Goal: Task Accomplishment & Management: Contribute content

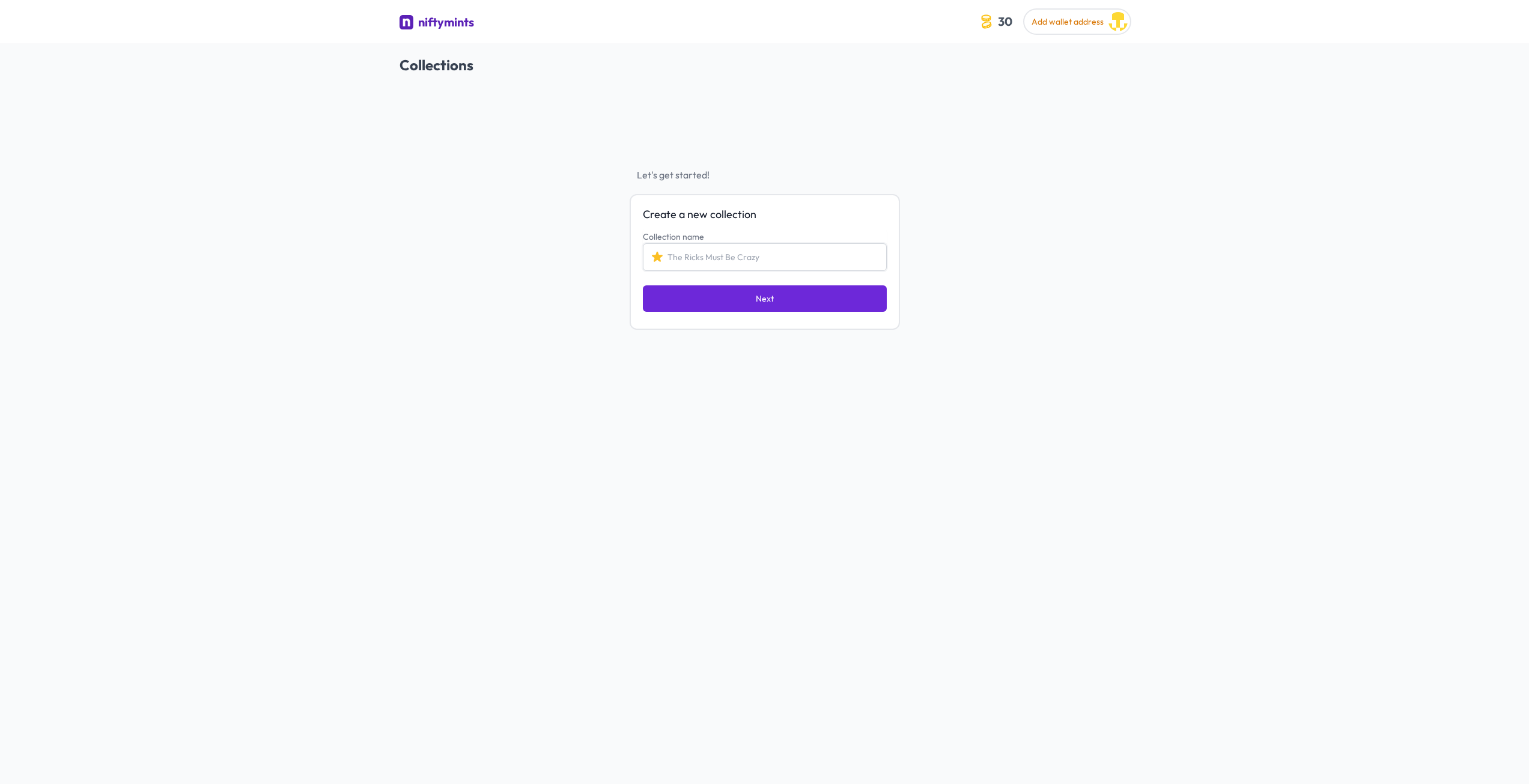
click at [741, 257] on input "Collection name" at bounding box center [764, 257] width 244 height 27
type input "AI Viking Collection 1"
click at [736, 299] on button "Next" at bounding box center [764, 298] width 244 height 26
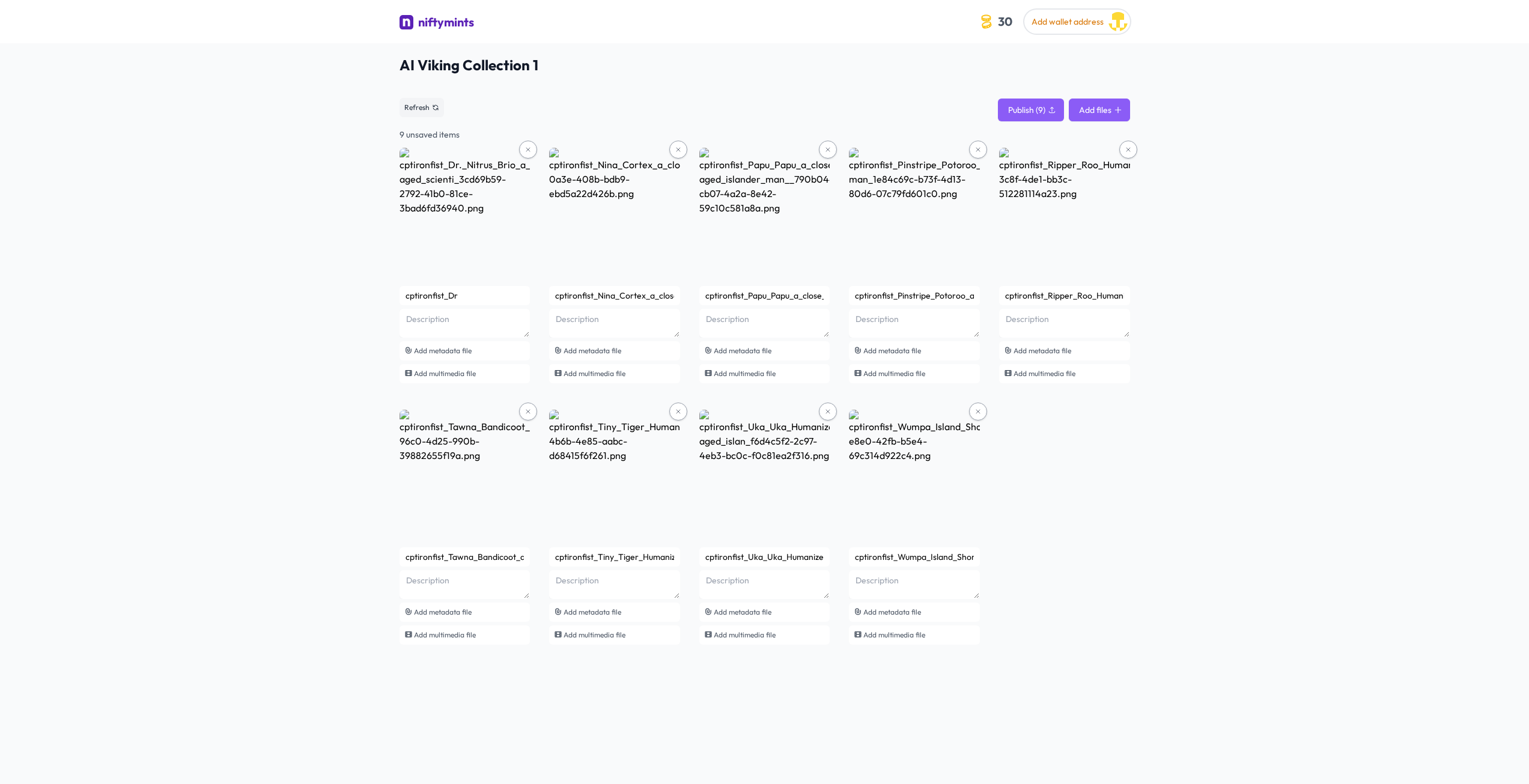
click at [1100, 114] on button "Add files" at bounding box center [1099, 109] width 61 height 23
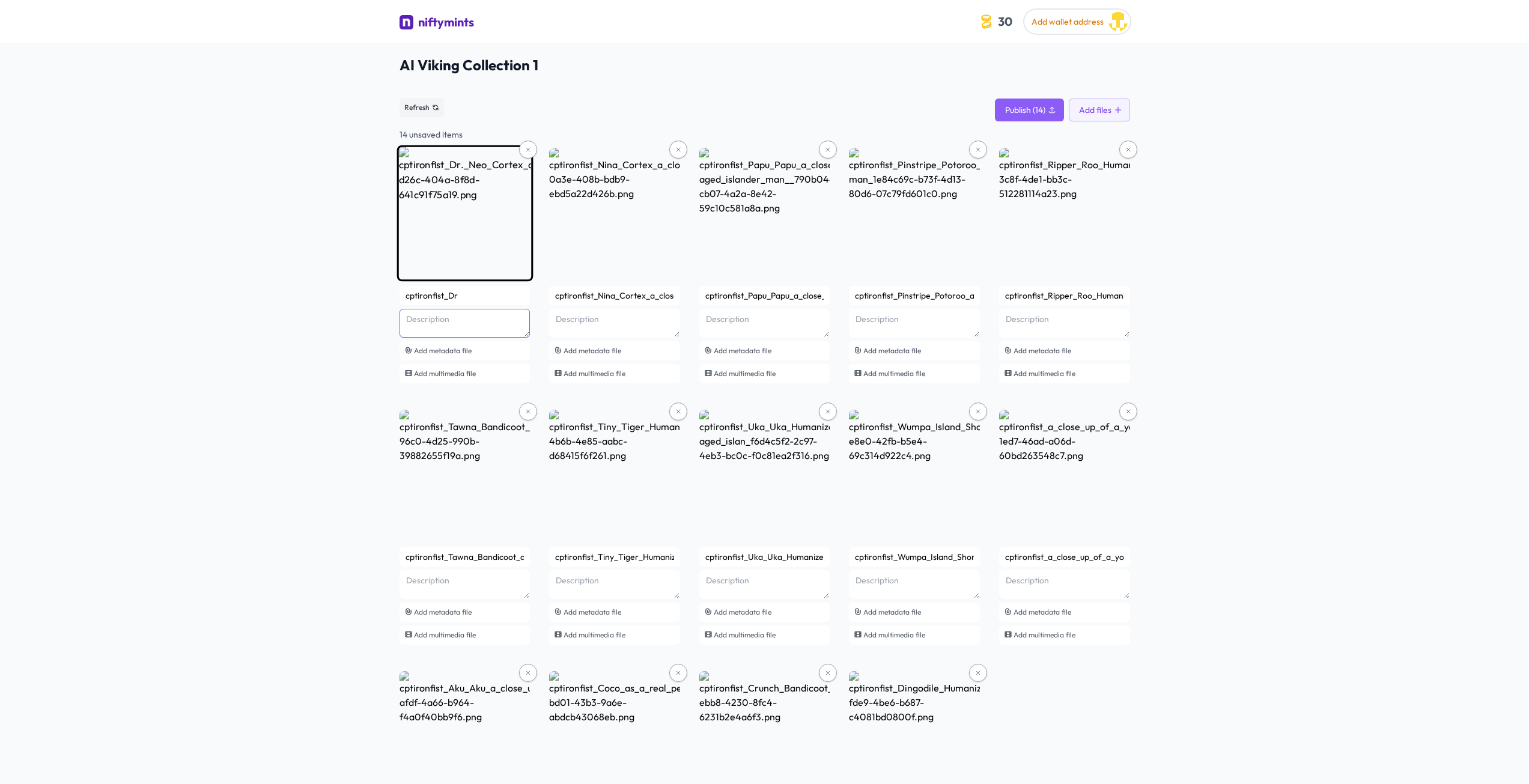
click at [417, 322] on textarea at bounding box center [465, 323] width 131 height 29
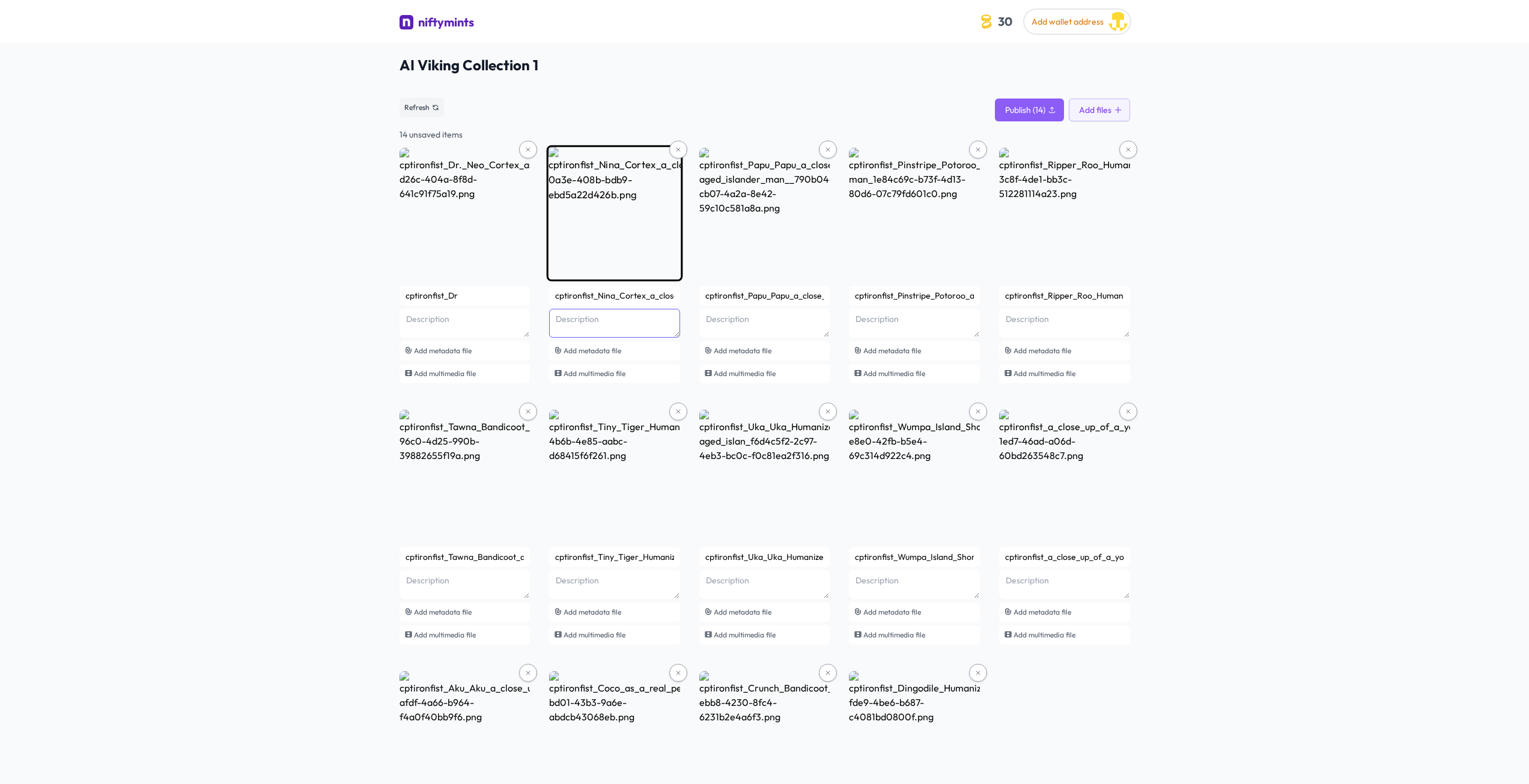
click at [531, 329] on textarea at bounding box center [465, 323] width 131 height 29
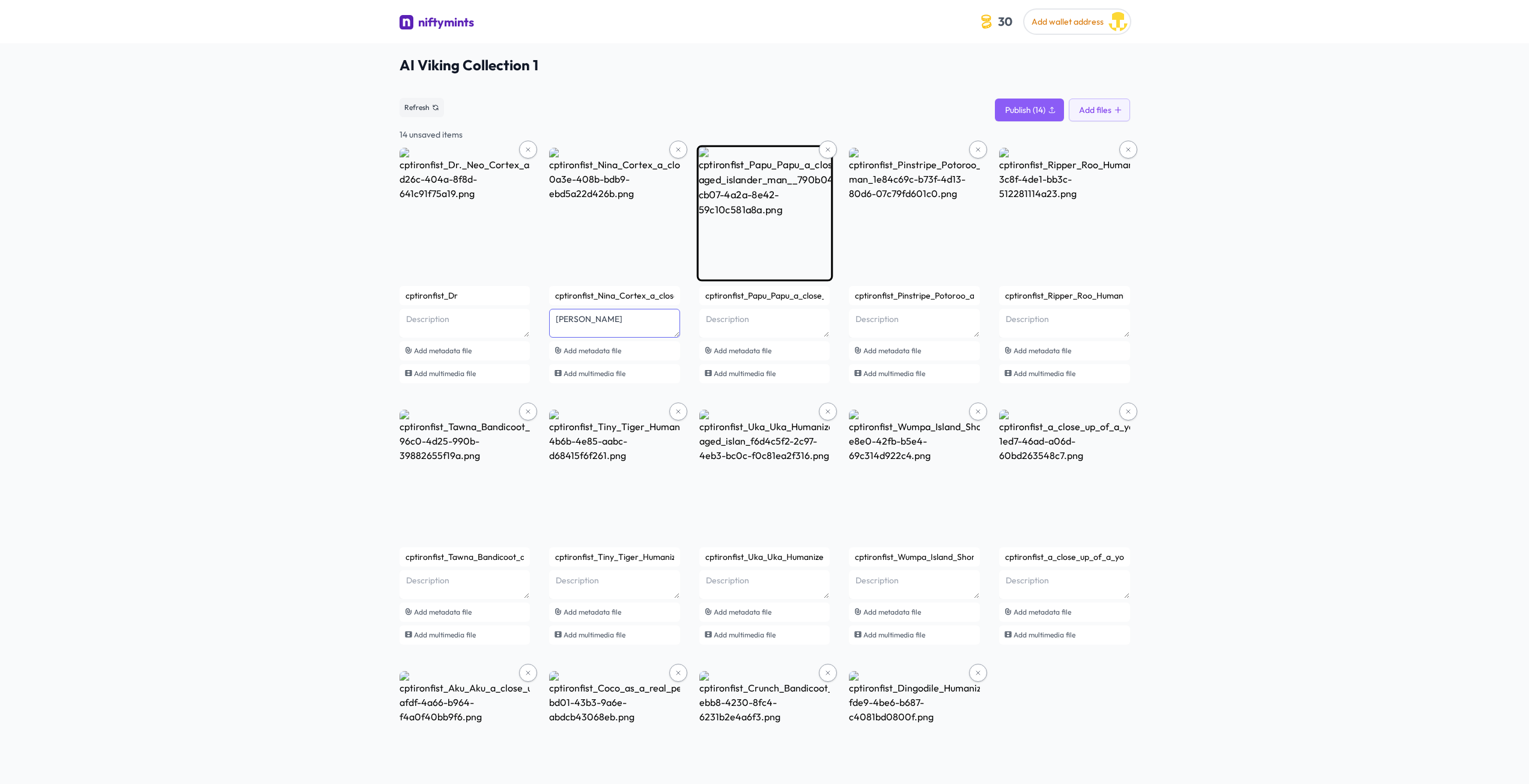
type textarea "Nina Cortex"
click at [531, 330] on textarea at bounding box center [465, 323] width 131 height 29
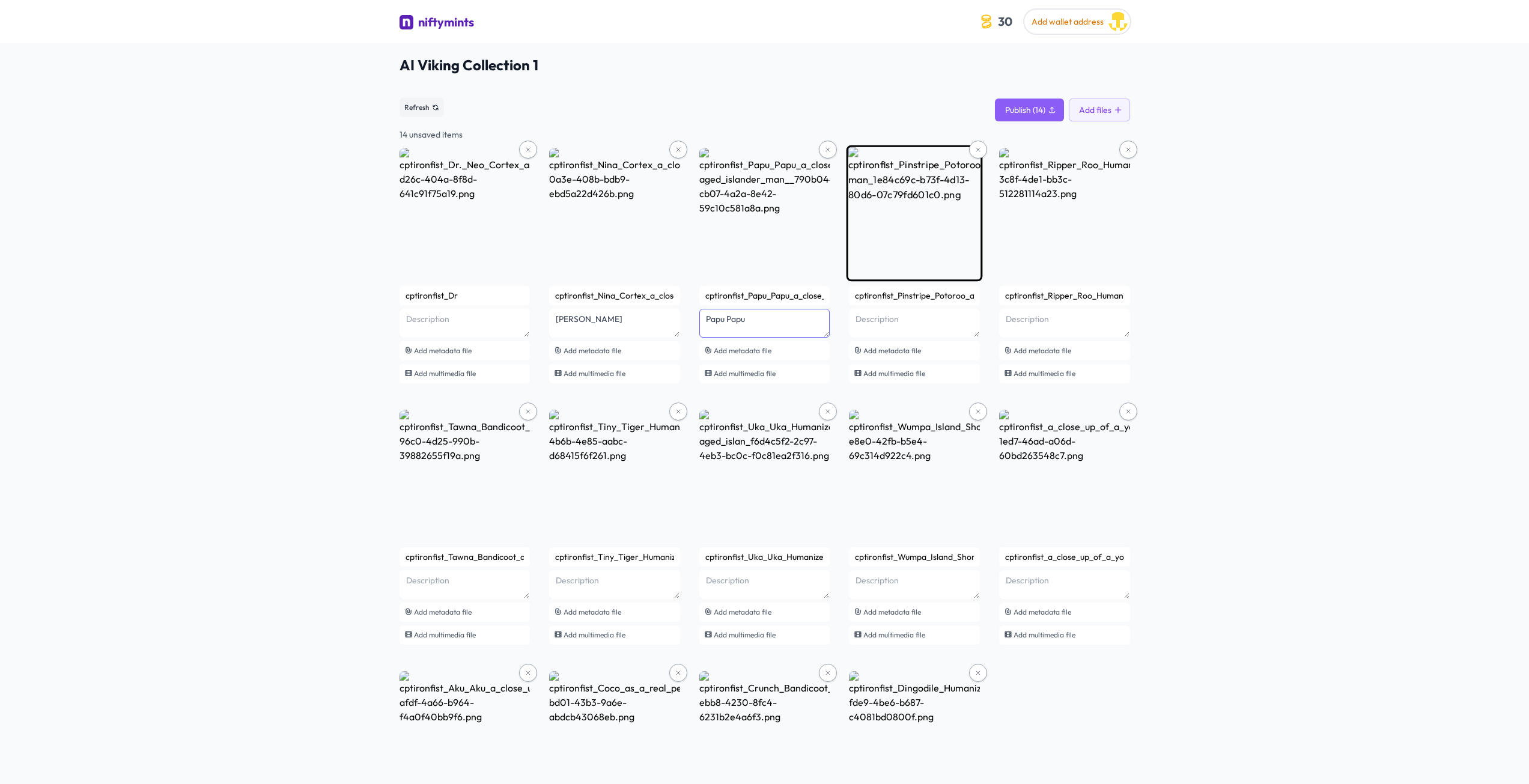
type textarea "Papu Papu"
click at [531, 329] on textarea at bounding box center [465, 323] width 131 height 29
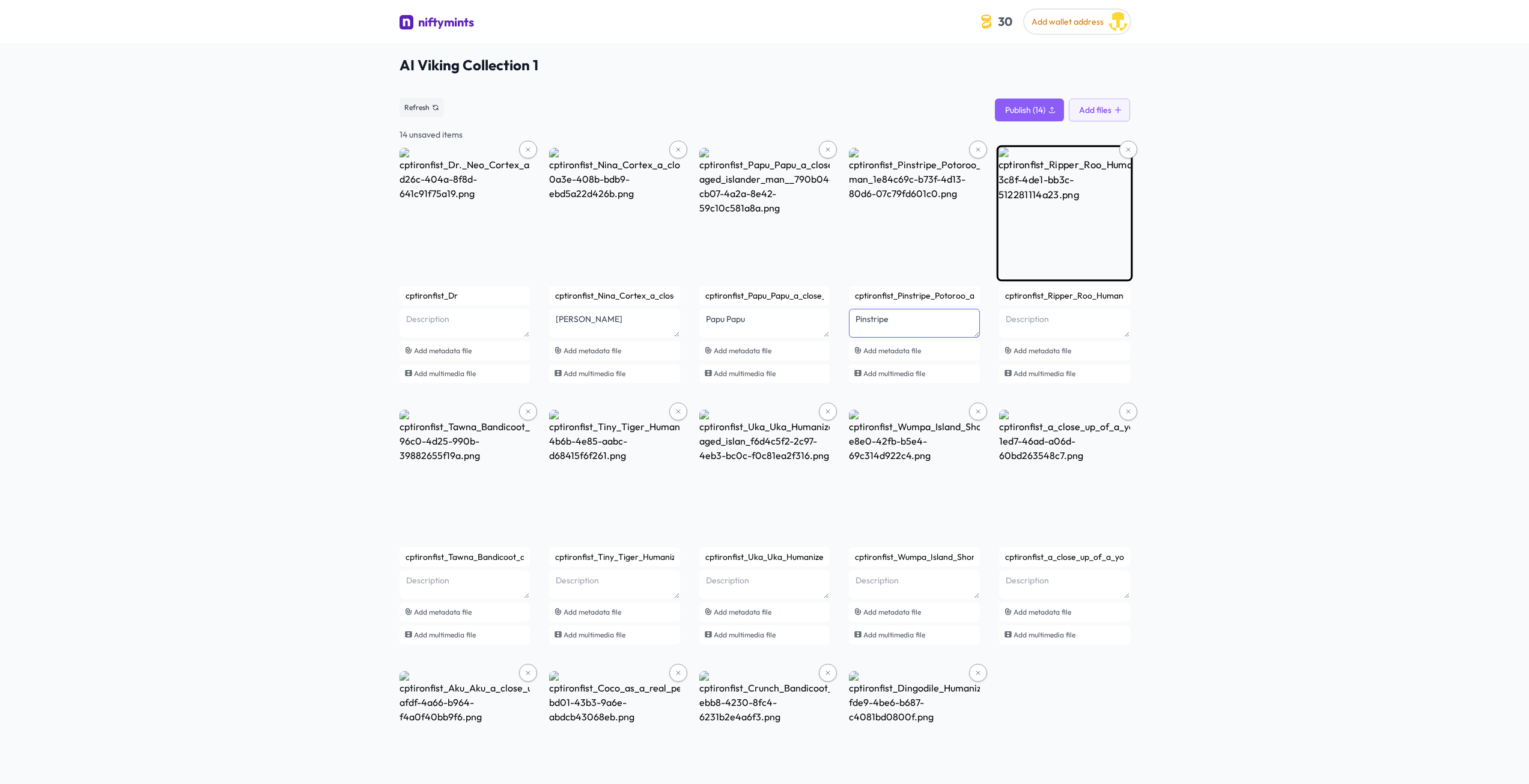
type textarea "Pinstripe"
click at [531, 327] on textarea at bounding box center [465, 323] width 131 height 29
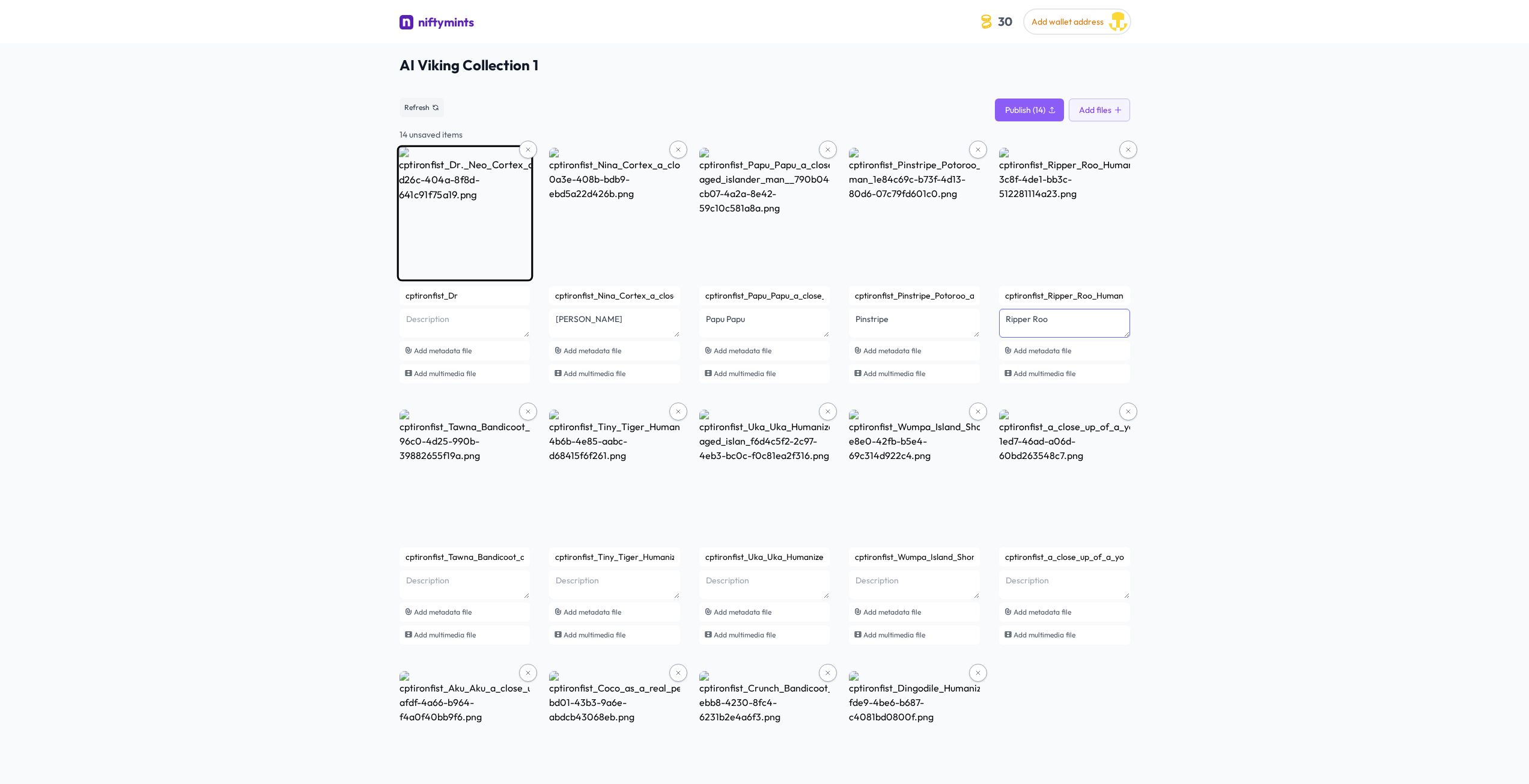
type textarea "Ripper Roo"
click at [438, 324] on textarea at bounding box center [465, 323] width 131 height 29
click at [431, 316] on textarea at bounding box center [465, 323] width 131 height 29
paste textarea "Neo Cortex"
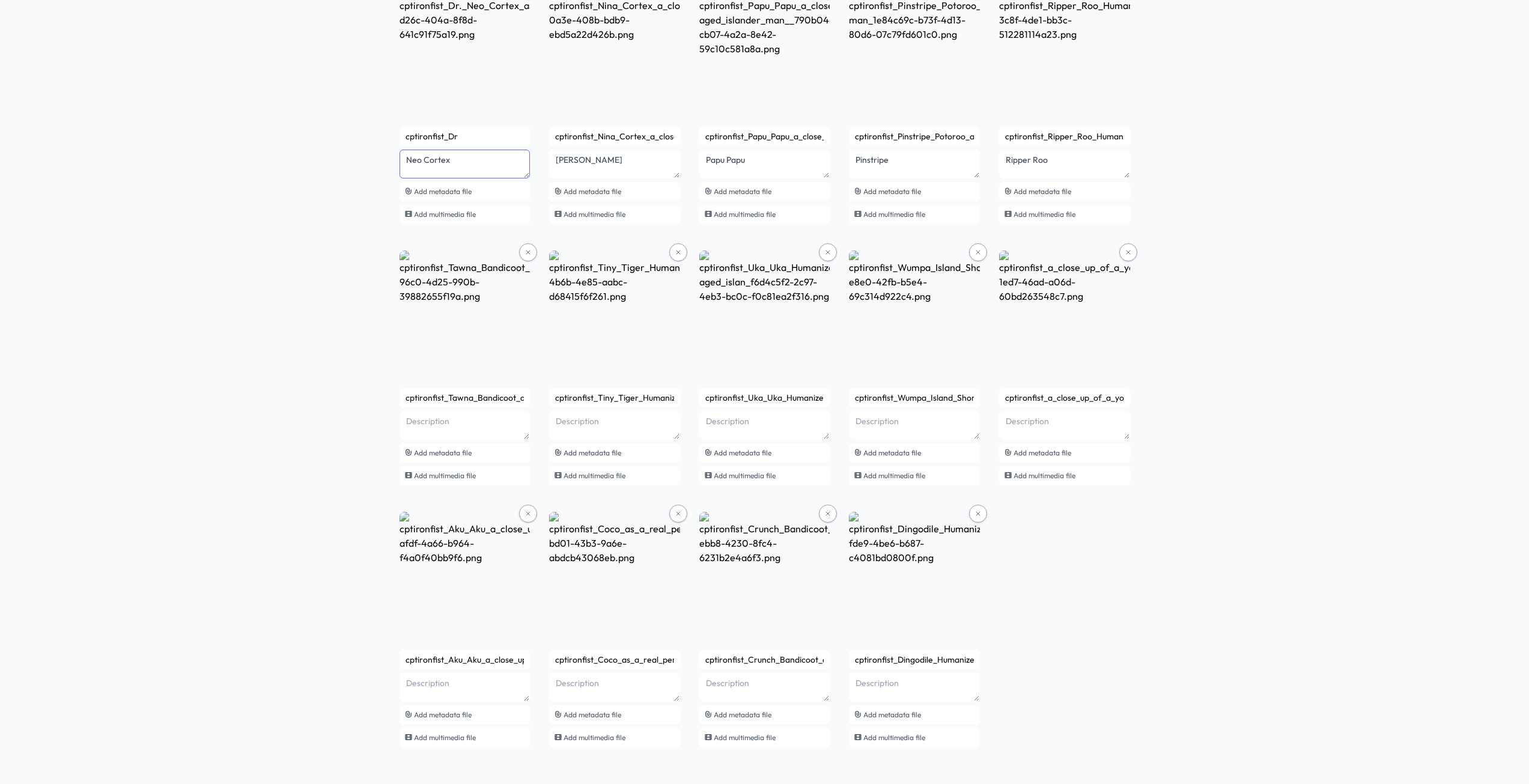
scroll to position [161, 0]
type textarea "Neo Cortex"
click at [442, 176] on textarea at bounding box center [465, 163] width 131 height 29
type textarea "Tawna"
click at [531, 176] on textarea at bounding box center [465, 163] width 131 height 29
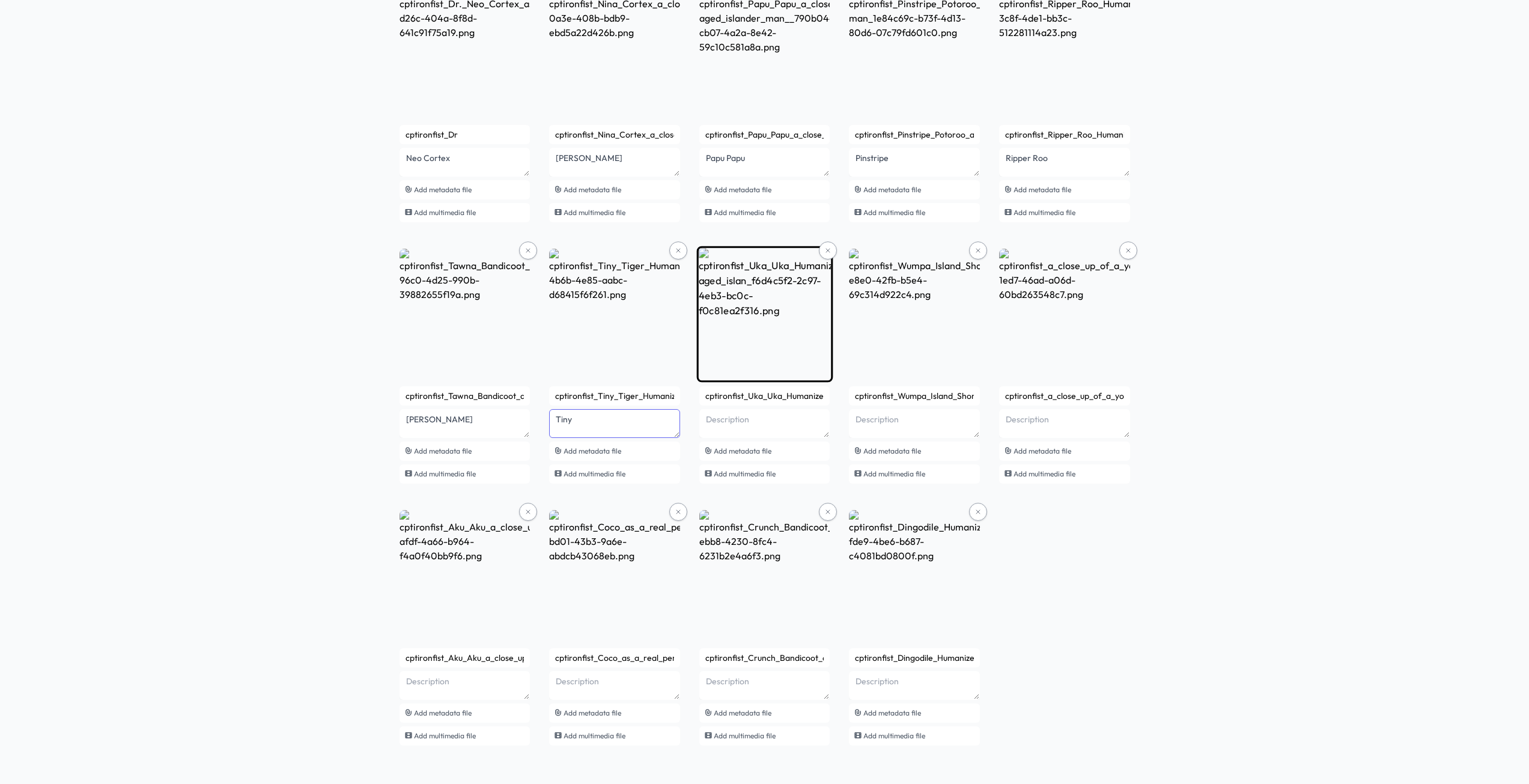
type textarea "Tiny"
click at [531, 176] on textarea at bounding box center [465, 163] width 131 height 29
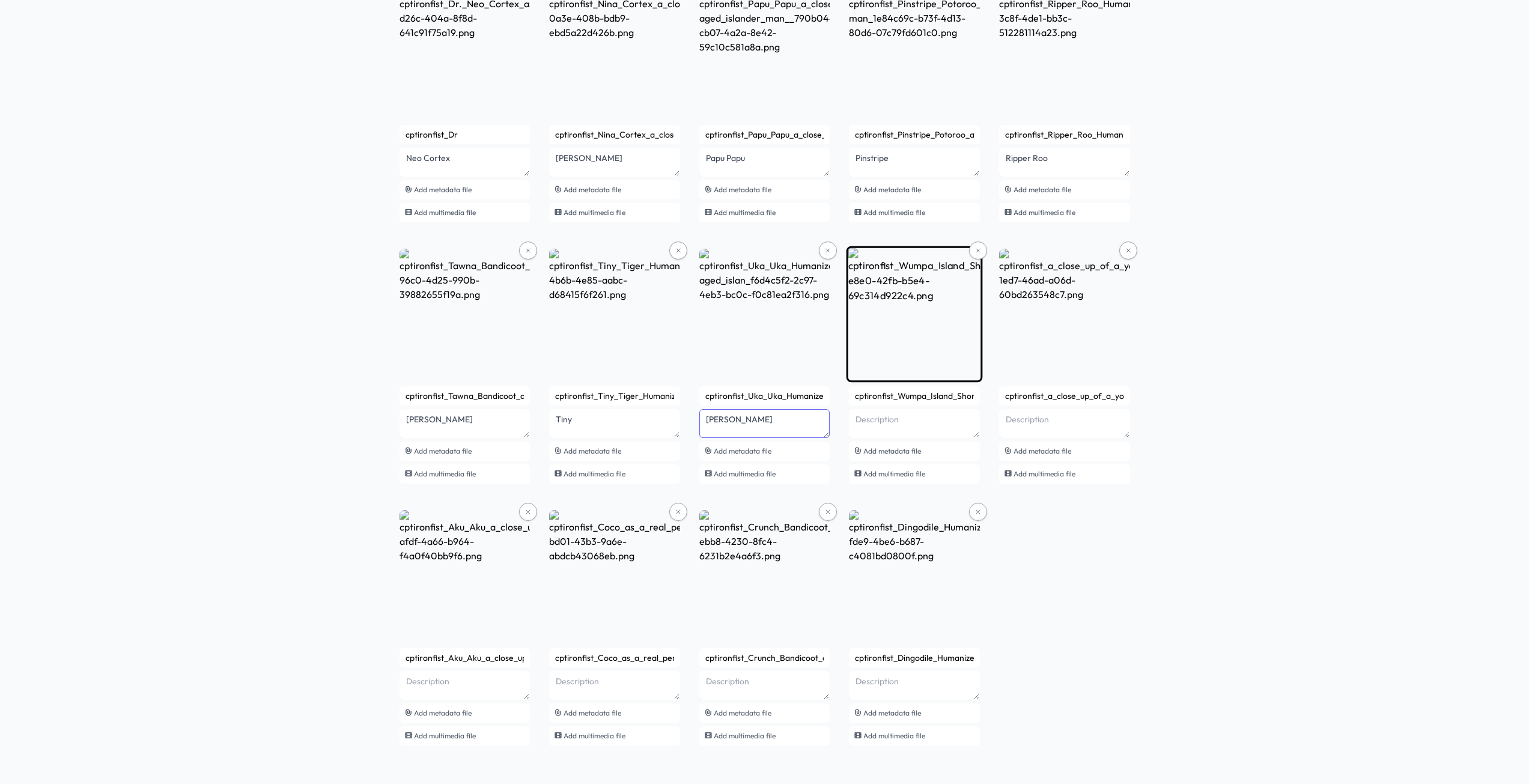
type textarea "Uka Uka"
click at [531, 176] on textarea at bounding box center [465, 163] width 131 height 29
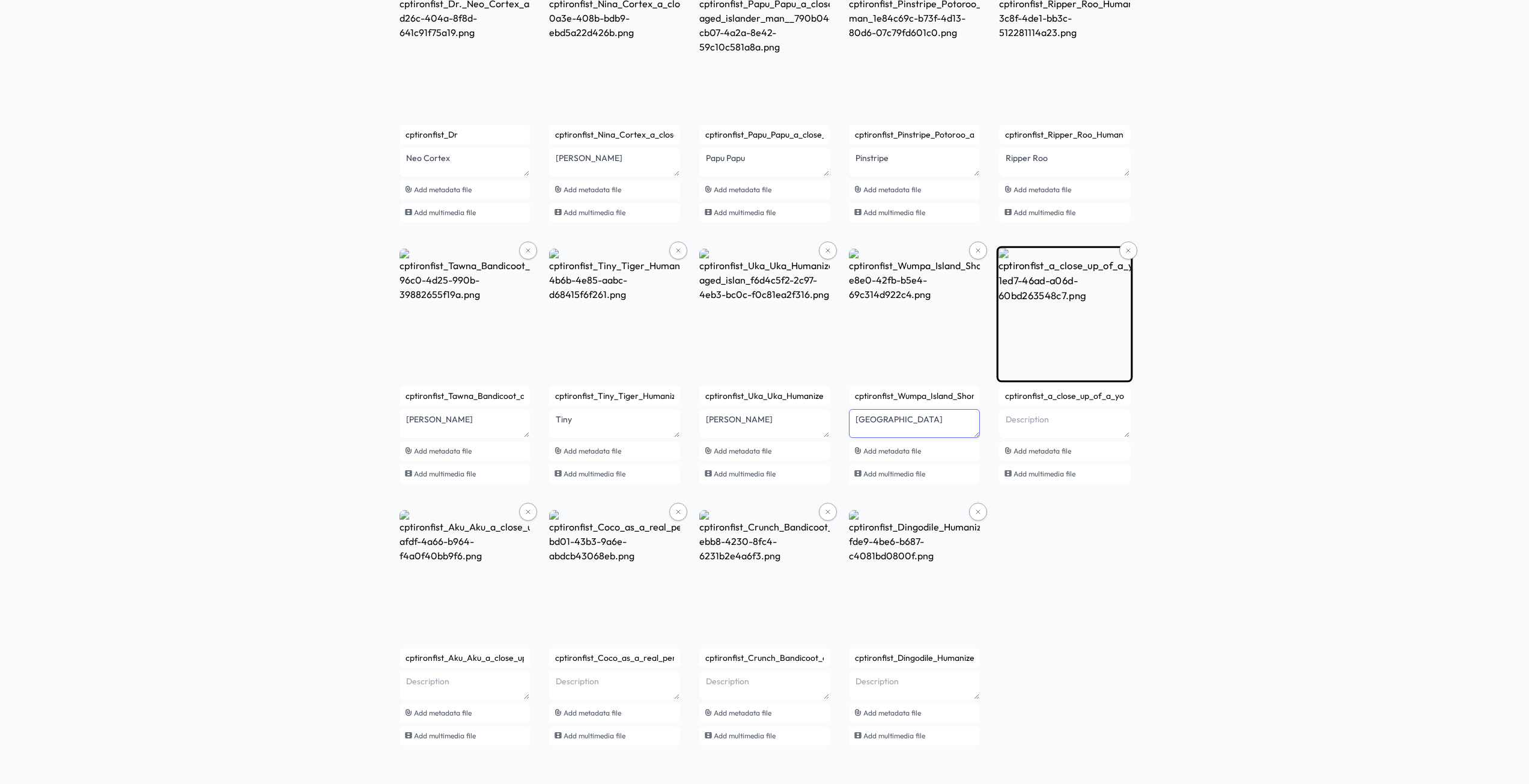
type textarea "Wumpa Island"
click at [531, 176] on textarea at bounding box center [465, 163] width 131 height 29
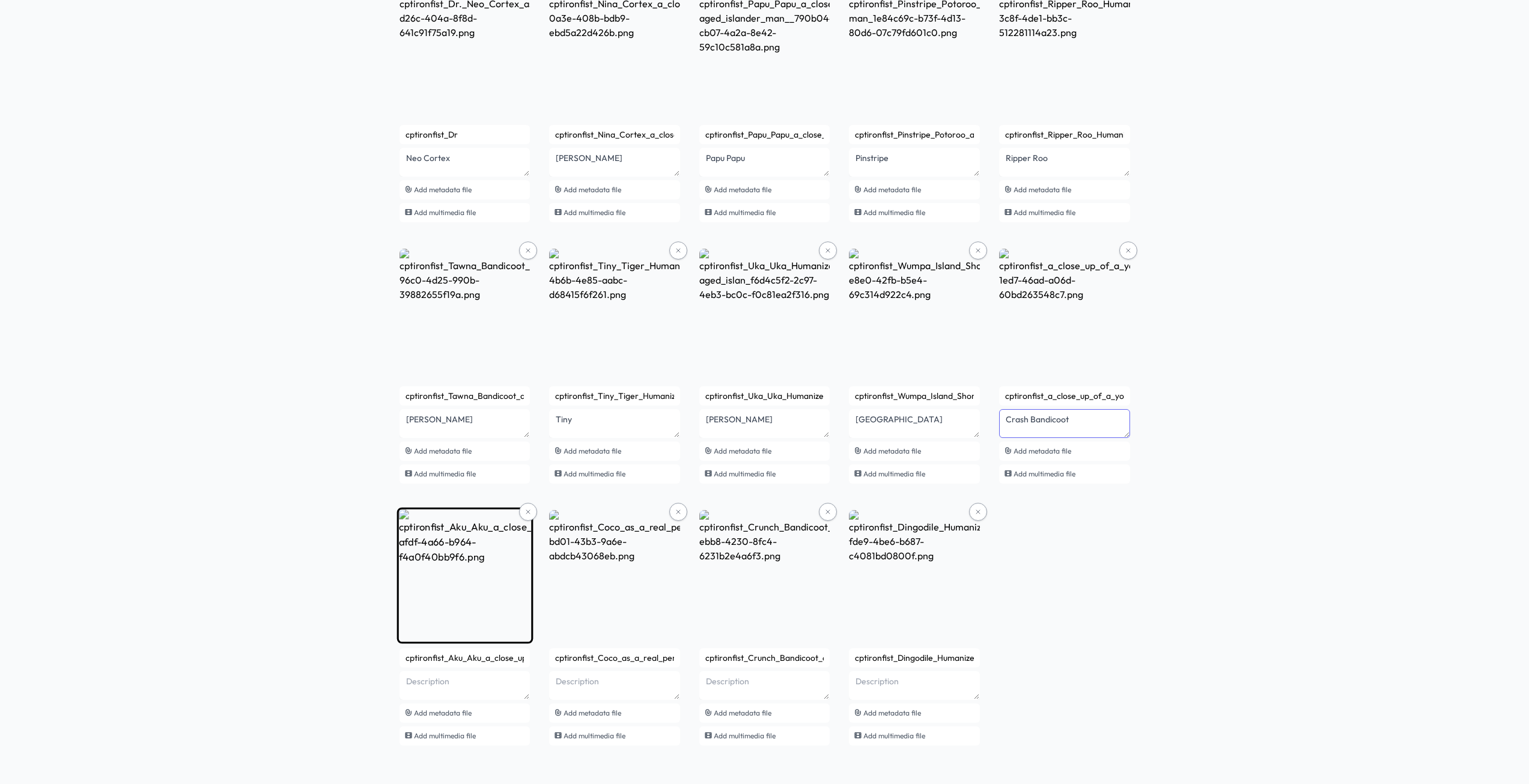
type textarea "Crash Bandicoot"
click at [442, 176] on textarea at bounding box center [465, 163] width 131 height 29
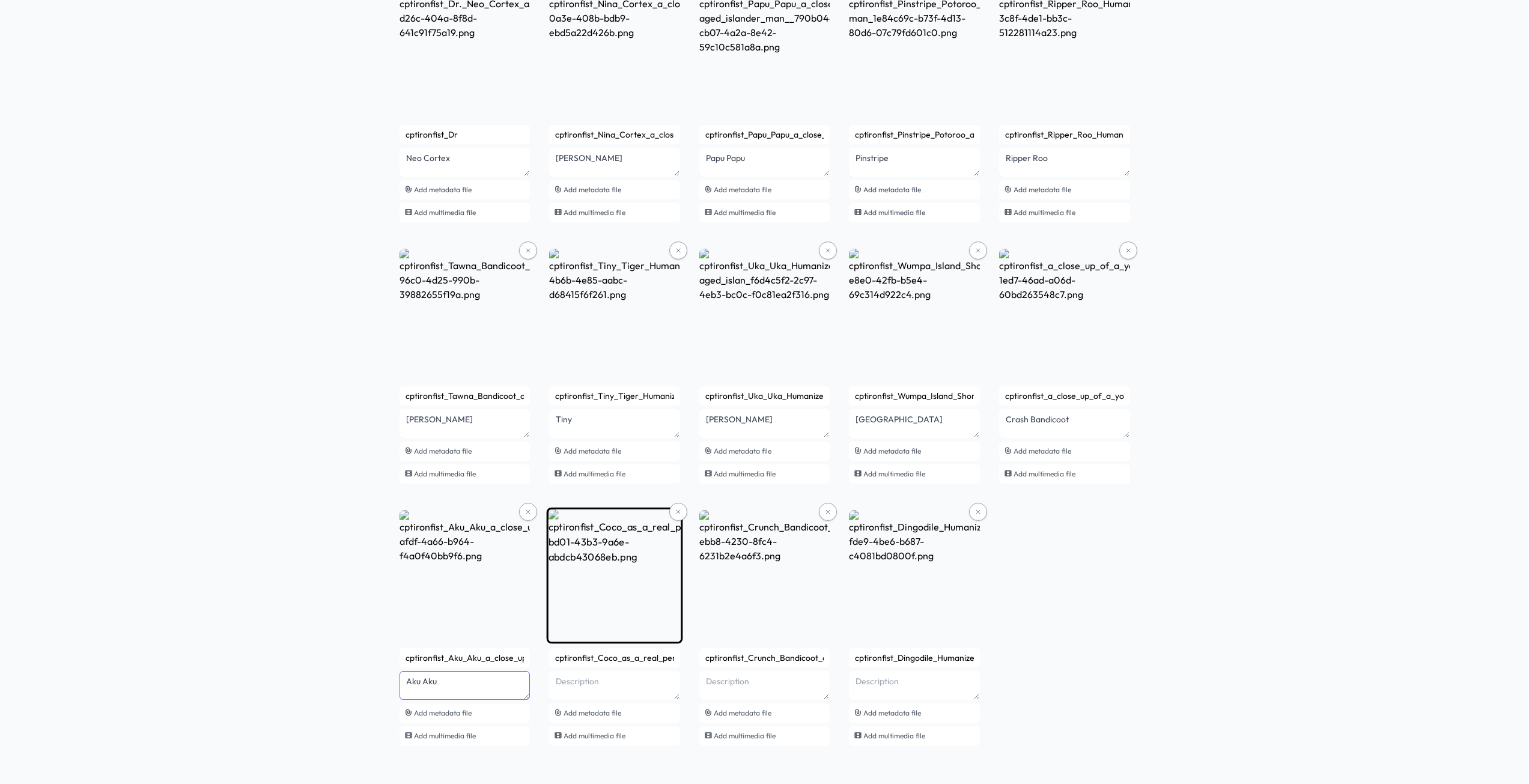
type textarea "Aku Aku"
click at [531, 176] on textarea at bounding box center [465, 163] width 131 height 29
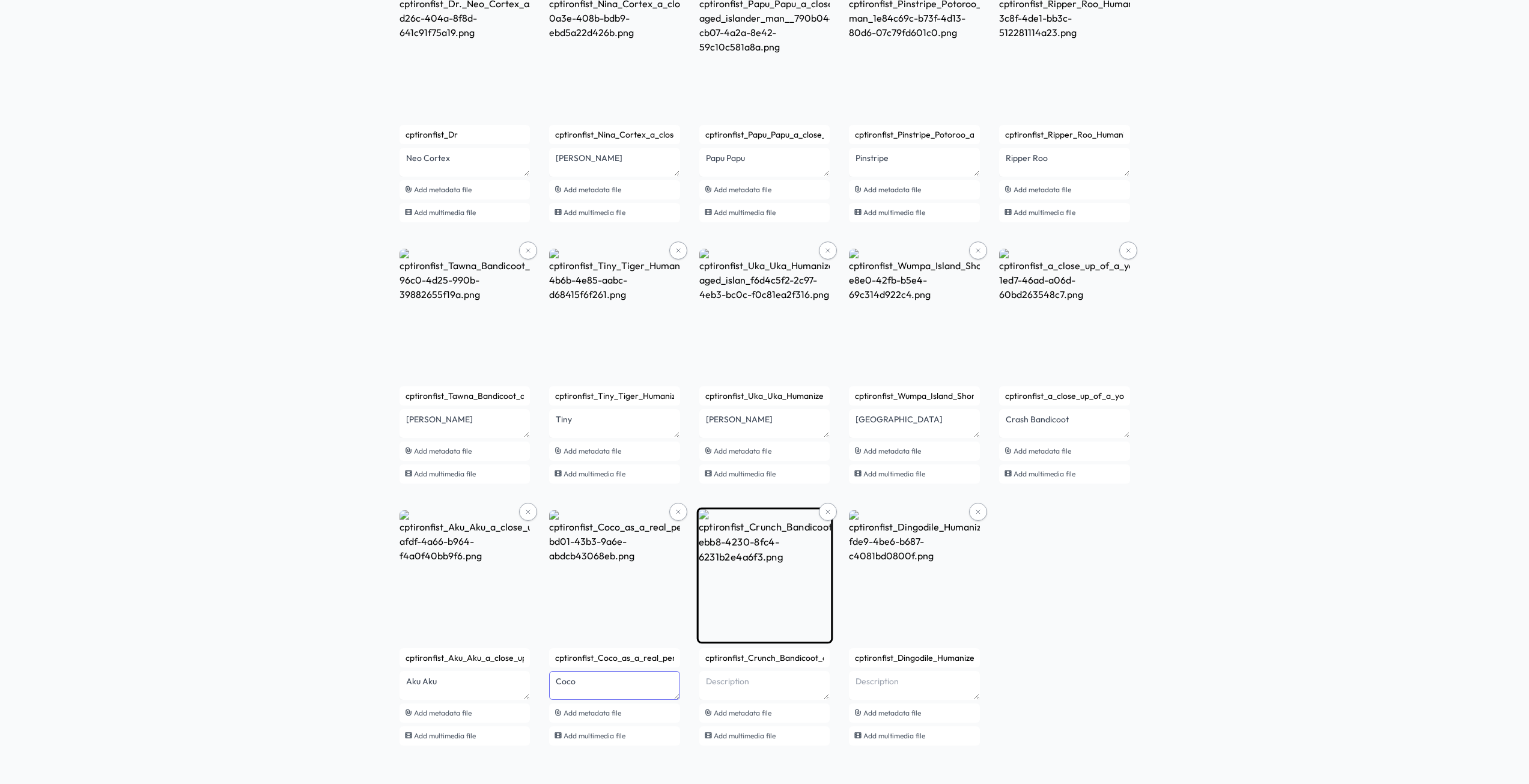
type textarea "Coco"
click at [531, 176] on textarea at bounding box center [465, 163] width 131 height 29
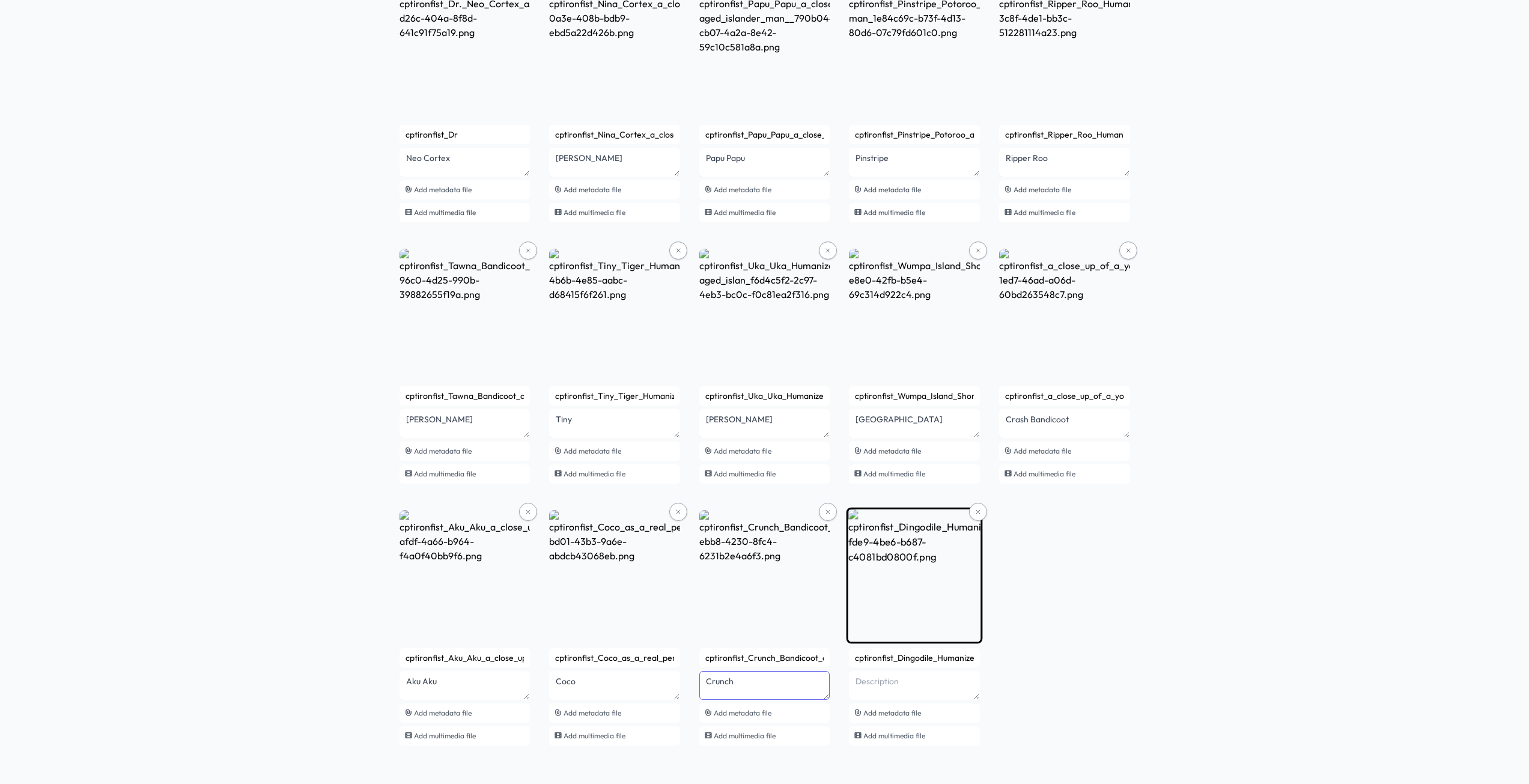
type textarea "Crunch"
click at [531, 176] on textarea at bounding box center [465, 163] width 131 height 29
type textarea "Dingodile"
click at [314, 357] on div "AI Viking Collection 1 See smart contract Refresh Publish (14) Add files 14 uns…" at bounding box center [764, 332] width 1529 height 901
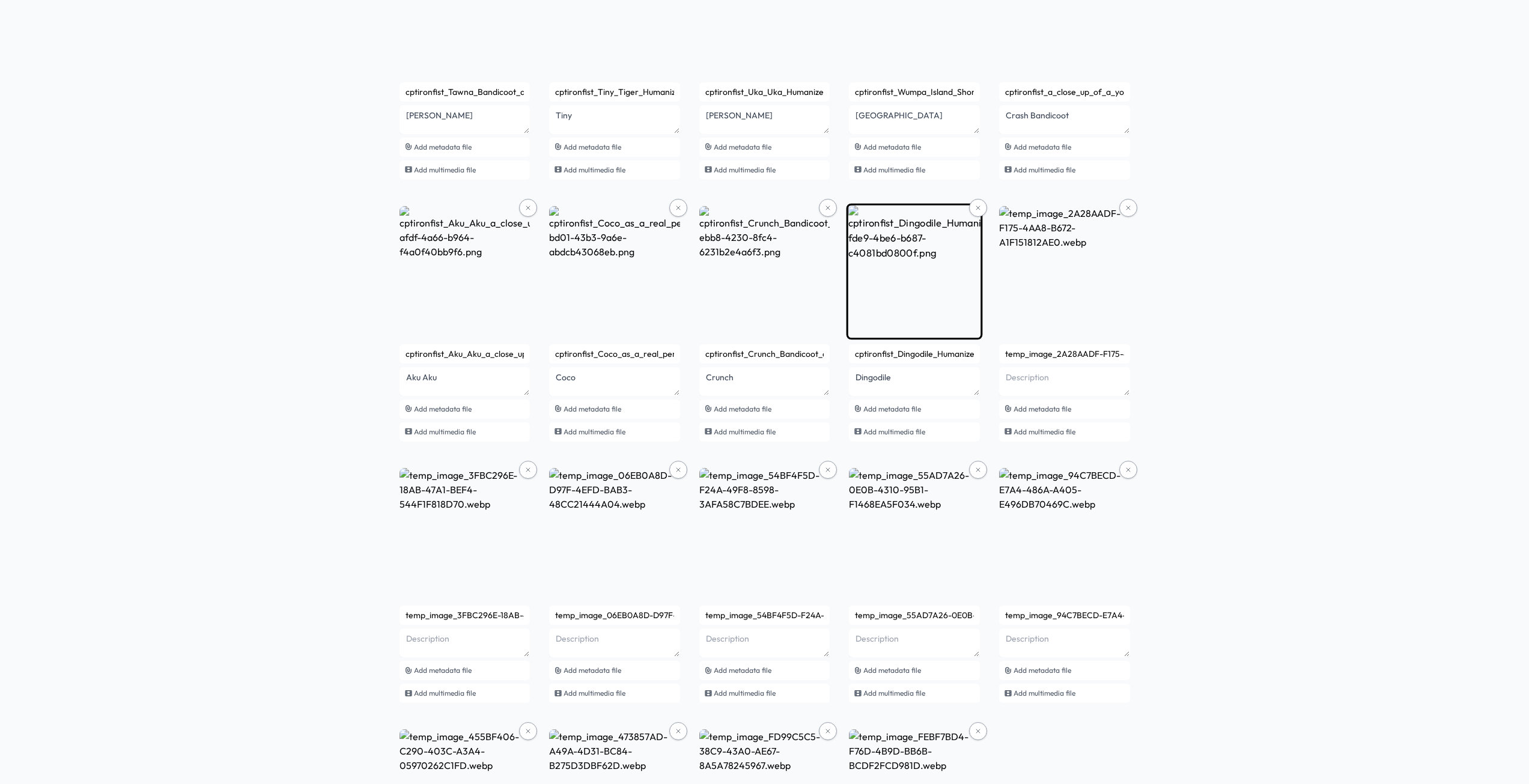
scroll to position [444, 0]
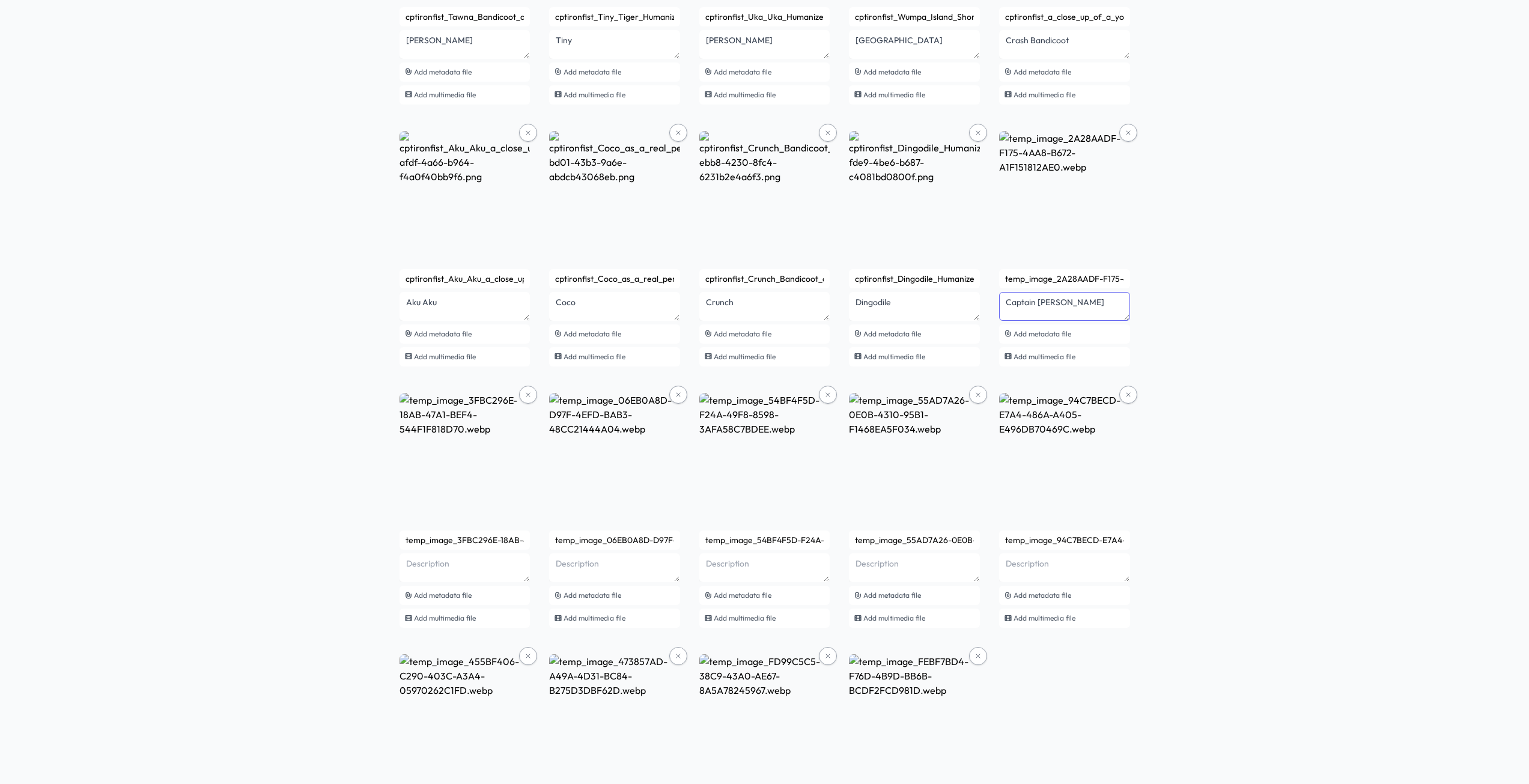
scroll to position [564, 0]
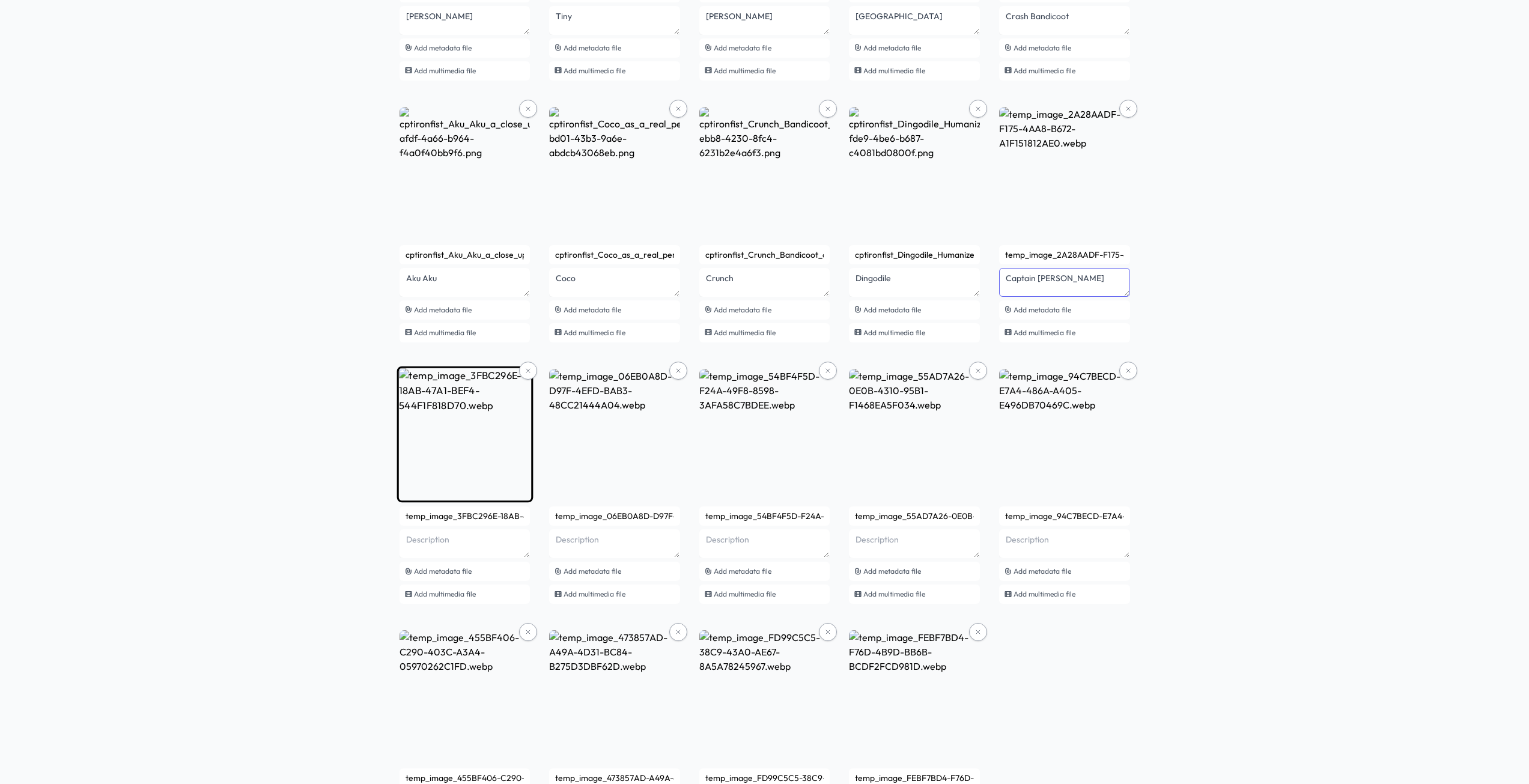
type textarea "Captain Gantu"
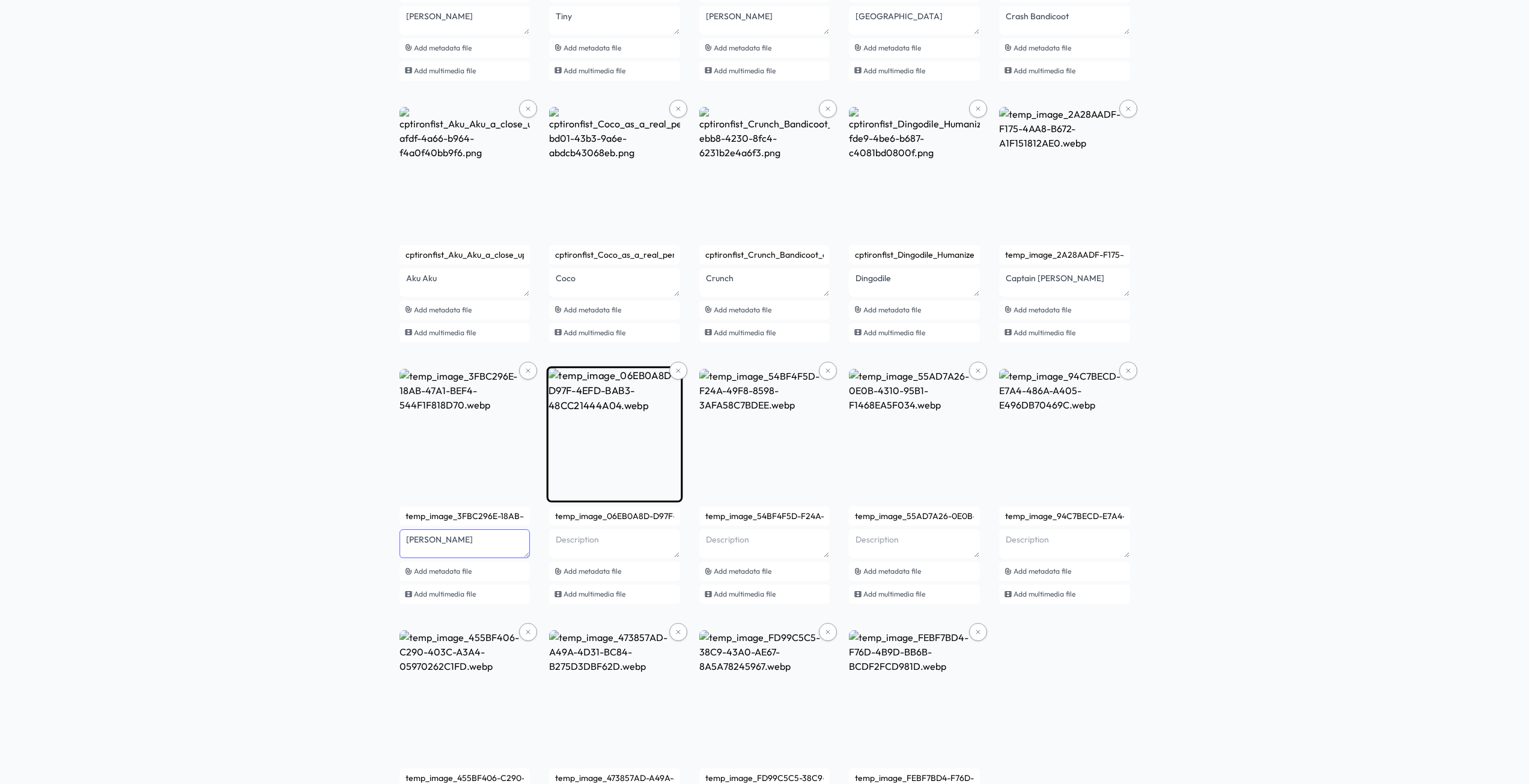
type textarea "David"
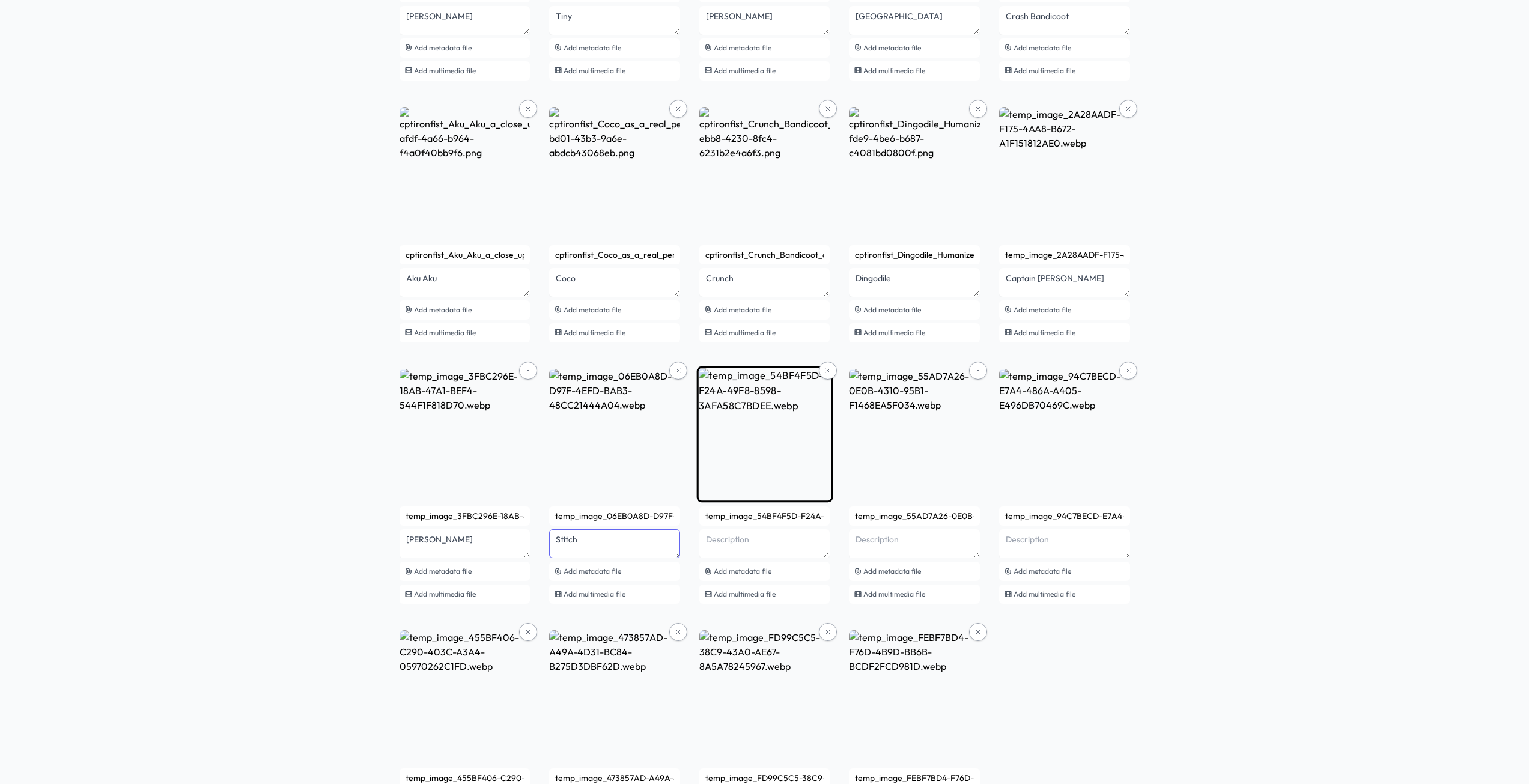
type textarea "Stitch"
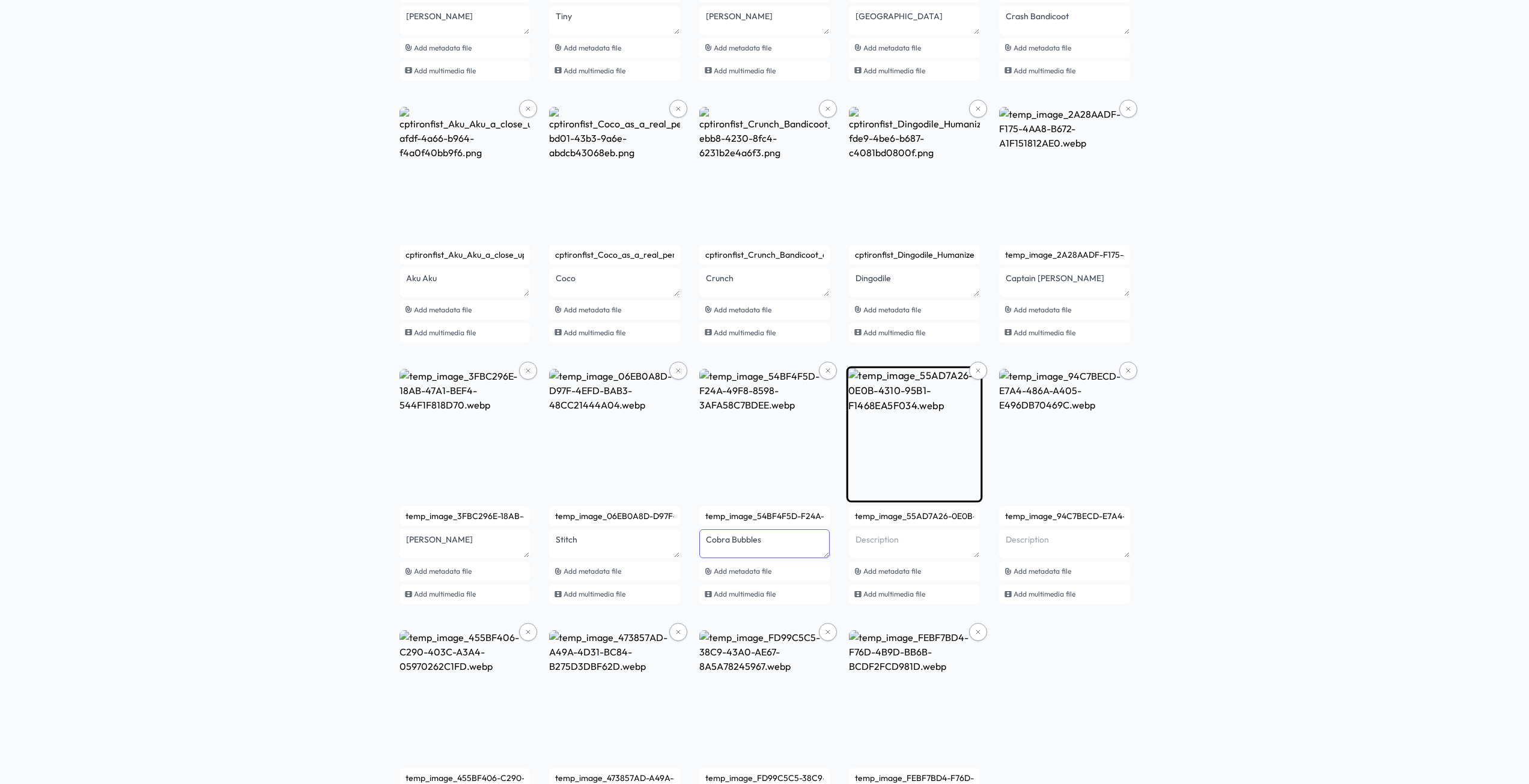
type textarea "Cobra Bubbles"
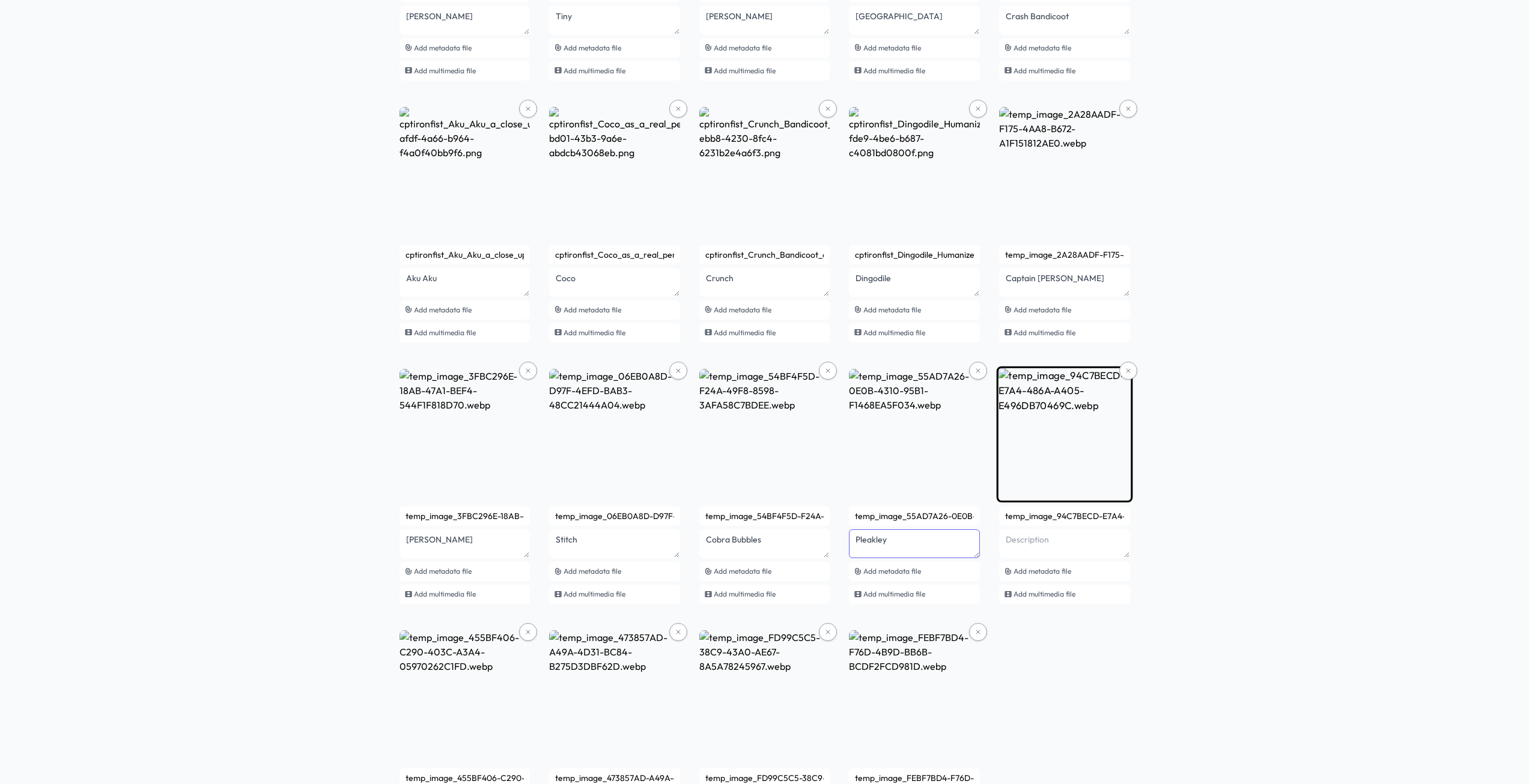
type textarea "Pleakley"
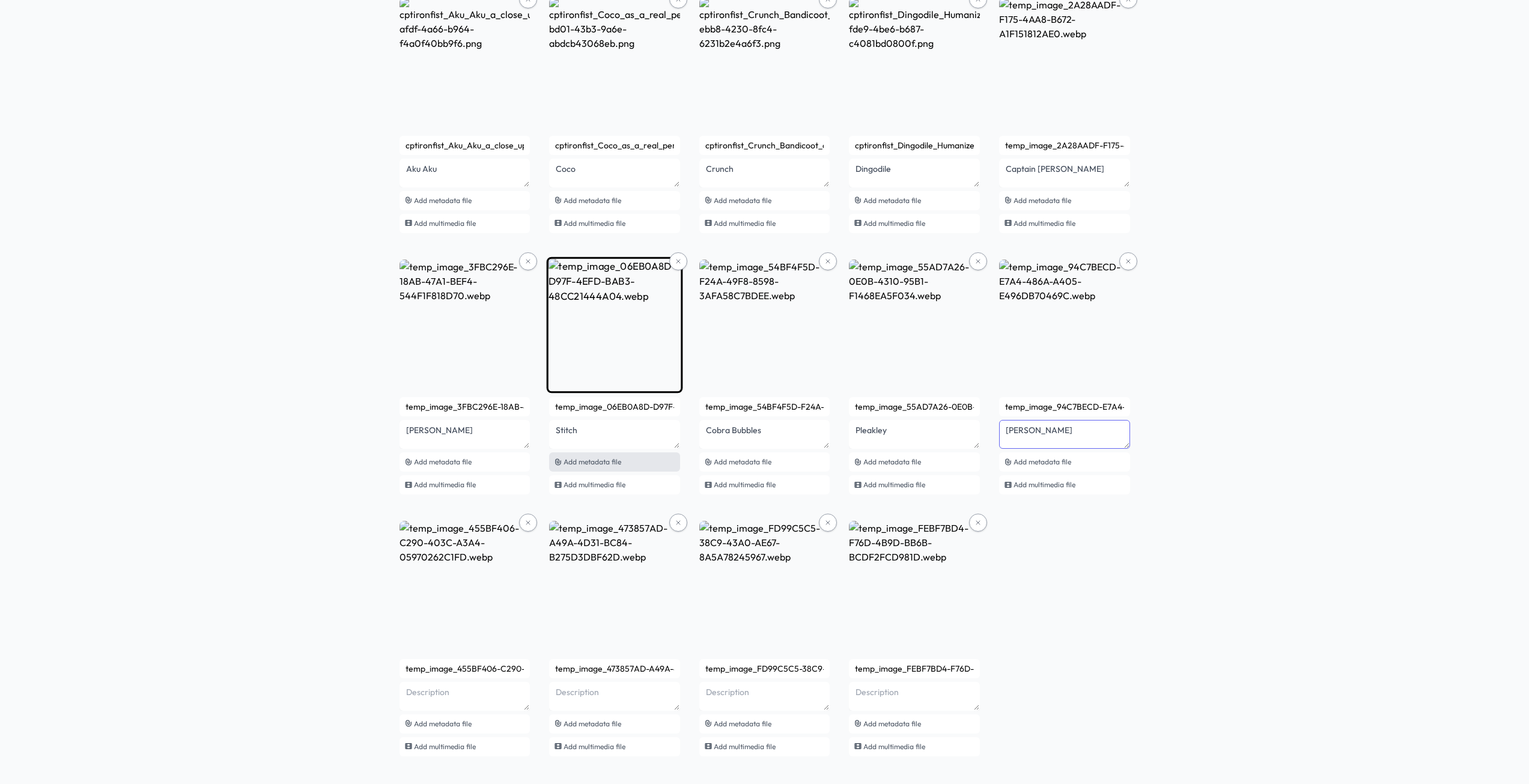
scroll to position [684, 0]
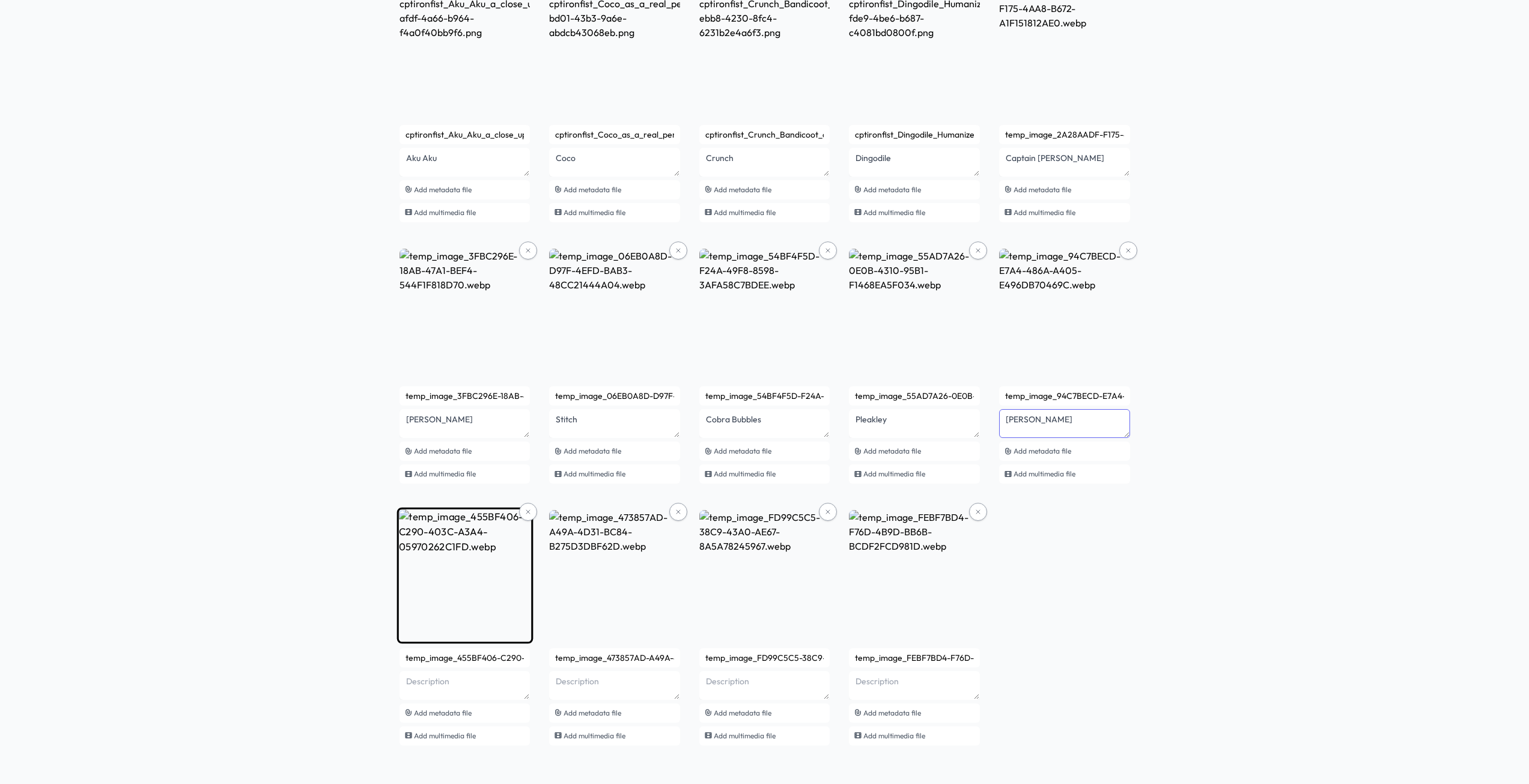
type textarea "Jumba Jookiba"
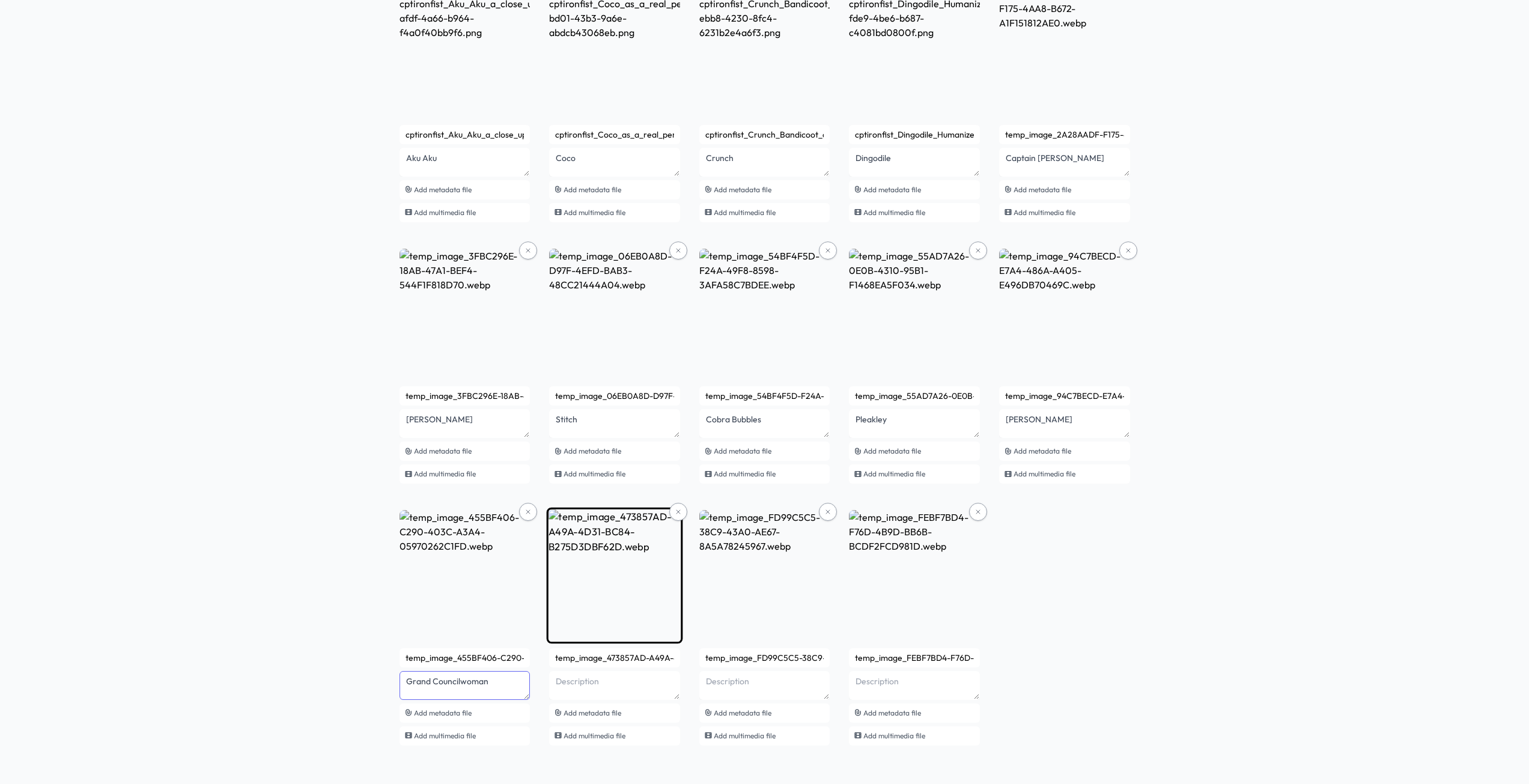
type textarea "Grand Councilwoman"
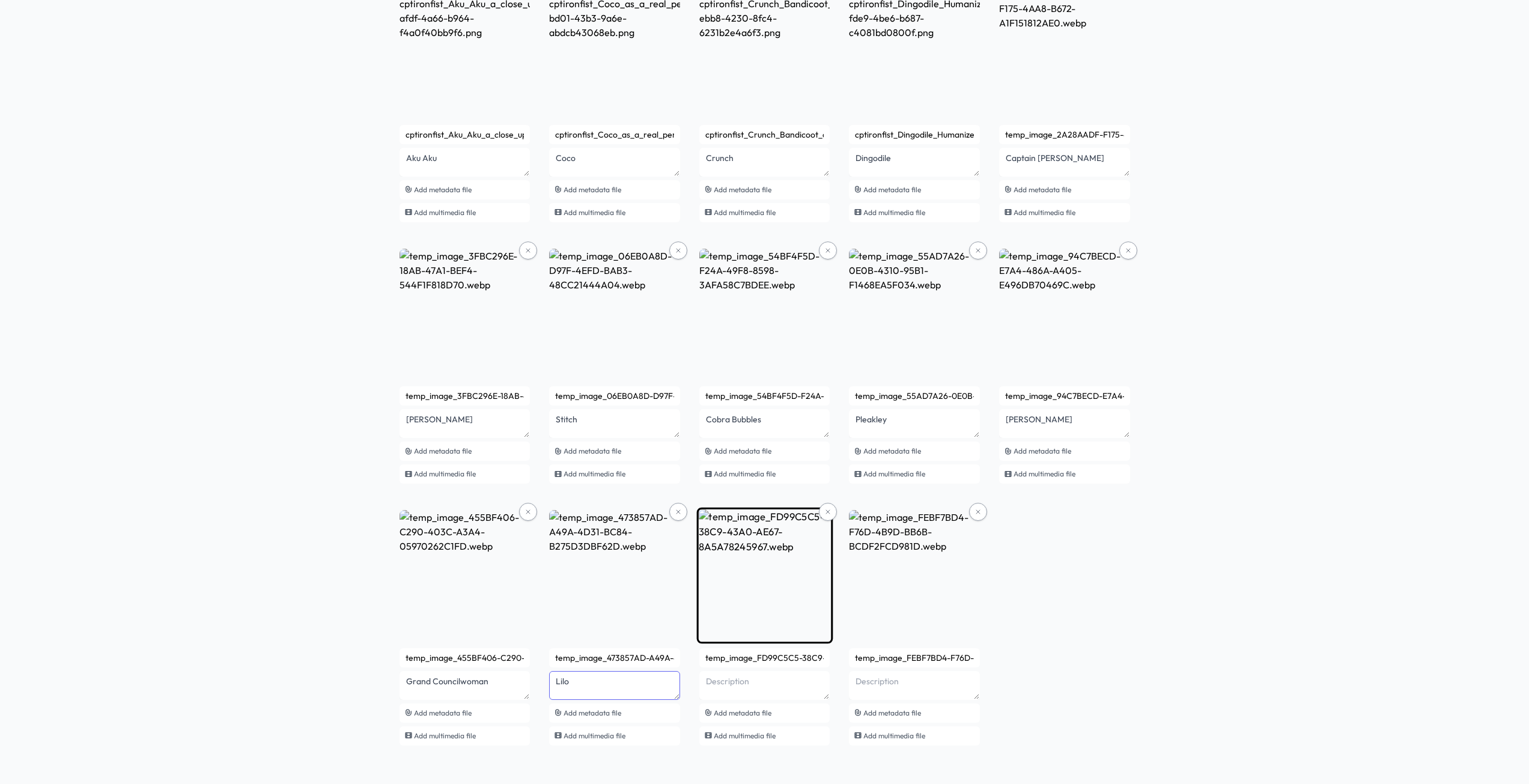
type textarea "Lilo"
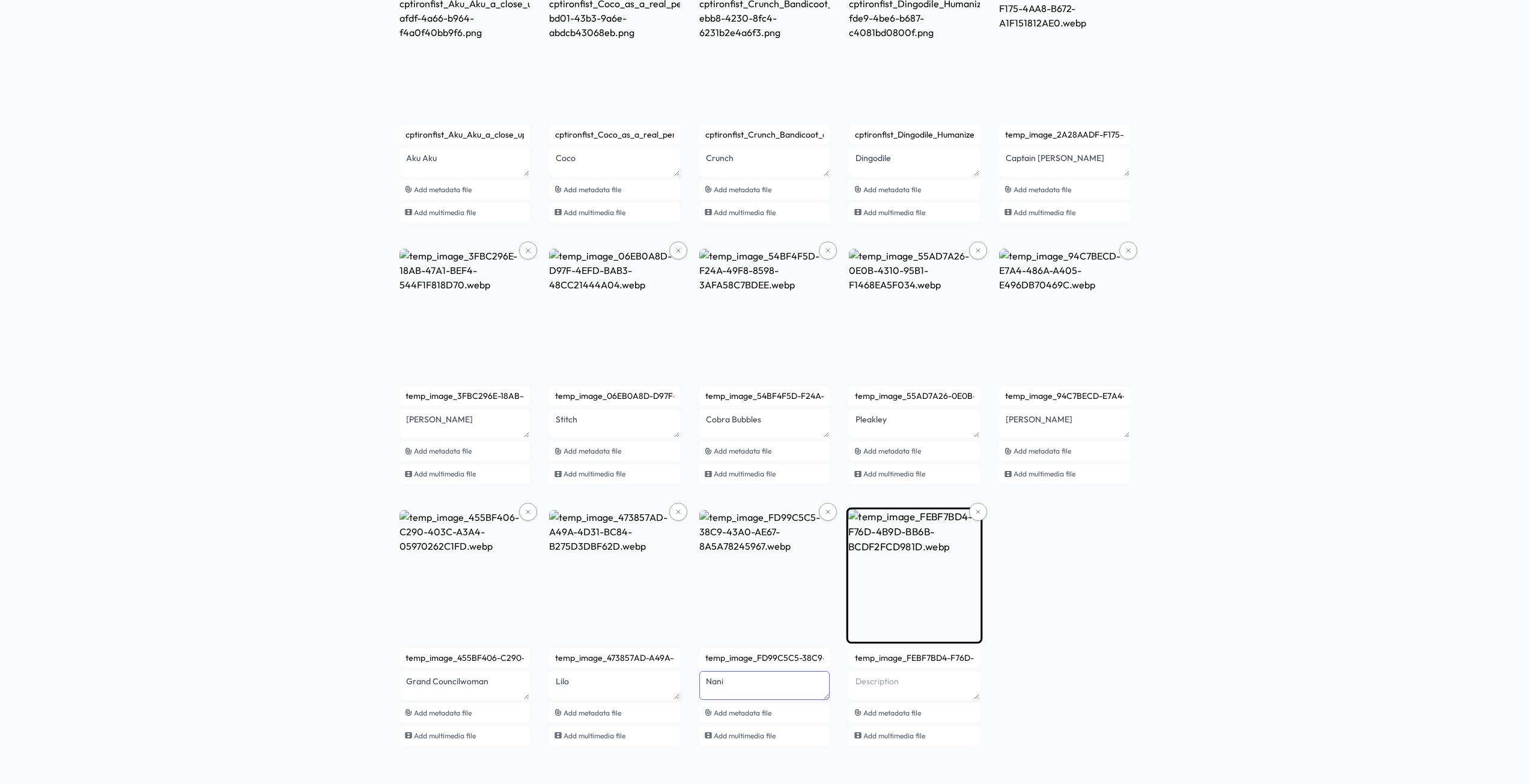
type textarea "Nani"
type textarea "Mertle"
click at [326, 402] on div "AI Viking Collection 1 See smart contract Refresh Publish (24) Add files 24 uns…" at bounding box center [764, 72] width 1529 height 1424
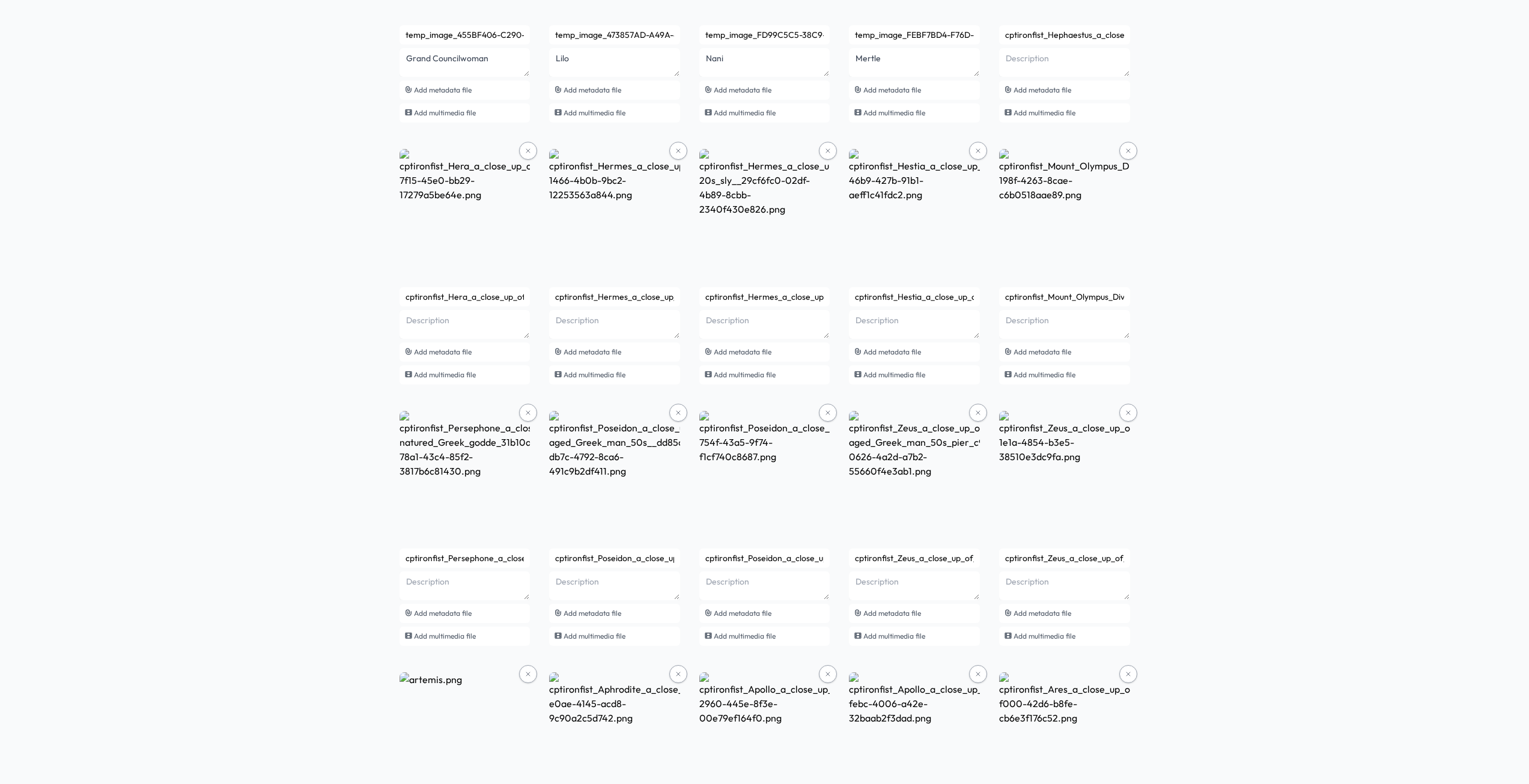
scroll to position [1404, 0]
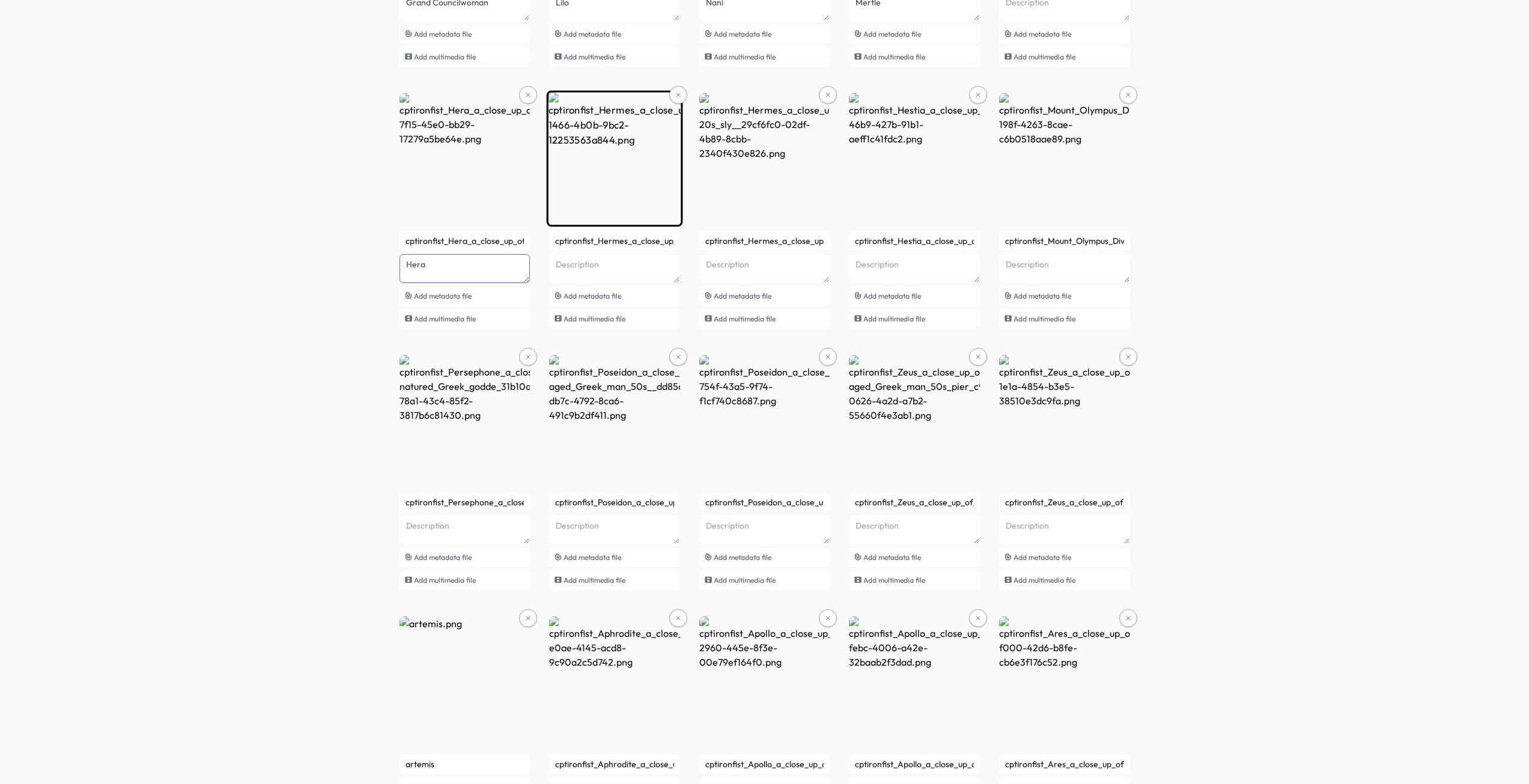
type textarea "Hera"
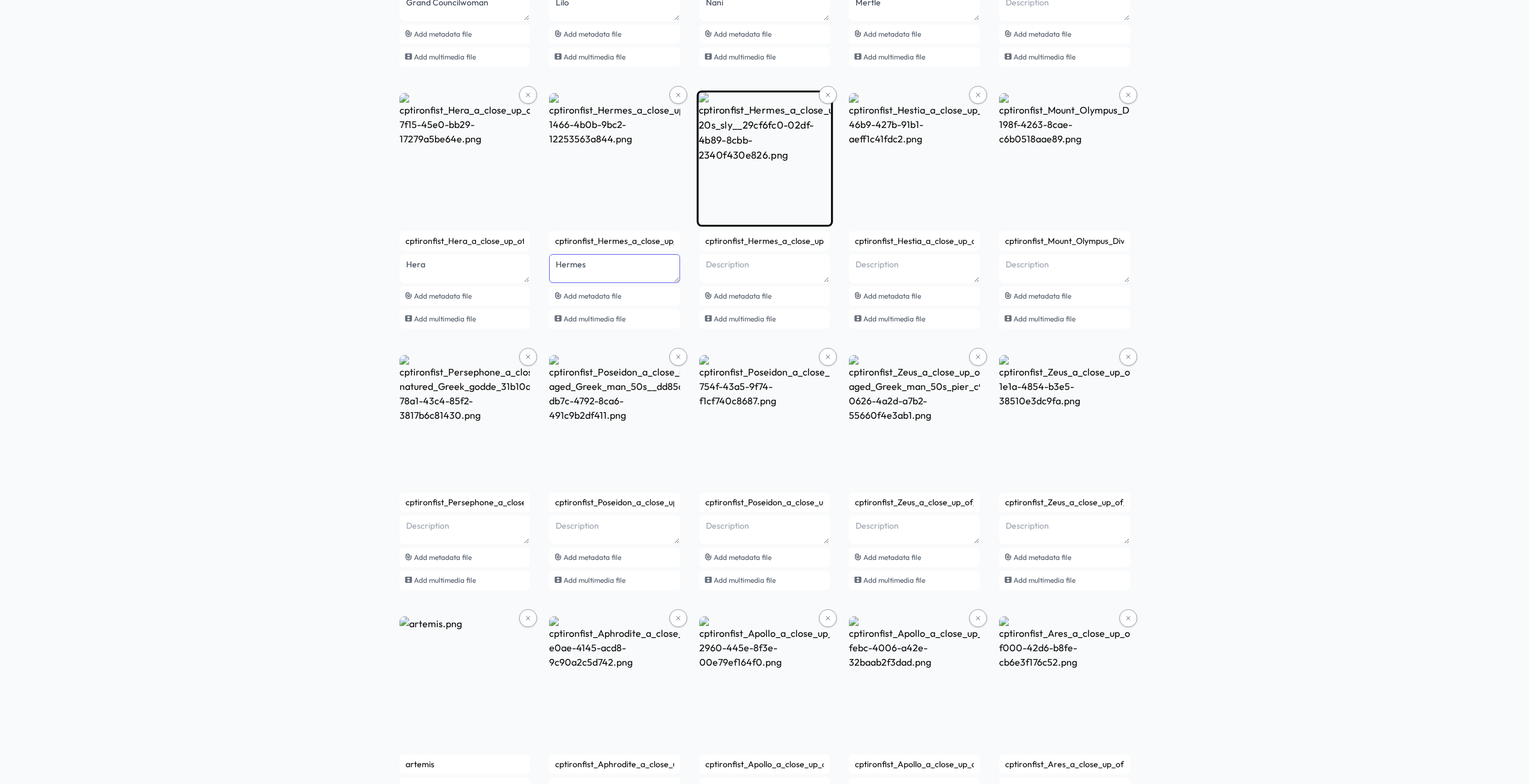
type textarea "Hermes"
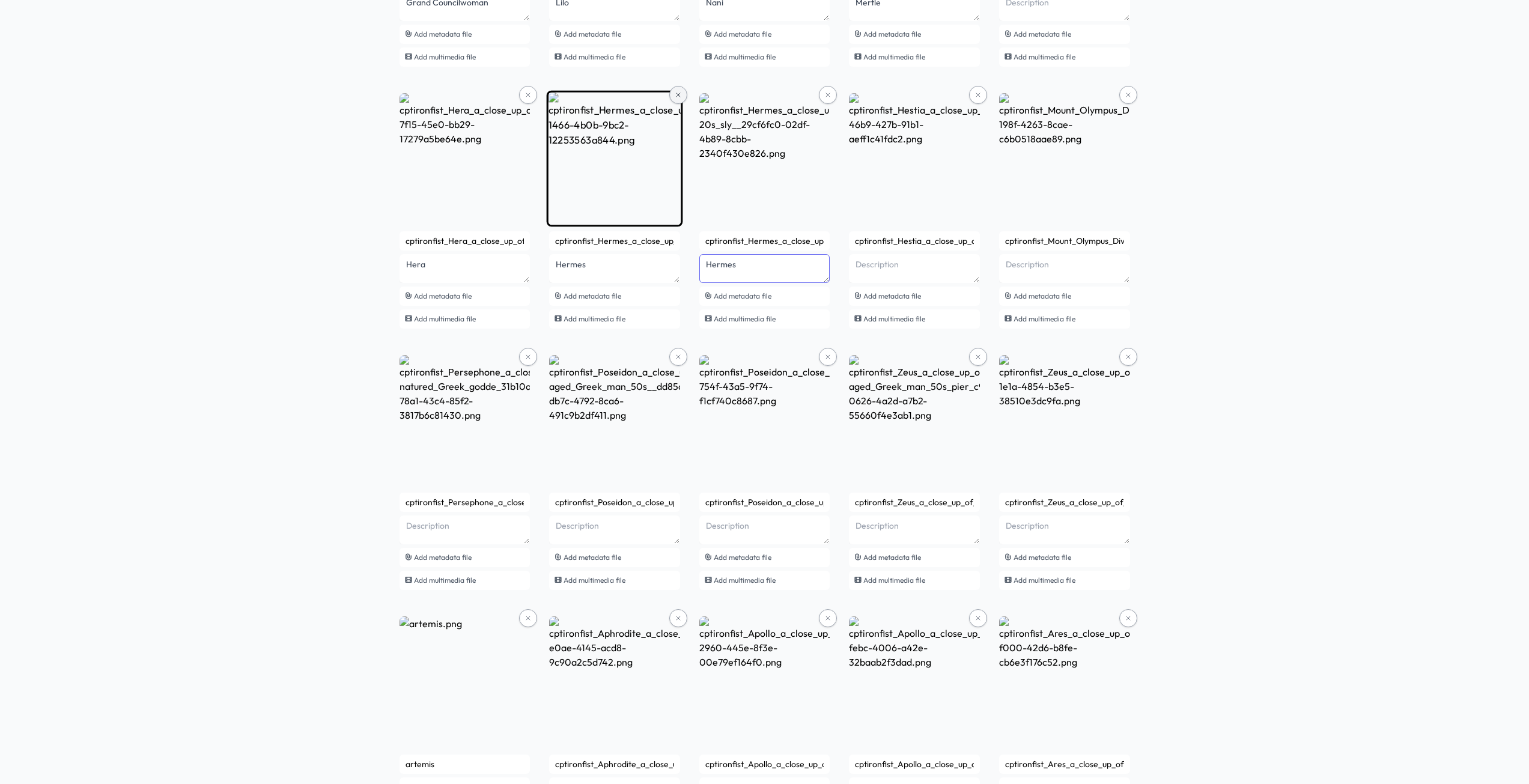
type textarea "Hermes"
click at [677, 97] on icon at bounding box center [678, 94] width 7 height 7
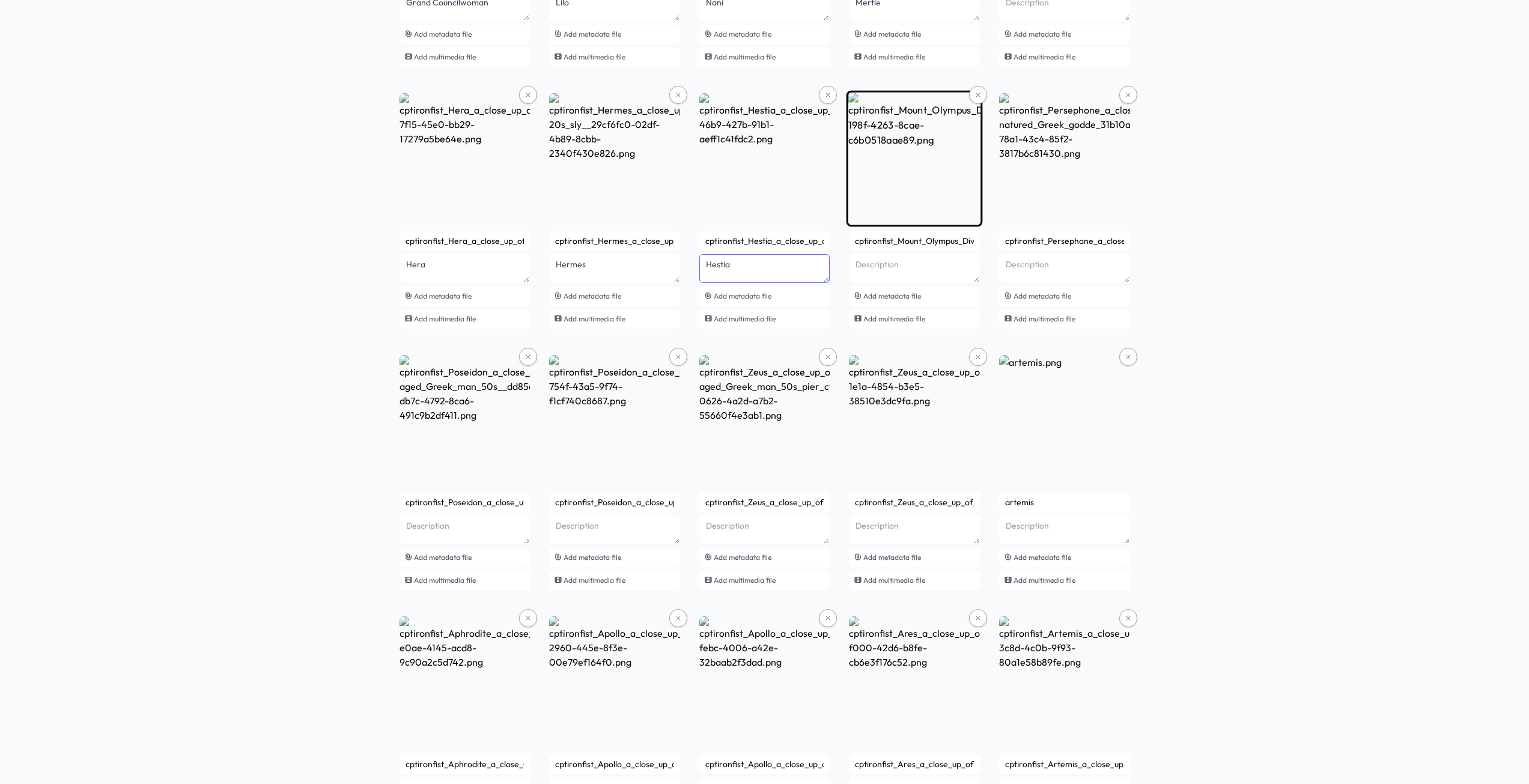
type textarea "Hestia"
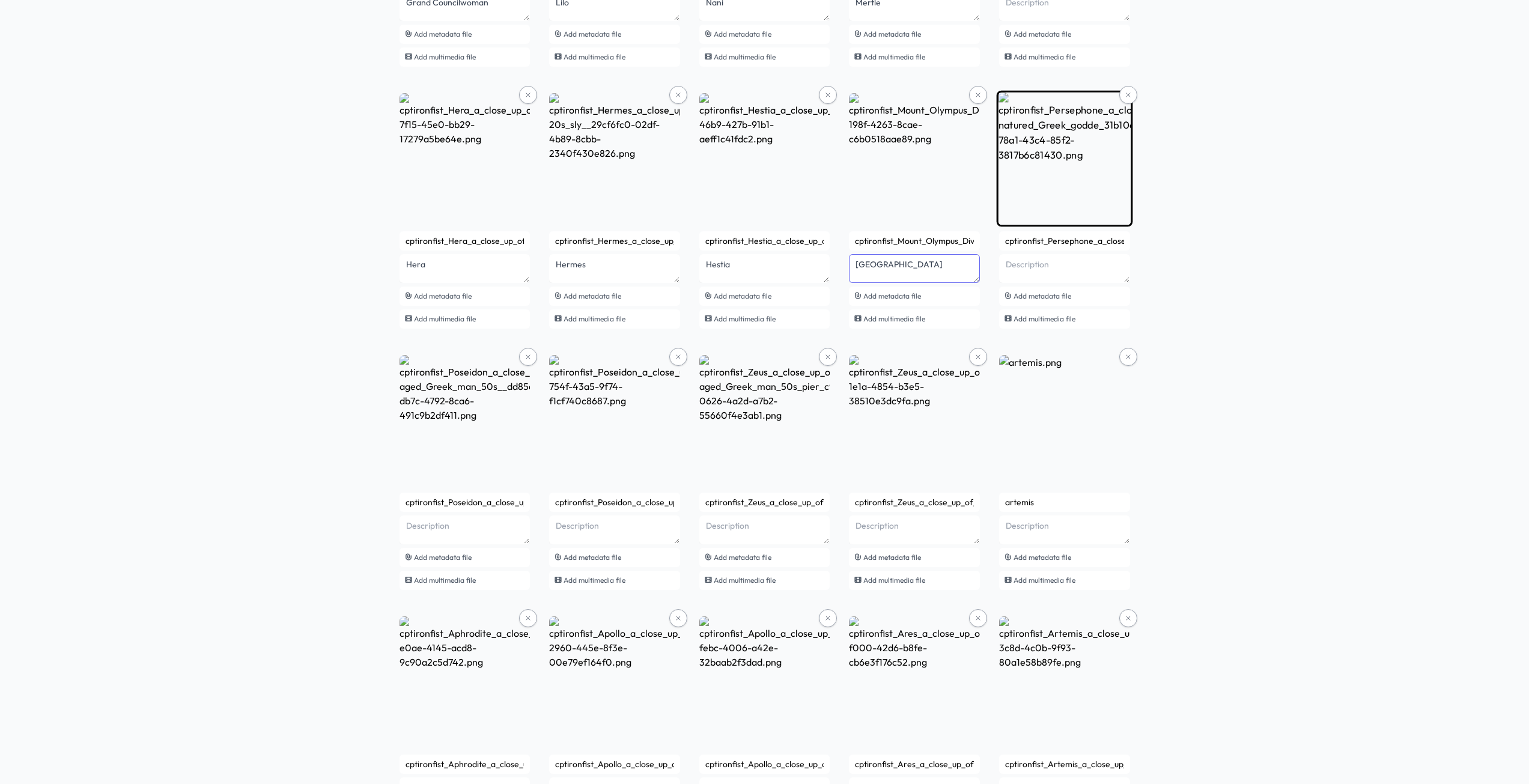
type textarea "Mount Olympus"
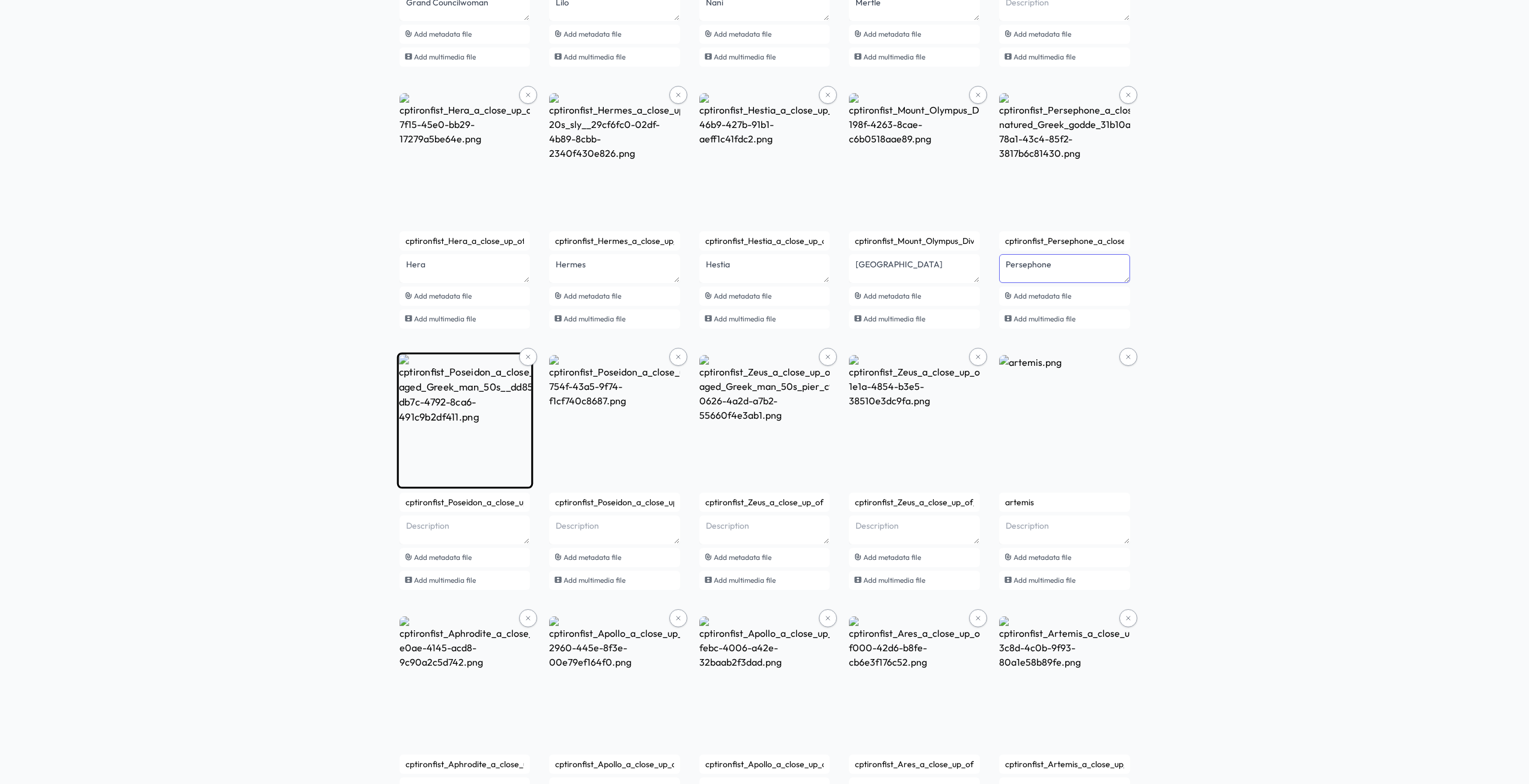
type textarea "Persephone"
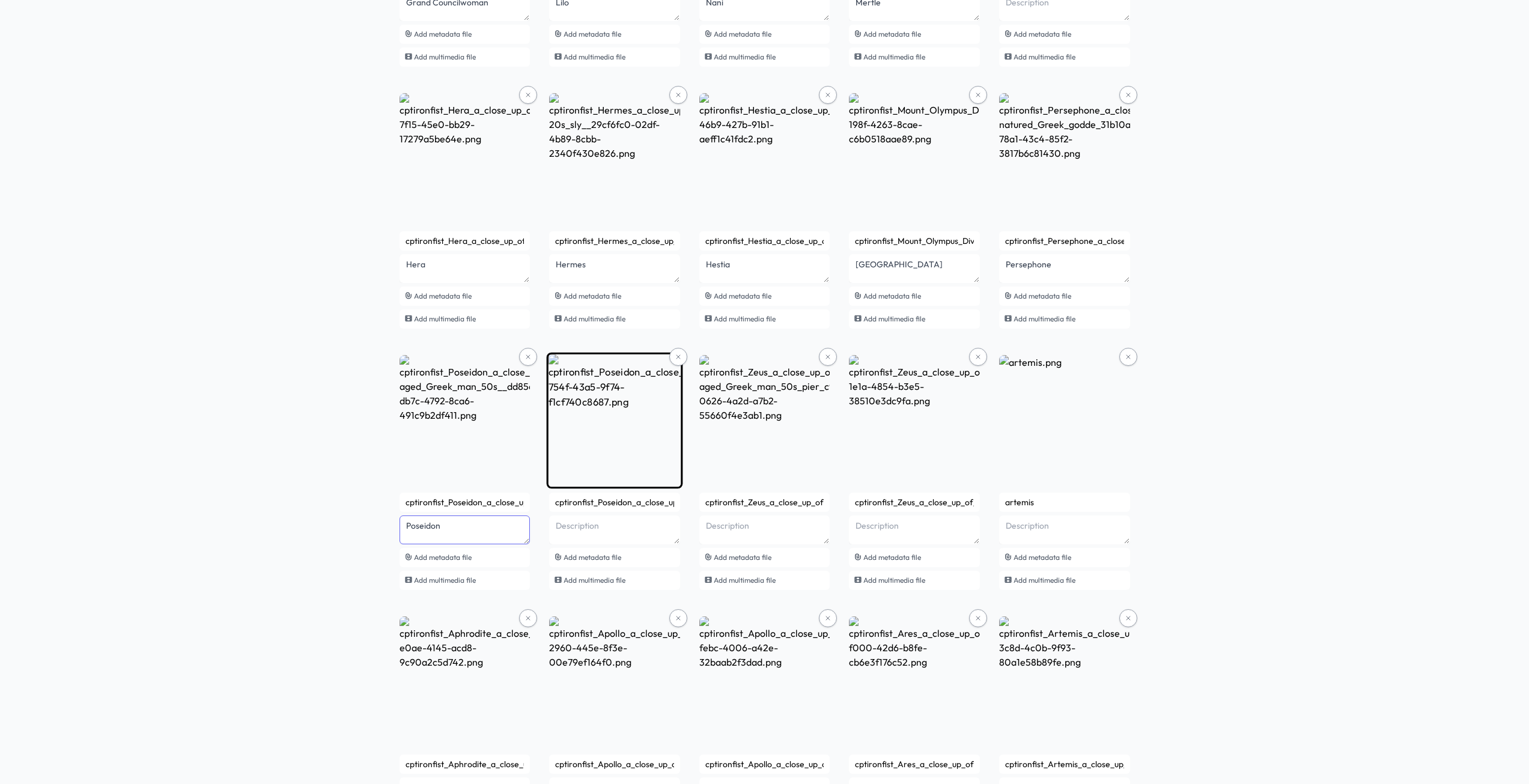
type textarea "Poseidon"
click at [680, 355] on icon at bounding box center [678, 357] width 7 height 7
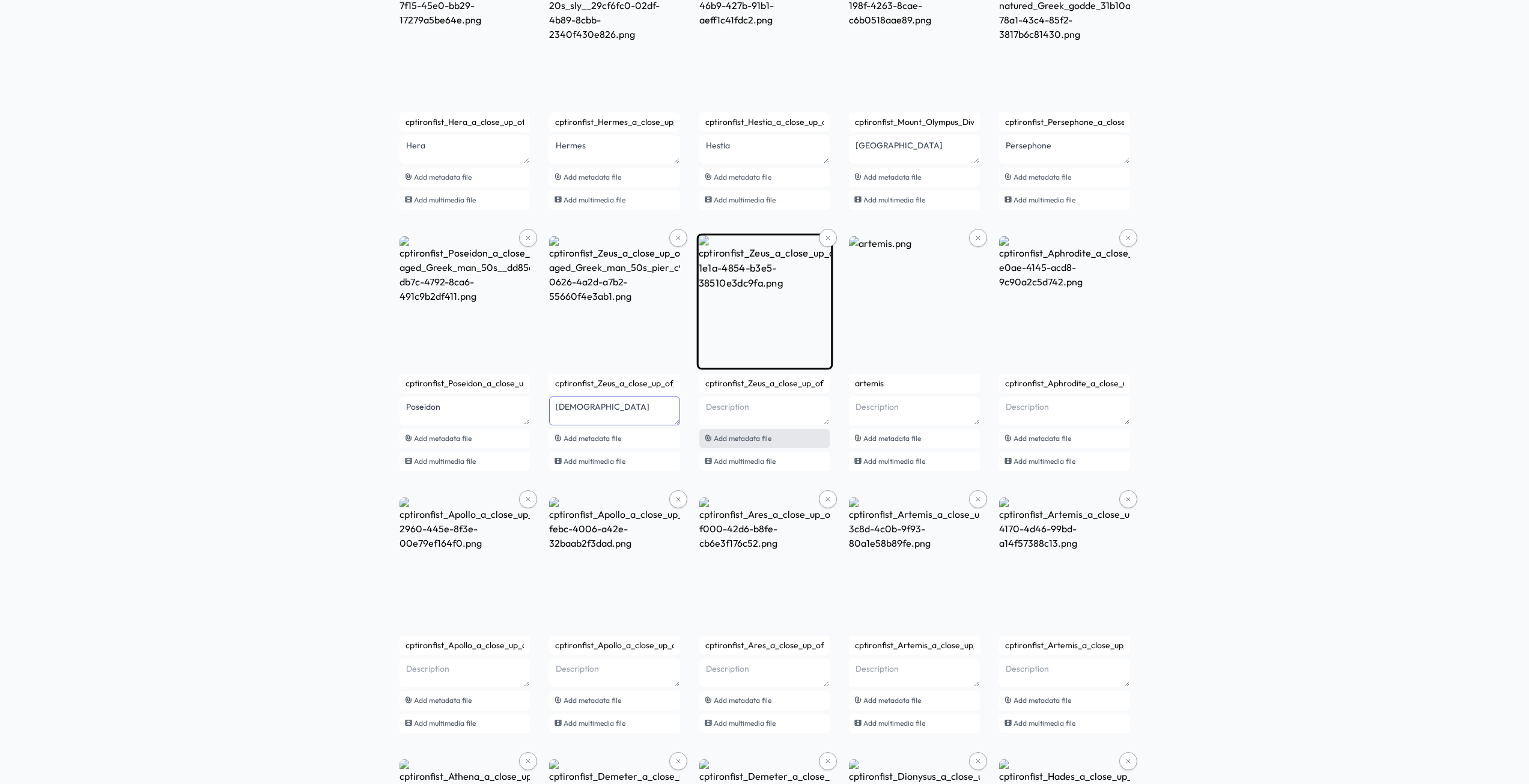
scroll to position [1524, 0]
type textarea "Zeus"
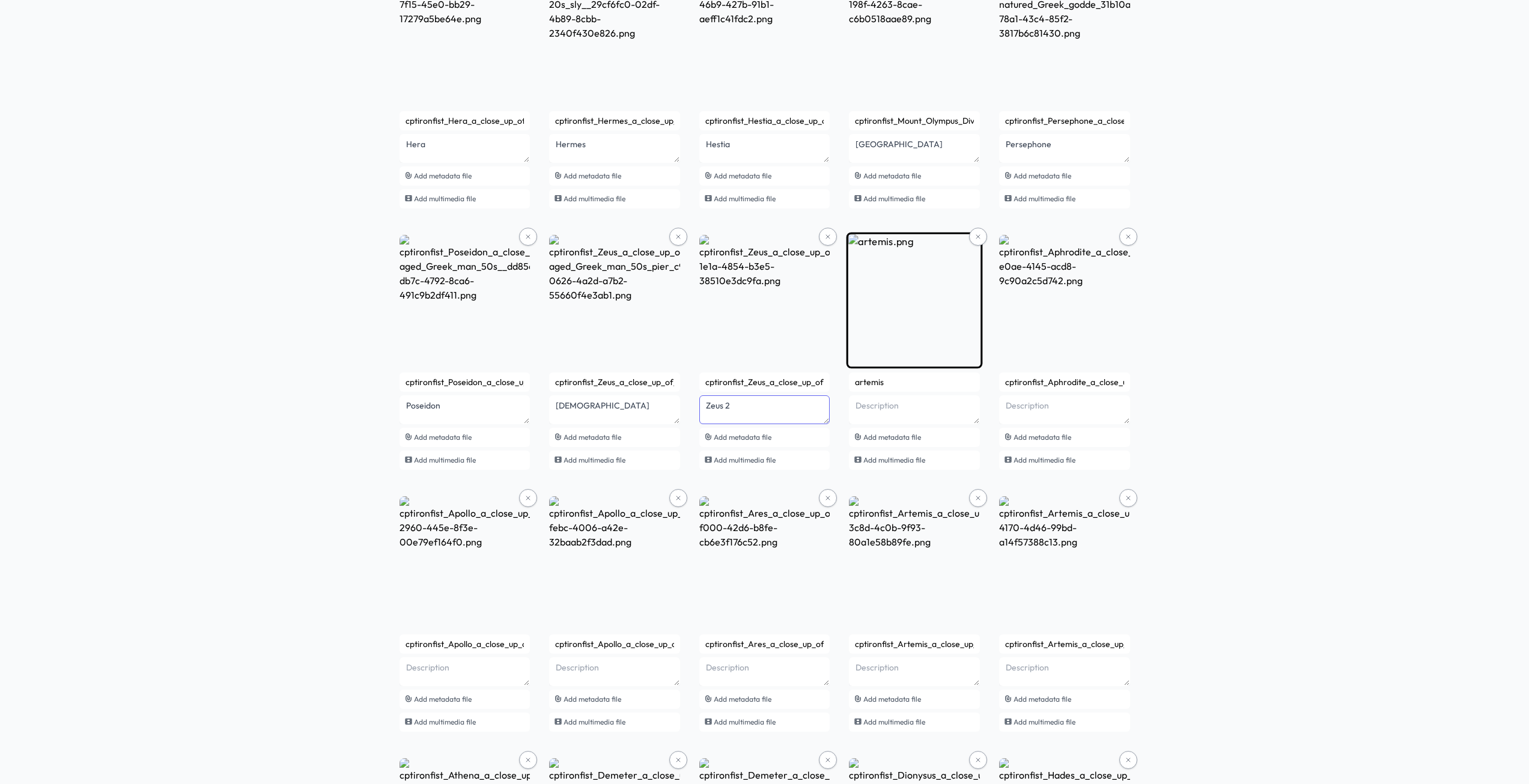
type textarea "Zeus 2"
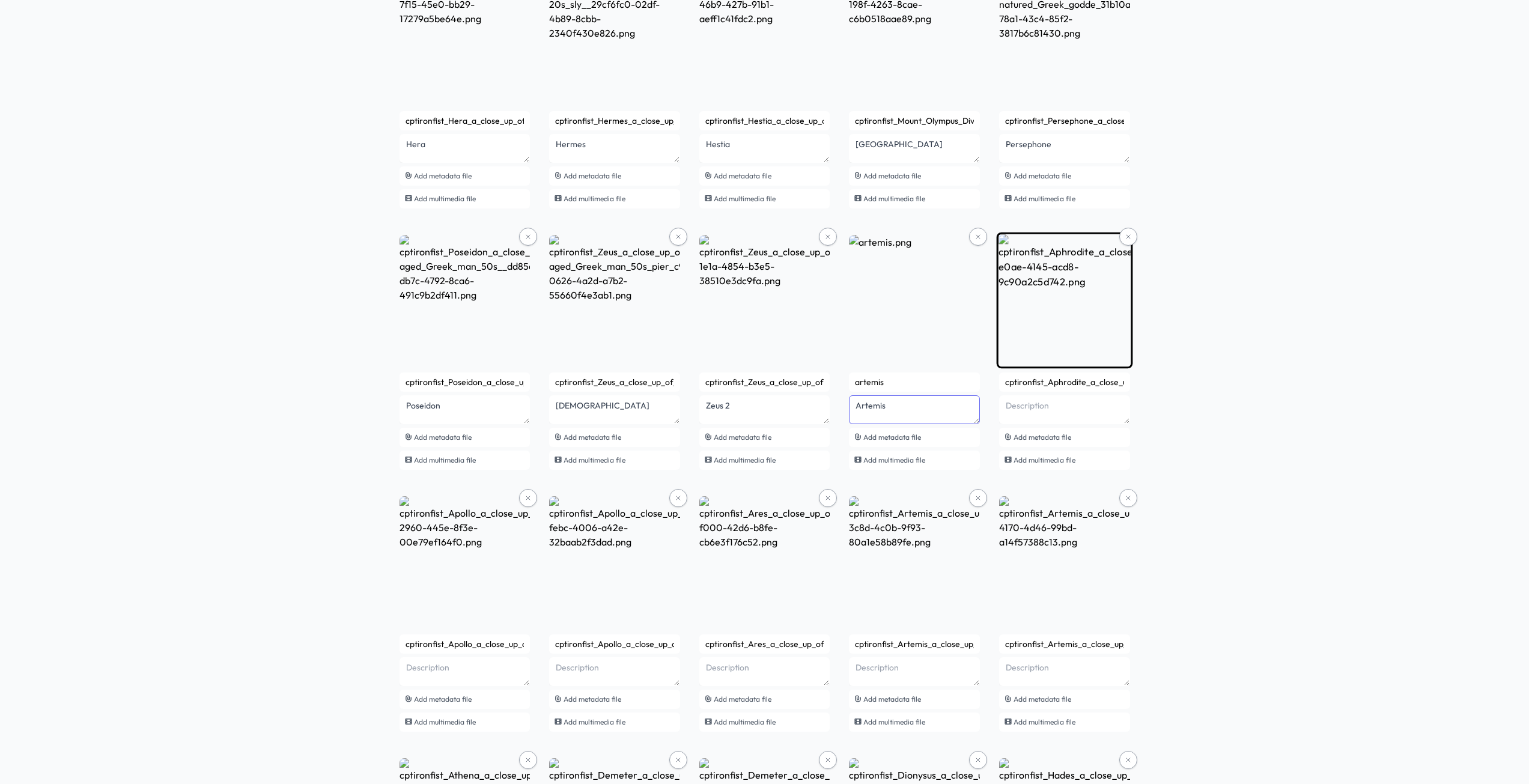
type textarea "Artemis"
type textarea "Aphrodite"
drag, startPoint x: 236, startPoint y: 452, endPoint x: 251, endPoint y: 456, distance: 15.5
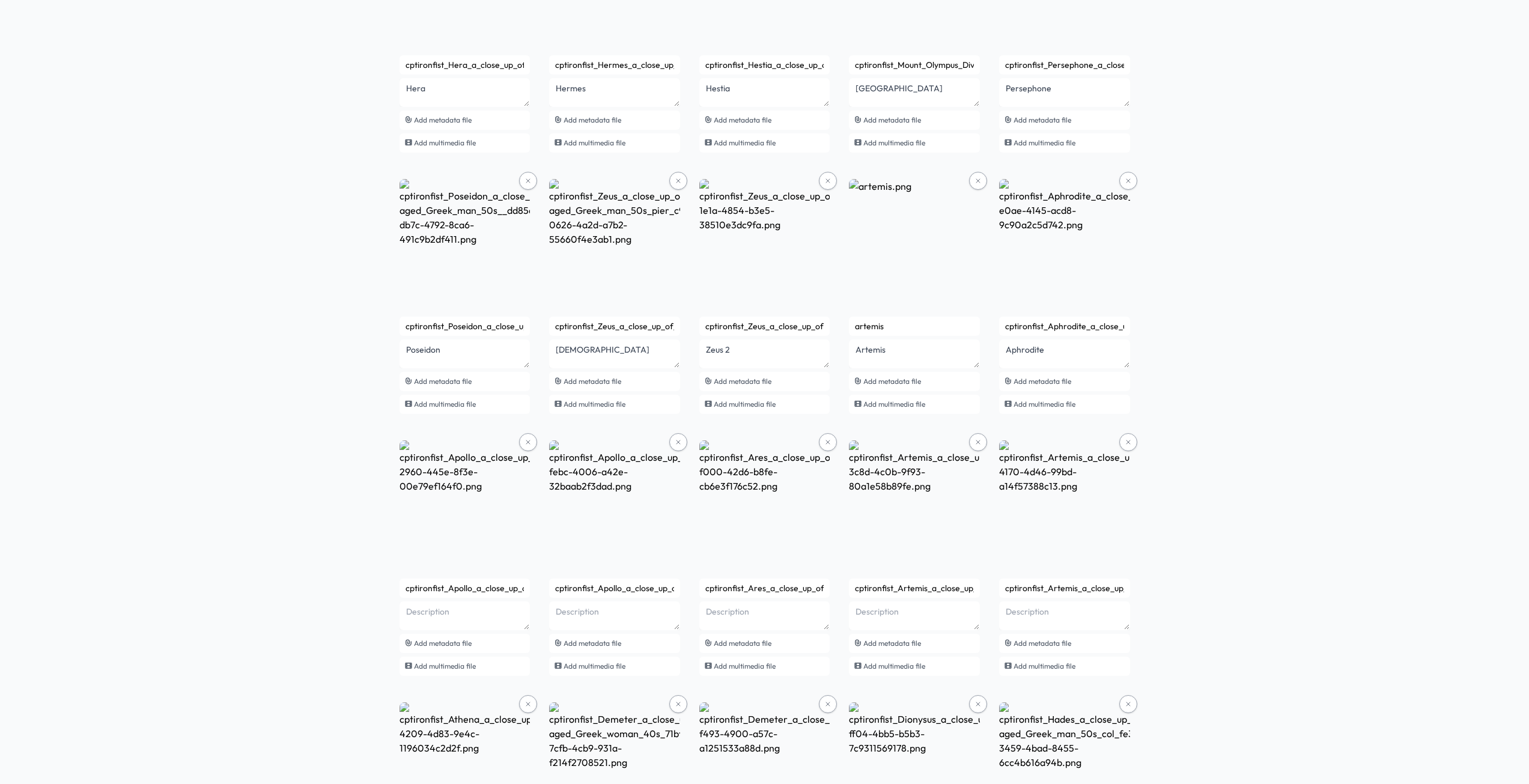
scroll to position [1585, 0]
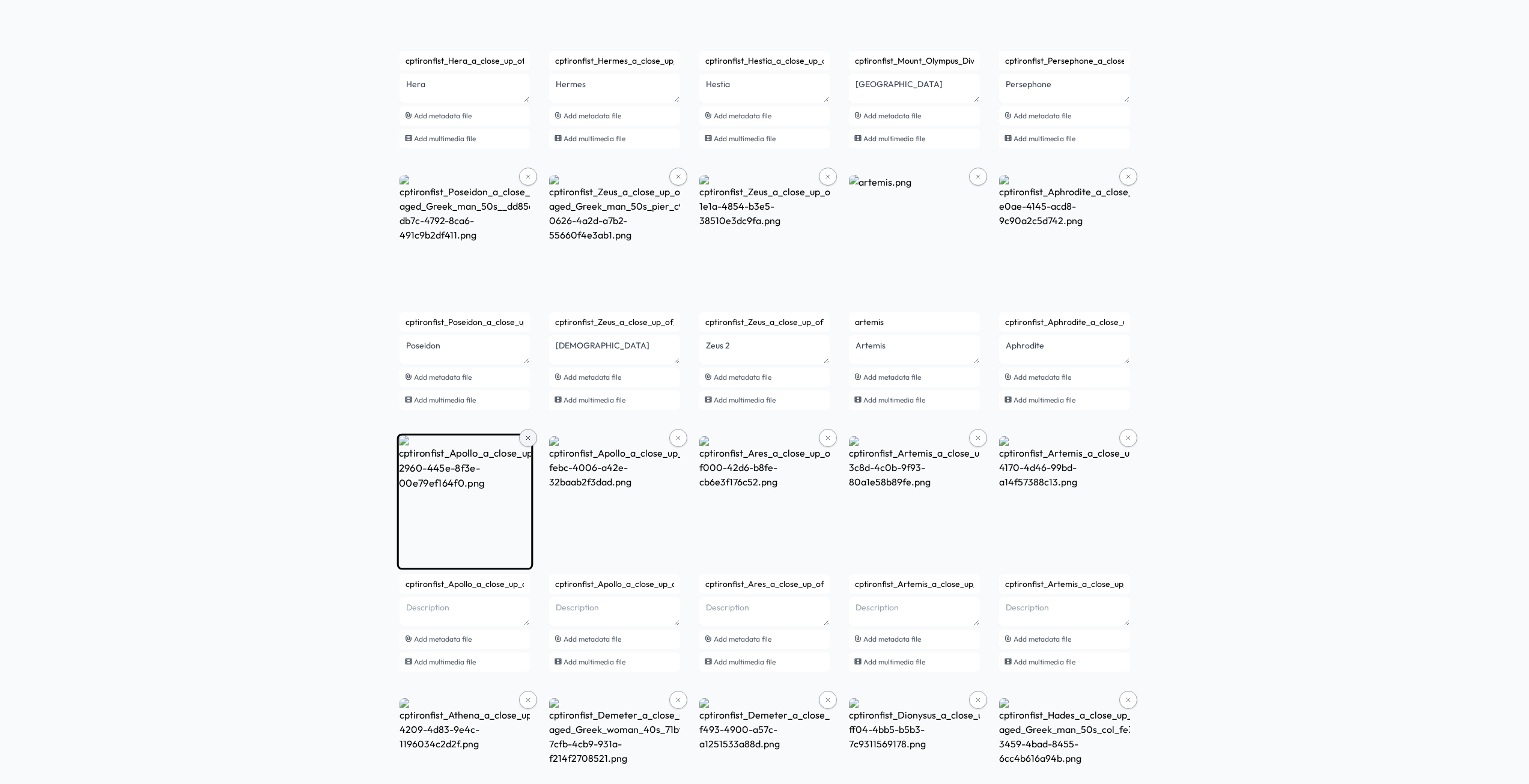
click at [527, 435] on icon at bounding box center [528, 438] width 7 height 7
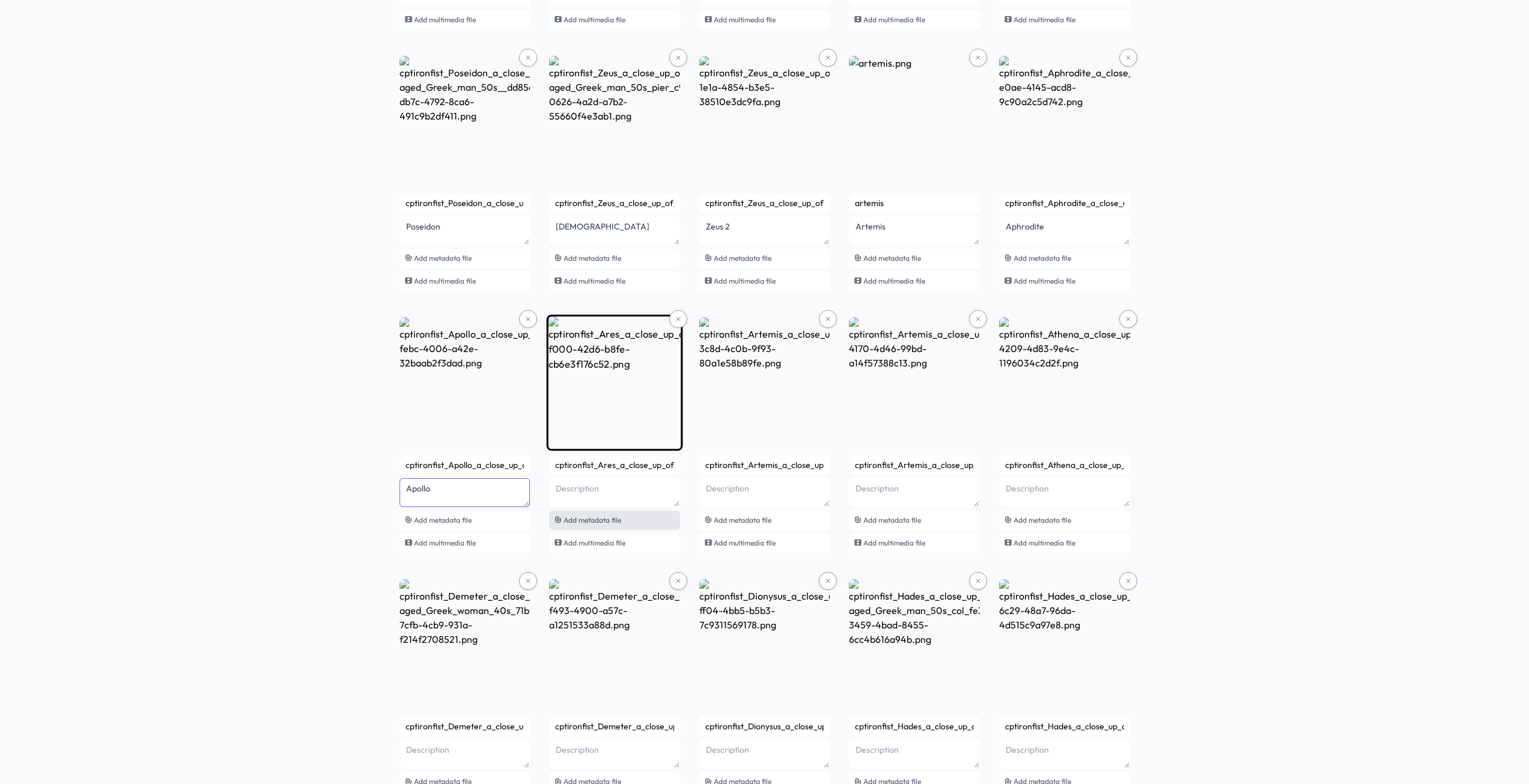
scroll to position [1705, 0]
type textarea "Apollo"
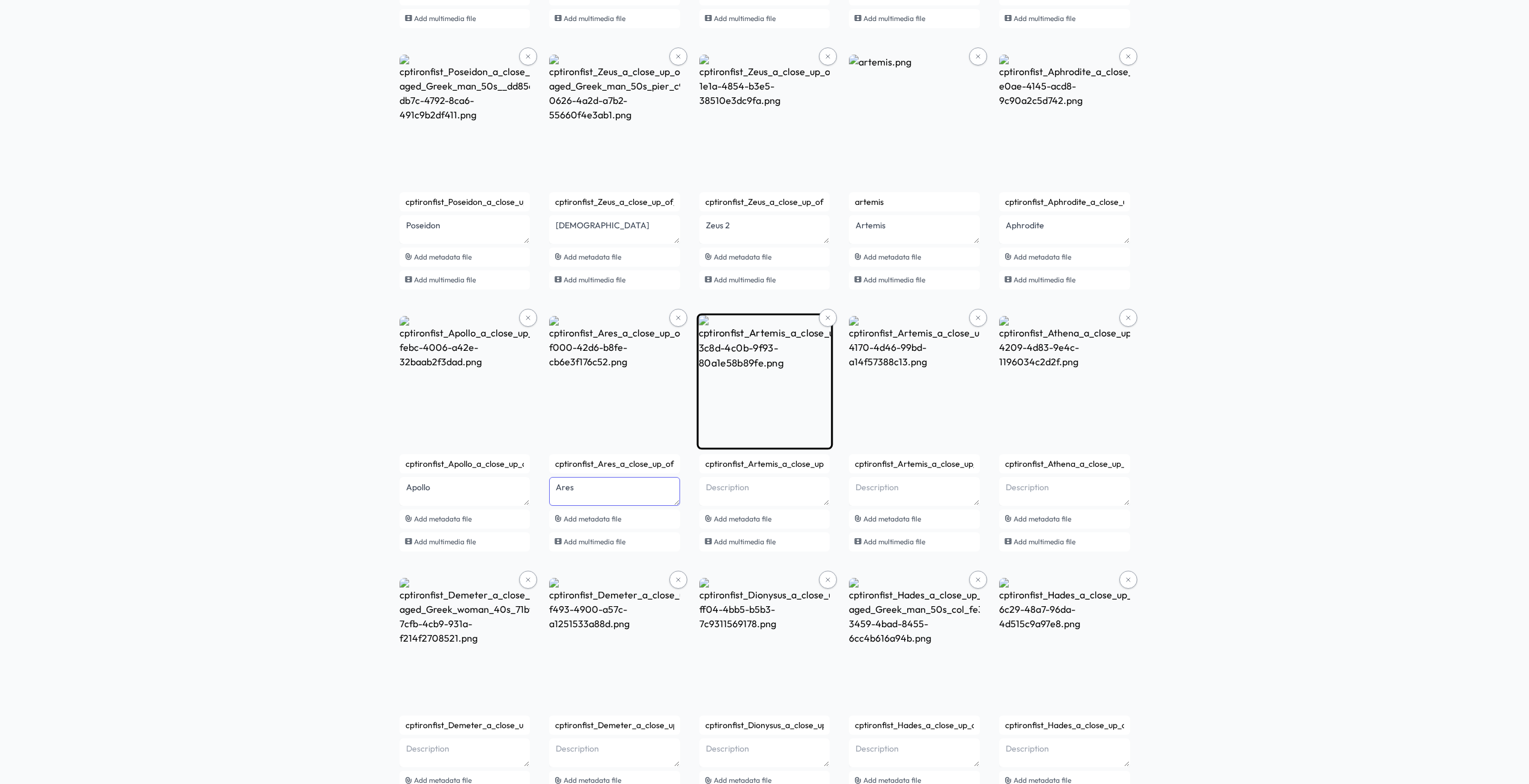
type textarea "Ares"
click at [827, 314] on icon at bounding box center [828, 318] width 7 height 7
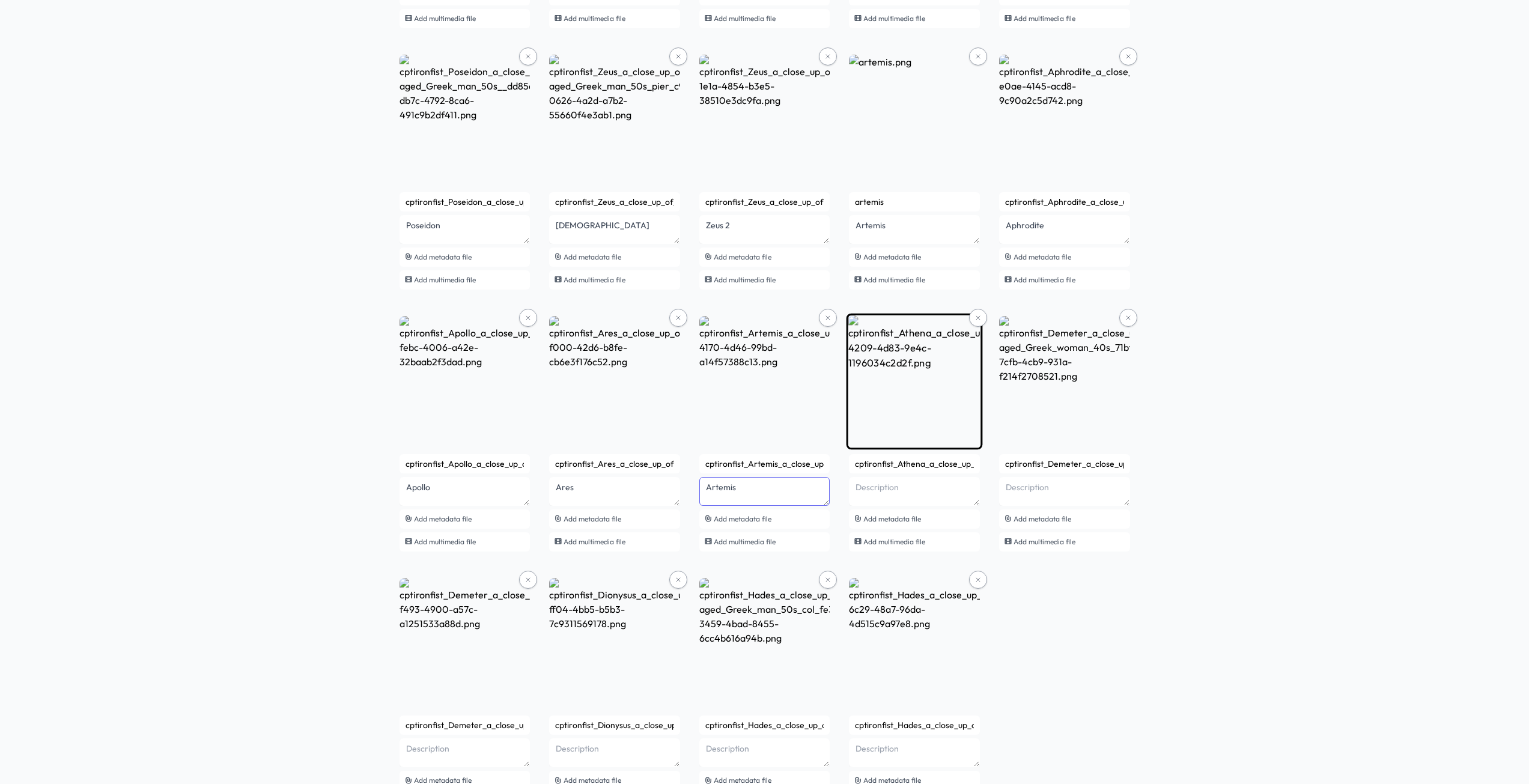
type textarea "Artemis"
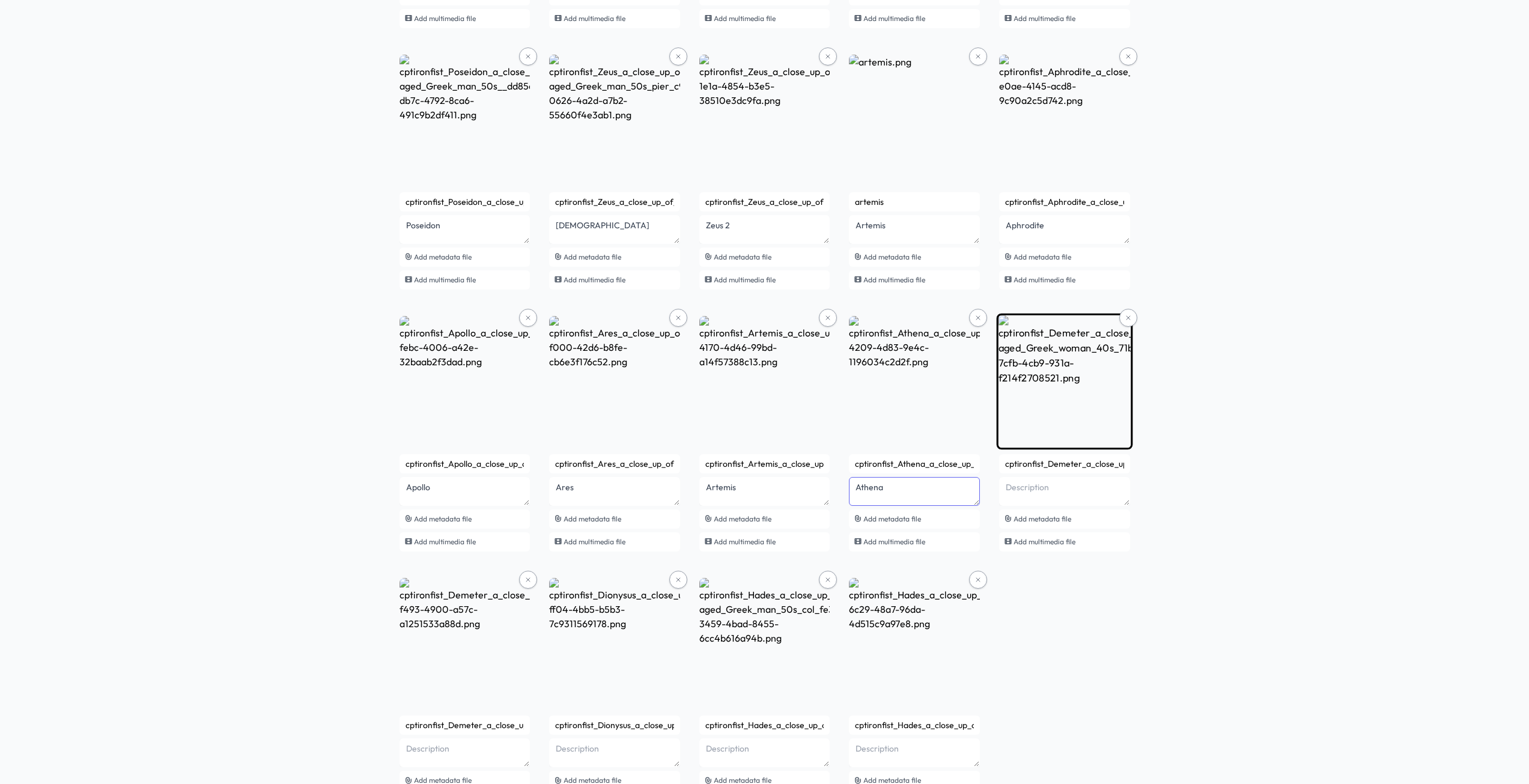
type textarea "Athena"
type textarea "Demeter"
click at [1127, 314] on icon at bounding box center [1129, 318] width 7 height 7
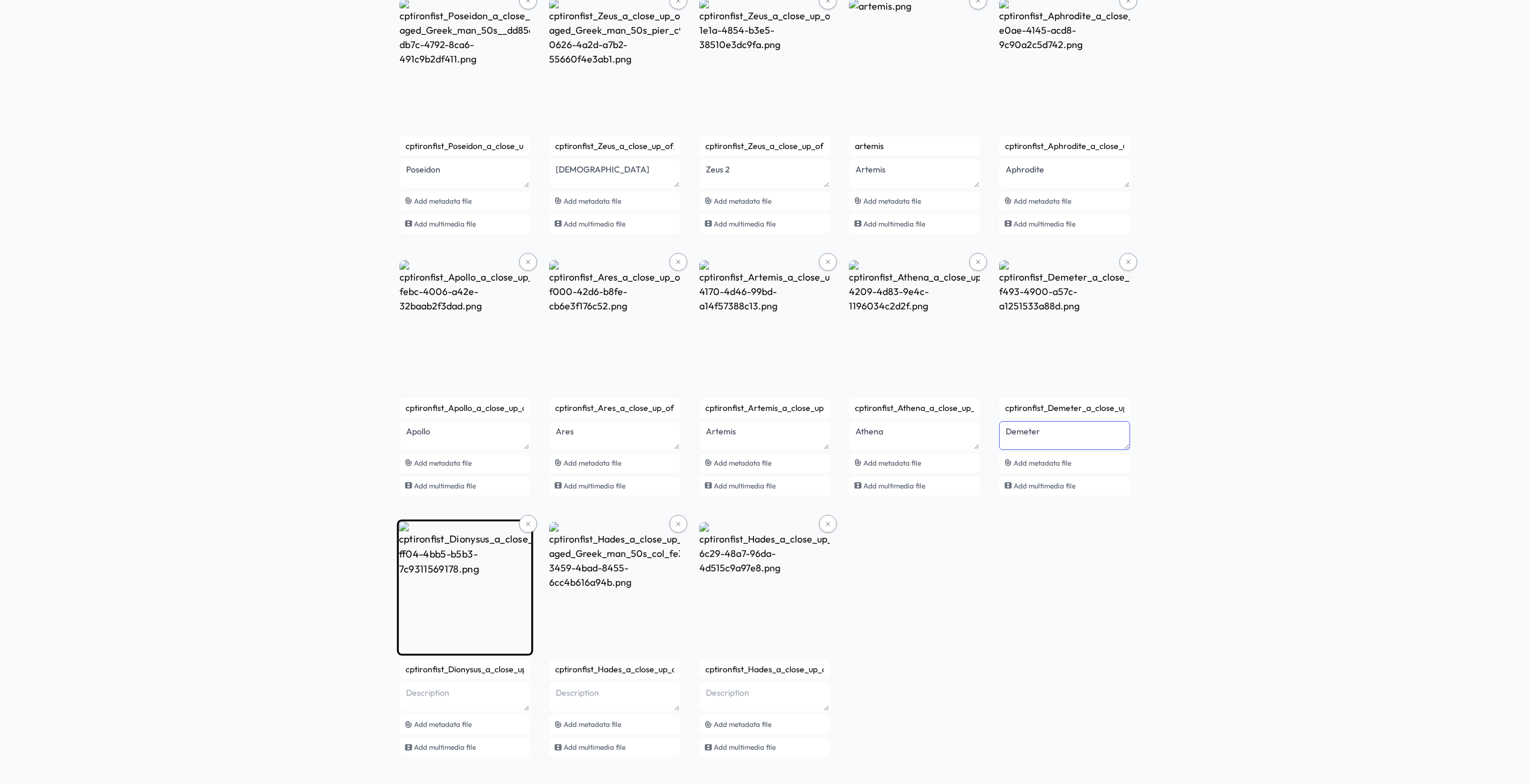
scroll to position [1772, 0]
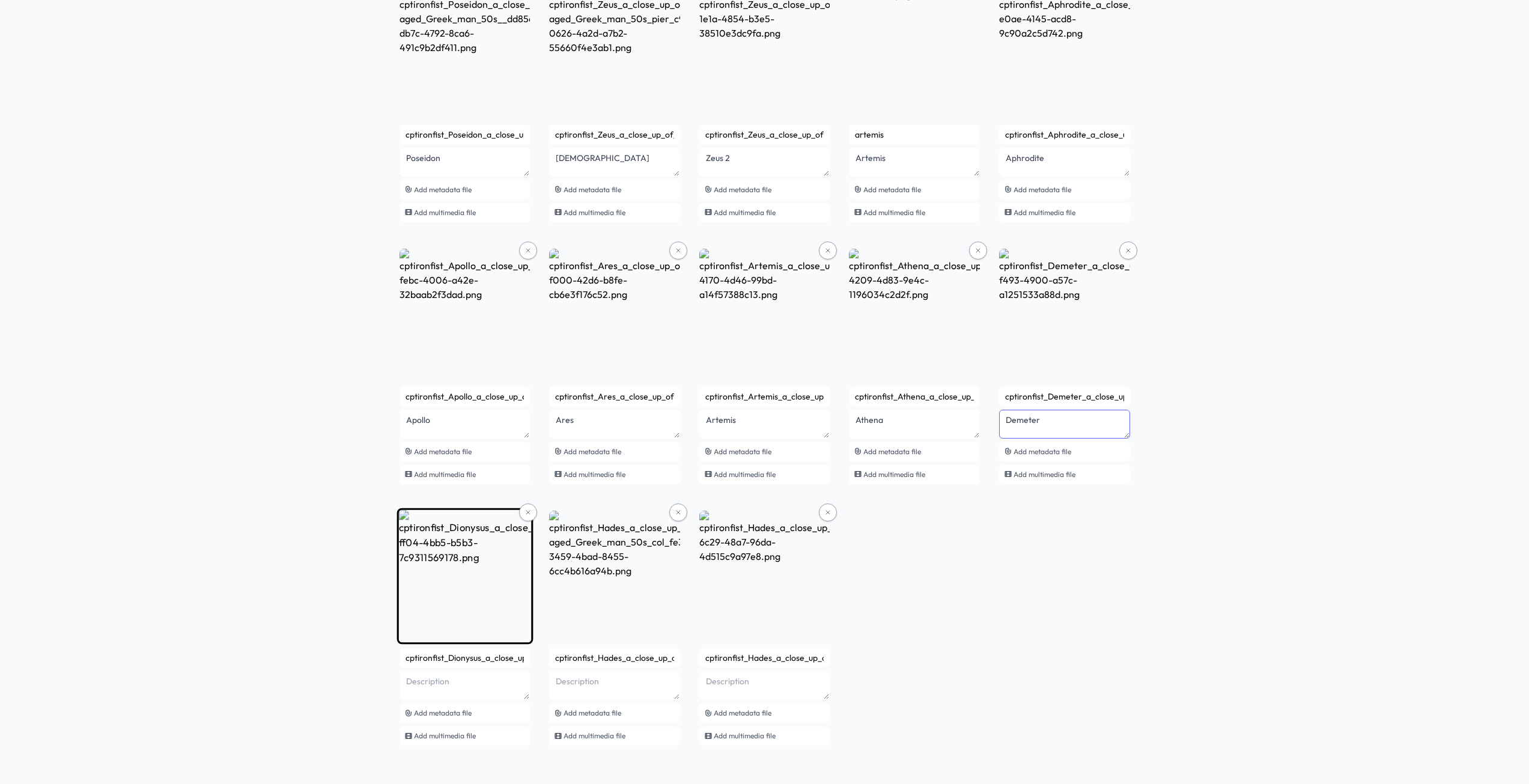
type textarea "Demeter"
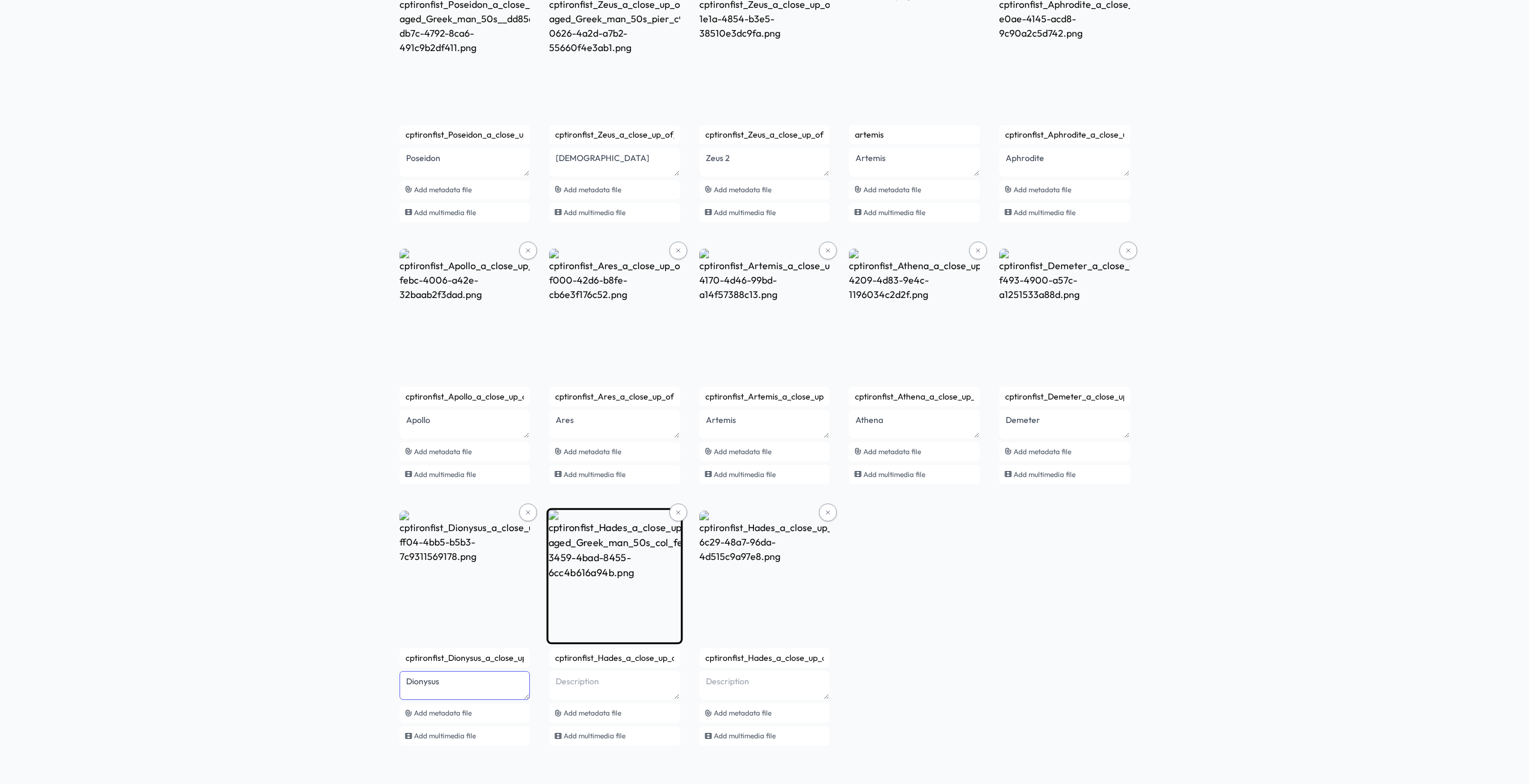
type textarea "Dionysus"
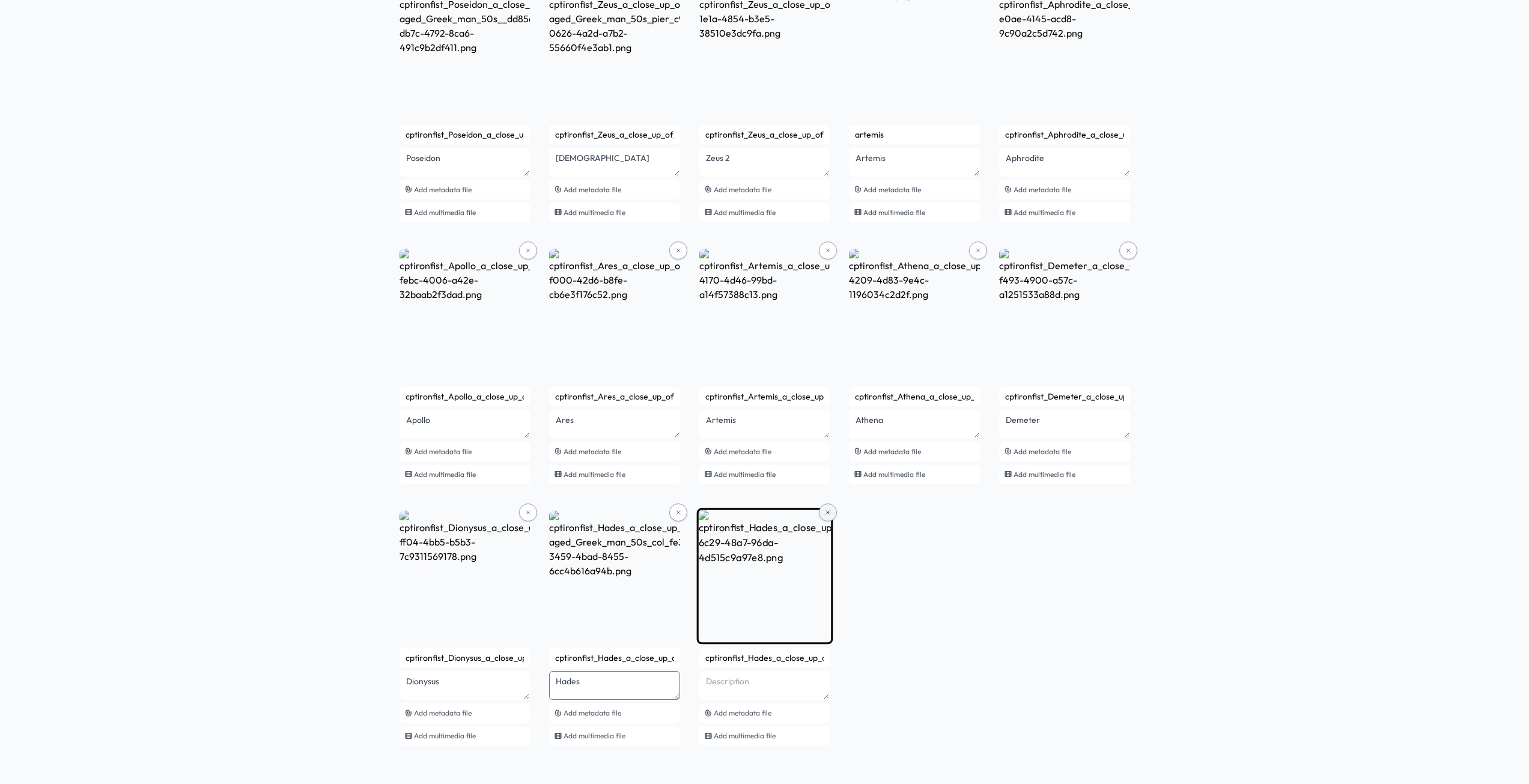
type textarea "Hades"
click at [827, 511] on icon at bounding box center [828, 512] width 7 height 7
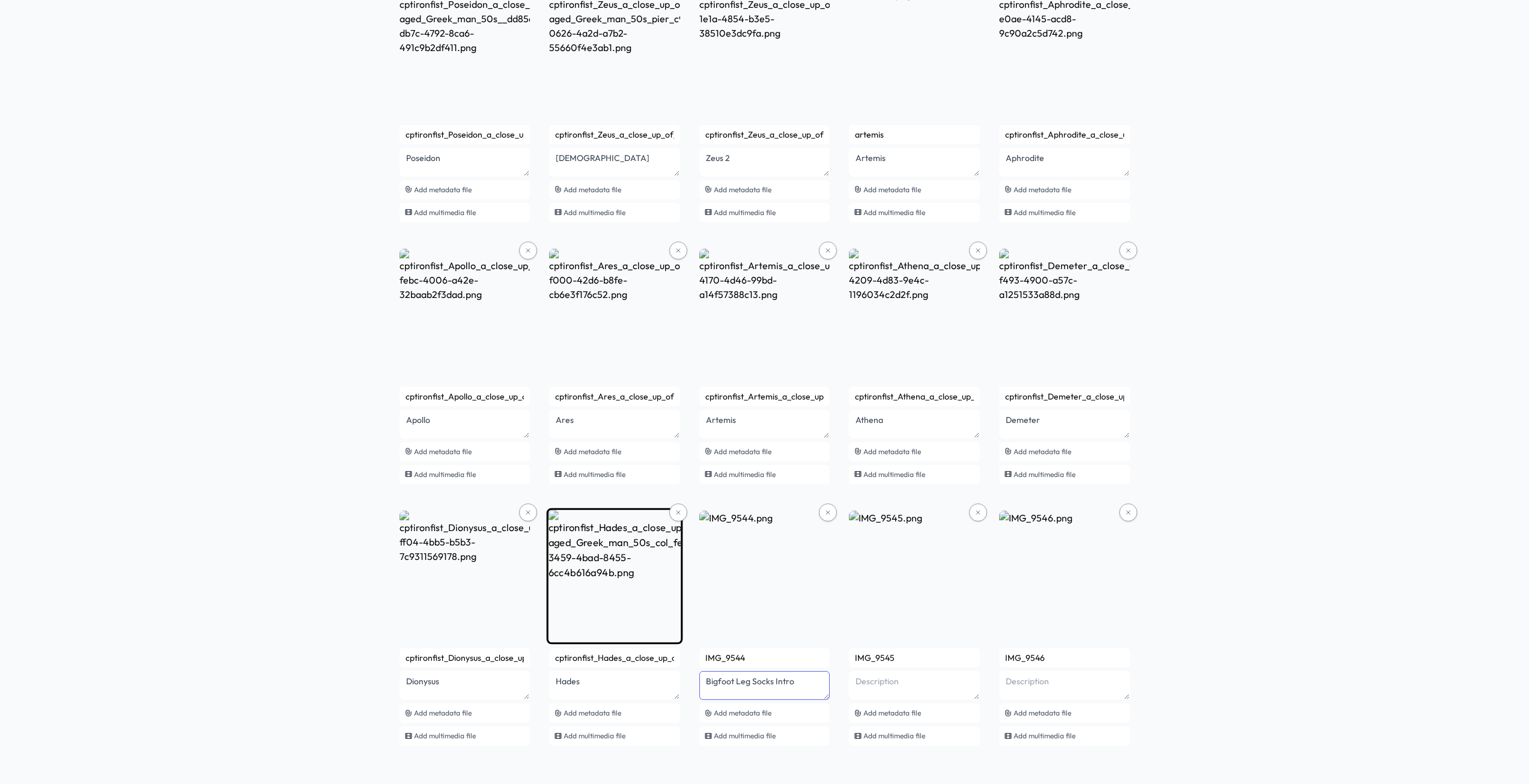
drag, startPoint x: 792, startPoint y: 682, endPoint x: 590, endPoint y: 664, distance: 202.8
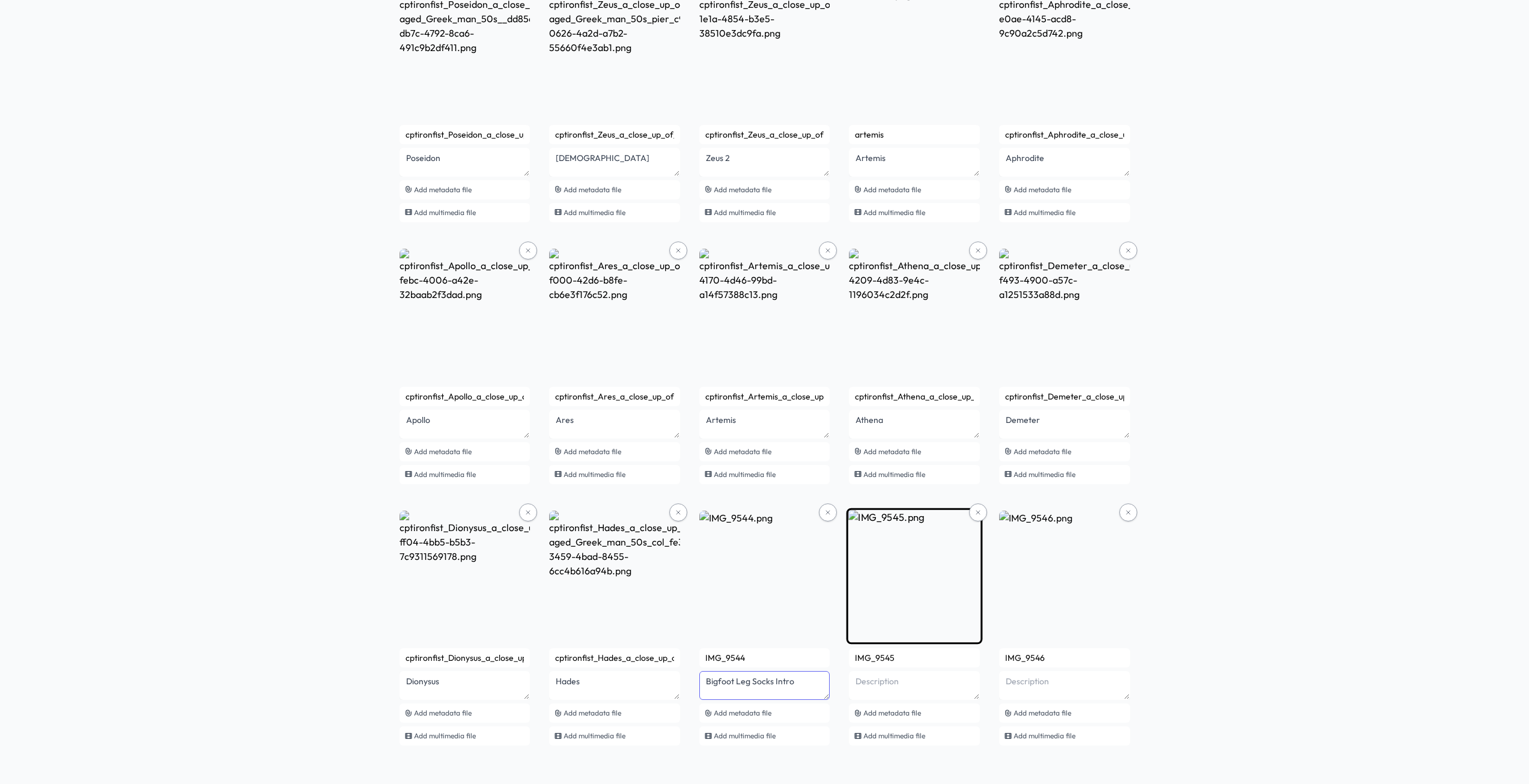
type textarea "Bigfoot Leg Socks Intro"
paste textarea "Bigfoot Leg Socks Intro"
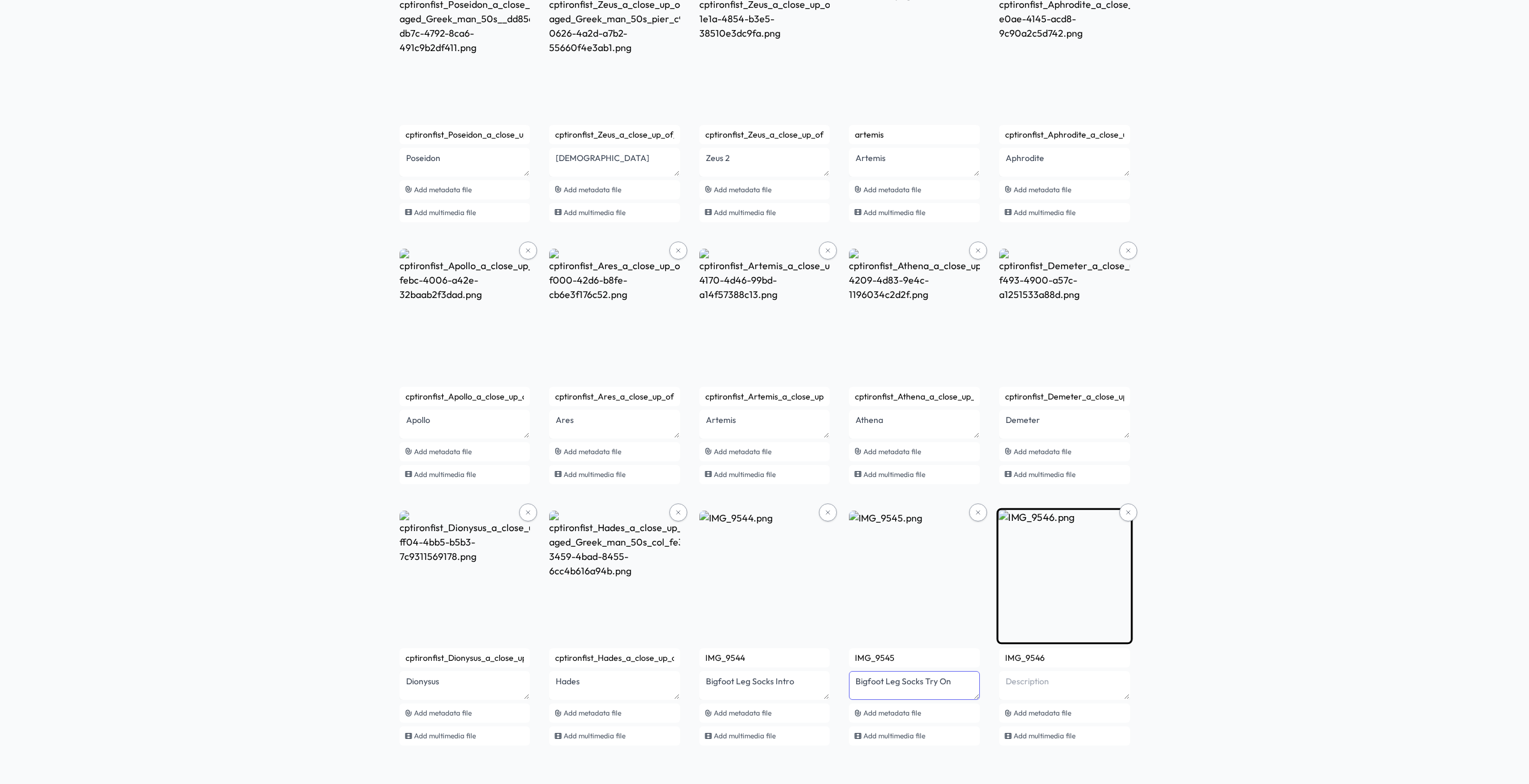
type textarea "Bigfoot Leg Socks Try On"
paste textarea "Bigfoot Leg Socks Intro"
type textarea "Bigfoot Leg Socks Sale"
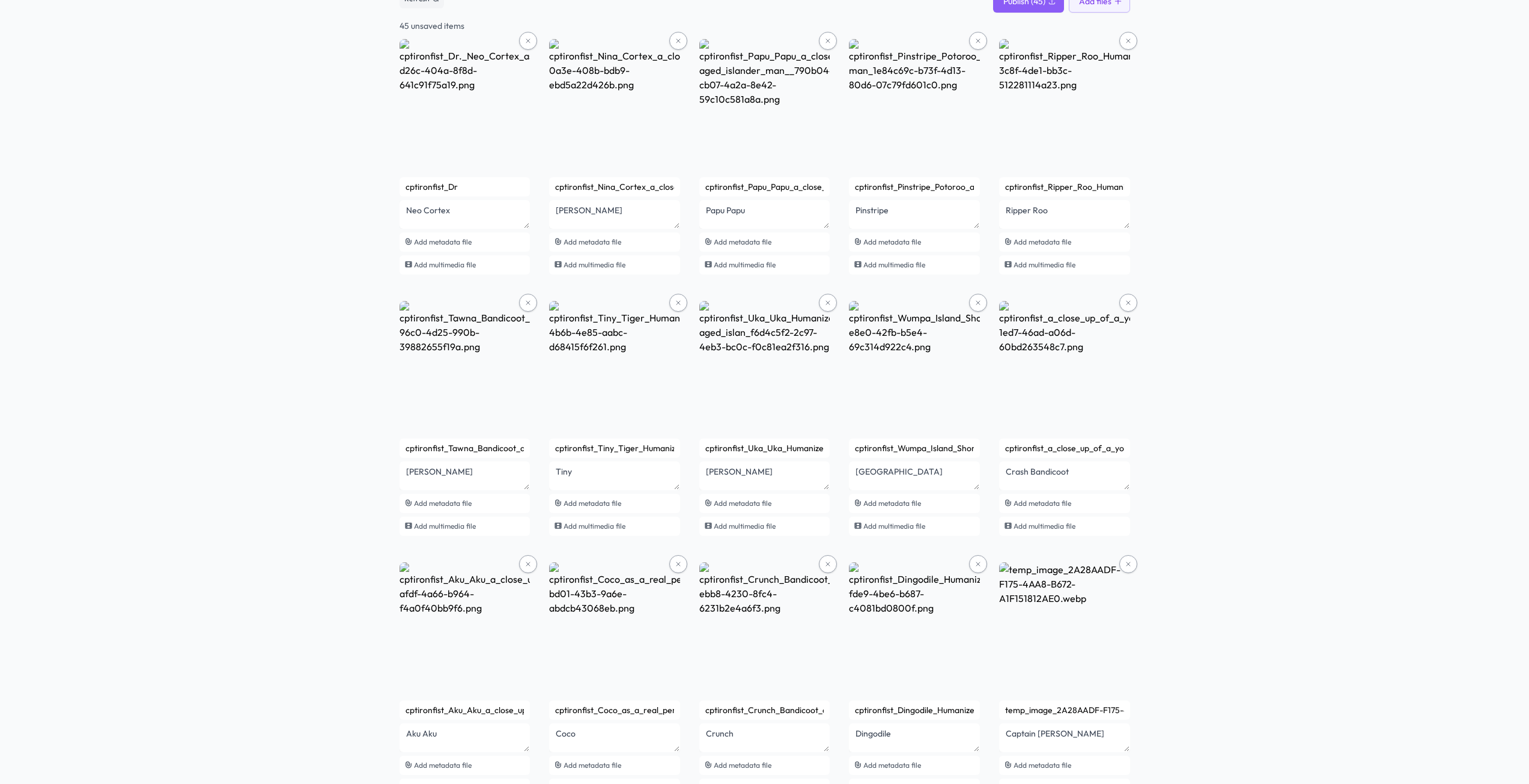
scroll to position [0, 0]
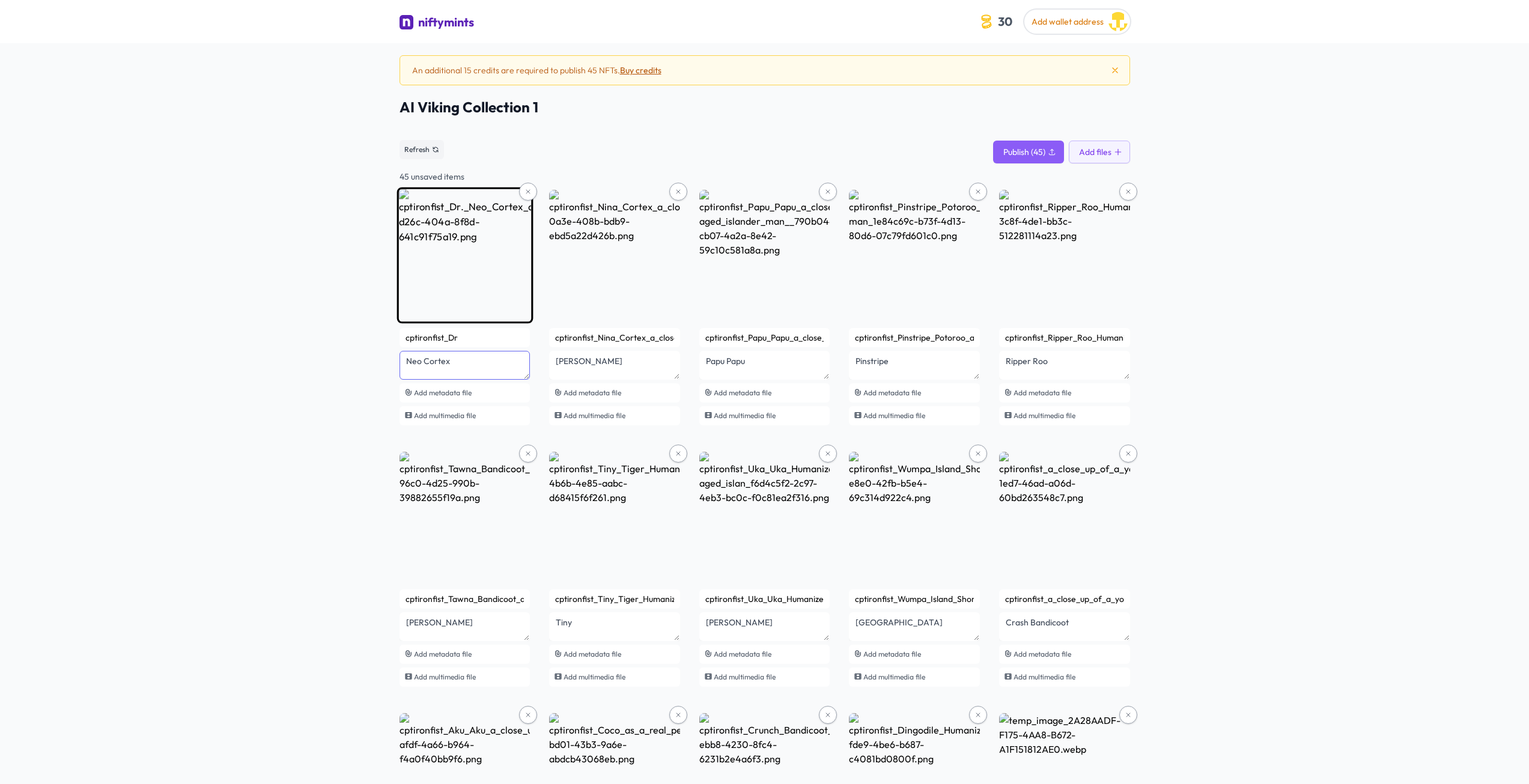
click at [473, 365] on textarea "Neo Cortex" at bounding box center [465, 365] width 131 height 29
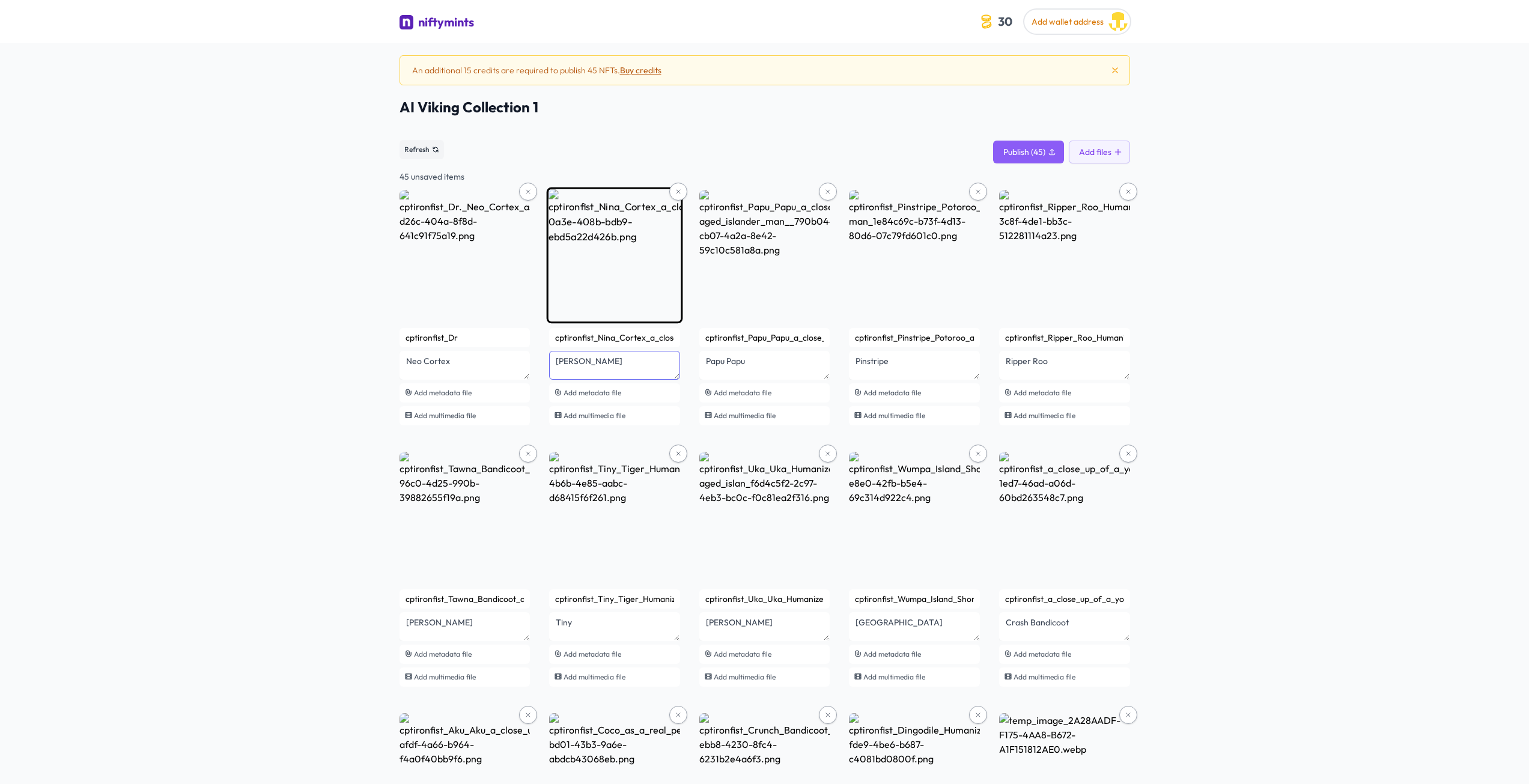
click at [531, 364] on textarea "Nina Cortex" at bounding box center [465, 365] width 131 height 29
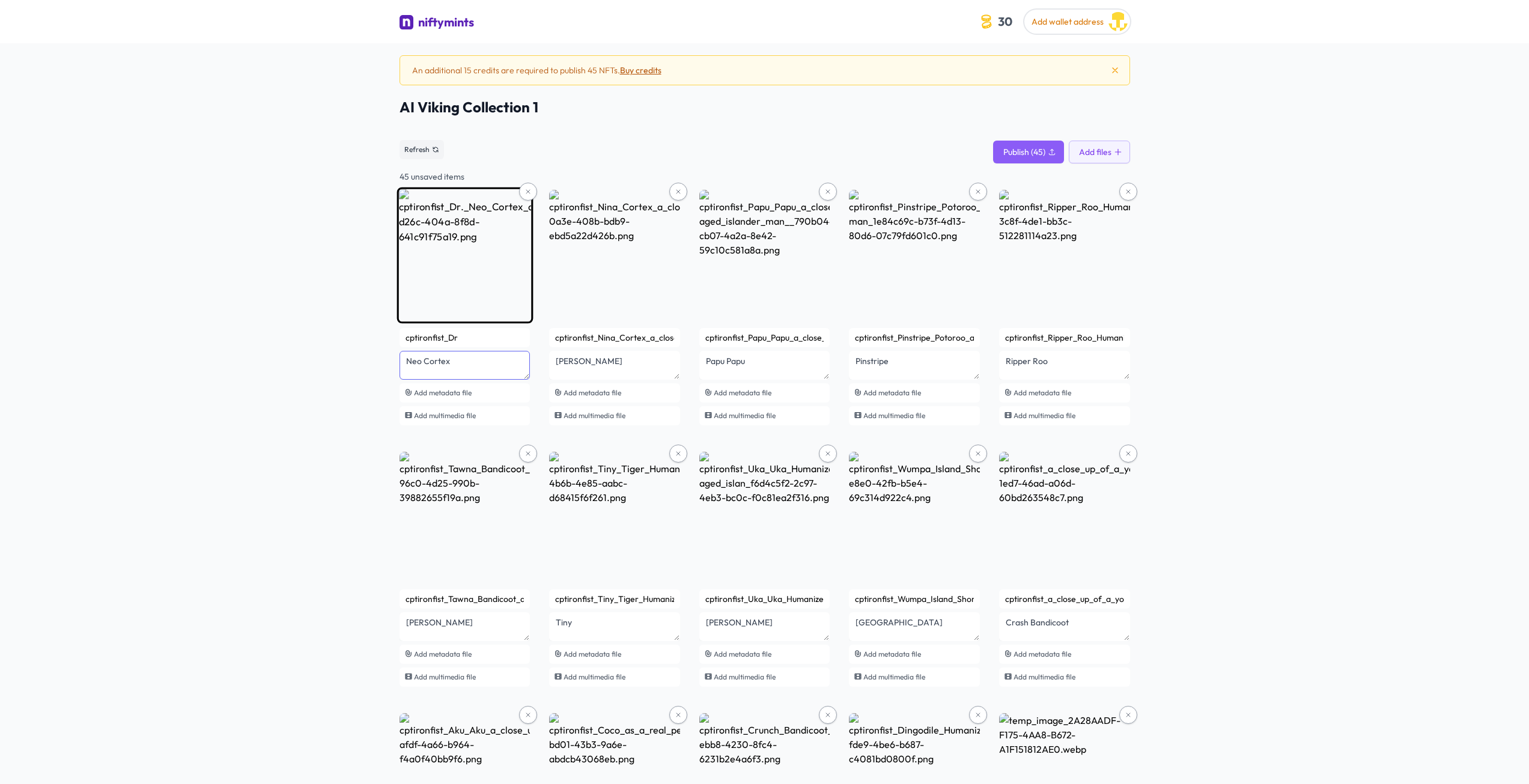
click at [460, 356] on textarea "Neo Cortex" at bounding box center [465, 365] width 131 height 29
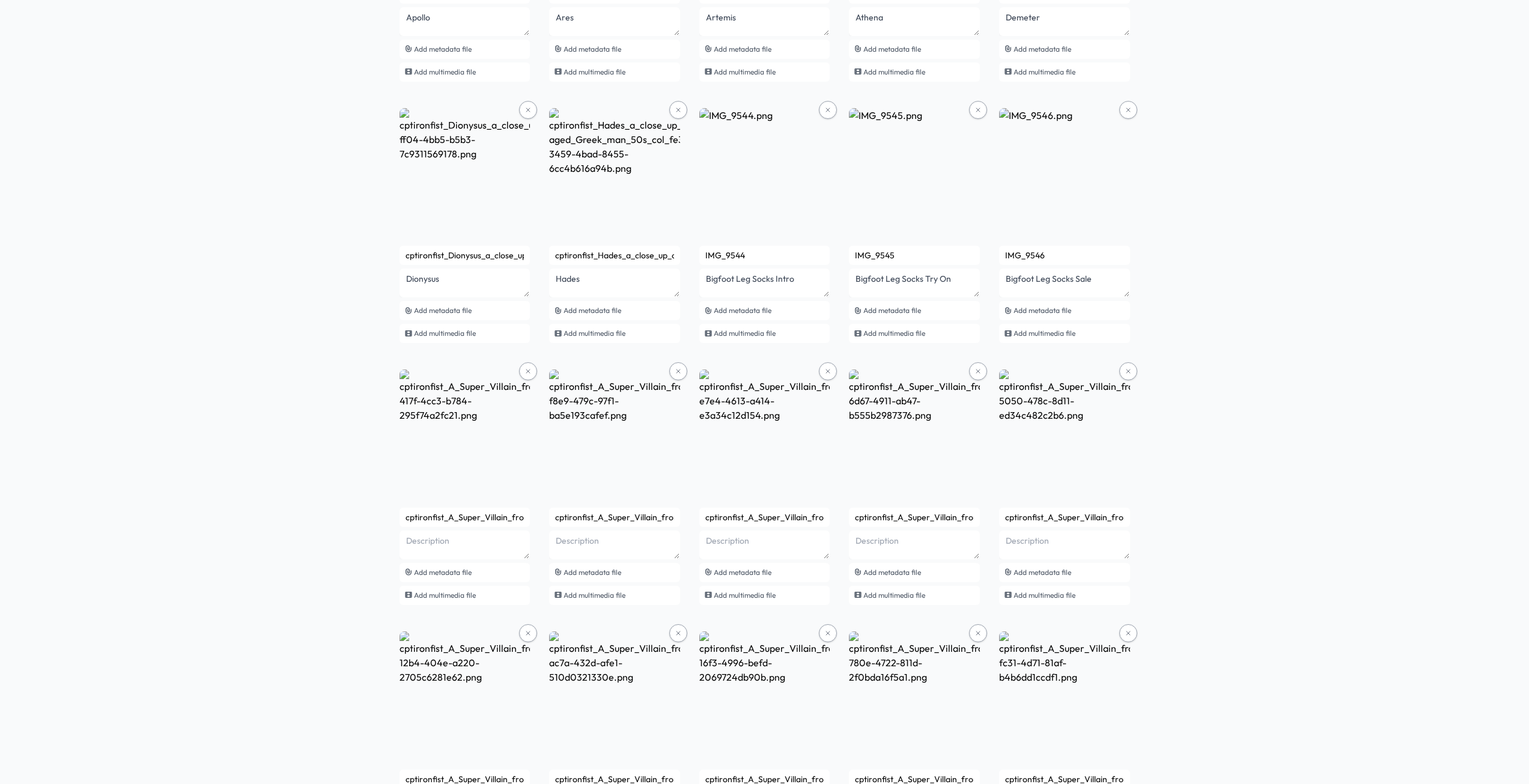
scroll to position [2360, 0]
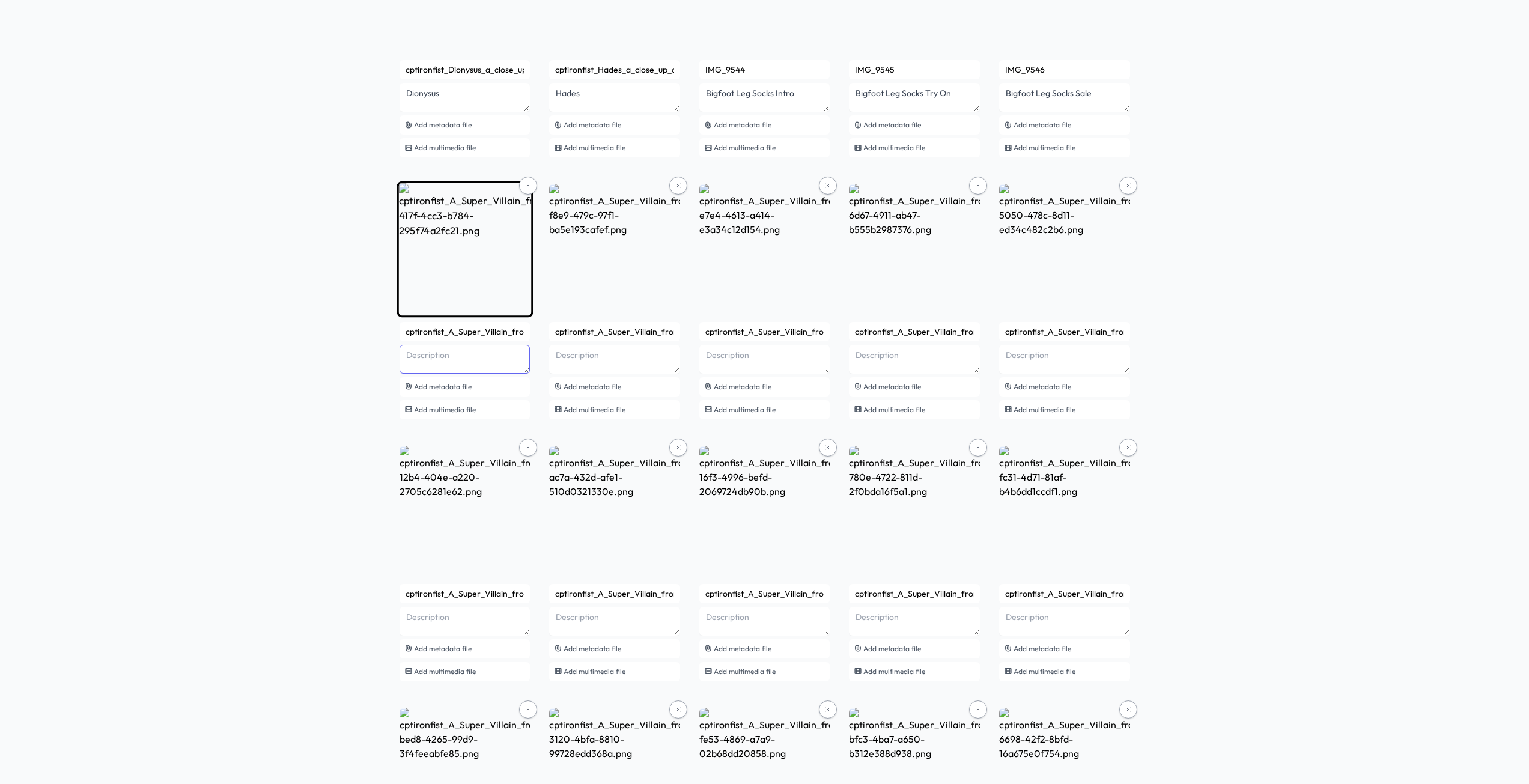
drag, startPoint x: 454, startPoint y: 356, endPoint x: 378, endPoint y: 350, distance: 76.2
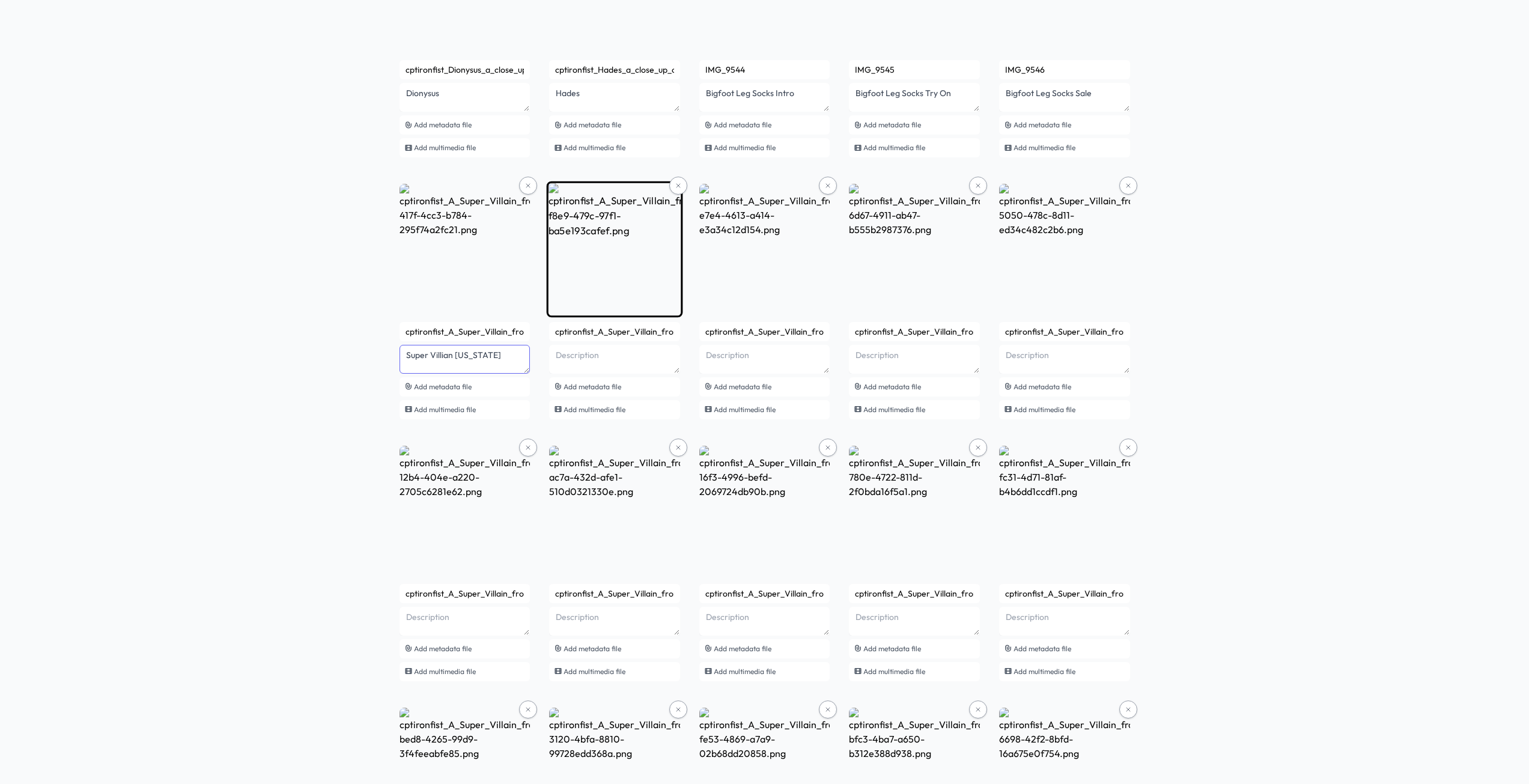
type textarea "Super Villian Alabama"
paste textarea "Super Villian"
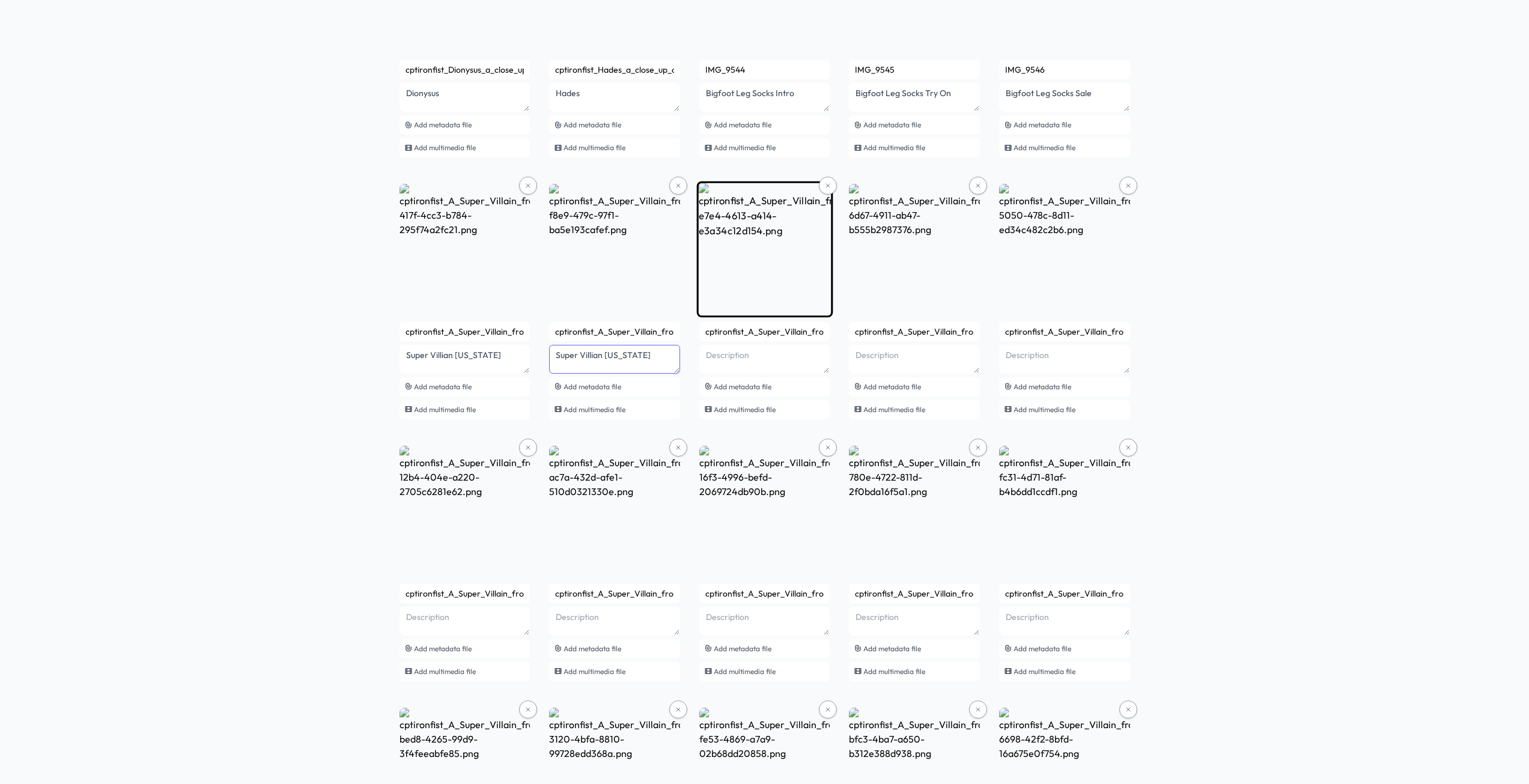
type textarea "Super Villian Alaska"
paste textarea "Super Villian"
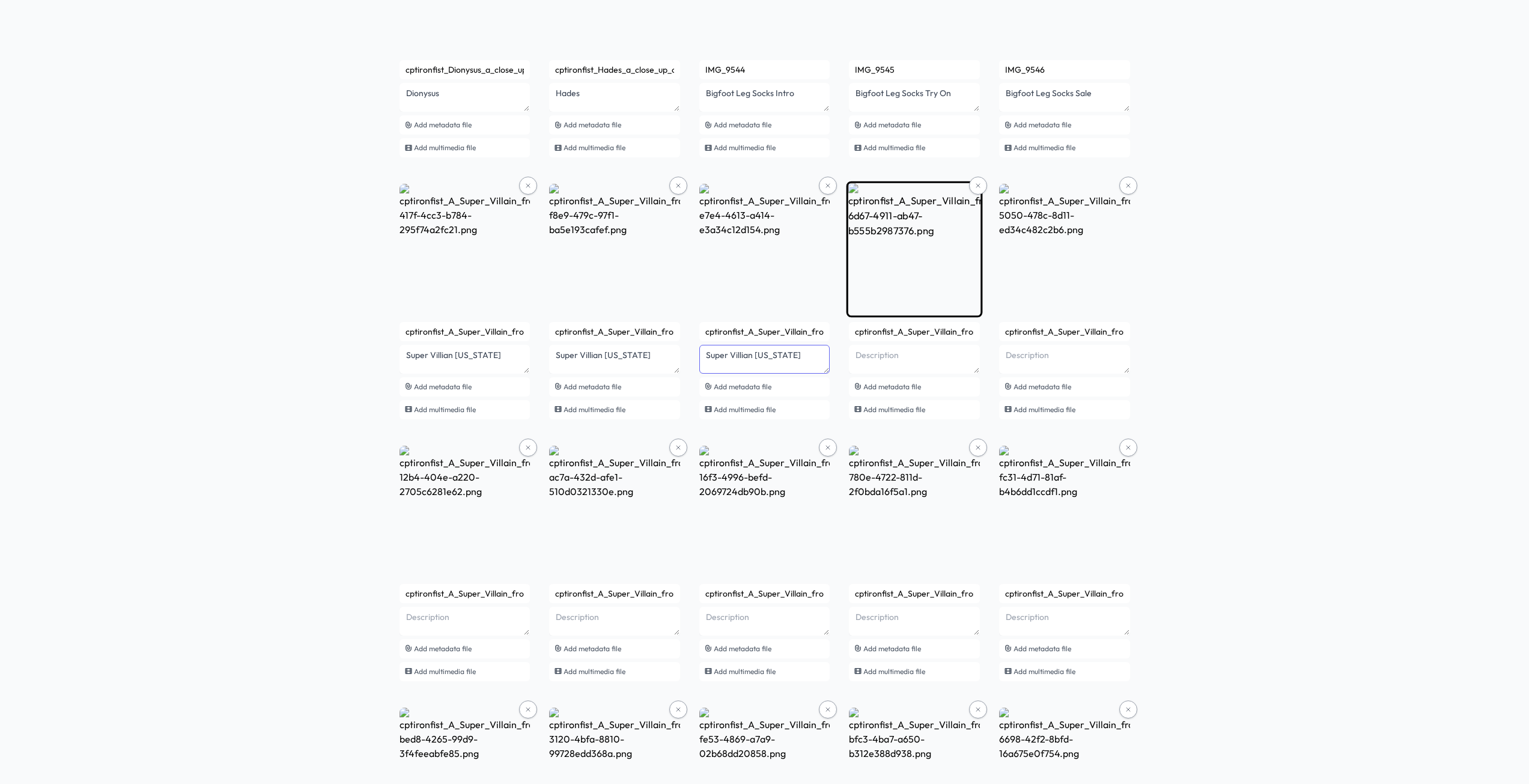
type textarea "Super Villian Arizona"
paste textarea "Super Villian"
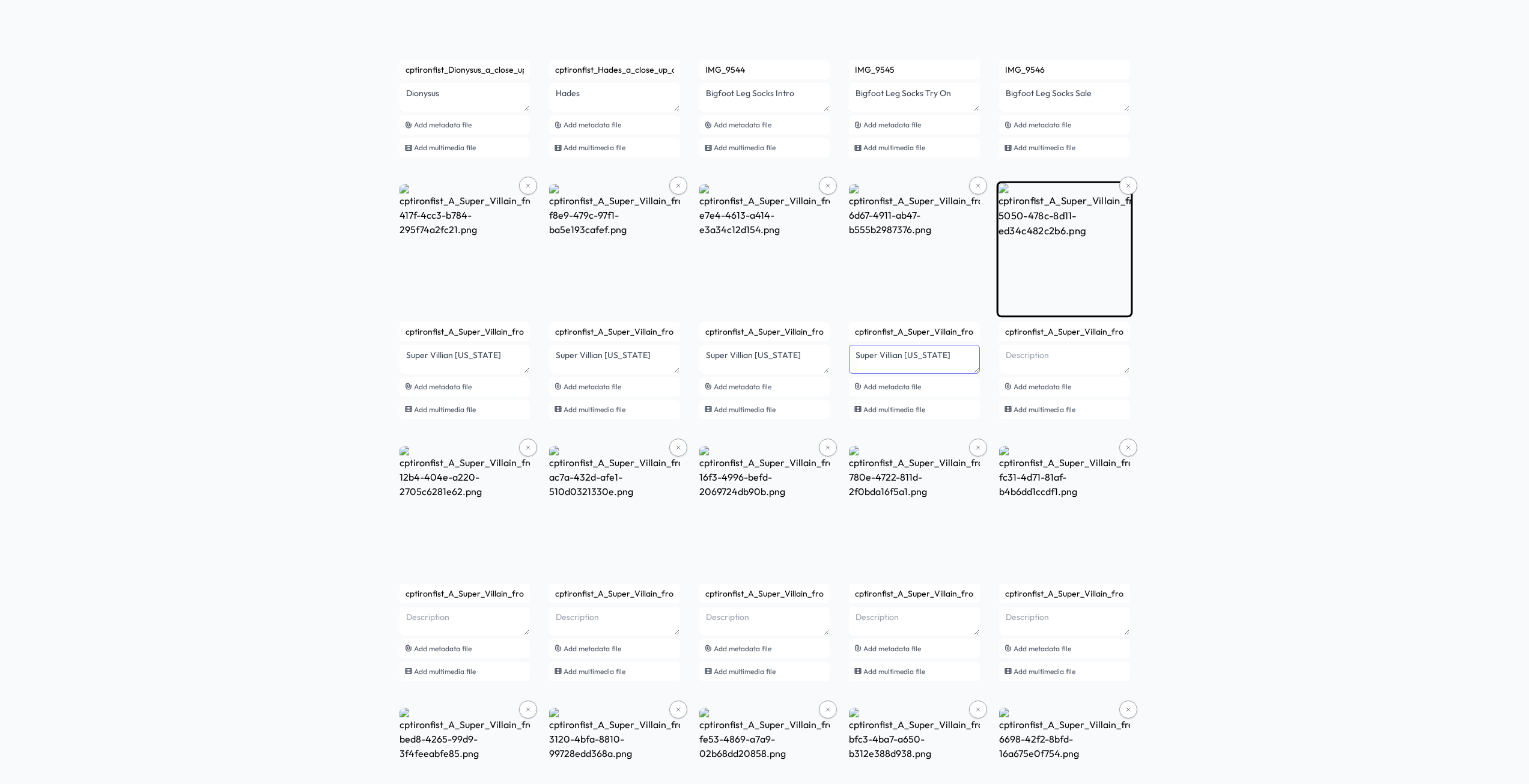
type textarea "Super Villian Arkansas"
paste textarea "Super Villian"
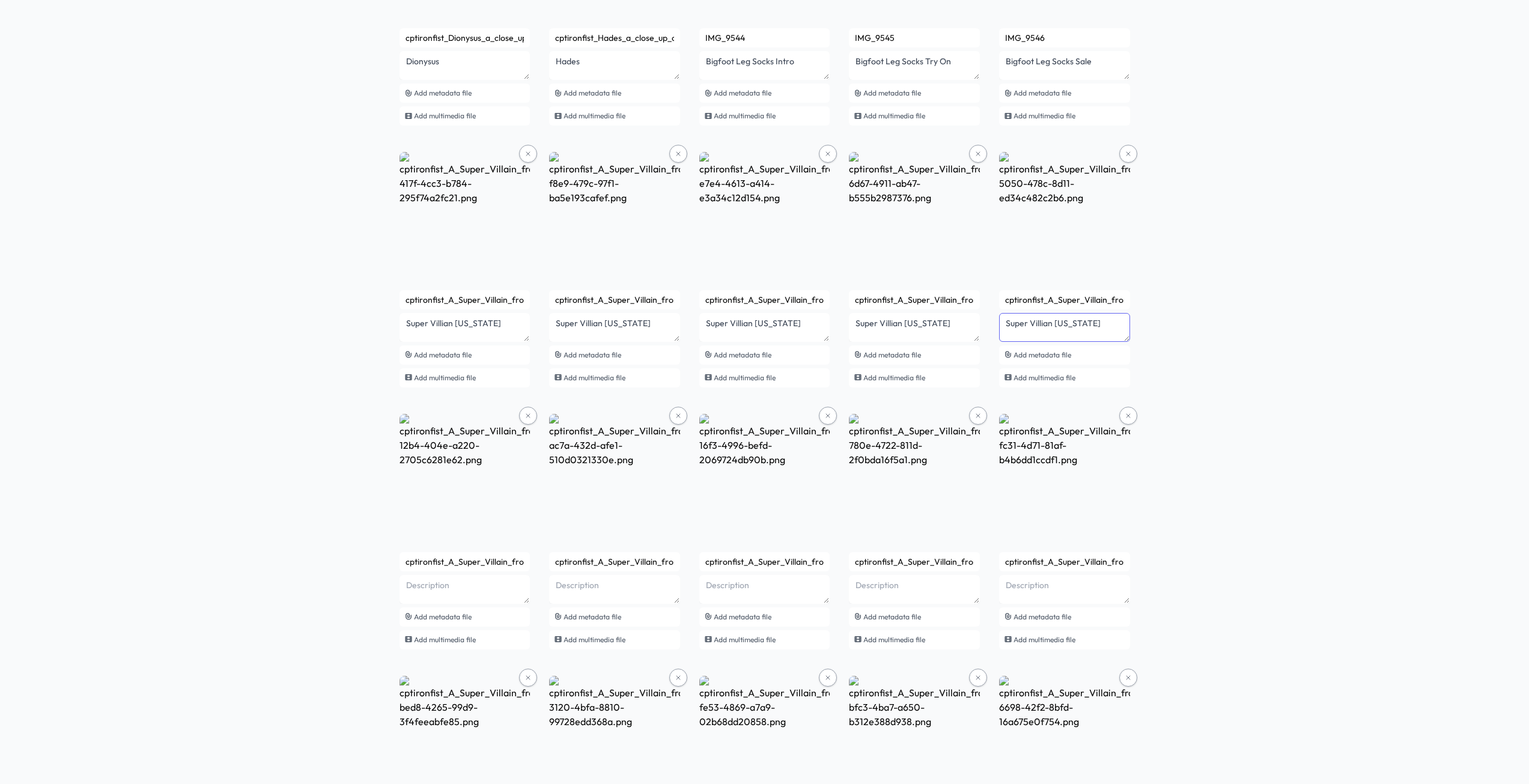
scroll to position [2540, 0]
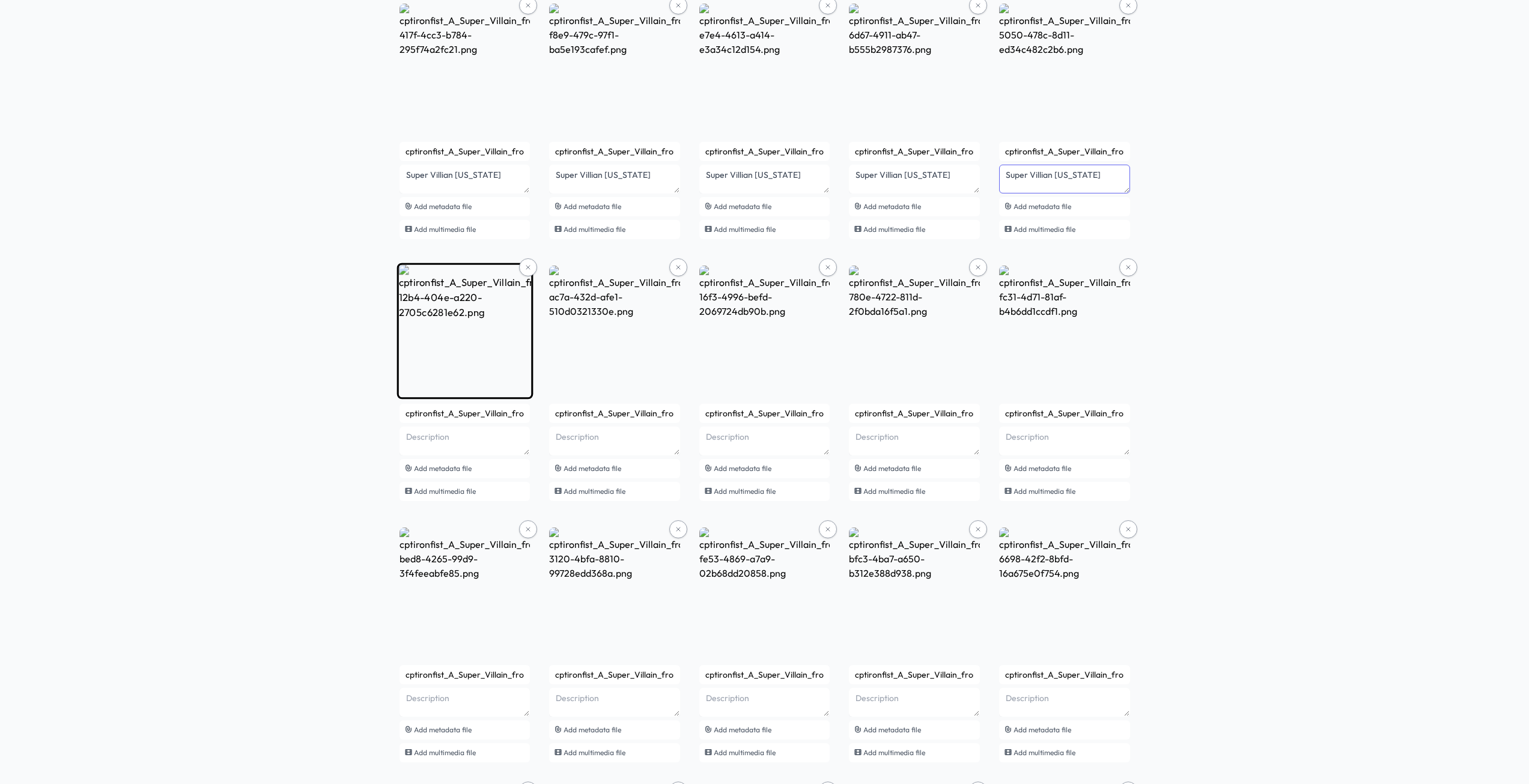
type textarea "Super Villian California"
paste textarea "Super Villian"
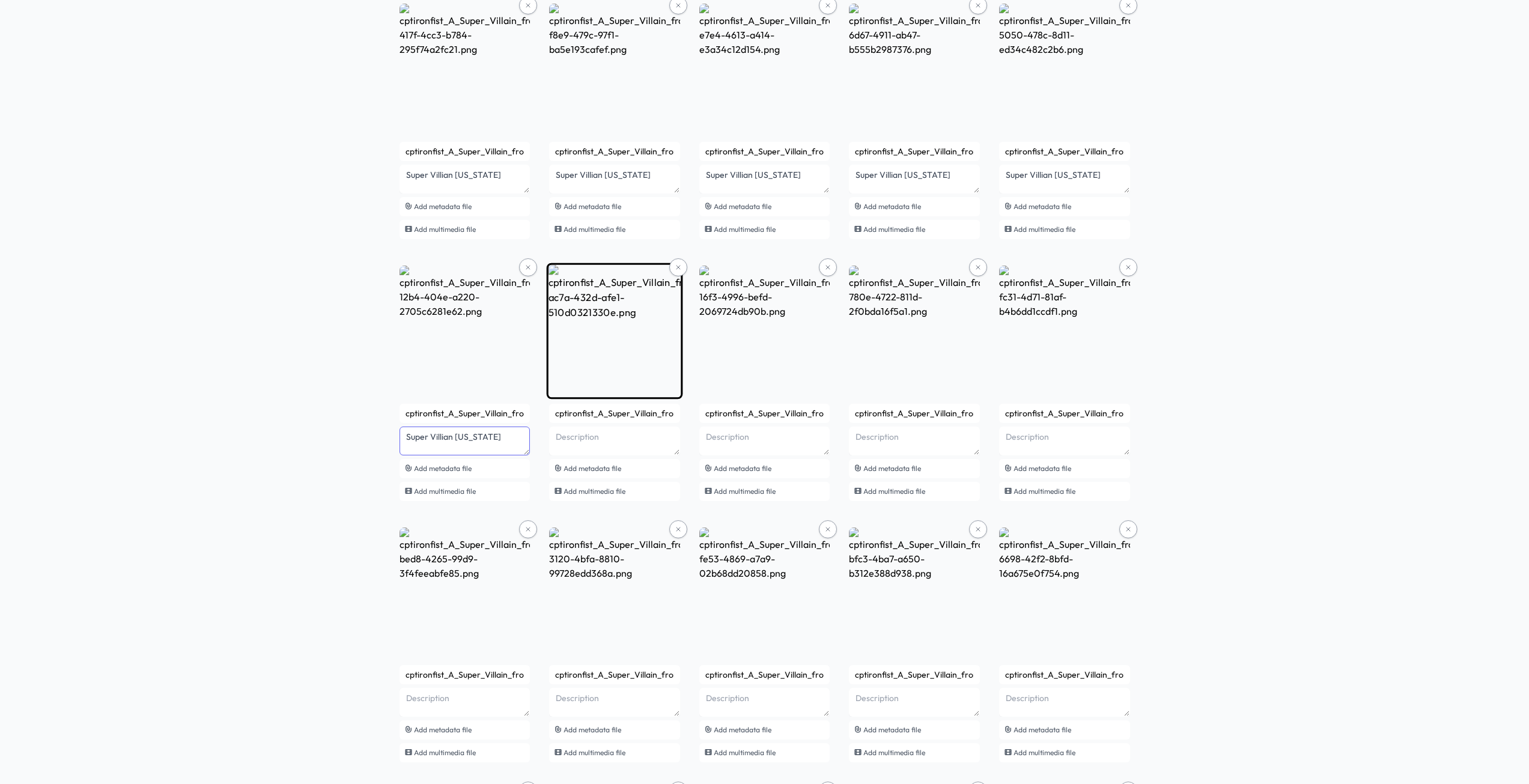
type textarea "Super Villian Colorado"
paste textarea "Super Villian"
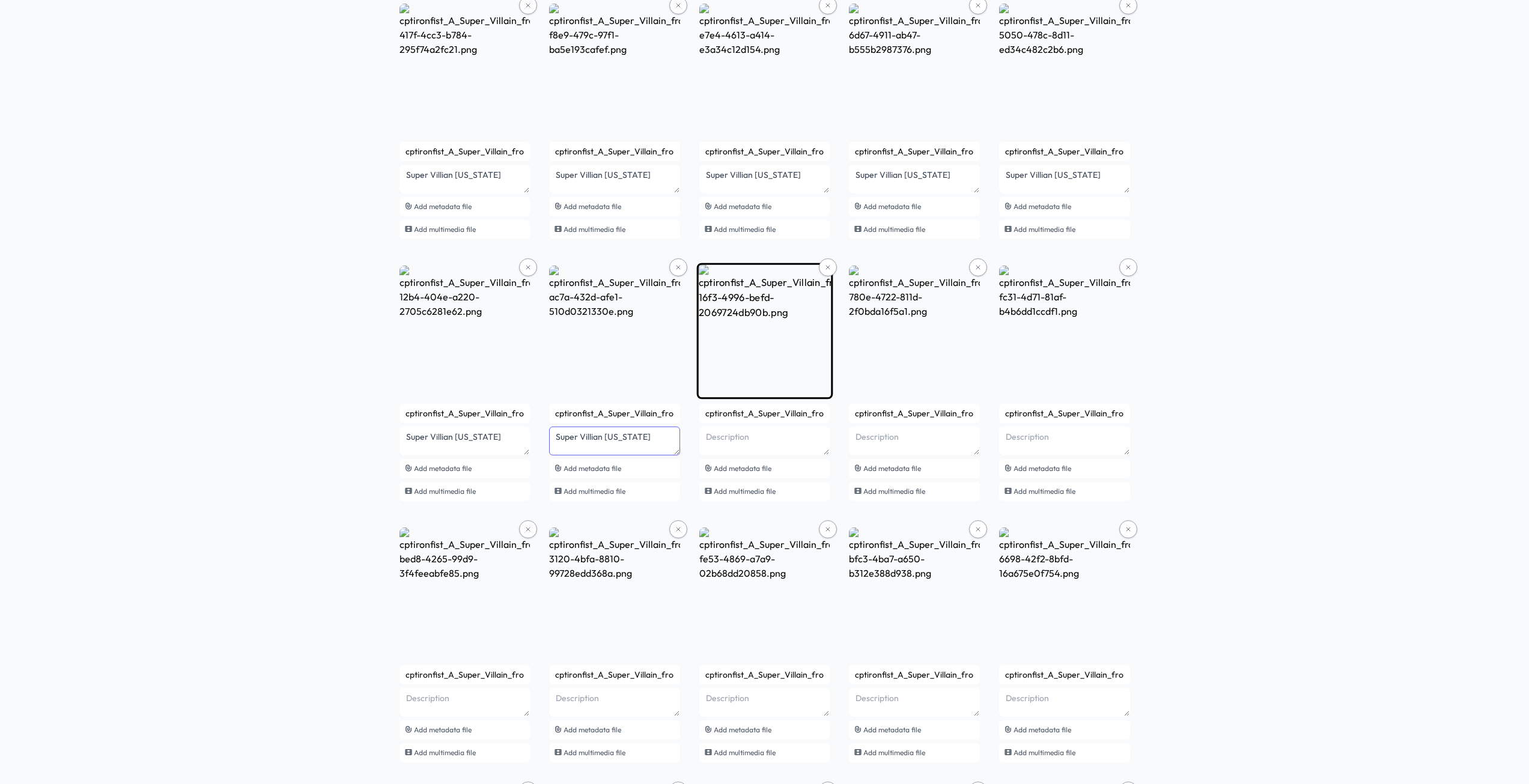
type textarea "Super Villian Connecticut"
paste textarea "Super Villian"
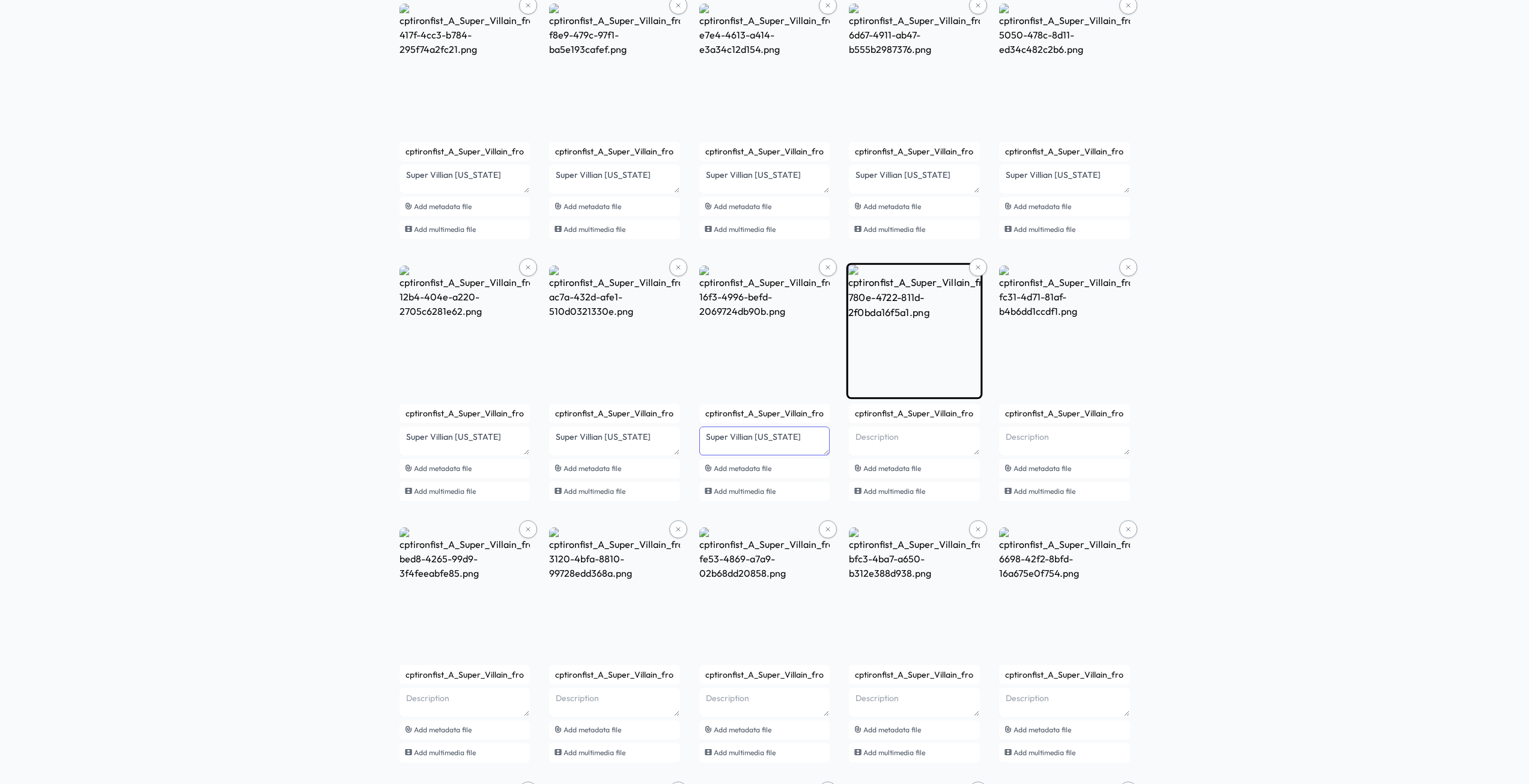
type textarea "Super Villian Delaware"
paste textarea "Super Villian"
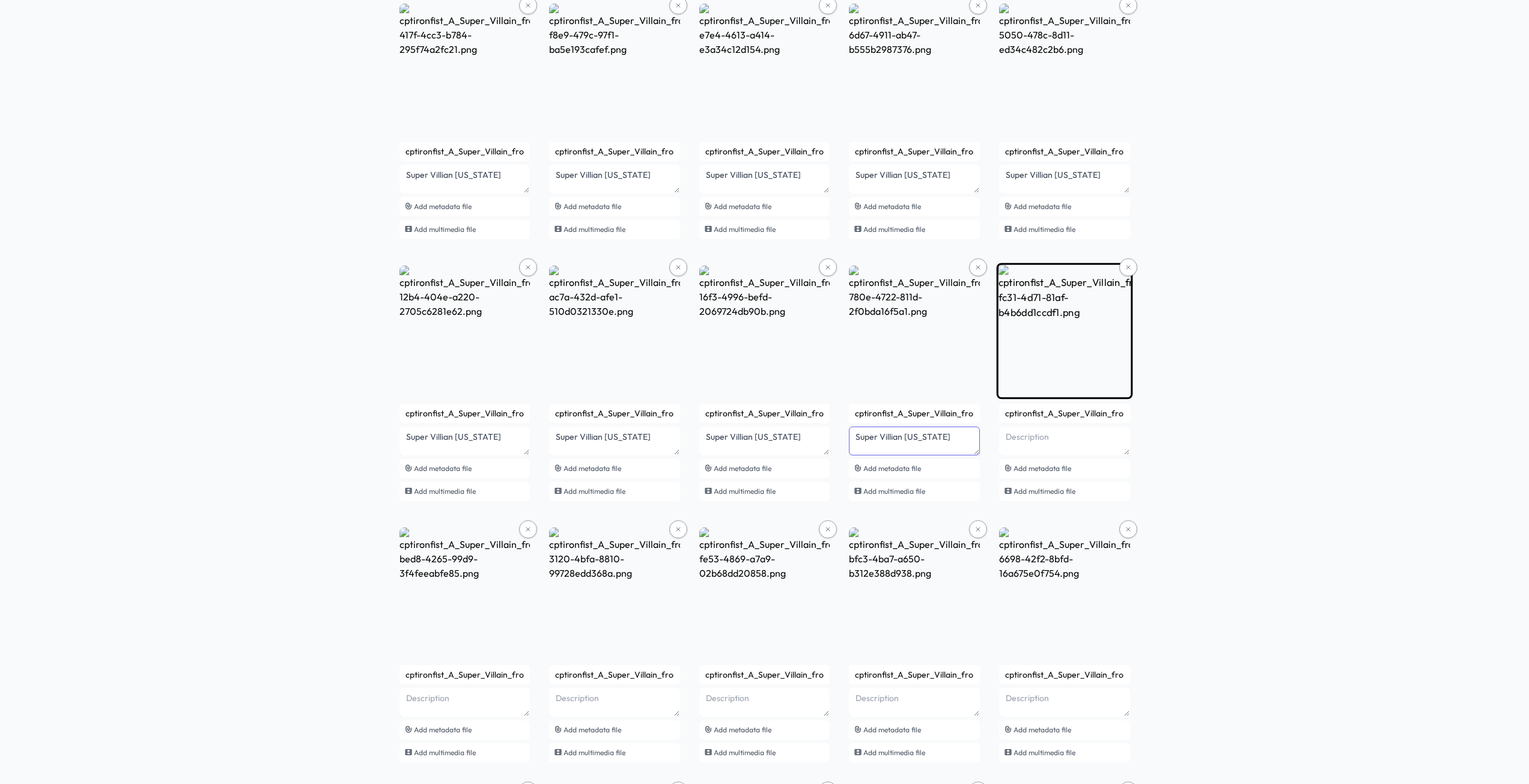
type textarea "Super Villian Georgia"
paste textarea "Super Villian"
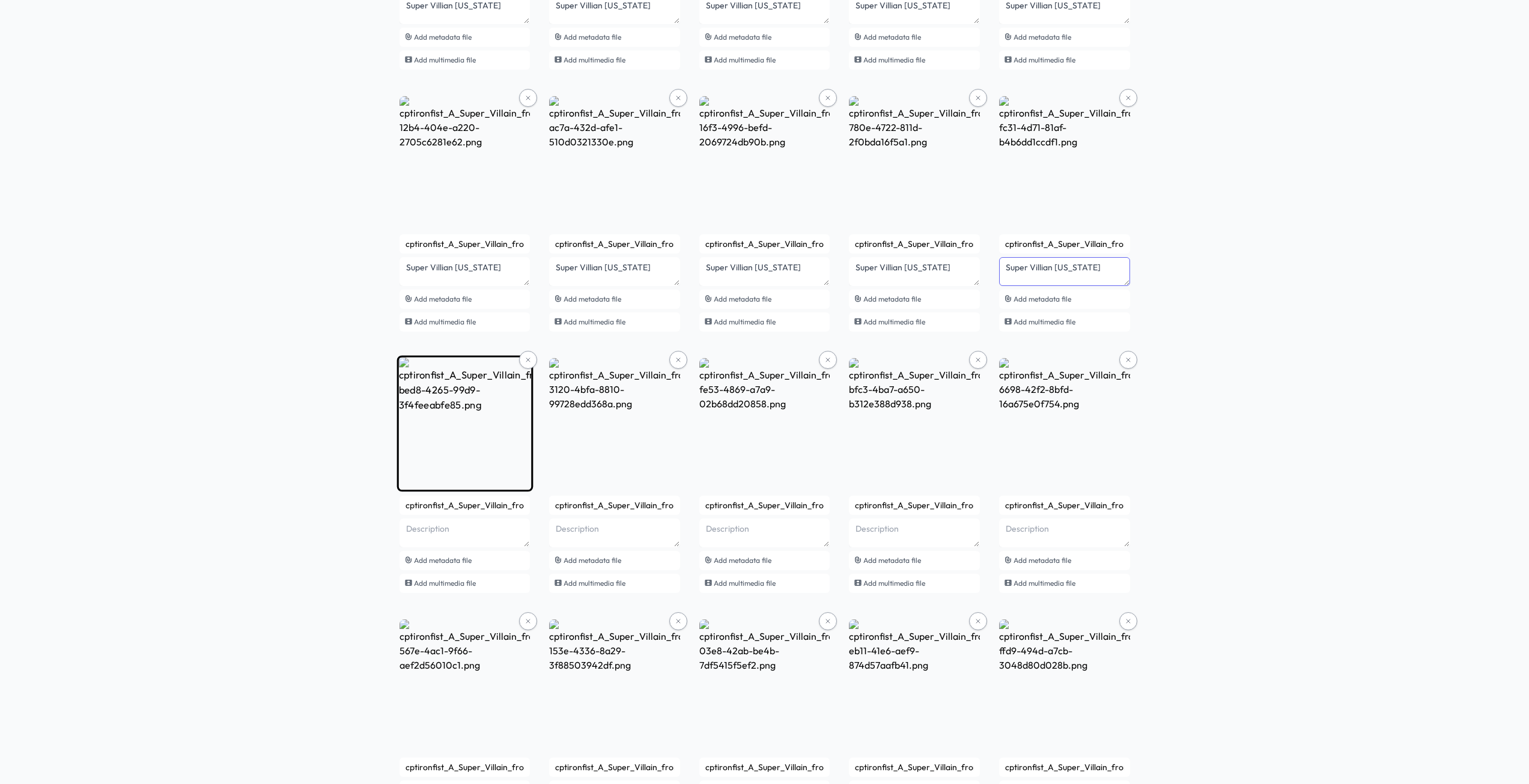
scroll to position [2721, 0]
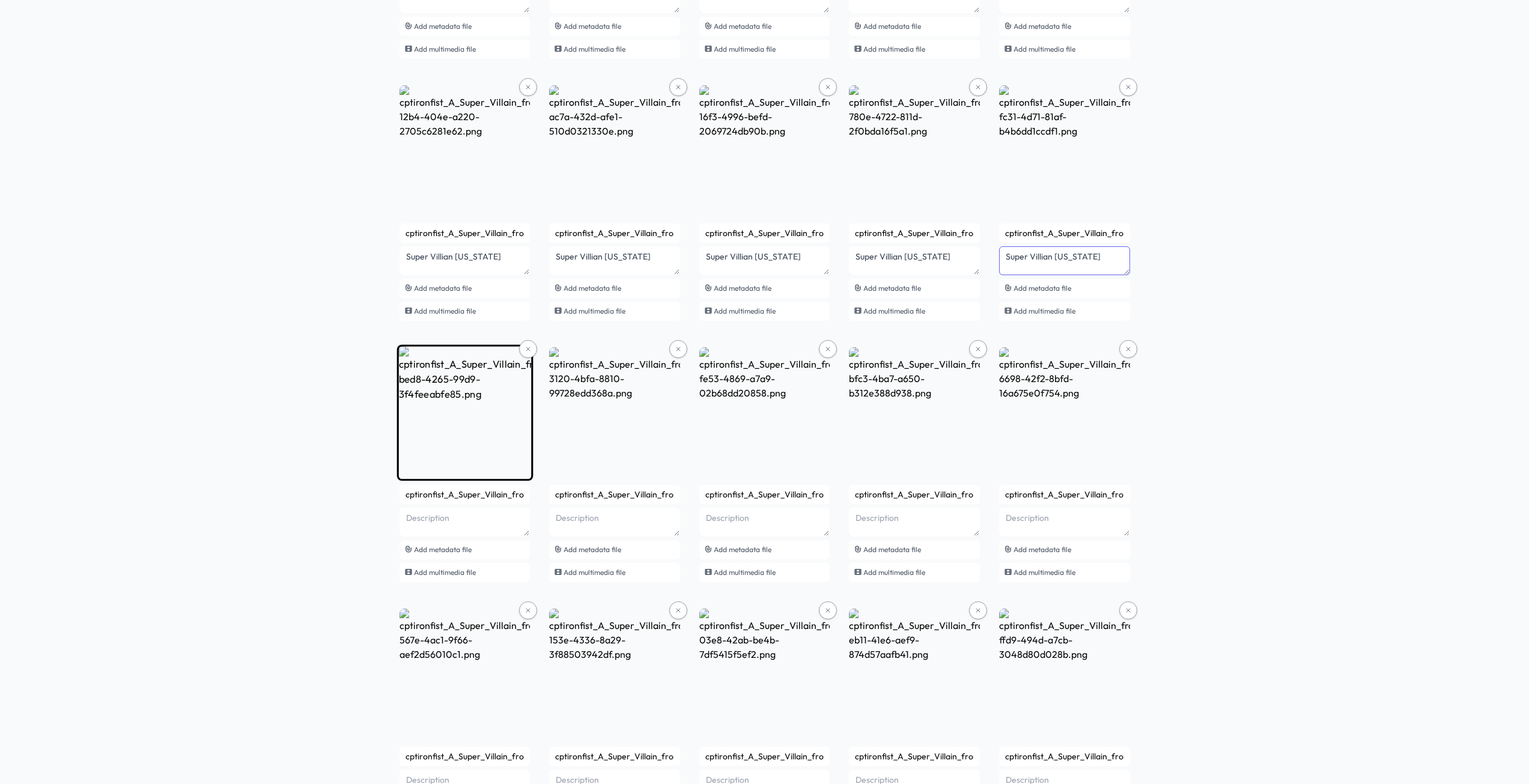
type textarea "Super Villian Hawaii"
paste textarea "Super Villian"
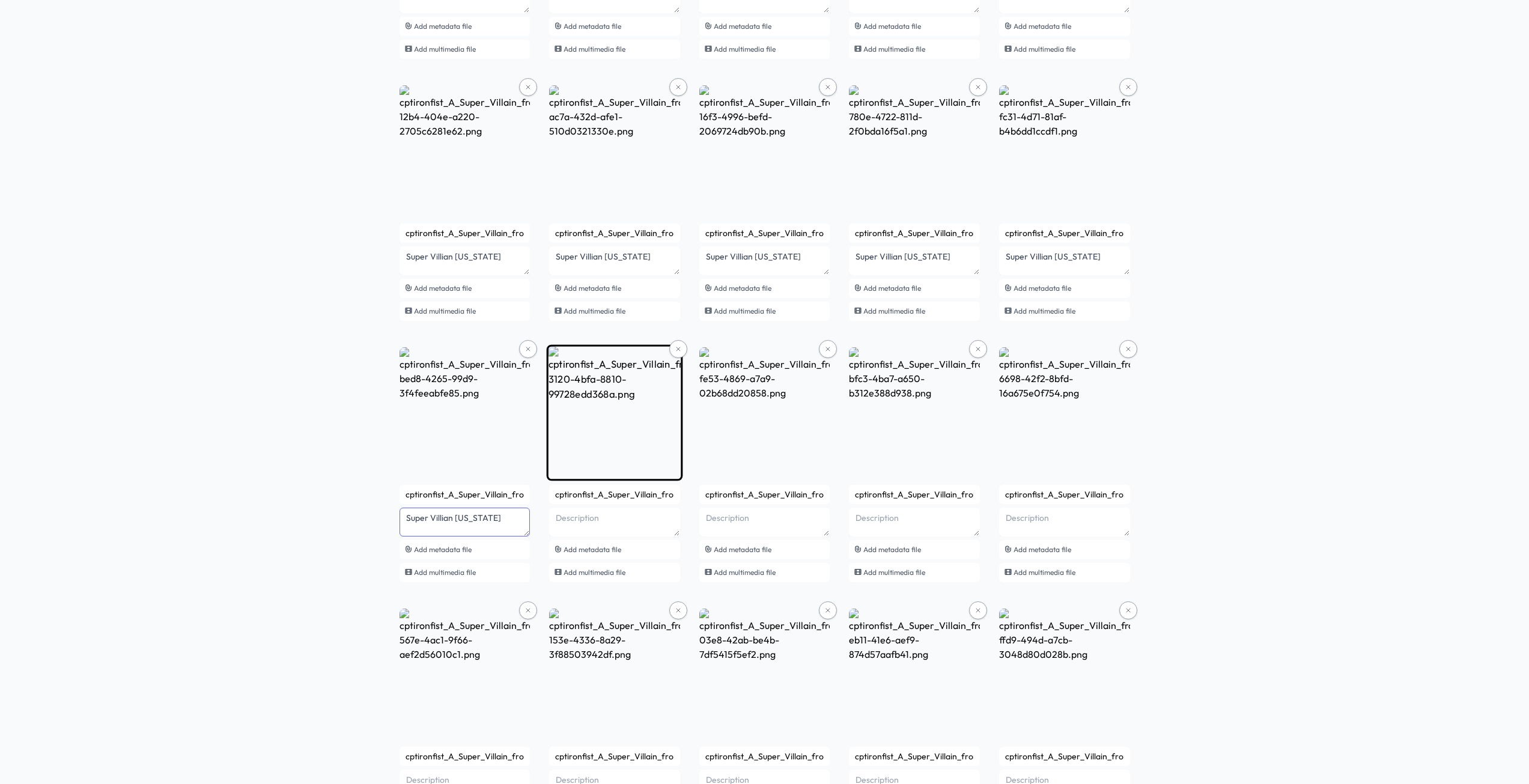
type textarea "Super Villian Idaho"
paste textarea "Super Villian"
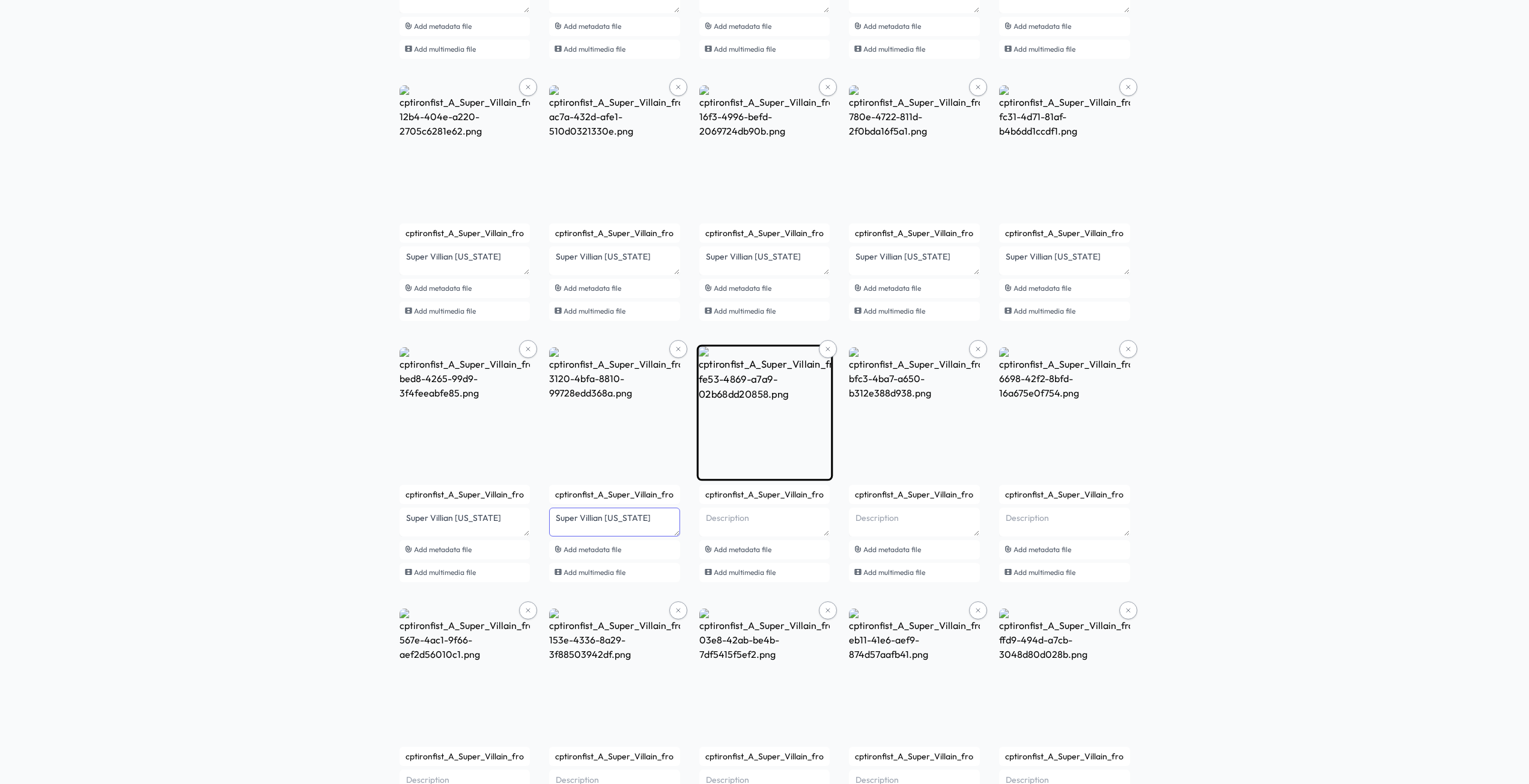
type textarea "Super Villian Illinois"
paste textarea "Super Villian"
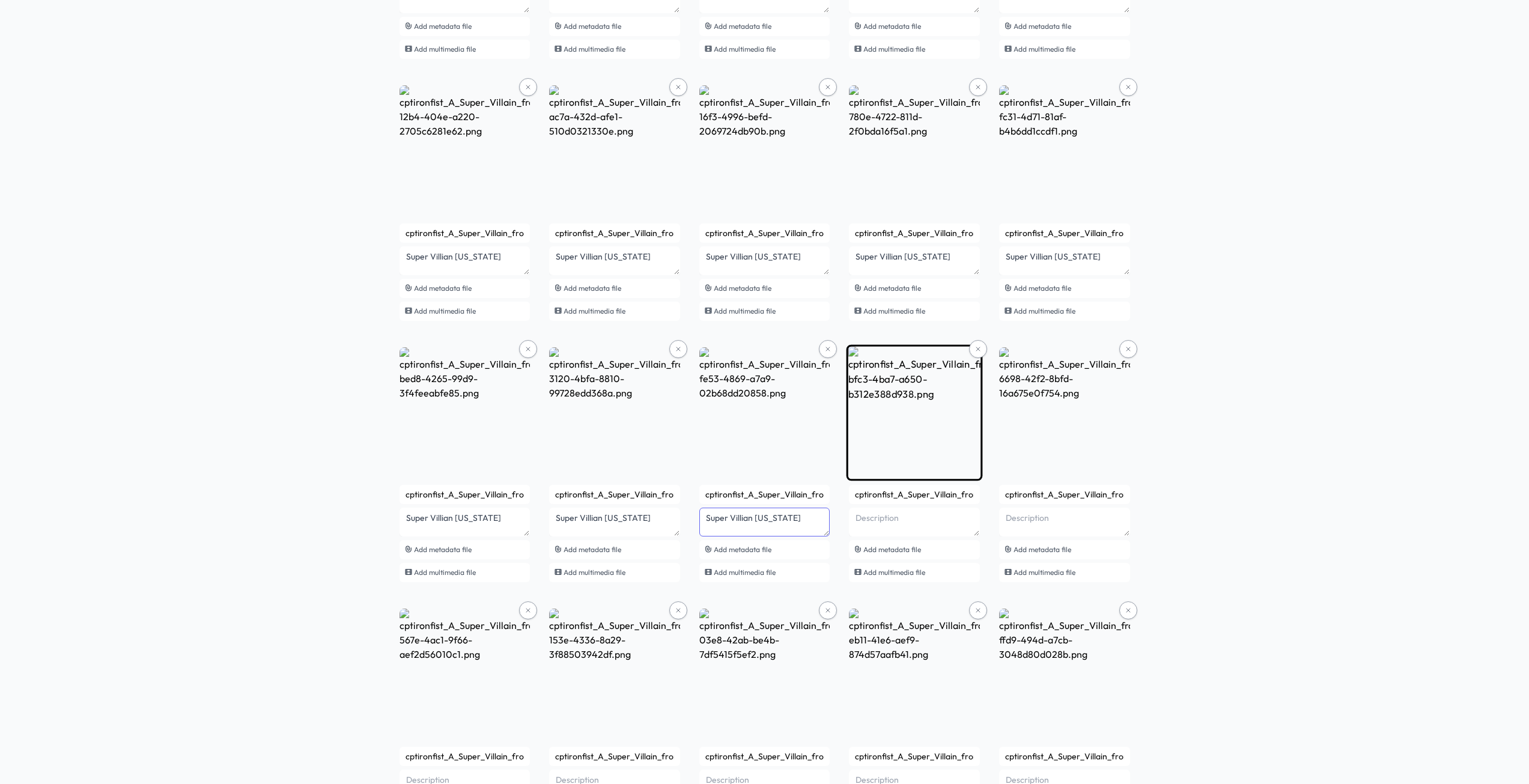
type textarea "Super Villian Indiana"
paste textarea "Super Villian"
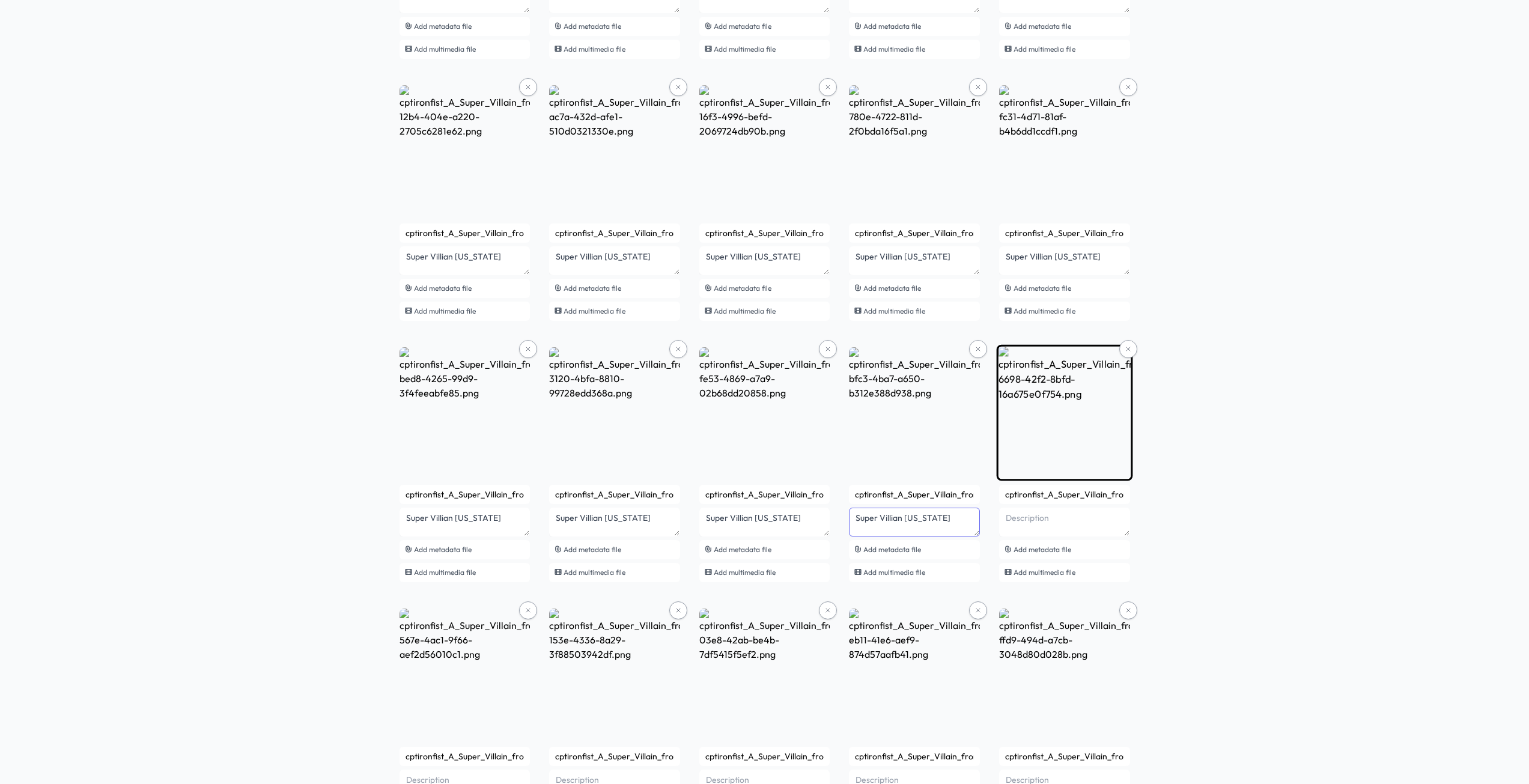
type textarea "Super Villian Iowa"
paste textarea "Super Villian"
drag, startPoint x: 1061, startPoint y: 516, endPoint x: 1032, endPoint y: 521, distance: 29.4
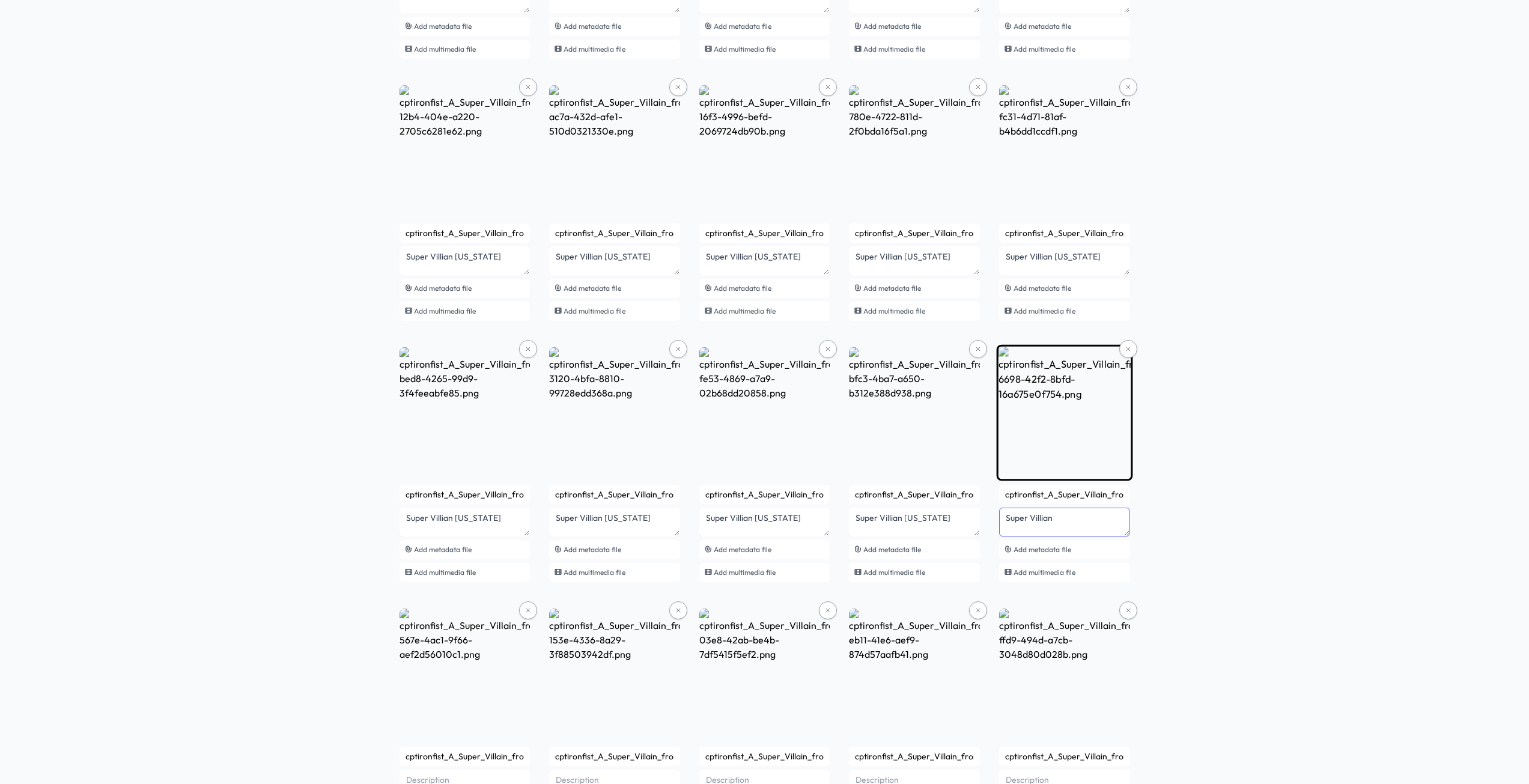
paste textarea "villai"
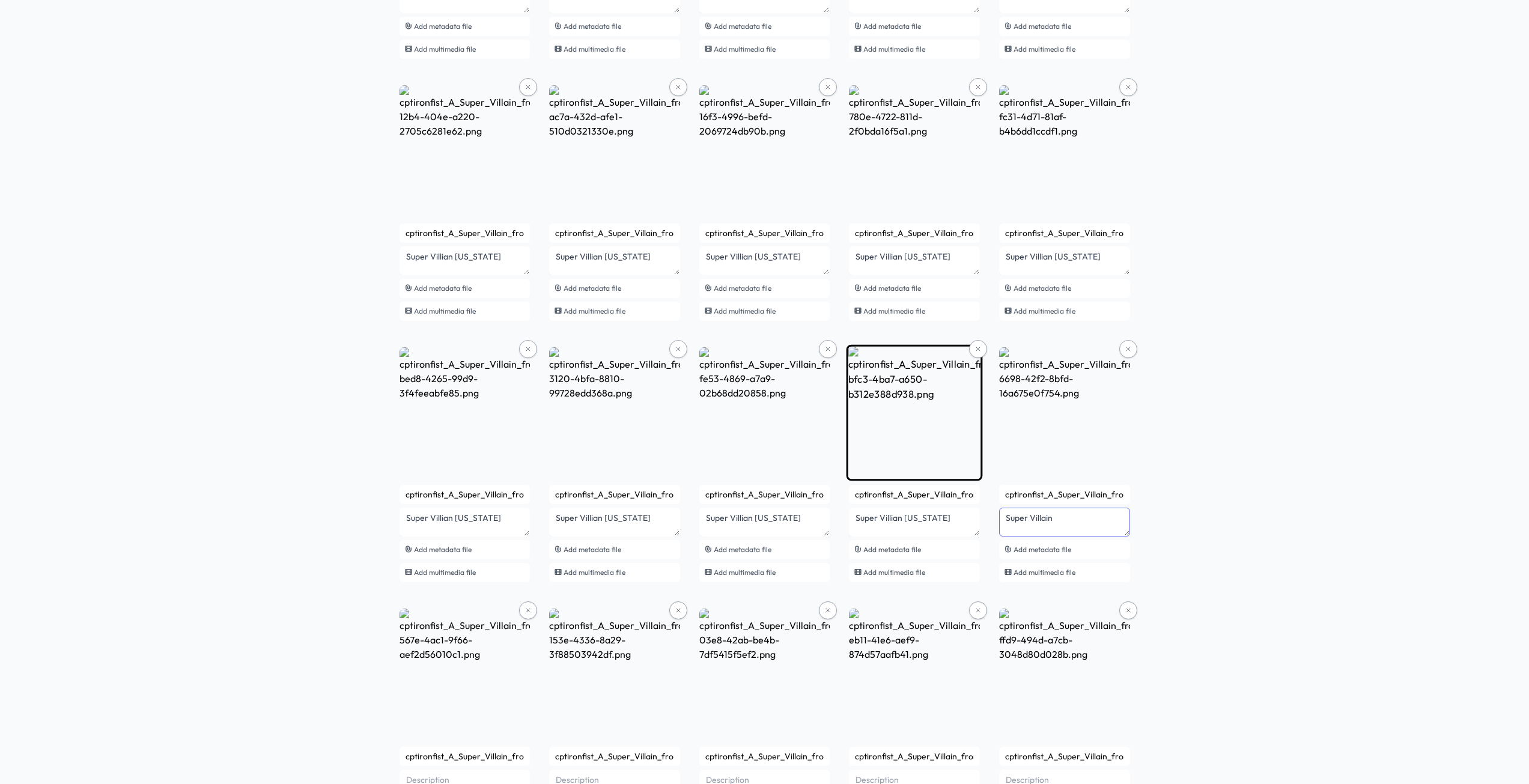
type textarea "Super Villain"
click at [0, 0] on lt-span "Villain" at bounding box center [0, 0] width 0 height 0
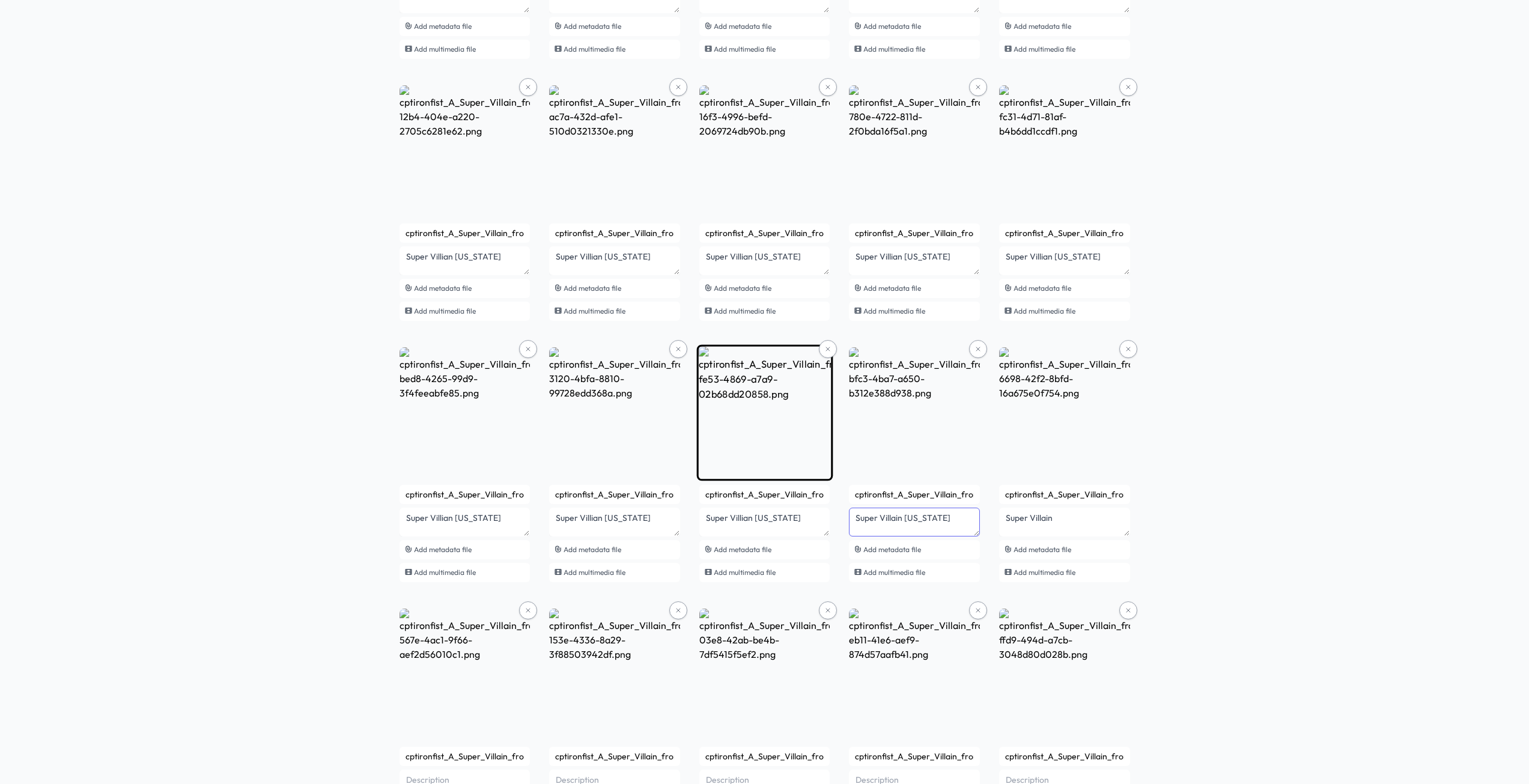
type textarea "Super Villain Iowa"
click at [0, 0] on lt-span "Villain" at bounding box center [0, 0] width 0 height 0
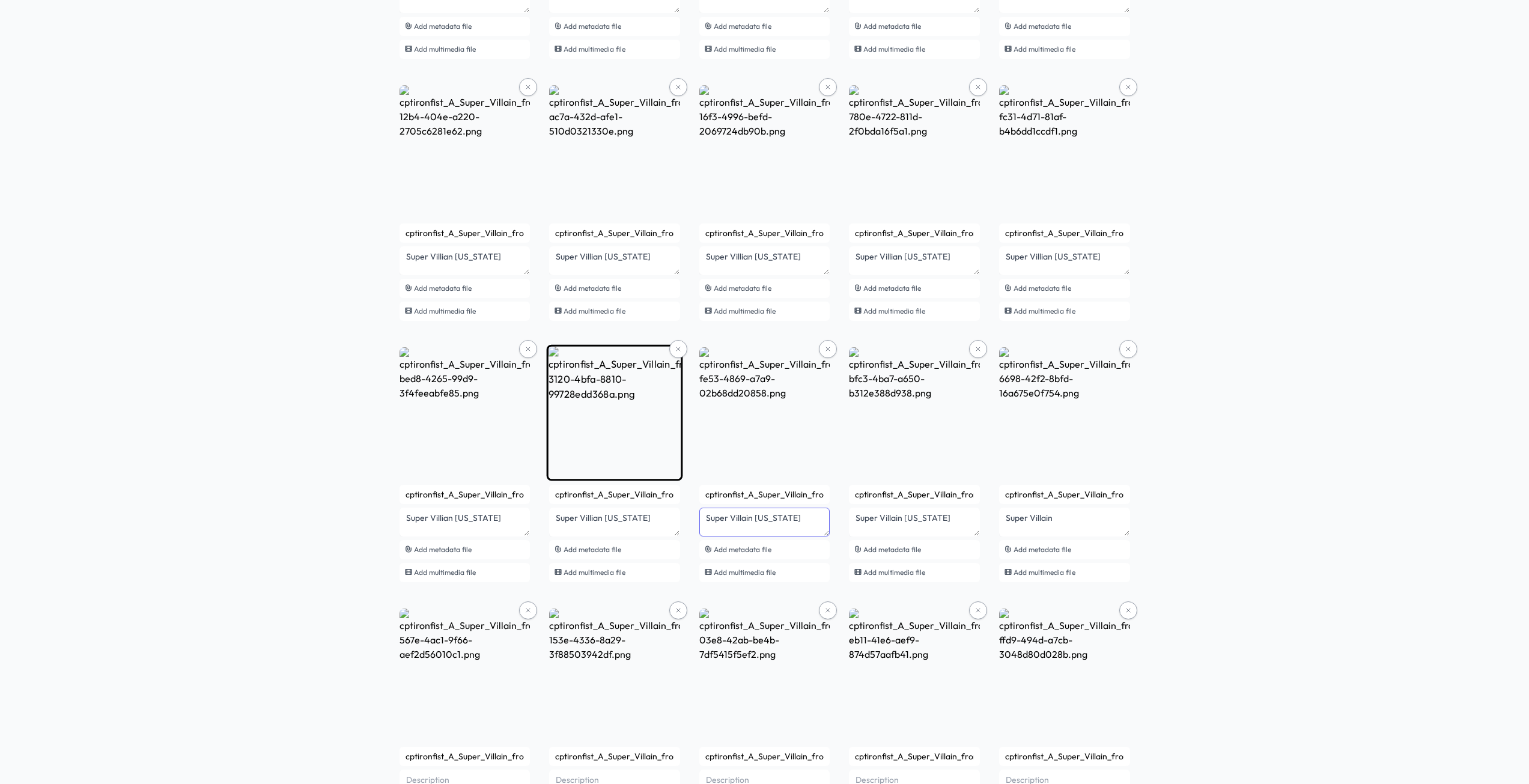
type textarea "Super Villain Indiana"
click at [0, 0] on lt-span "Villain" at bounding box center [0, 0] width 0 height 0
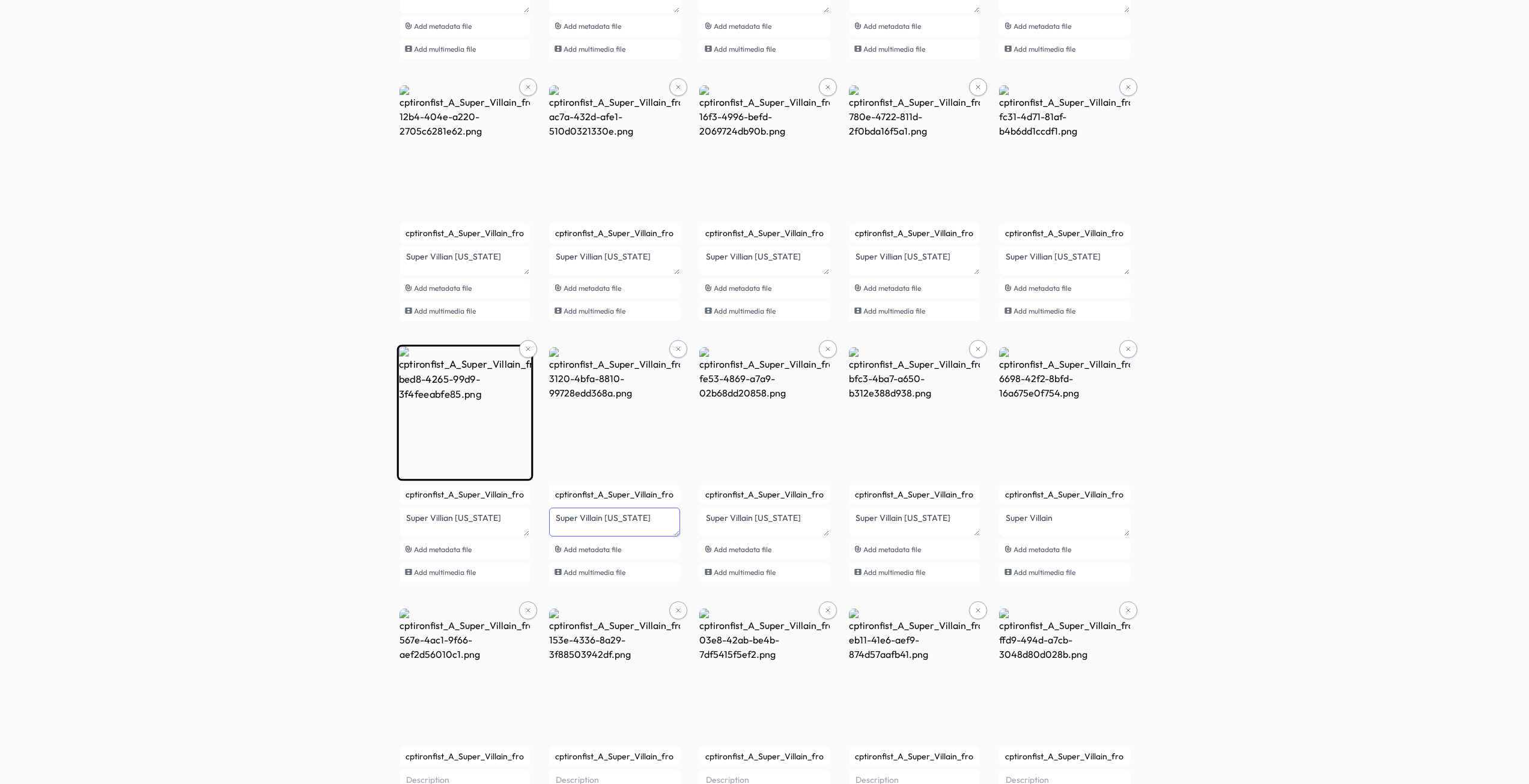
type textarea "Super Villain Illinois"
click at [0, 0] on lt-span "Villain" at bounding box center [0, 0] width 0 height 0
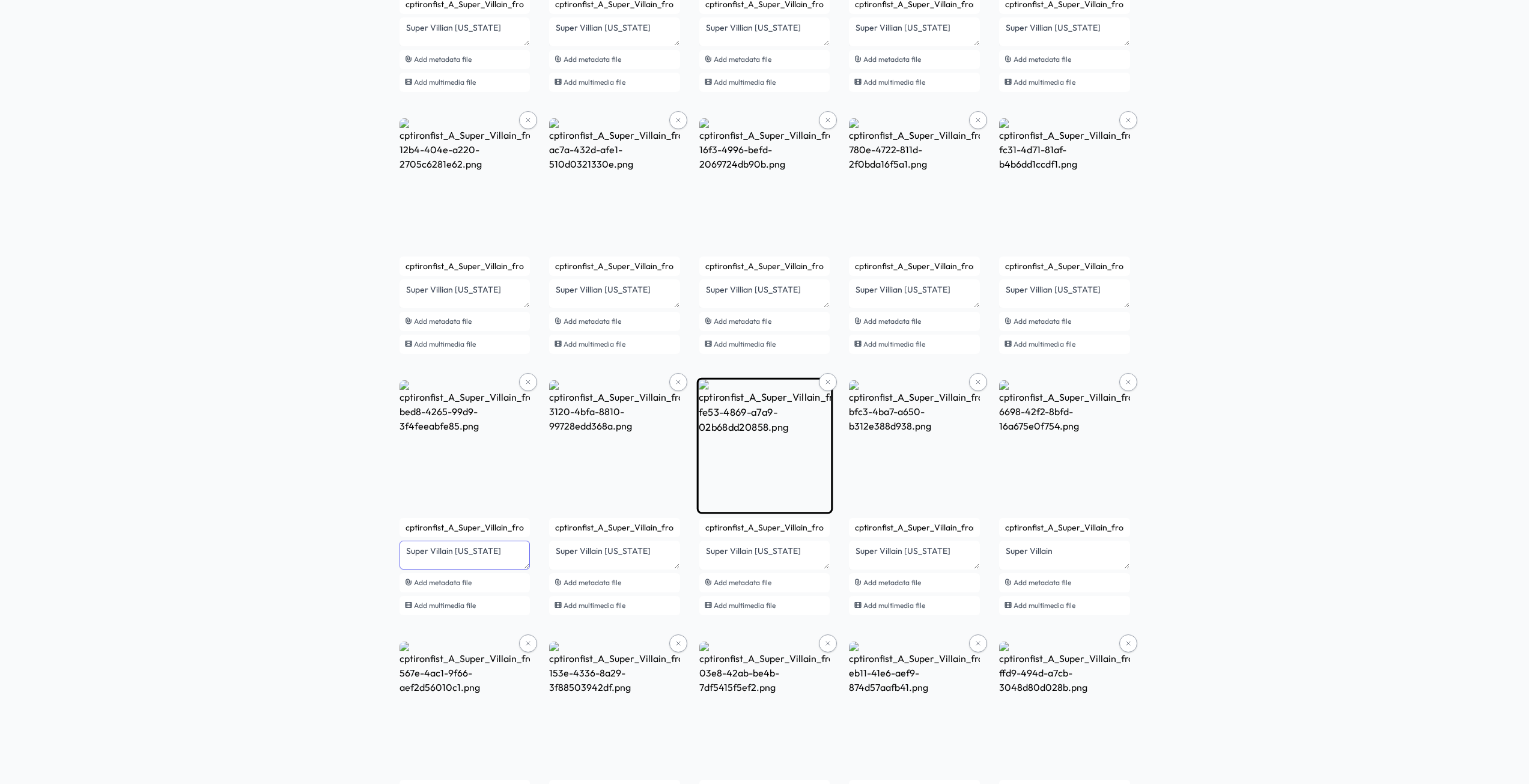
scroll to position [2661, 0]
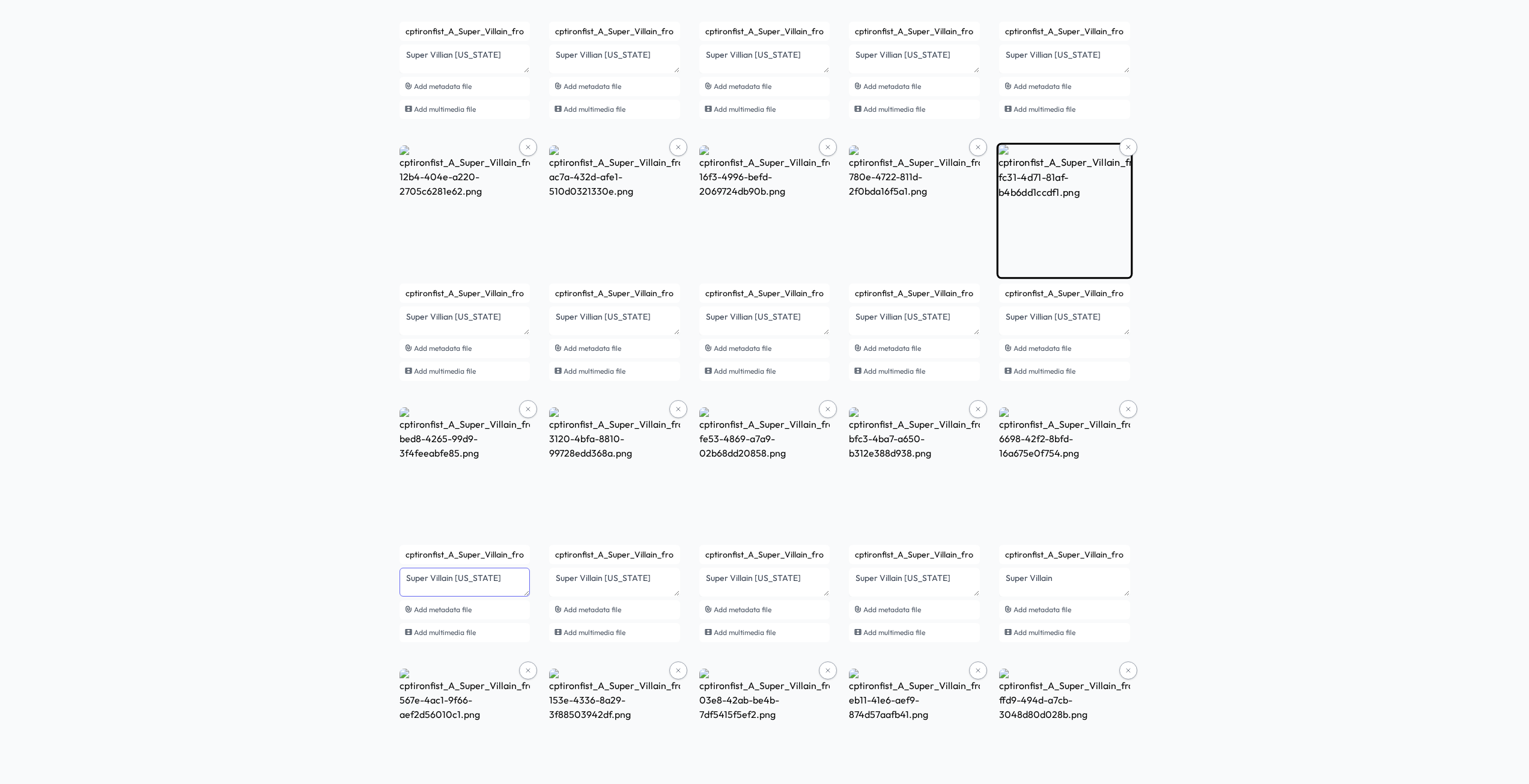
type textarea "Super Villain Idaho"
click at [0, 0] on lt-span "Villain" at bounding box center [0, 0] width 0 height 0
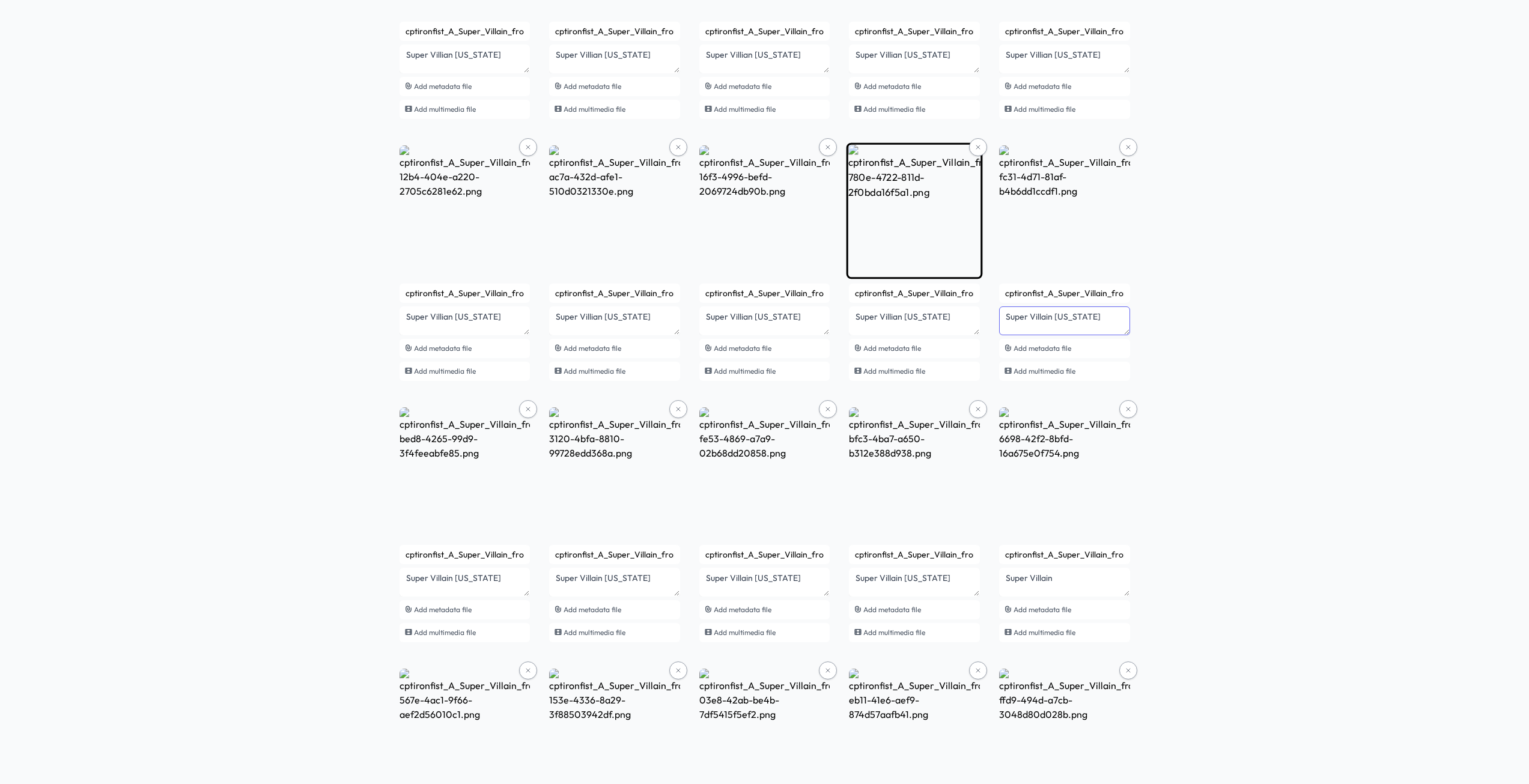
type textarea "Super Villain Hawaii"
click at [0, 0] on lt-span "Villain" at bounding box center [0, 0] width 0 height 0
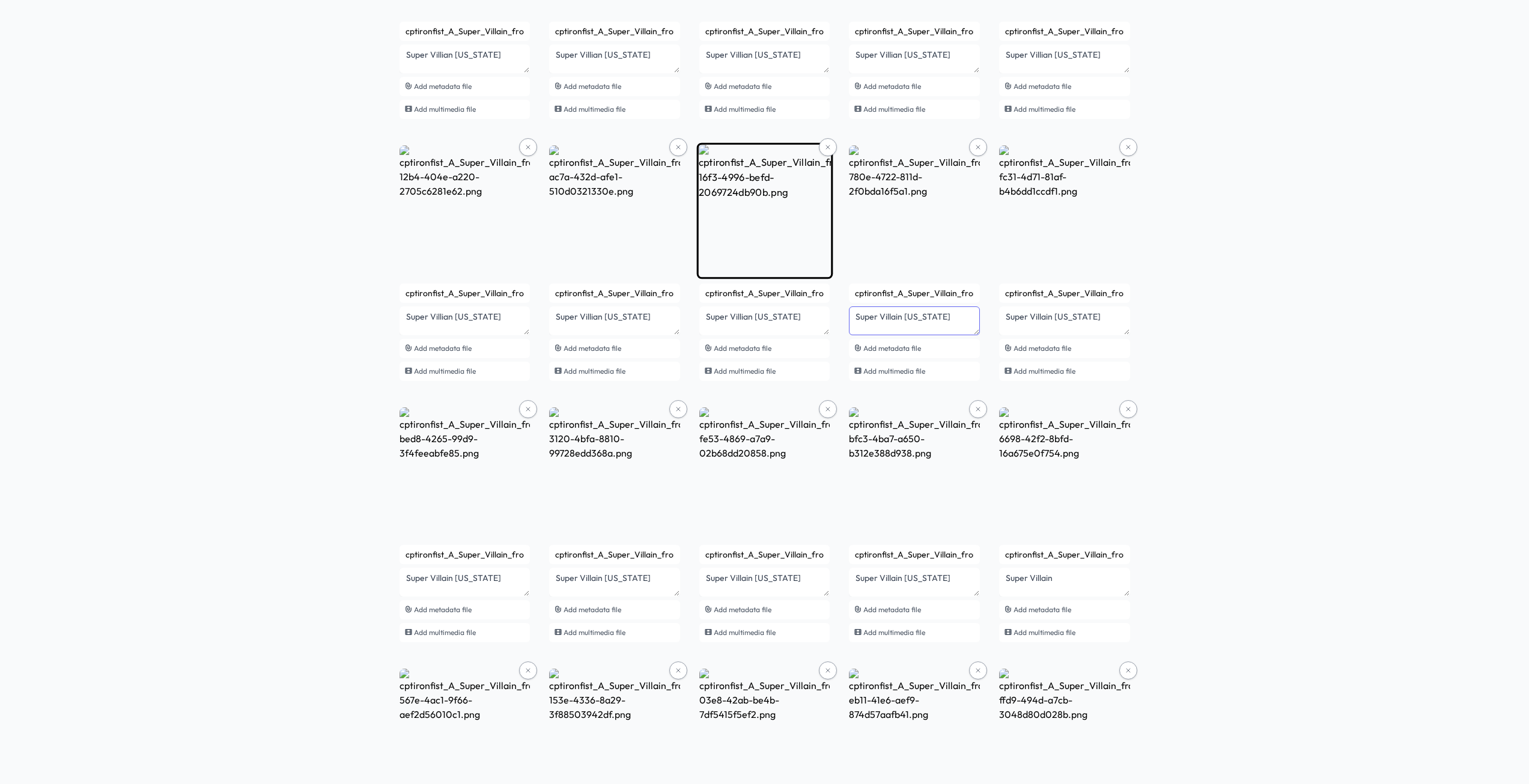
type textarea "Super Villain Georgia"
click at [0, 0] on lt-span "Villain" at bounding box center [0, 0] width 0 height 0
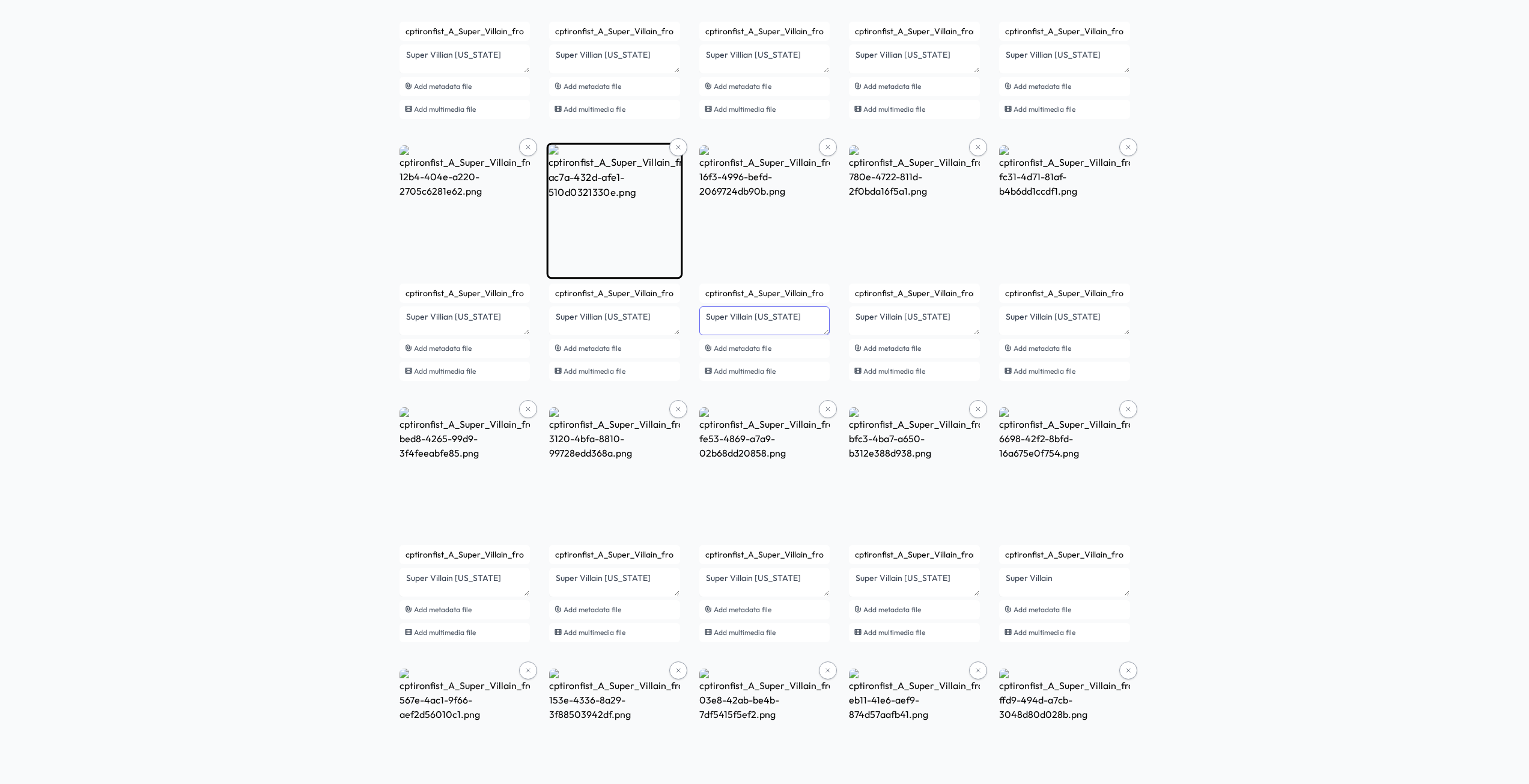
type textarea "Super Villain Delaware"
click at [0, 0] on lt-span "Villain" at bounding box center [0, 0] width 0 height 0
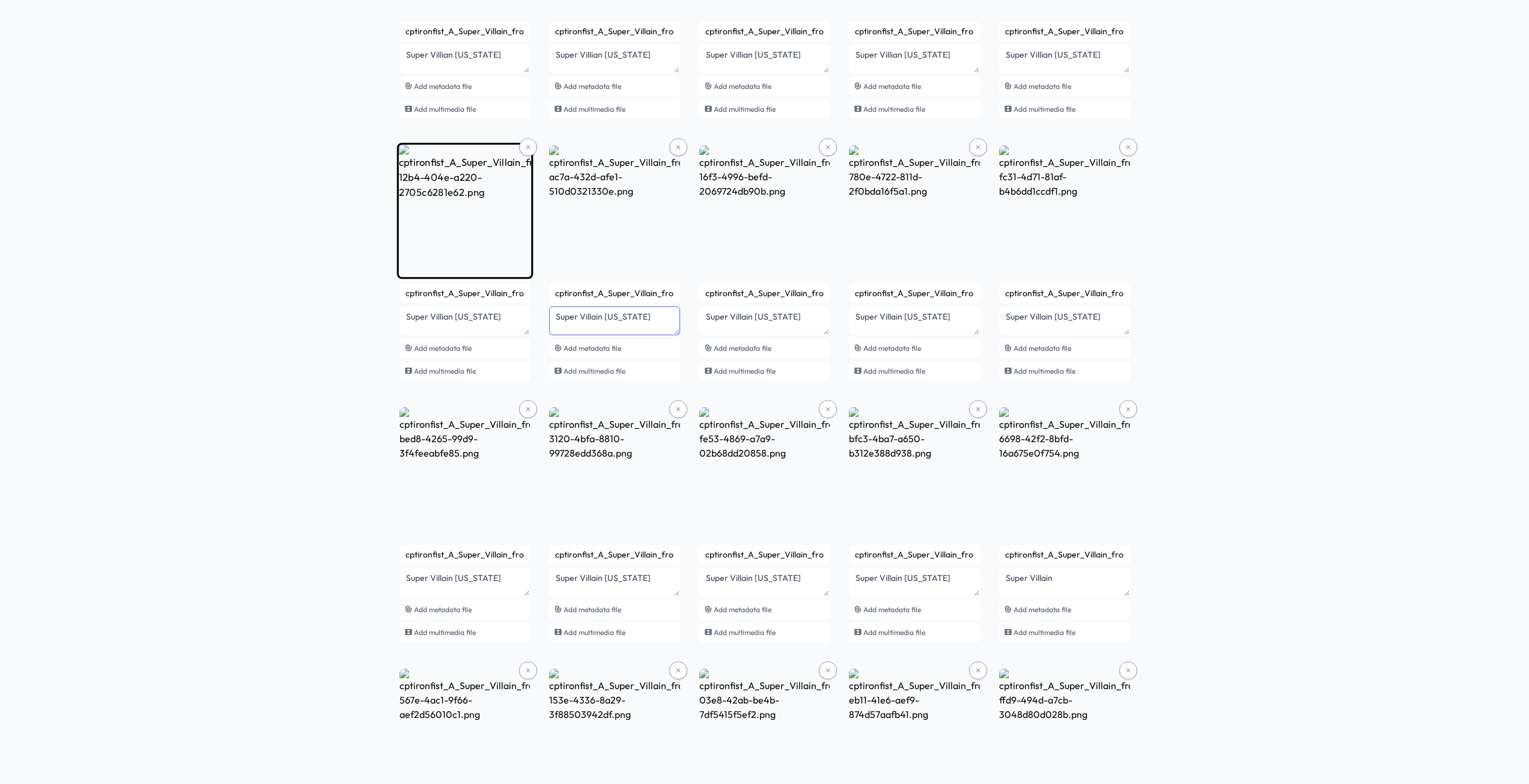
type textarea "Super Villain Connecticut"
click at [0, 0] on lt-span "Villain" at bounding box center [0, 0] width 0 height 0
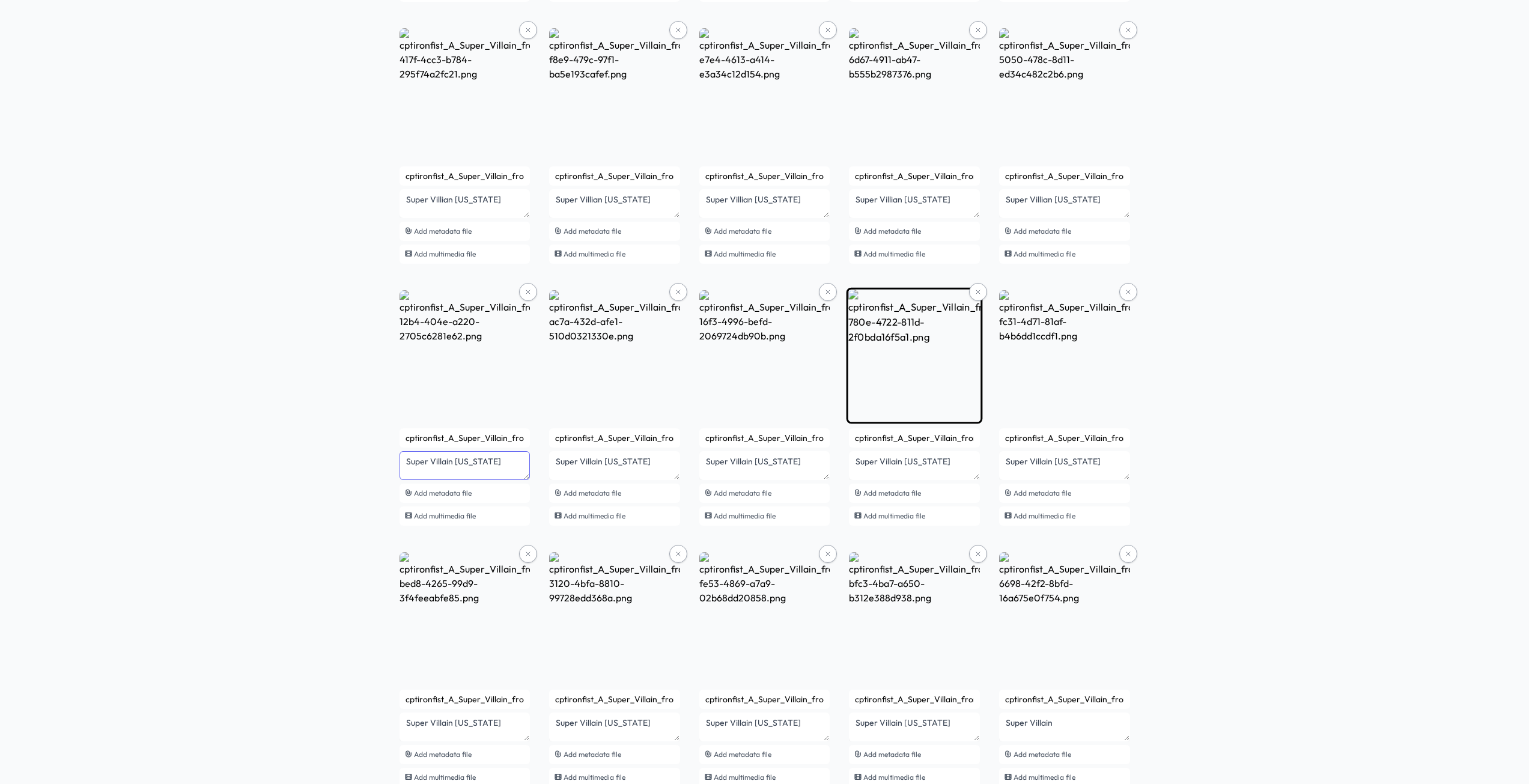
scroll to position [2480, 0]
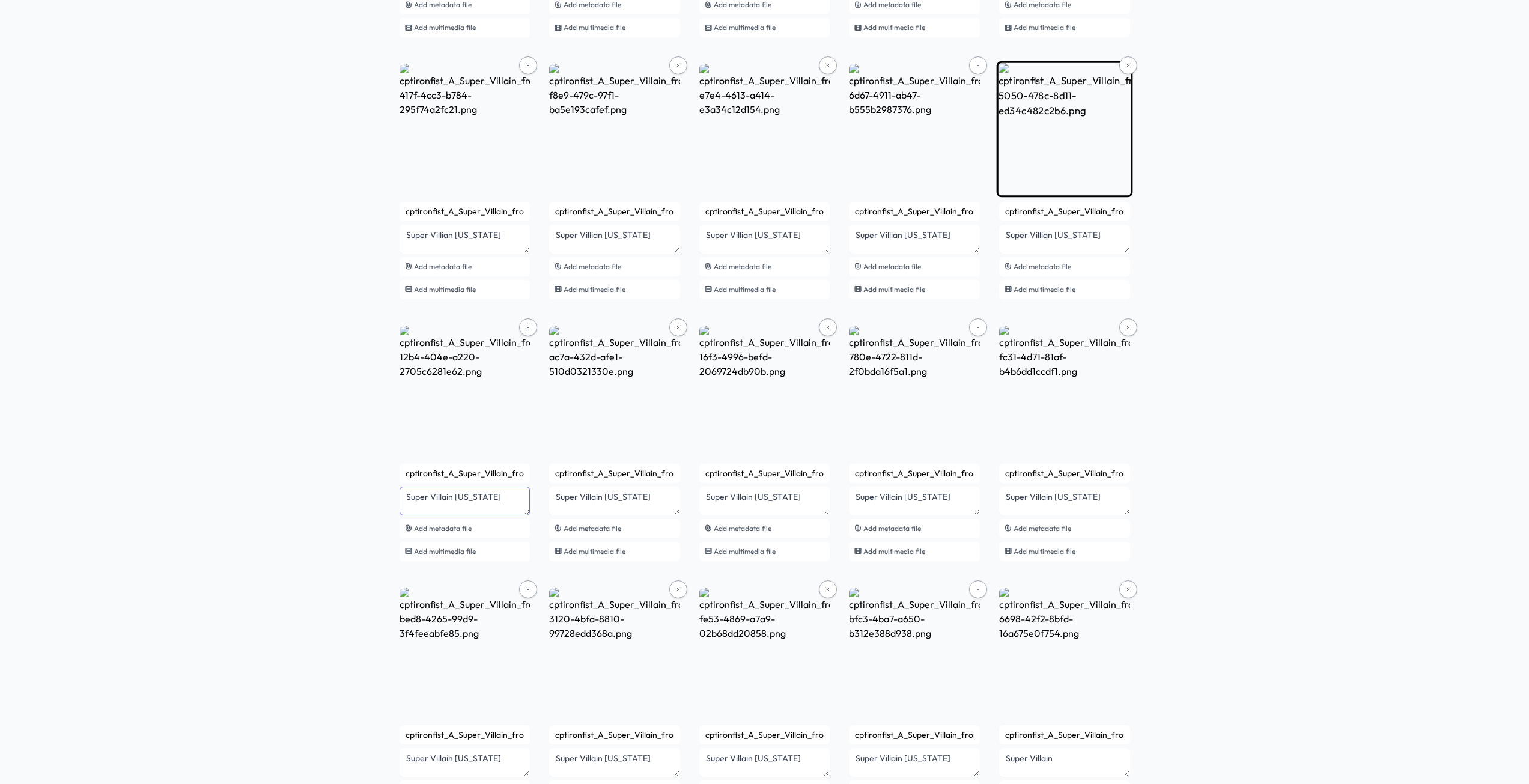
type textarea "Super Villain Colorado"
click at [0, 0] on lt-span "Villain" at bounding box center [0, 0] width 0 height 0
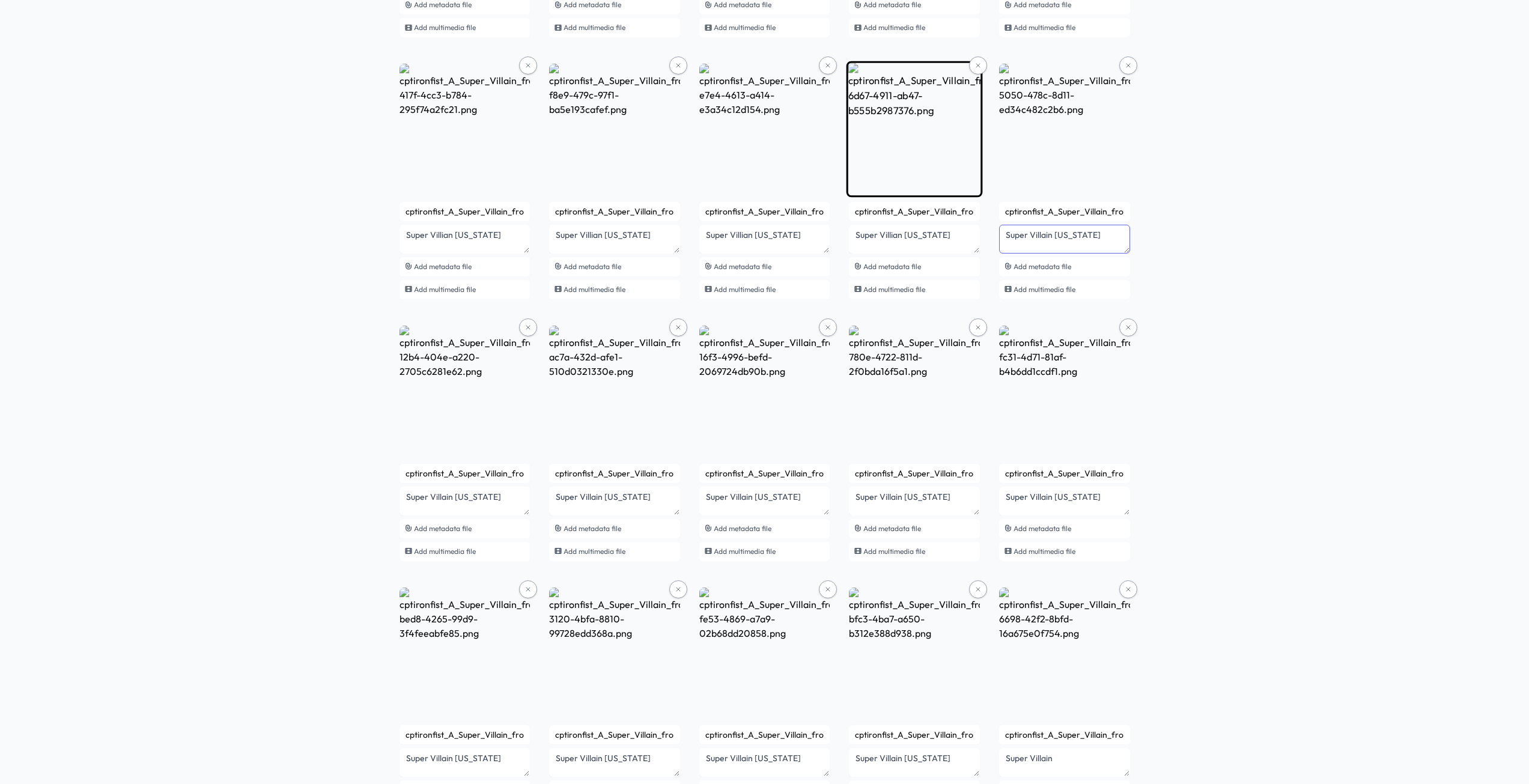
type textarea "Super Villain California"
click at [0, 0] on lt-span "Villain" at bounding box center [0, 0] width 0 height 0
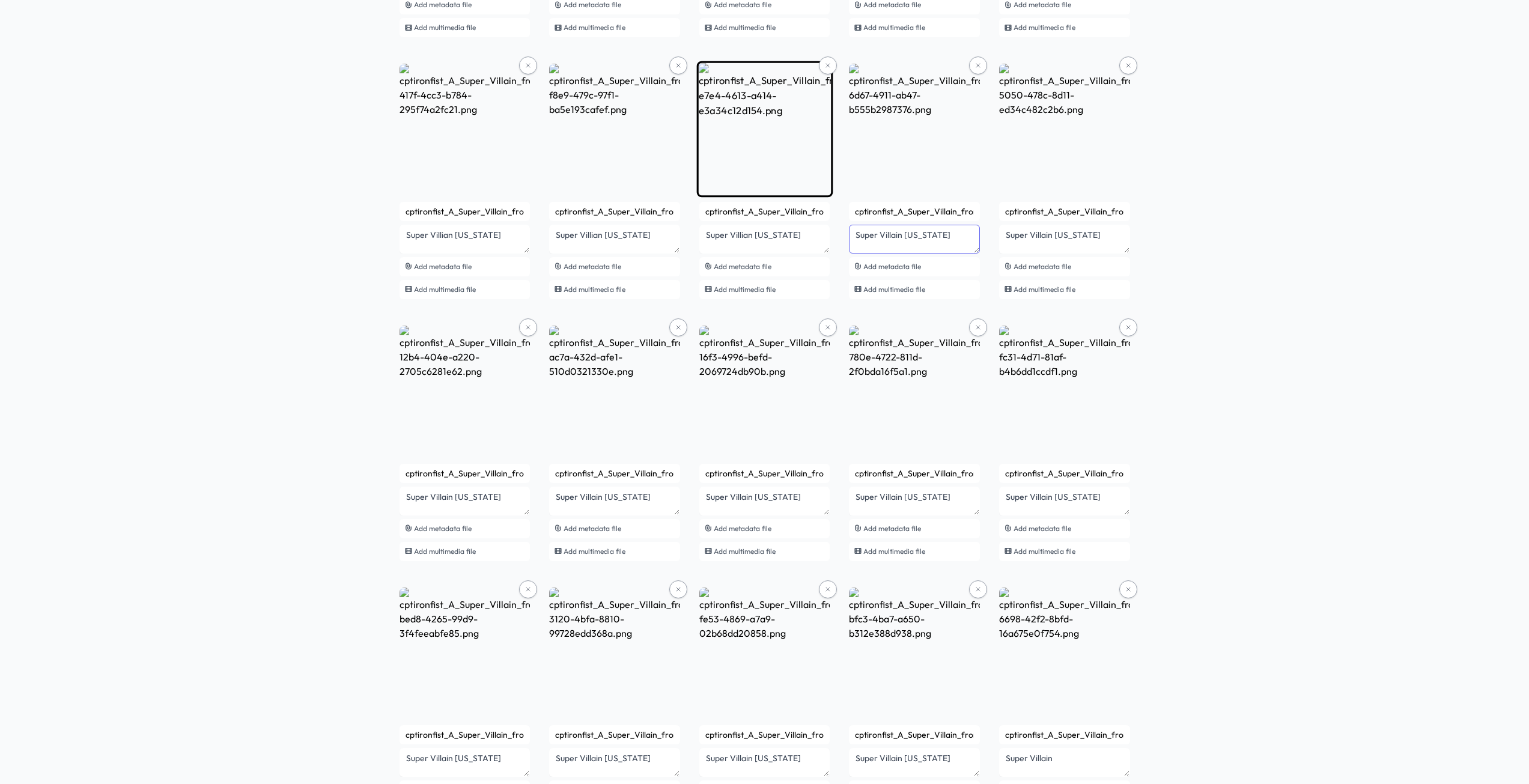
type textarea "Super Villain Arkansas"
click at [0, 0] on lt-span "Villain" at bounding box center [0, 0] width 0 height 0
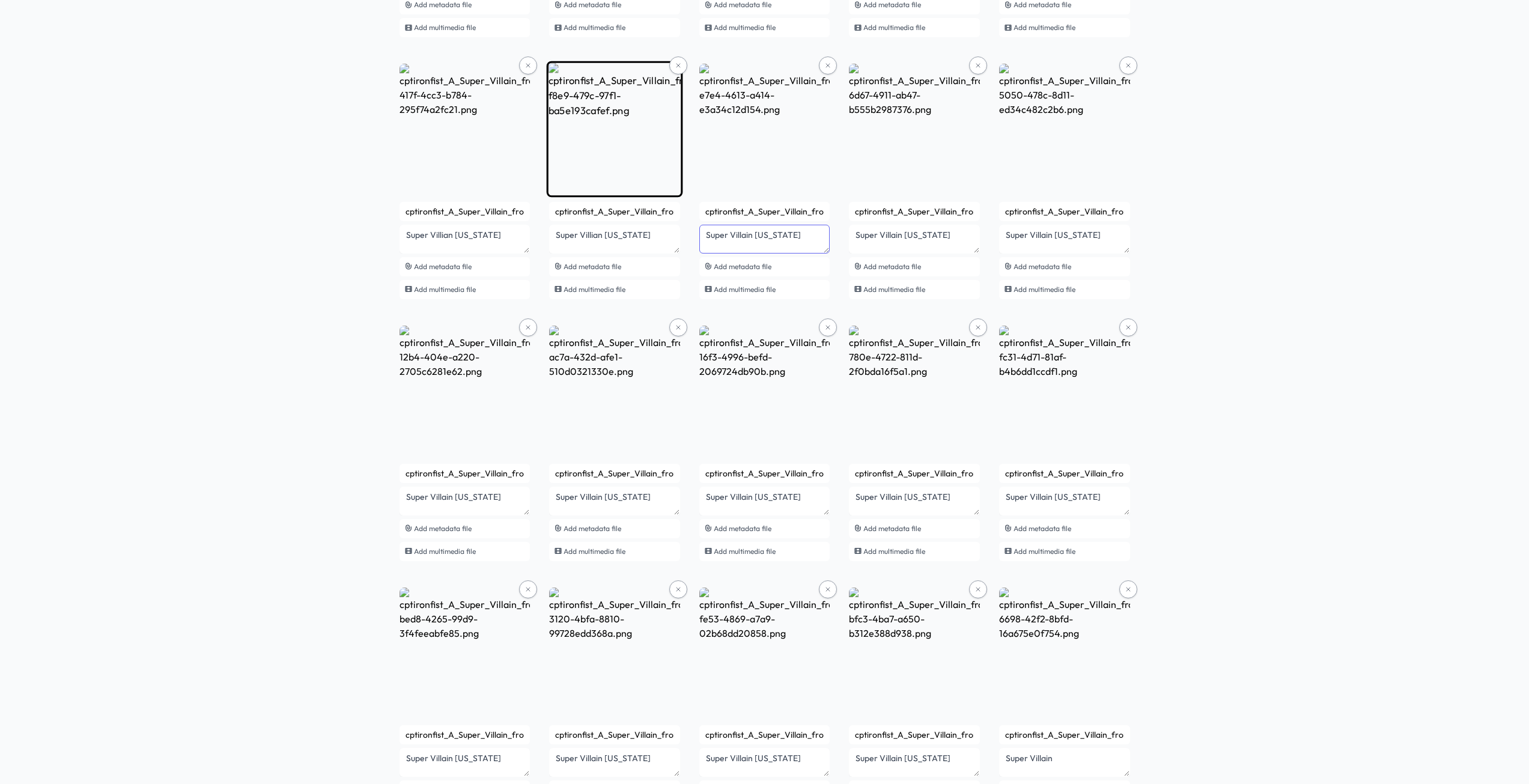
type textarea "Super Villain Arizona"
drag, startPoint x: 591, startPoint y: 237, endPoint x: 595, endPoint y: 243, distance: 7.2
click at [0, 0] on lt-span "Villain" at bounding box center [0, 0] width 0 height 0
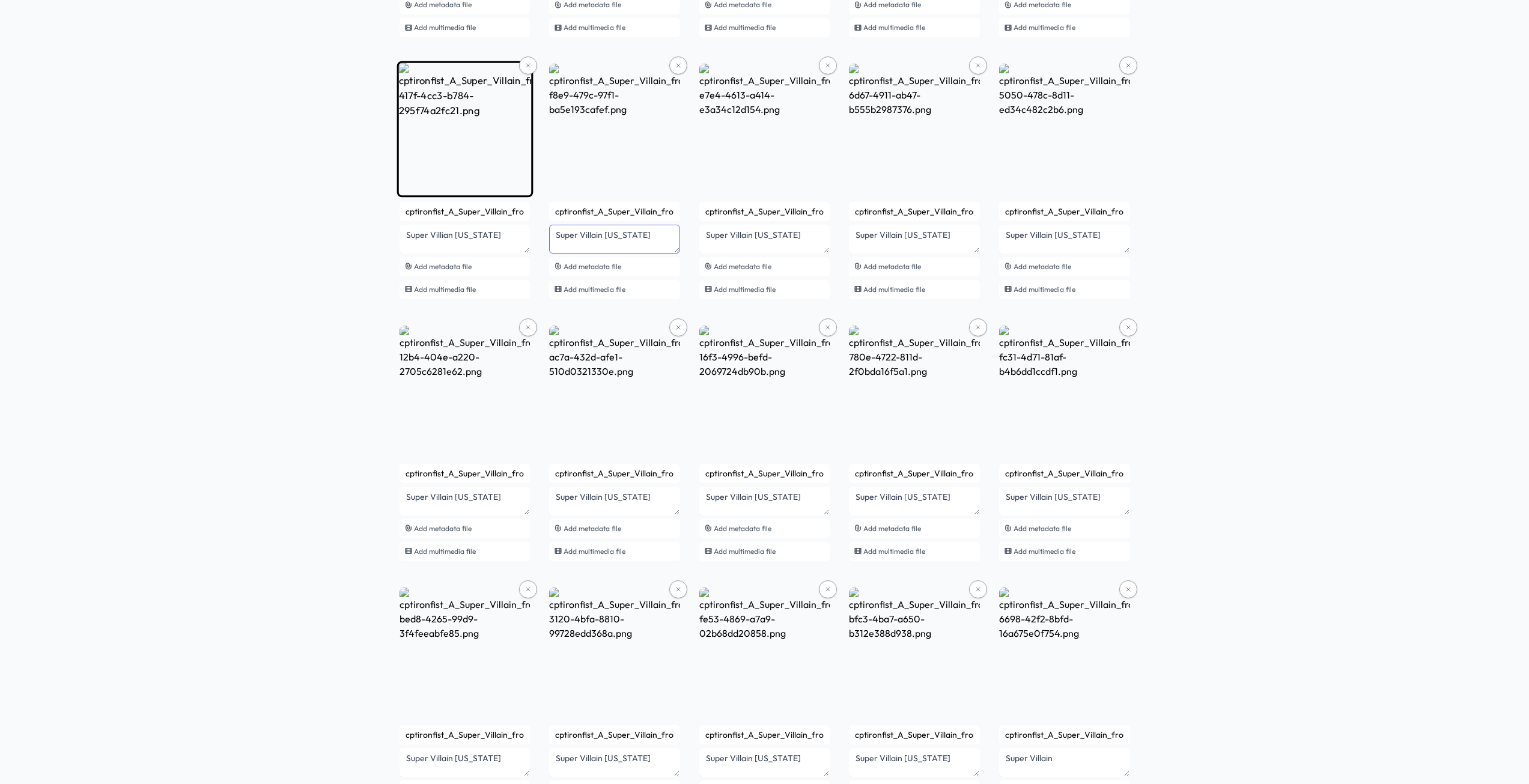
type textarea "Super Villain Alaska"
click at [0, 0] on lt-span "Villain" at bounding box center [0, 0] width 0 height 0
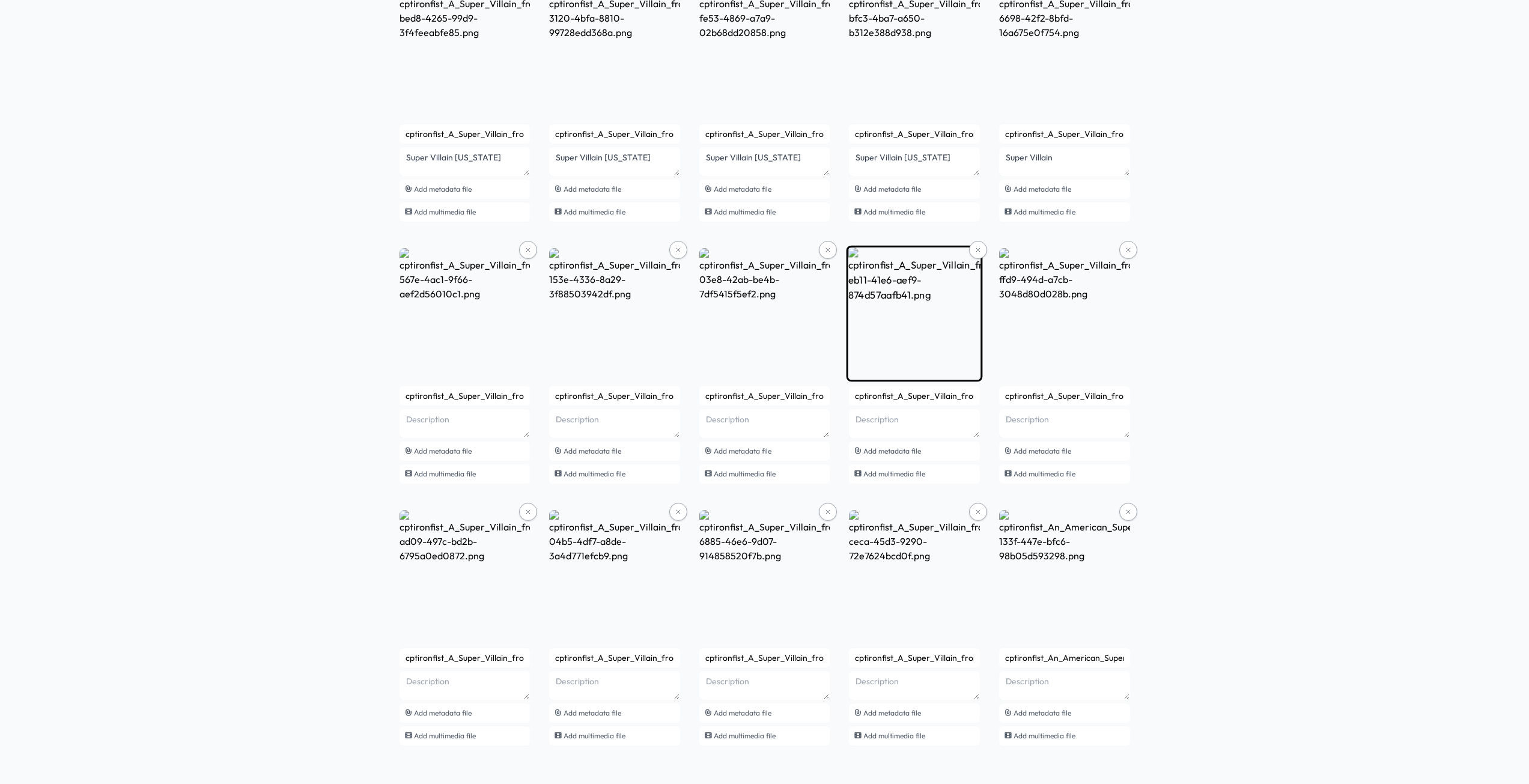
scroll to position [3021, 0]
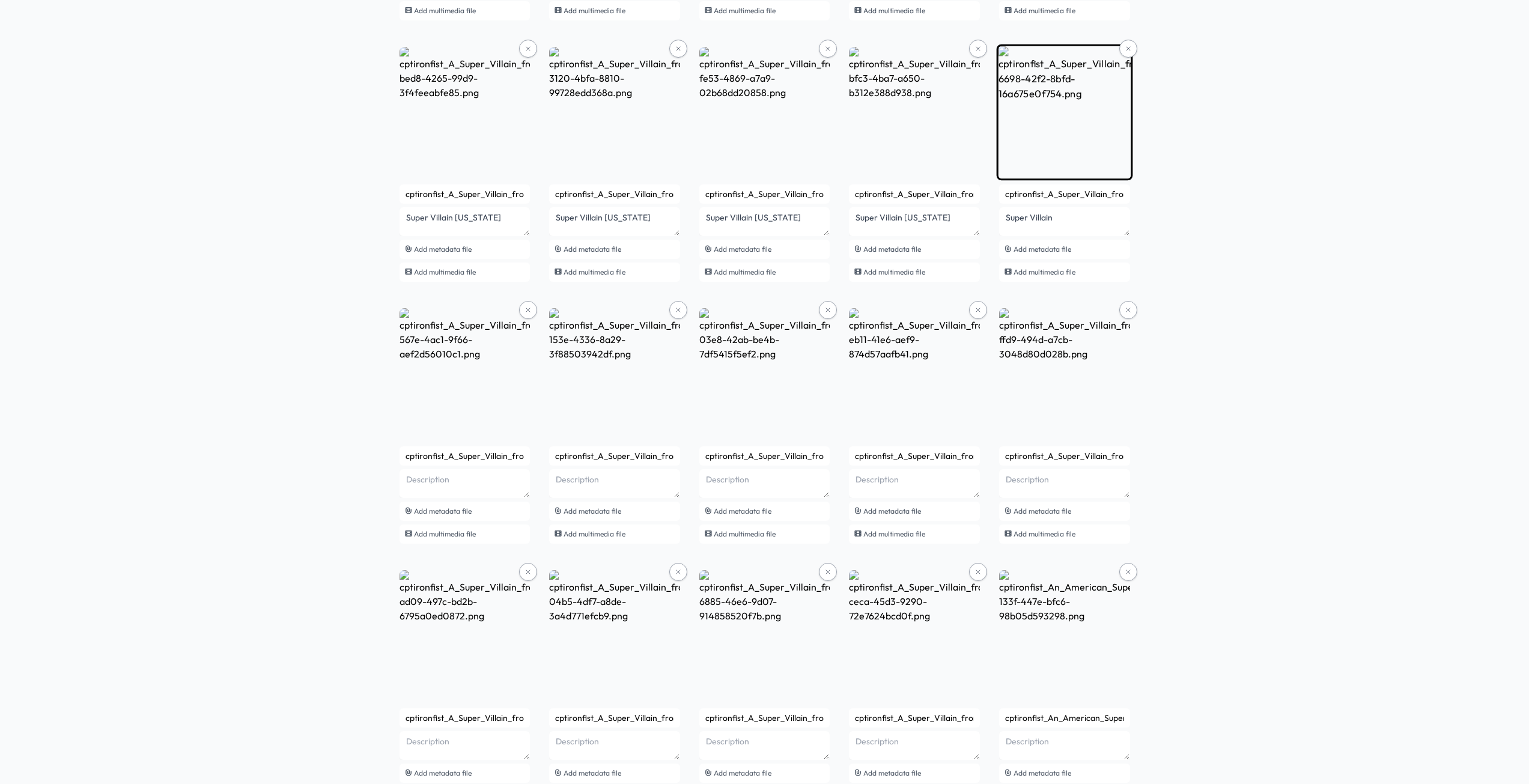
type textarea "Super Villain Alabama"
drag, startPoint x: 1073, startPoint y: 219, endPoint x: 994, endPoint y: 219, distance: 79.0
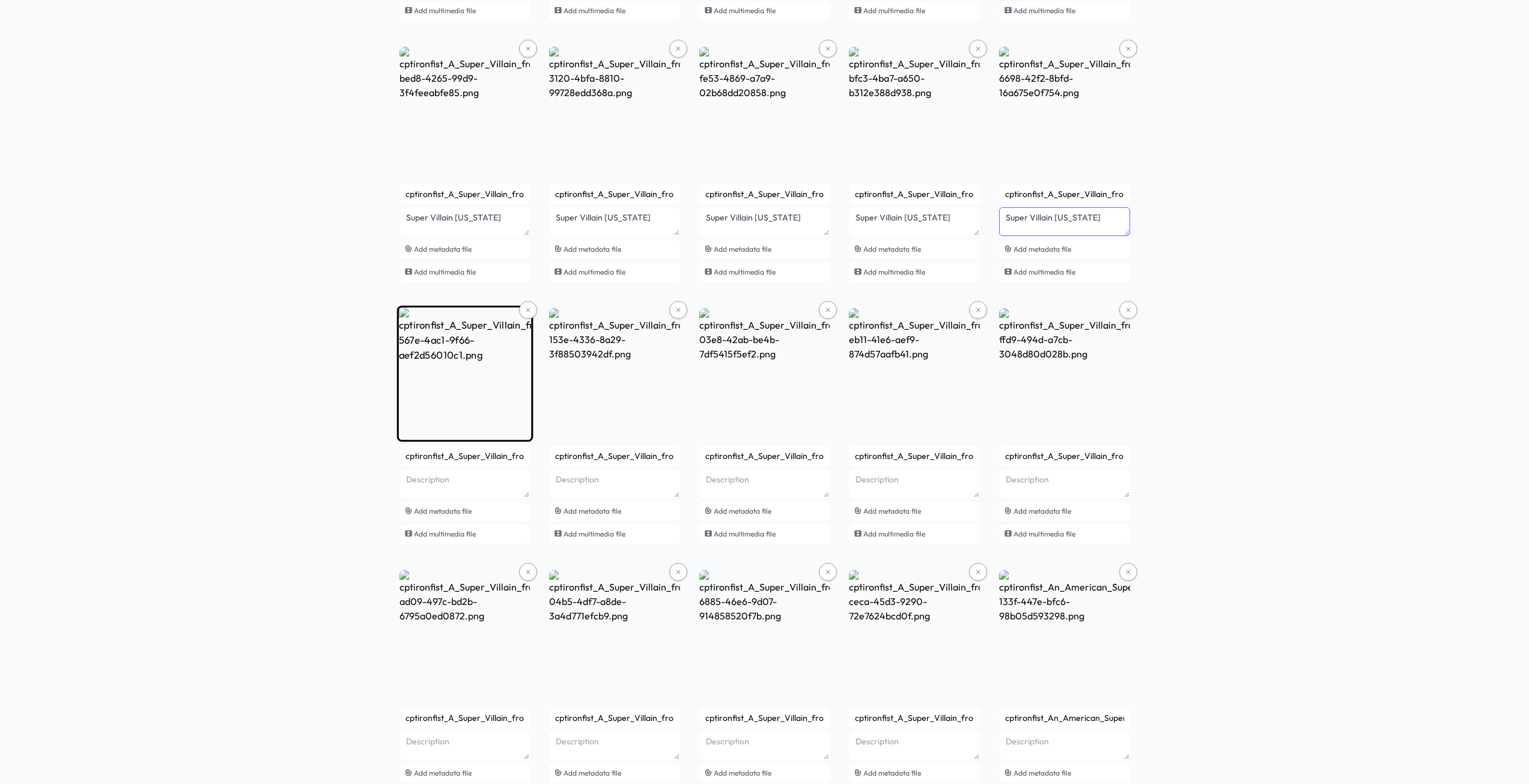
type textarea "Super Villain Kansas"
paste textarea "Super Villain"
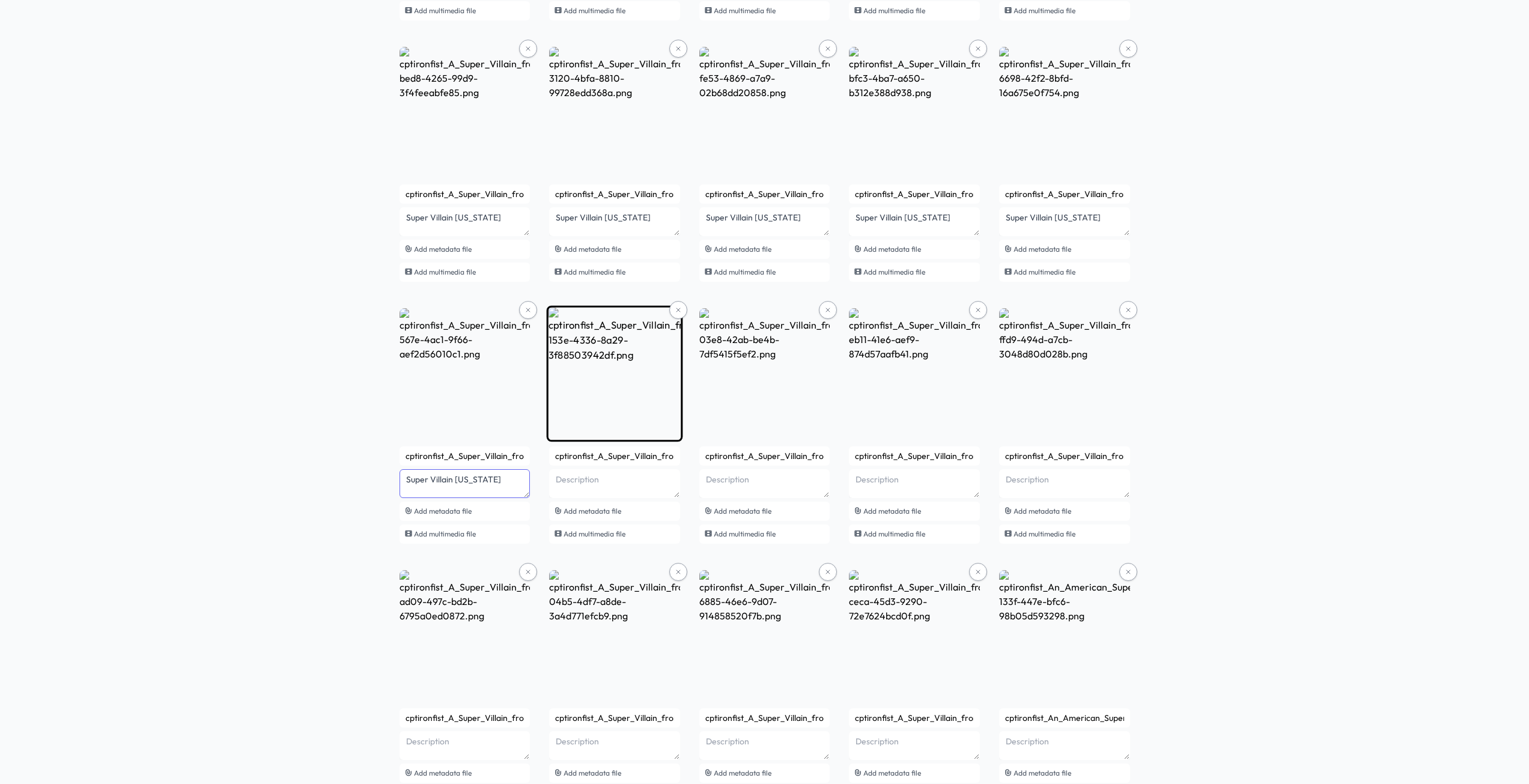
type textarea "Super Villain Kentucky"
paste textarea "Super Villain"
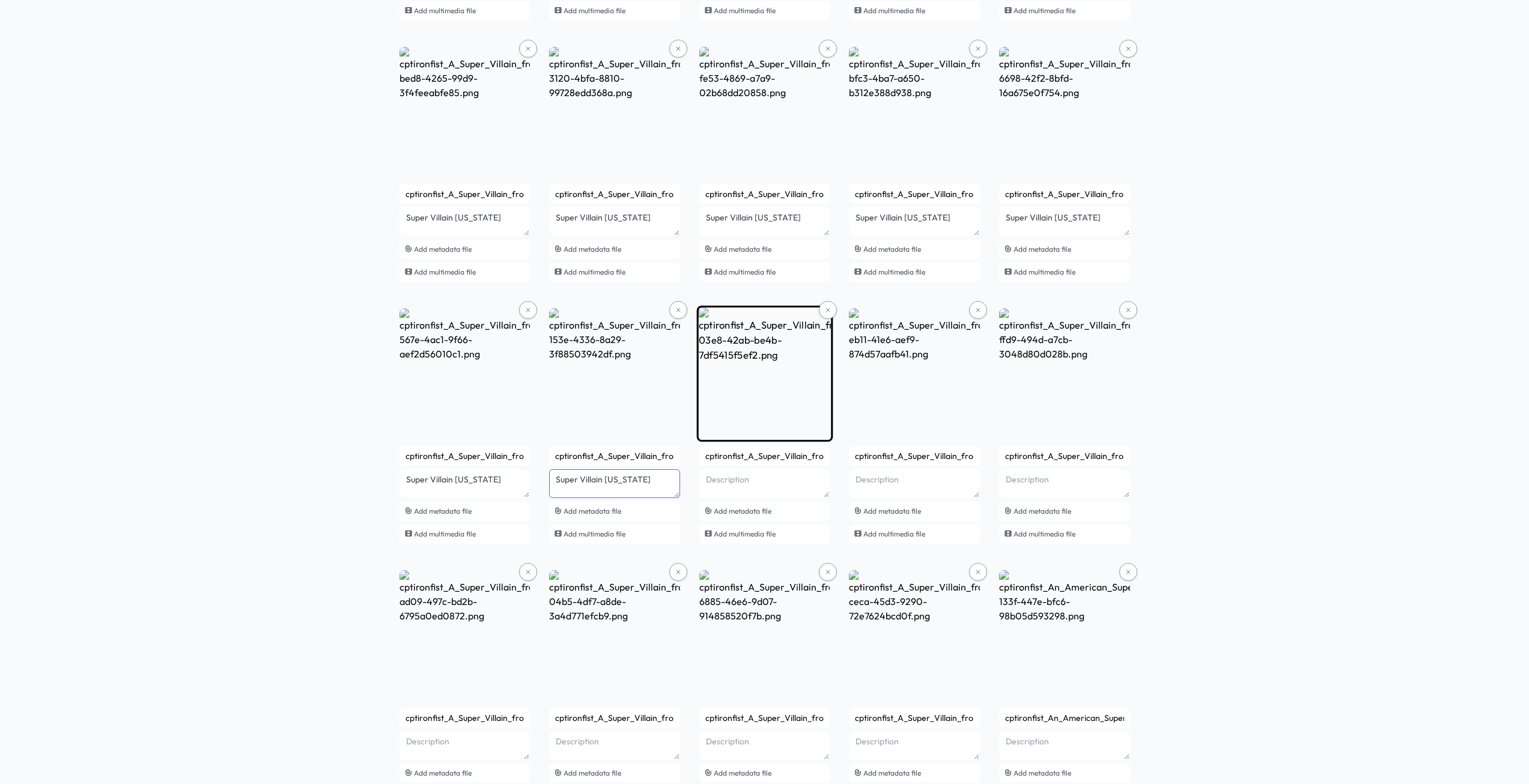
type textarea "Super Villain Louisiana"
paste textarea "Super Villain"
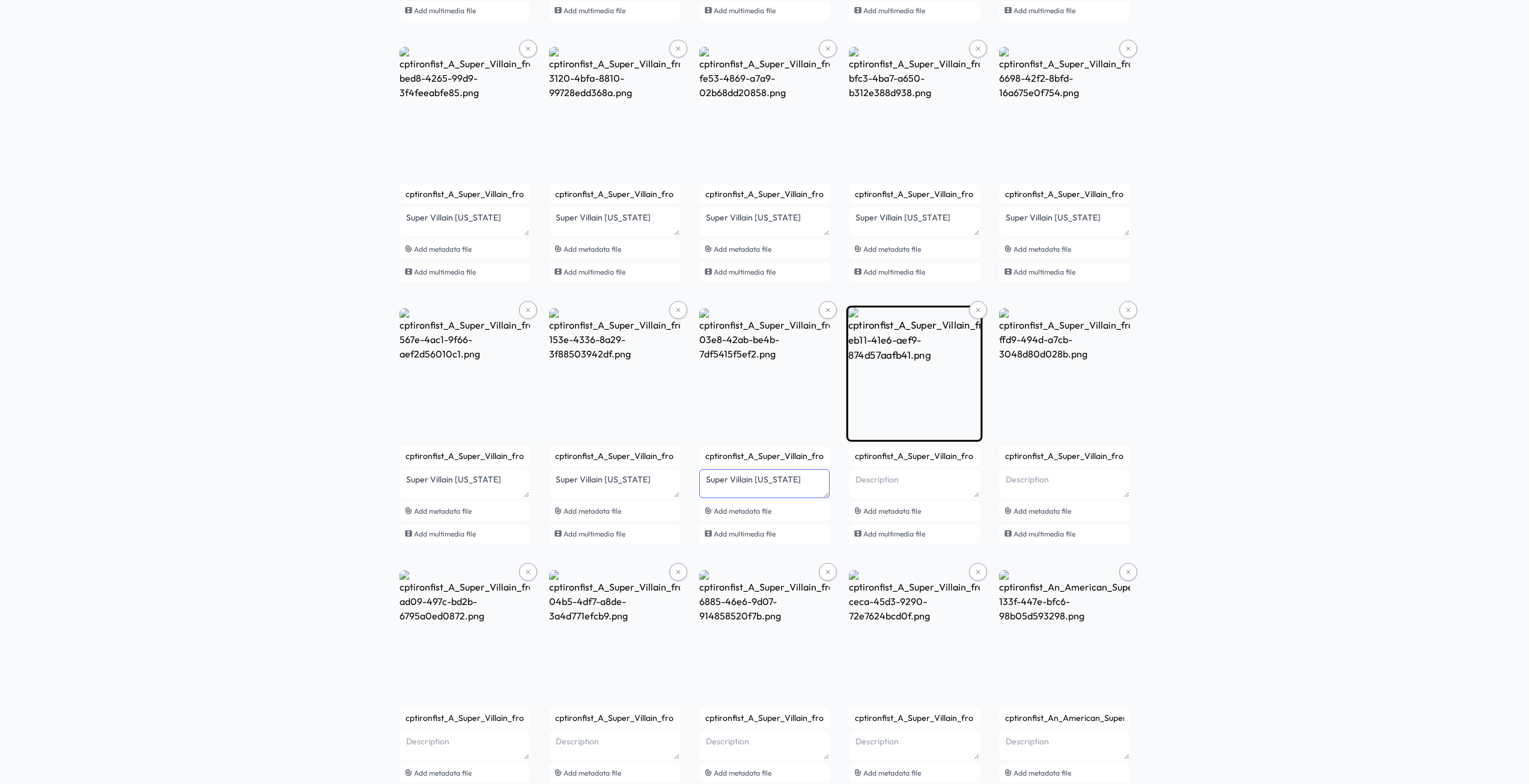
type textarea "Super Villain Maine"
paste textarea "Super Villain"
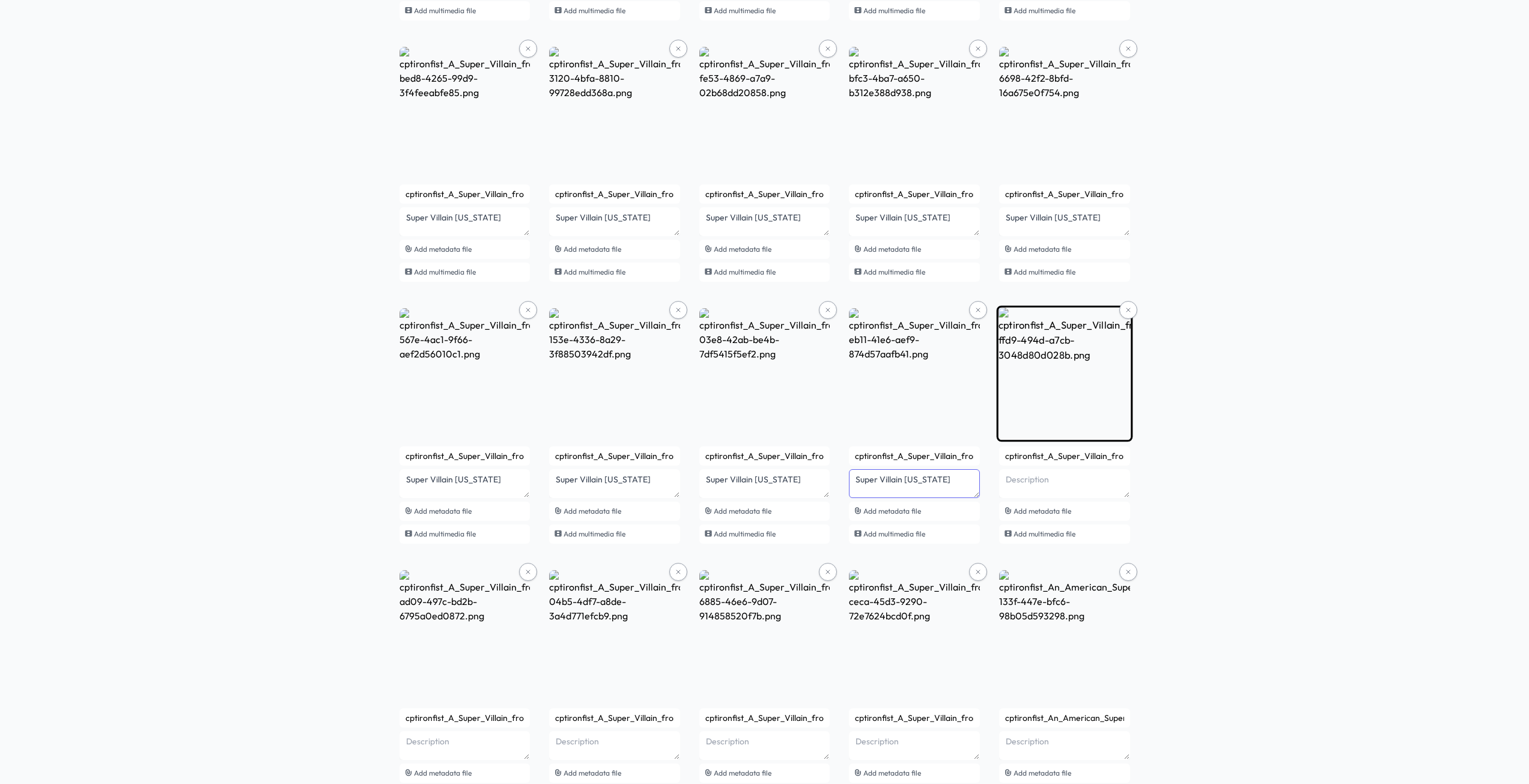
type textarea "Super Villain Maryland"
paste textarea "Super Villain"
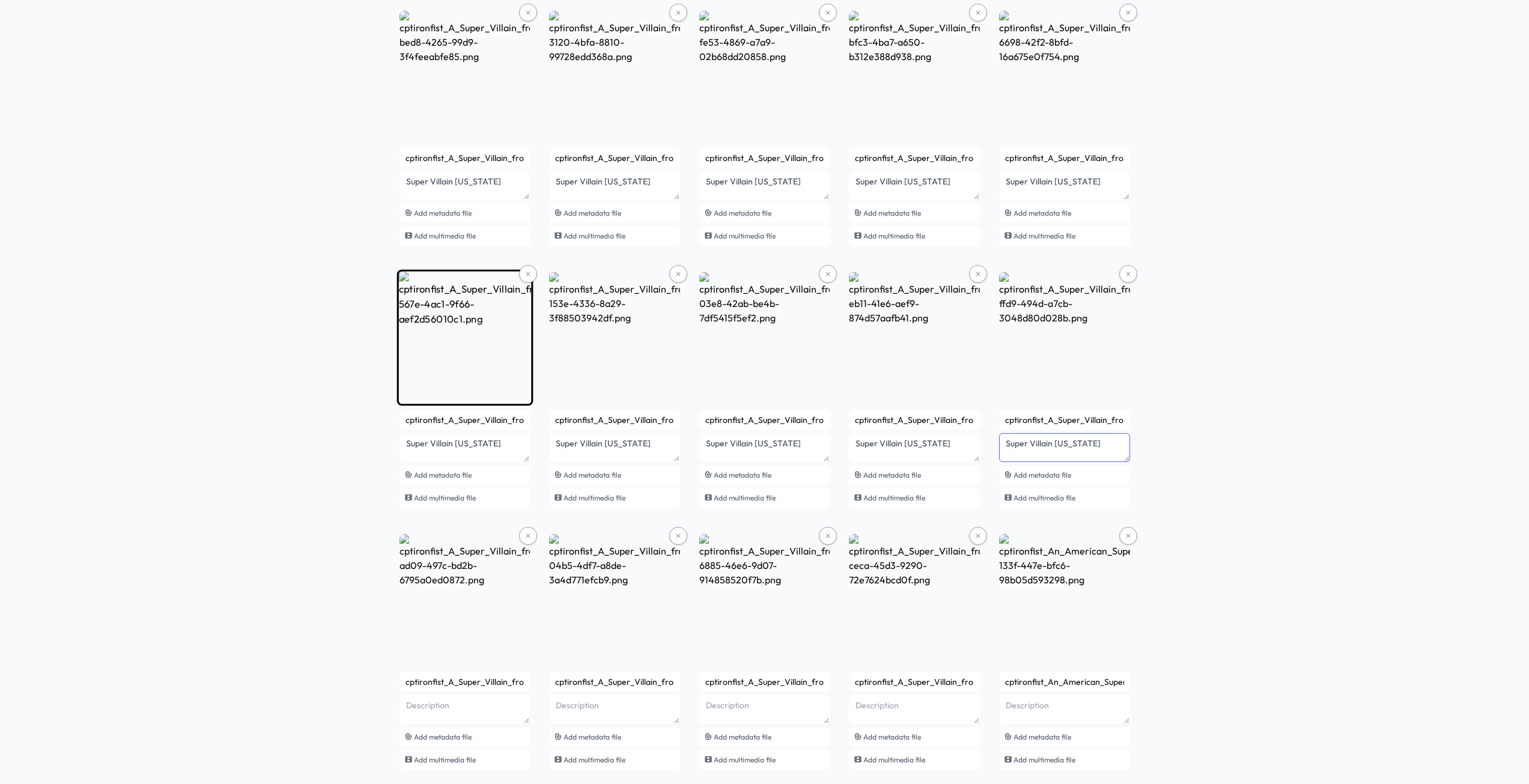
scroll to position [3081, 0]
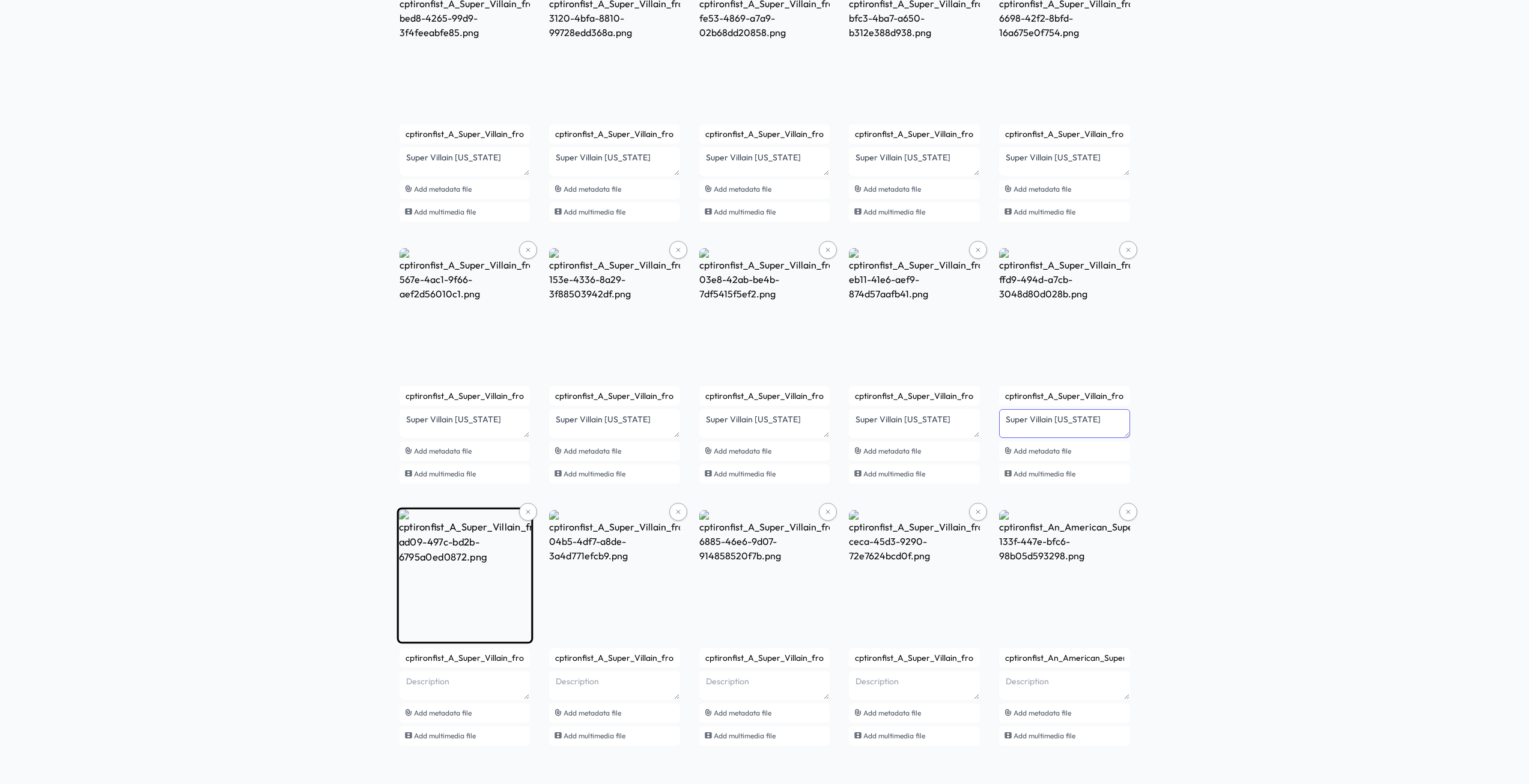
type textarea "Super Villain Massachusetts"
paste textarea "Super Villain"
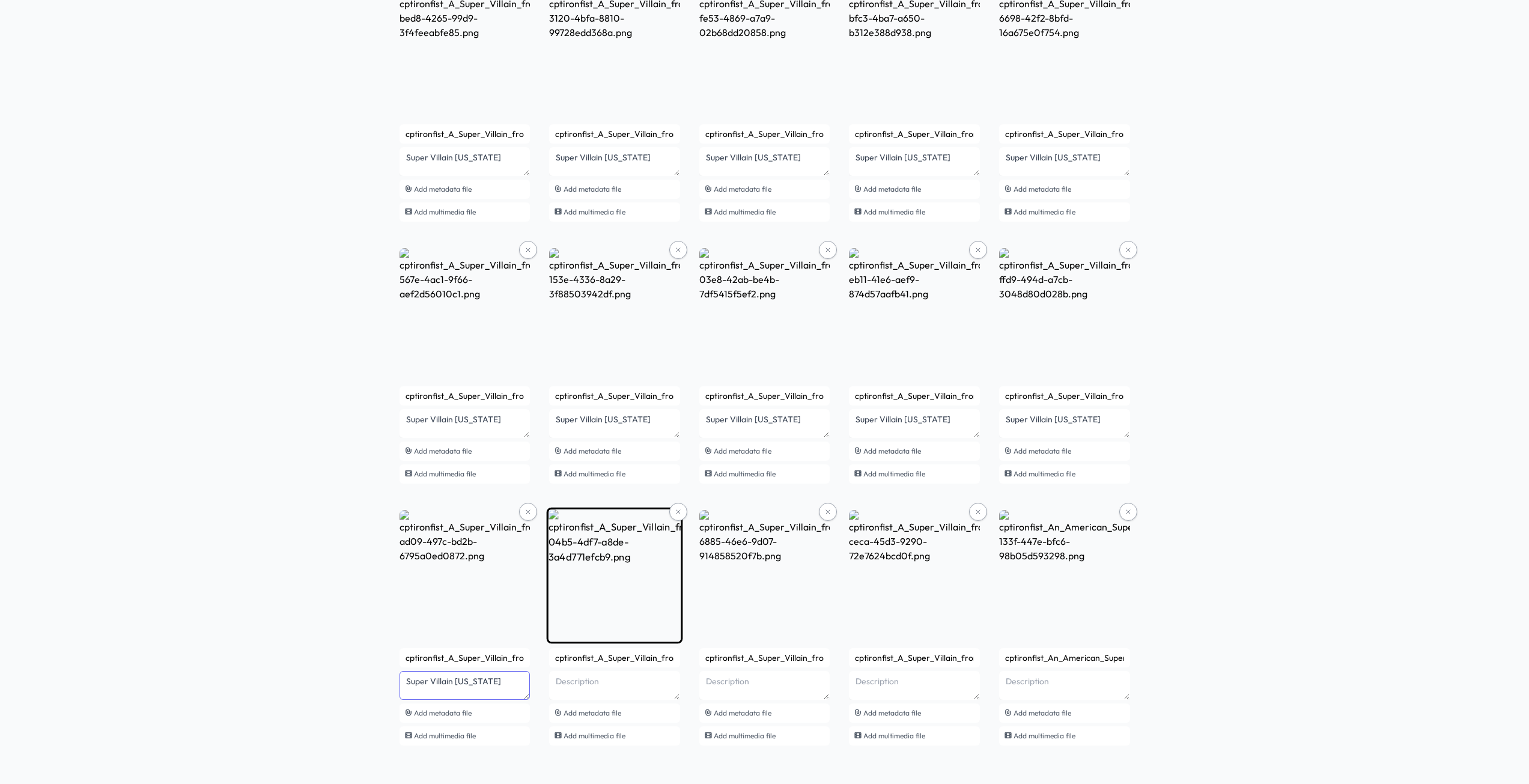
type textarea "Super Villain Michigan"
paste textarea "Super Villain"
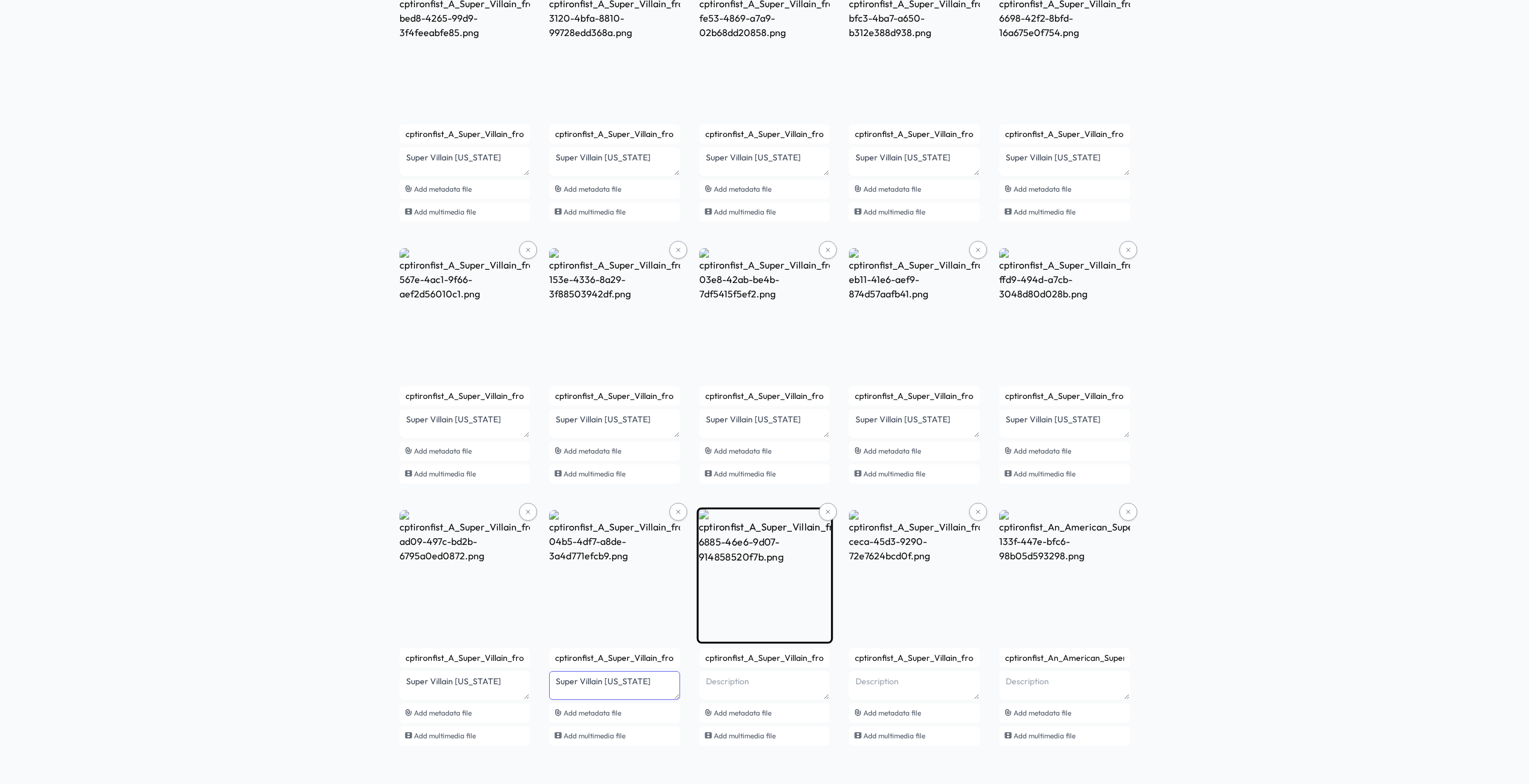
type textarea "Super Villain Mississippi"
paste textarea "Super Villain"
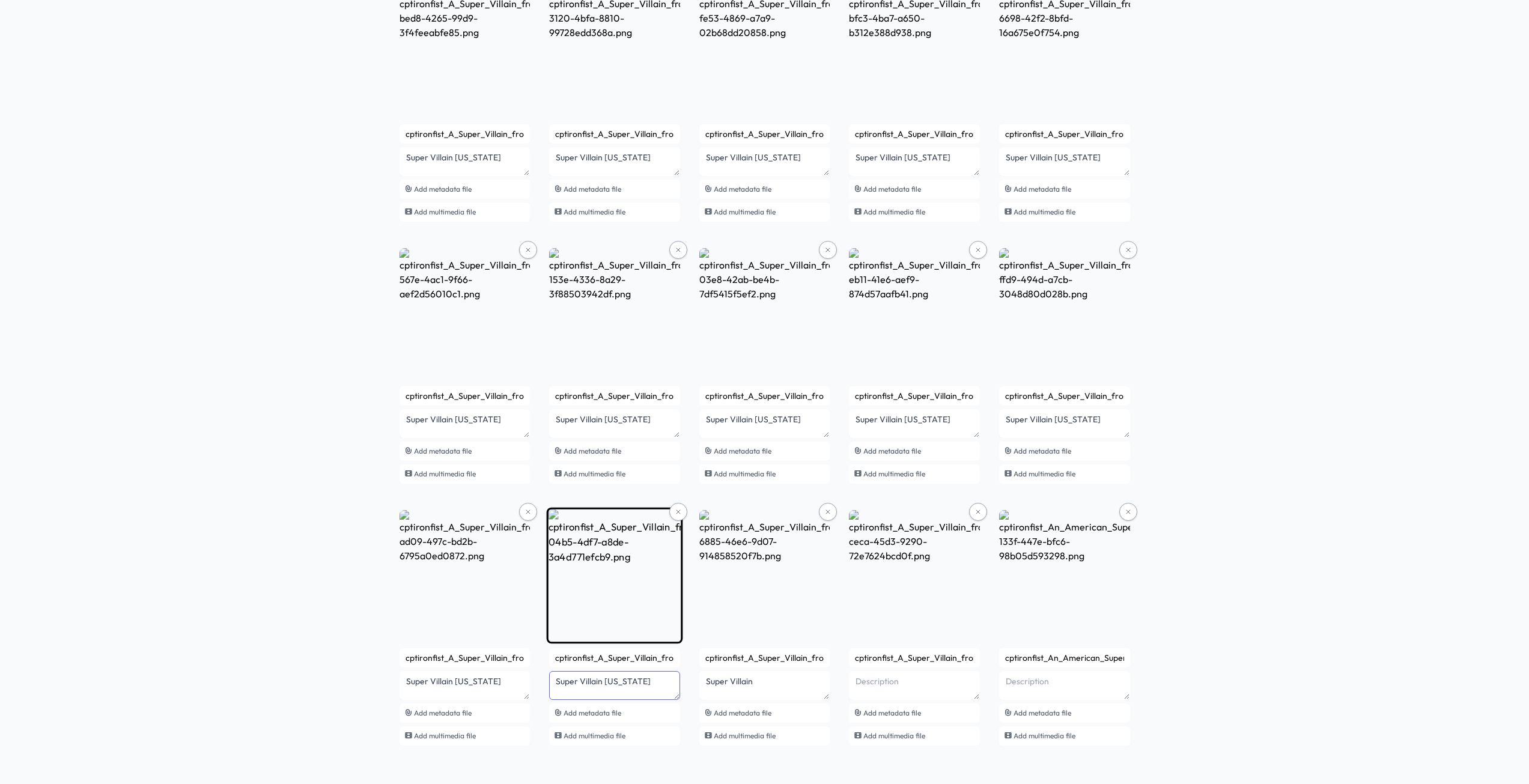
drag, startPoint x: 646, startPoint y: 683, endPoint x: 604, endPoint y: 688, distance: 42.3
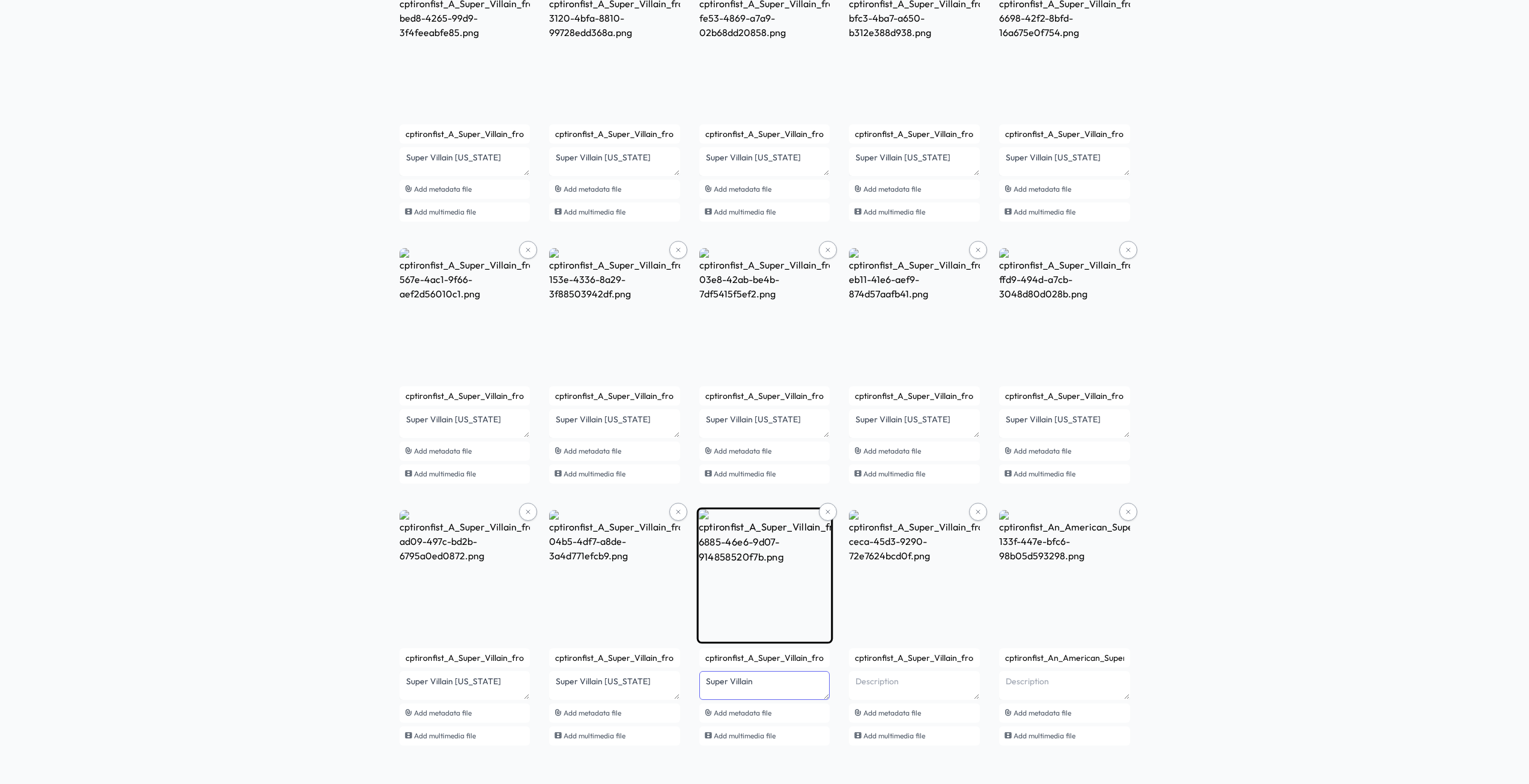
paste textarea "Mississippi"
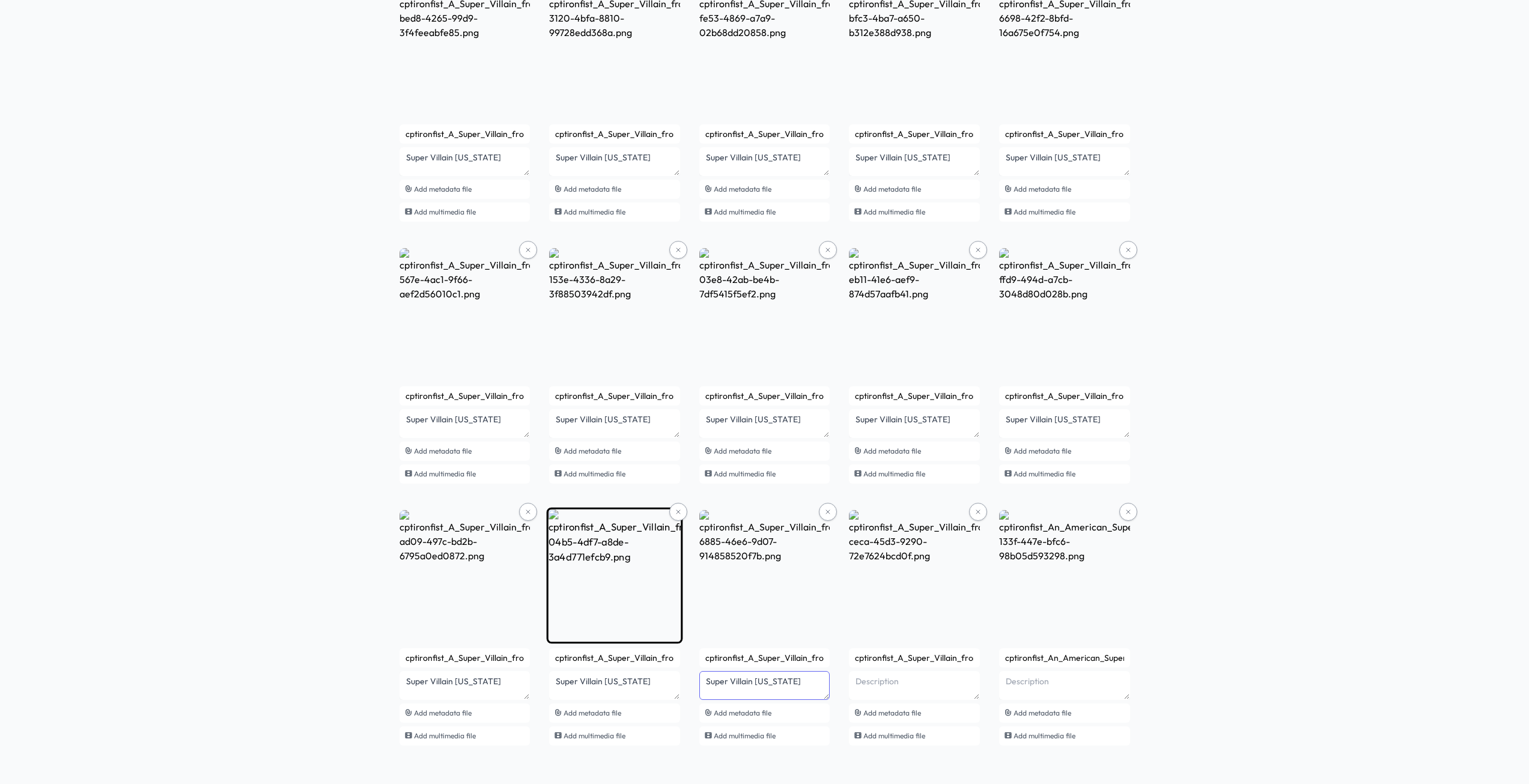
type textarea "Super Villain Mississippi"
drag, startPoint x: 646, startPoint y: 683, endPoint x: 613, endPoint y: 686, distance: 33.1
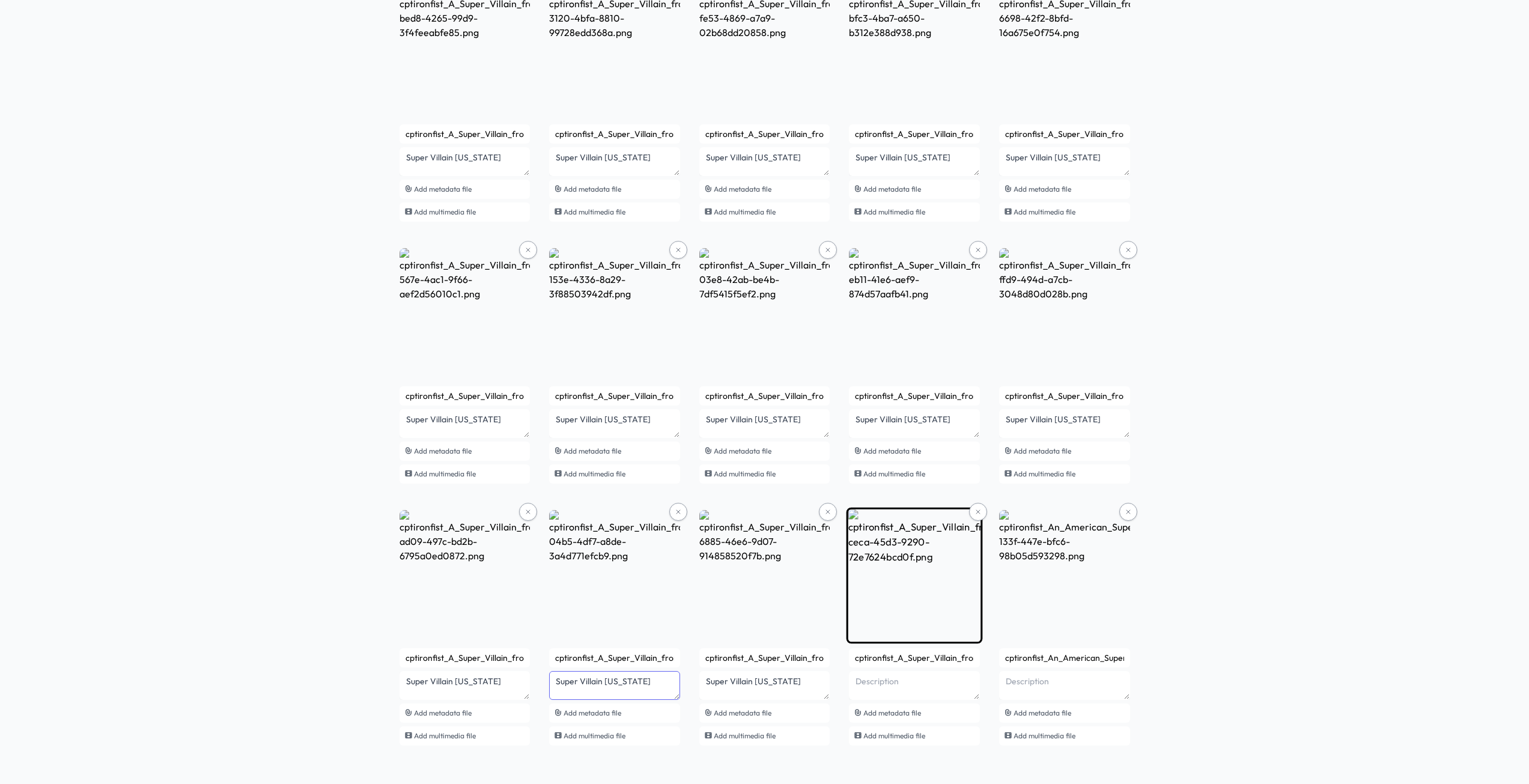
type textarea "Super Villain Minnesota"
paste textarea "Mississippi"
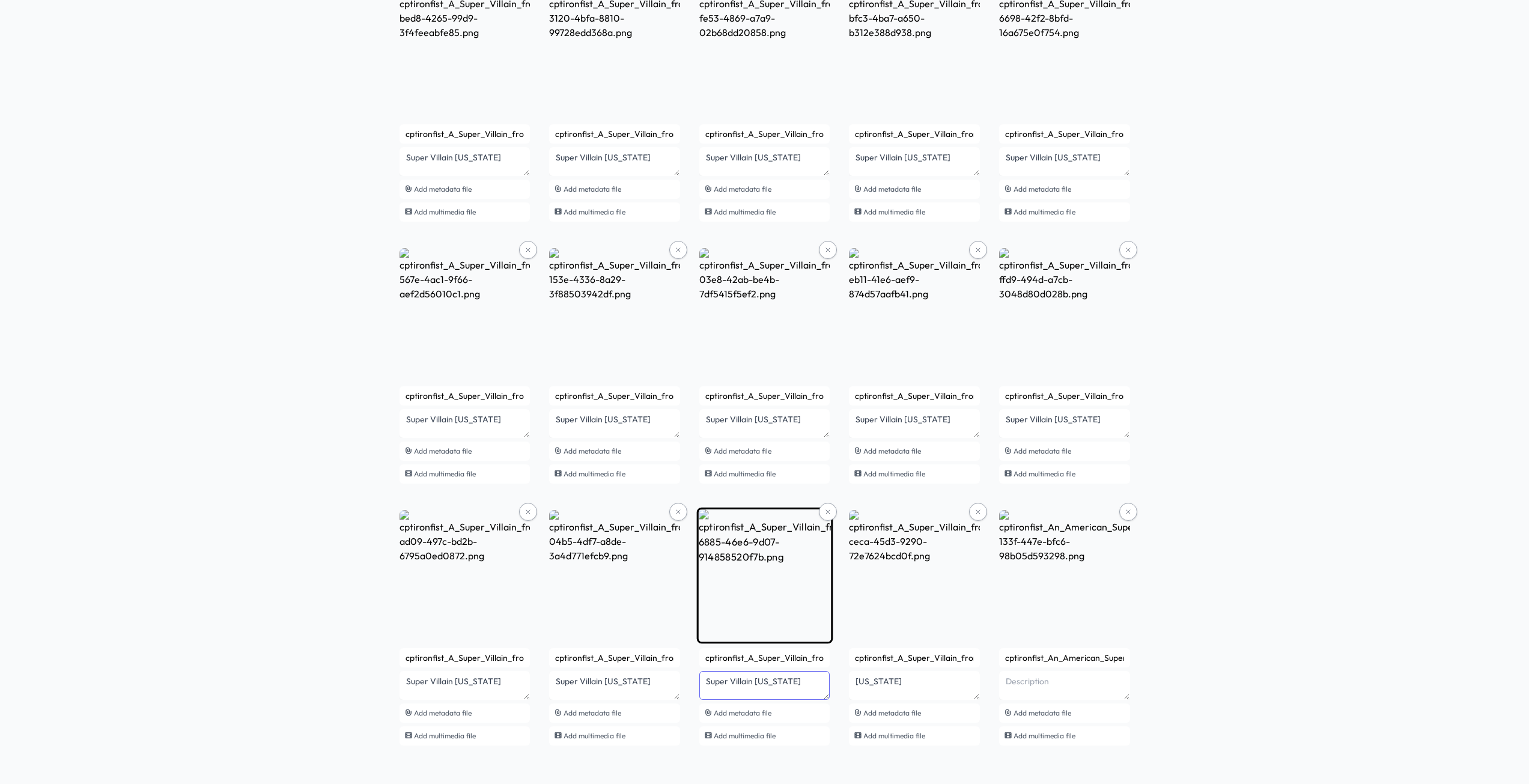
drag, startPoint x: 752, startPoint y: 681, endPoint x: 705, endPoint y: 678, distance: 47.1
drag, startPoint x: 901, startPoint y: 680, endPoint x: 824, endPoint y: 680, distance: 77.0
paste textarea "Super Villain"
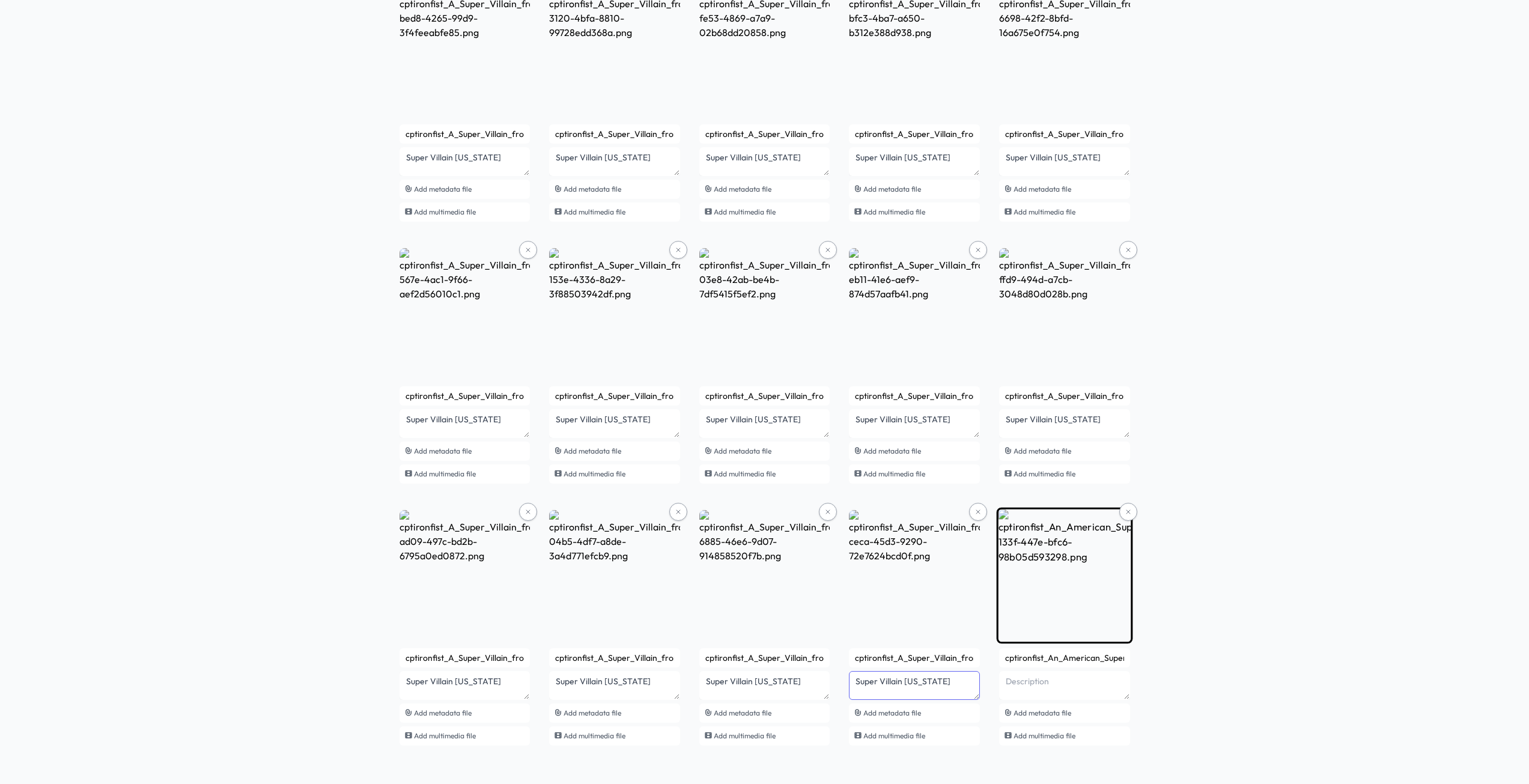
type textarea "Super Villain Missouri"
paste textarea "Super Villain"
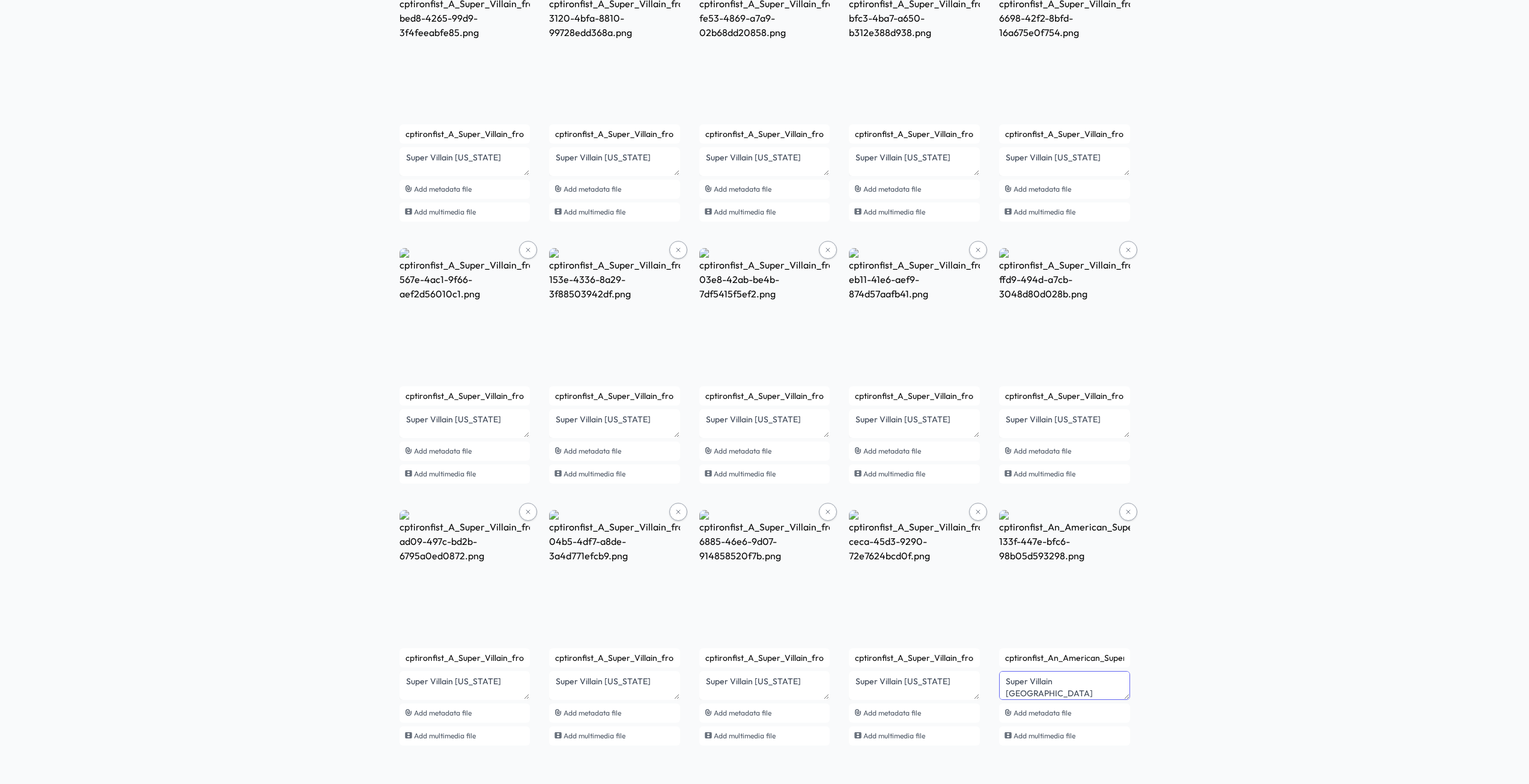
type textarea "Super Villain US States"
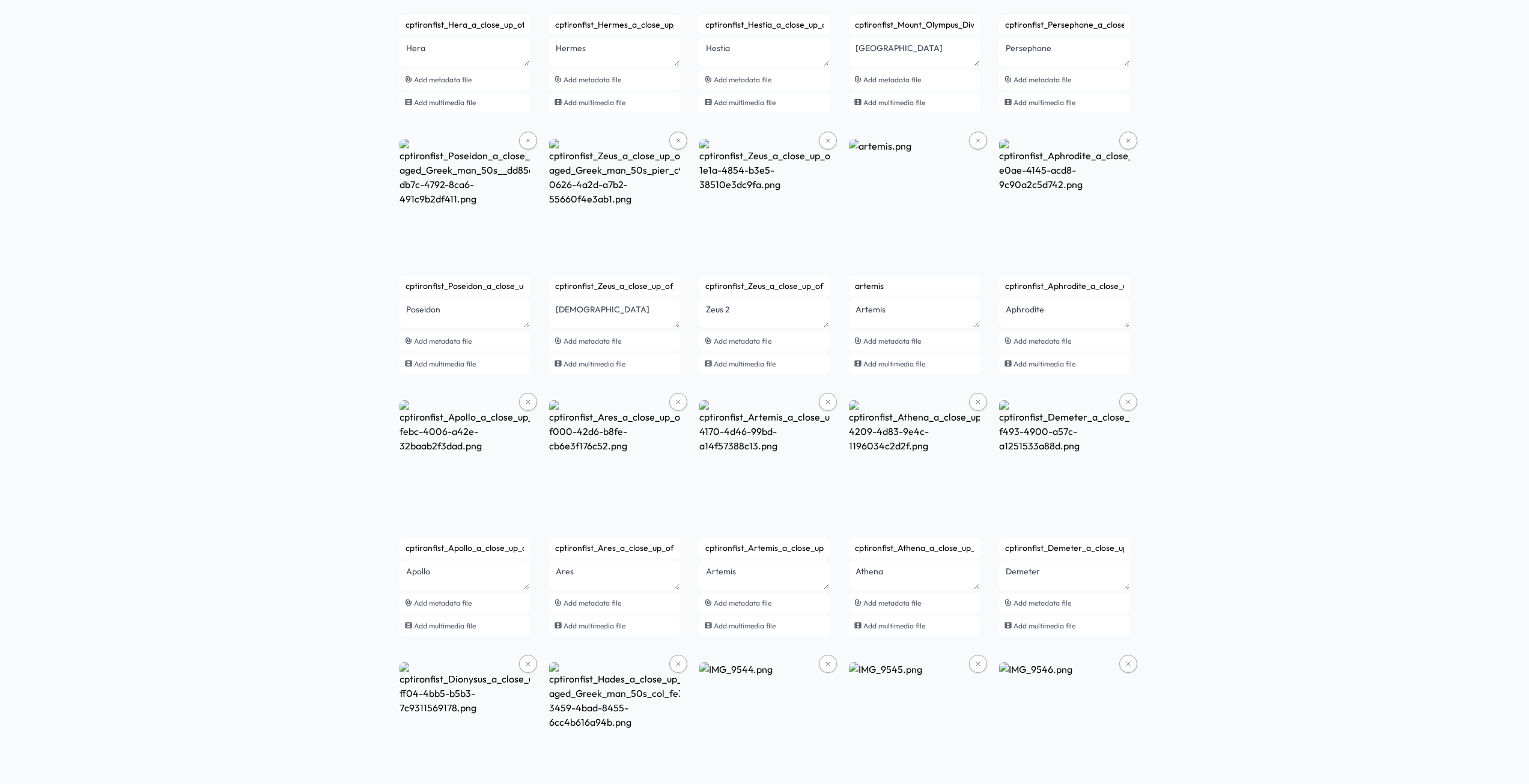
scroll to position [1622, 0]
click at [829, 141] on icon at bounding box center [828, 140] width 7 height 7
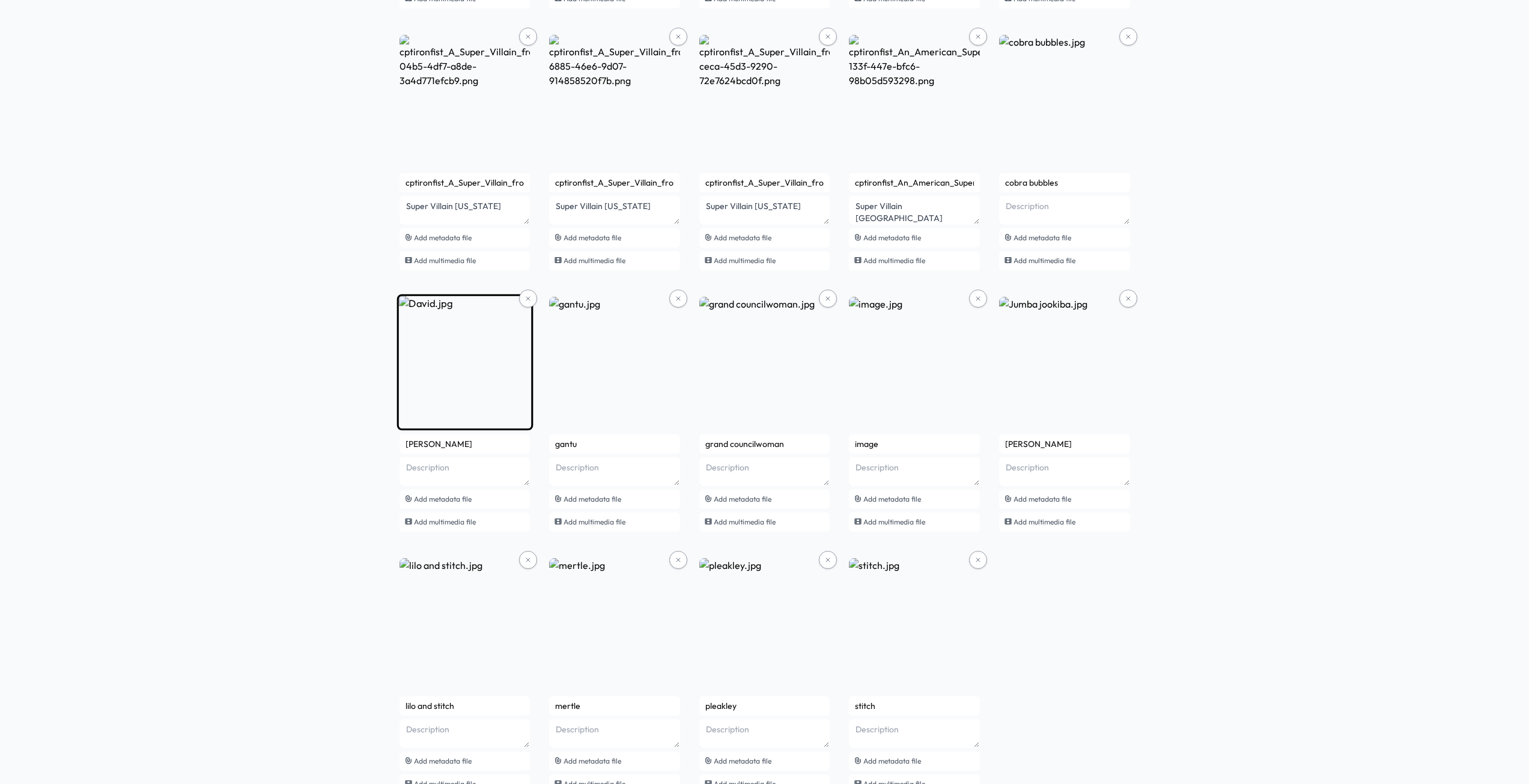
scroll to position [3544, 0]
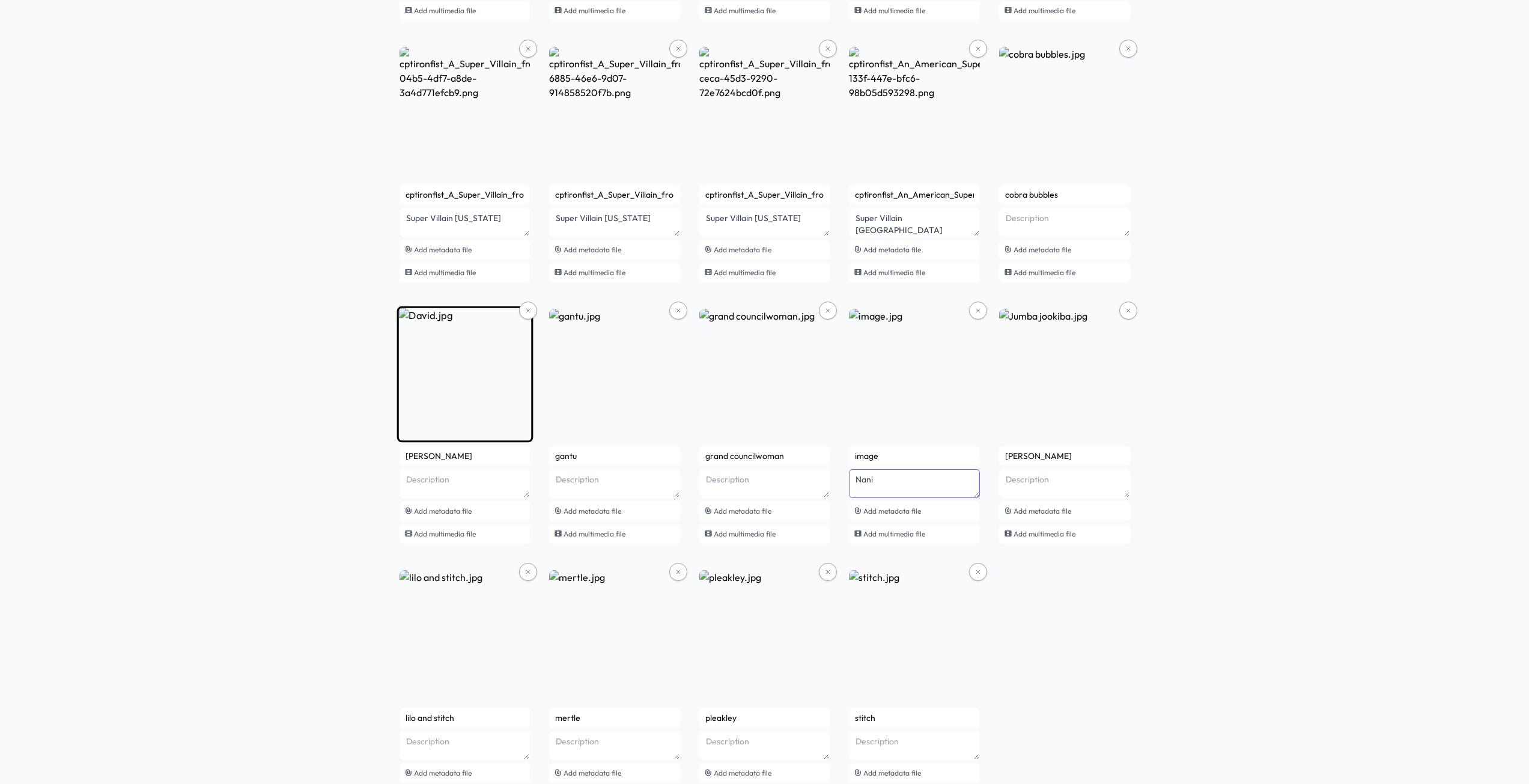
type textarea "Nani"
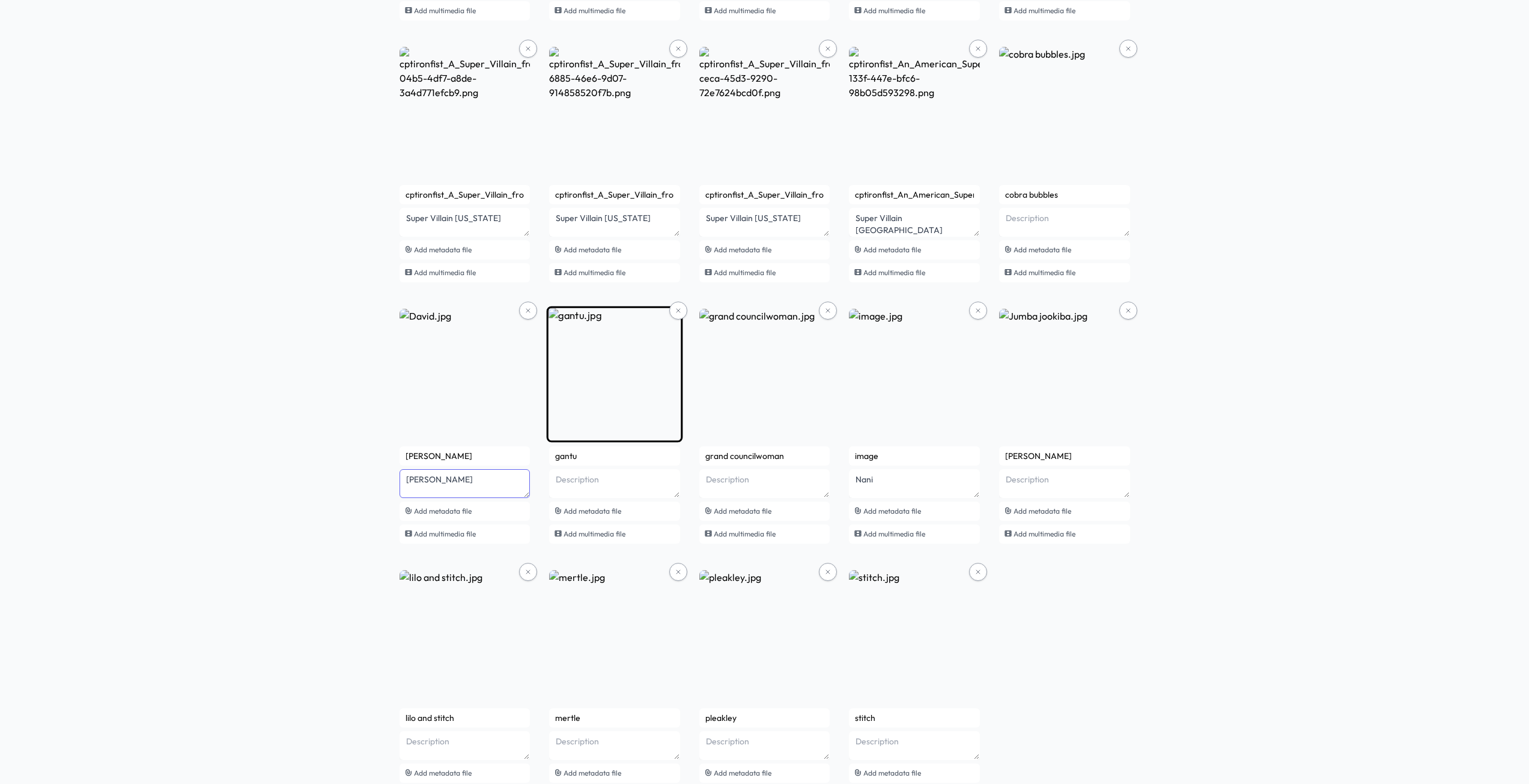
type textarea "David"
type textarea "Gantu"
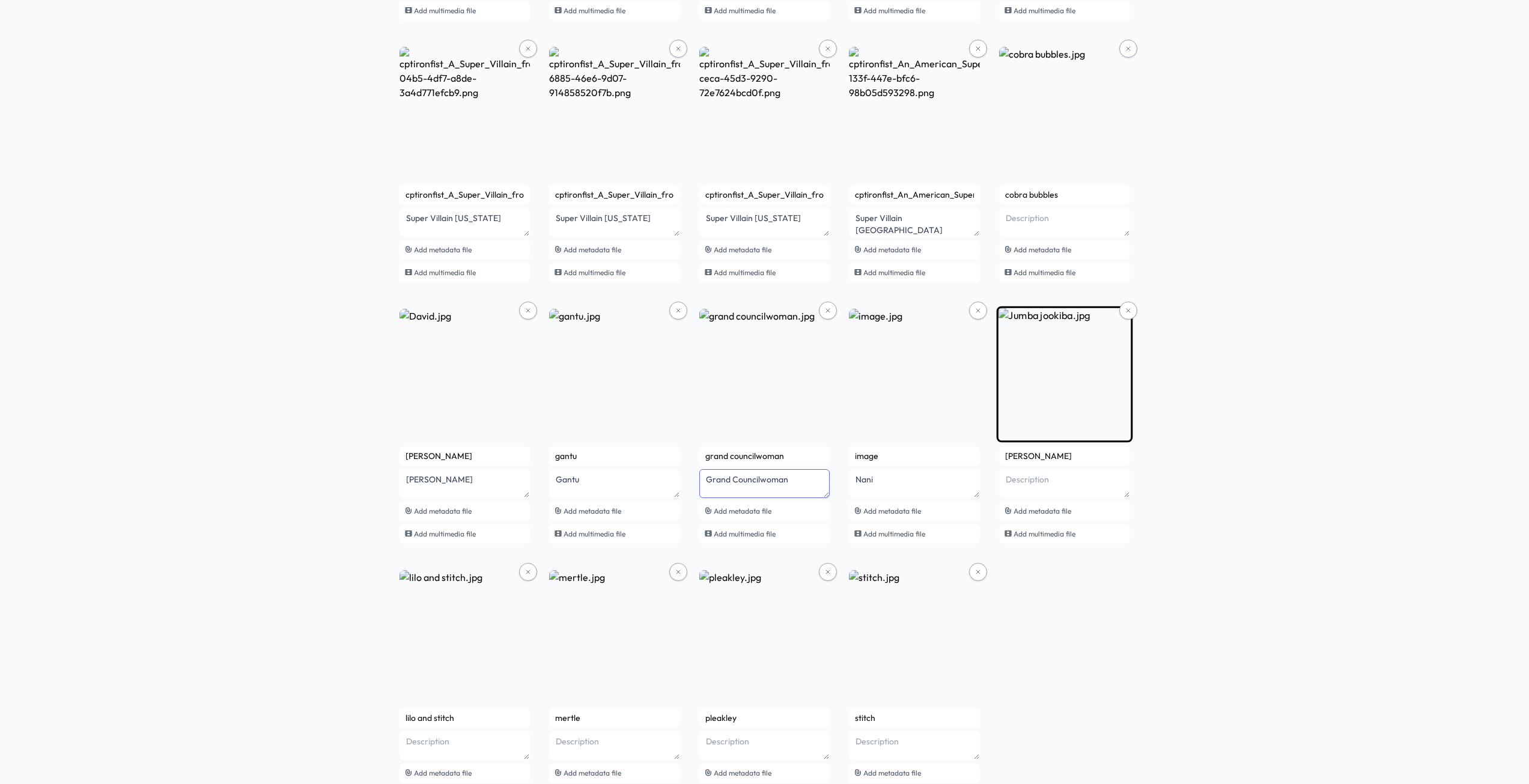
type textarea "Grand Councilwoman"
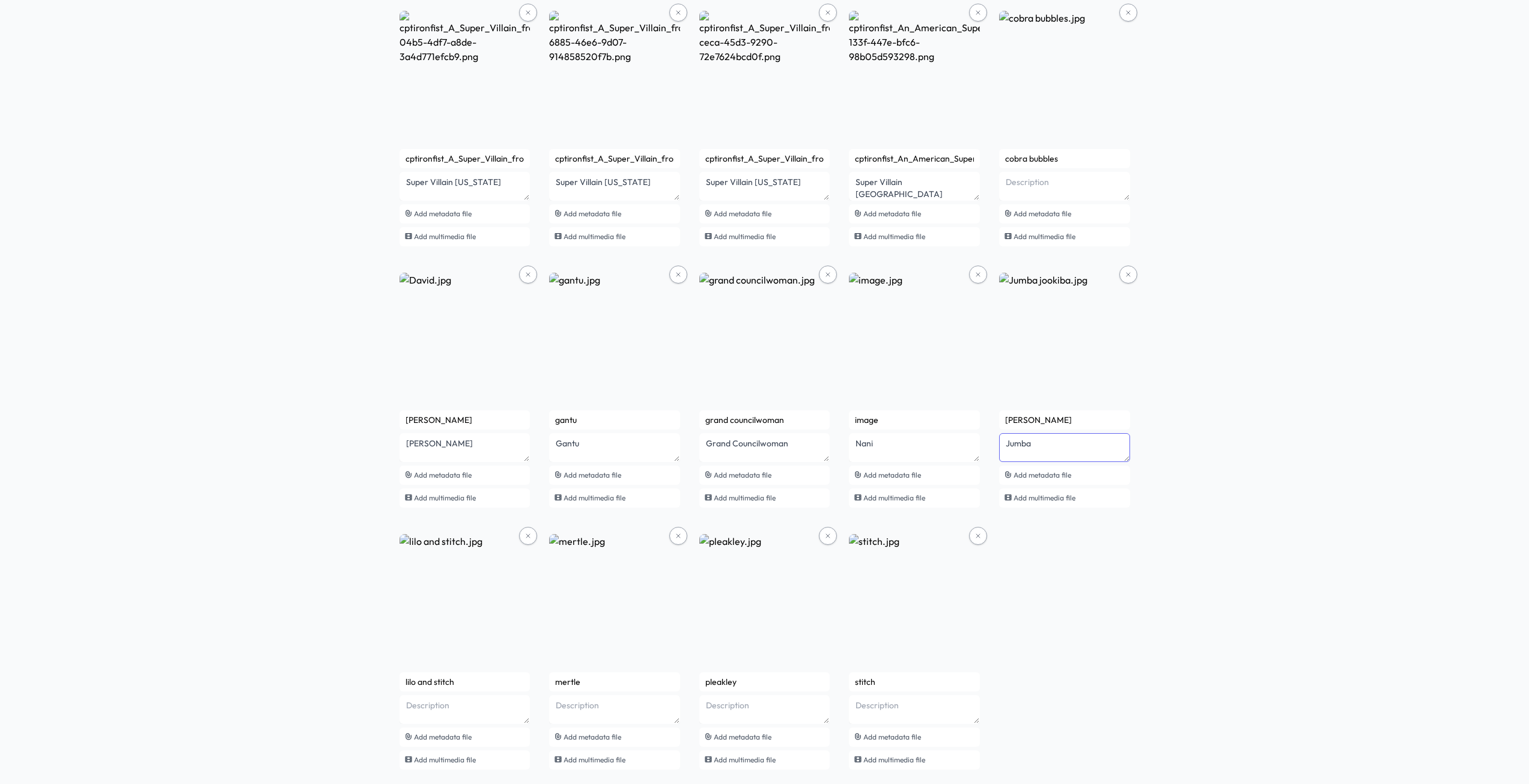
scroll to position [3604, 0]
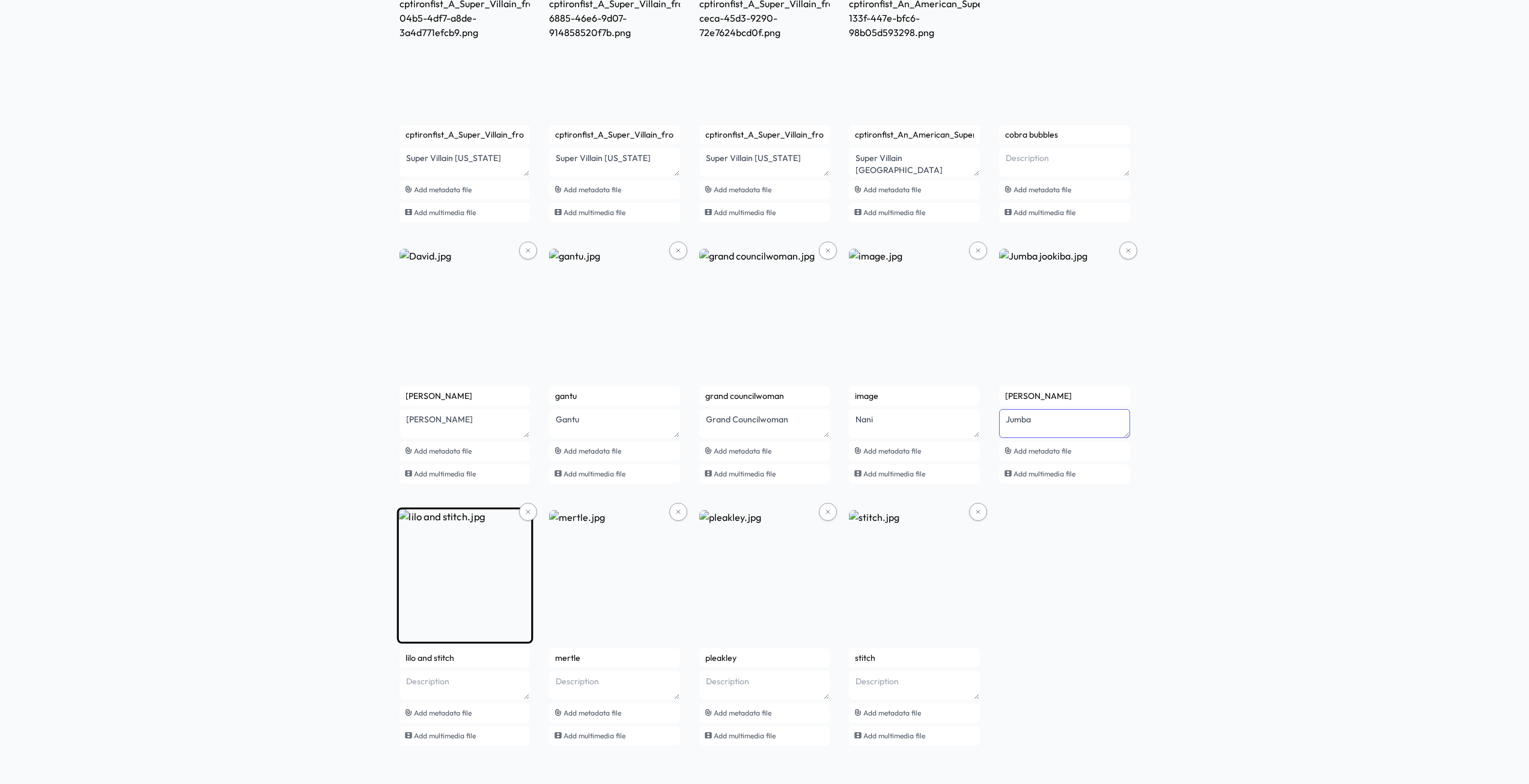
type textarea "Jumba"
type textarea "l"
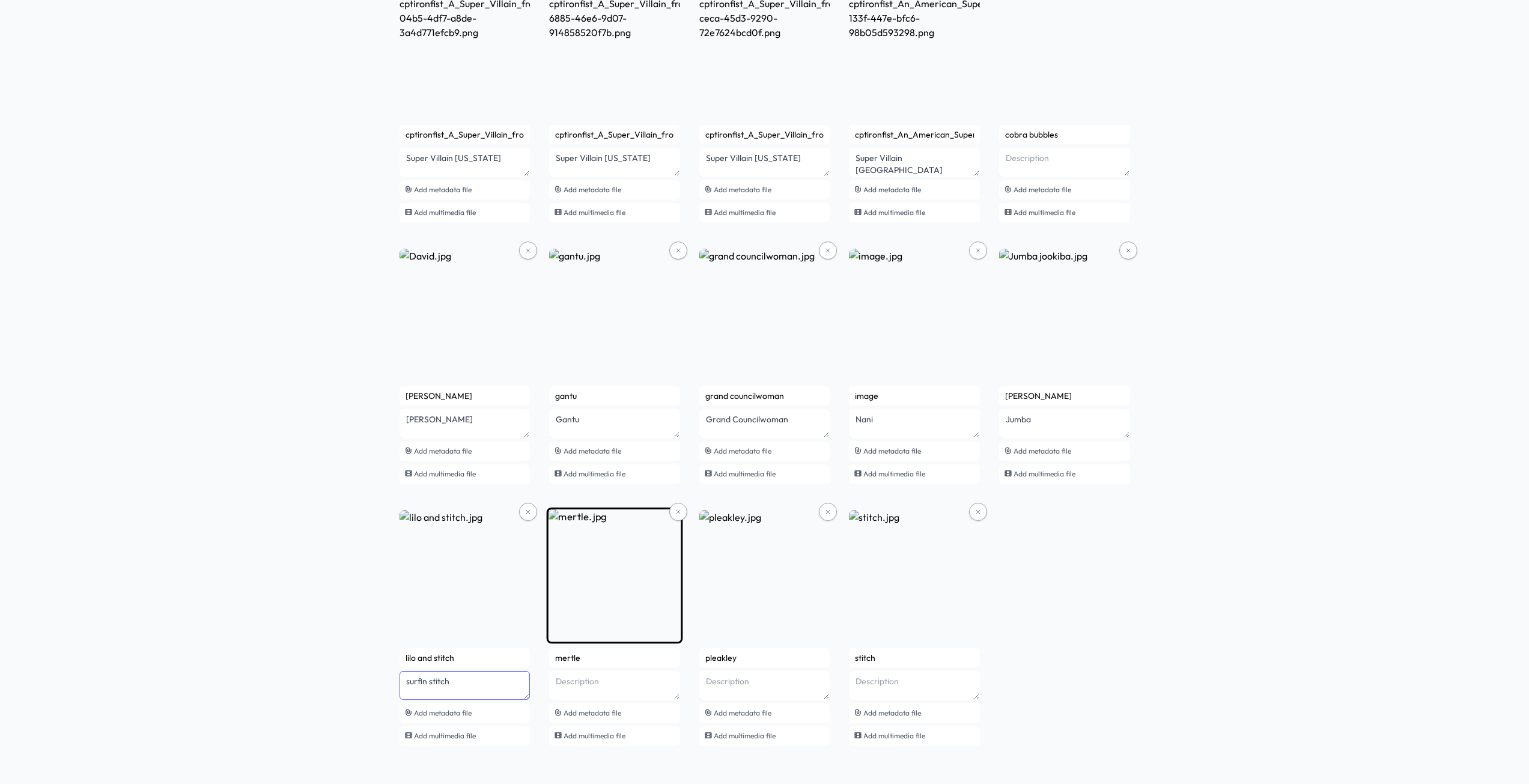
type textarea "surfin stitch"
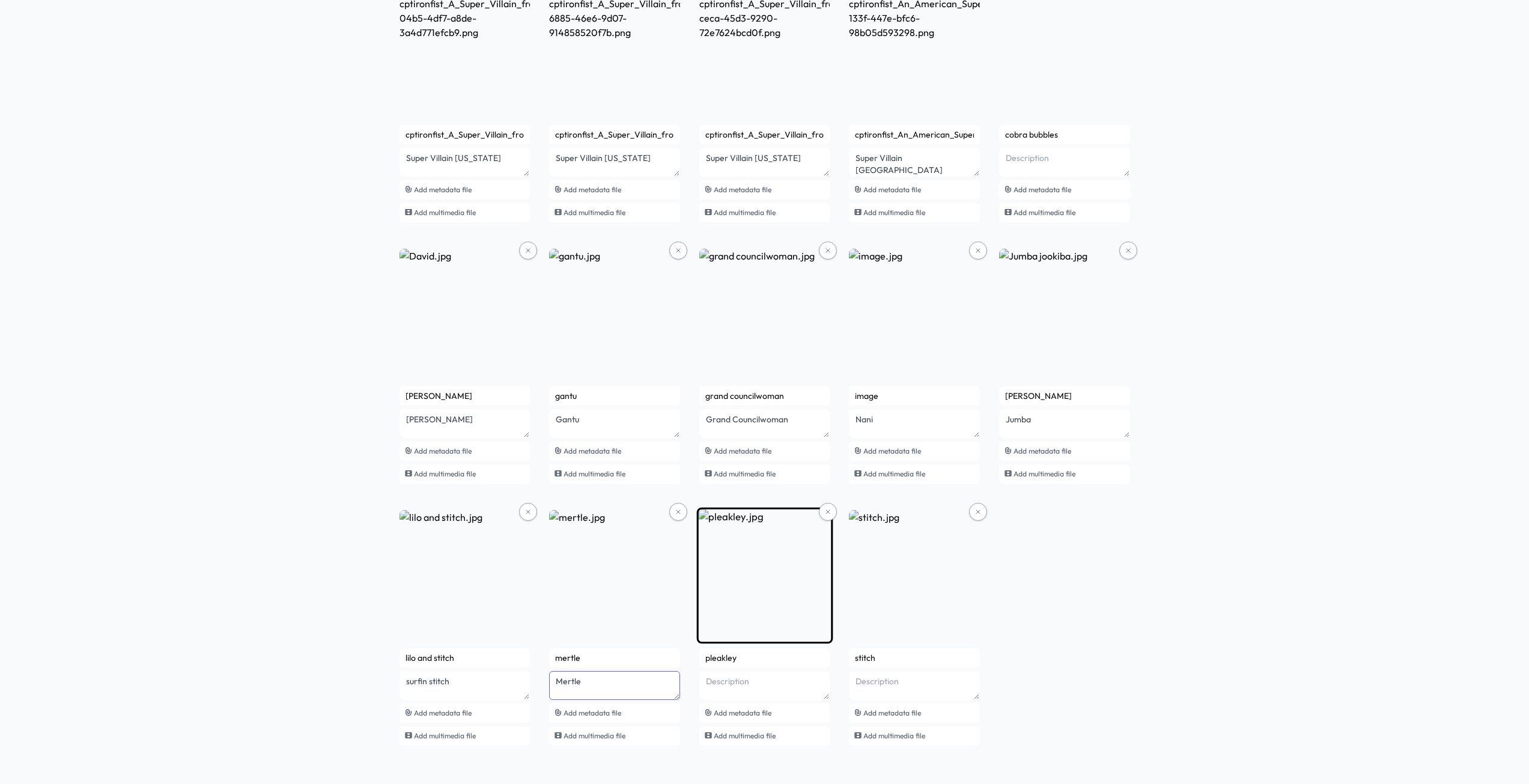
type textarea "Mertle"
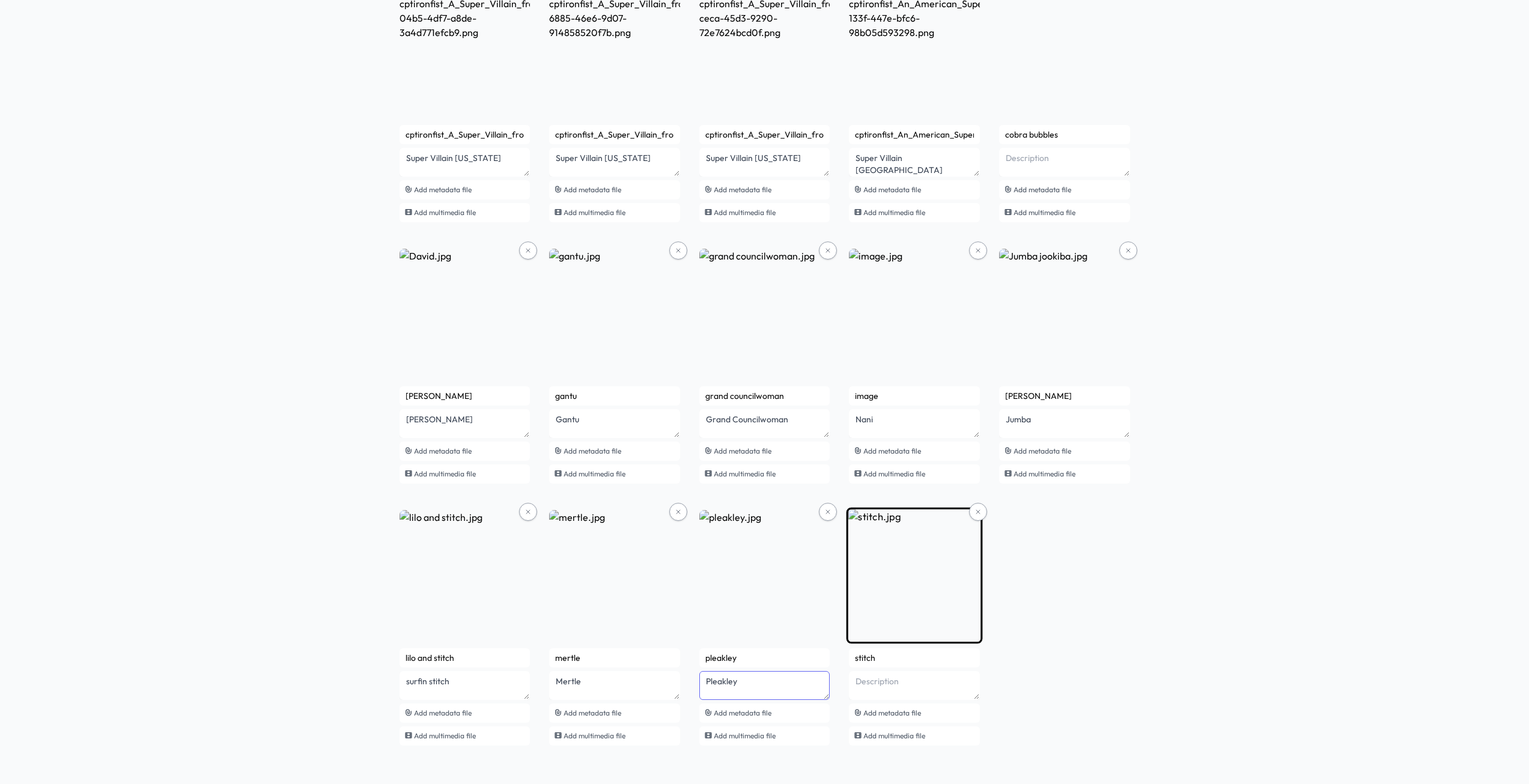
type textarea "Pleakley"
type textarea "Stitch"
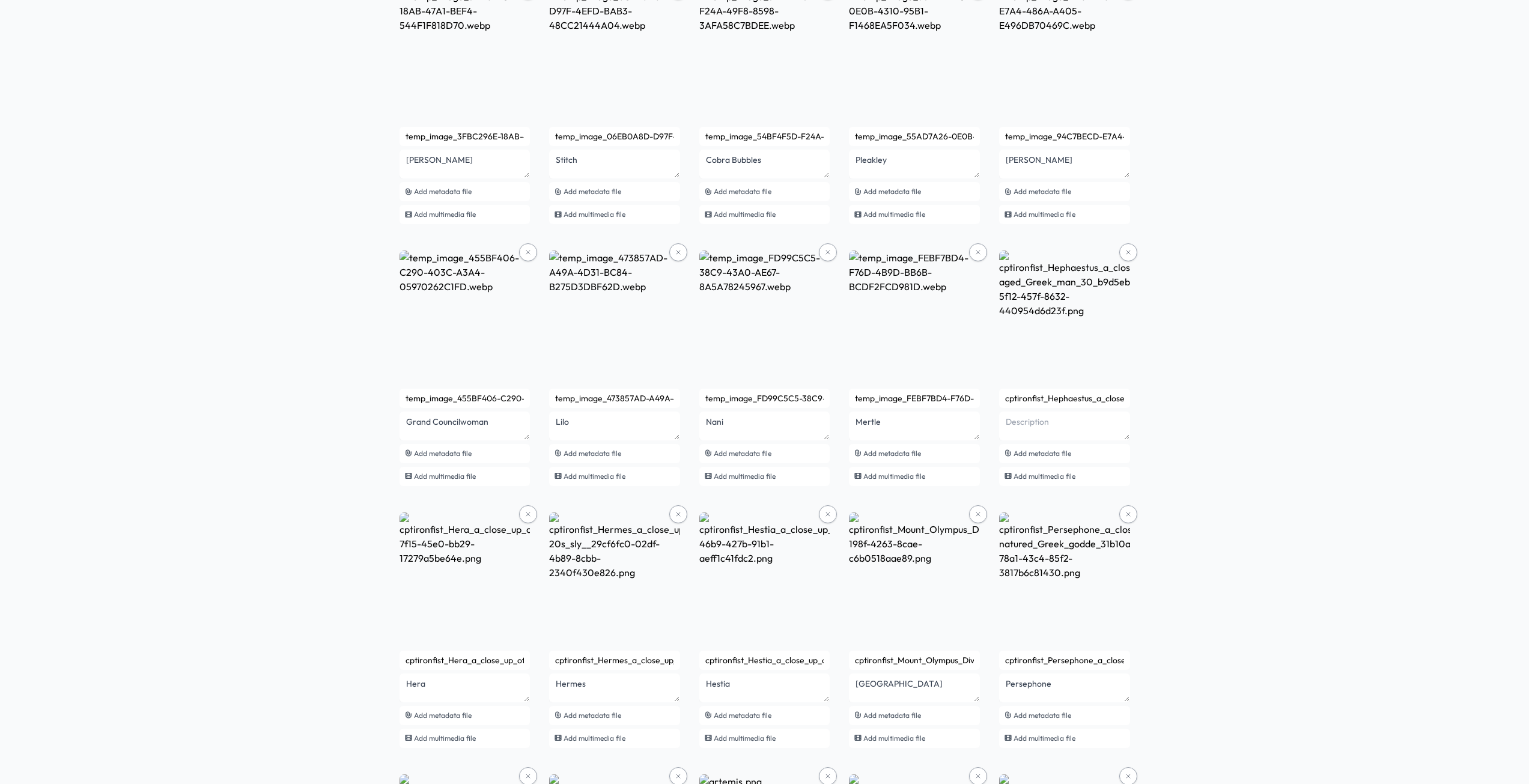
scroll to position [1021, 0]
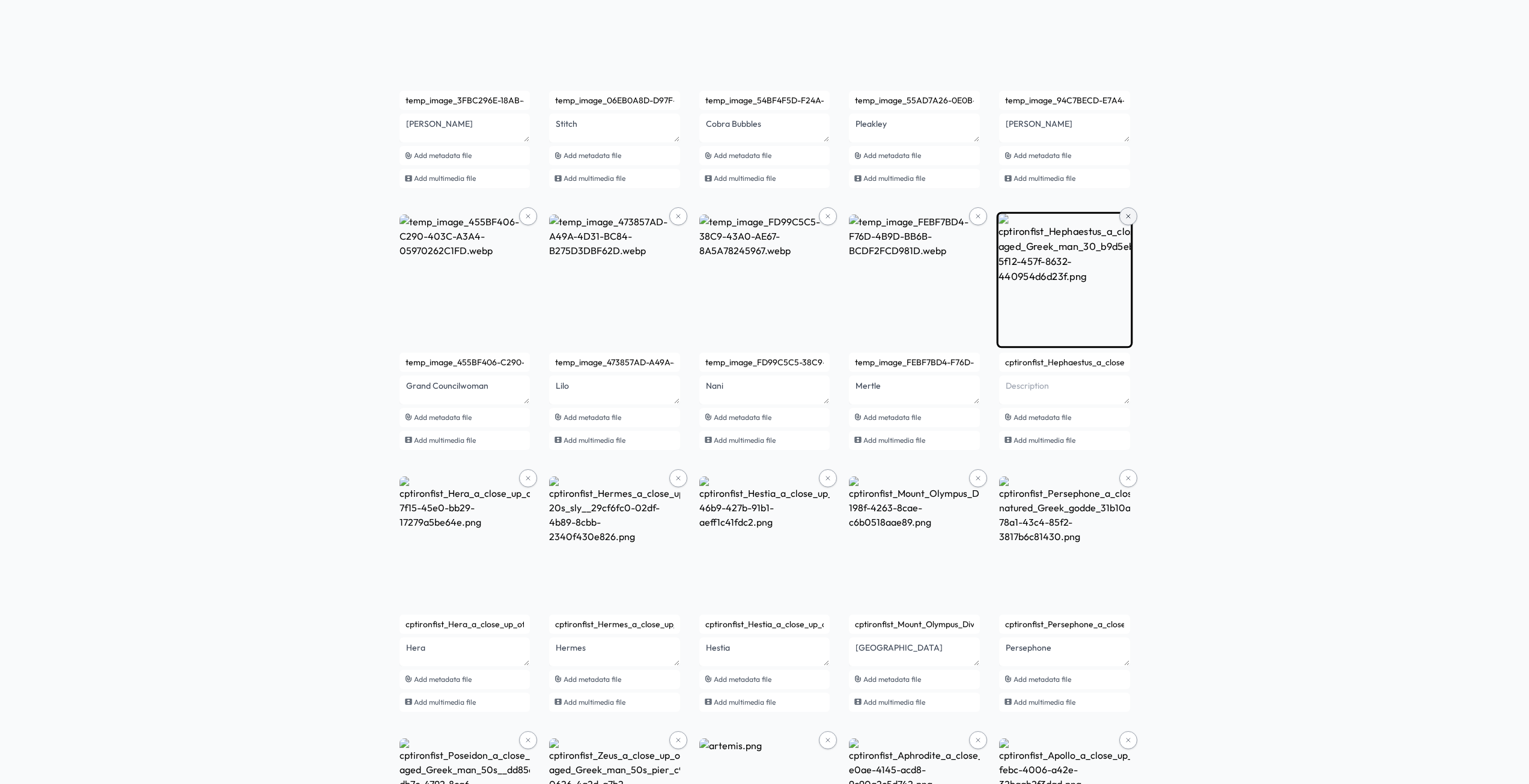
click at [974, 219] on icon at bounding box center [978, 216] width 7 height 7
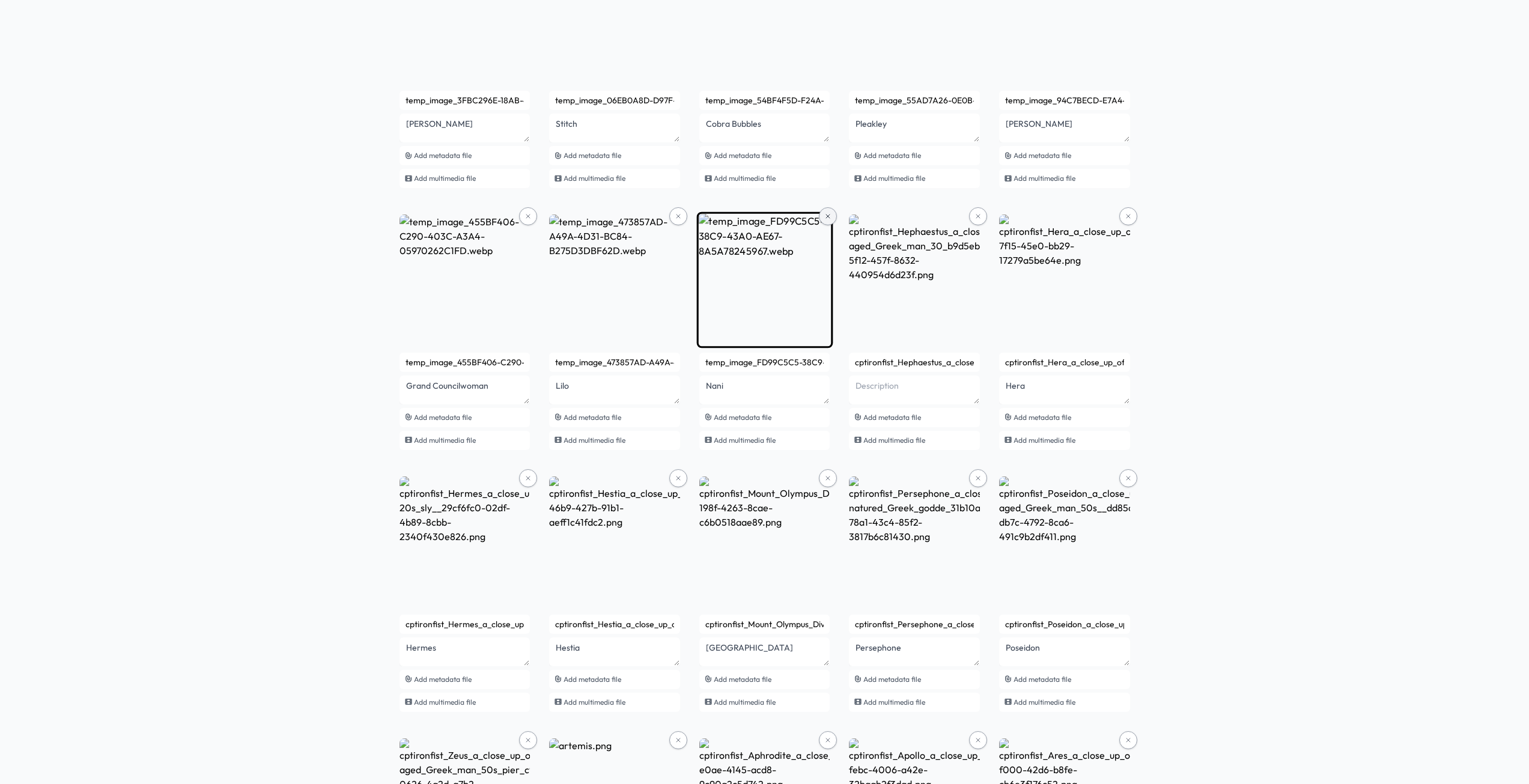
click at [831, 213] on icon at bounding box center [828, 216] width 7 height 7
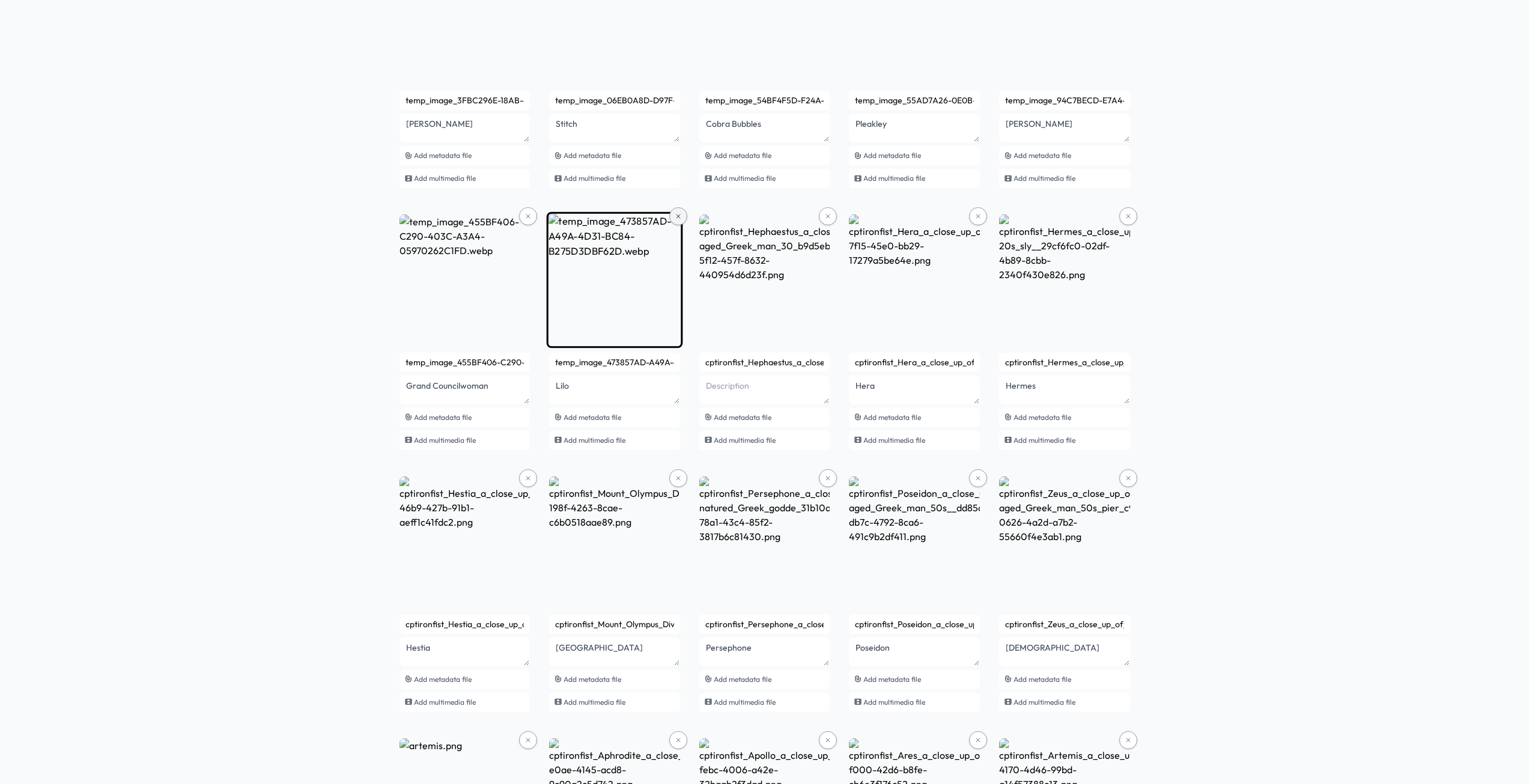
click at [675, 215] on icon at bounding box center [678, 216] width 7 height 7
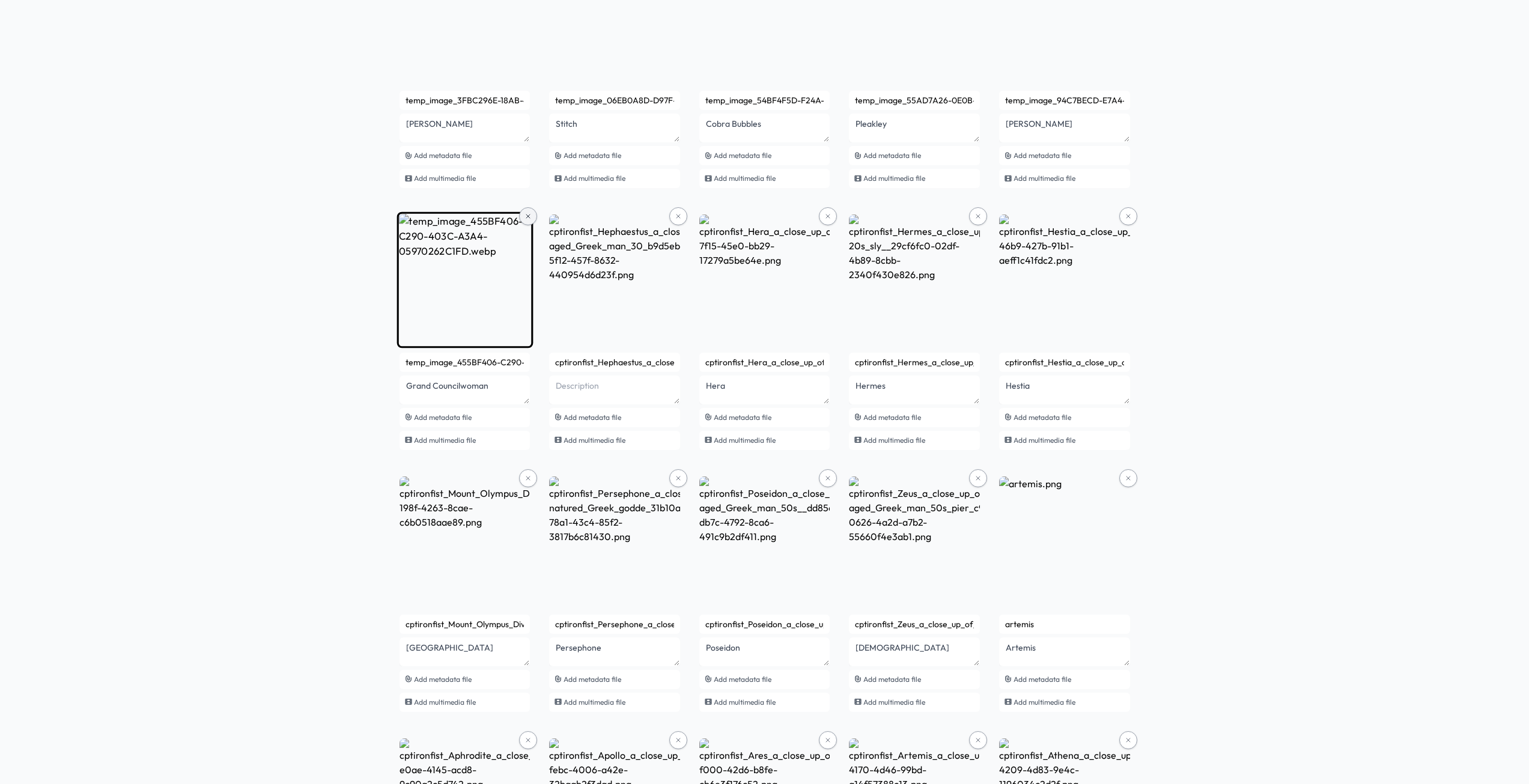
click at [522, 215] on button at bounding box center [528, 216] width 18 height 18
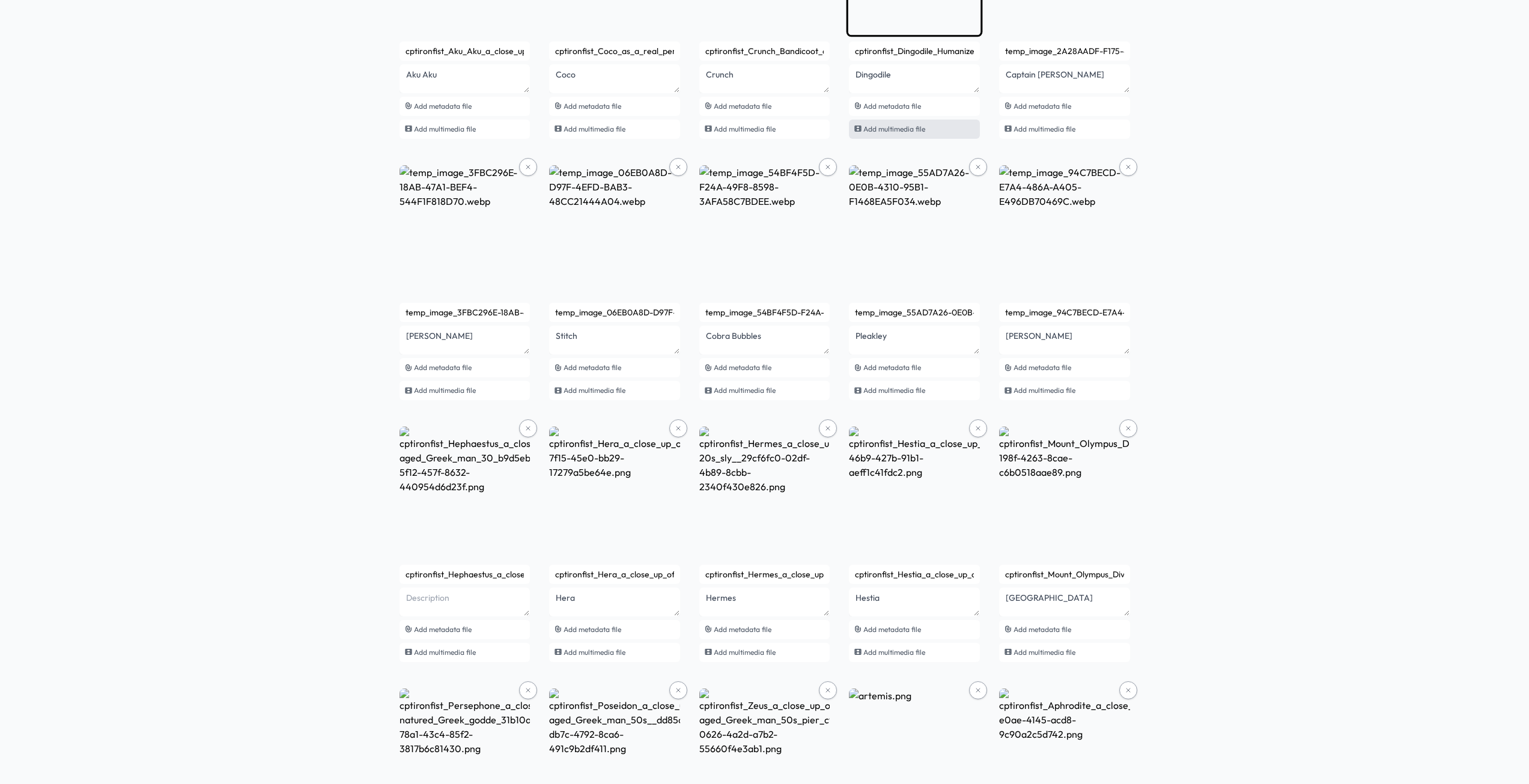
scroll to position [661, 0]
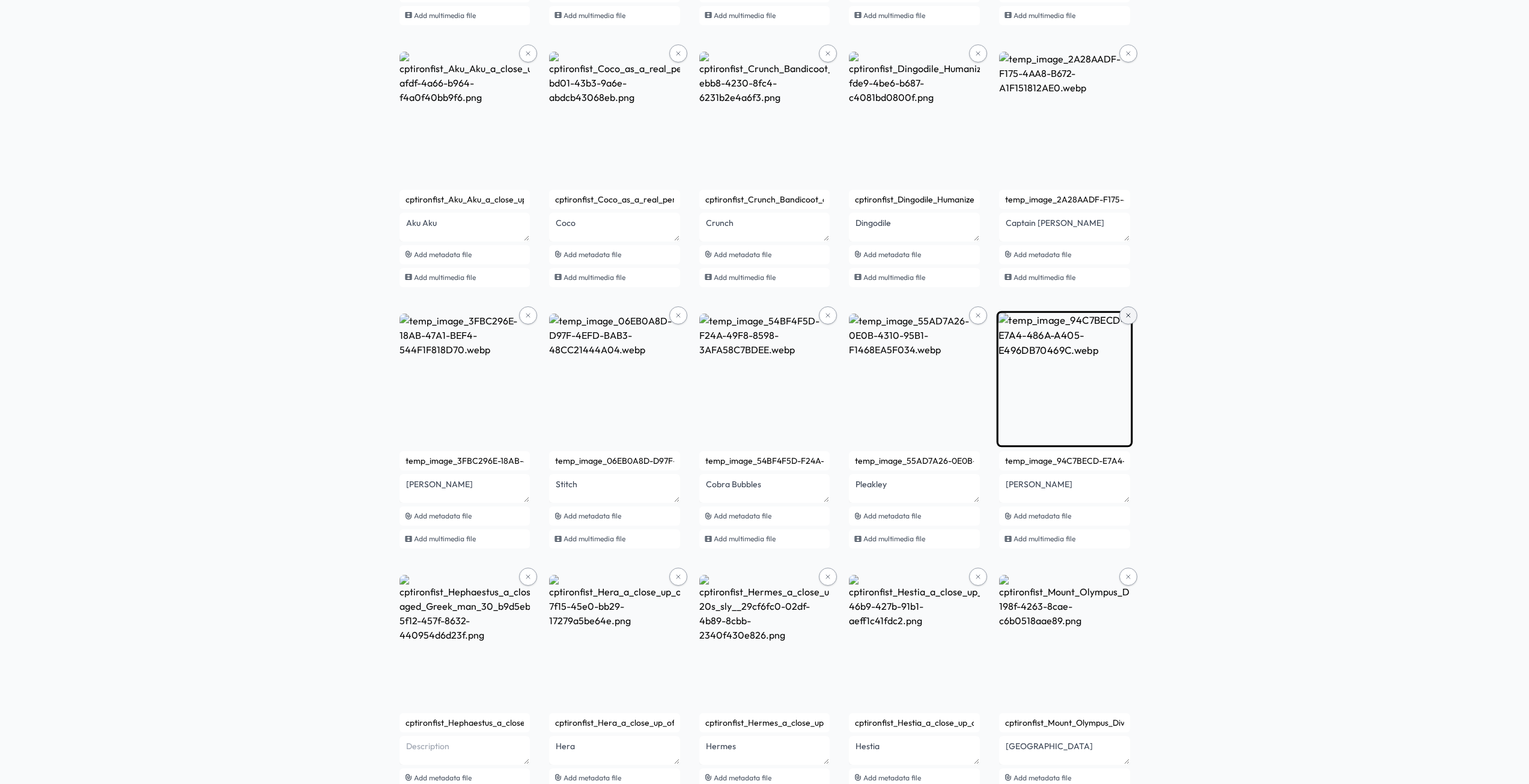
click at [1124, 307] on button at bounding box center [1129, 315] width 18 height 18
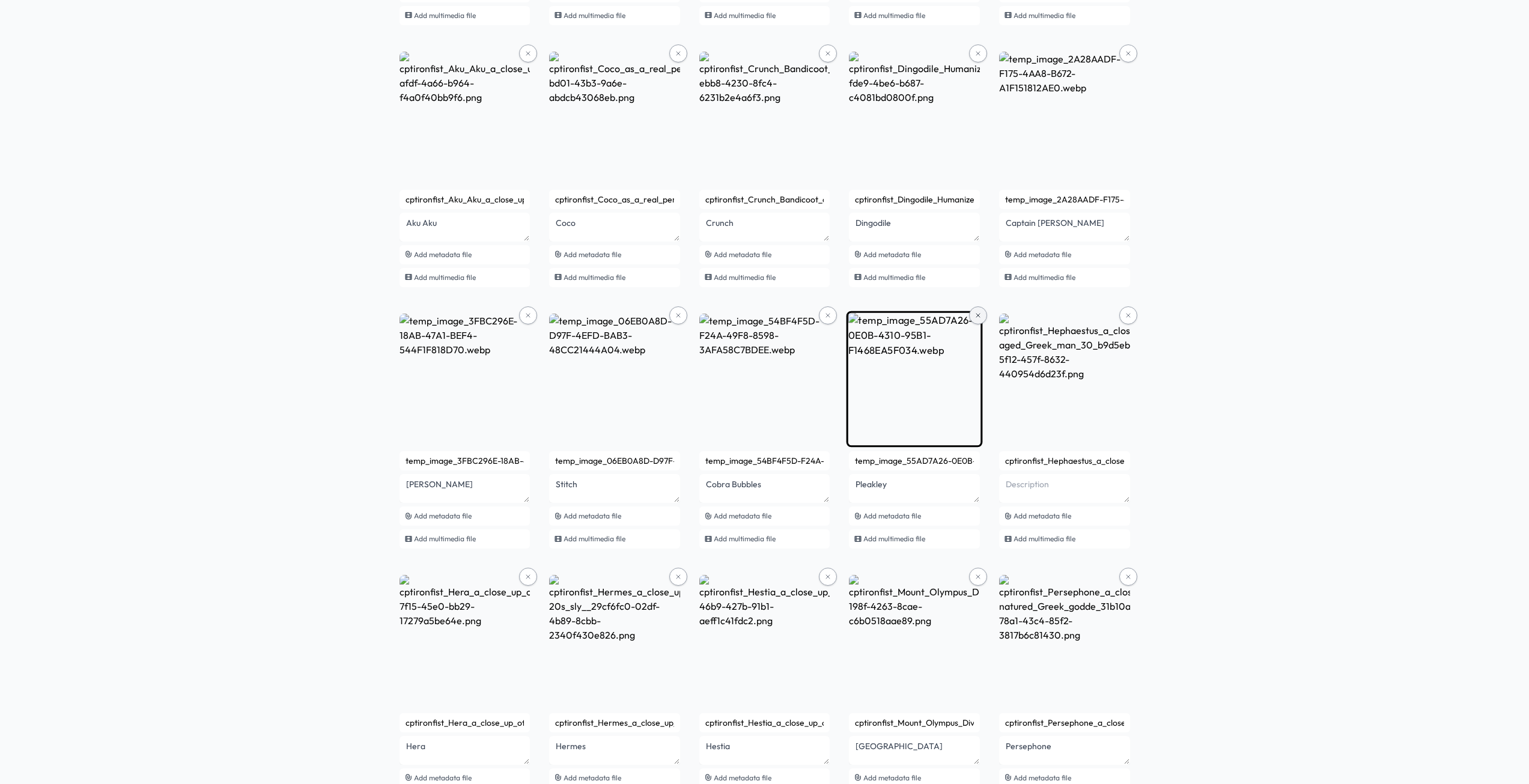
click at [973, 313] on button at bounding box center [978, 315] width 18 height 18
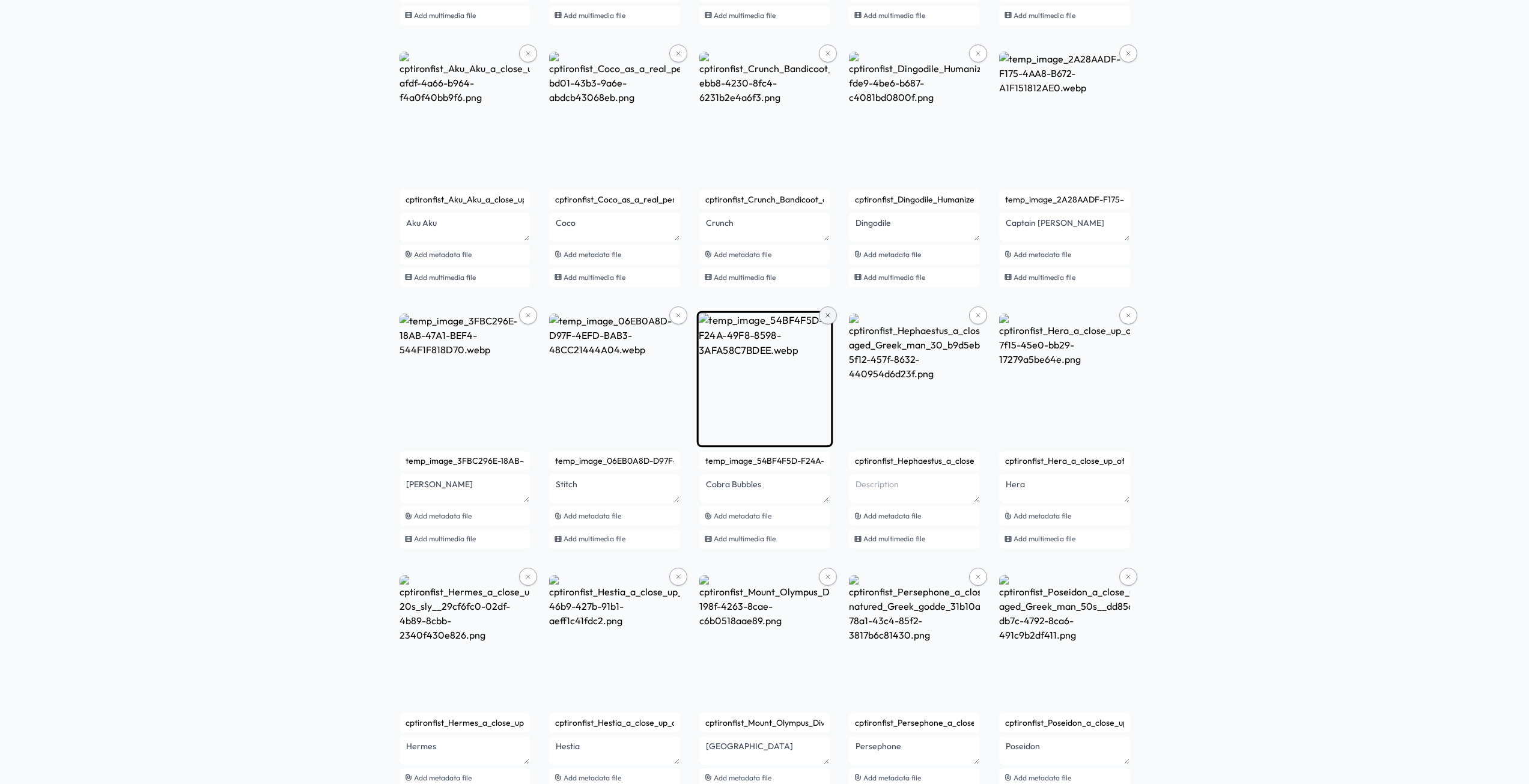
click at [827, 313] on icon at bounding box center [828, 315] width 7 height 7
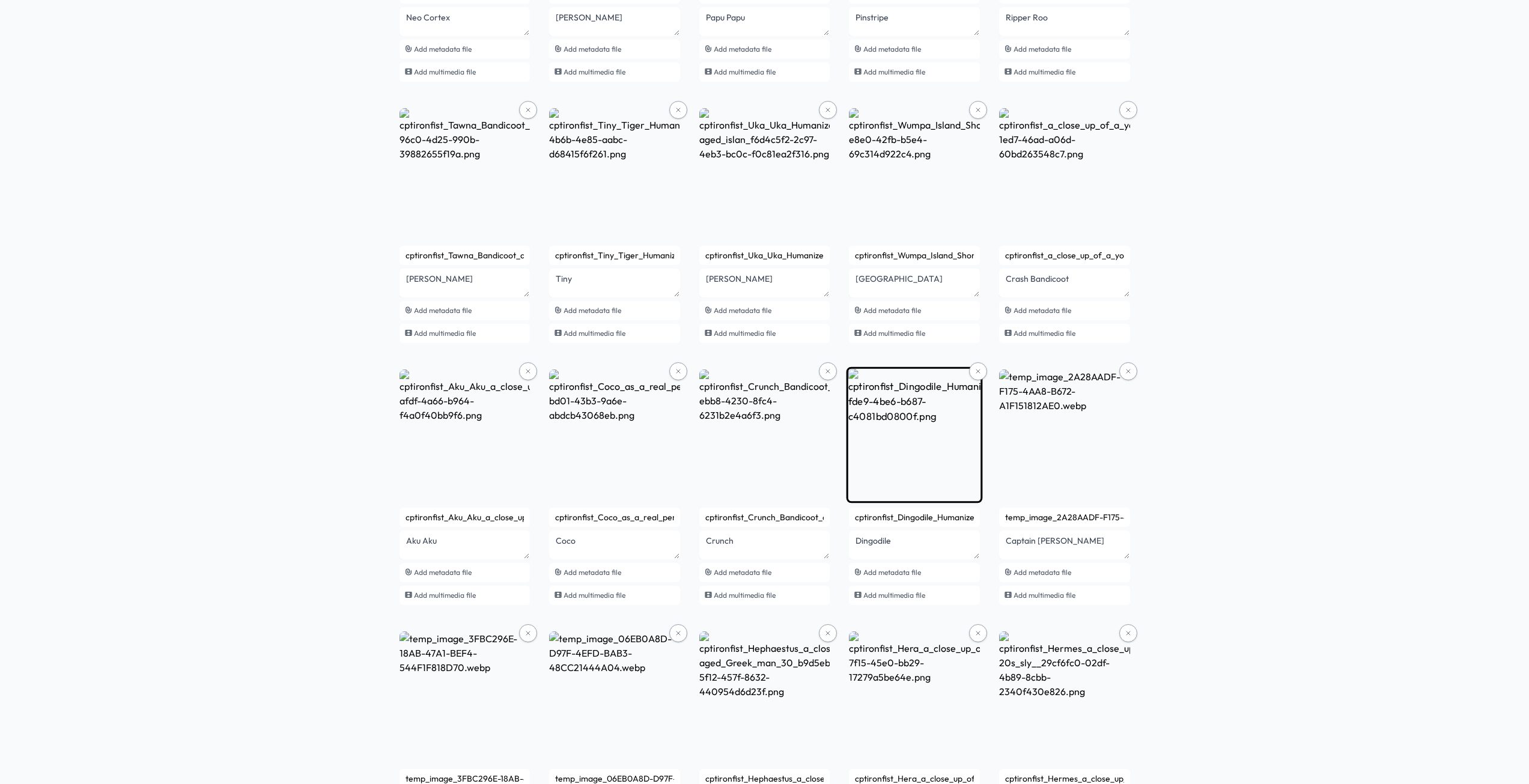
scroll to position [340, 0]
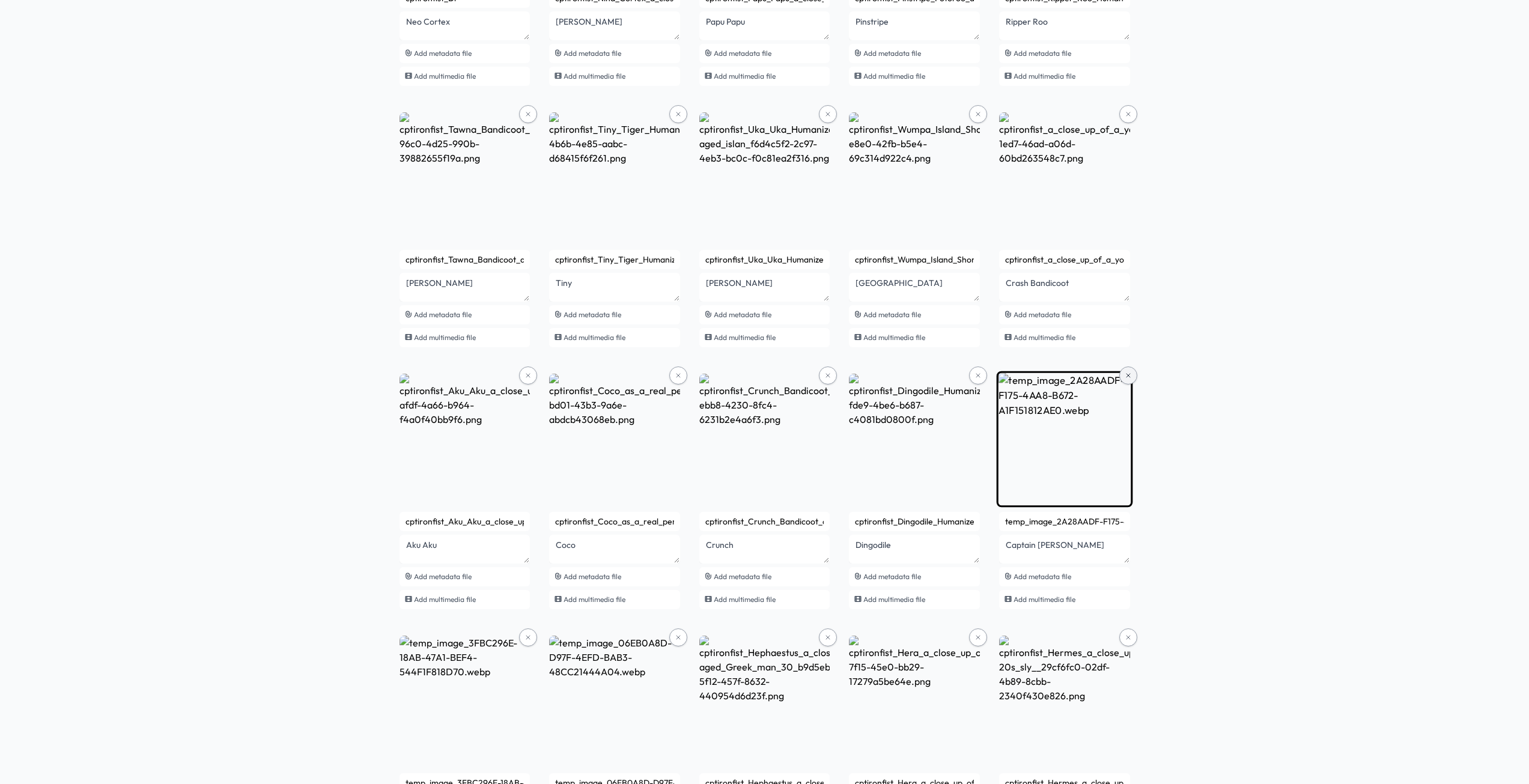
click at [1127, 378] on icon at bounding box center [1129, 375] width 7 height 7
click at [1122, 376] on button at bounding box center [1129, 375] width 18 height 18
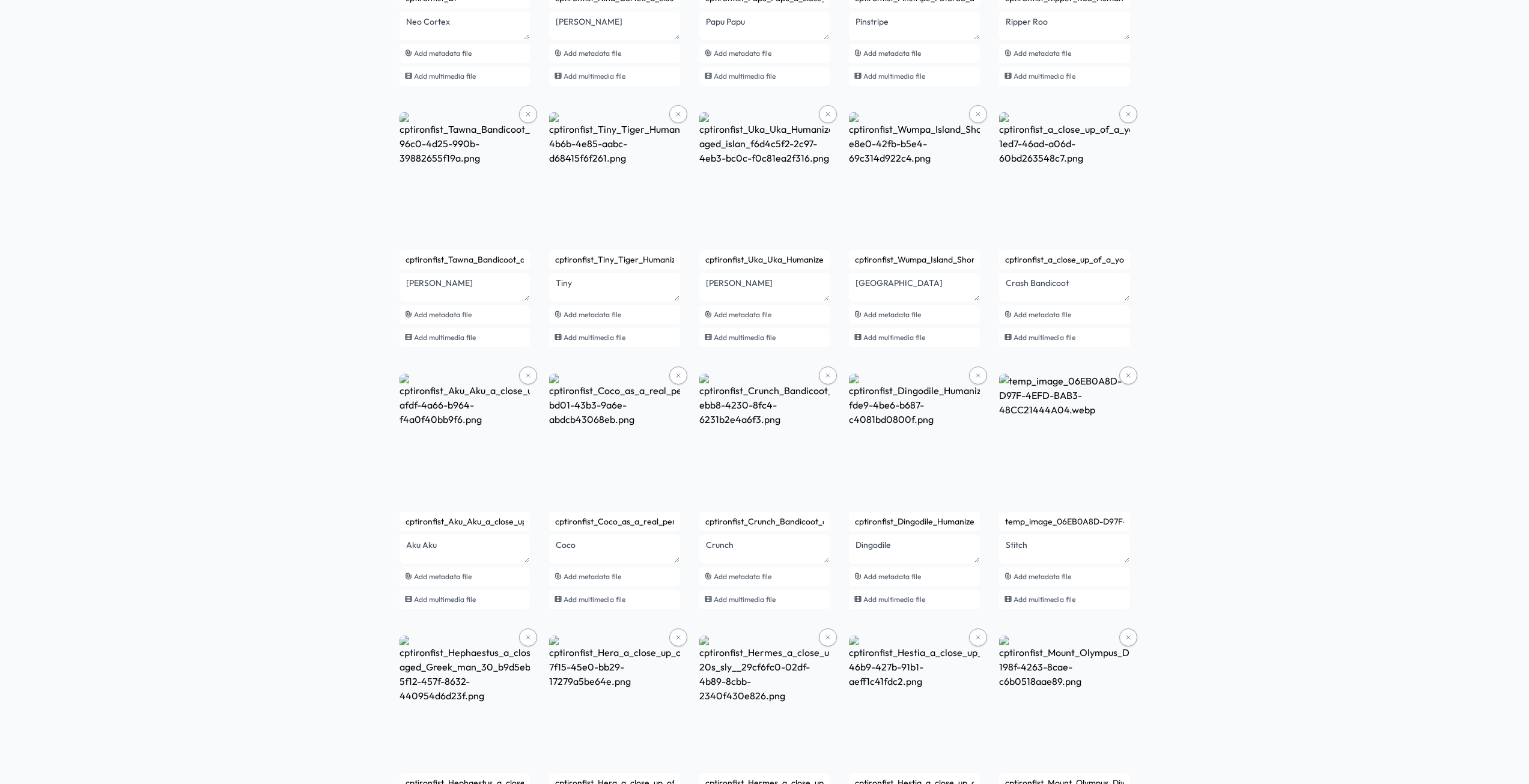
click at [1122, 376] on button at bounding box center [1129, 375] width 18 height 18
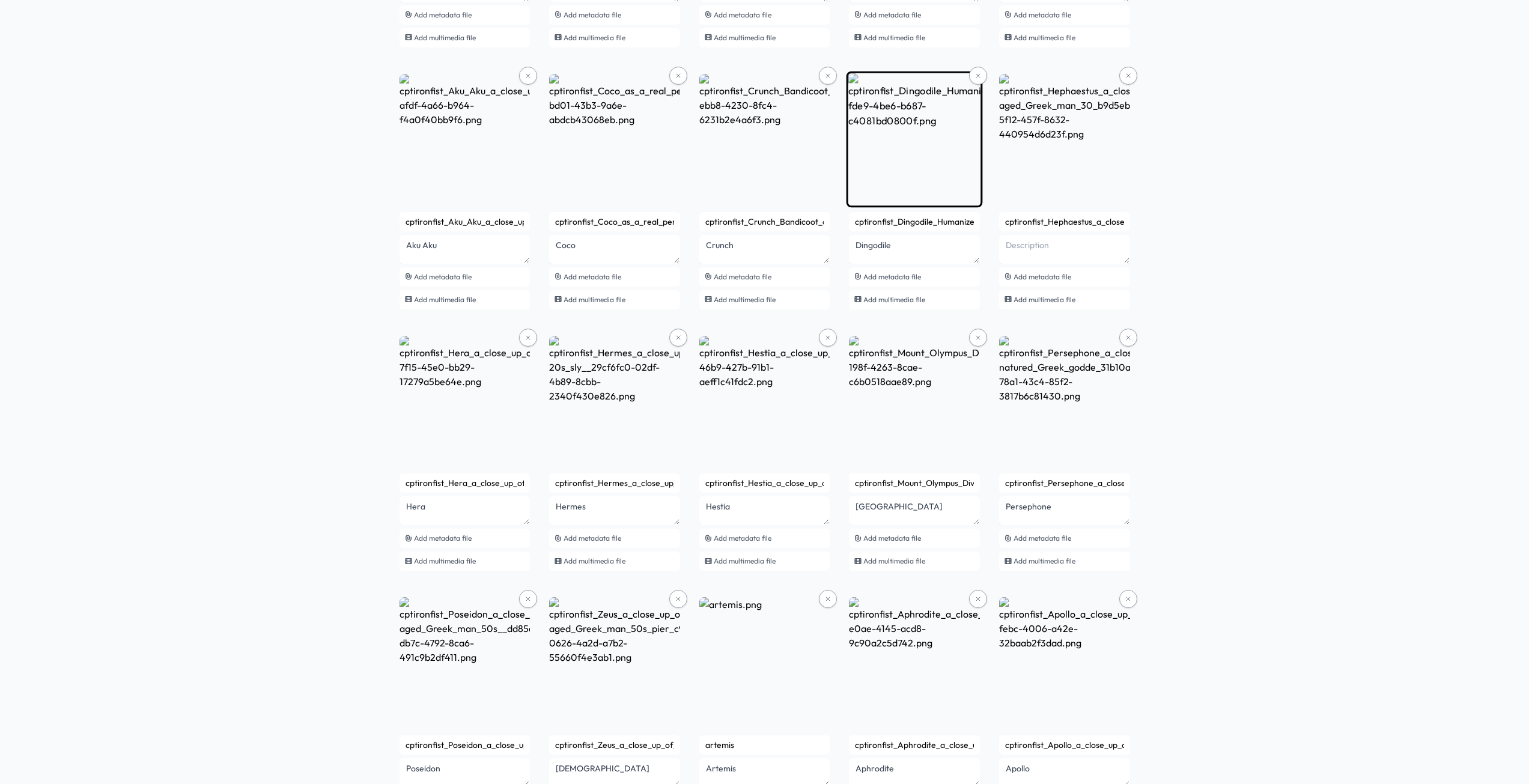
scroll to position [600, 0]
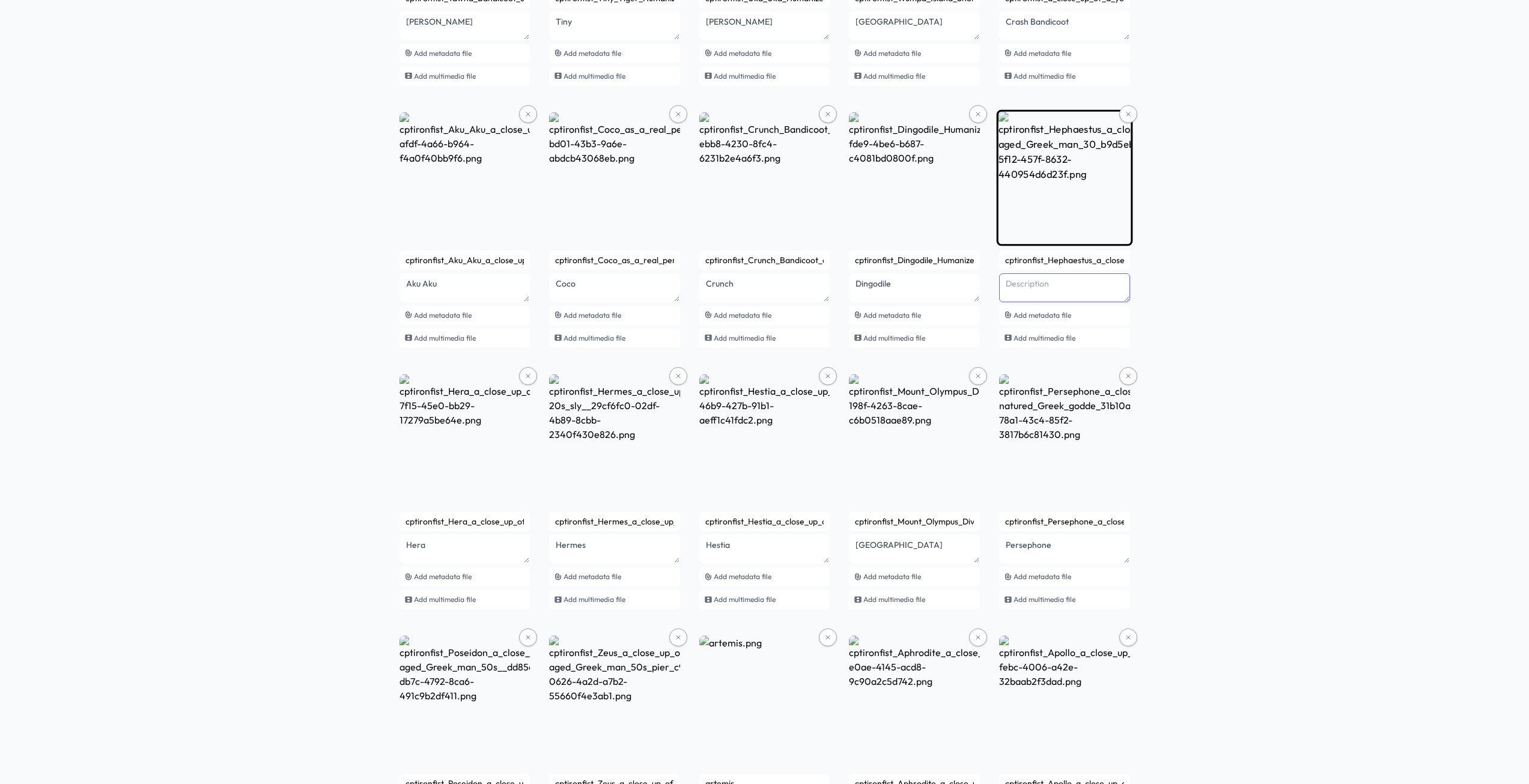
type textarea "Hephaestus"
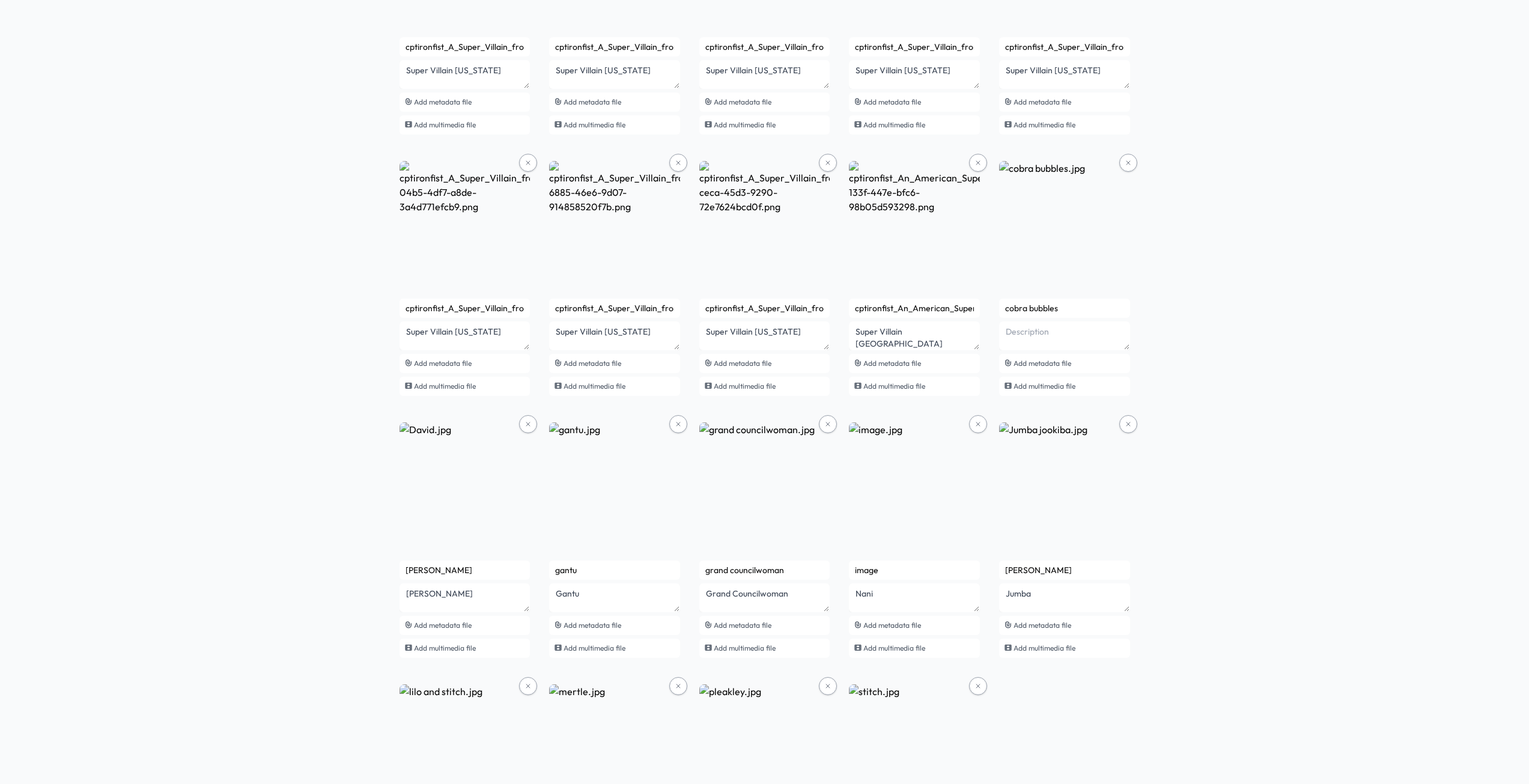
scroll to position [2901, 0]
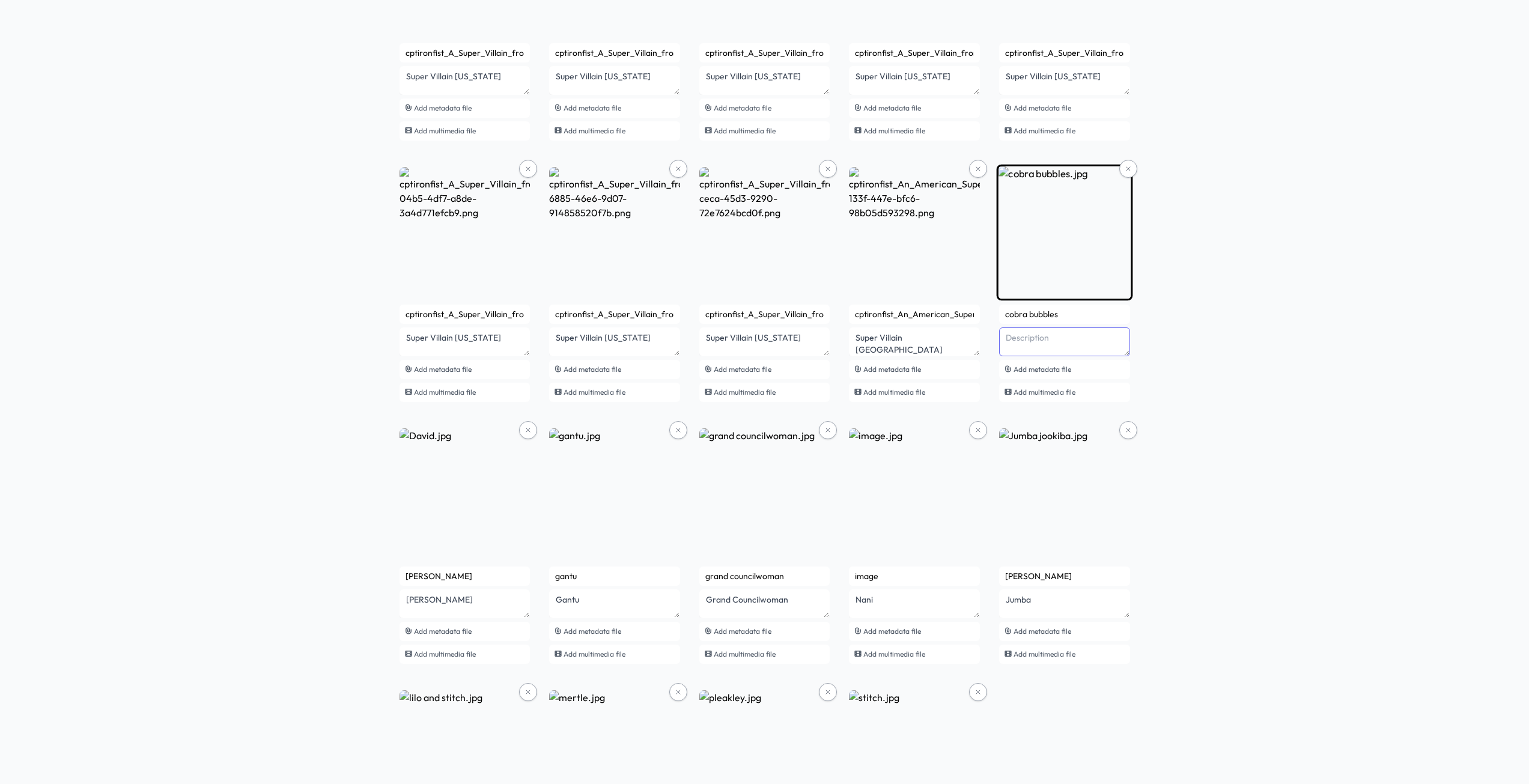
type textarea "Cobra Bubbles"
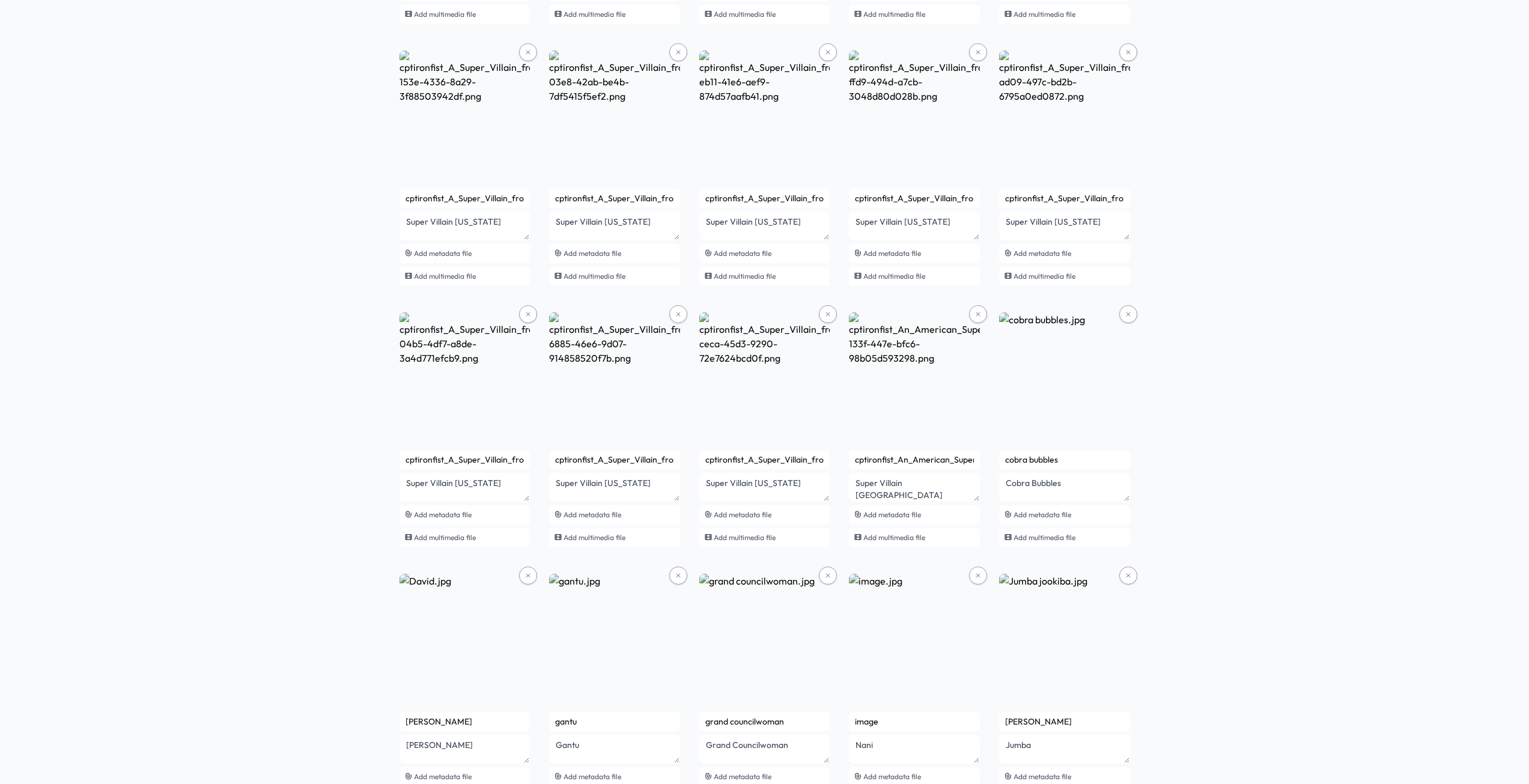
scroll to position [3081, 0]
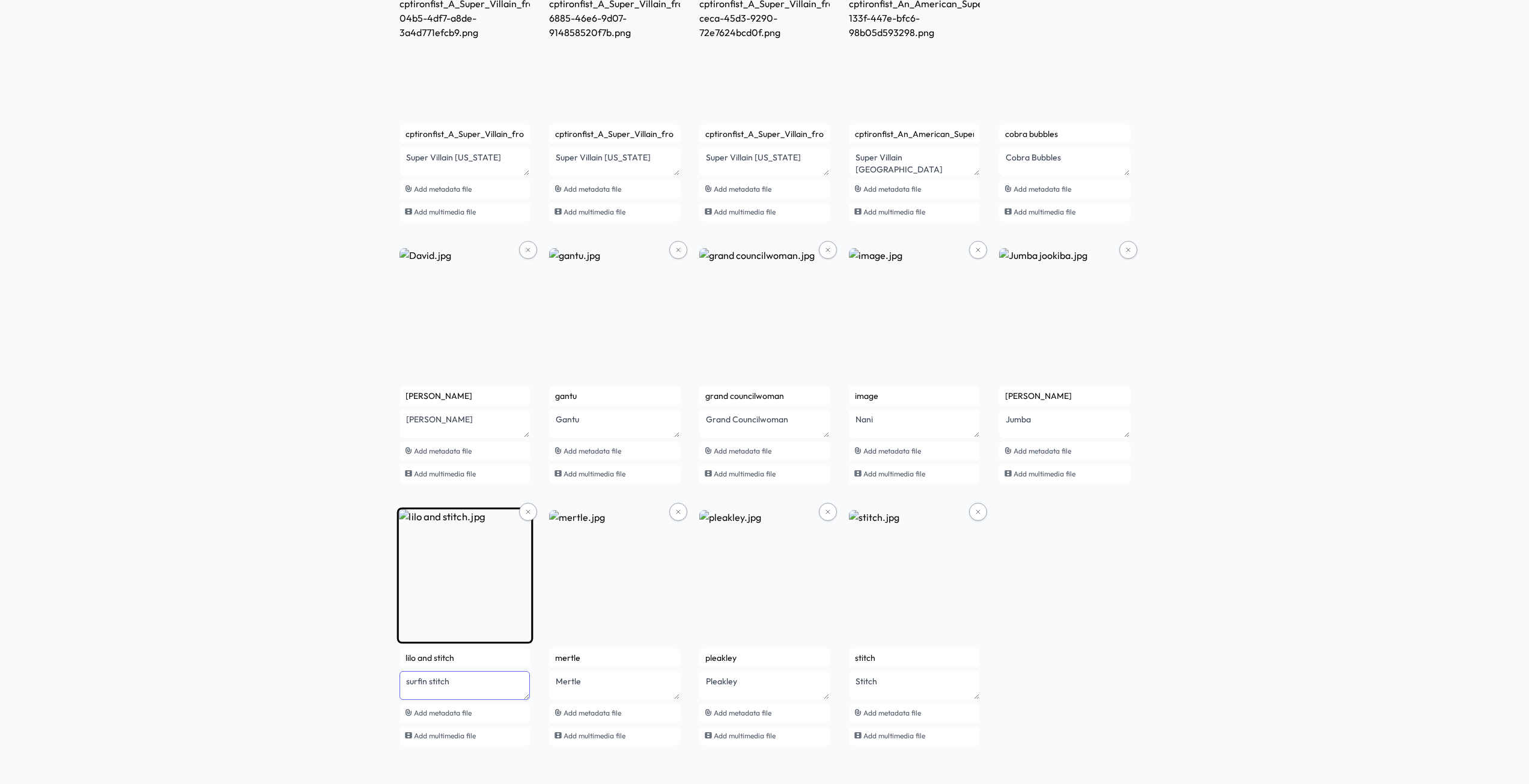
type textarea "Surfin stitch"
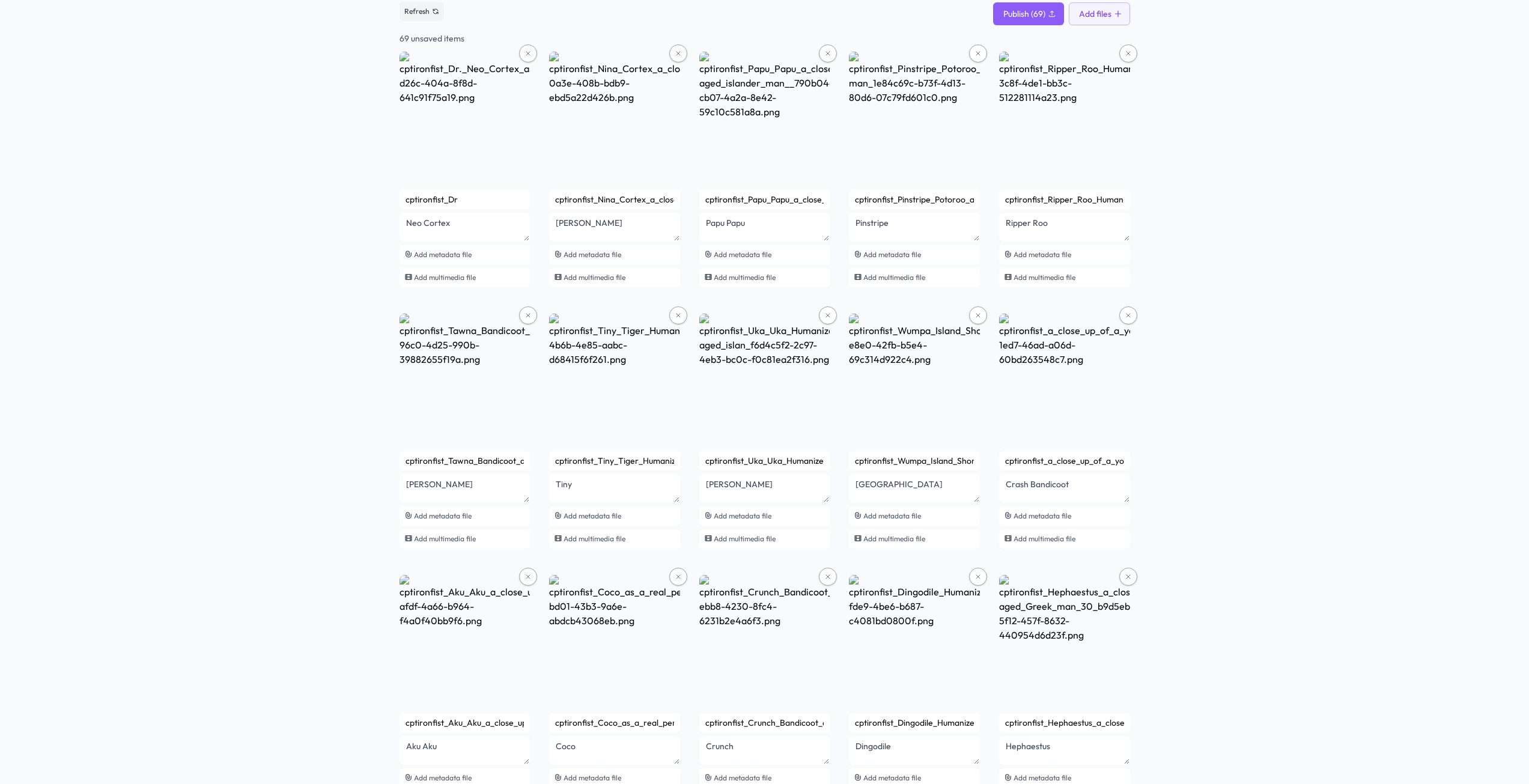
scroll to position [0, 0]
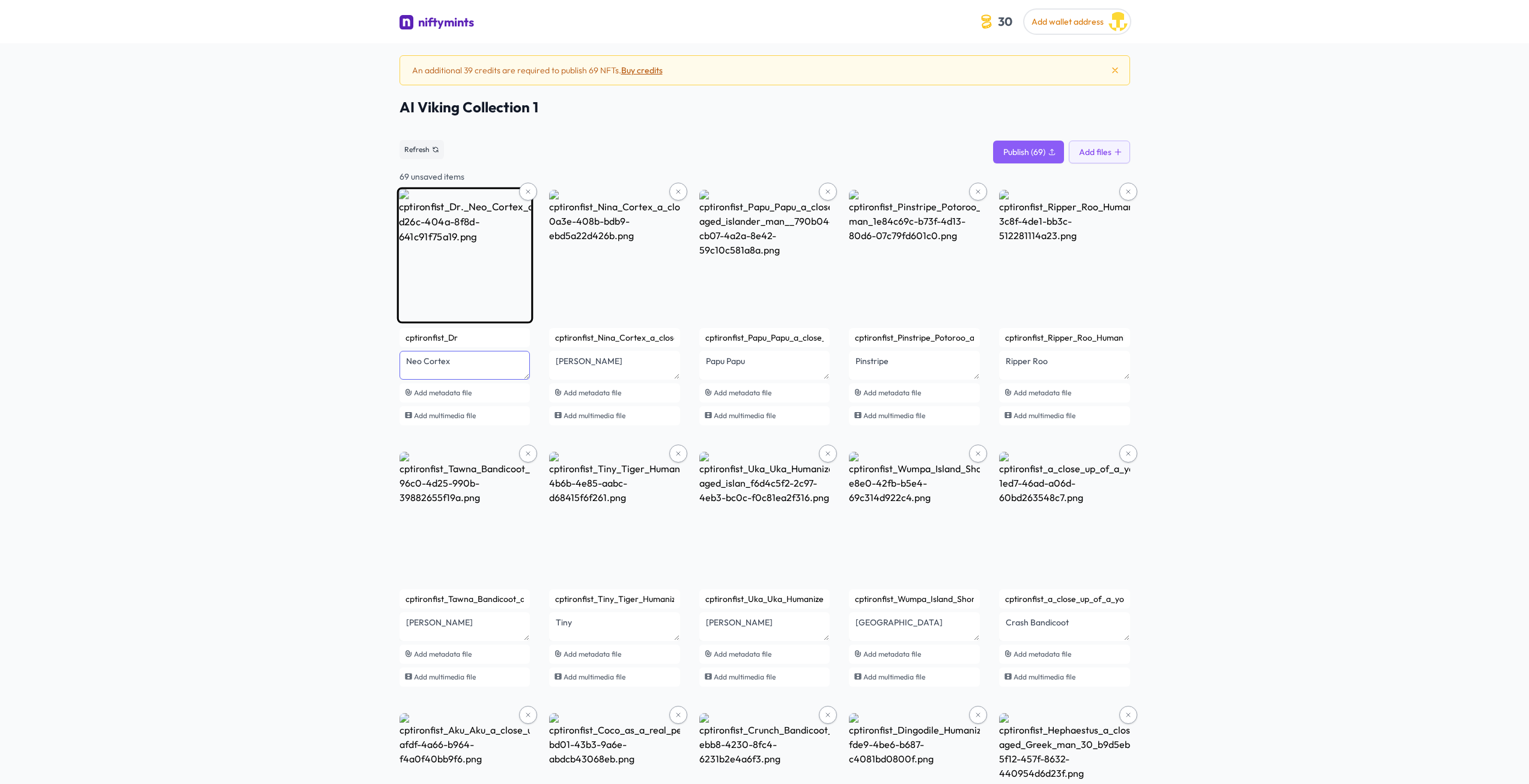
click at [475, 362] on textarea "Neo Cortex" at bounding box center [465, 365] width 131 height 29
drag, startPoint x: 452, startPoint y: 359, endPoint x: 495, endPoint y: 373, distance: 45.2
click at [495, 373] on textarea "Neo Cortex by @aiviking on TikTok" at bounding box center [465, 365] width 131 height 29
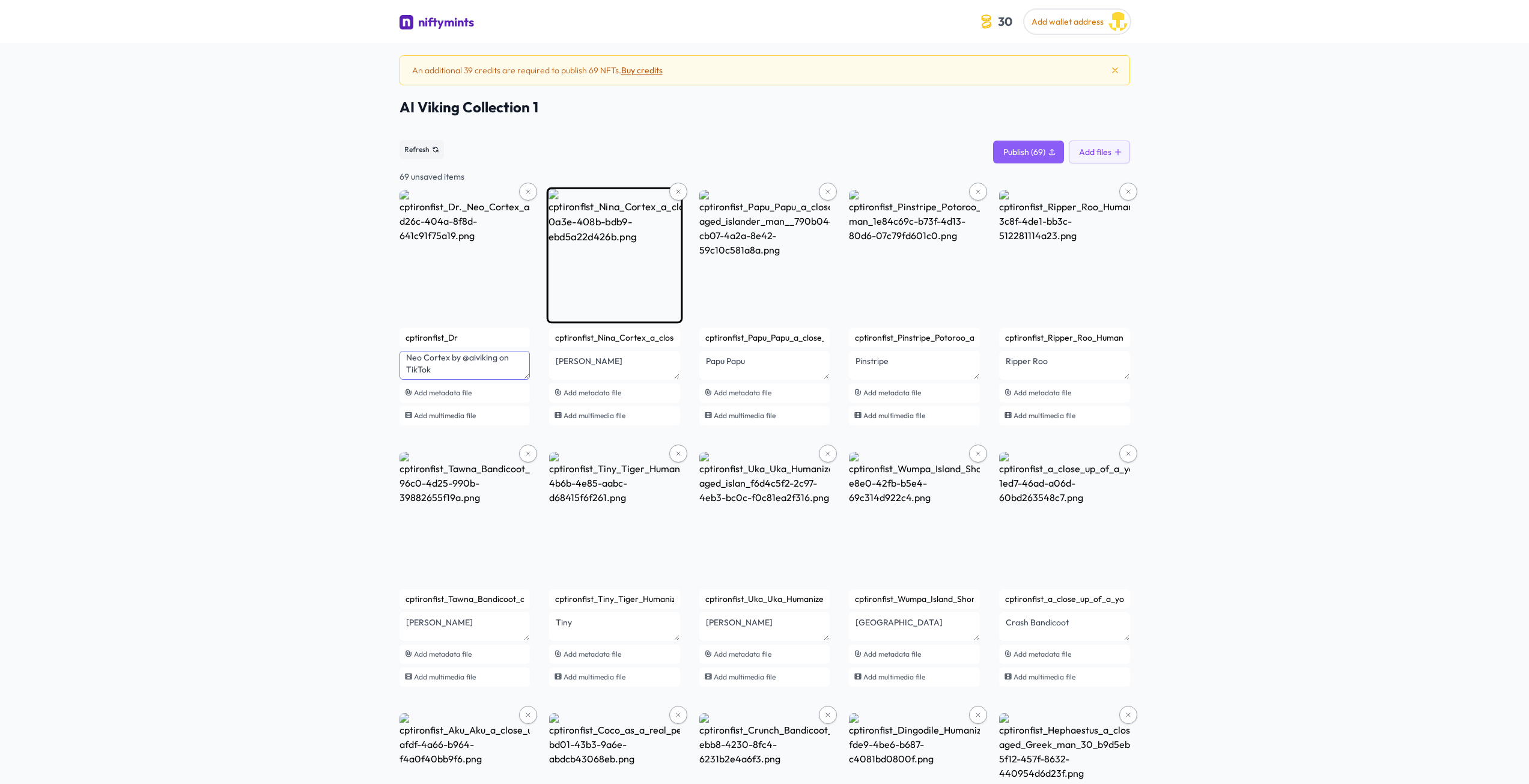
type textarea "Neo Cortex by @aiviking on TikTok"
click at [531, 368] on textarea "Nina Cortex" at bounding box center [465, 365] width 131 height 29
paste textarea "by @aiviking on TikTok"
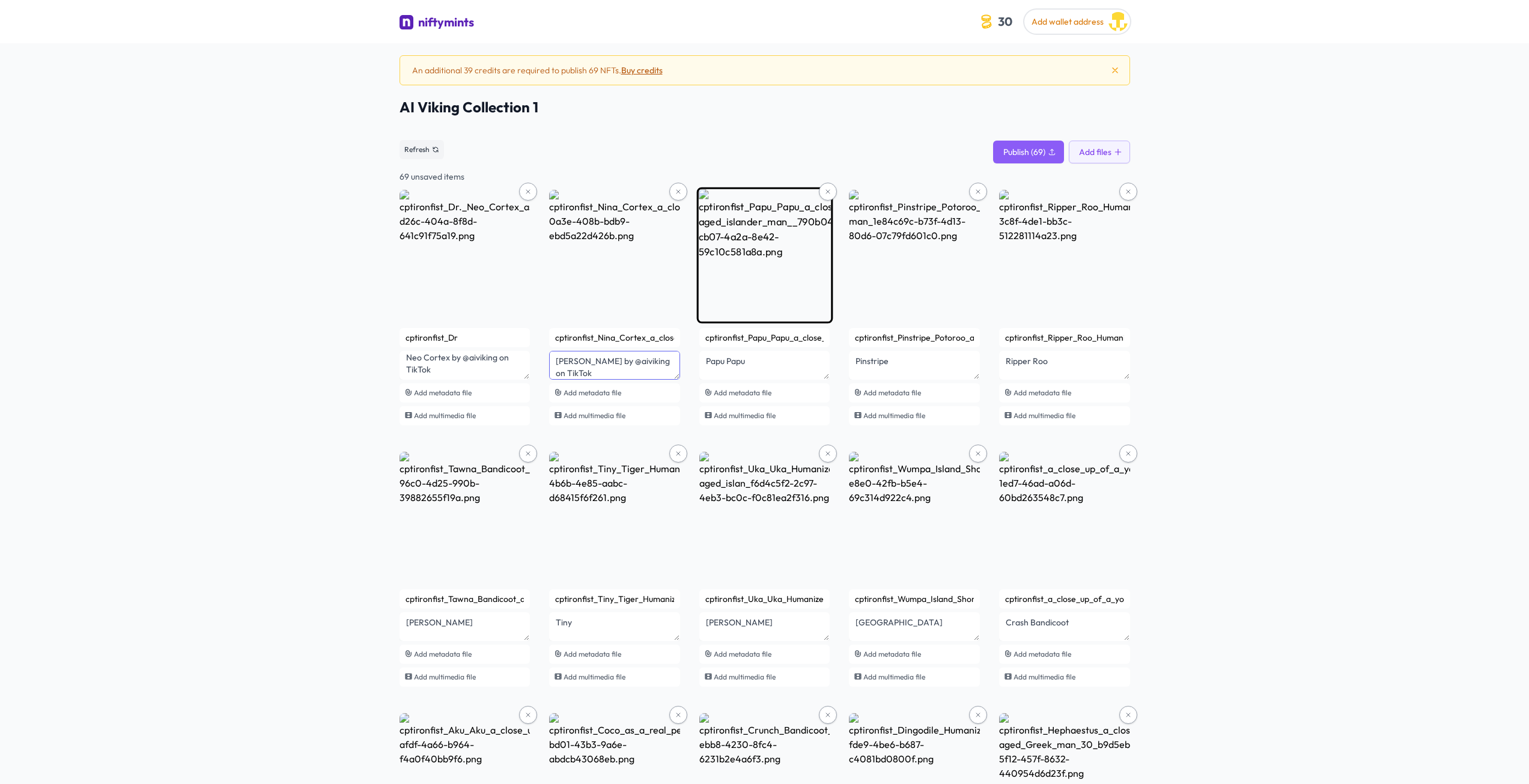
type textarea "Nina Cortex by @aiviking on TikTok"
click at [531, 364] on textarea "Papu Papu" at bounding box center [465, 365] width 131 height 29
paste textarea "by @aiviking on TikTok"
click at [531, 358] on textarea "Papu Papuby @aiviking on TikTok" at bounding box center [465, 365] width 131 height 29
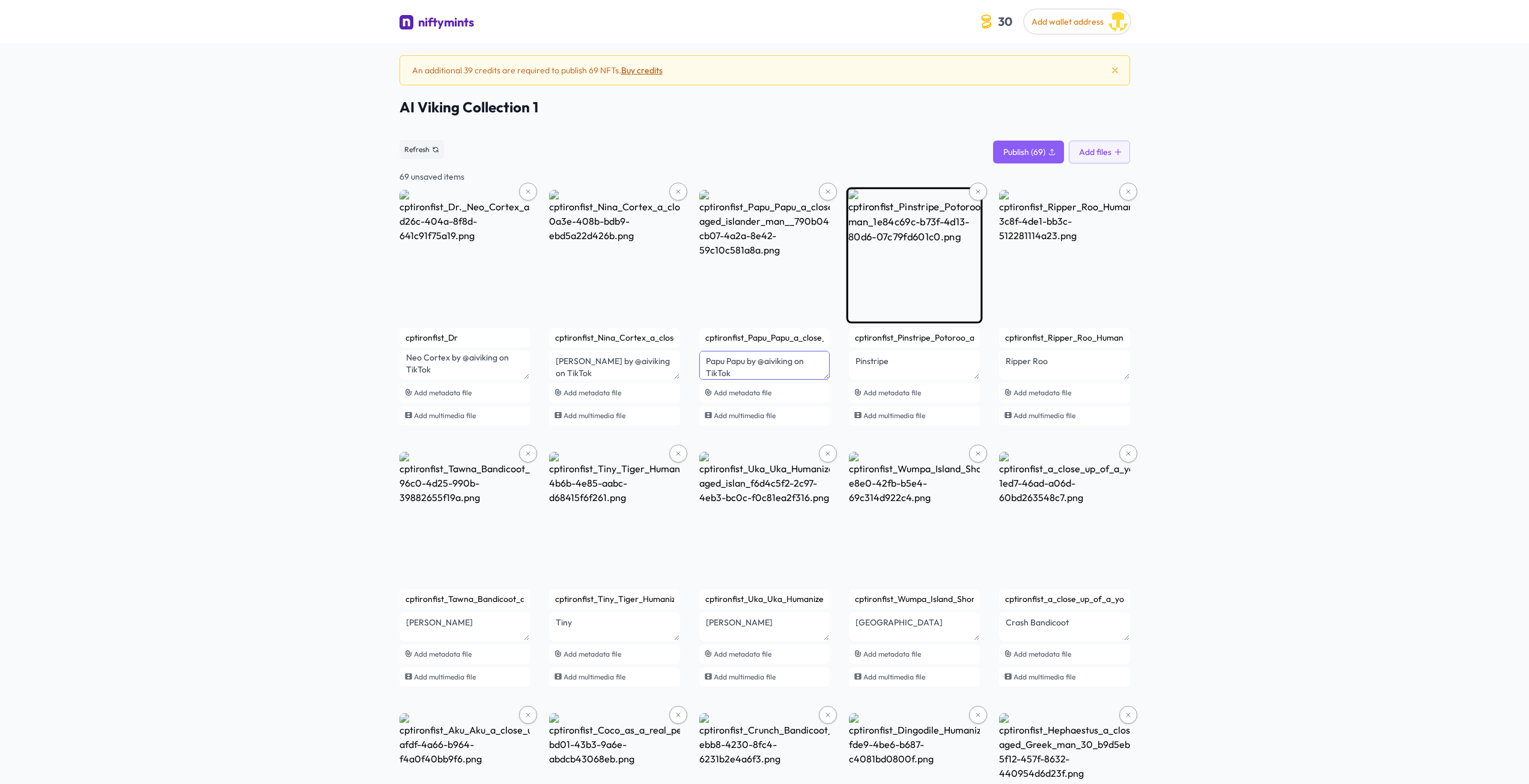
type textarea "Papu Papu by @aiviking on TikTok"
click at [531, 361] on textarea "Pinstripe" at bounding box center [465, 365] width 131 height 29
paste textarea "by @aiviking on TikTok"
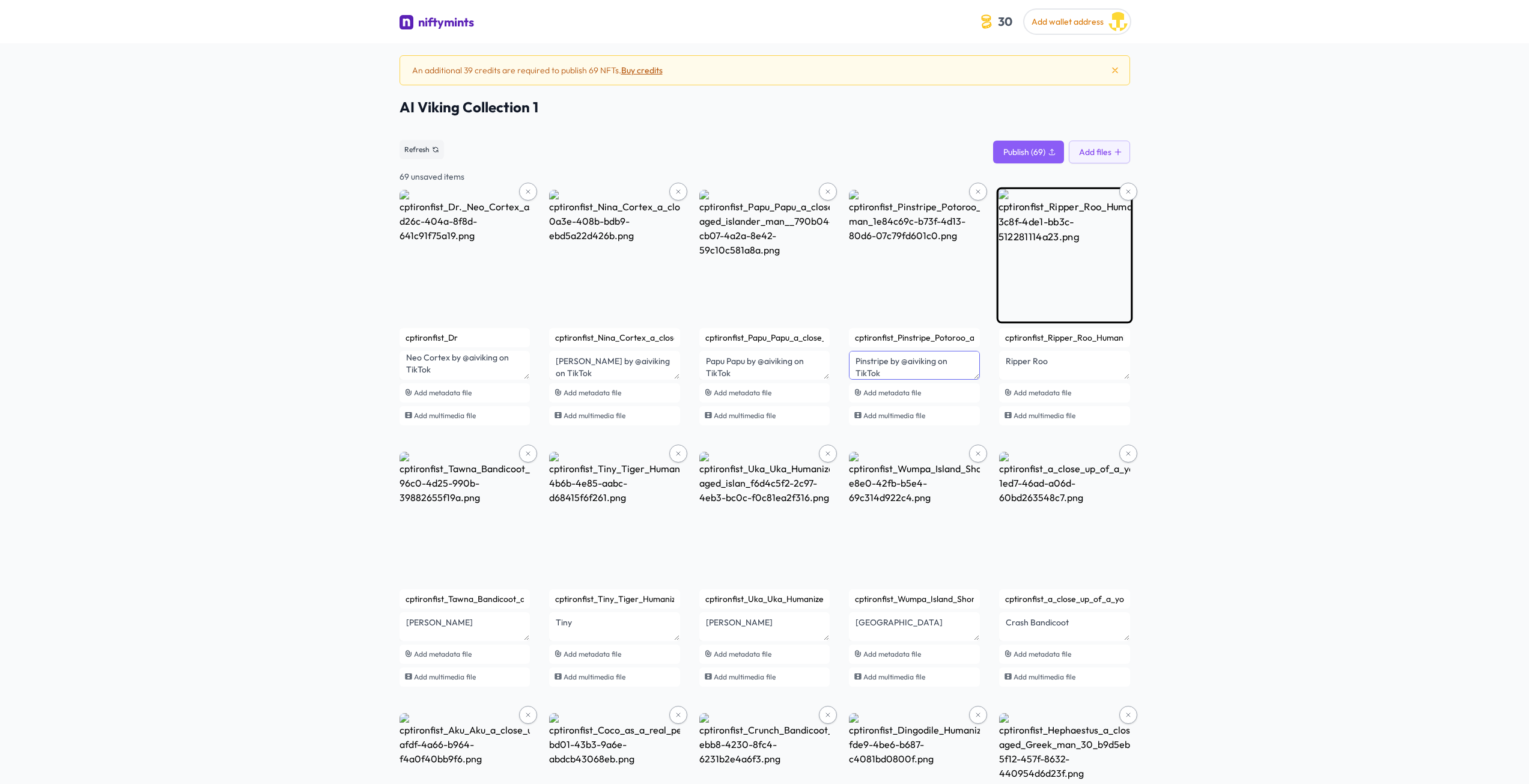
type textarea "Pinstripe by @aiviking on TikTok"
click at [531, 366] on textarea "Ripper Roo" at bounding box center [465, 365] width 131 height 29
paste textarea "by @aiviking on TikTok"
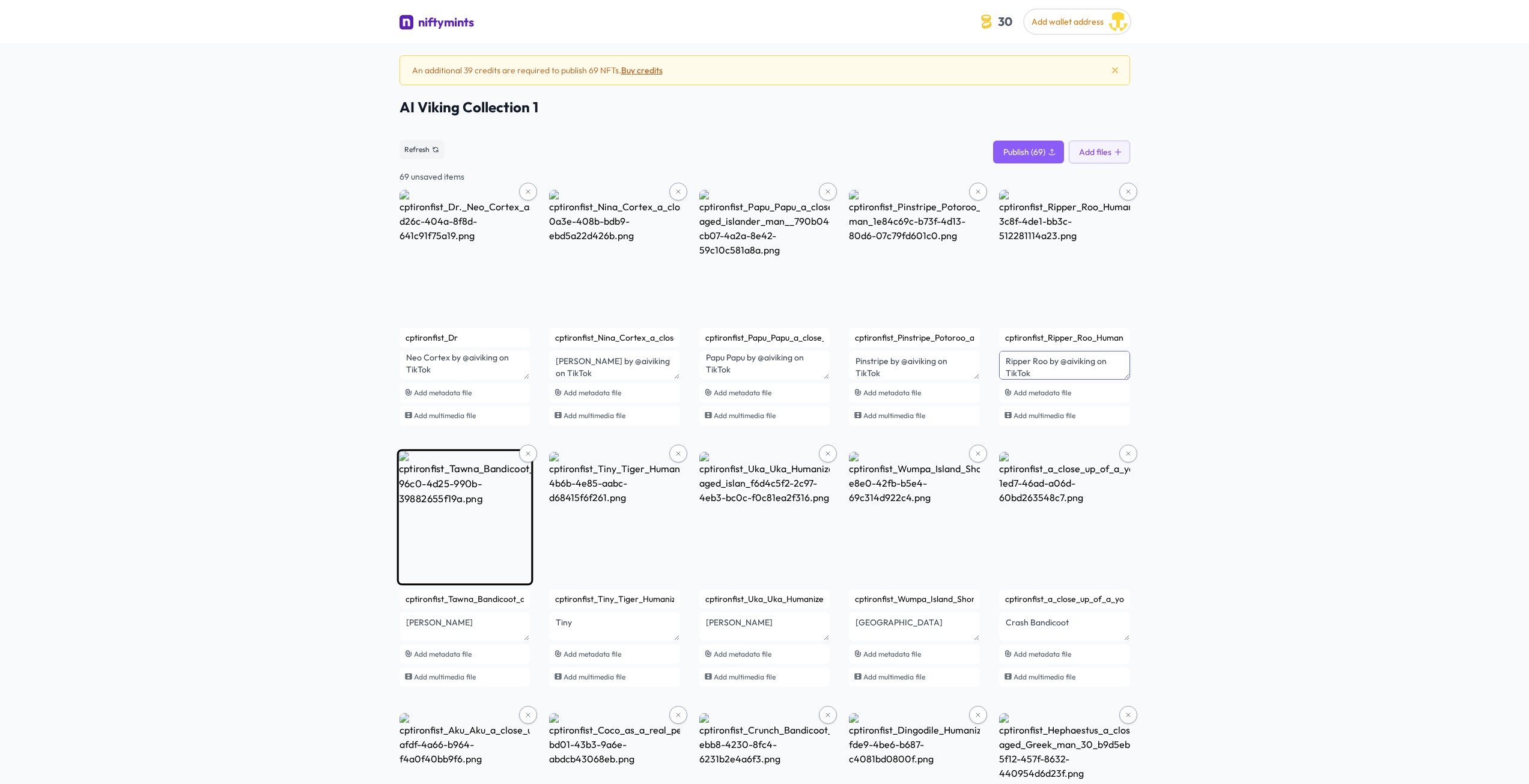
type textarea "Ripper Roo by @aiviking on TikTok"
click at [458, 380] on textarea "Tawna" at bounding box center [465, 365] width 131 height 29
paste textarea "by @aiviking on TikTok"
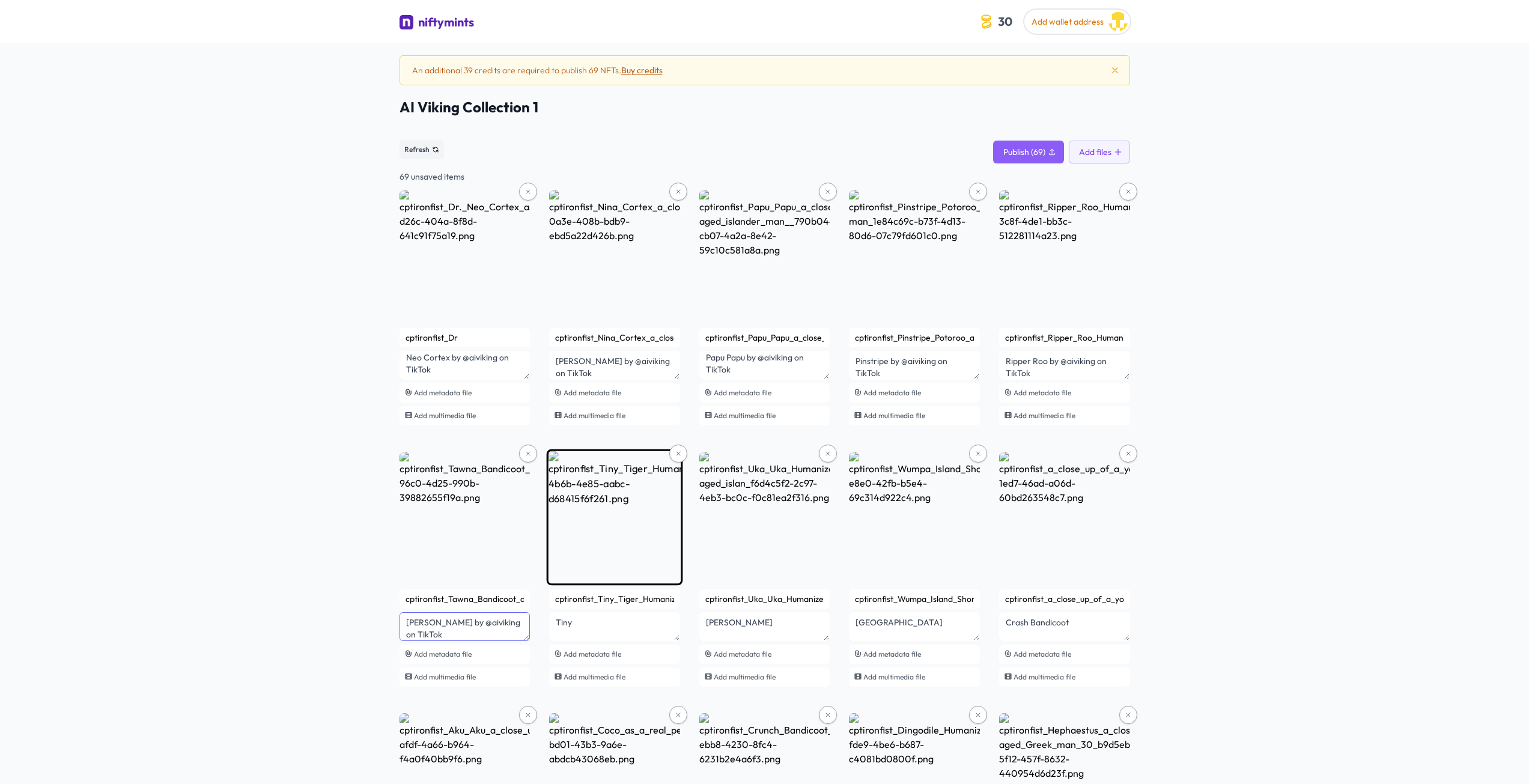
type textarea "Tawna by @aiviking on TikTok"
click at [531, 380] on textarea "Tiny" at bounding box center [465, 365] width 131 height 29
paste textarea "by @aiviking on TikTok"
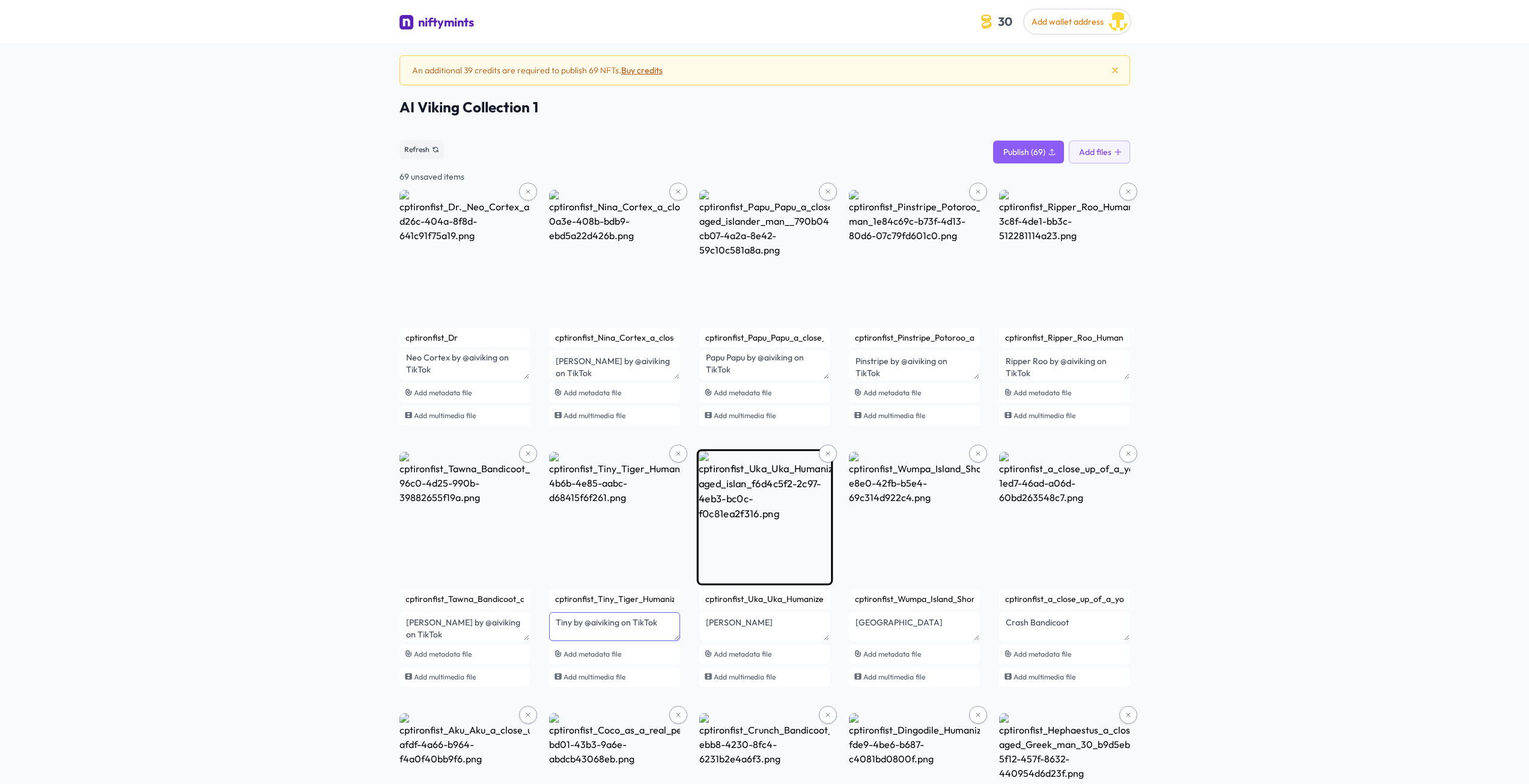
type textarea "Tiny by @aiviking on TikTok"
click at [531, 380] on textarea "Uka Uka" at bounding box center [465, 365] width 131 height 29
paste textarea "by @aiviking on TikTok"
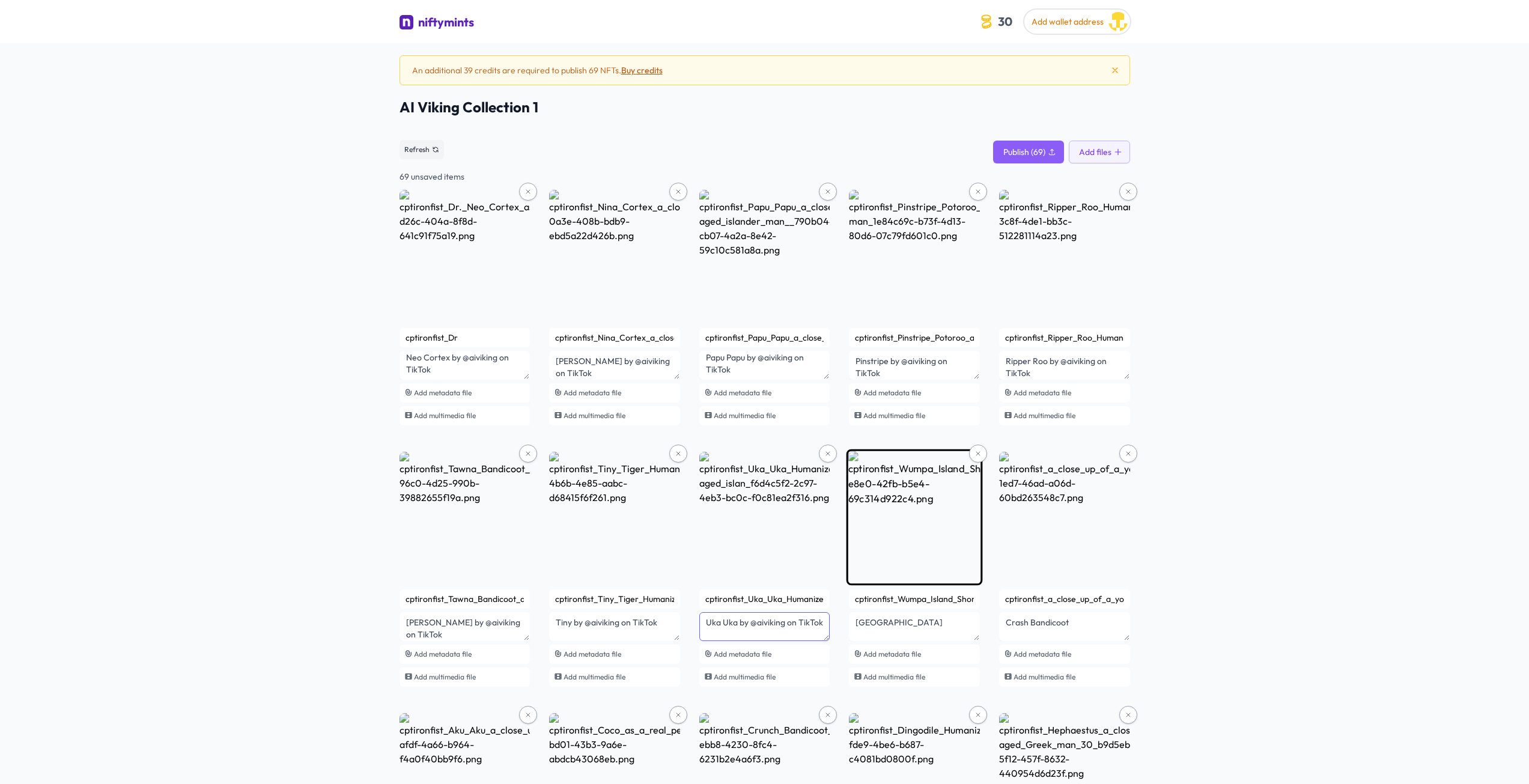
type textarea "Uka Uka by @aiviking on TikTok"
click at [531, 380] on textarea "Wumpa Island" at bounding box center [465, 365] width 131 height 29
paste textarea "by @aiviking on TikTok"
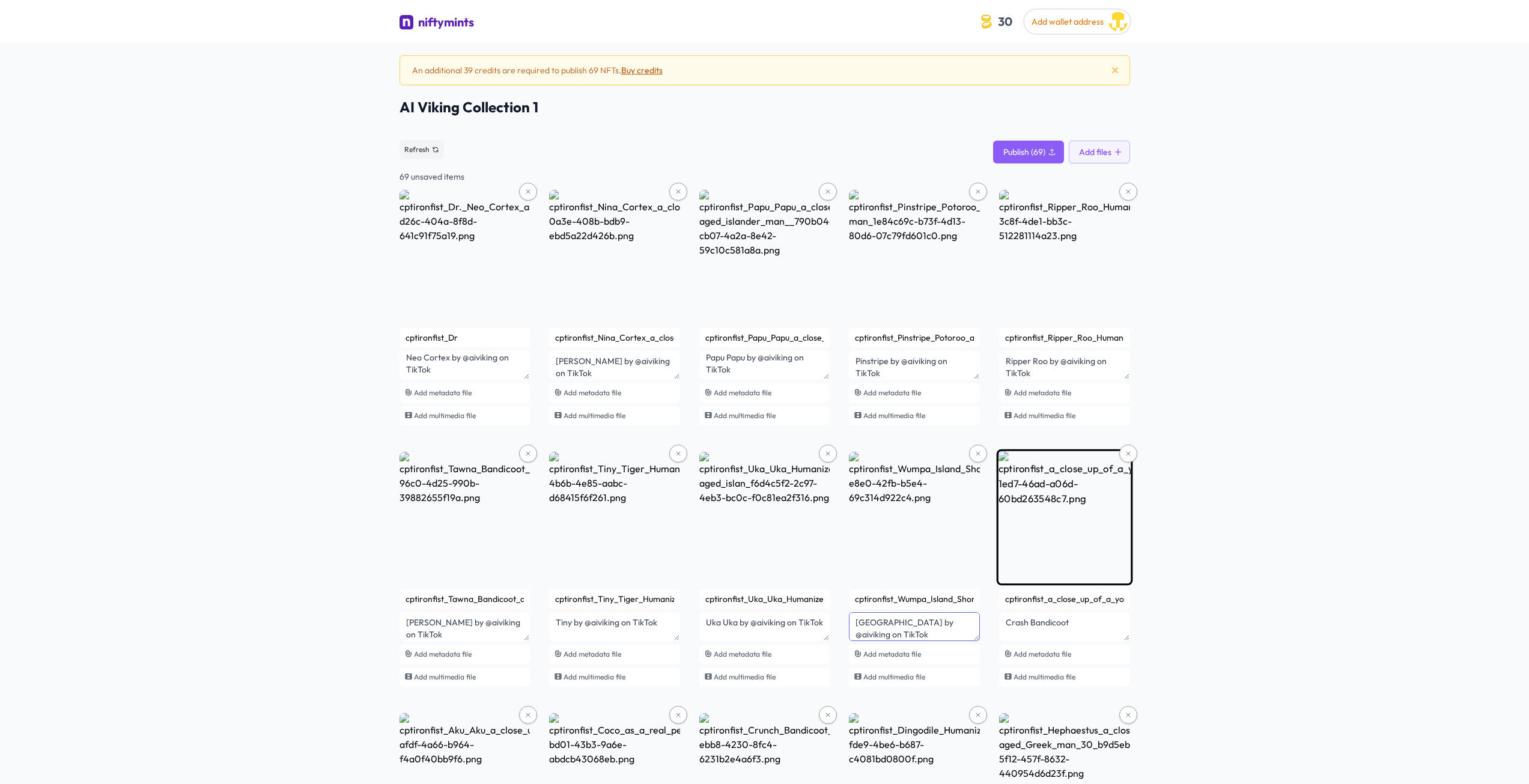
type textarea "Wumpa Island by @aiviking on TikTok"
click at [531, 380] on textarea "Crash Bandicoot" at bounding box center [465, 365] width 131 height 29
paste textarea "by @aiviking on TikTok"
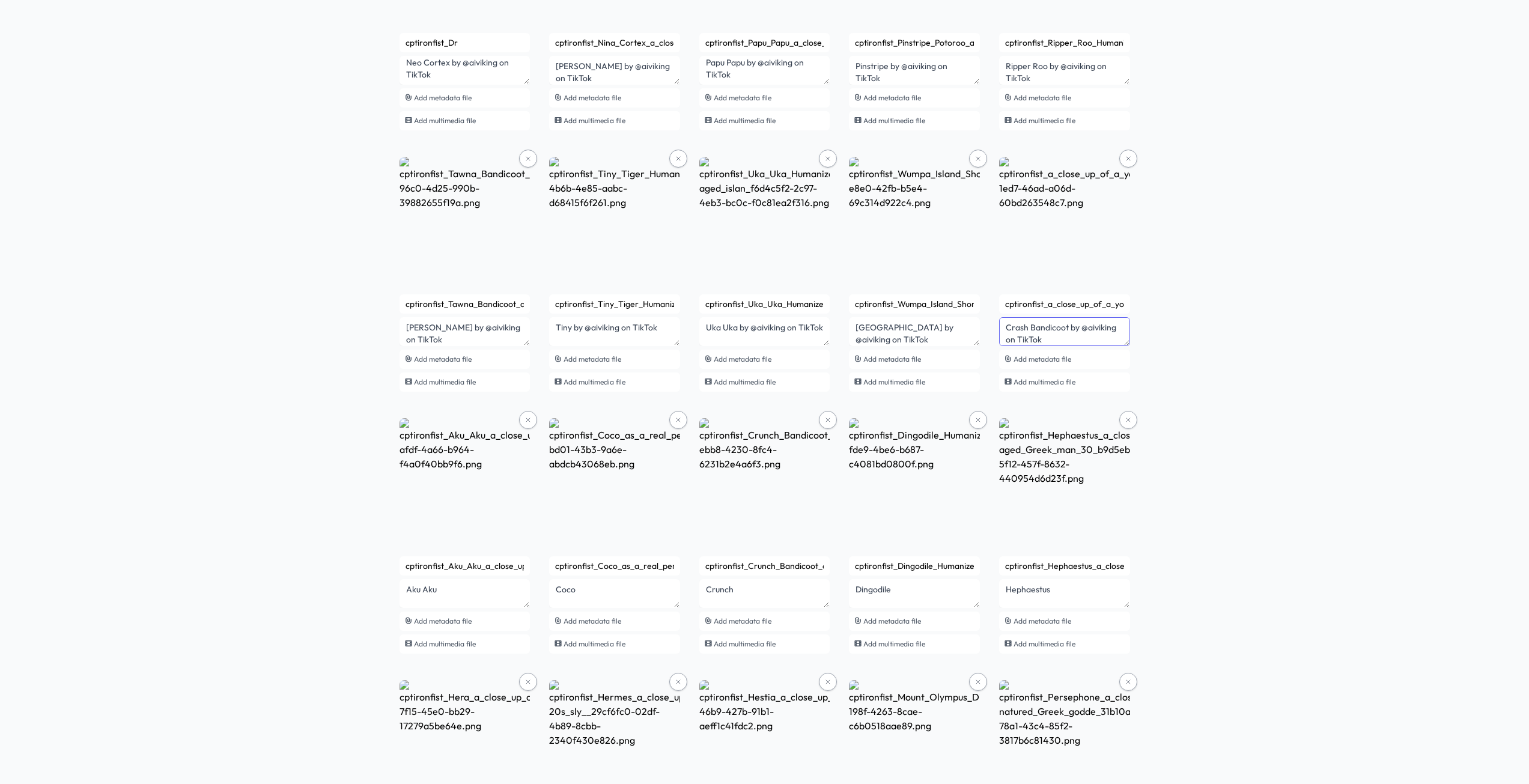
scroll to position [421, 0]
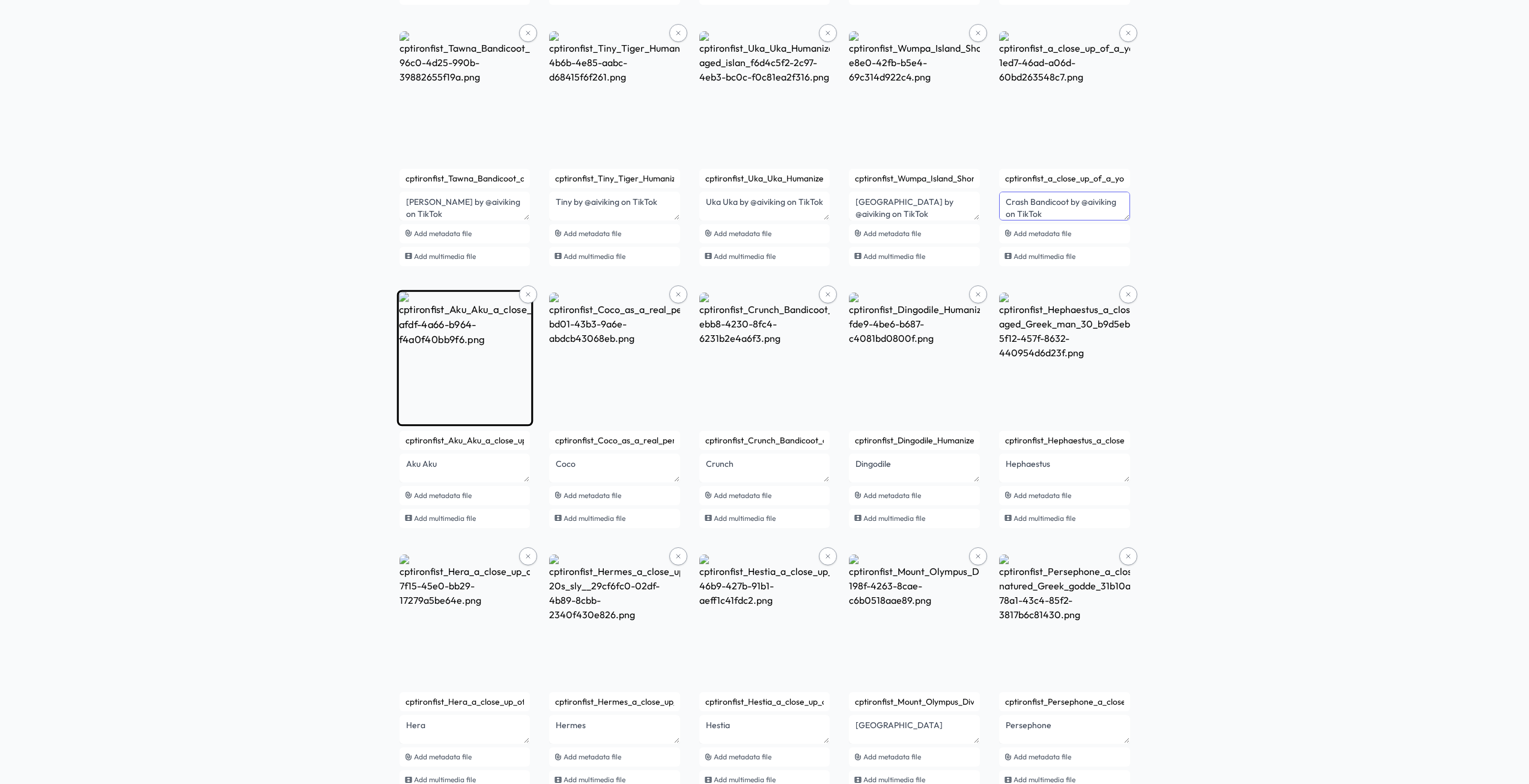
type textarea "Crash Bandicoot by @aiviking on TikTok"
paste textarea "by @aiviking on TikTok"
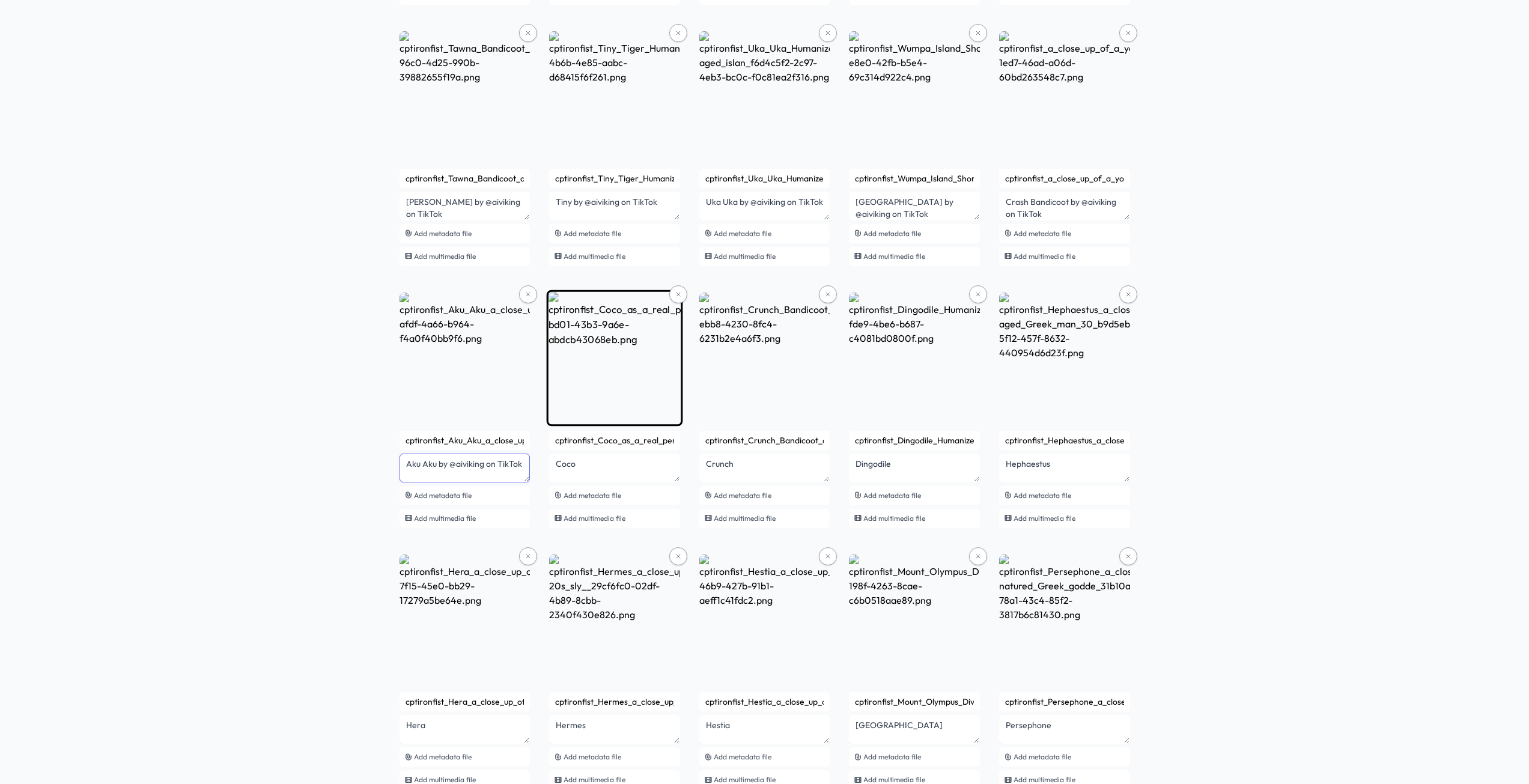
type textarea "Aku Aku by @aiviking on TikTok"
paste textarea "by @aiviking on TikTok"
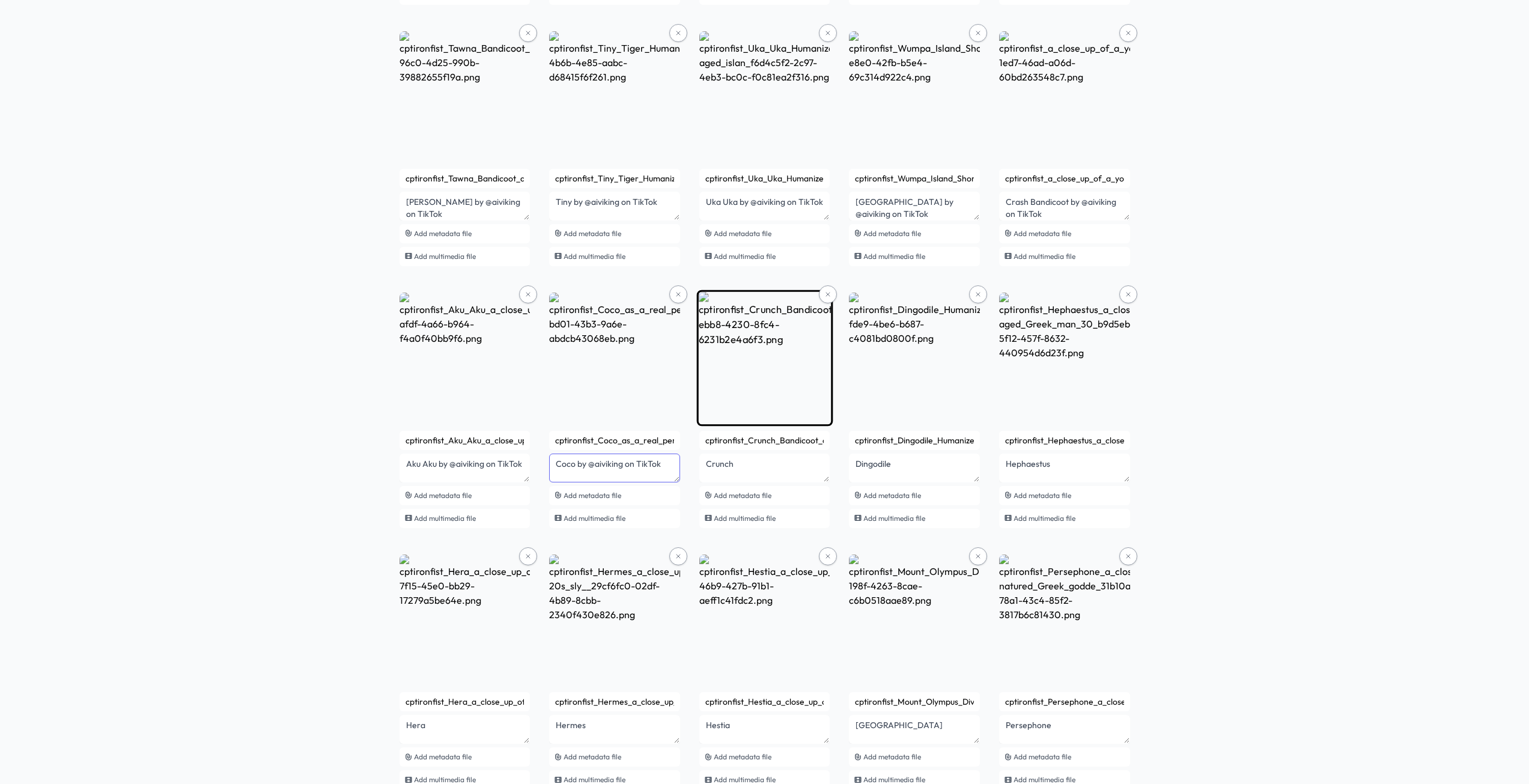
type textarea "Coco by @aiviking on TikTok"
paste textarea "by @aiviking on TikTok"
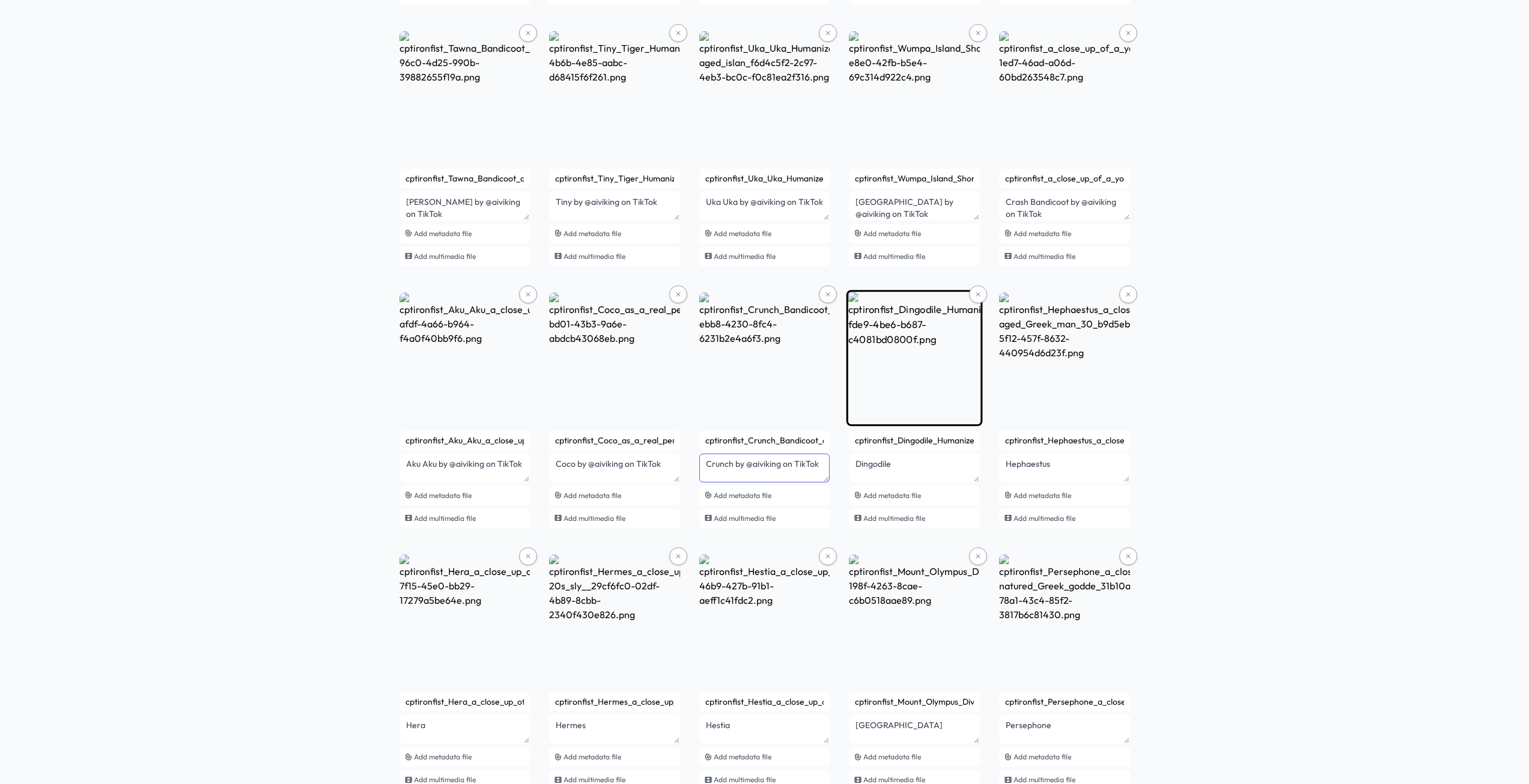
type textarea "Crunch by @aiviking on TikTok"
paste textarea "by @aiviking on TikTok"
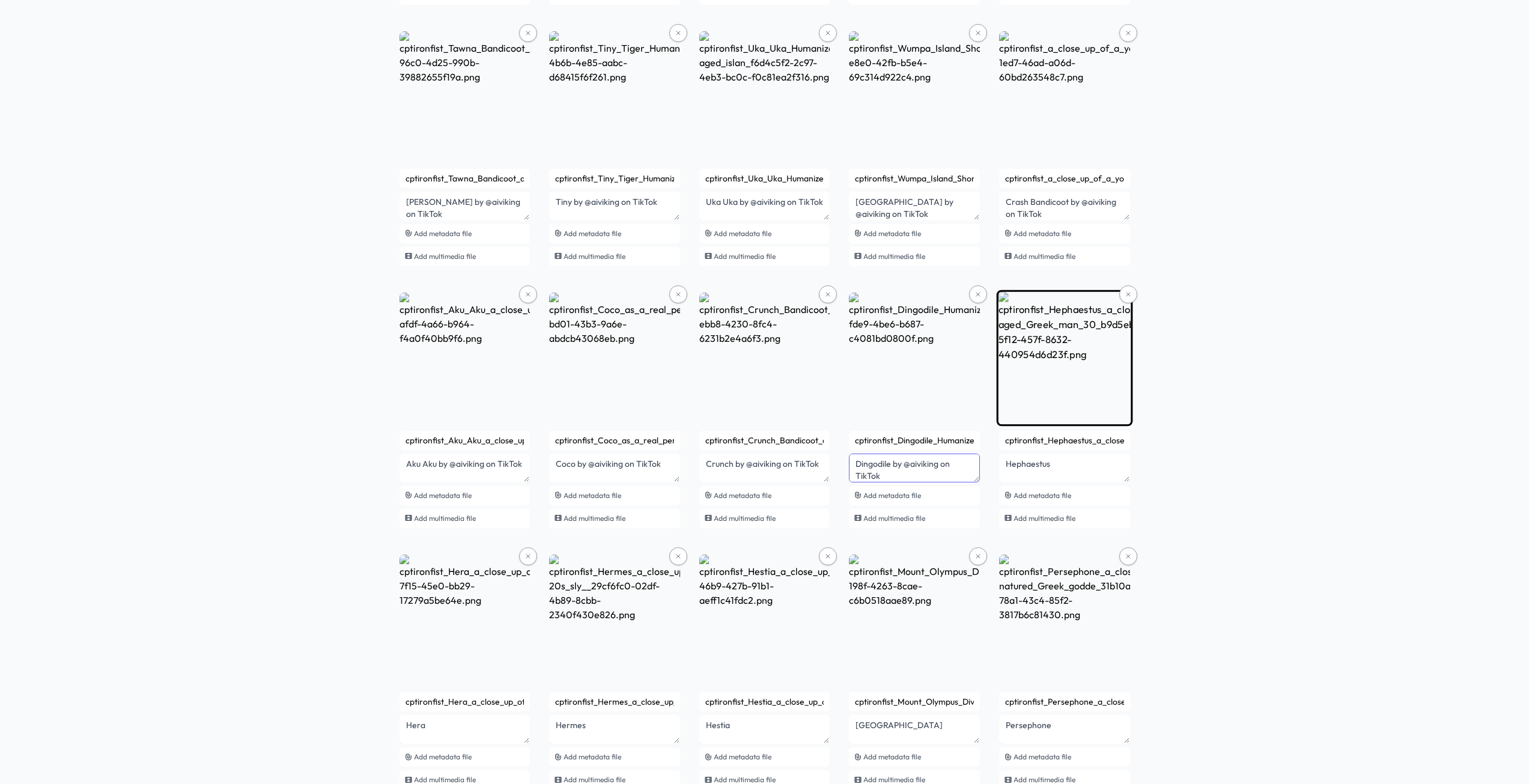
type textarea "Dingodile by @aiviking on TikTok"
paste textarea "by @aiviking on TikTok"
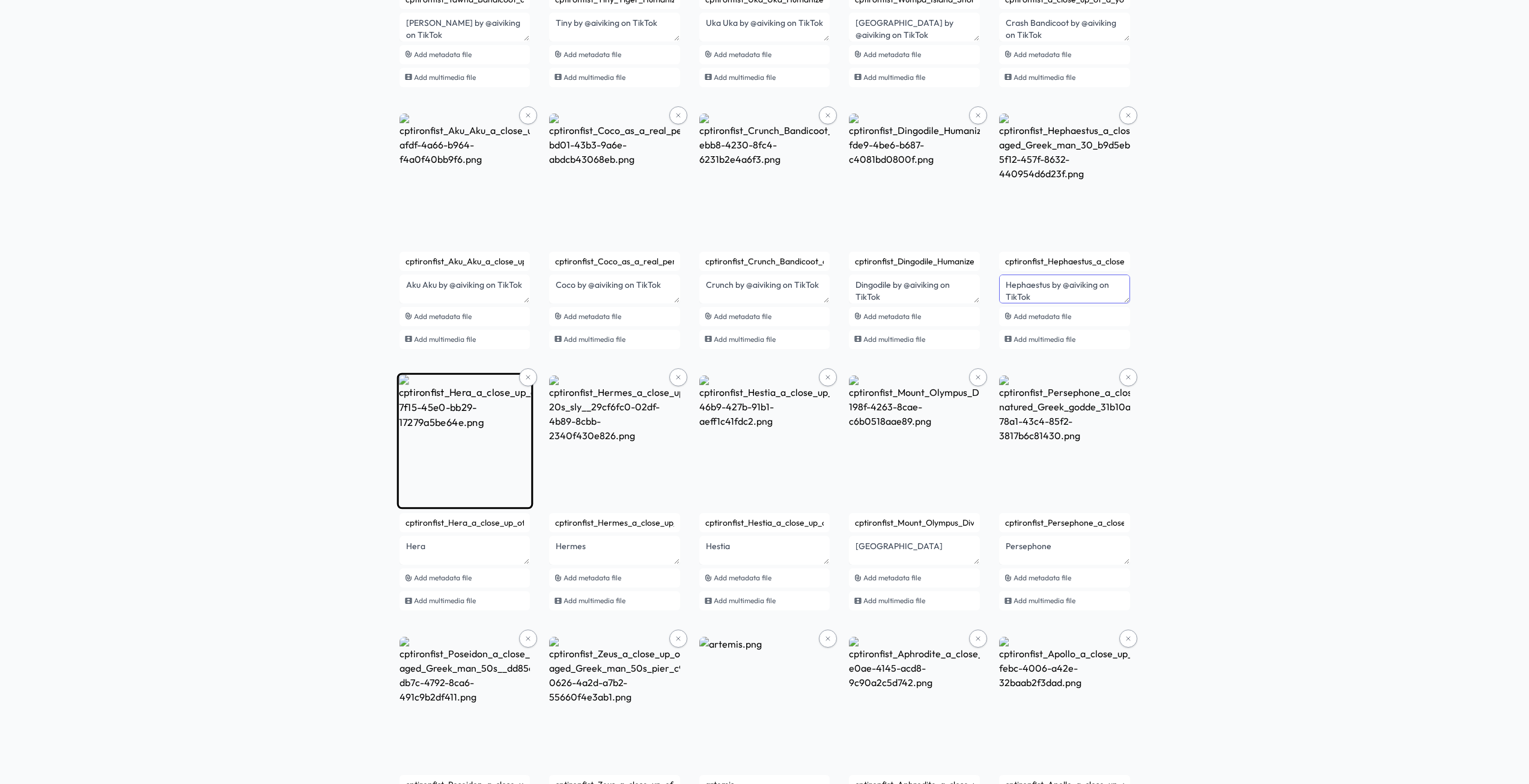
scroll to position [600, 0]
type textarea "Hephaestus by @aiviking on TikTok"
paste textarea "by @aiviking on TikTok"
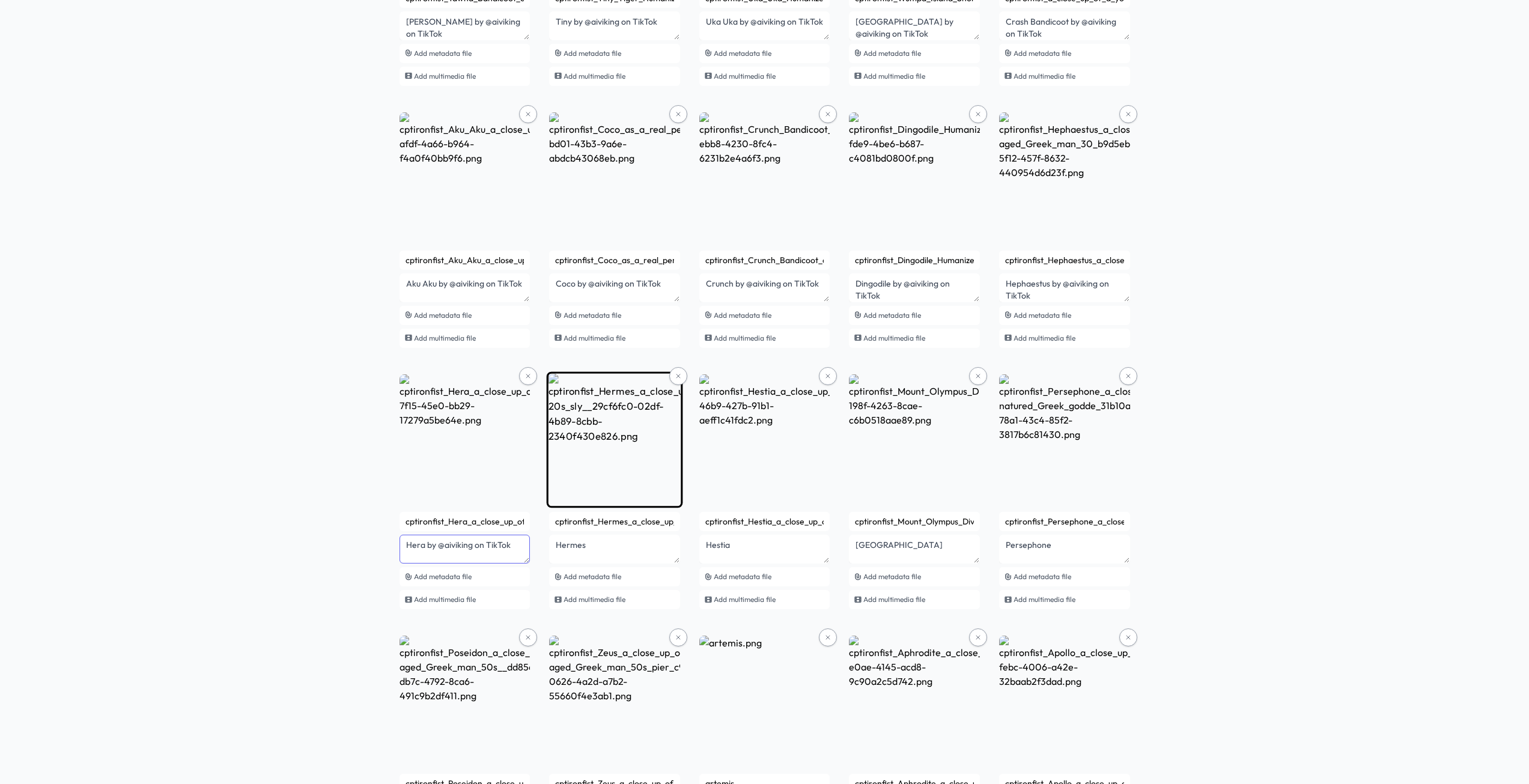
type textarea "Hera by @aiviking on TikTok"
paste textarea "by @aiviking on TikTok"
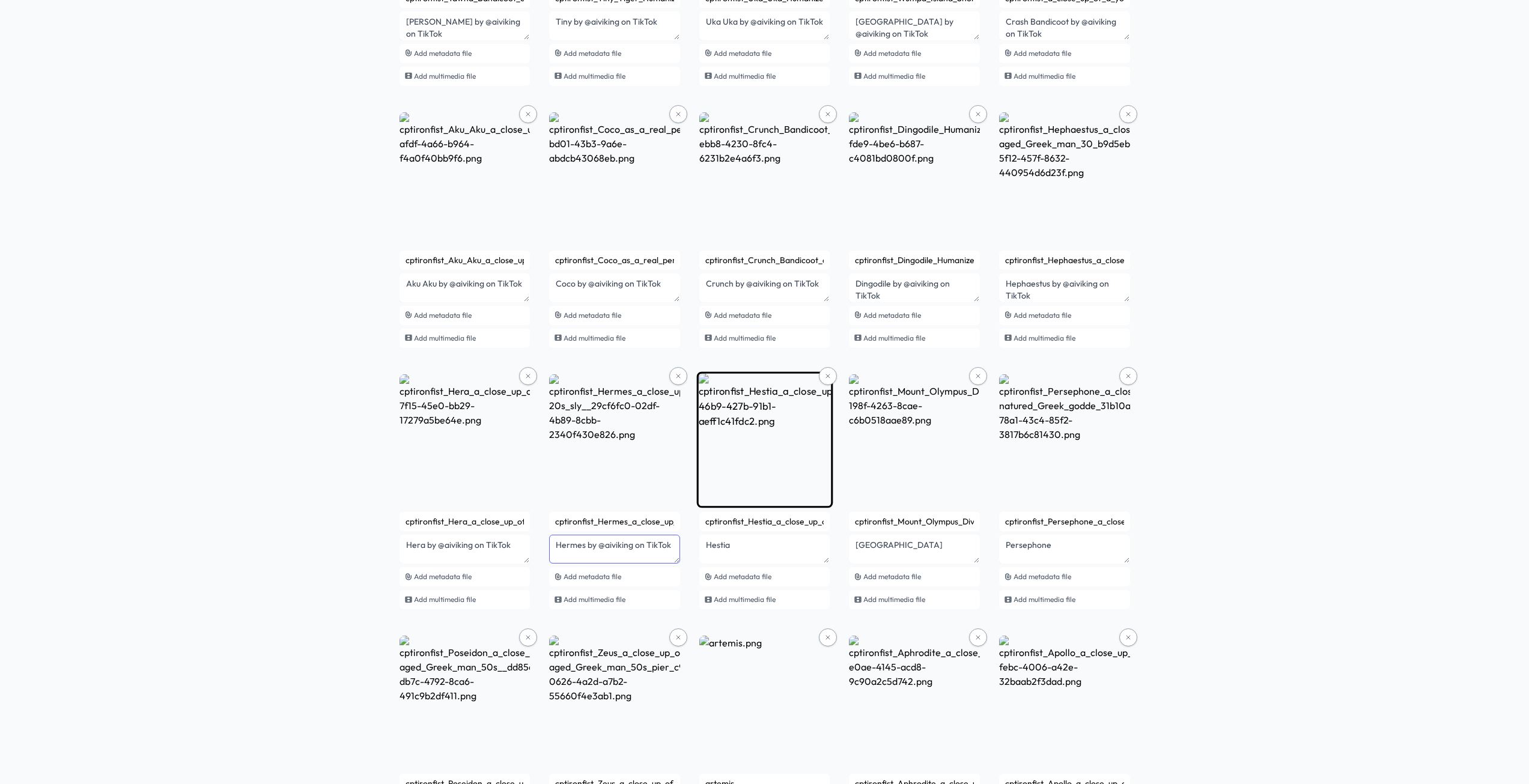
type textarea "Hermes by @aiviking on TikTok"
paste textarea "by @aiviking on TikTok"
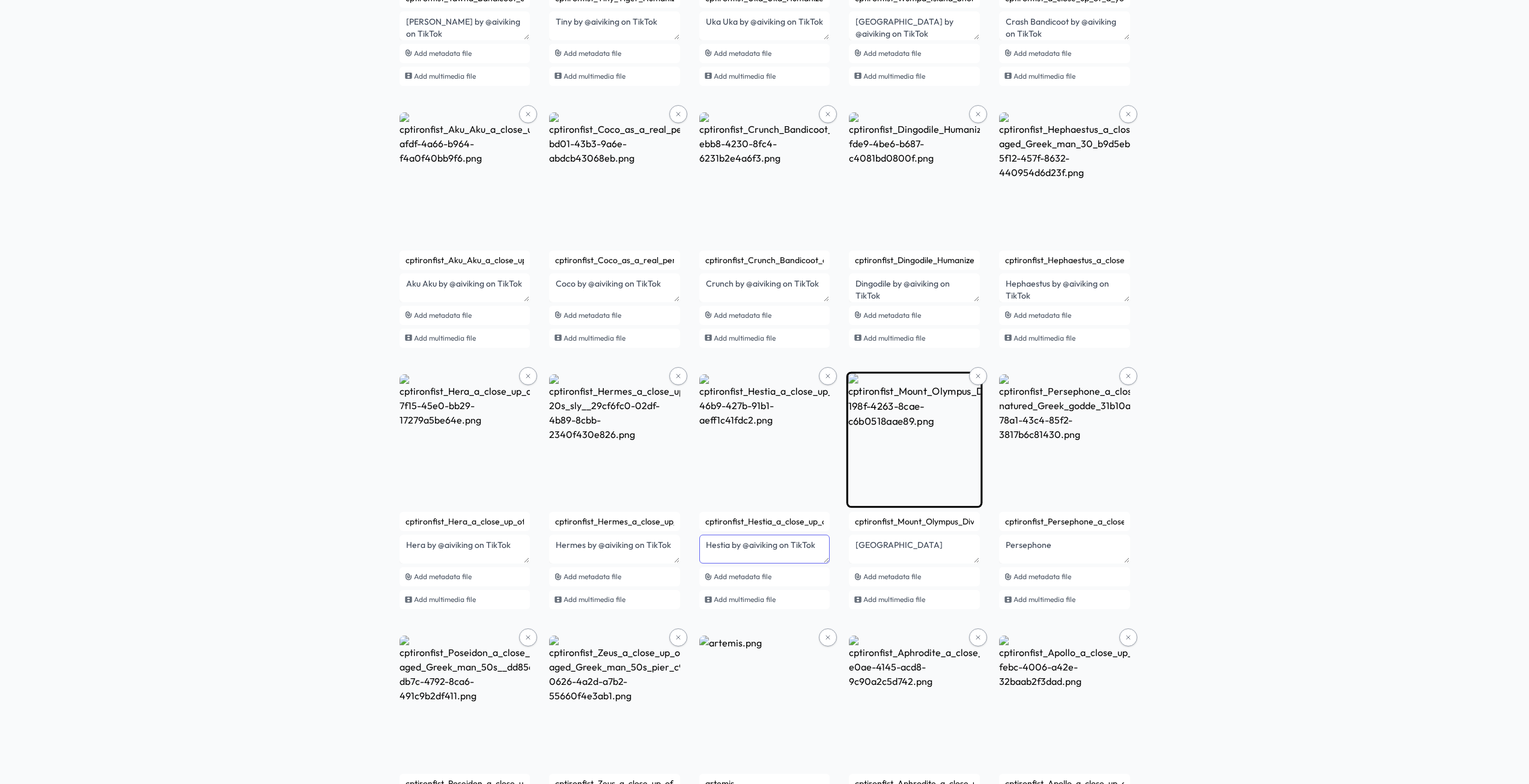
type textarea "Hestia by @aiviking on TikTok"
paste textarea "by @aiviking on TikTok"
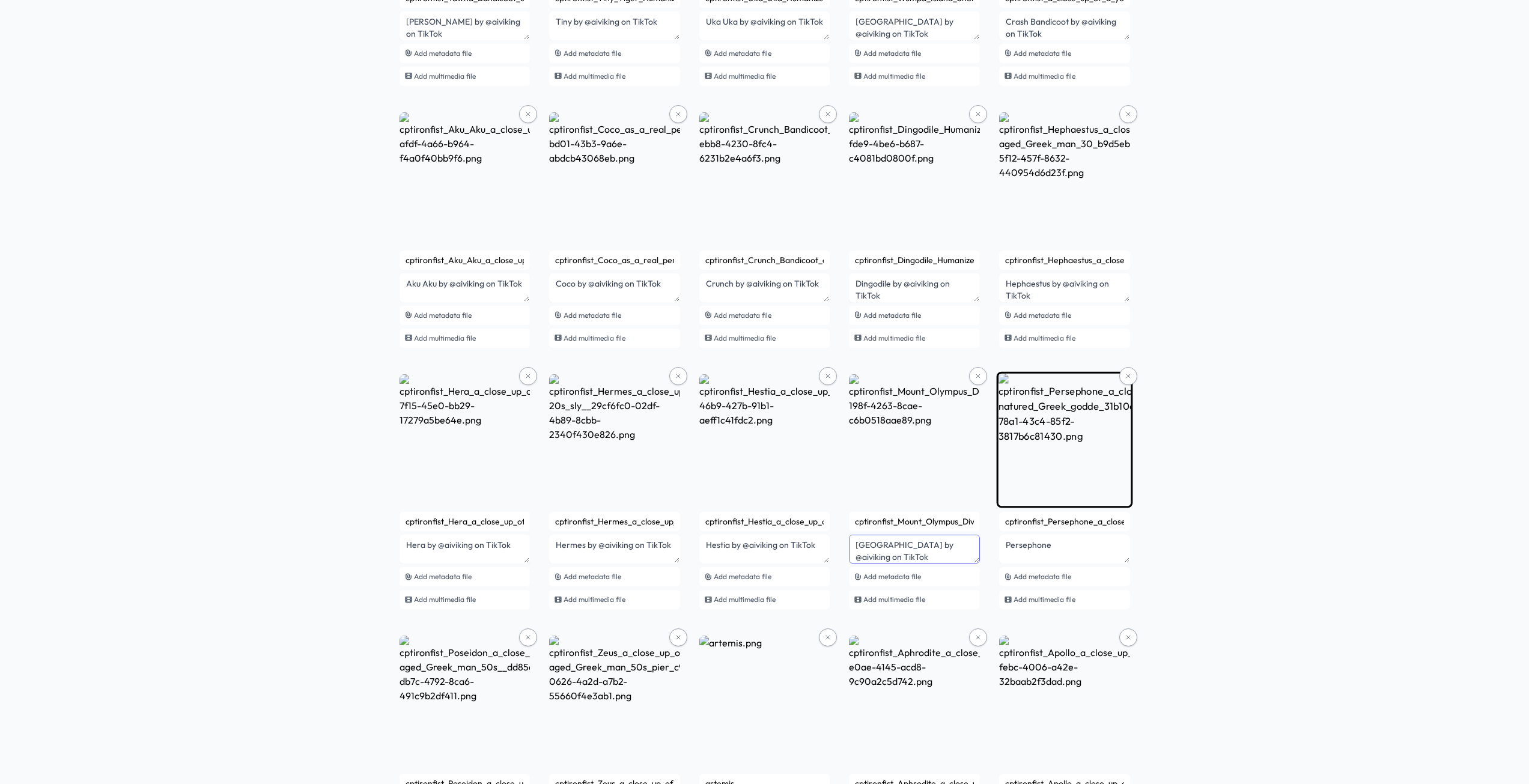
type textarea "Mount Olympus by @aiviking on TikTok"
paste textarea "by @aiviking on TikTok"
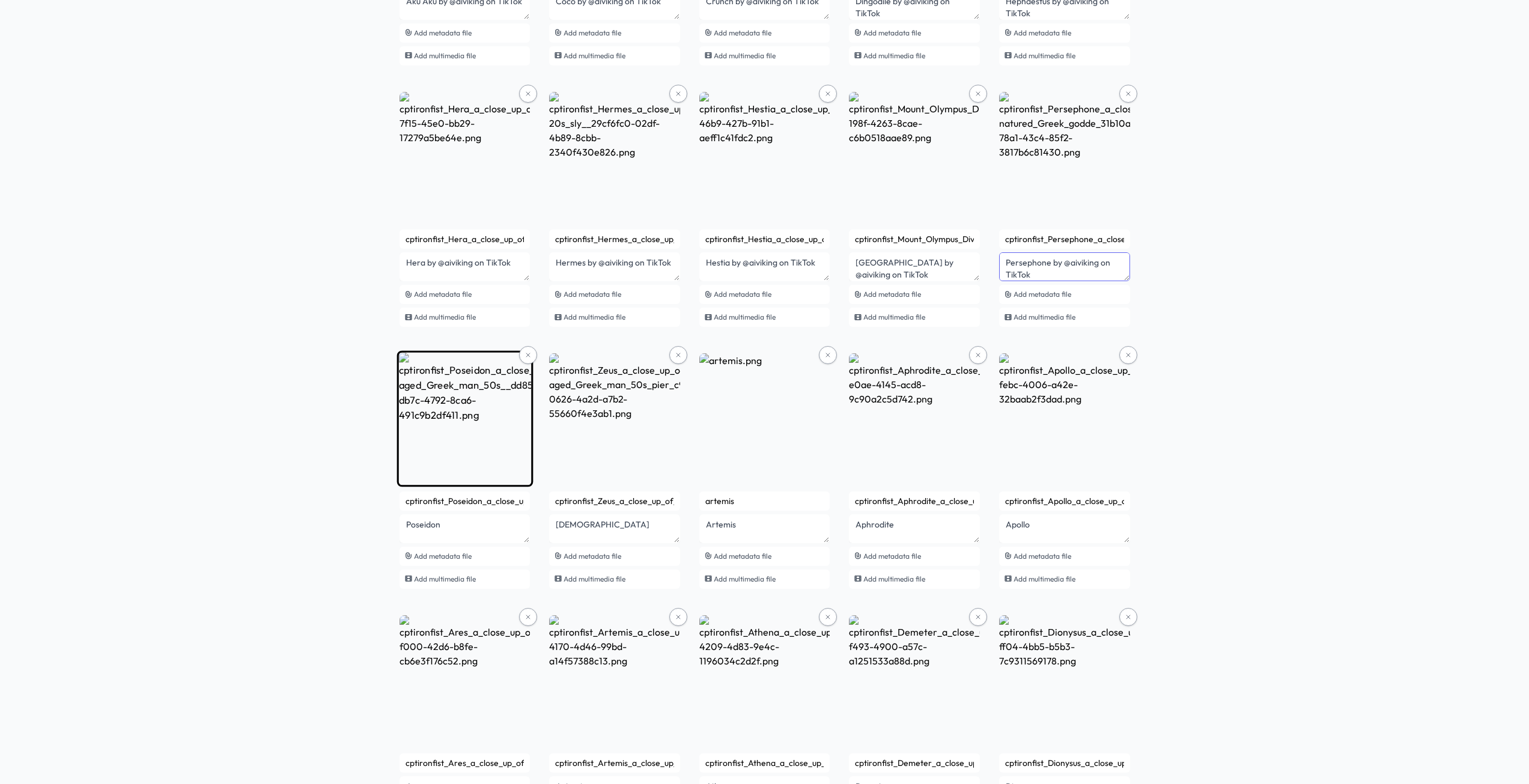
scroll to position [961, 0]
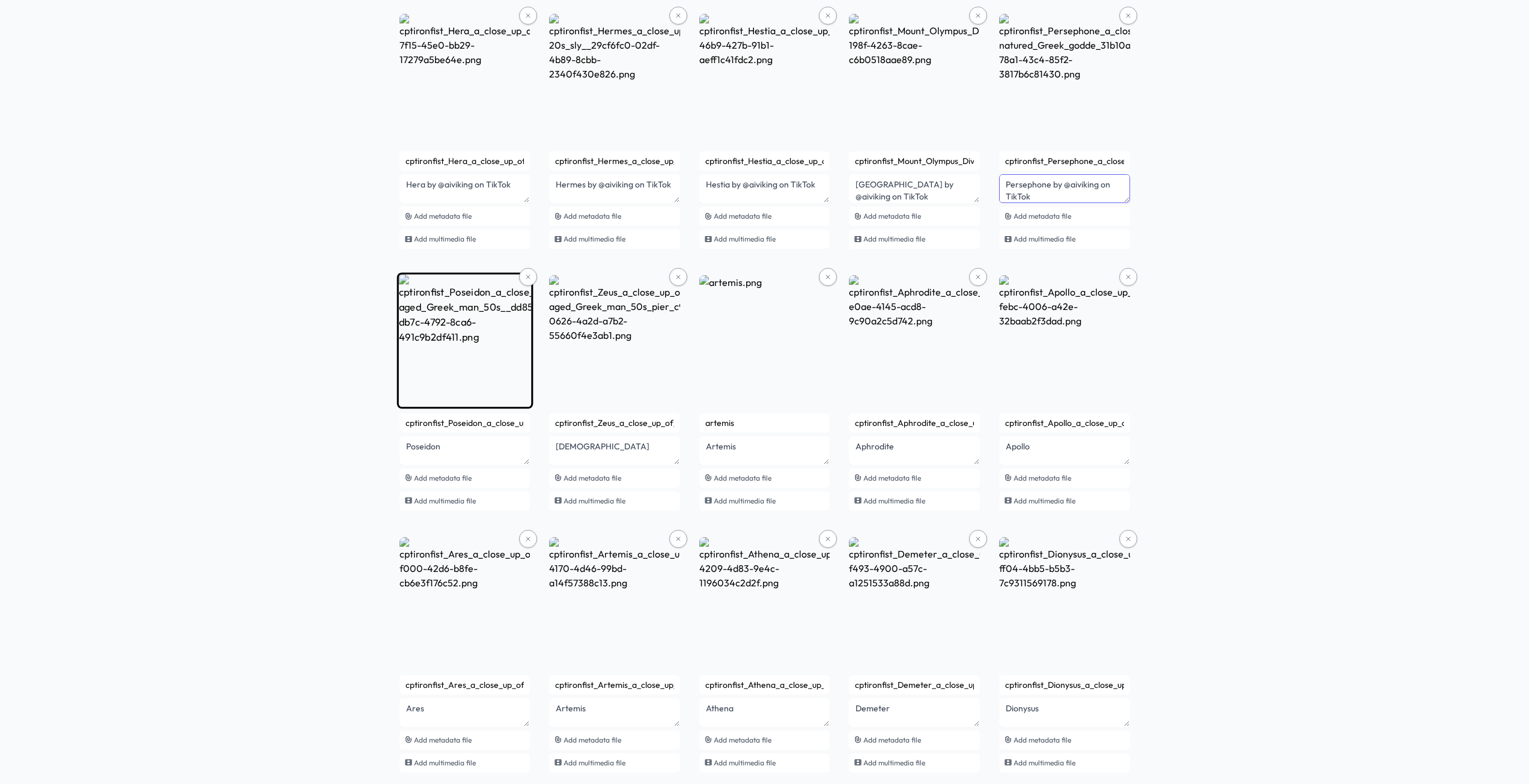
type textarea "Persephone by @aiviking on TikTok"
paste textarea "by @aiviking on TikTok"
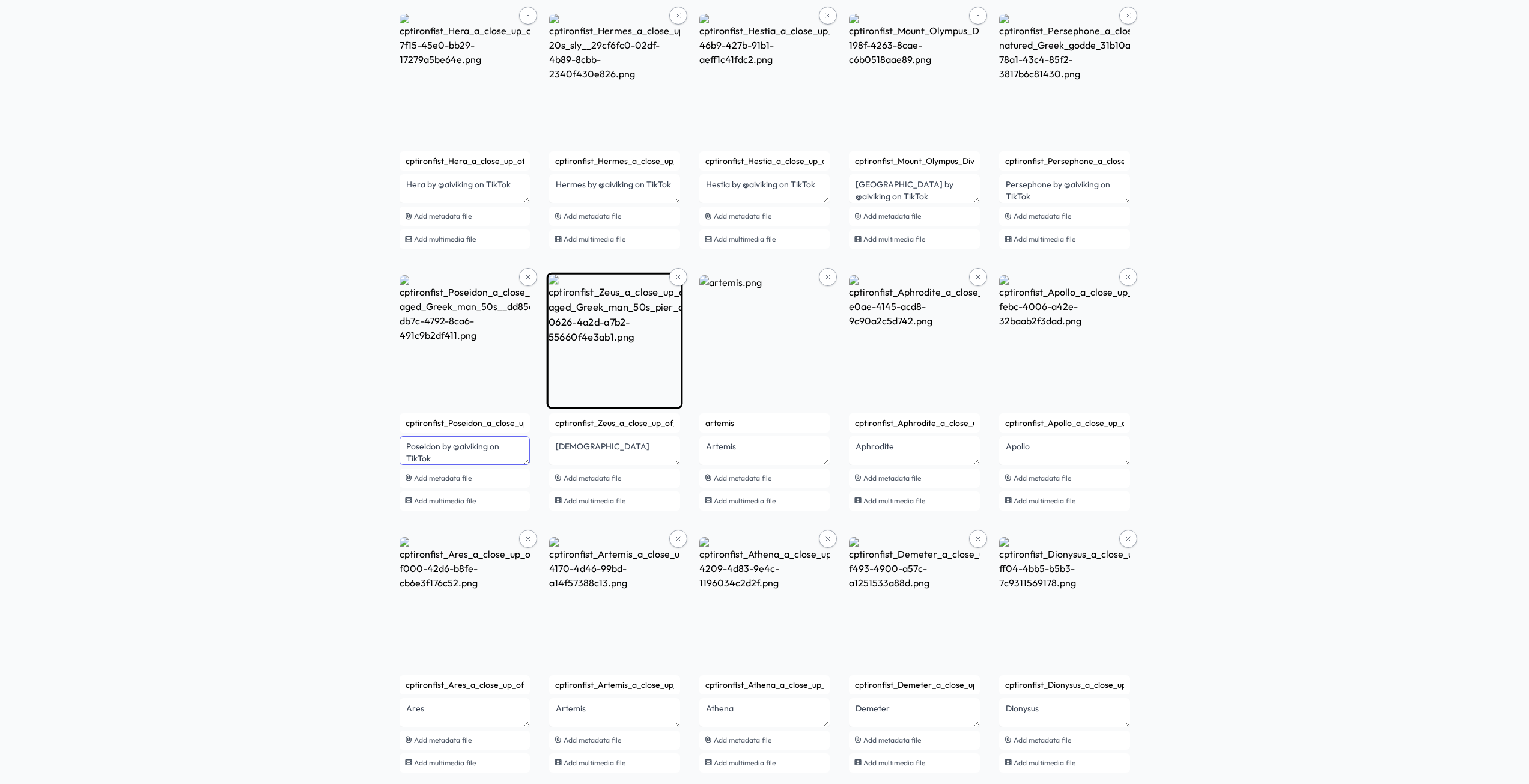
type textarea "Poseidon by @aiviking on TikTok"
paste textarea "by @aiviking on TikTok"
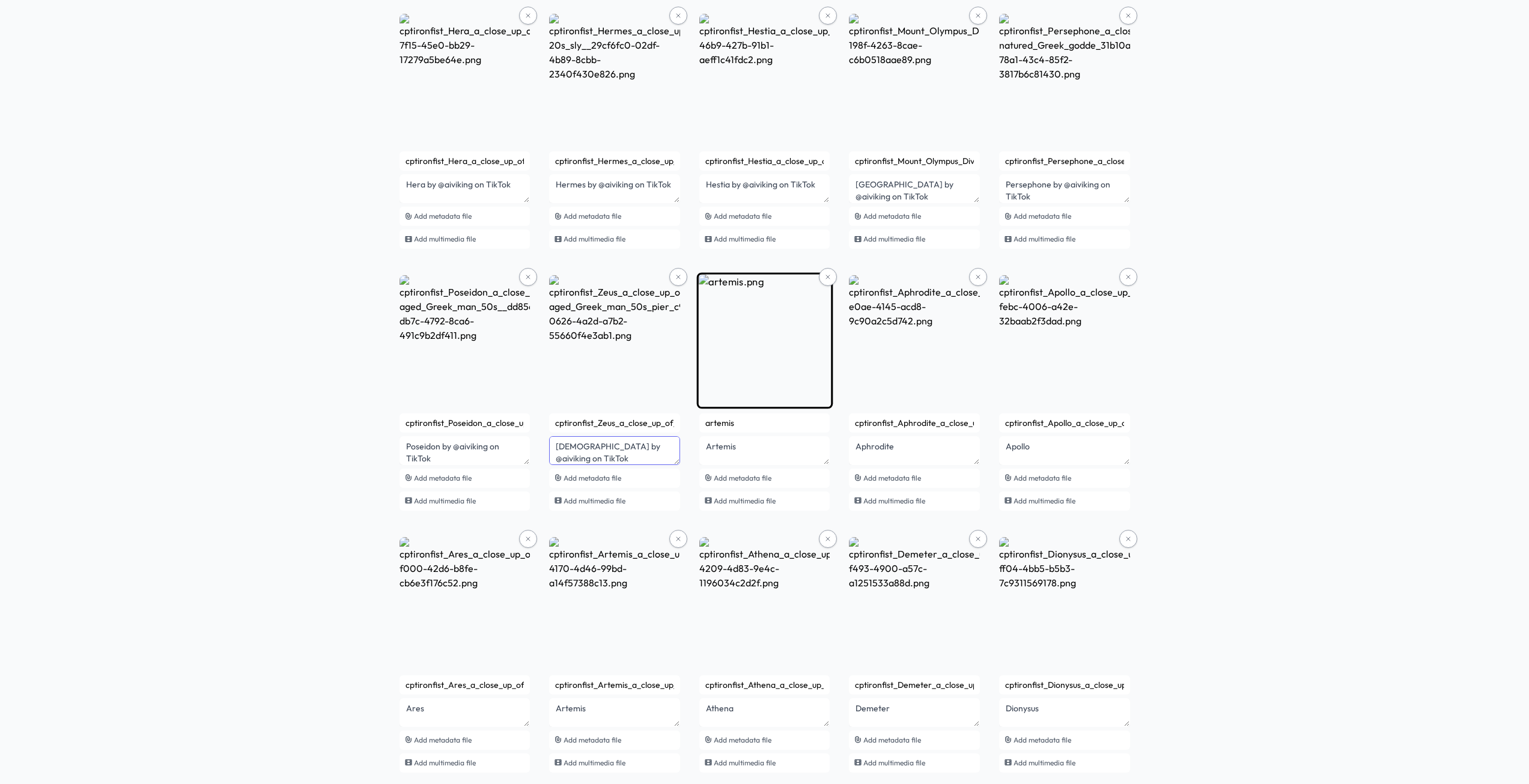
type textarea "Zeus by @aiviking on TikTok"
paste textarea "by @aiviking on TikTok"
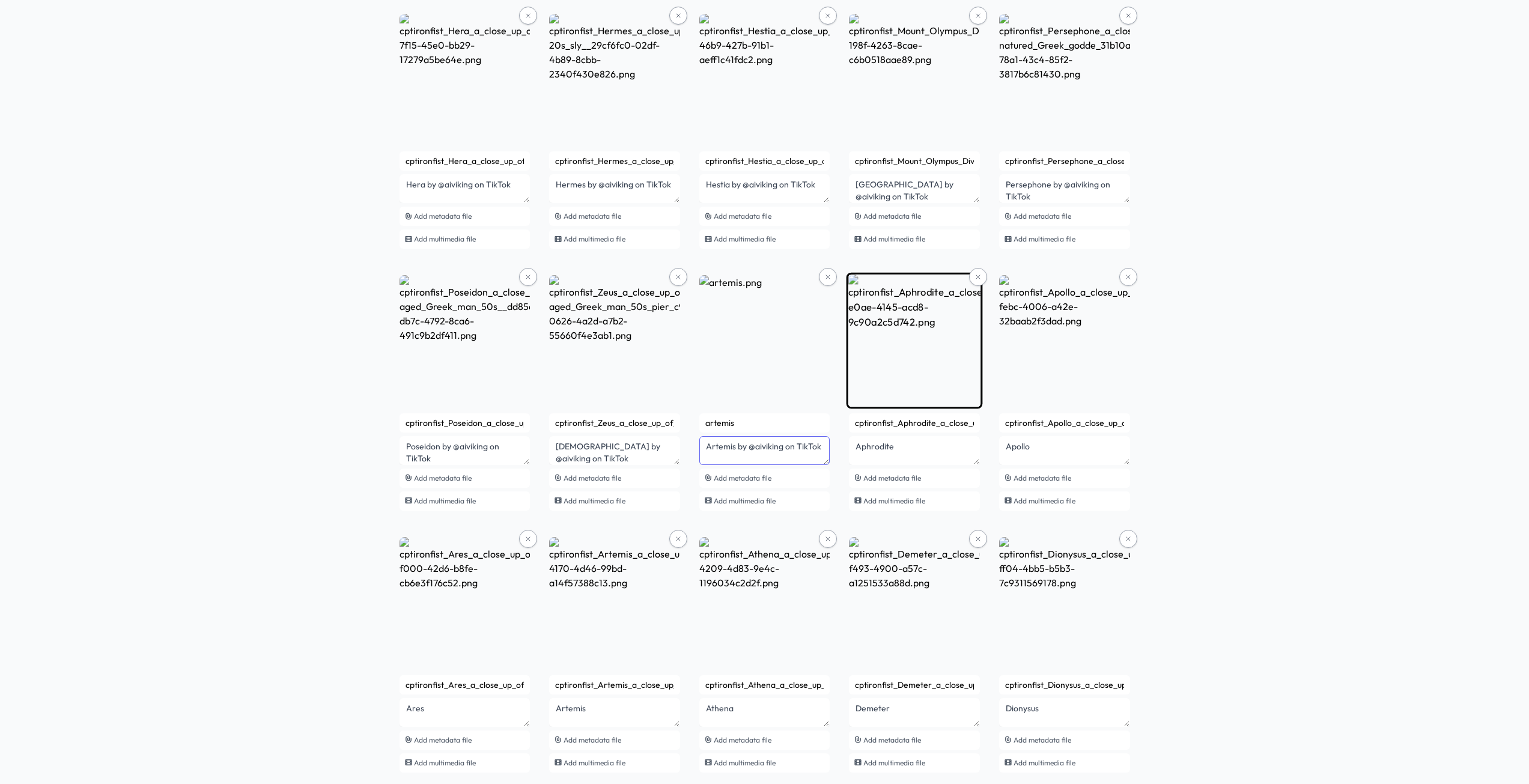
type textarea "Artemis by @aiviking on TikTok"
paste textarea "by @aiviking on TikTok"
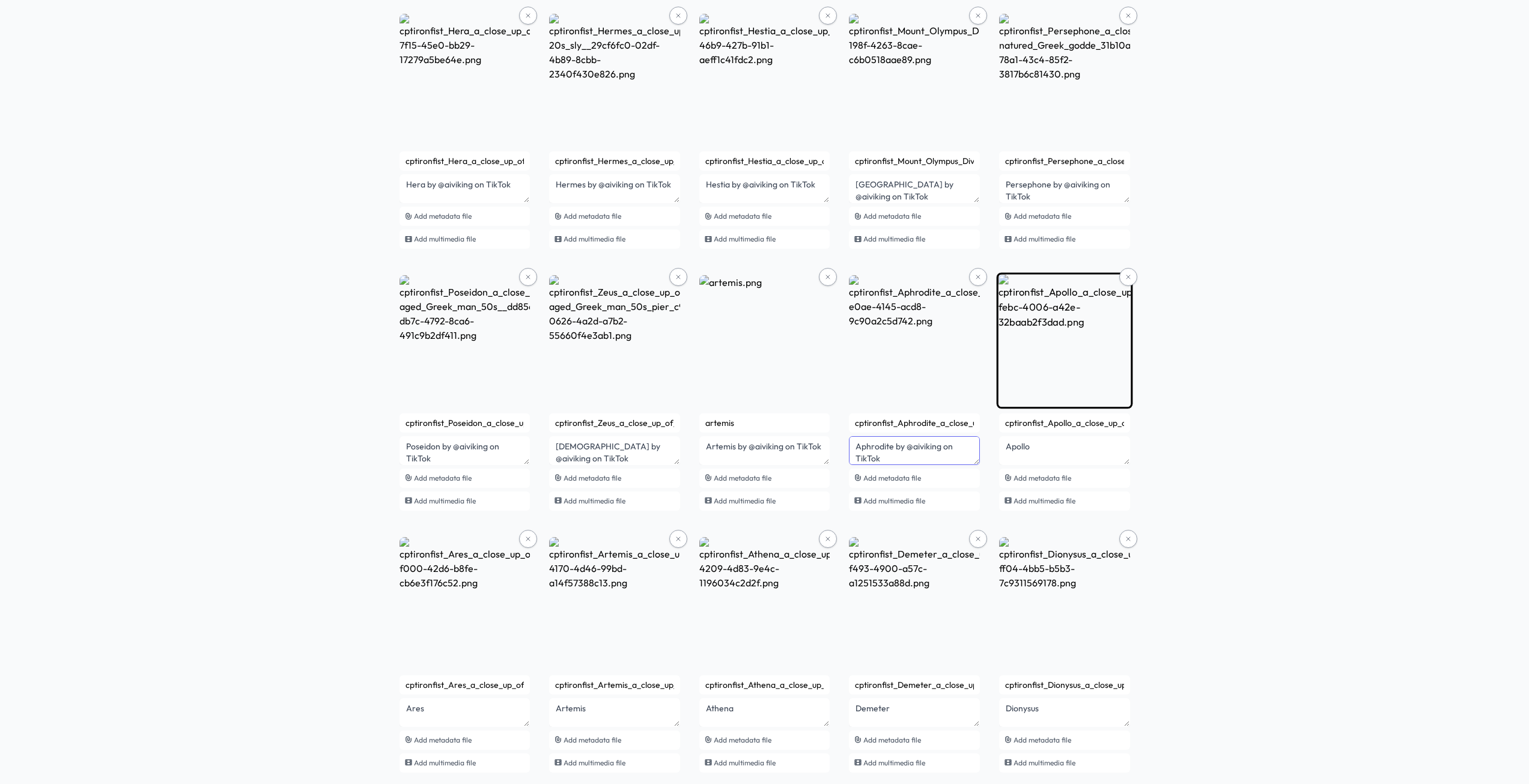
type textarea "Aphrodite by @aiviking on TikTok"
paste textarea "by @aiviking on TikTok"
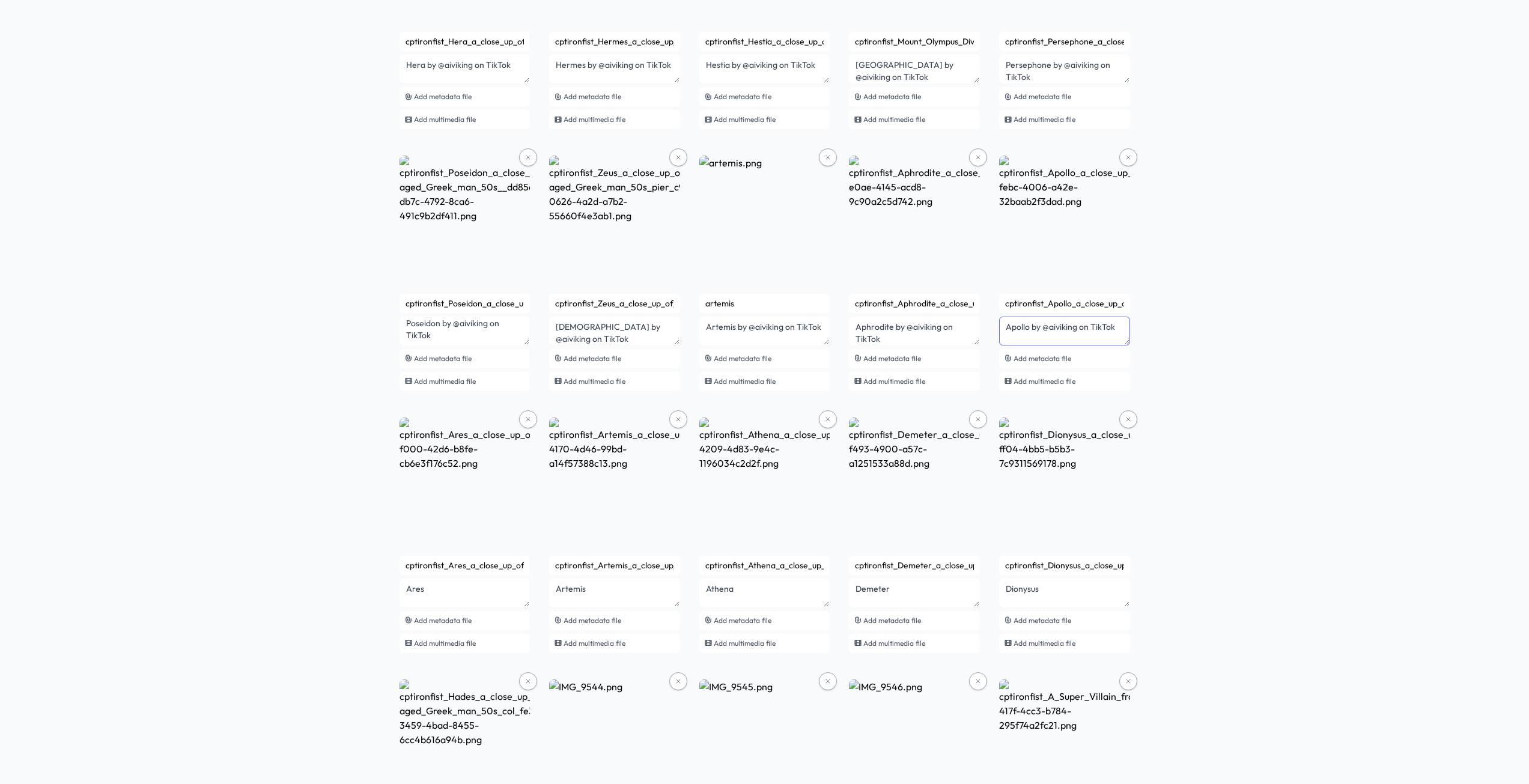
scroll to position [1081, 0]
type textarea "Apollo by @aiviking on TikTok"
paste textarea "by @aiviking on TikTok"
type textarea "Ares by @aiviking on TikTok"
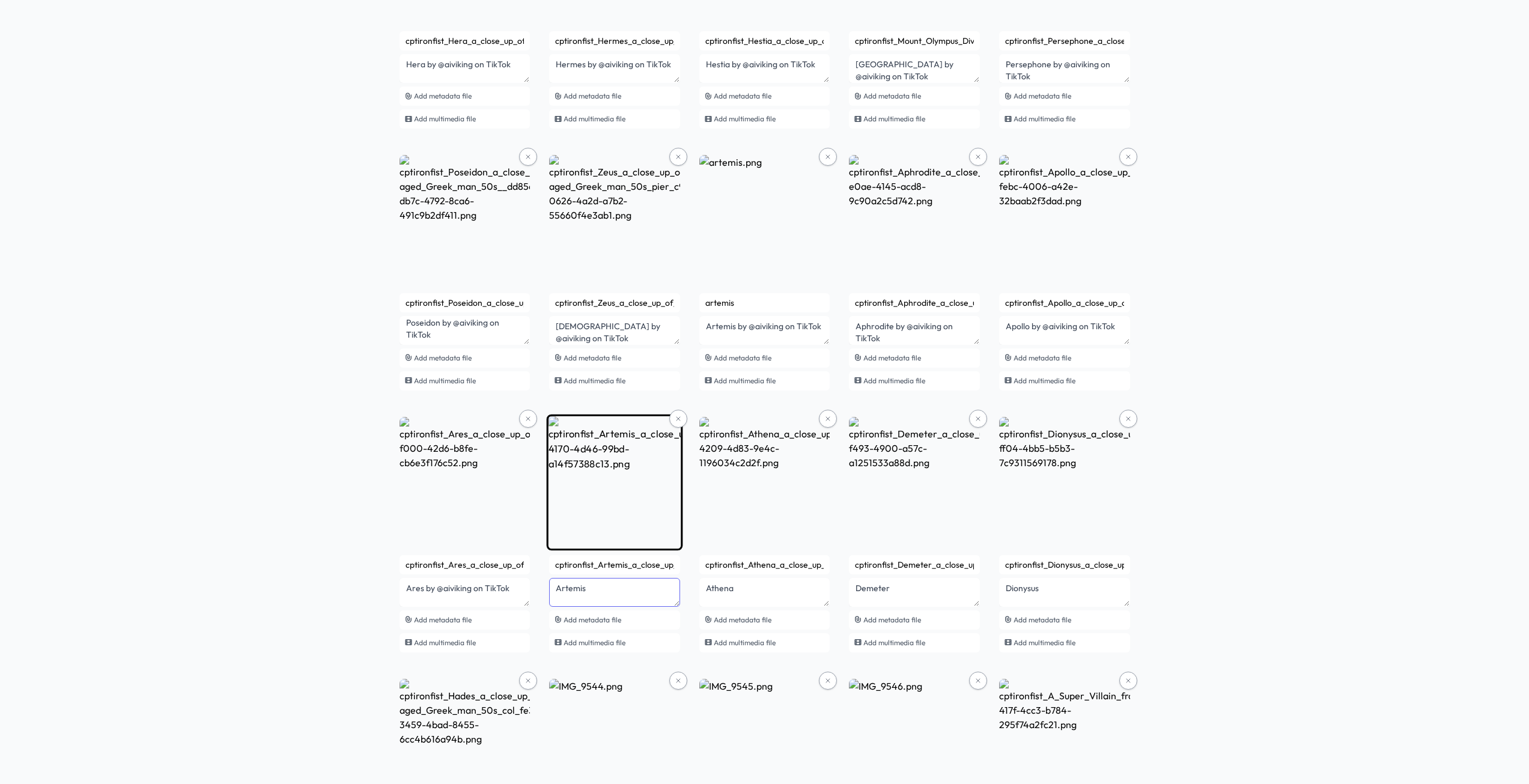
paste textarea "by @aiviking on TikTok"
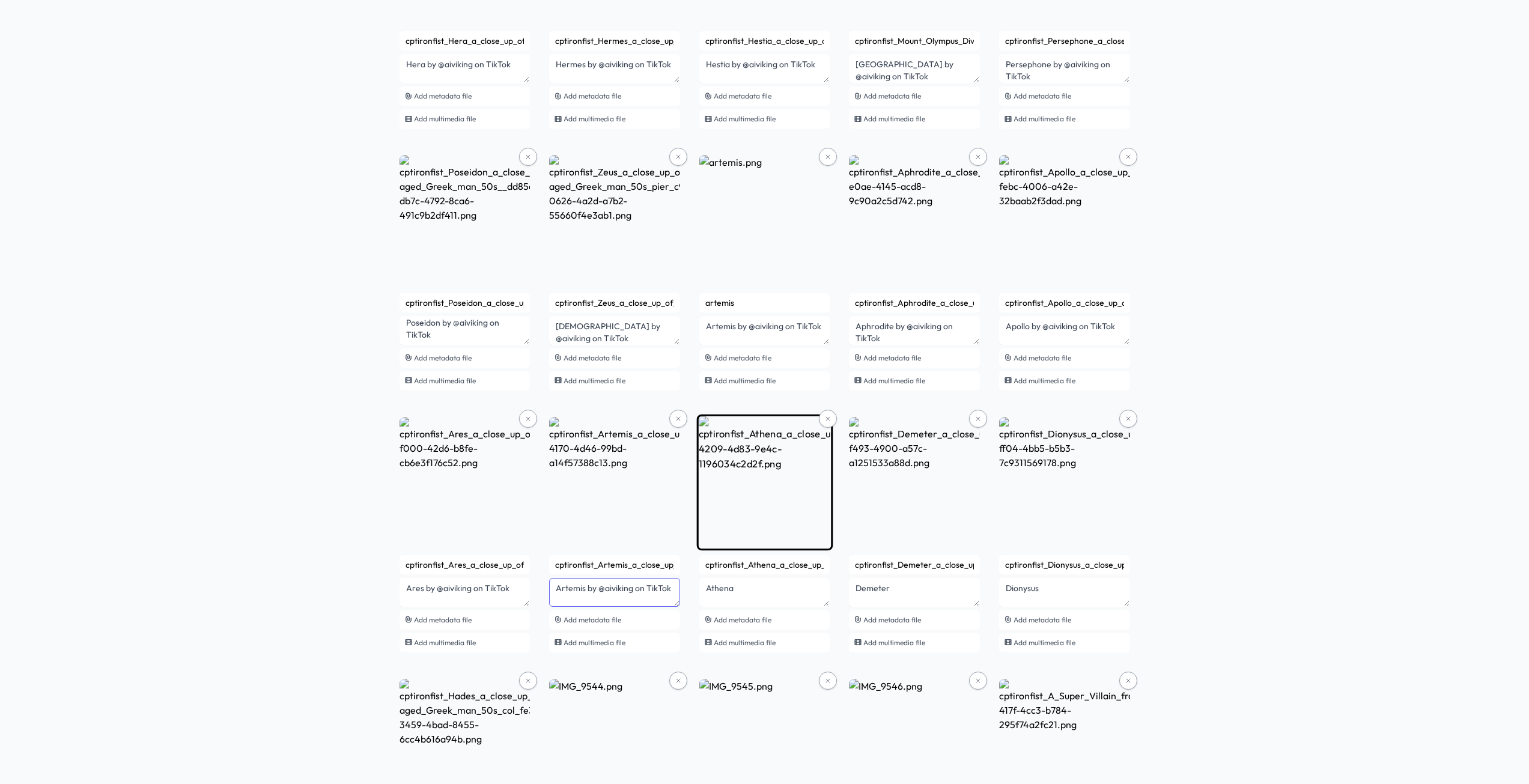
type textarea "Artemis by @aiviking on TikTok"
paste textarea "by @aiviking on TikTok"
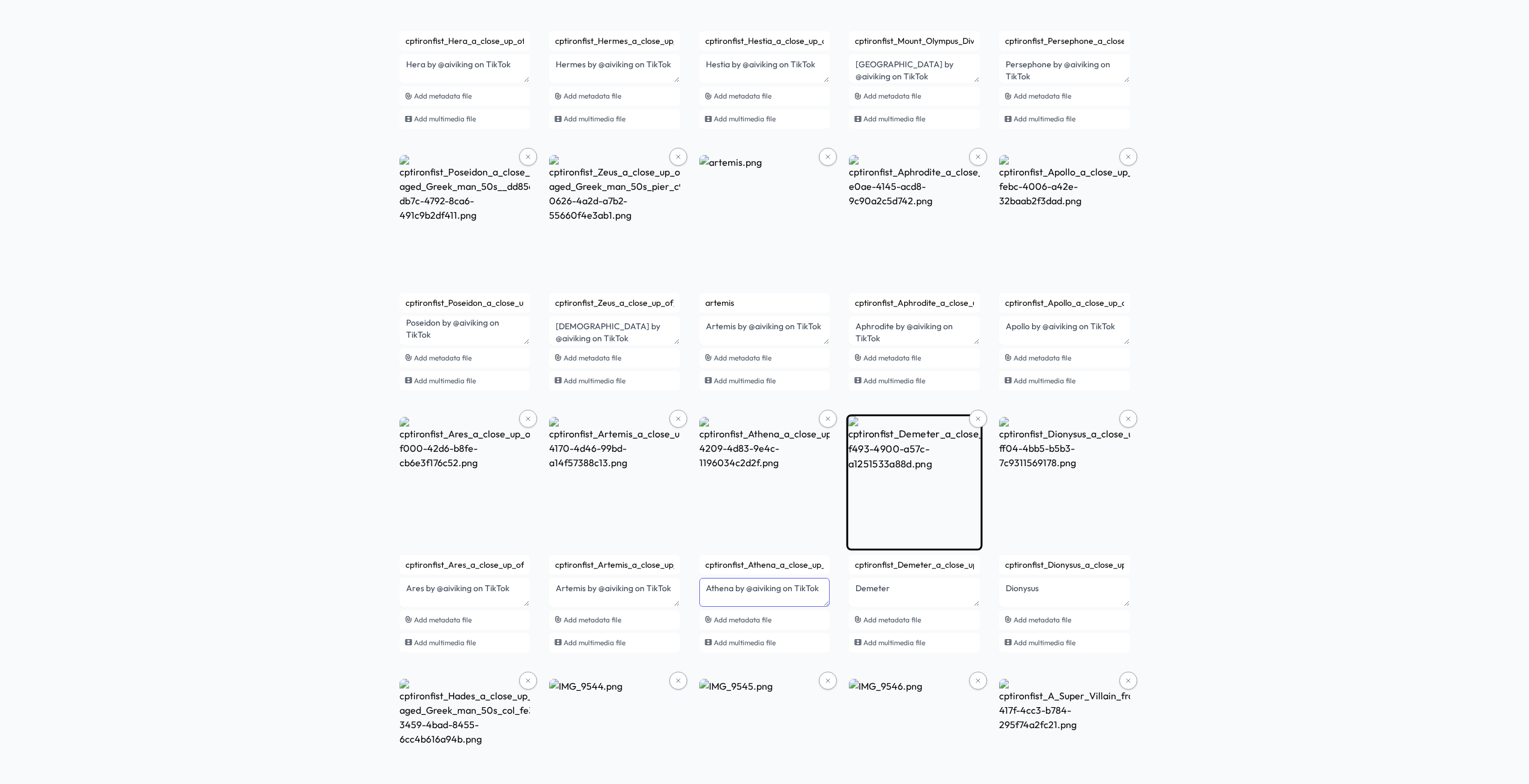
type textarea "Athena by @aiviking on TikTok"
paste textarea "by @aiviking on TikTok"
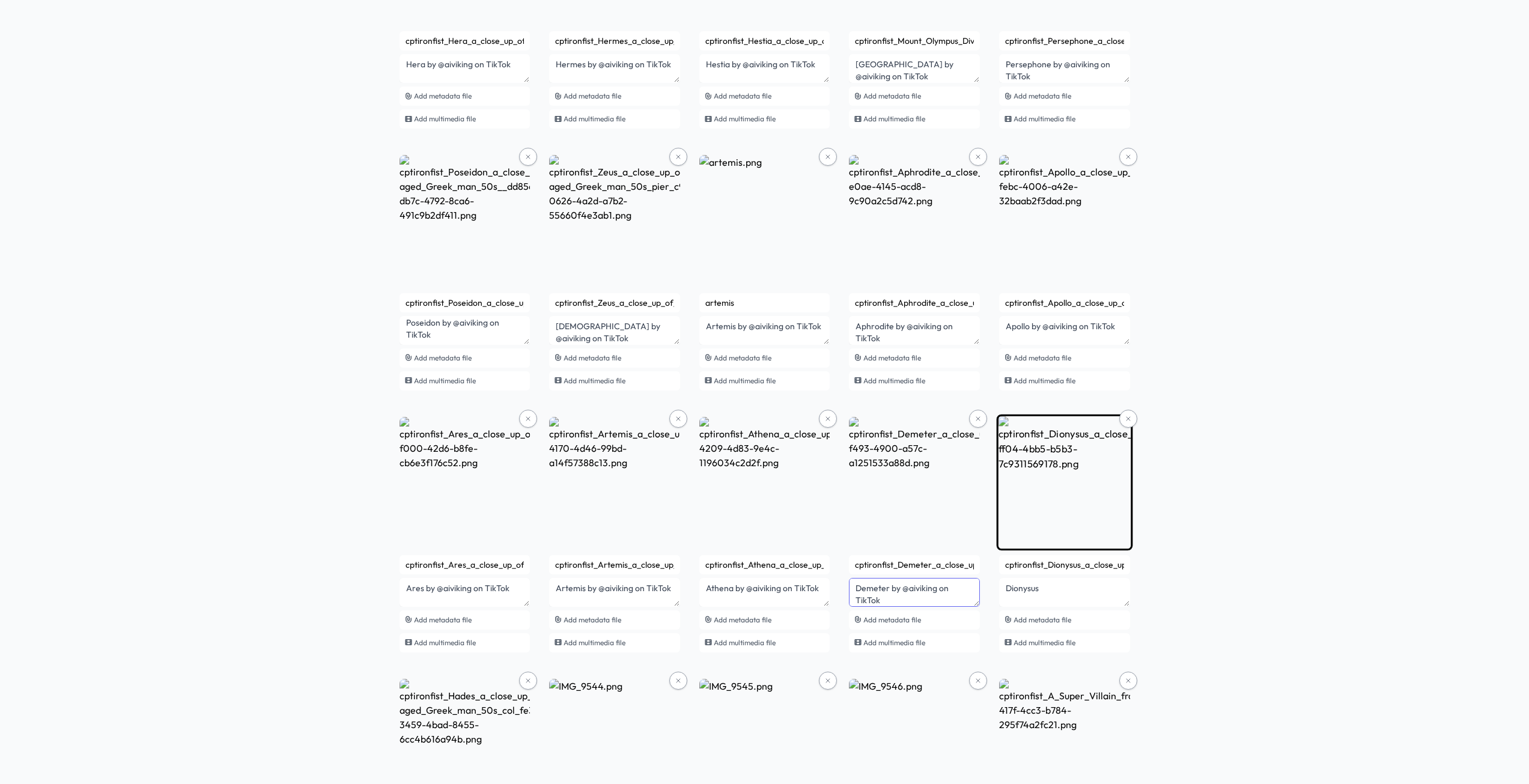
type textarea "Demeter by @aiviking on TikTok"
paste textarea "by @aiviking on TikTok"
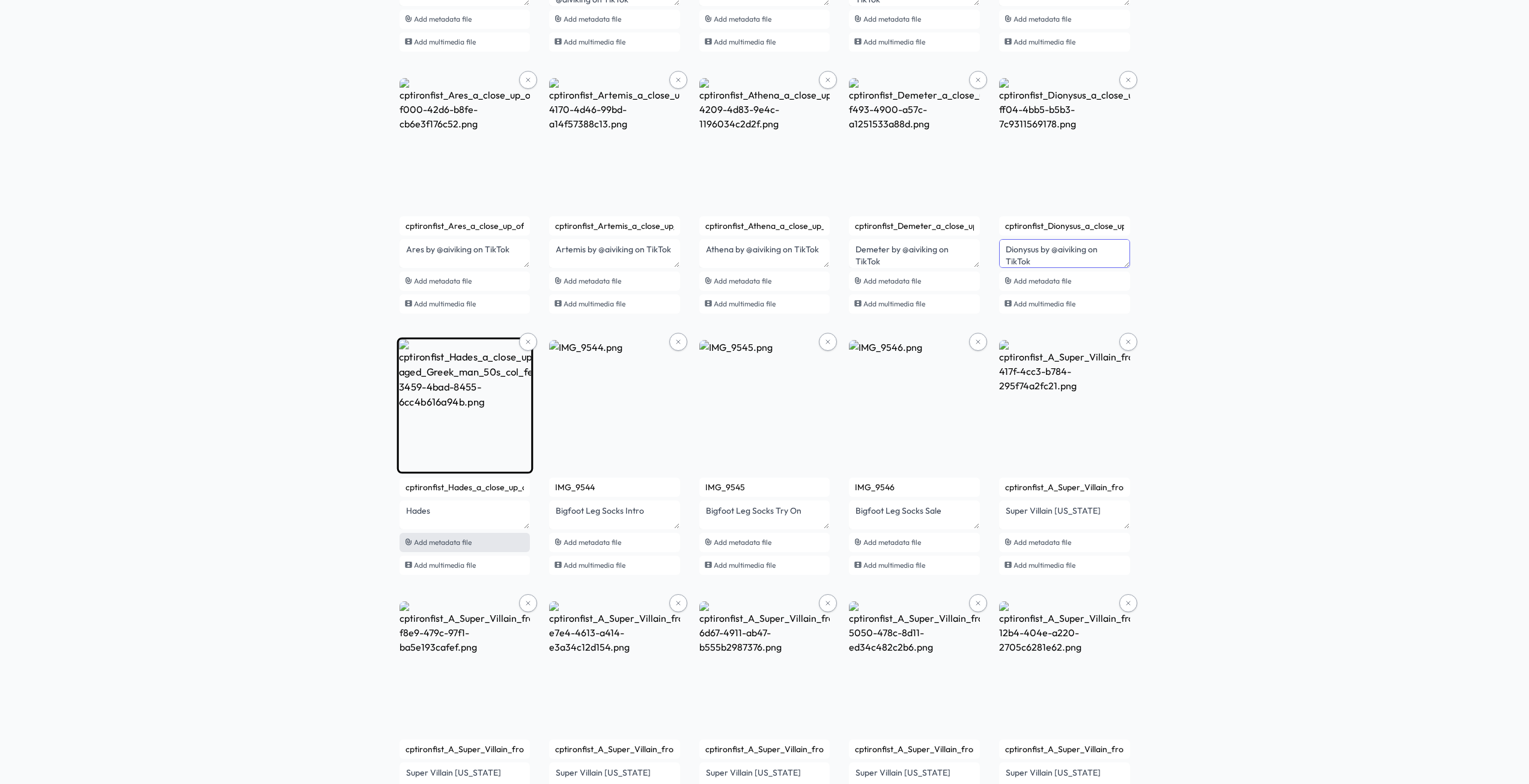
scroll to position [1502, 0]
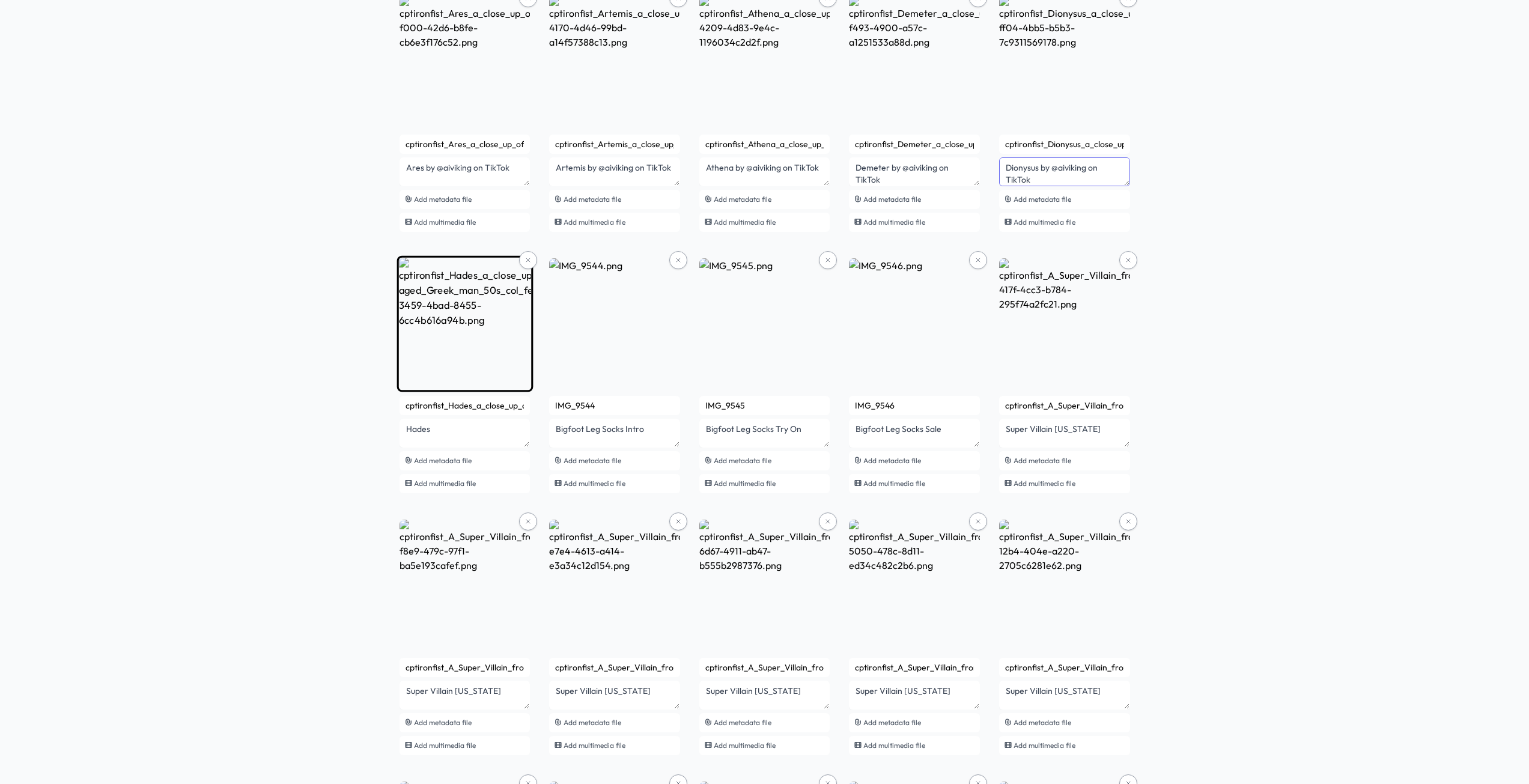
type textarea "Dionysus by @aiviking on TikTok"
paste textarea "by @aiviking on TikTok"
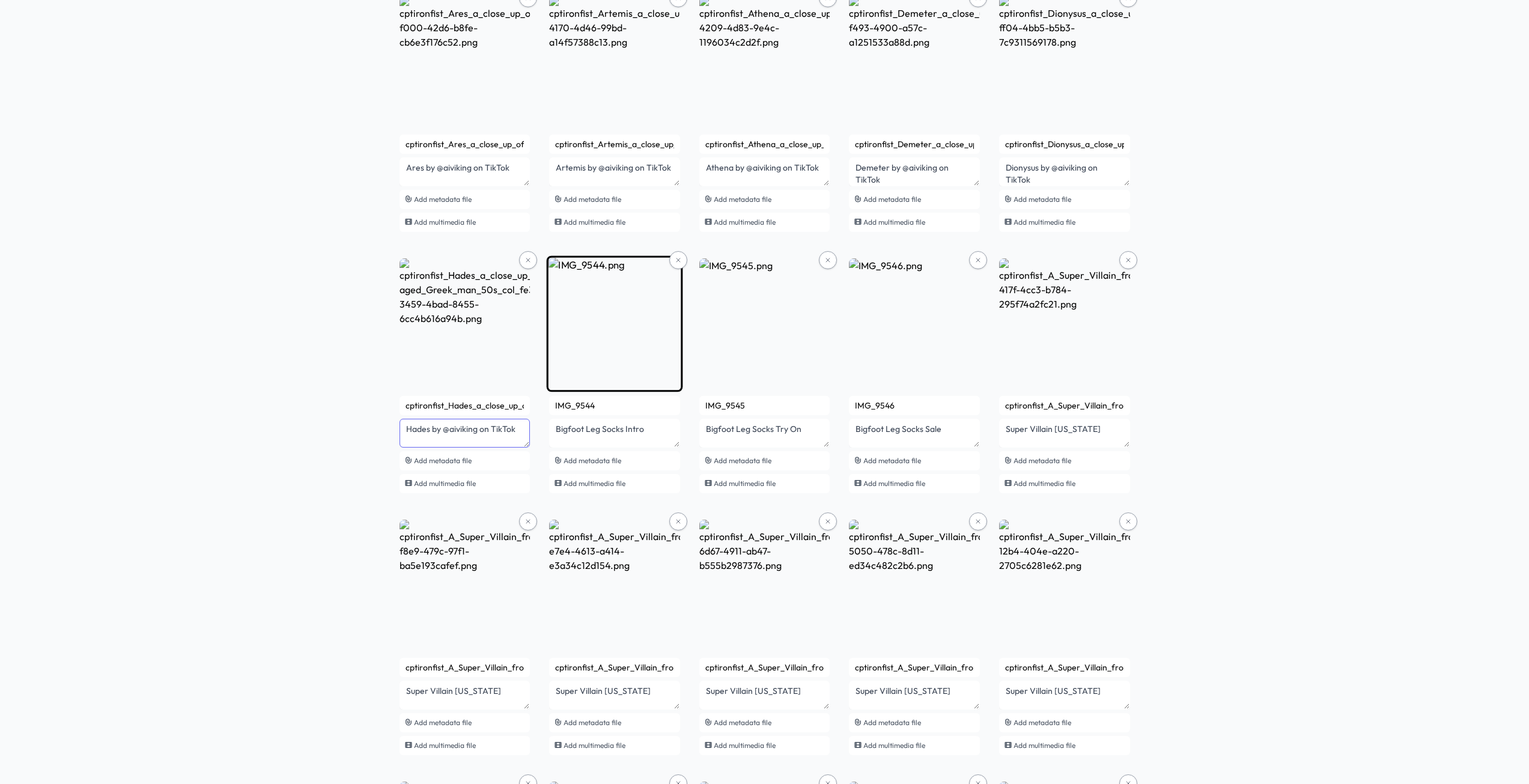
type textarea "Hades by @aiviking on TikTok"
paste
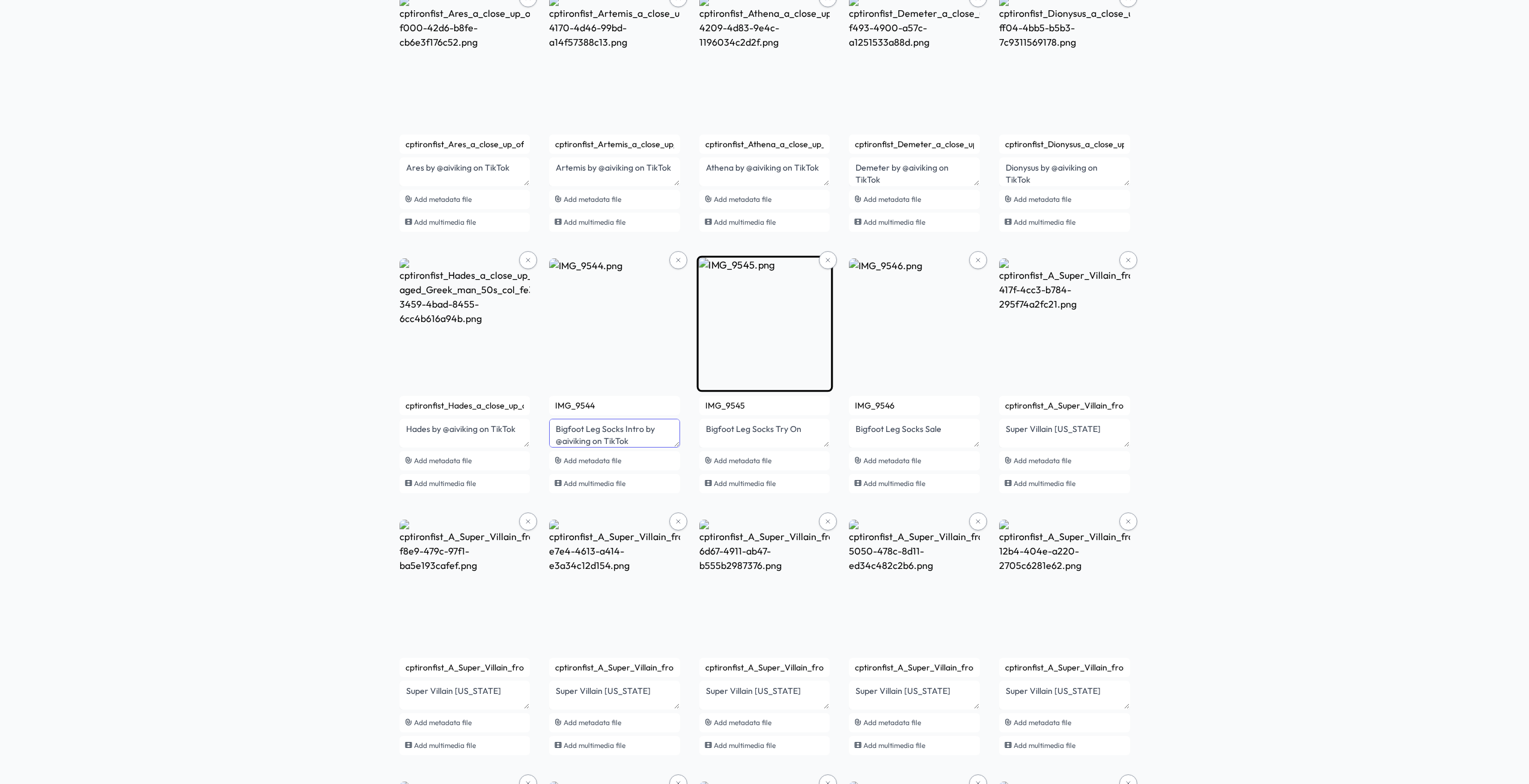
type textarea "Bigfoot Leg Socks Intro by @aiviking on TikTok"
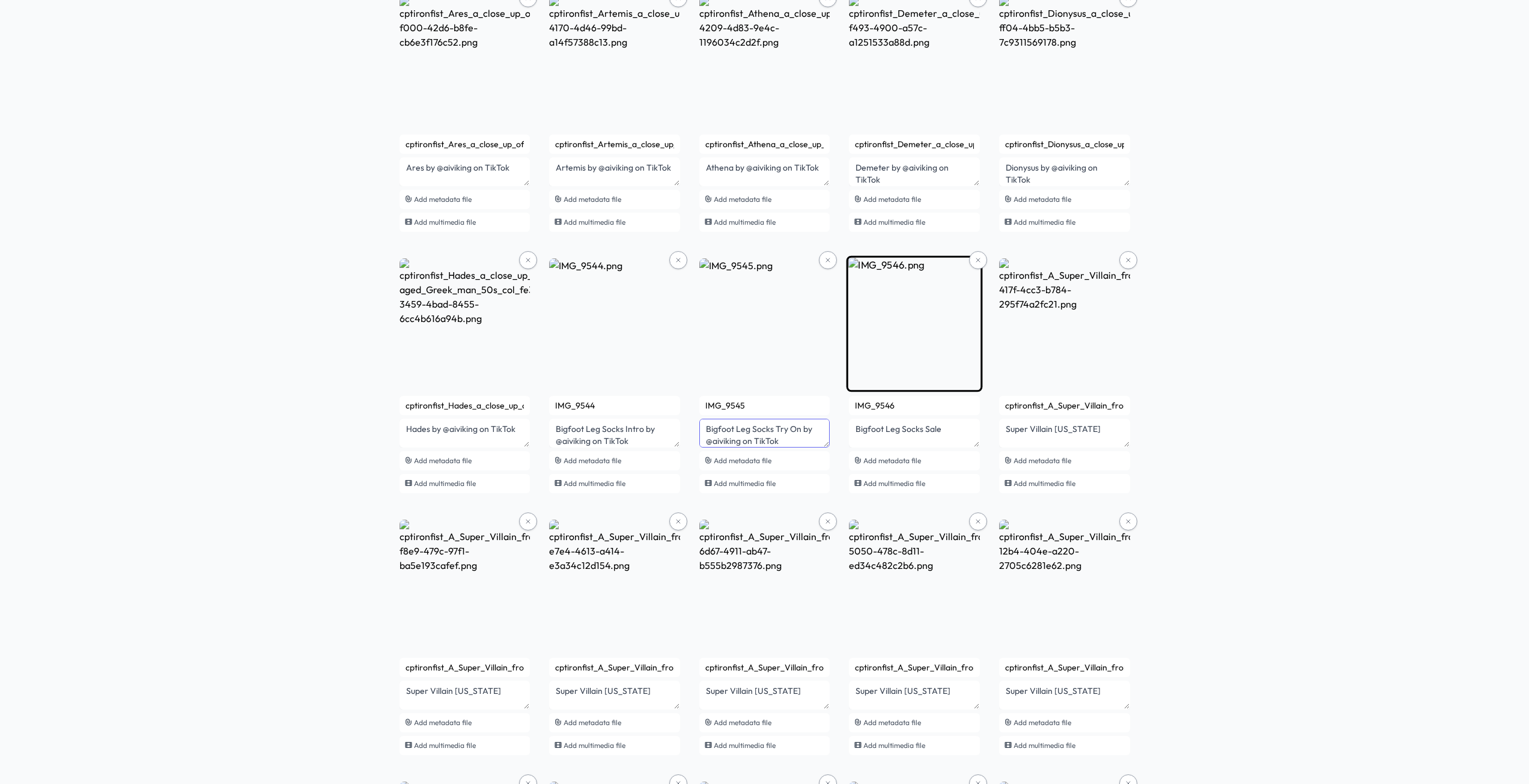
type textarea "Bigfoot Leg Socks Try On by @aiviking on TikTok"
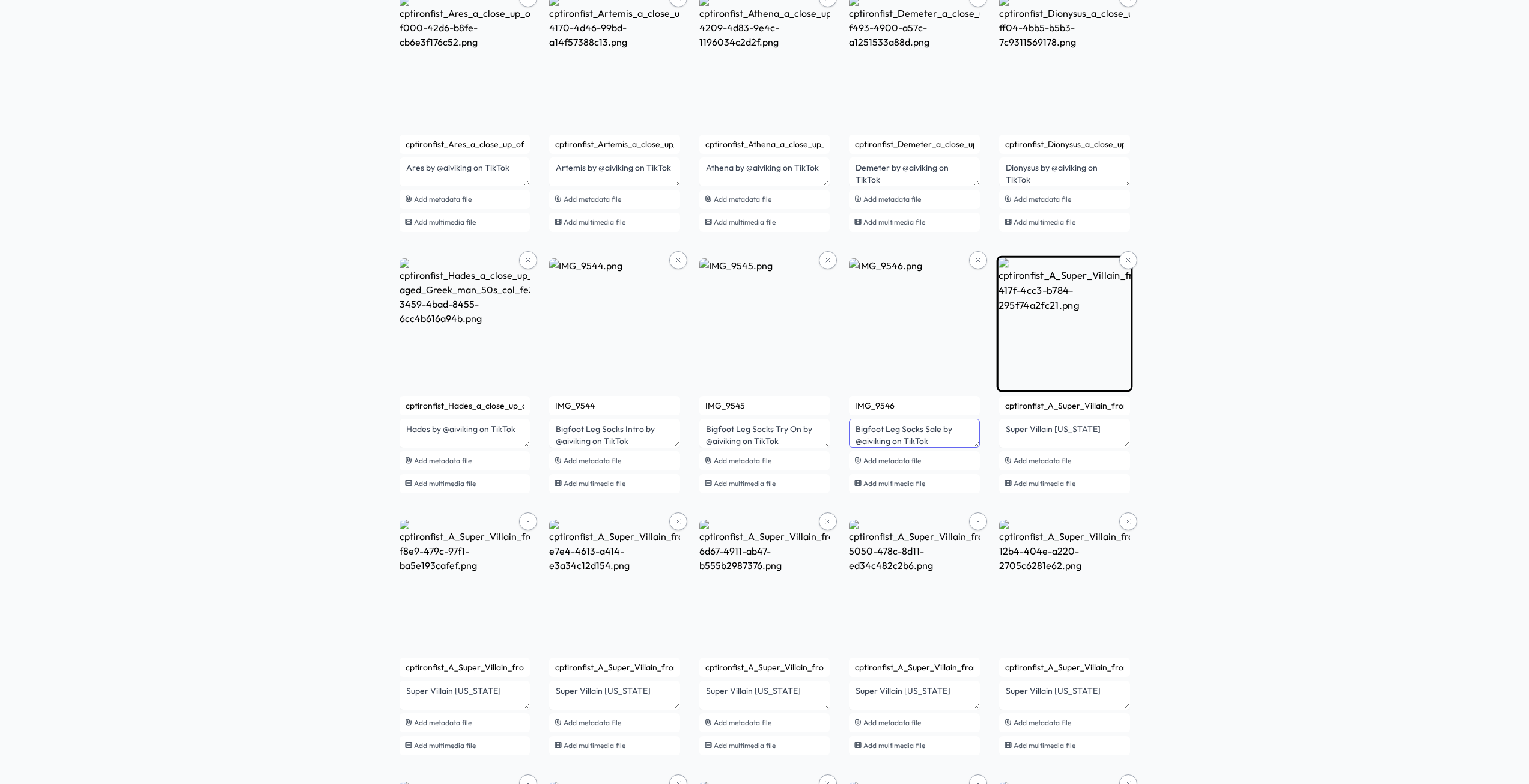
type textarea "Bigfoot Leg Socks Sale by @aiviking on TikTok"
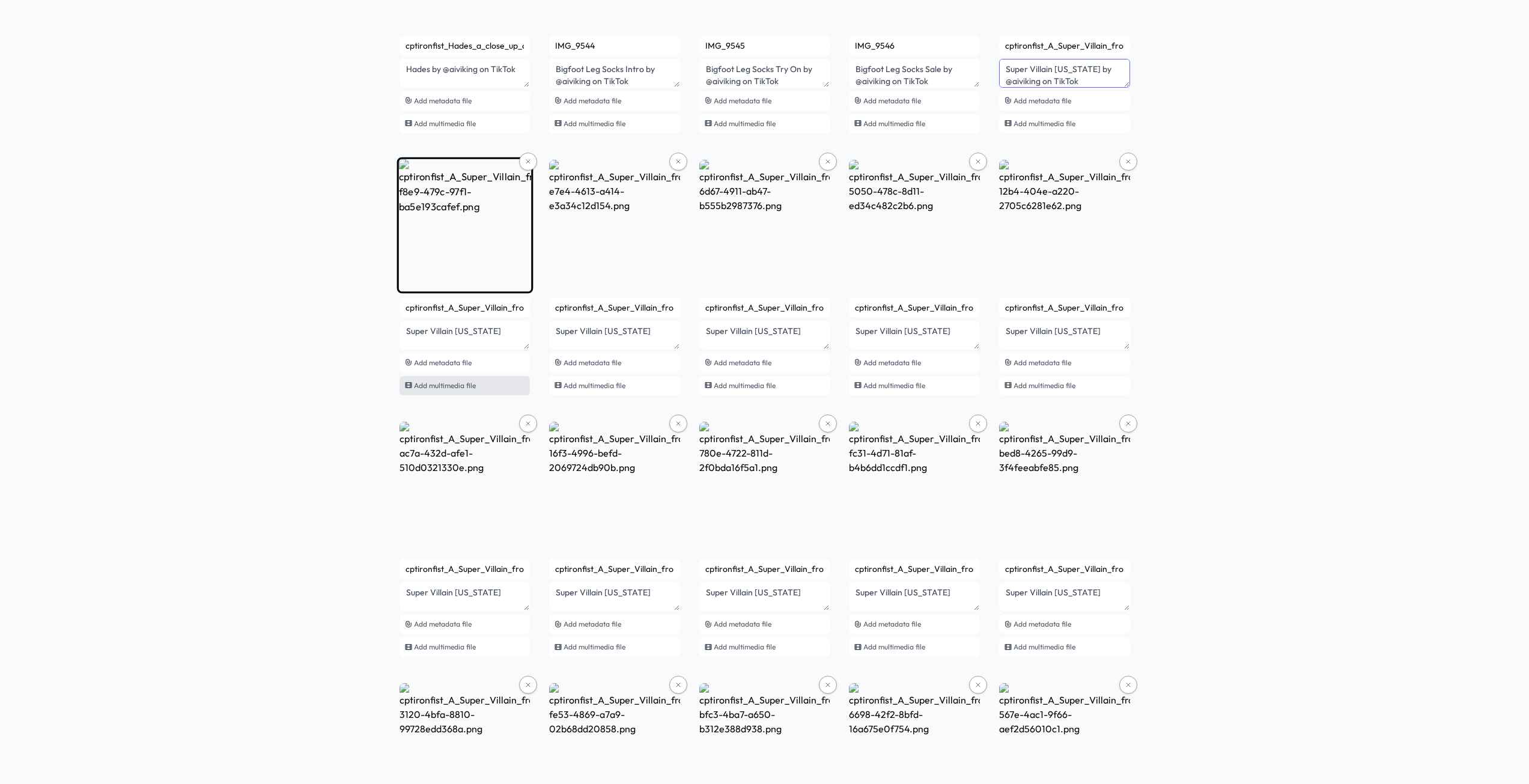
scroll to position [1861, 0]
type textarea "Super Villain Alabama by @aiviking on TikTok"
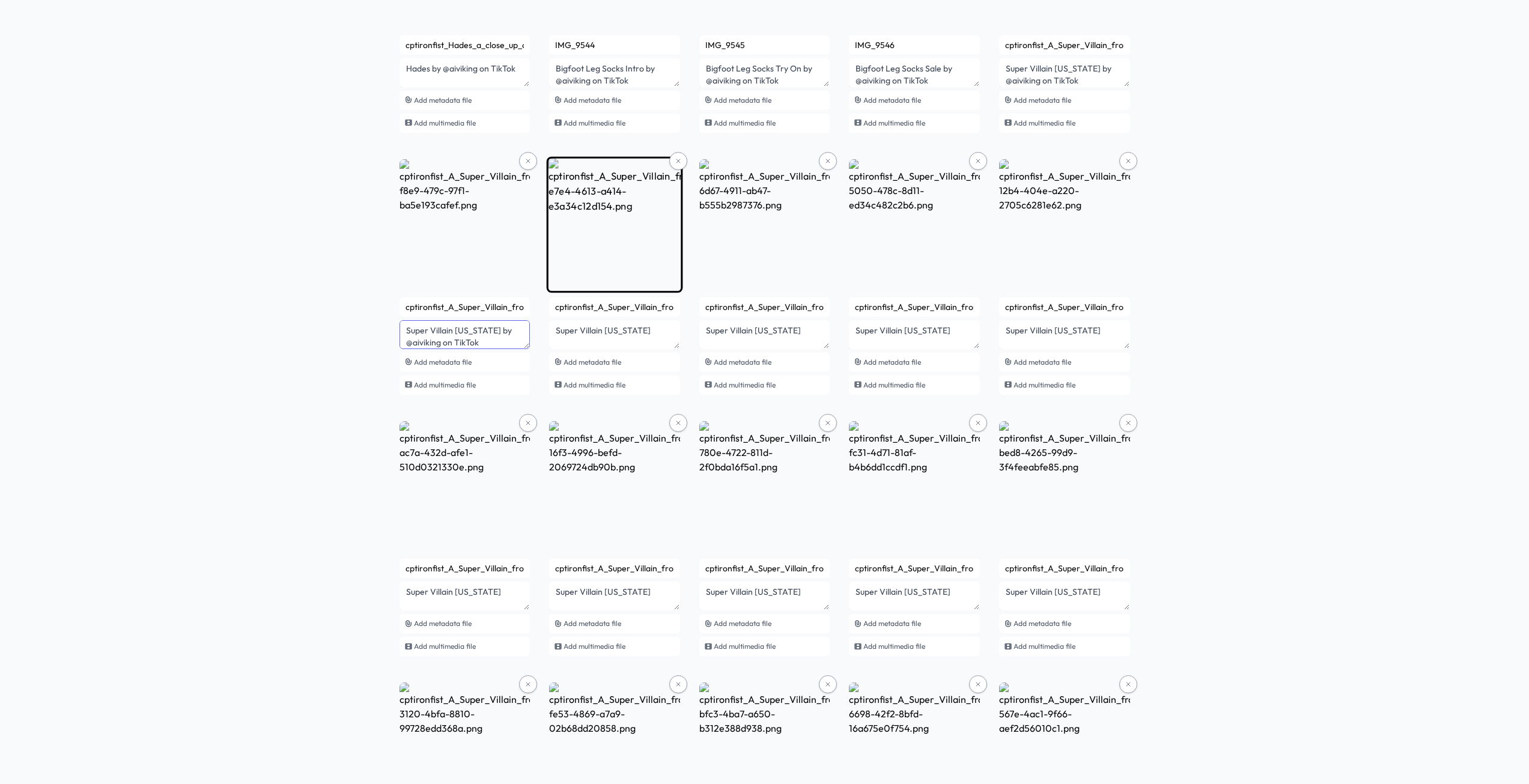
type textarea "Super Villain Alaska by @aiviking on TikTok"
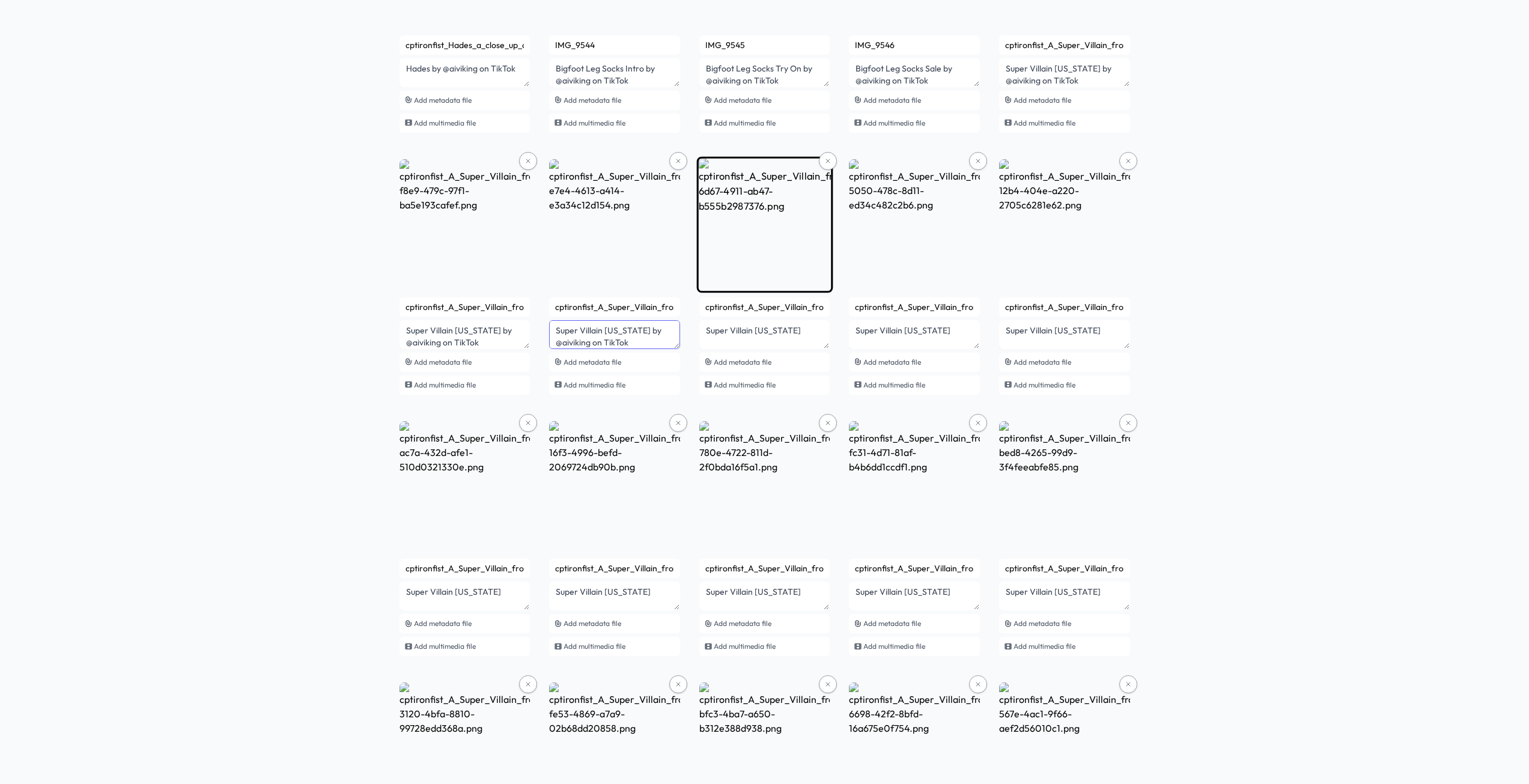
type textarea "Super Villain Arizona by @aiviking on TikTok"
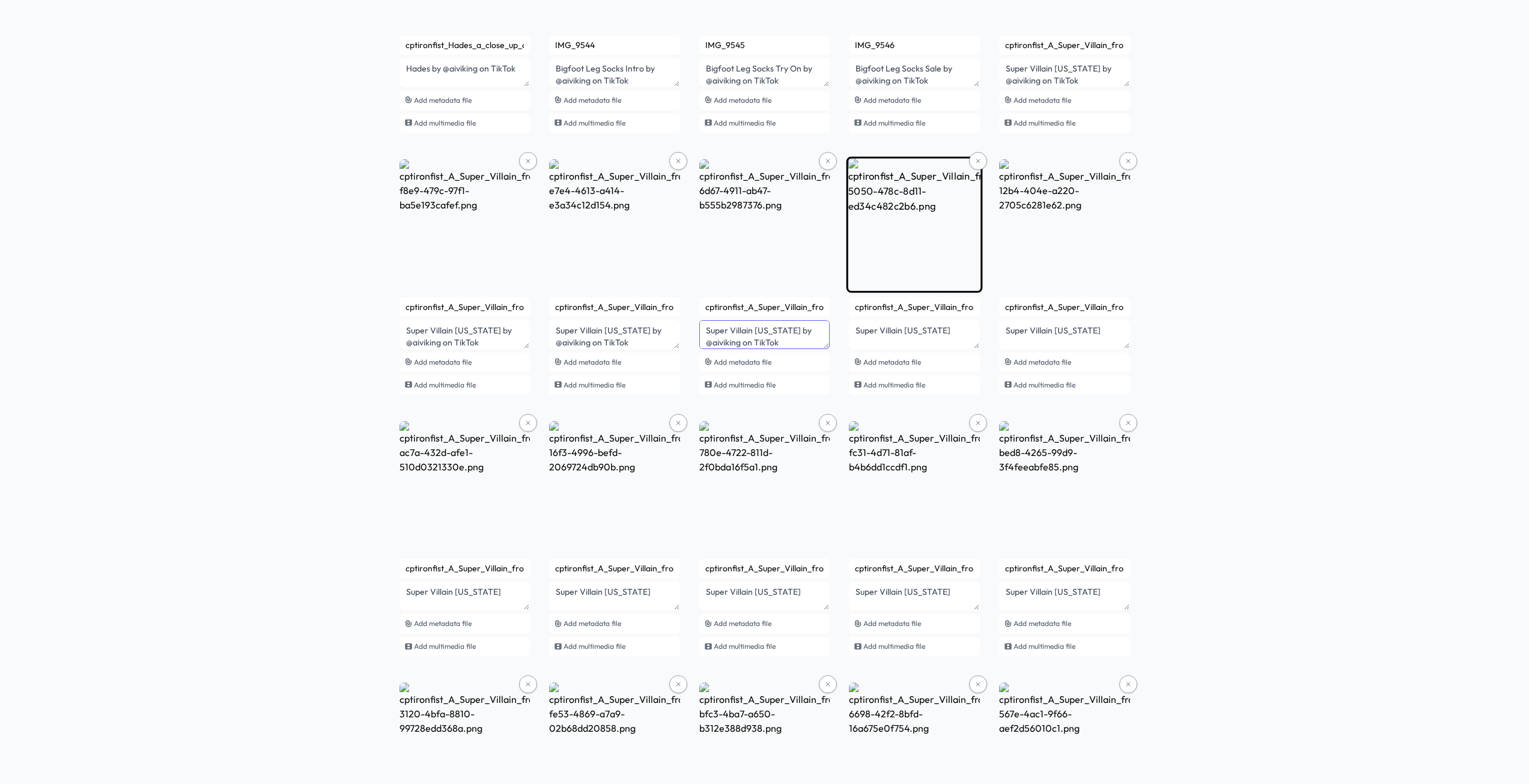
type textarea "Super Villain Arkansas by @aiviking on TikTok"
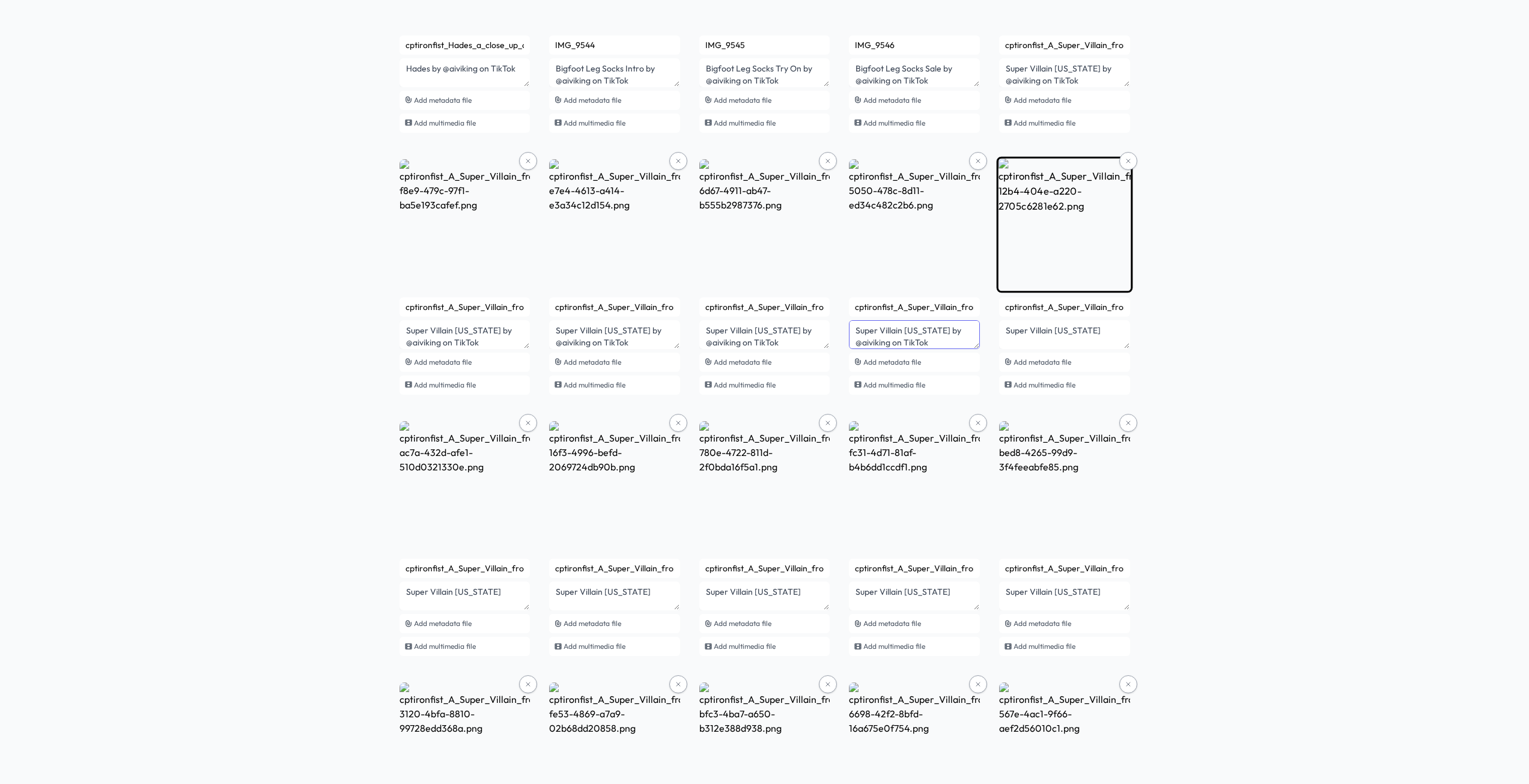
type textarea "Super Villain California by @aiviking on TikTok"
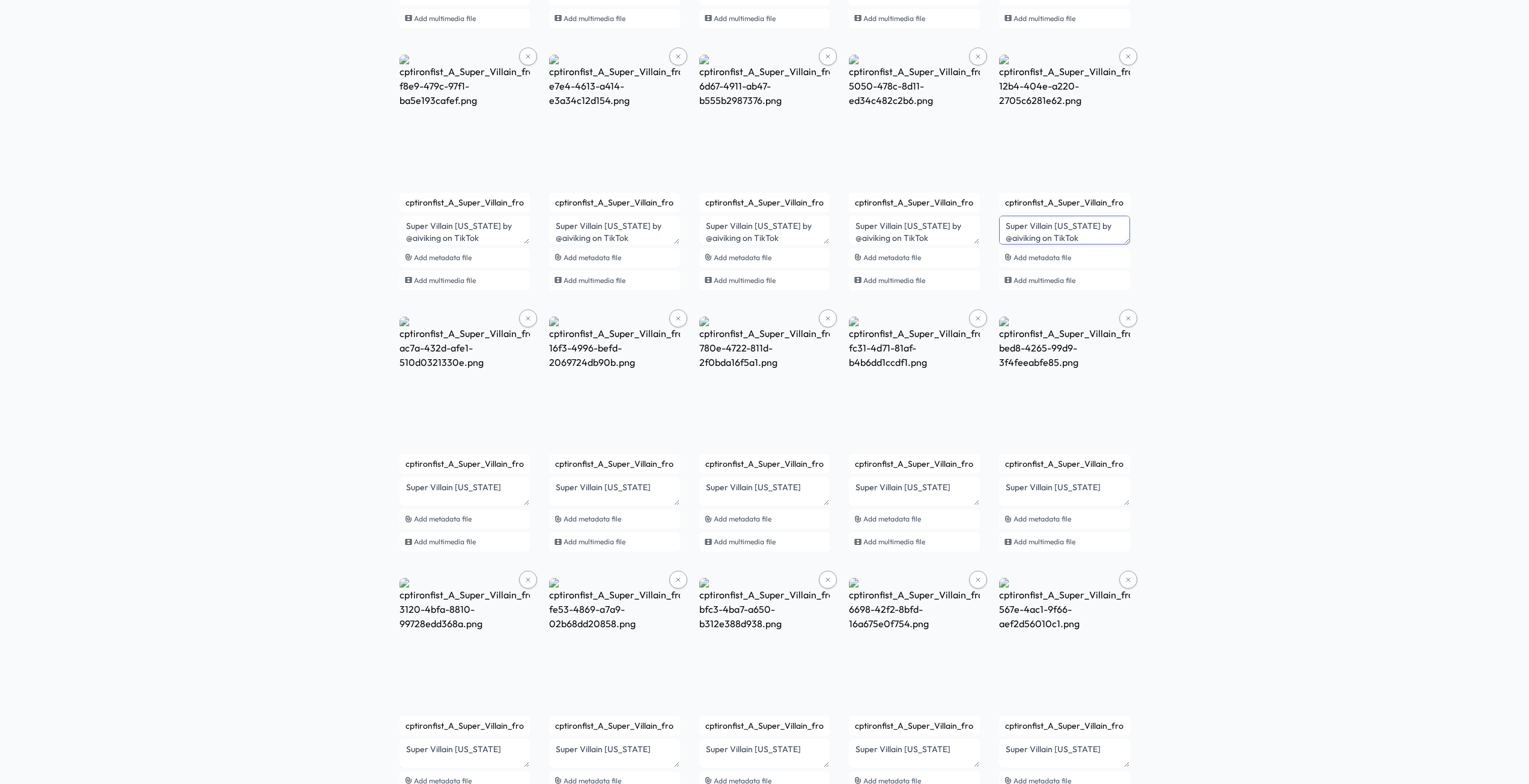
scroll to position [2042, 0]
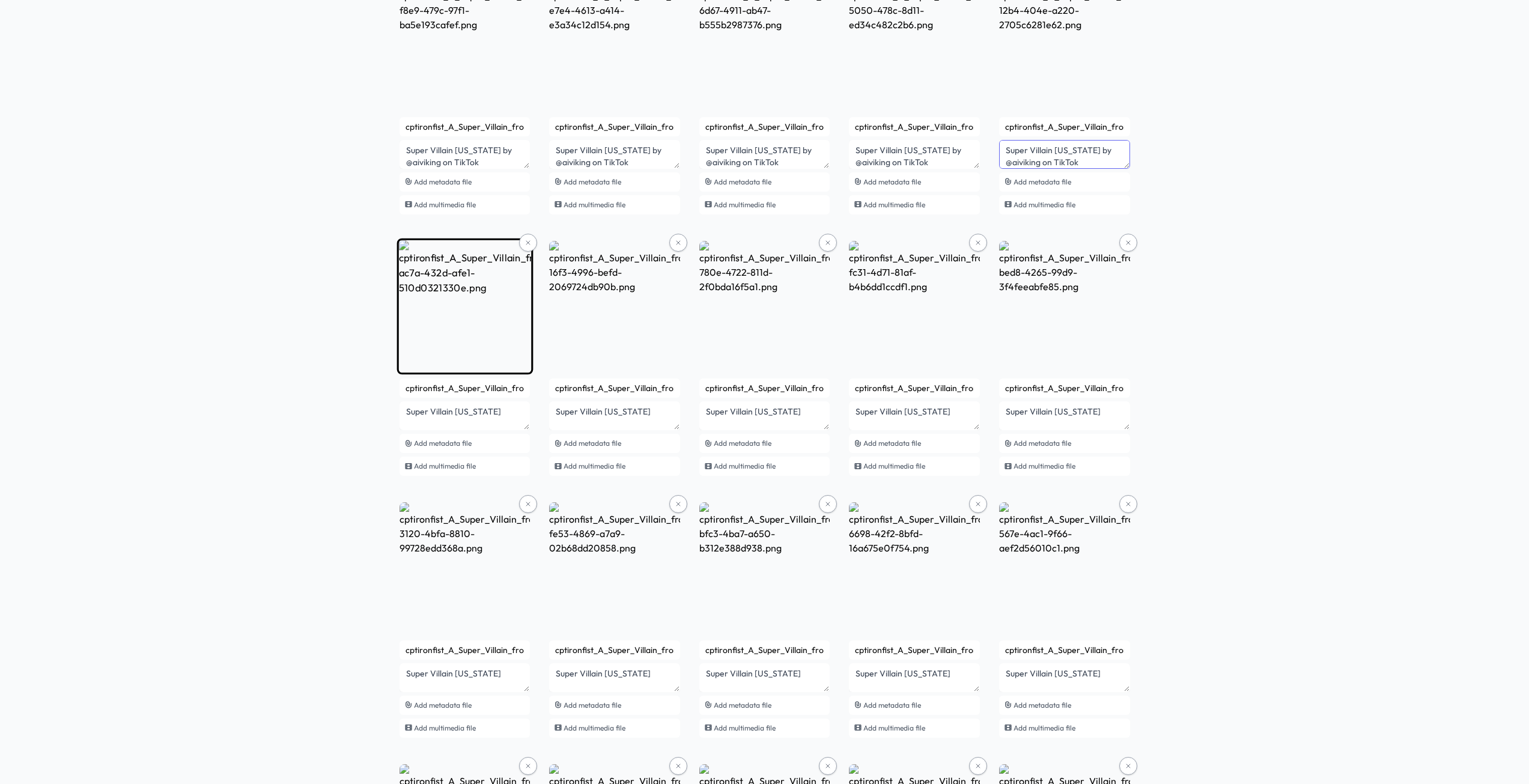
type textarea "Super Villain Colorado by @aiviking on TikTok"
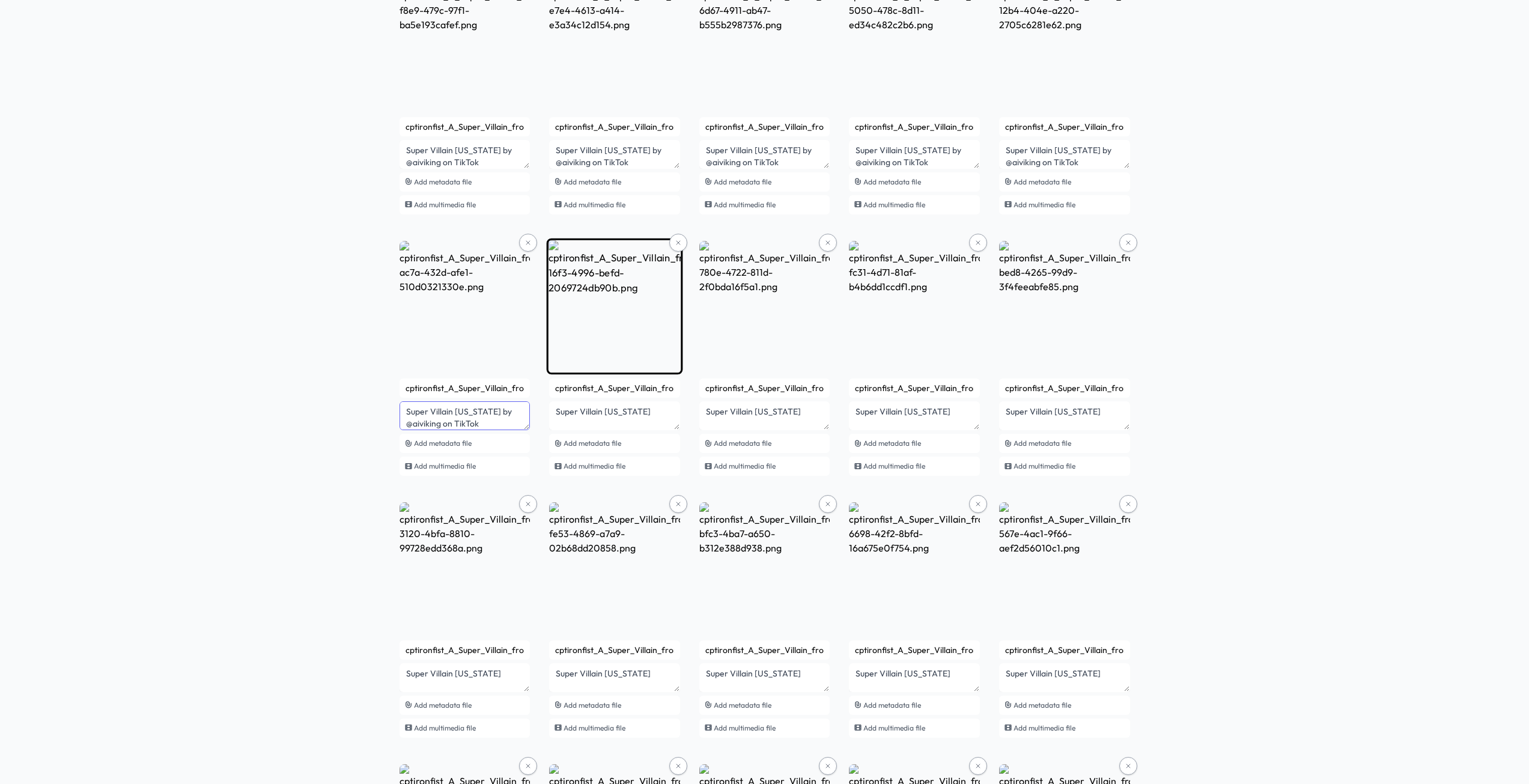
type textarea "Super Villain Connecticut by @aiviking on TikTok"
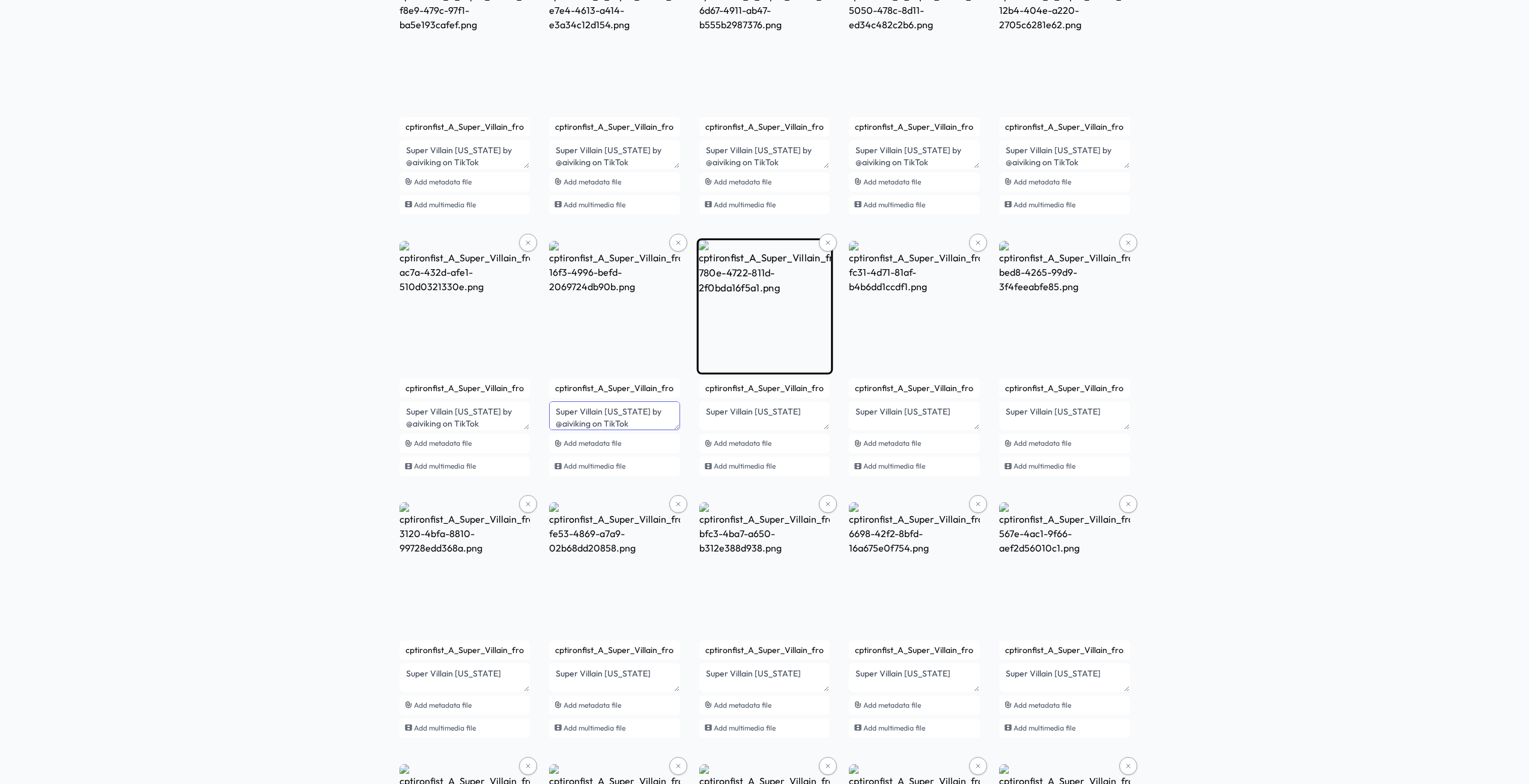
type textarea "Super Villain Delaware by @aiviking on TikTok"
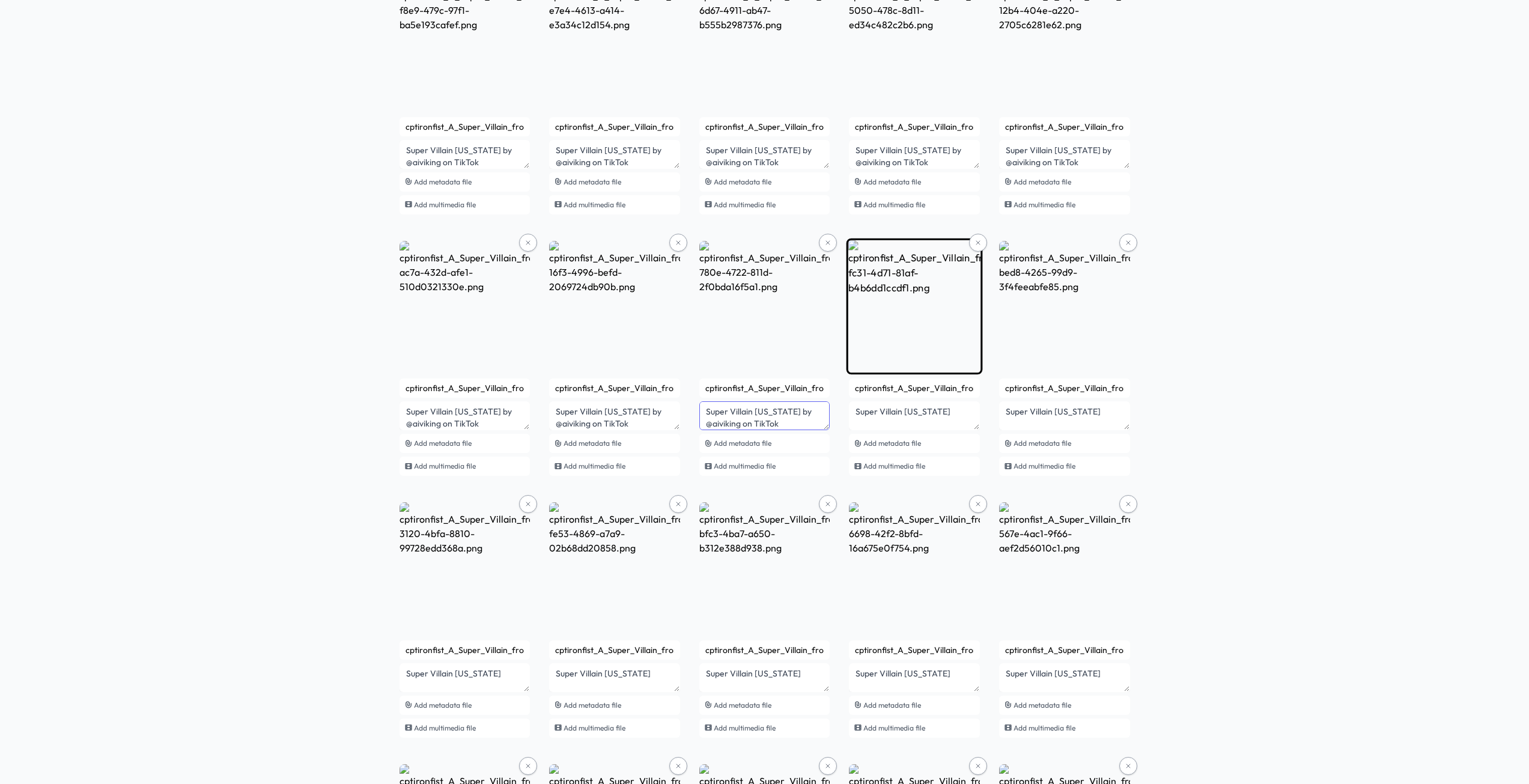
type textarea "Super Villain Georgia by @aiviking on TikTok"
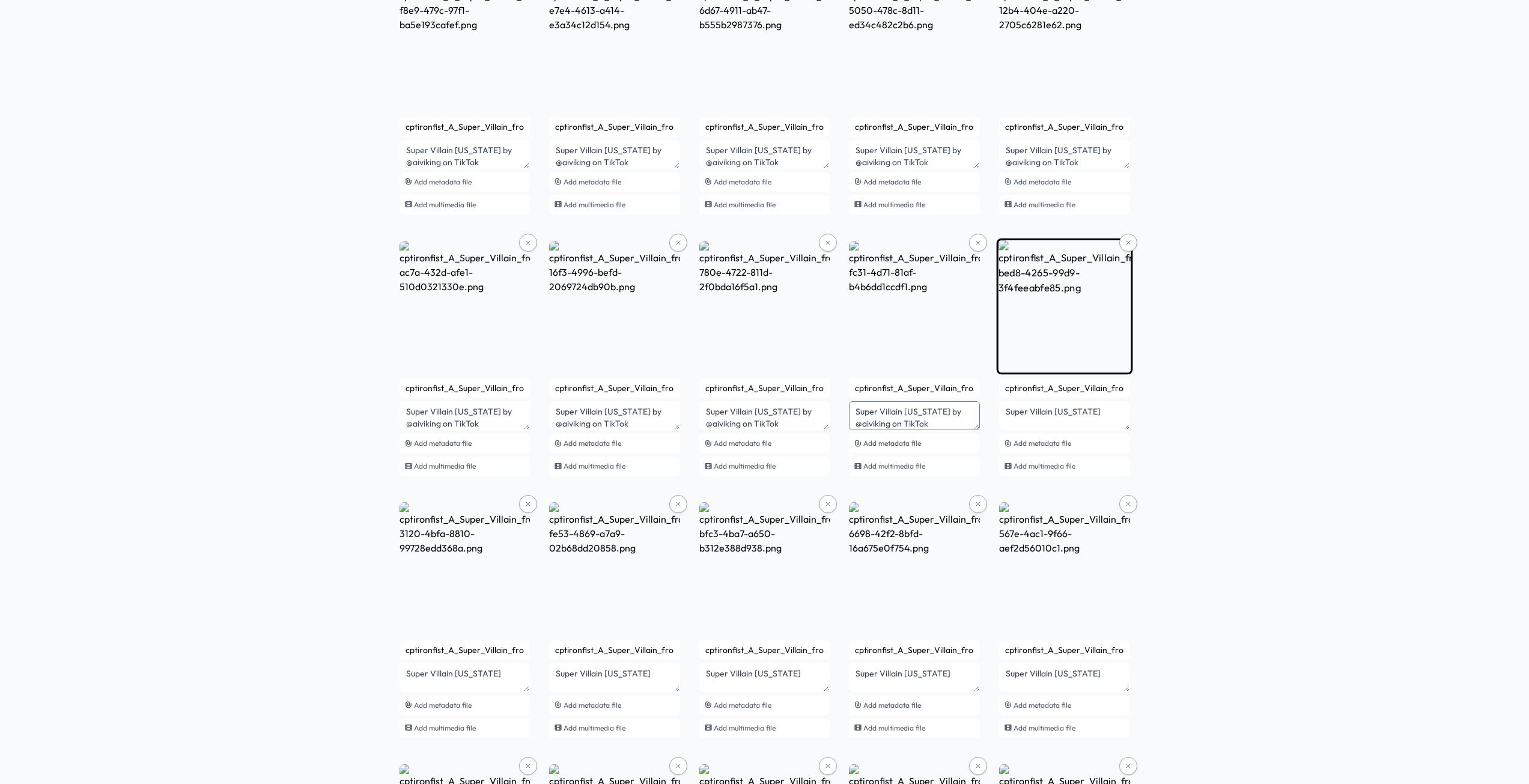
type textarea "Super Villain Hawaii by @aiviking on TikTok"
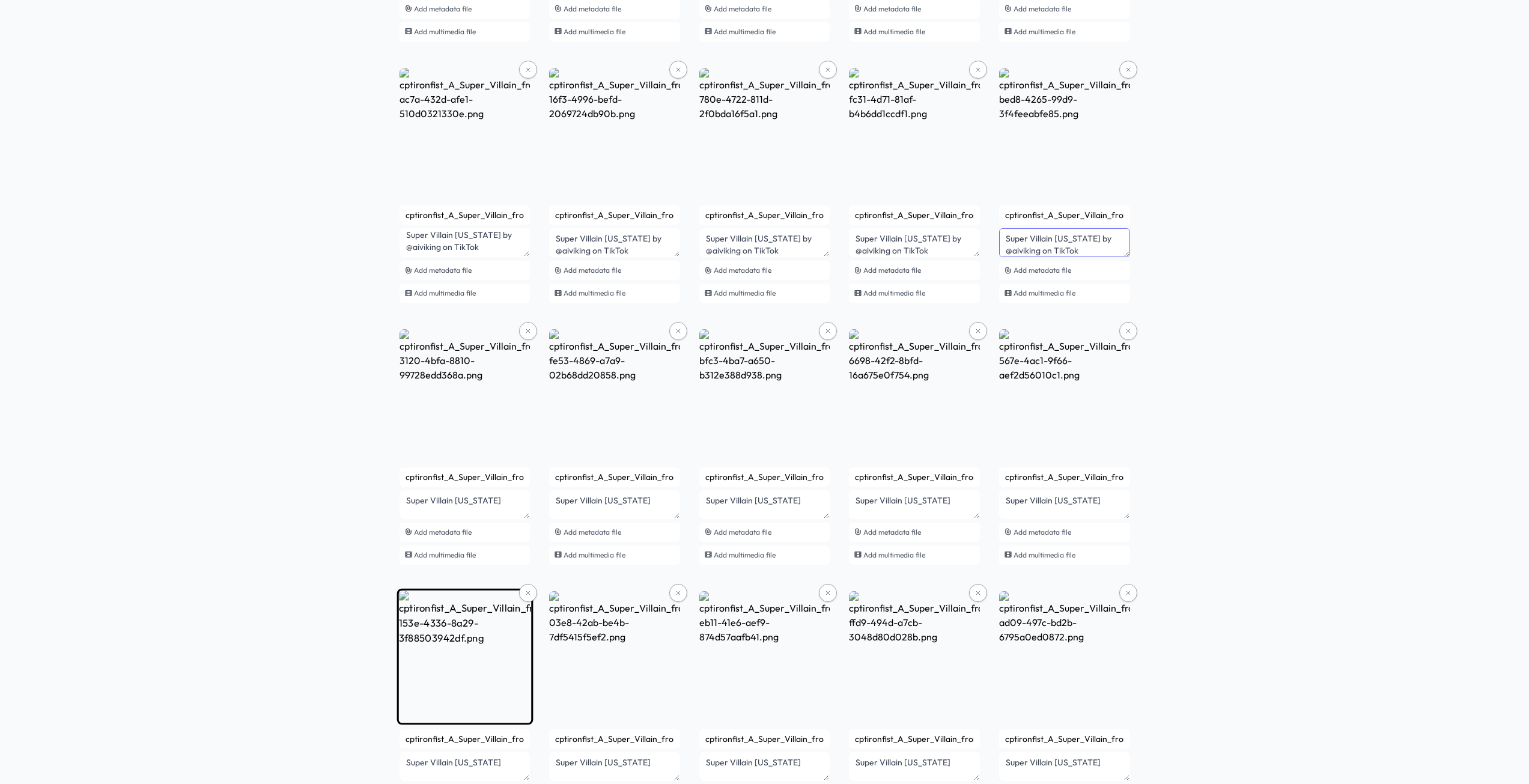
scroll to position [2402, 0]
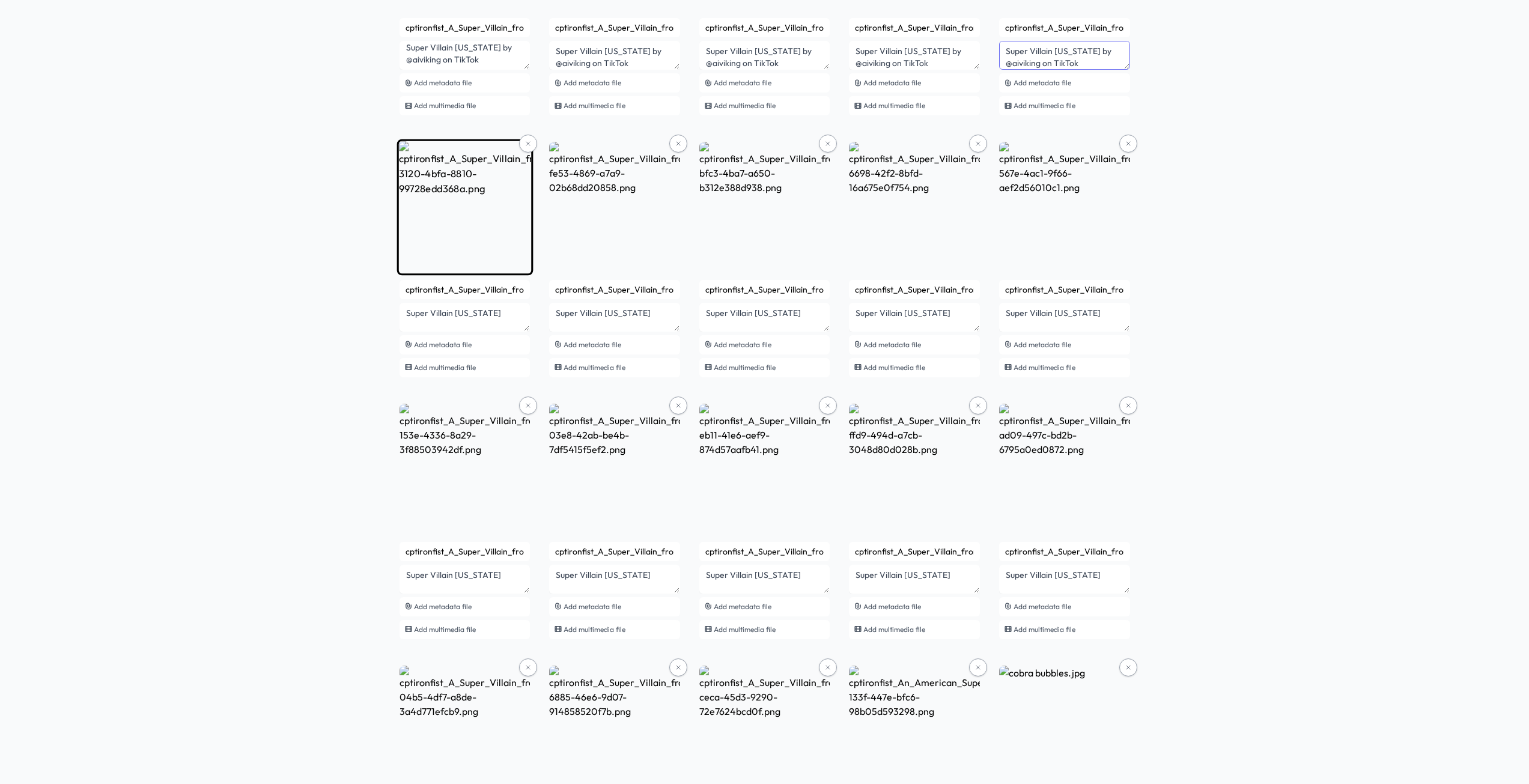
type textarea "Super Villain Idaho by @aiviking on TikTok"
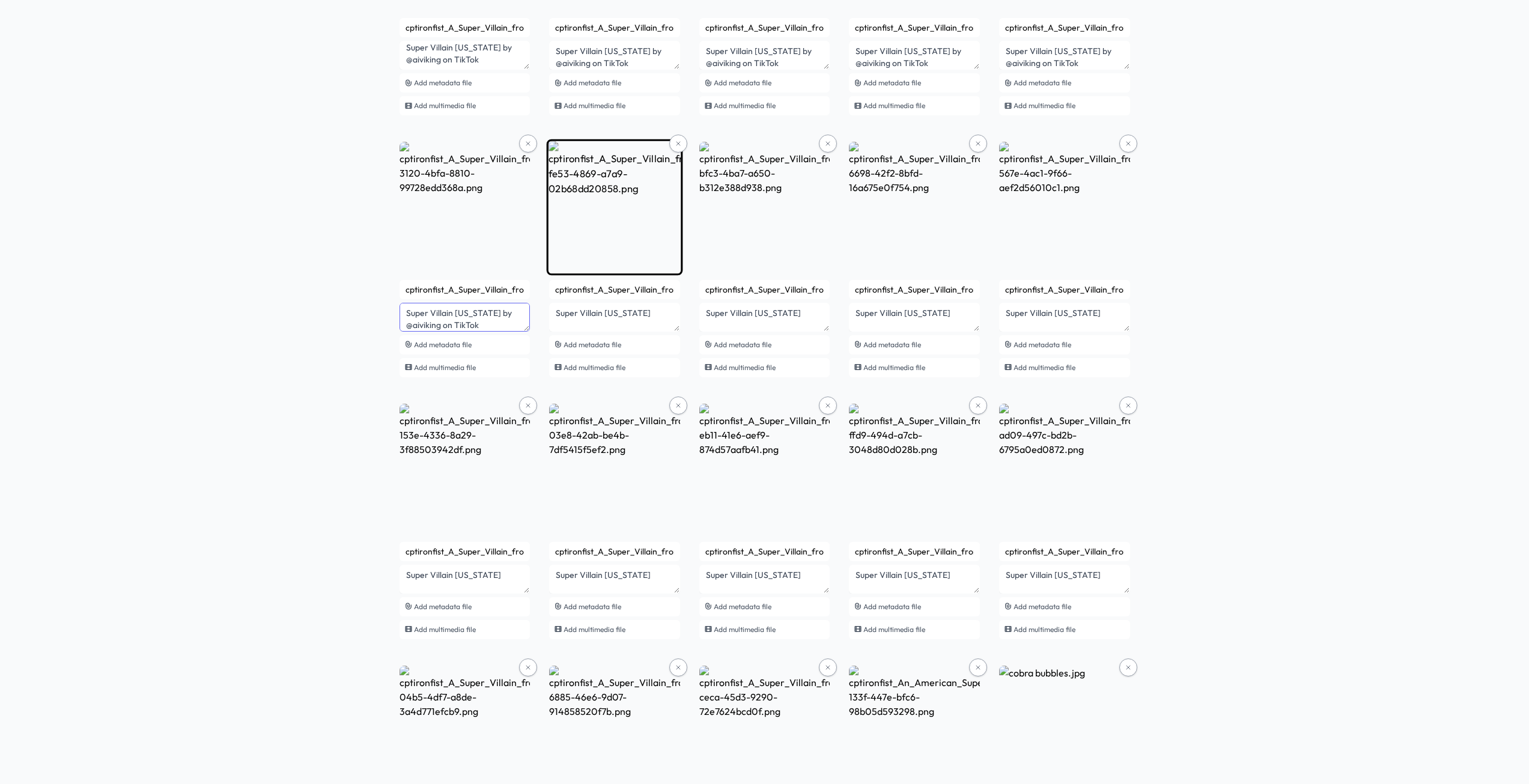
type textarea "Super Villain Illinois by @aiviking on TikTok"
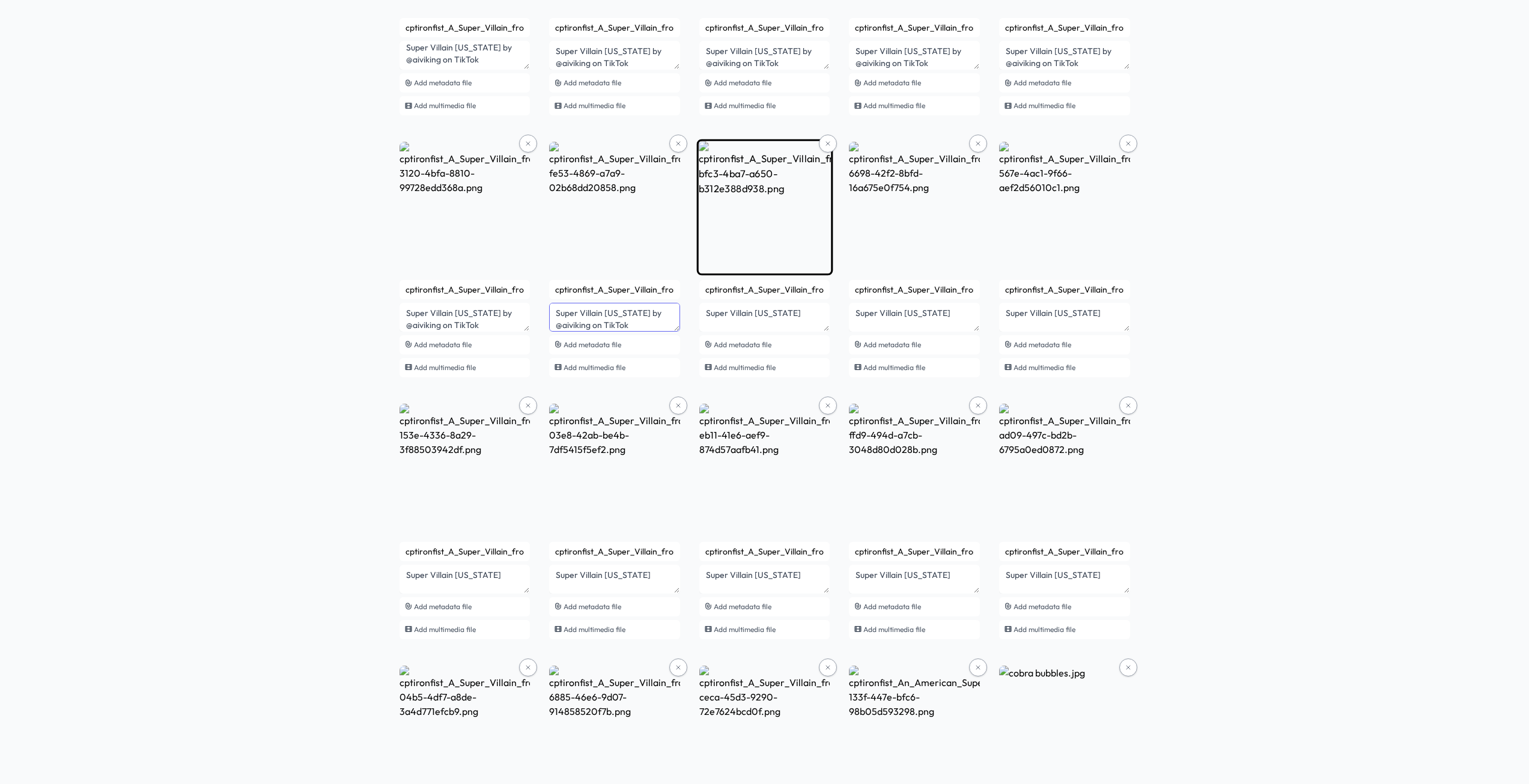
type textarea "Super Villain Indiana by @aiviking on TikTok"
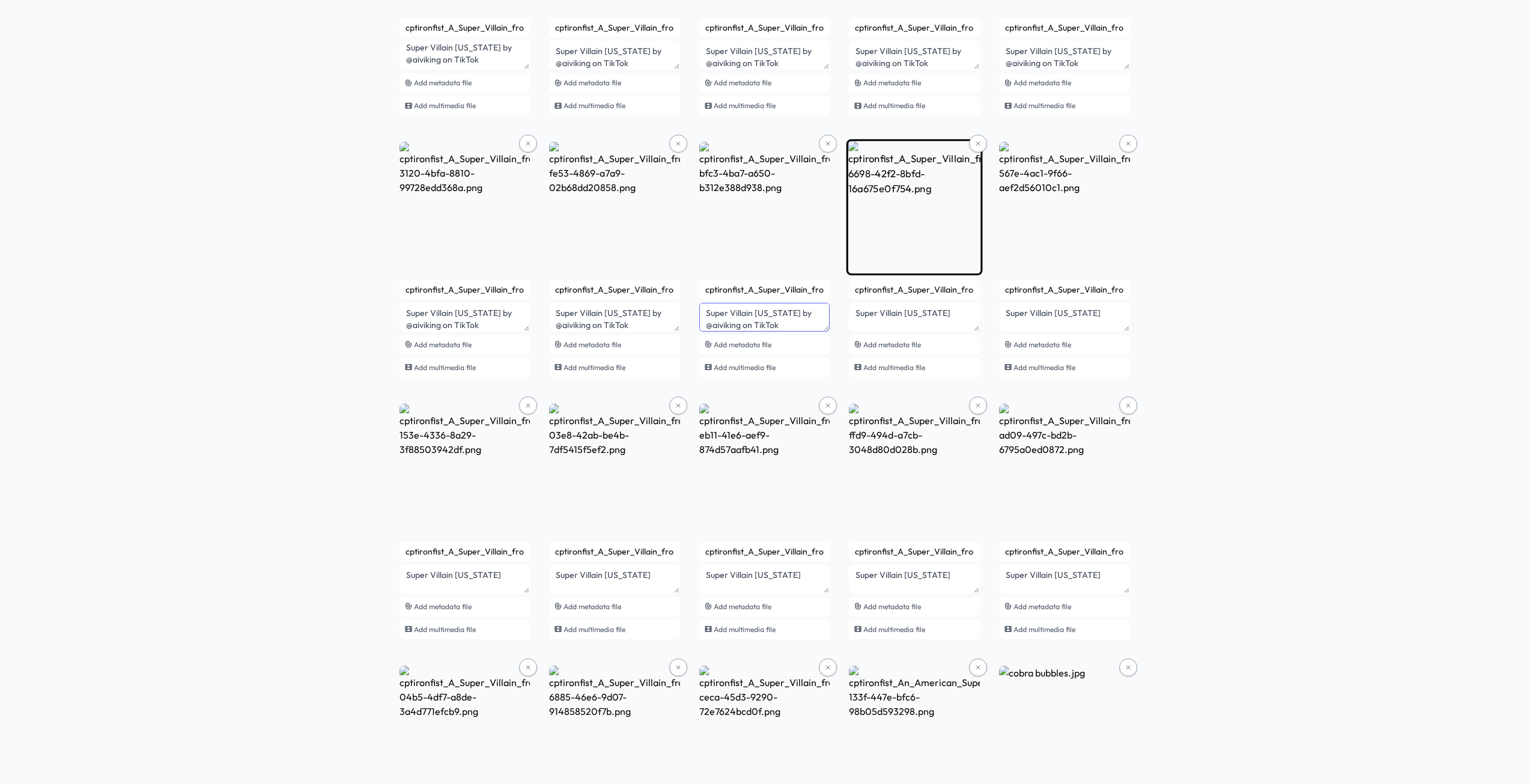
type textarea "Super Villain Iowa by @aiviking on TikTok"
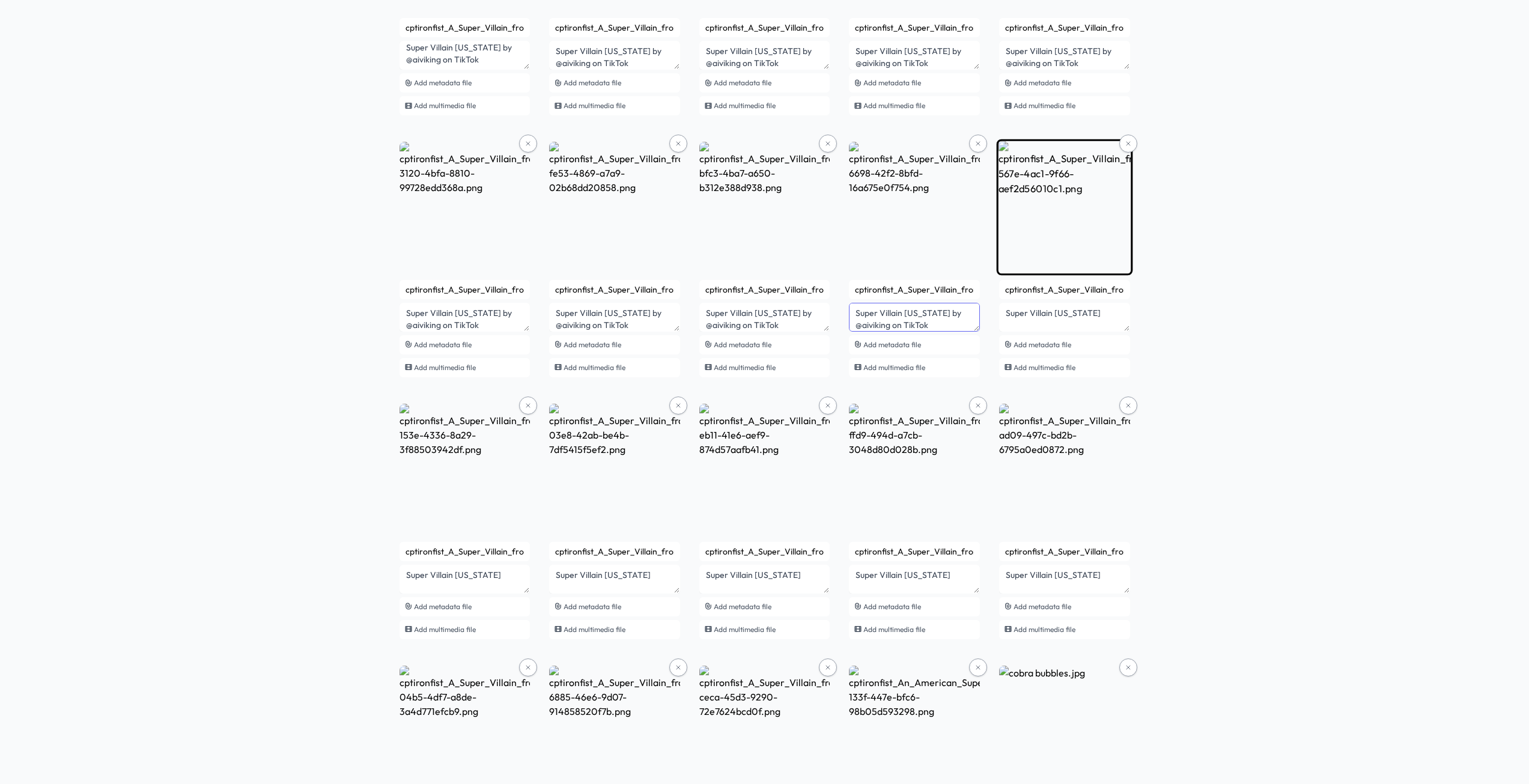
type textarea "Super Villain Kansas by @aiviking on TikTok"
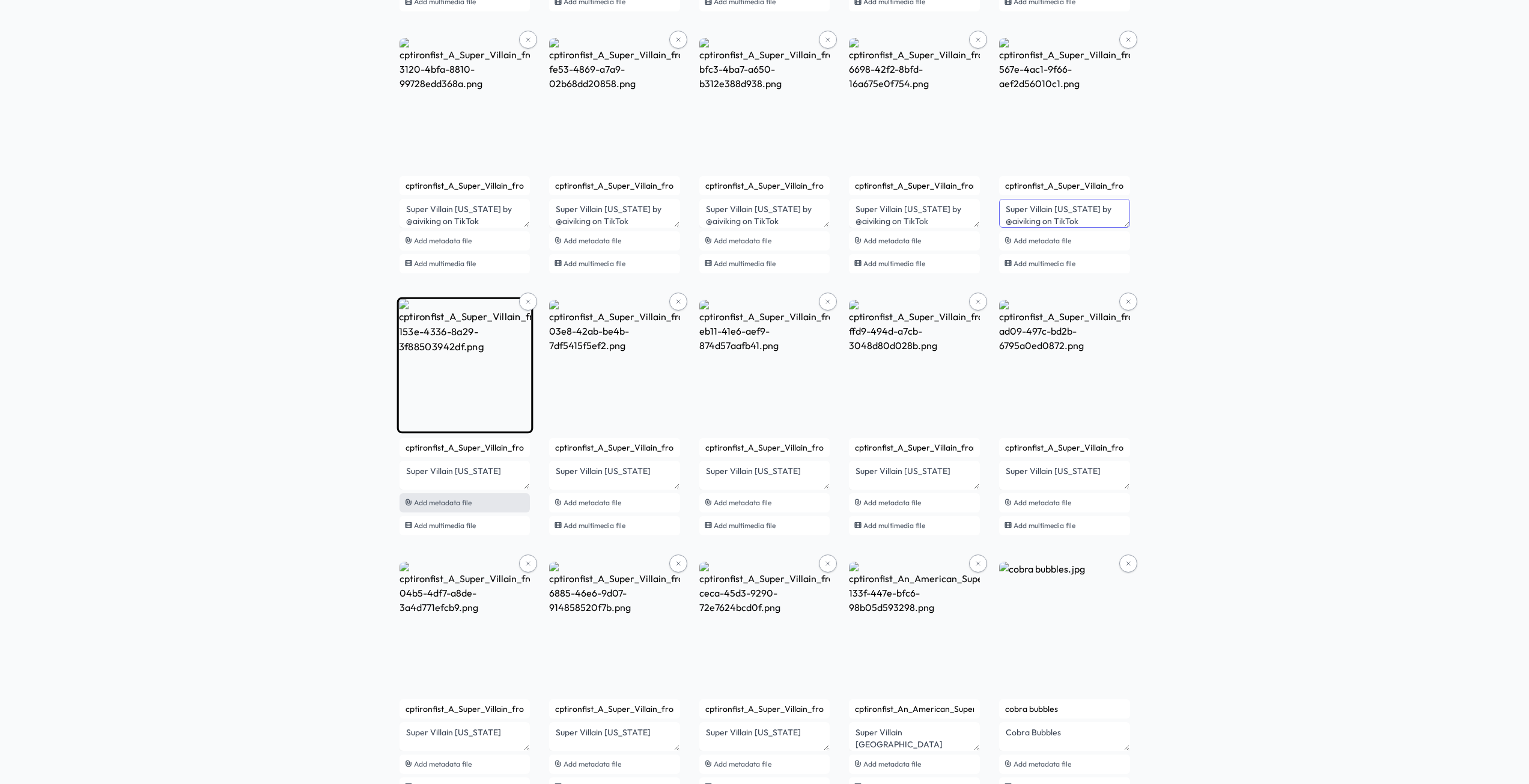
scroll to position [2583, 0]
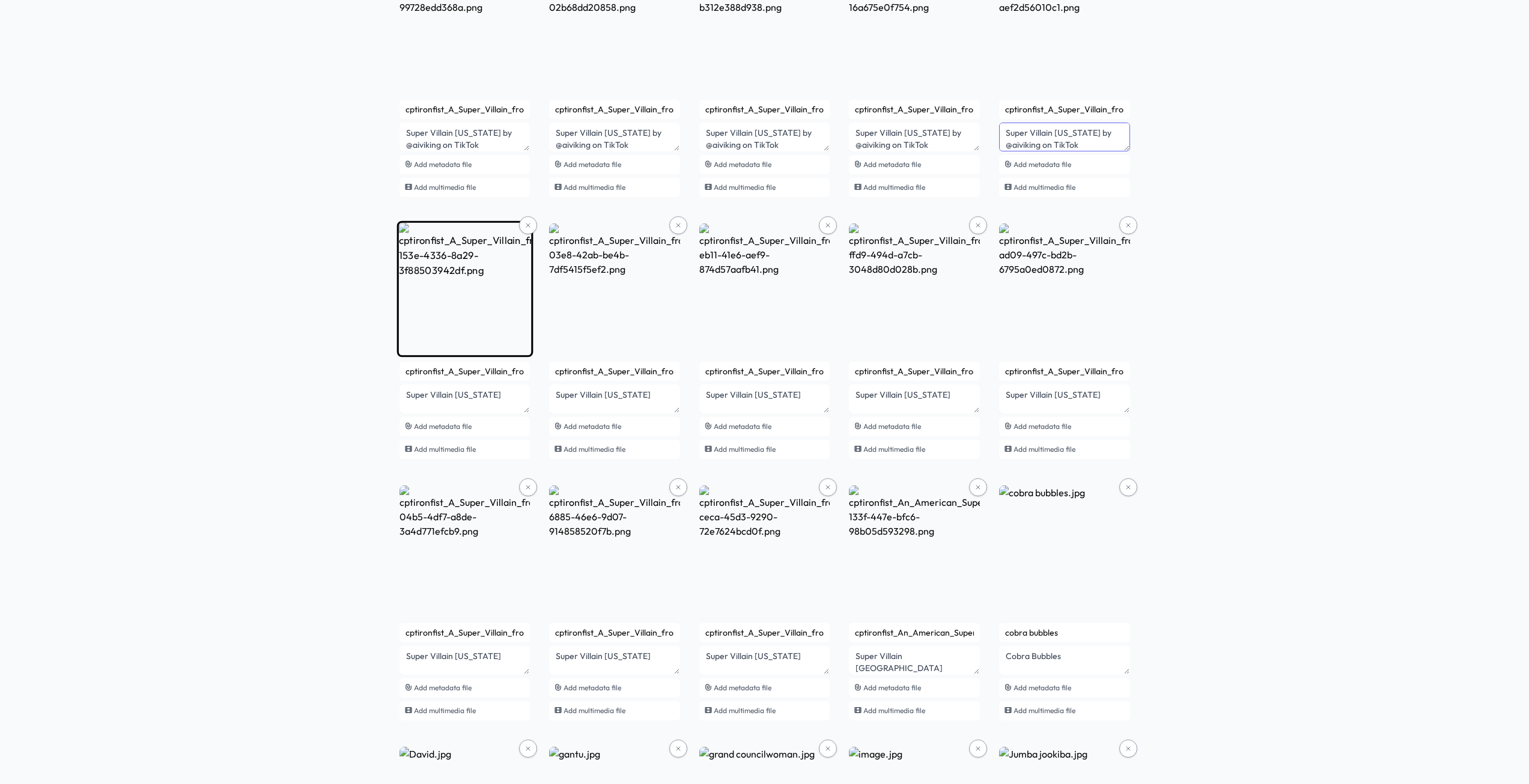
type textarea "Super Villain Kentucky by @aiviking on TikTok"
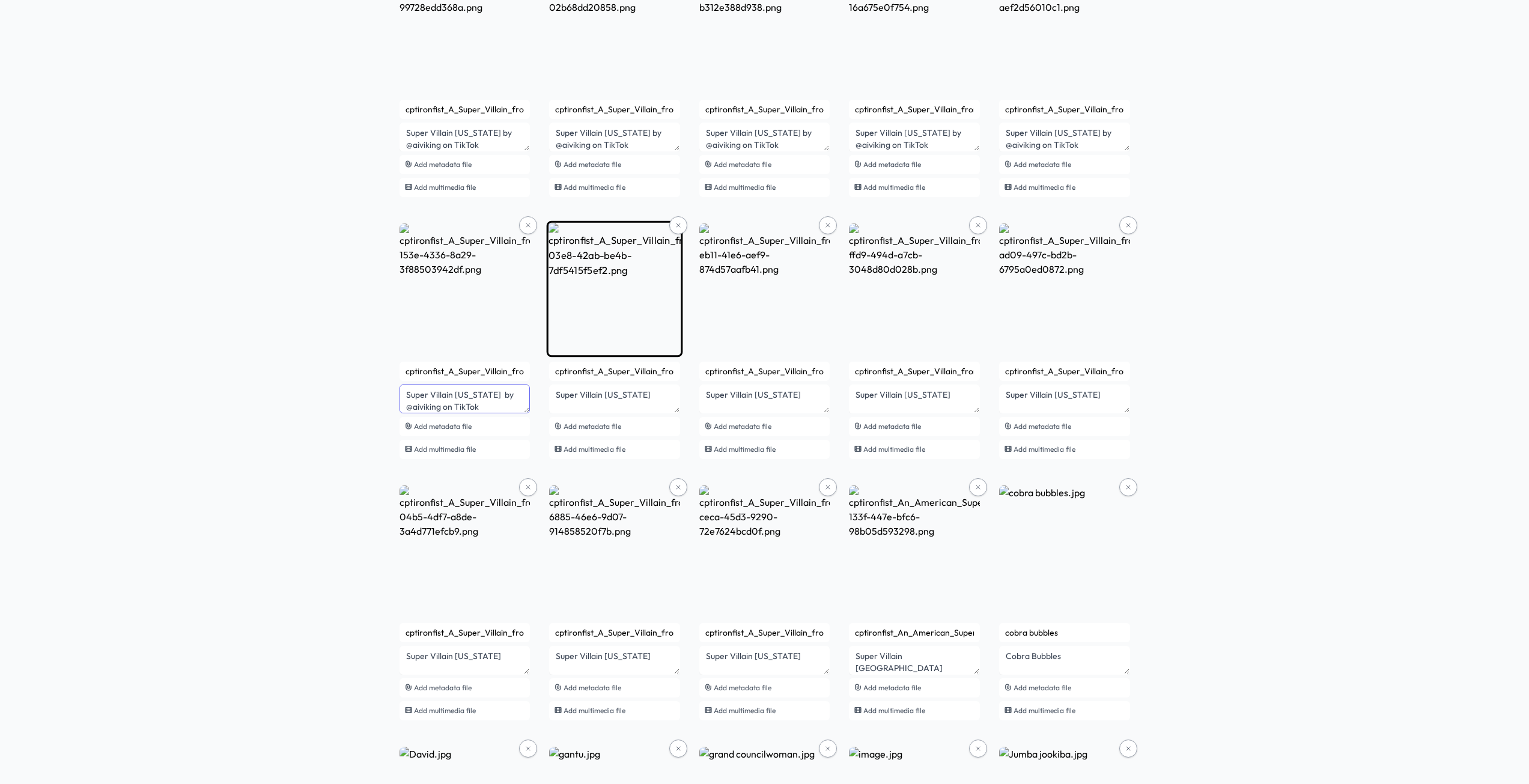
type textarea "Super Villain Louisiana by @aiviking on TikTok"
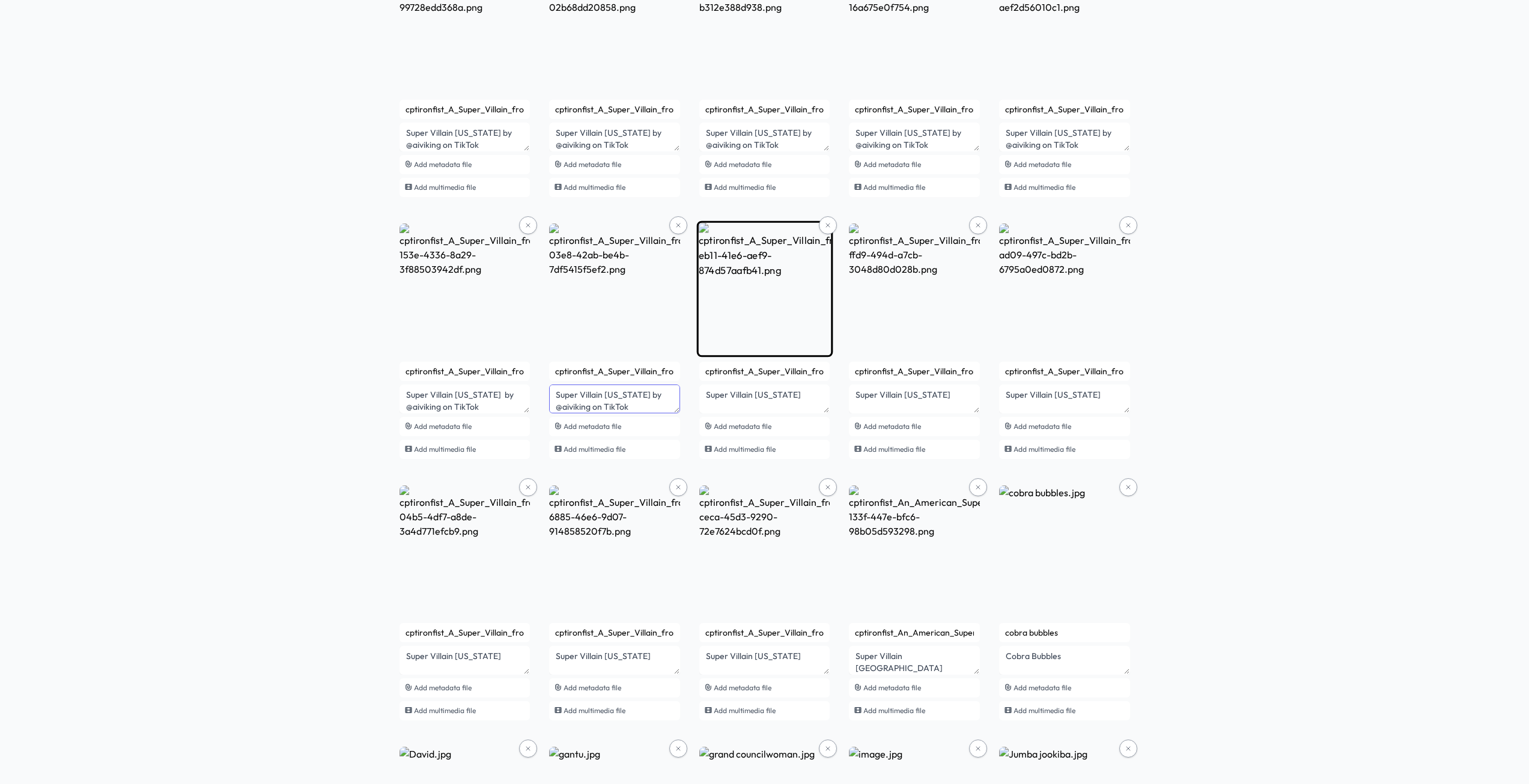
type textarea "Super Villain Maine by @aiviking on TikTok"
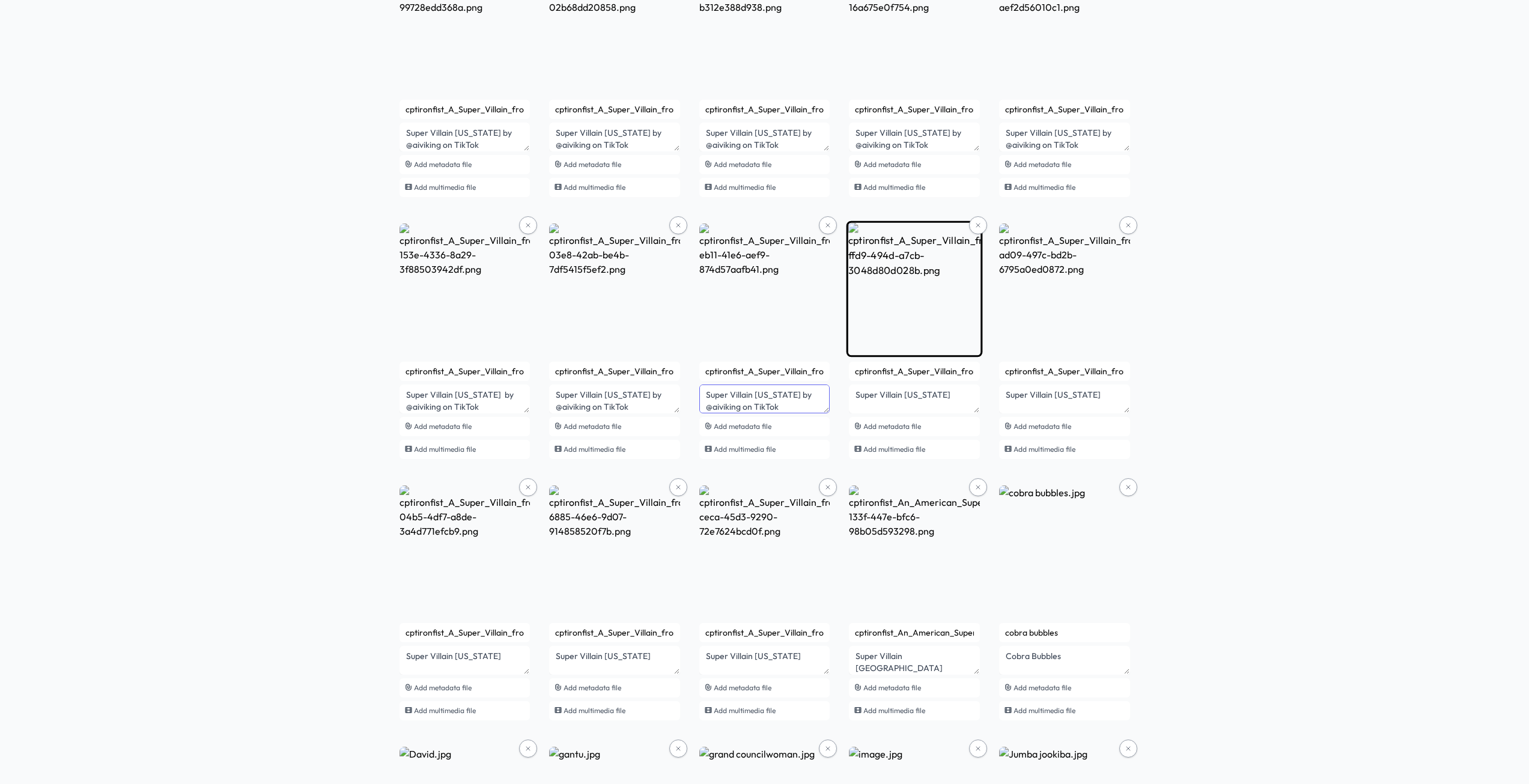
type textarea "Super Villain Maryland by @aiviking on TikTok"
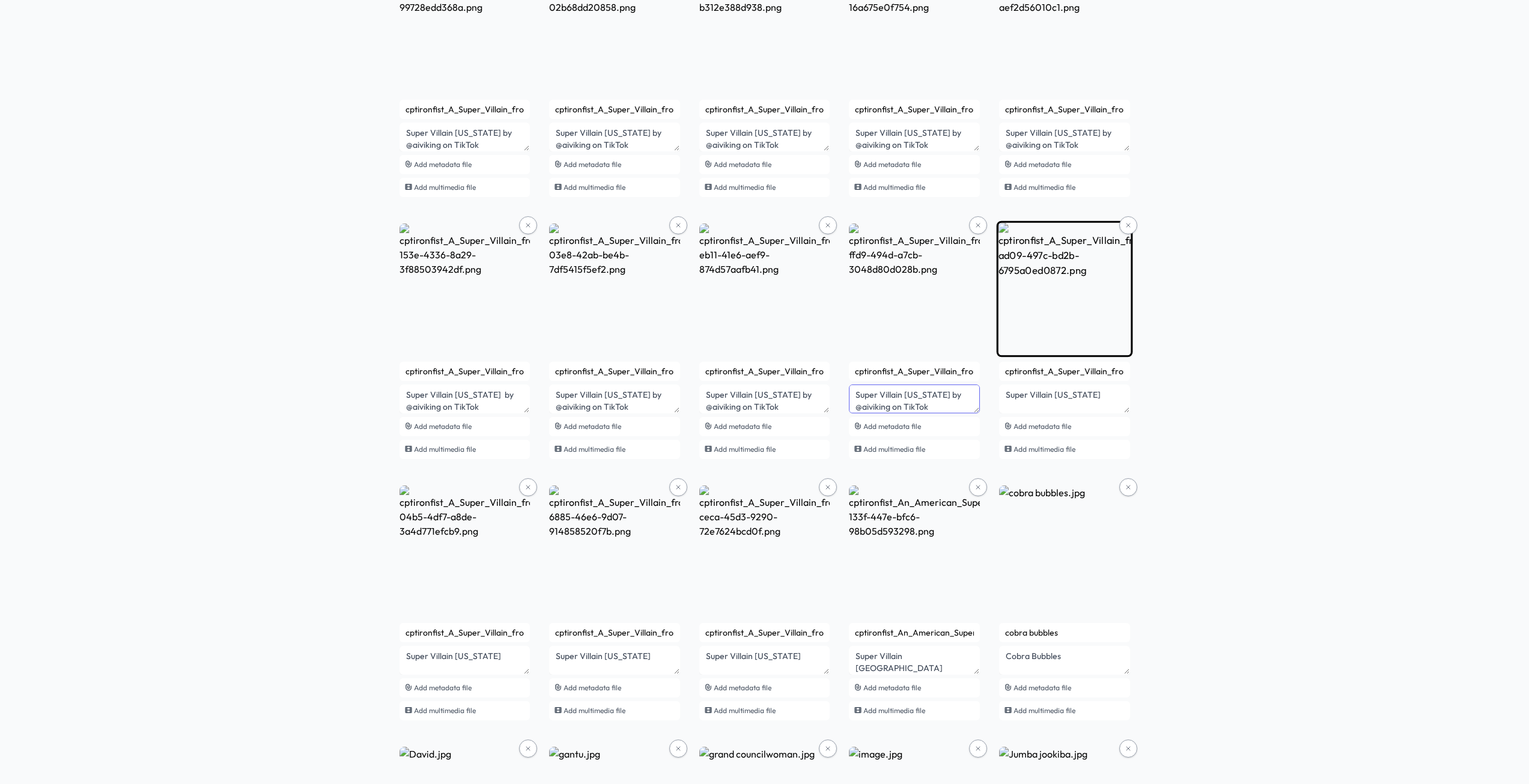
type textarea "Super Villain Massachusetts by @aiviking on TikTok"
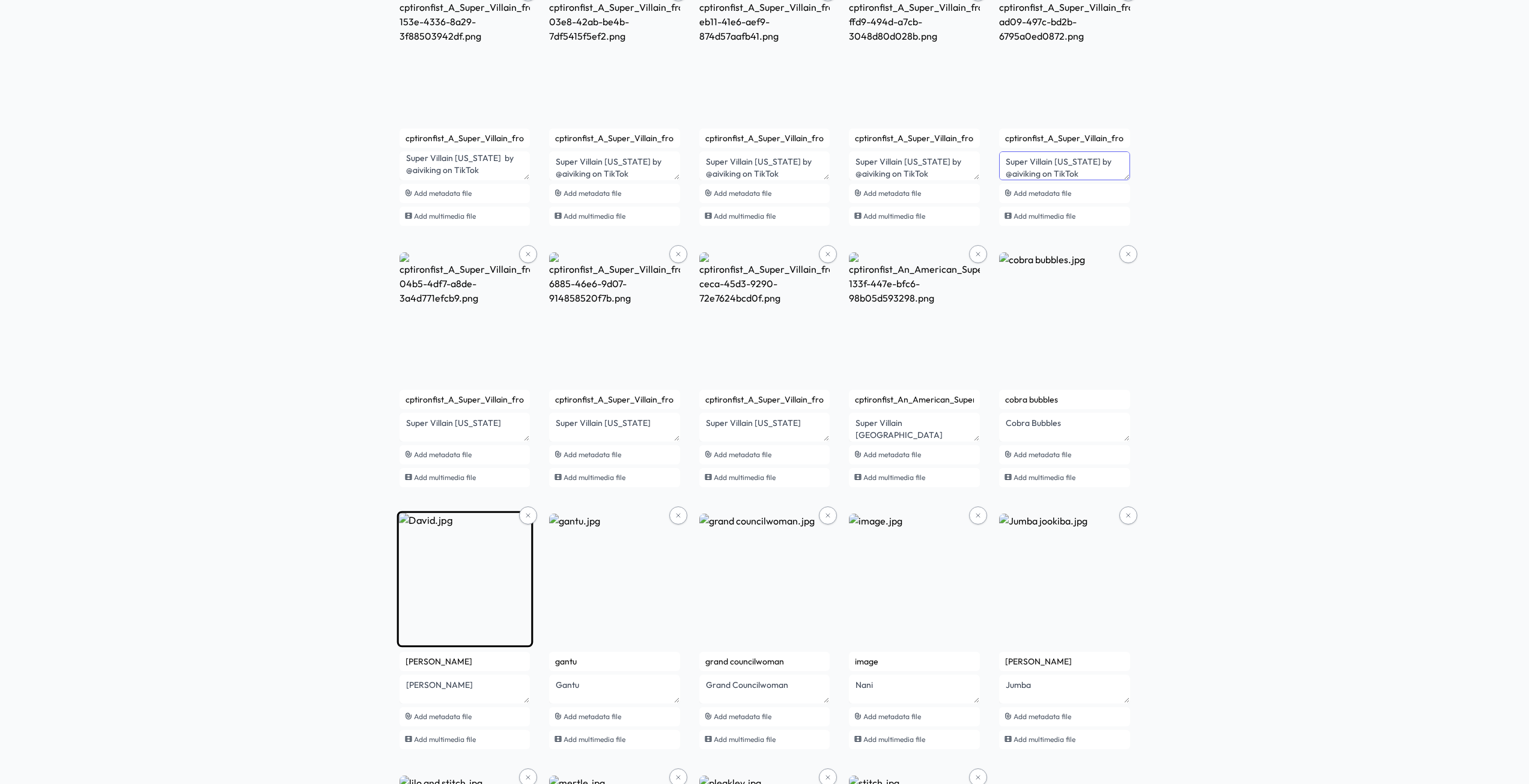
scroll to position [2883, 0]
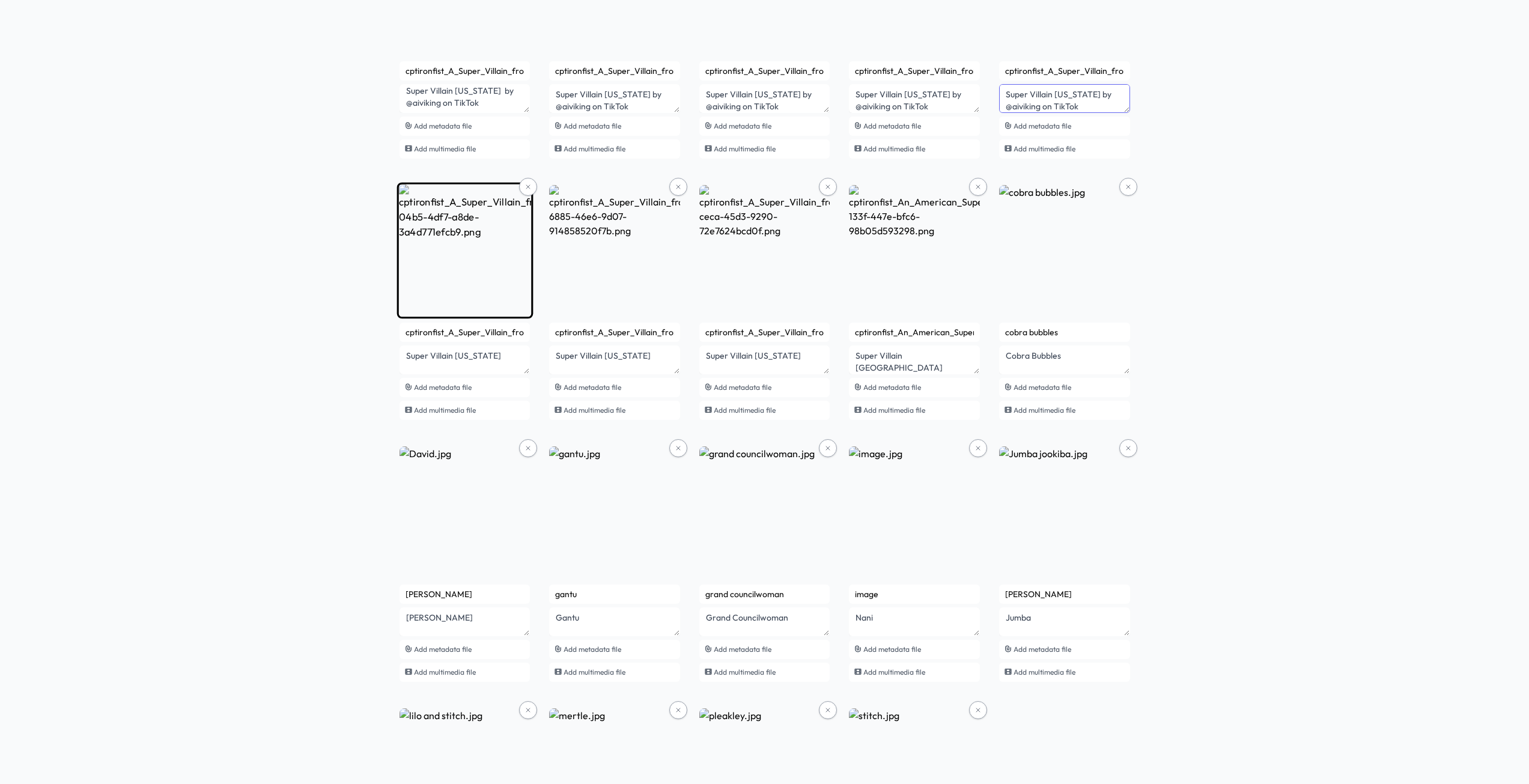
type textarea "Super Villain Michigan by @aiviking on TikTok"
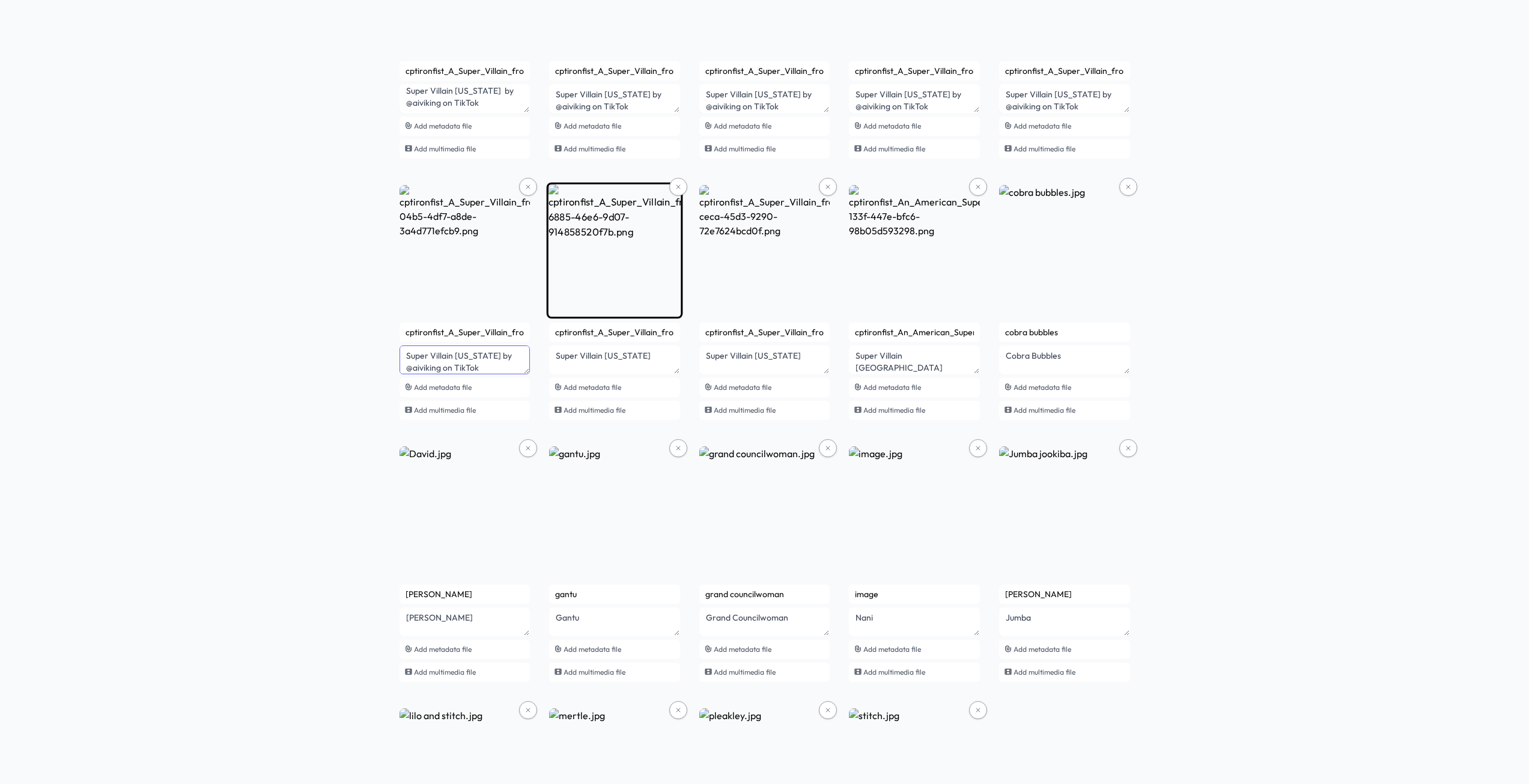
type textarea "Super Villain Minnesota by @aiviking on TikTok"
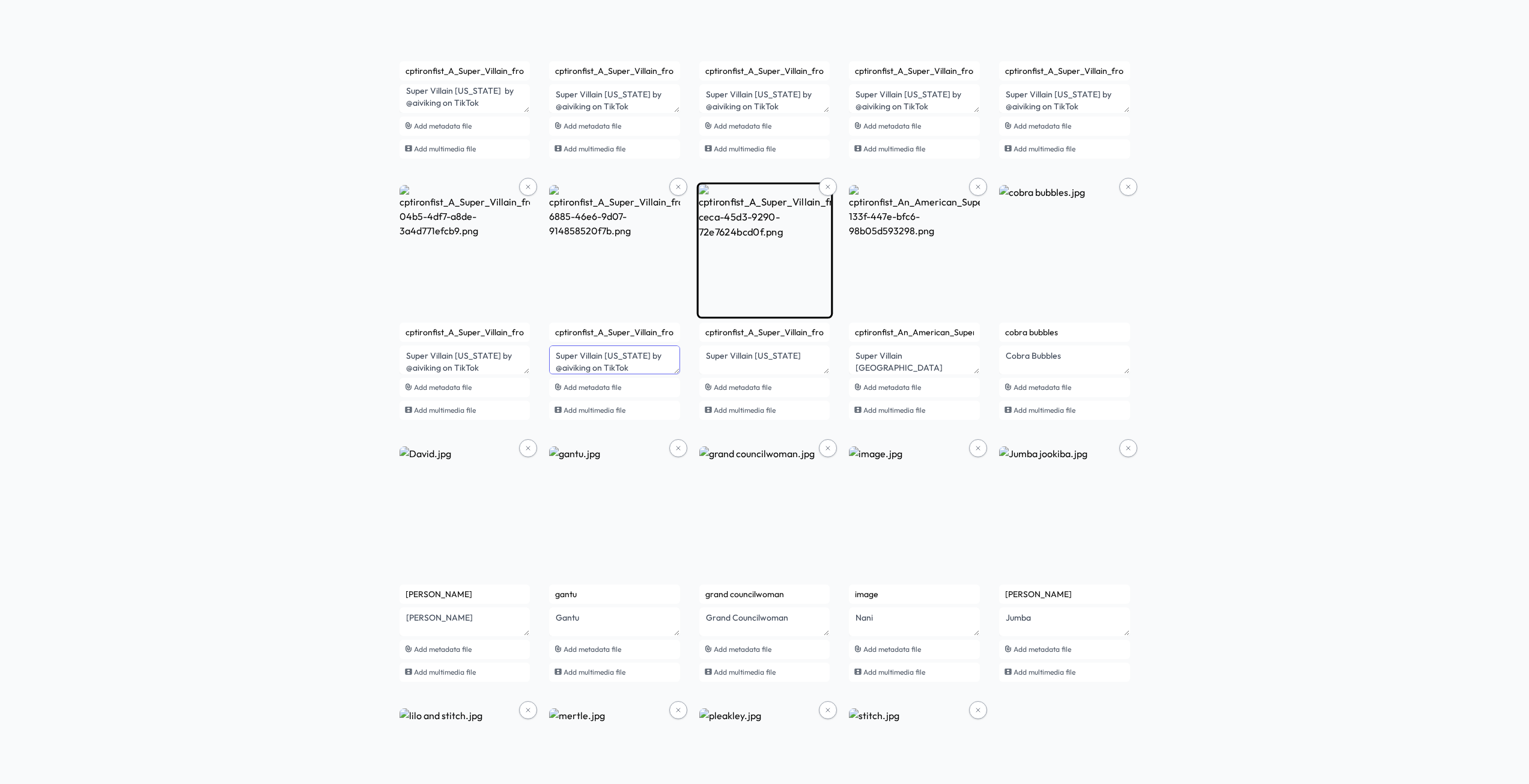
type textarea "Super Villain Mississippi by @aiviking on TikTok"
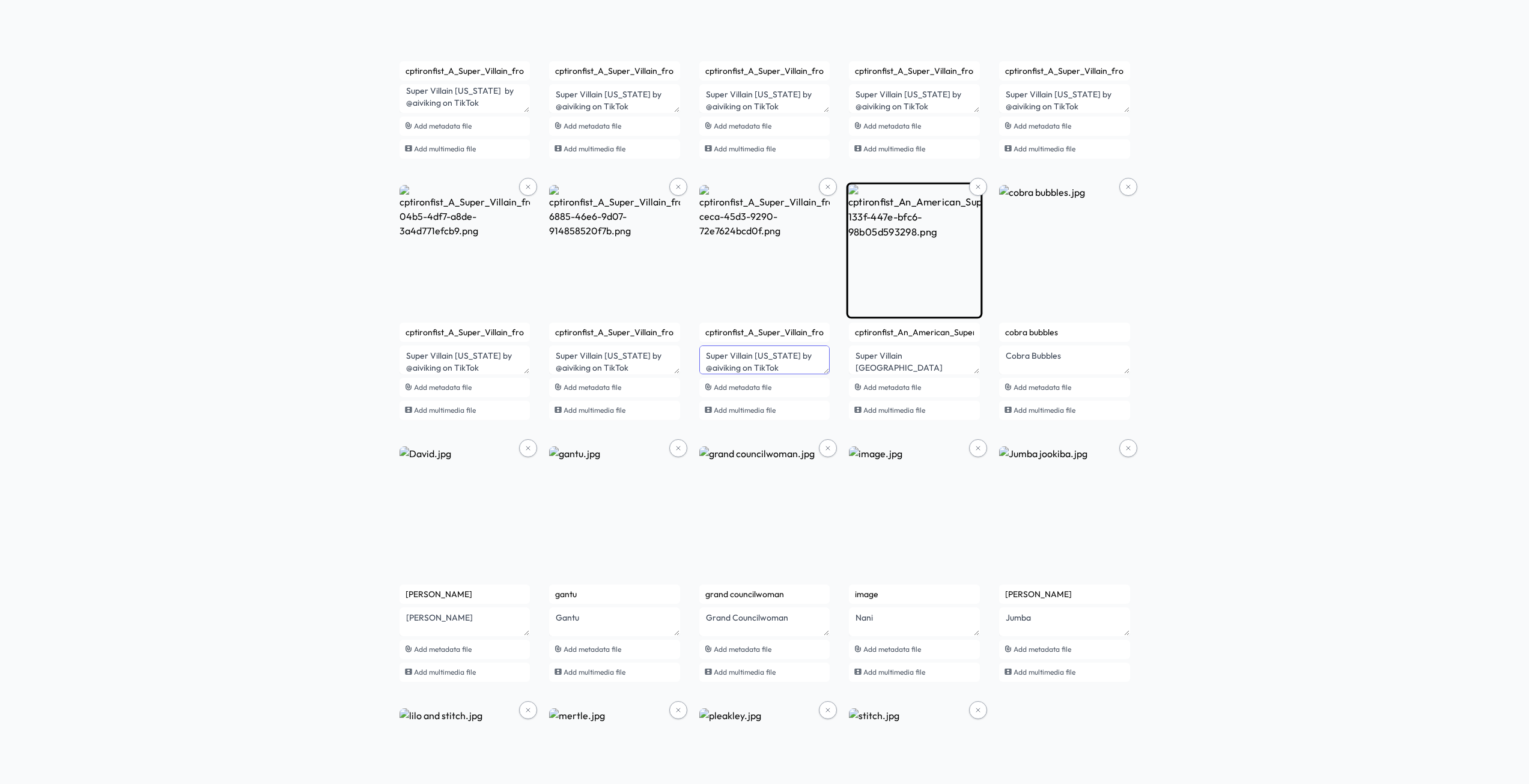
type textarea "Super Villain Missouri by @aiviking on TikTok"
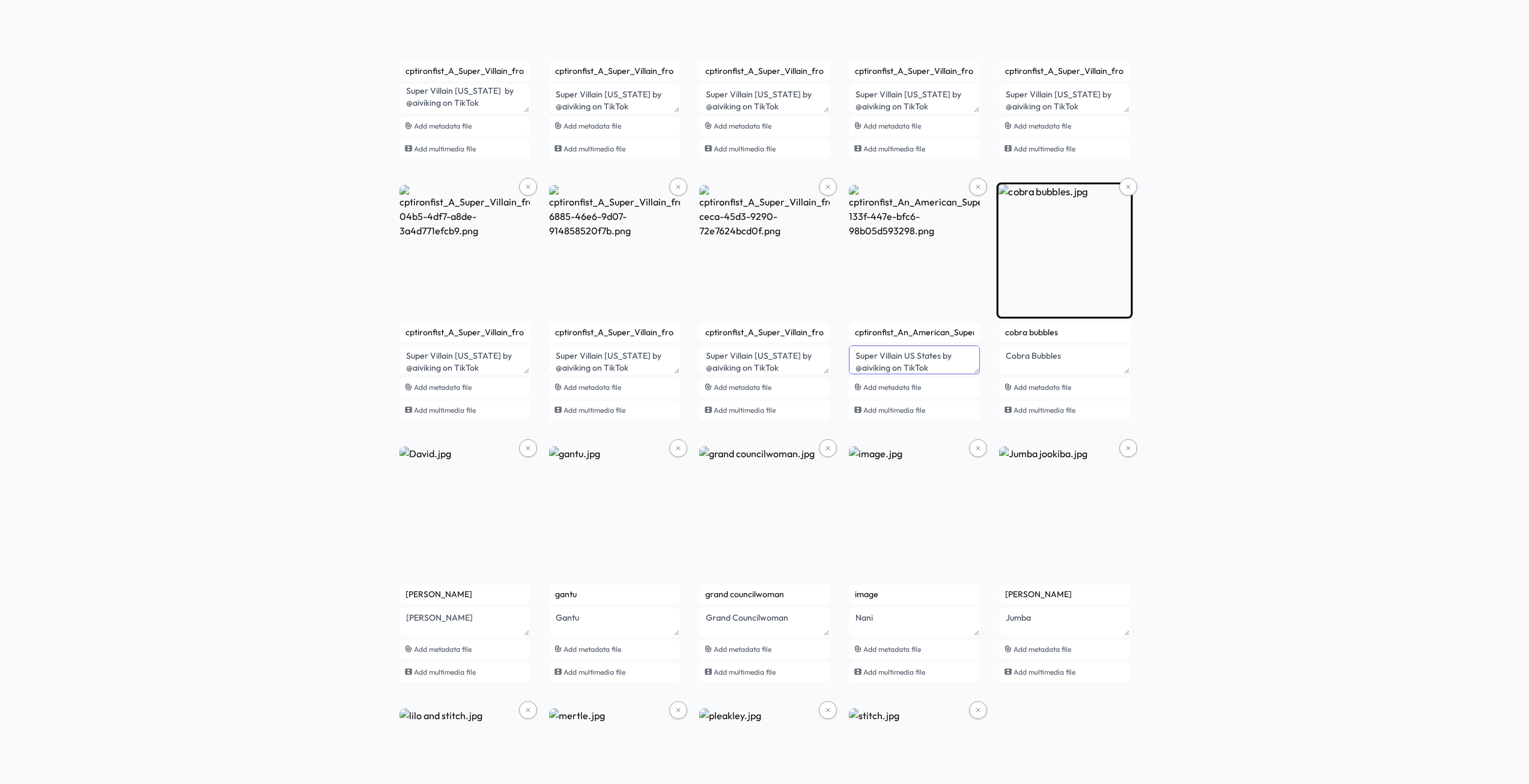
type textarea "Super Villain US States by @aiviking on TikTok"
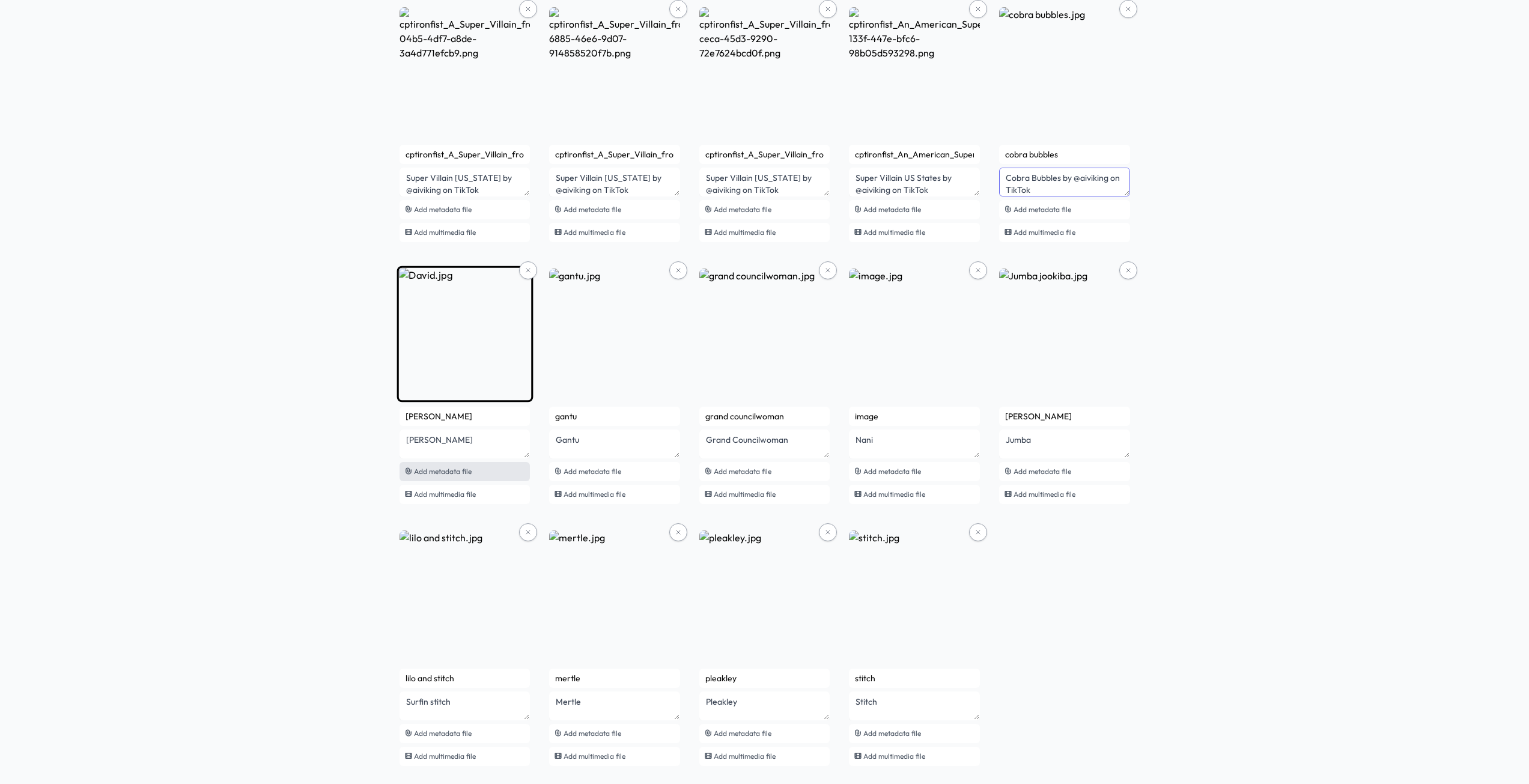
scroll to position [3062, 0]
type textarea "Cobra Bubbles by @aiviking on TikTok"
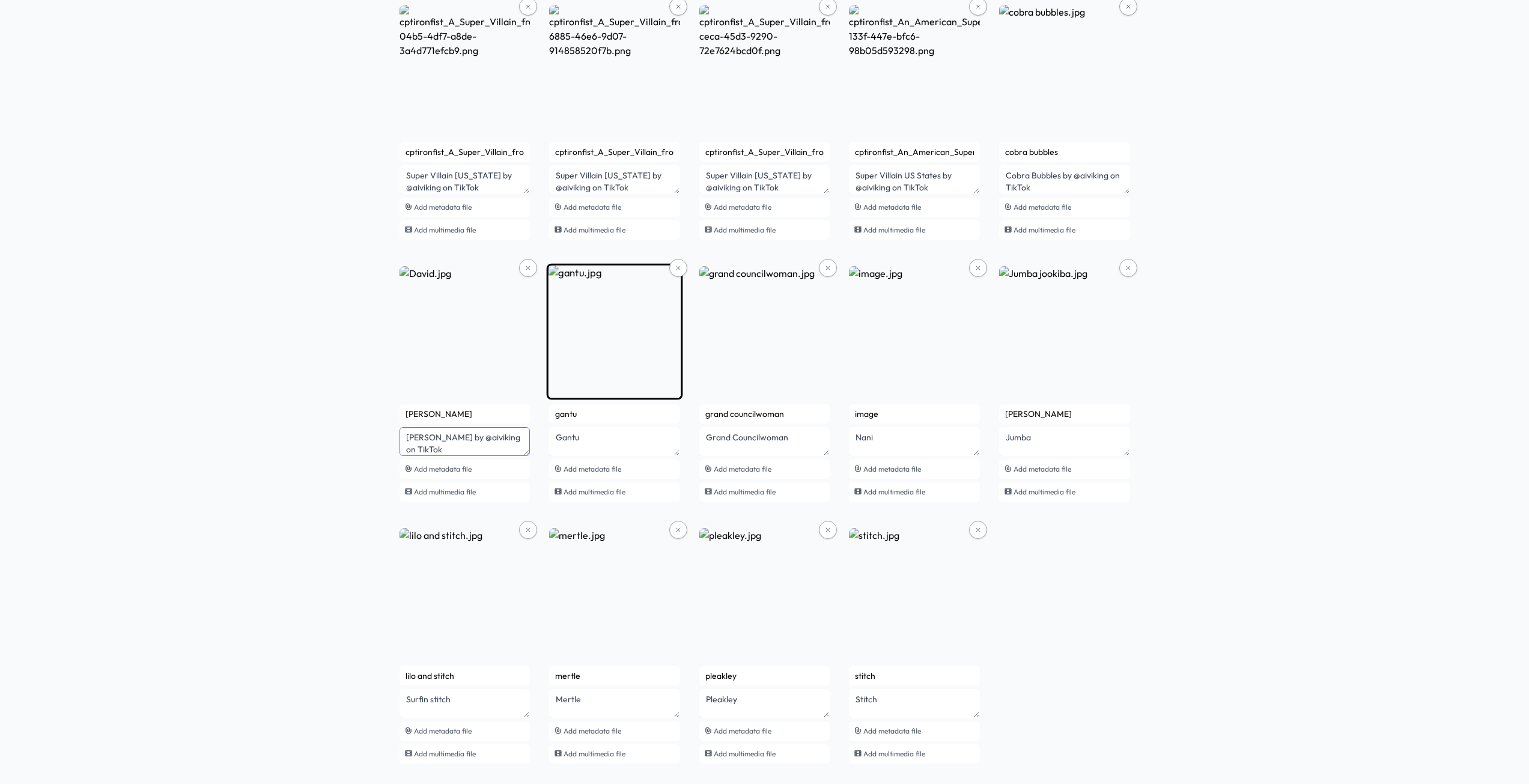
type textarea "David by @aiviking on TikTok"
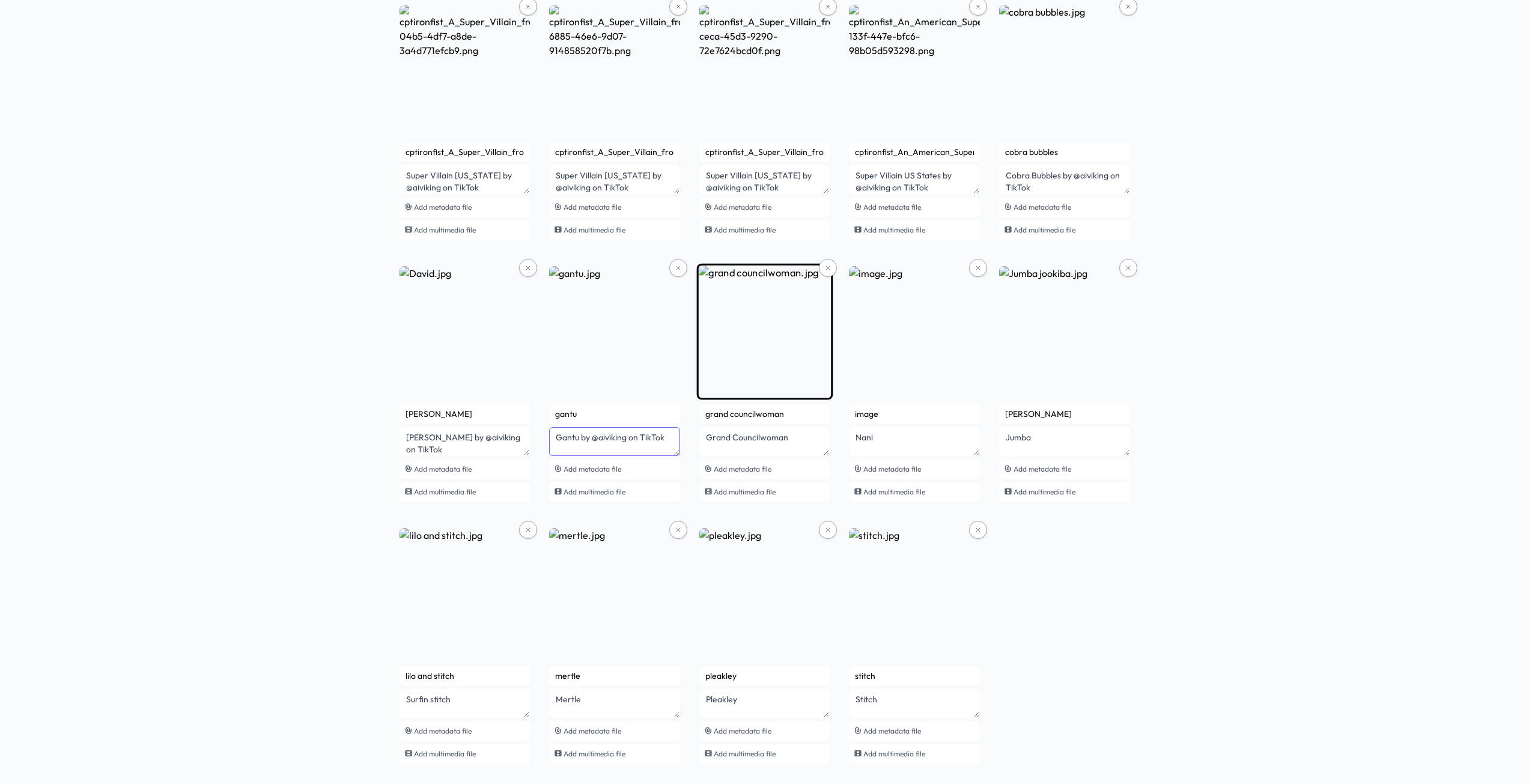
type textarea "Gantu by @aiviking on TikTok"
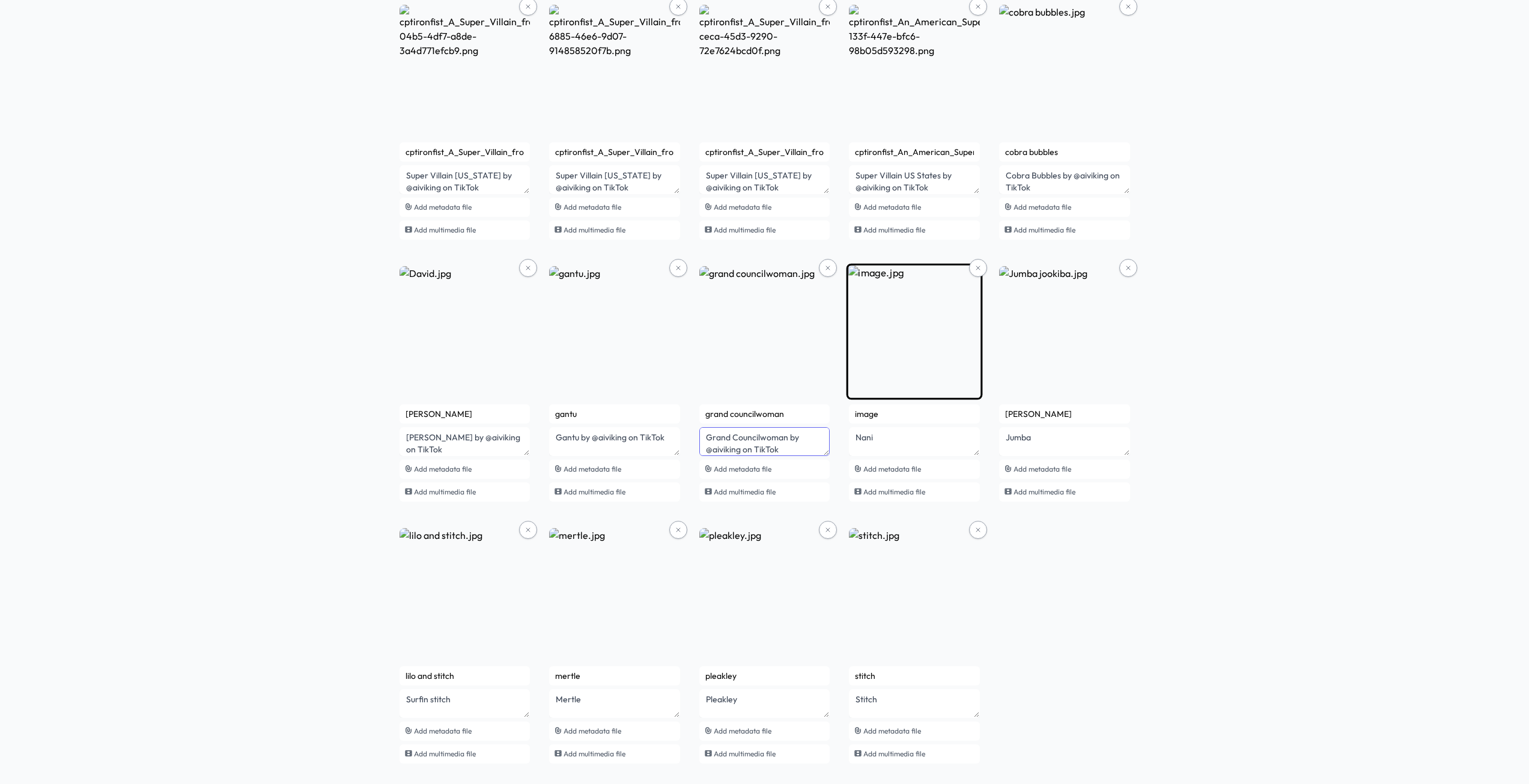
type textarea "Grand Councilwoman by @aiviking on TikTok"
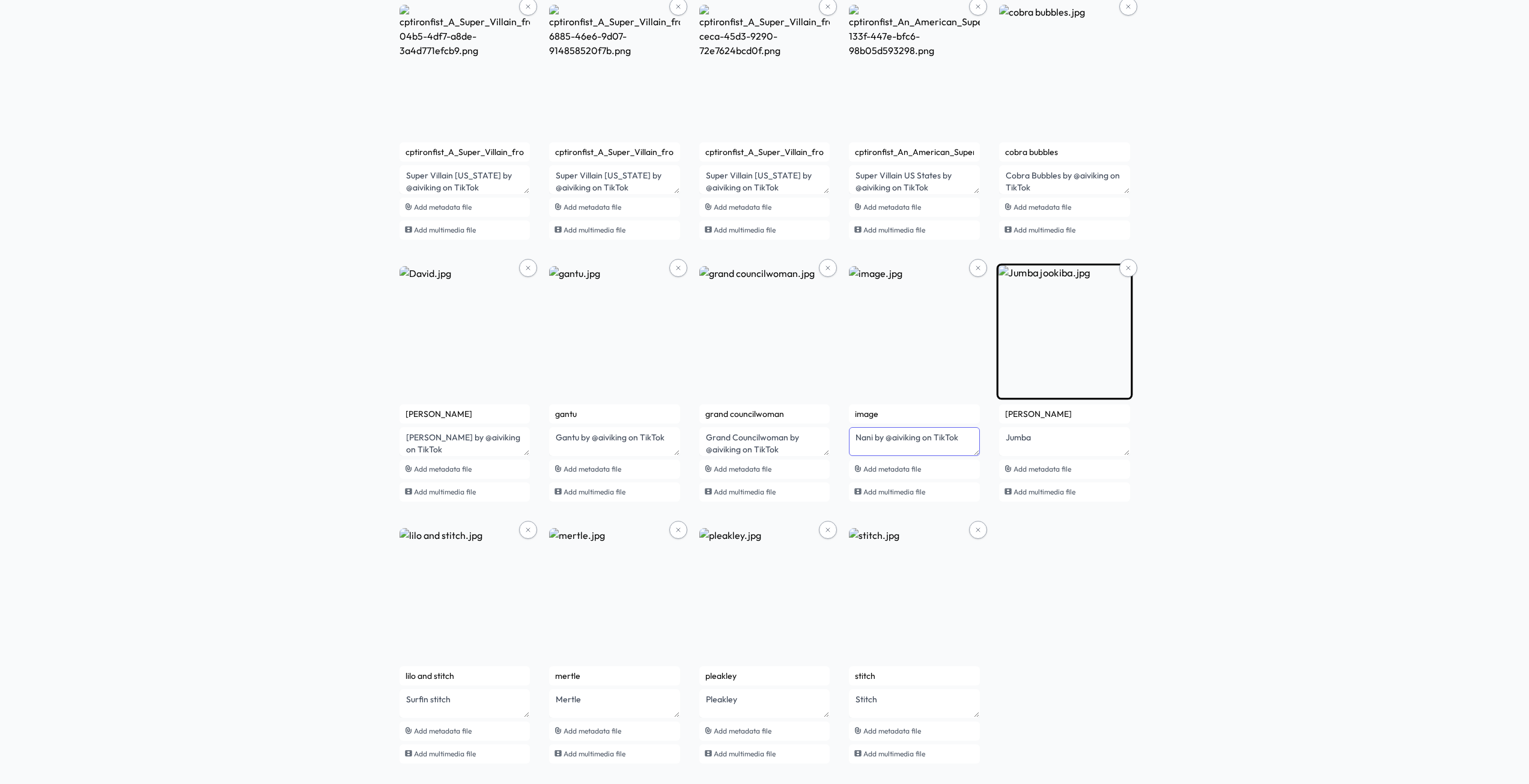
type textarea "Nani by @aiviking on TikTok"
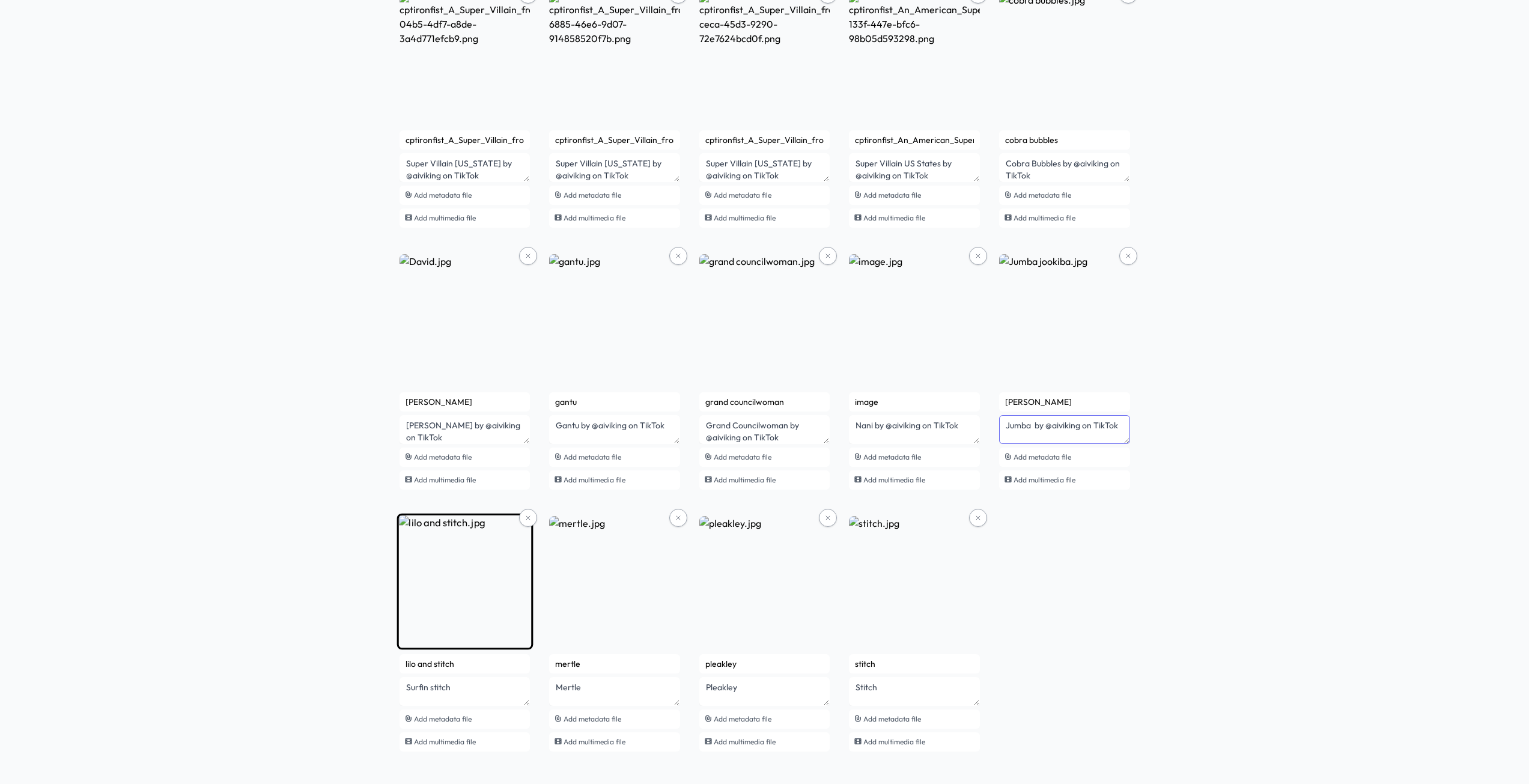
scroll to position [3081, 0]
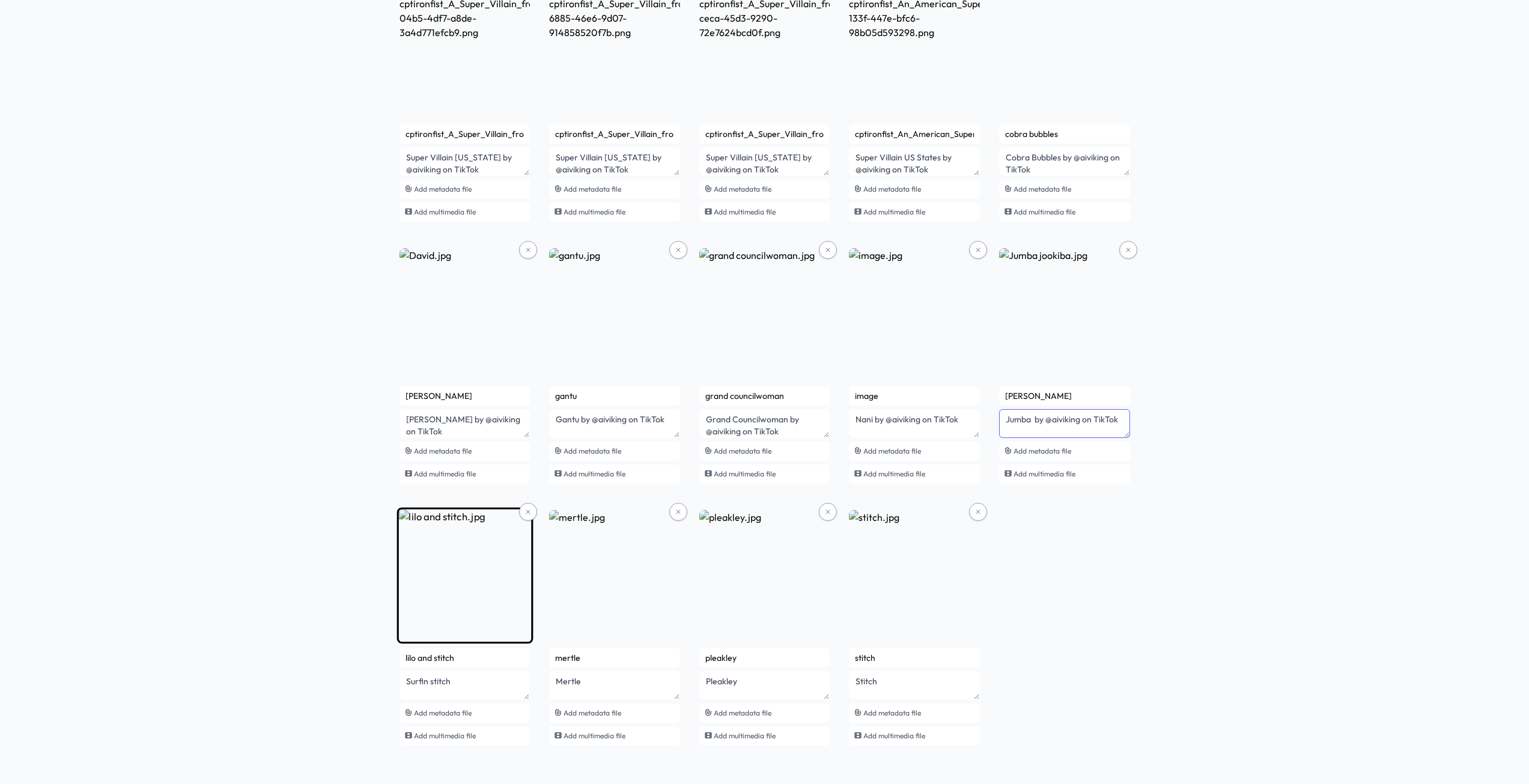
type textarea "Jumba by @aiviking on TikTok"
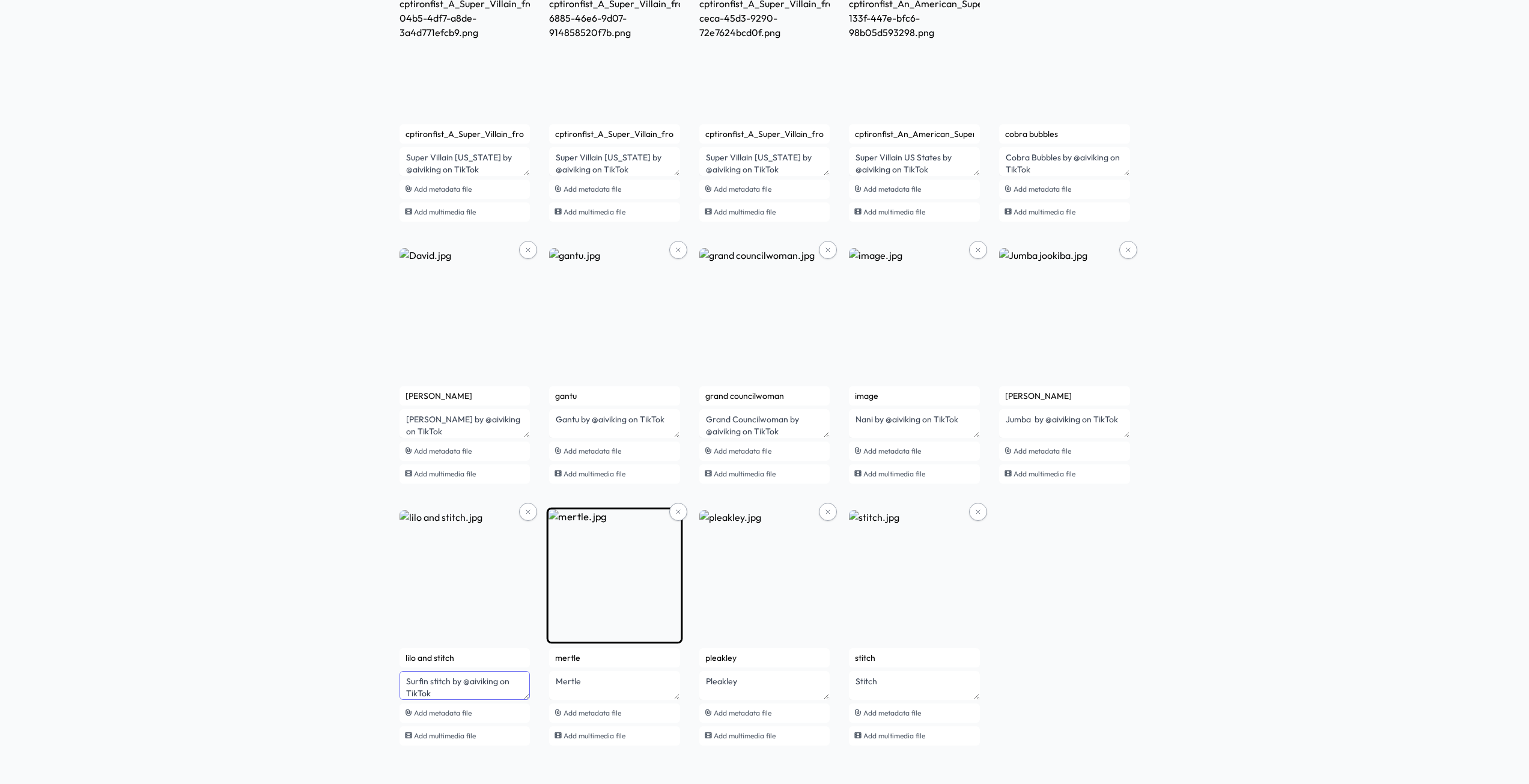
type textarea "Surfin stitch by @aiviking on TikTok"
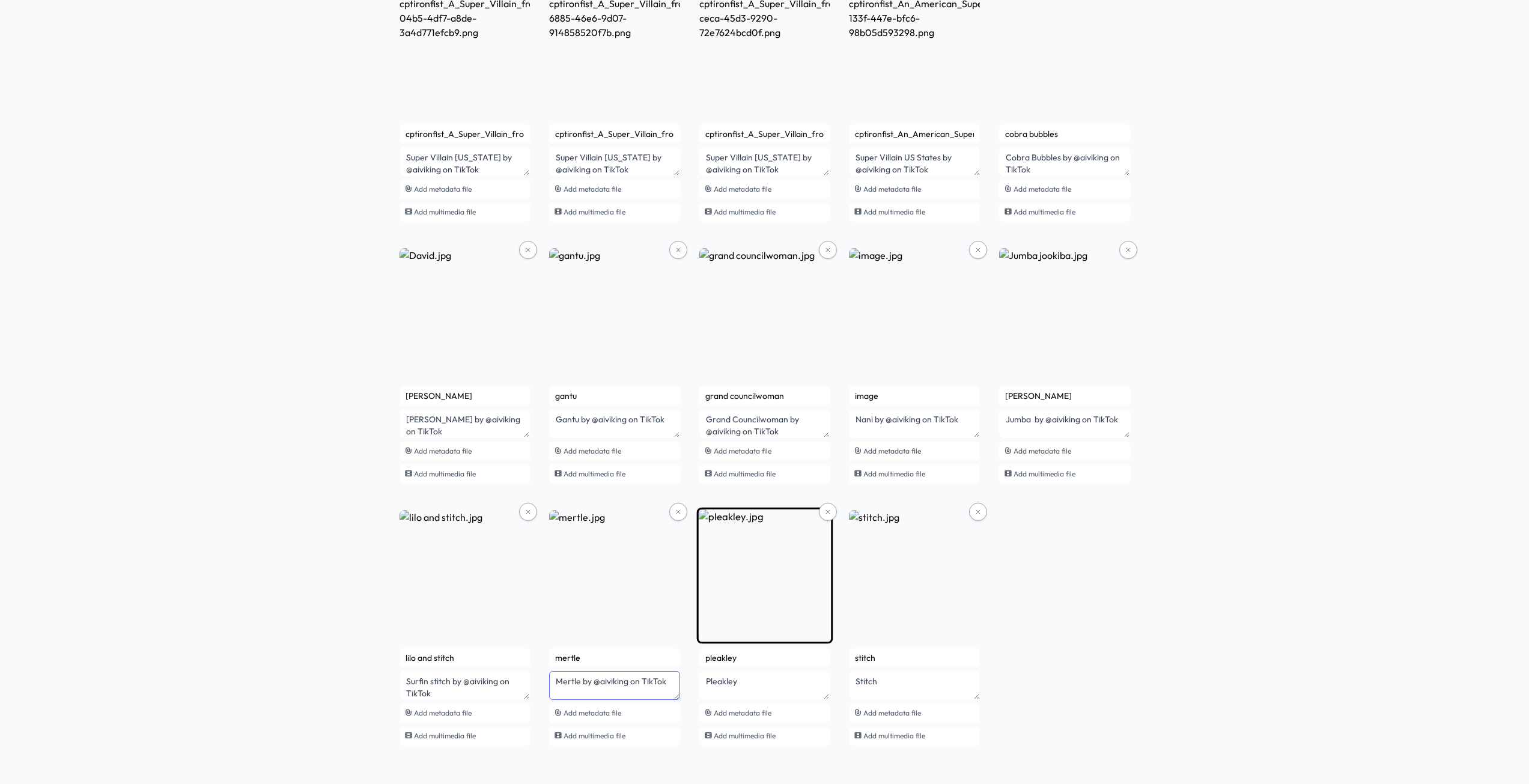
type textarea "Mertle by @aiviking on TikTok"
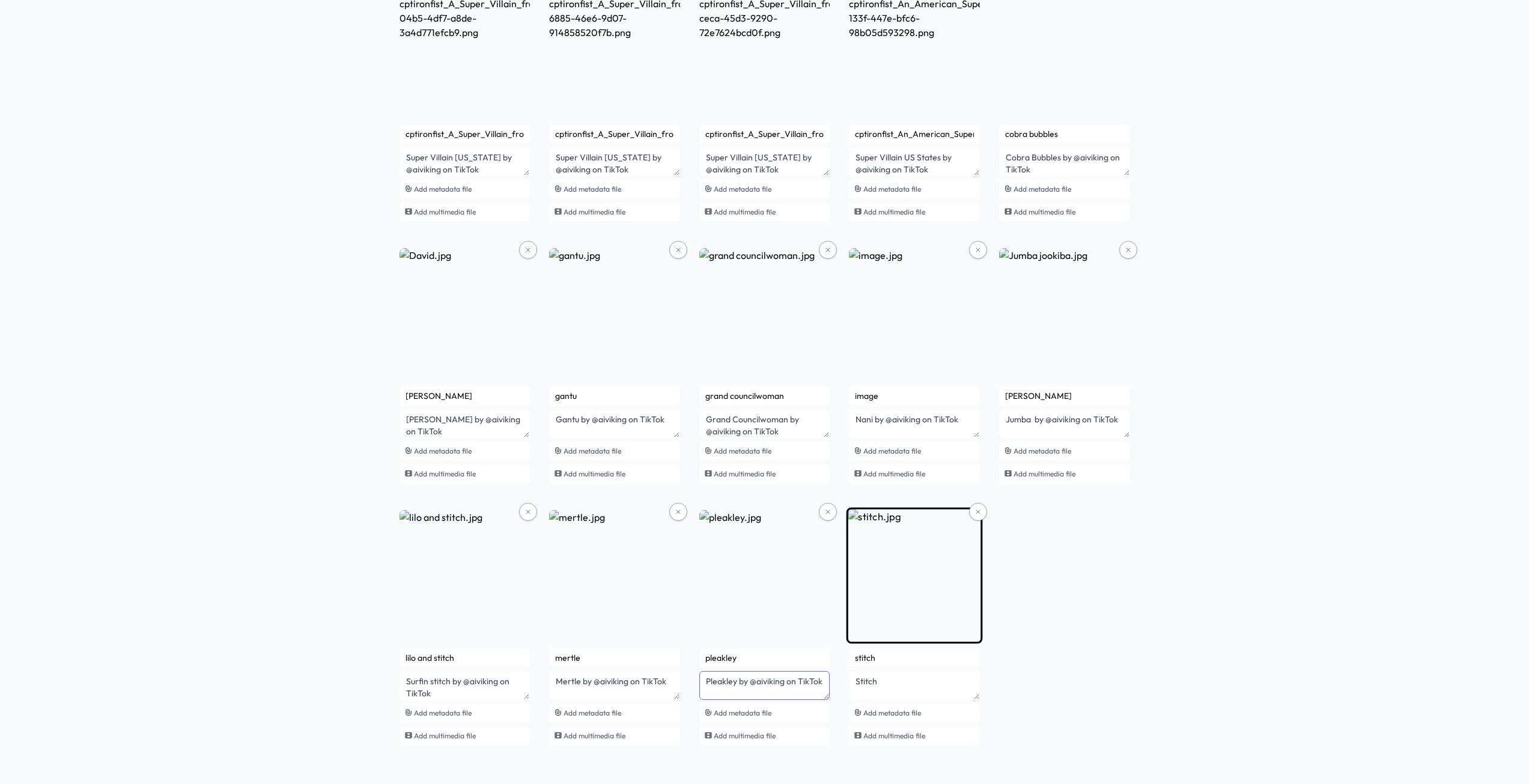
type textarea "Pleakley by @aiviking on TikTok"
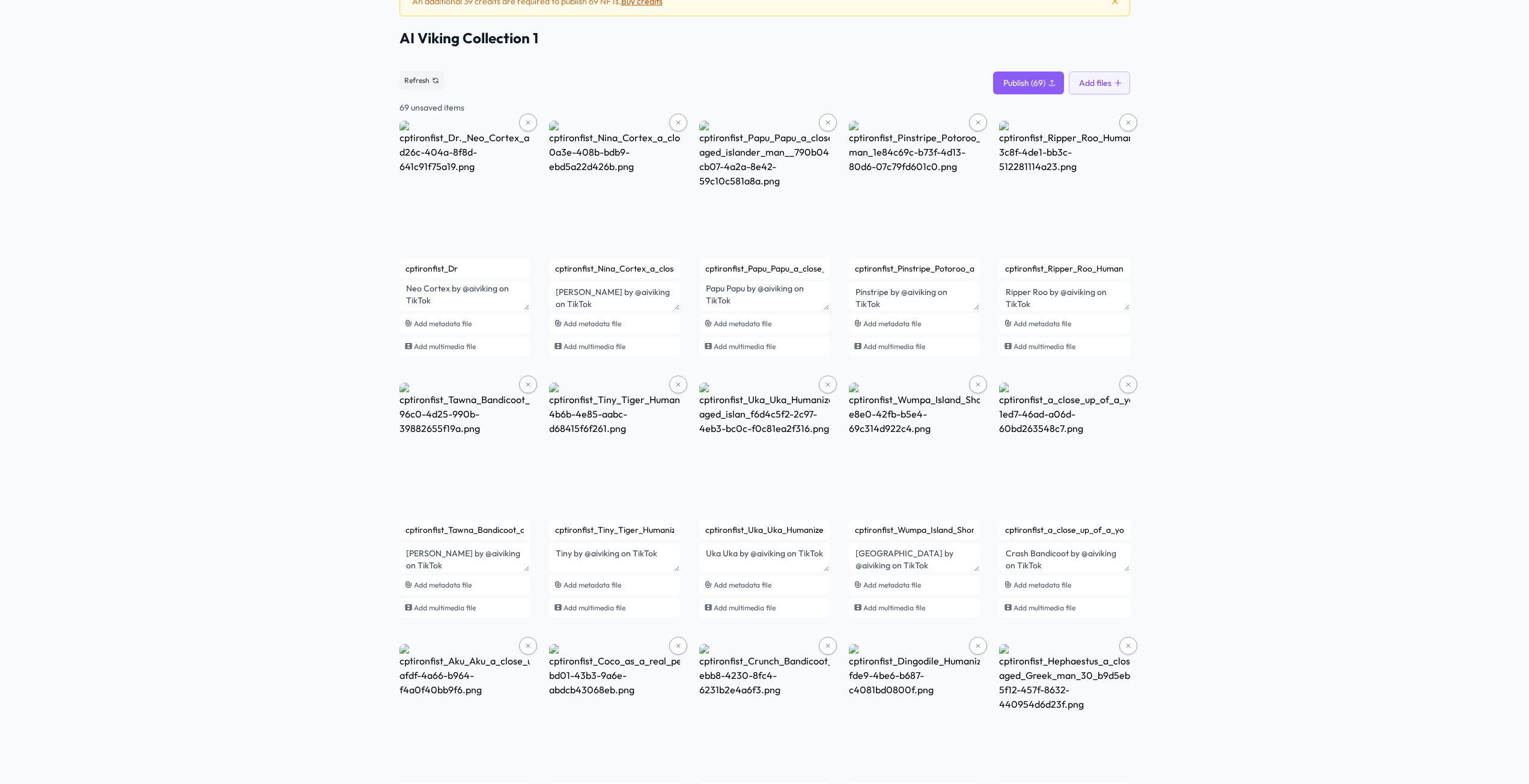
scroll to position [0, 0]
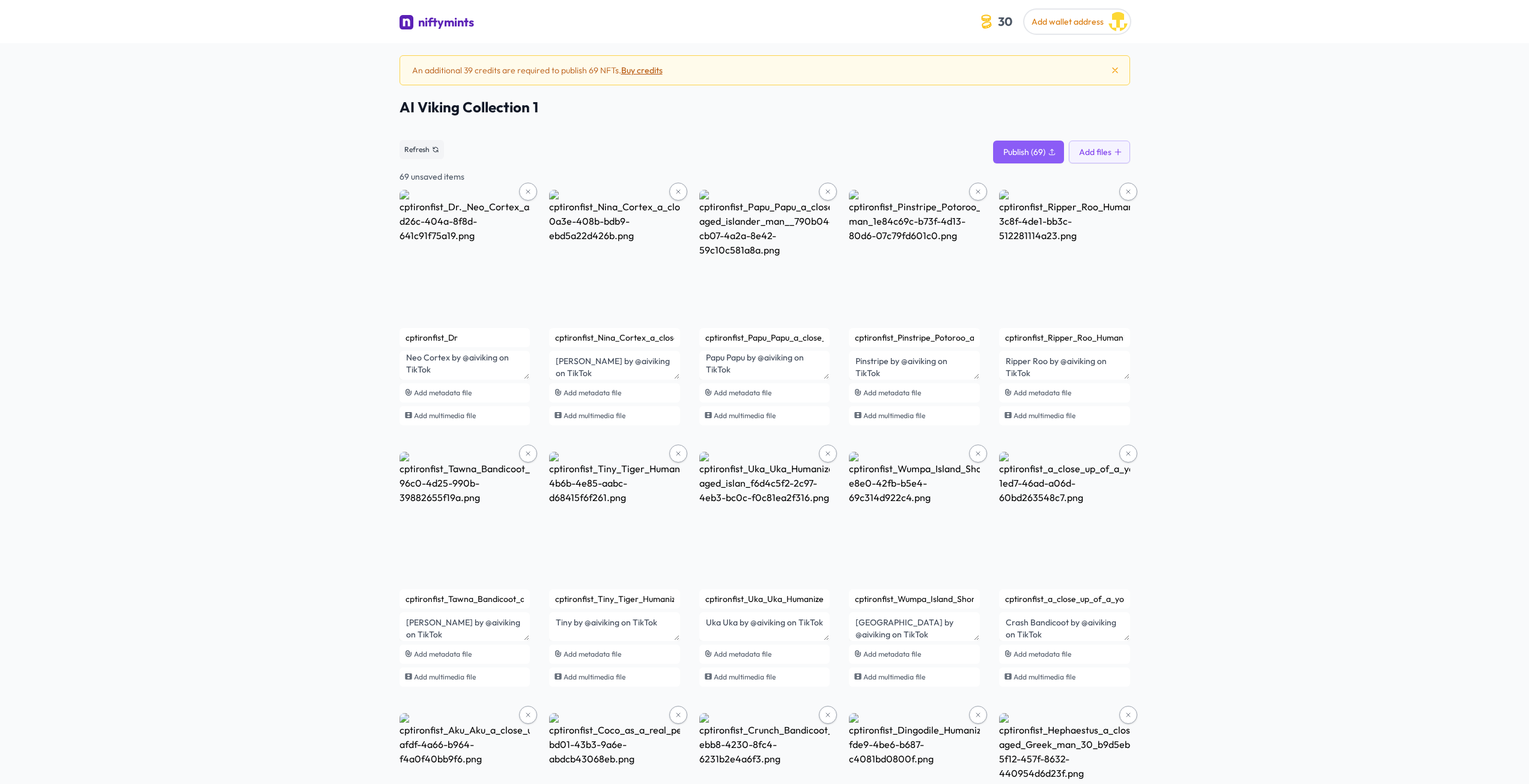
type textarea "Stitch by @aiviking on TikTok"
click at [646, 74] on button "Buy credits" at bounding box center [643, 70] width 42 height 12
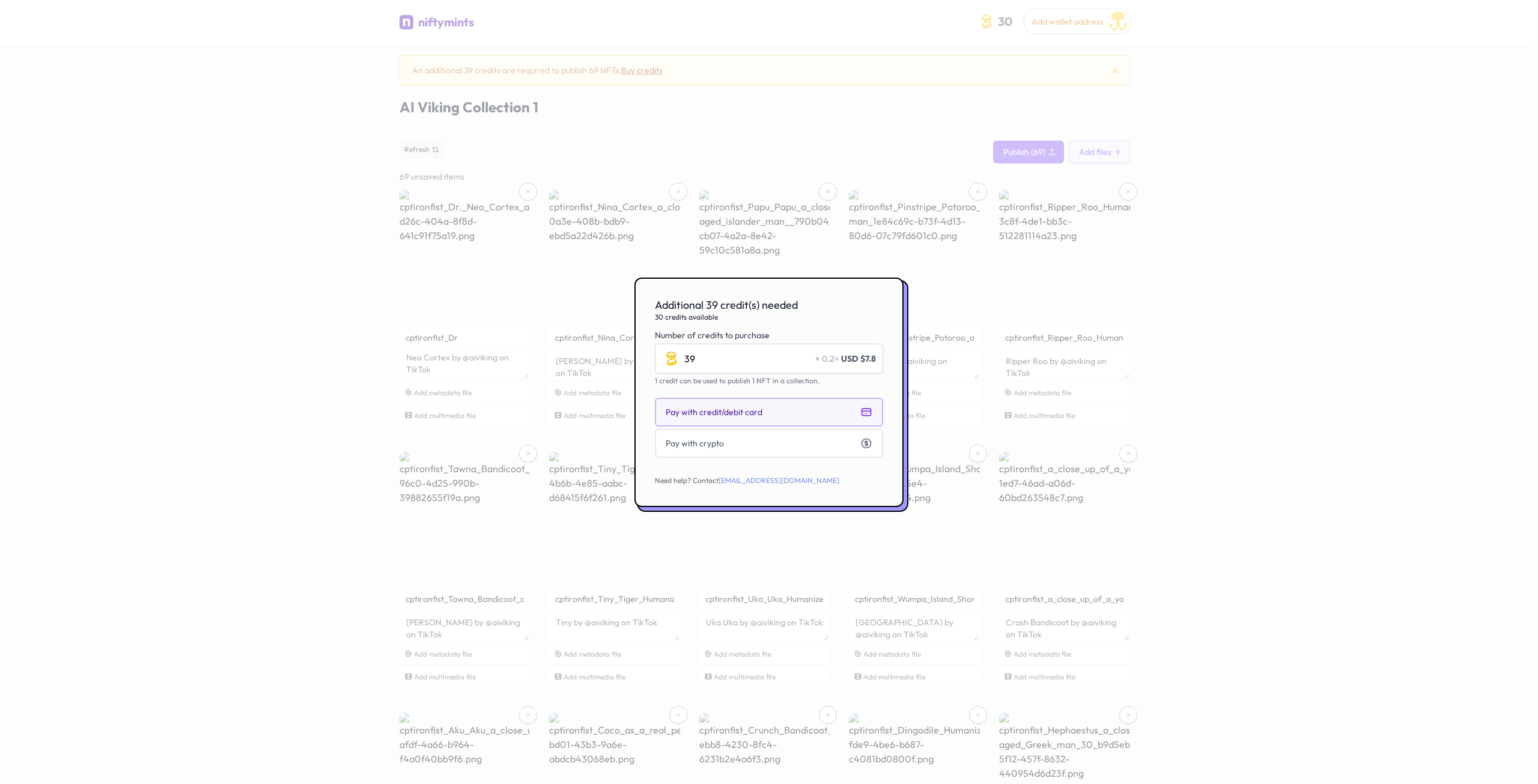
click at [728, 412] on span "Pay with credit/debit card" at bounding box center [714, 412] width 96 height 12
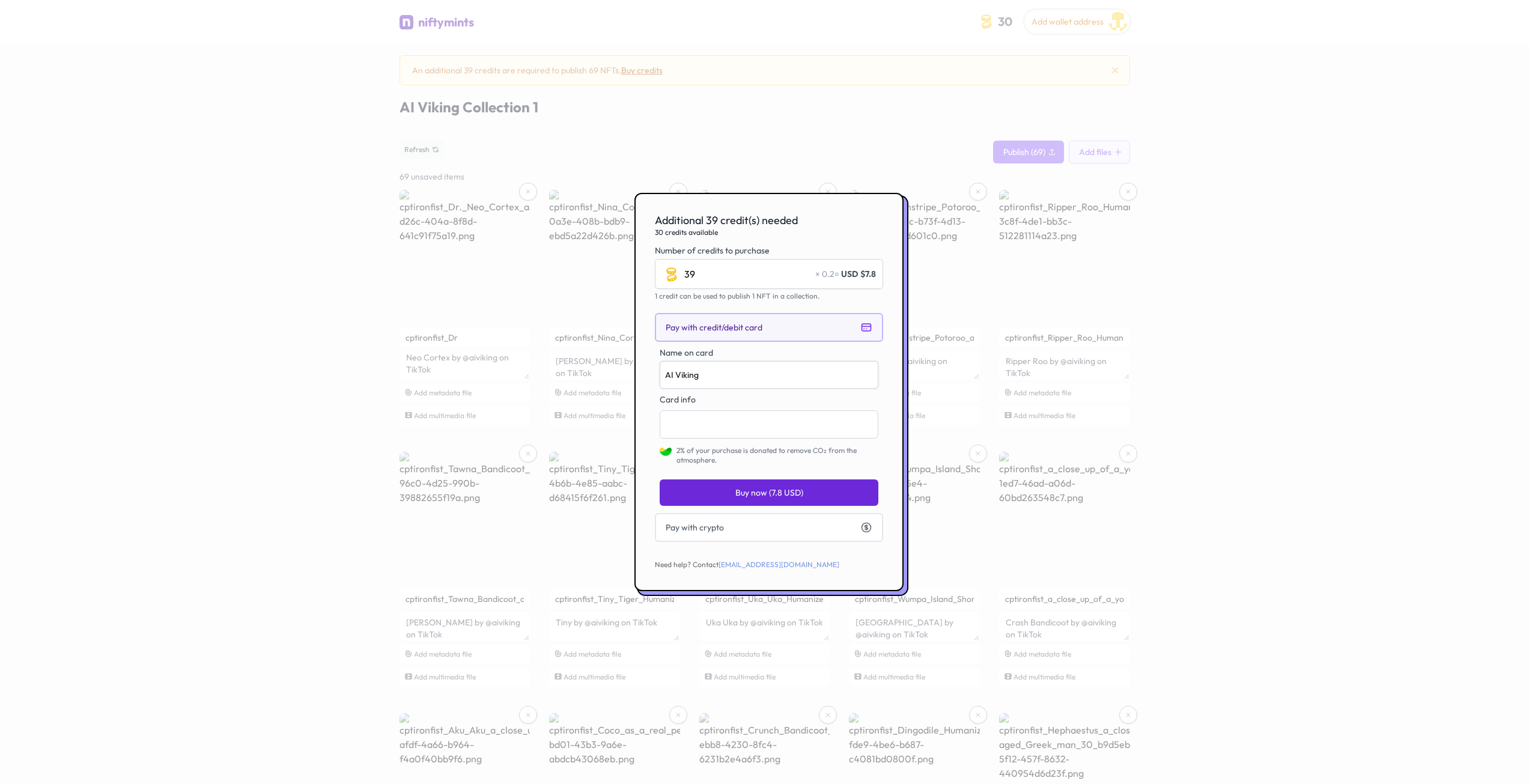
drag, startPoint x: 719, startPoint y: 376, endPoint x: 640, endPoint y: 382, distance: 79.2
click at [623, 370] on div "​ Additional 39 credit(s) needed 30 credits available Number of credits to purc…" at bounding box center [769, 392] width 1538 height 784
type input "A"
type input "An"
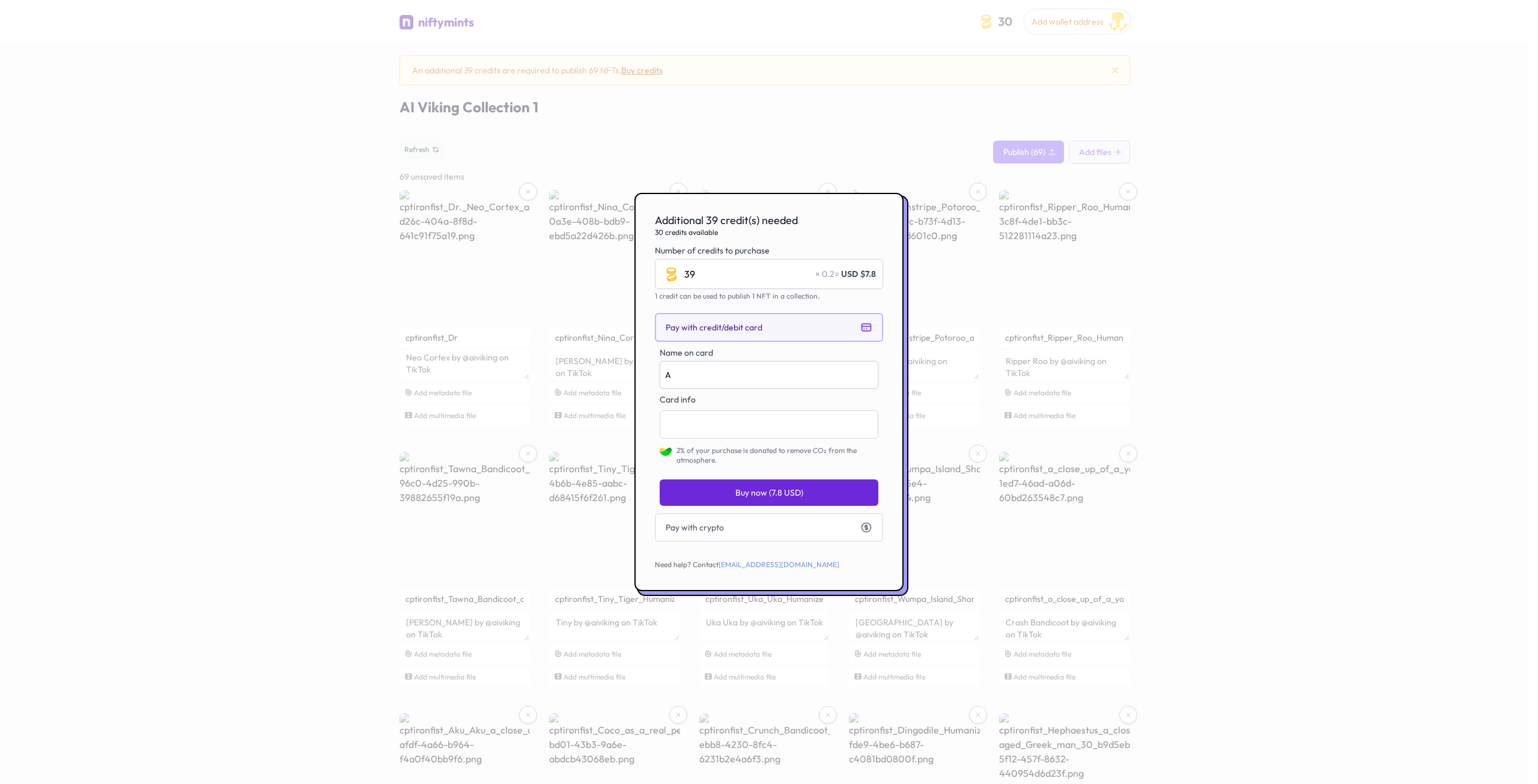
type input "An"
type input "And"
click at [751, 490] on span "Buy now (7.8 USD)" at bounding box center [769, 491] width 68 height 12
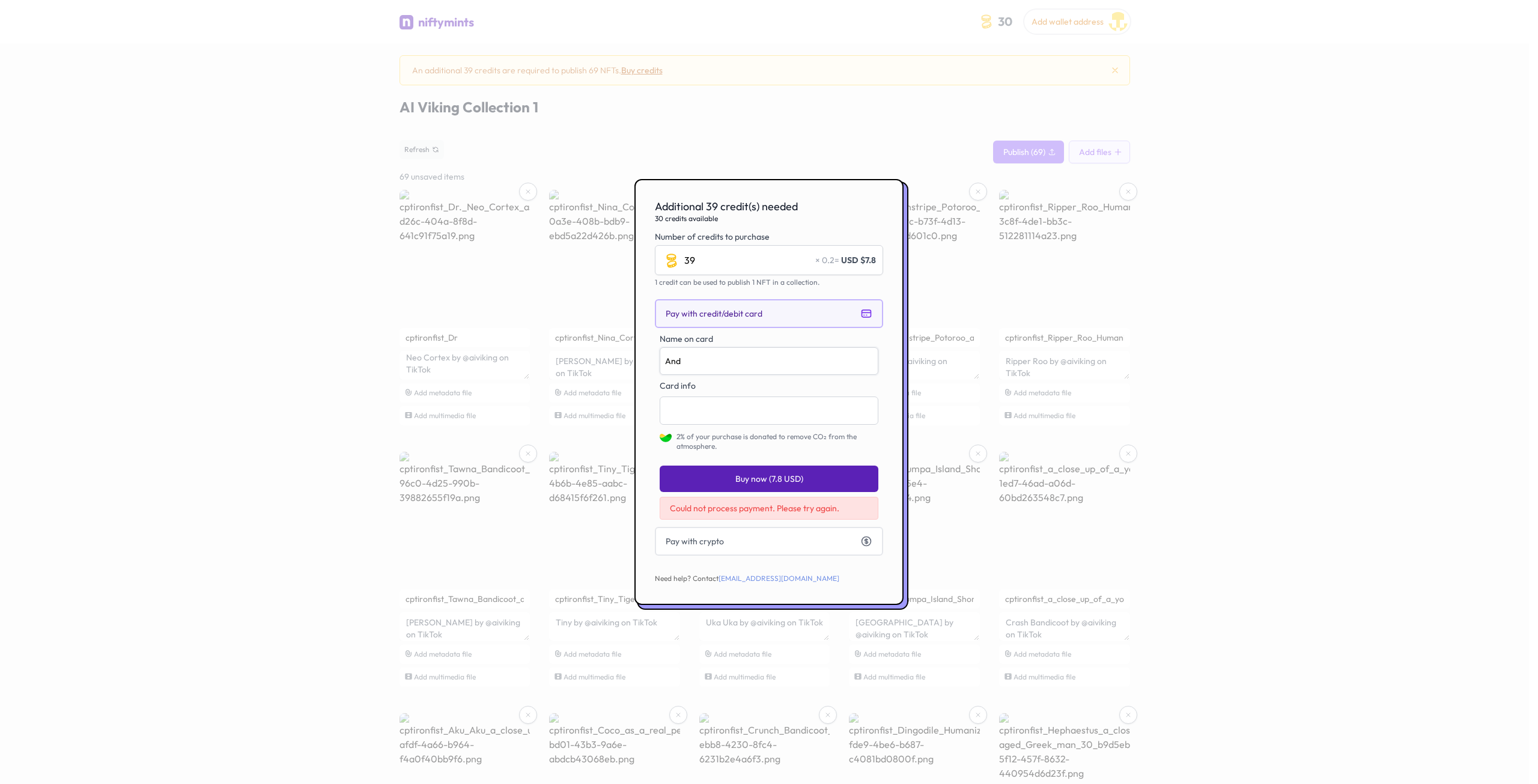
drag, startPoint x: 709, startPoint y: 361, endPoint x: 686, endPoint y: 359, distance: 23.1
click at [685, 359] on input "And" at bounding box center [769, 361] width 219 height 27
type input "Andrew W Mayfield"
click at [642, 370] on div "Additional 39 credit(s) needed 30 credits available Number of credits to purcha…" at bounding box center [769, 392] width 269 height 426
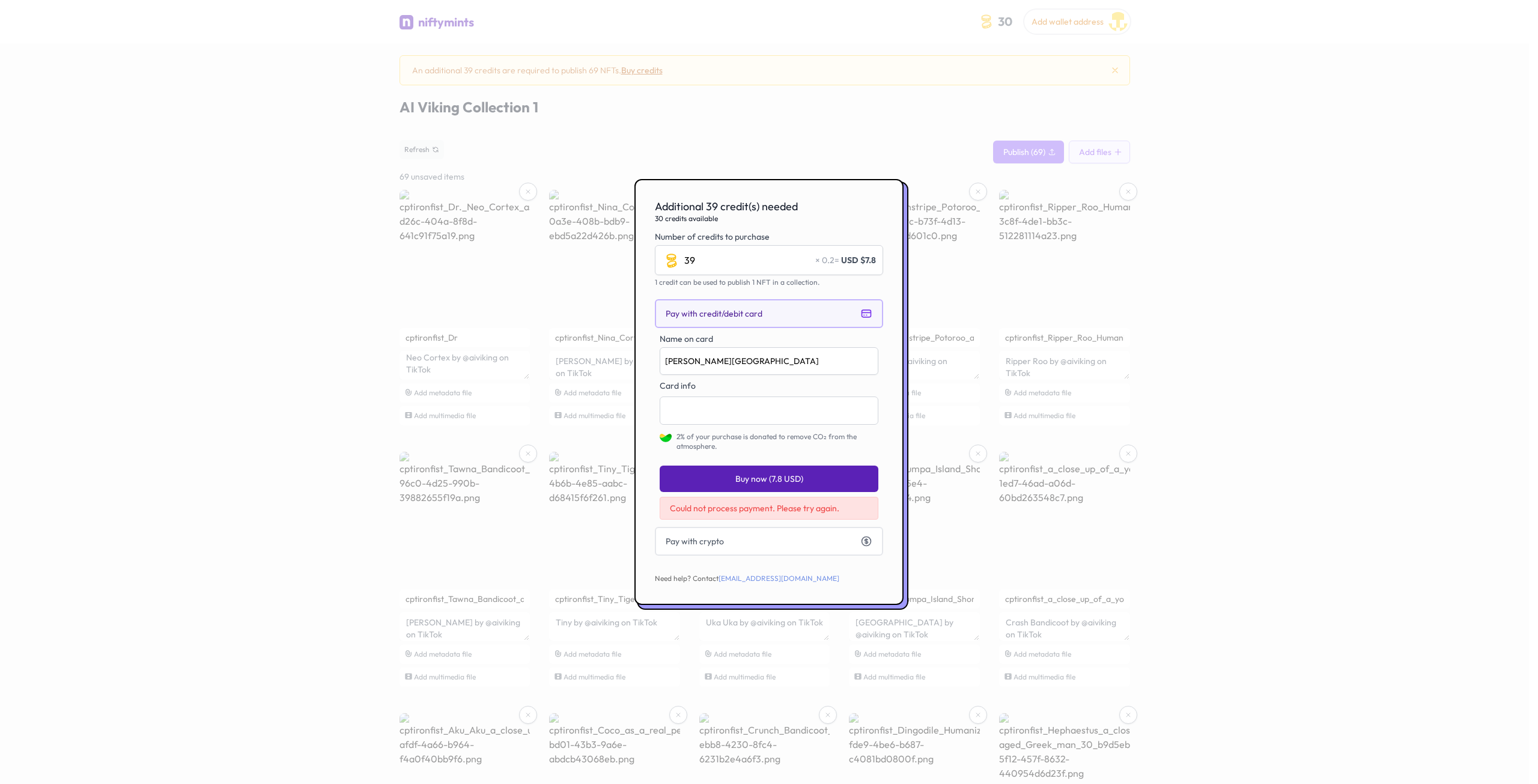
click at [738, 480] on span "Buy now (7.8 USD)" at bounding box center [769, 478] width 68 height 12
click at [767, 508] on span "Could not process payment. Please try again." at bounding box center [754, 508] width 169 height 11
click at [765, 311] on button "Pay with credit/debit card" at bounding box center [769, 313] width 228 height 29
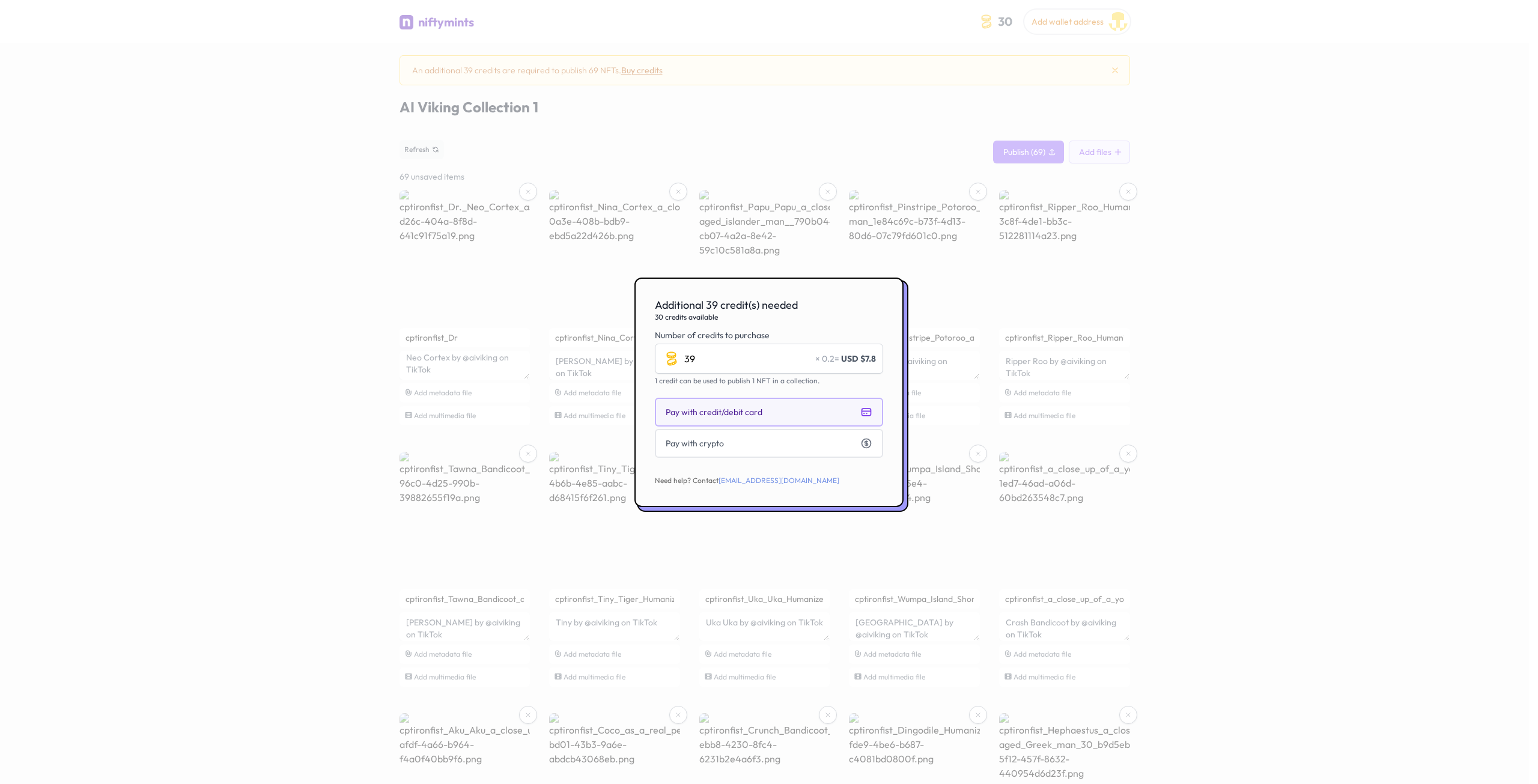
click at [768, 412] on button "Pay with credit/debit card" at bounding box center [769, 412] width 228 height 29
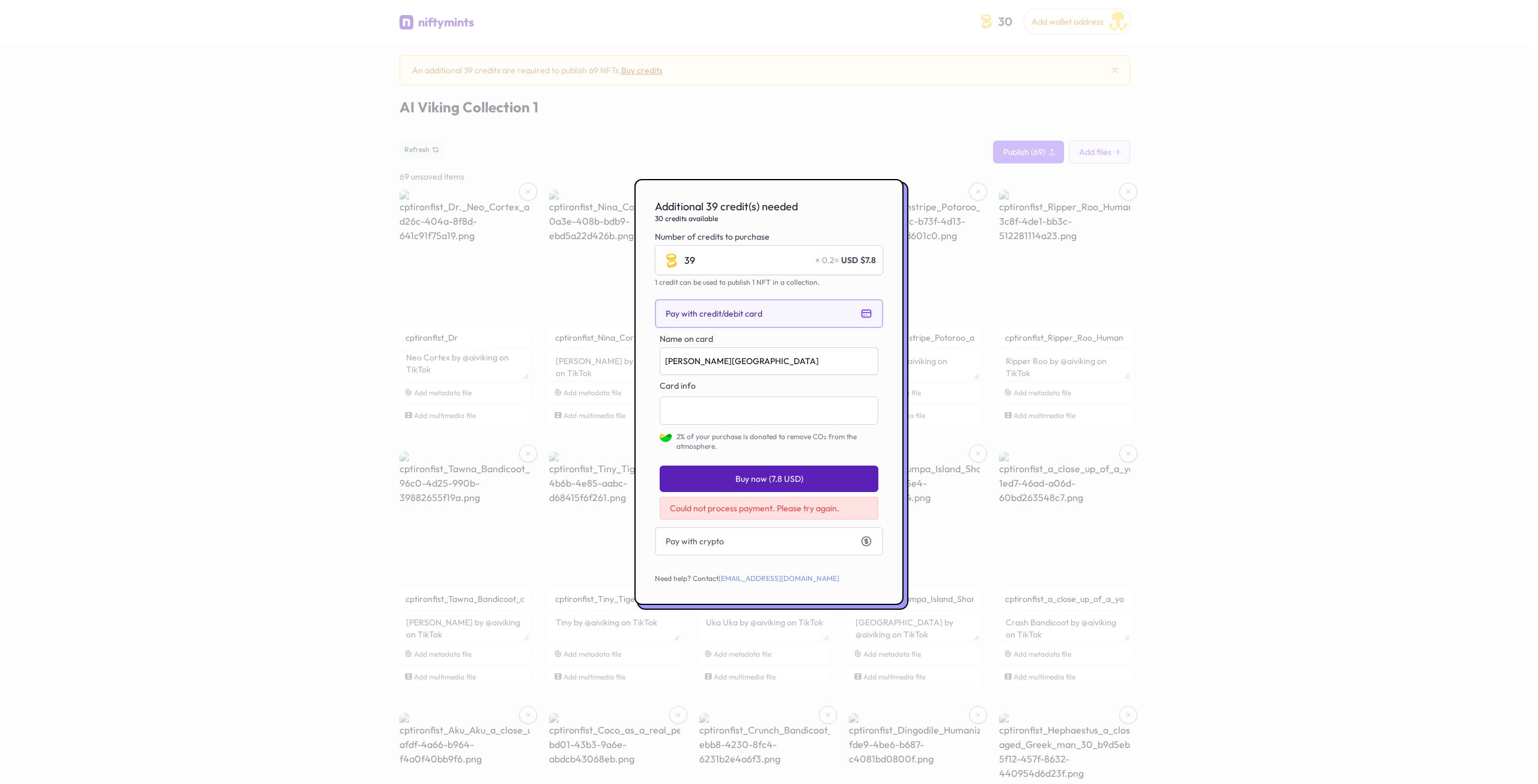
click at [747, 483] on span "Buy now (7.8 USD)" at bounding box center [769, 478] width 68 height 12
click at [721, 543] on span "Pay with crypto" at bounding box center [694, 541] width 58 height 12
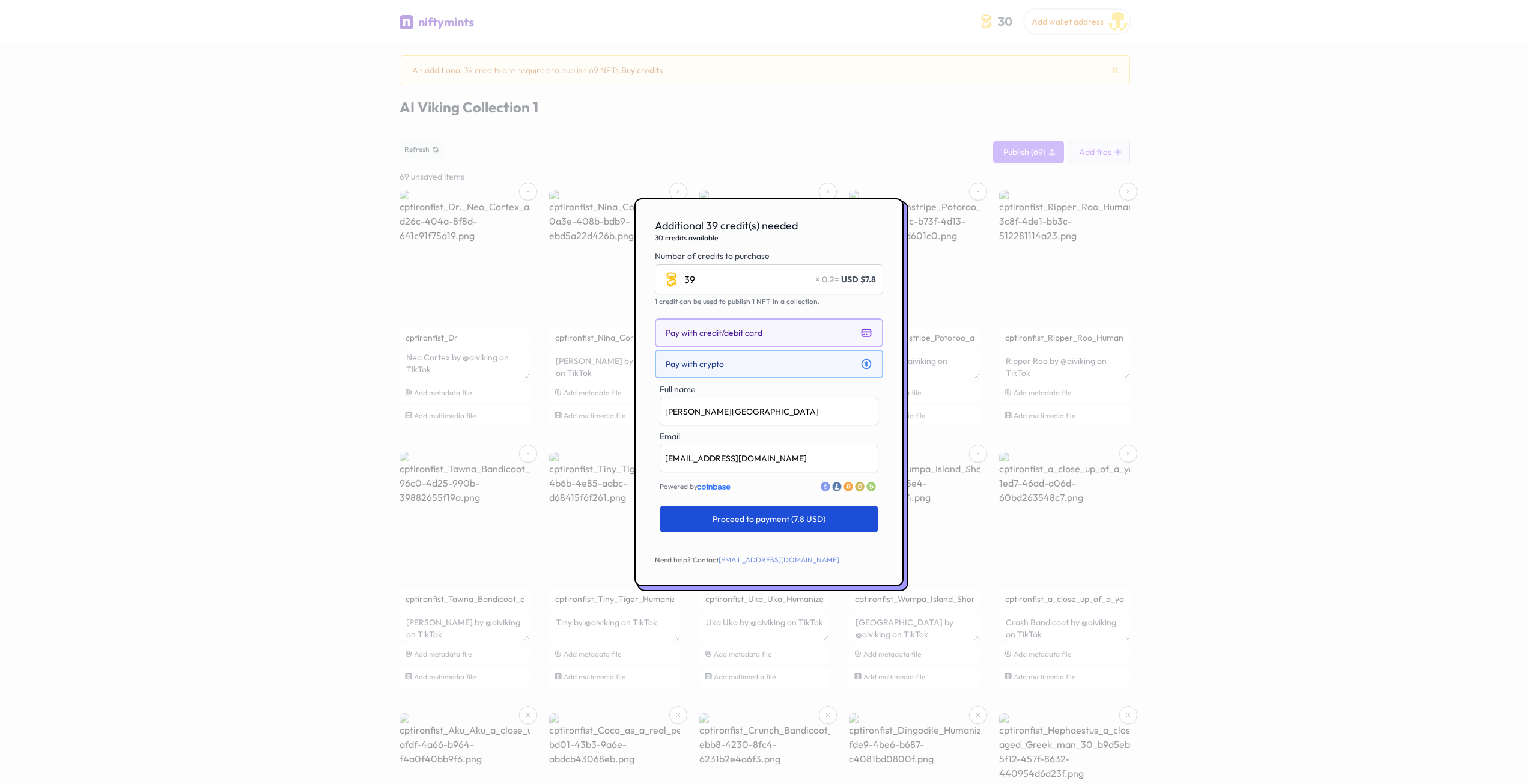
click at [753, 323] on button "Pay with credit/debit card" at bounding box center [769, 332] width 228 height 29
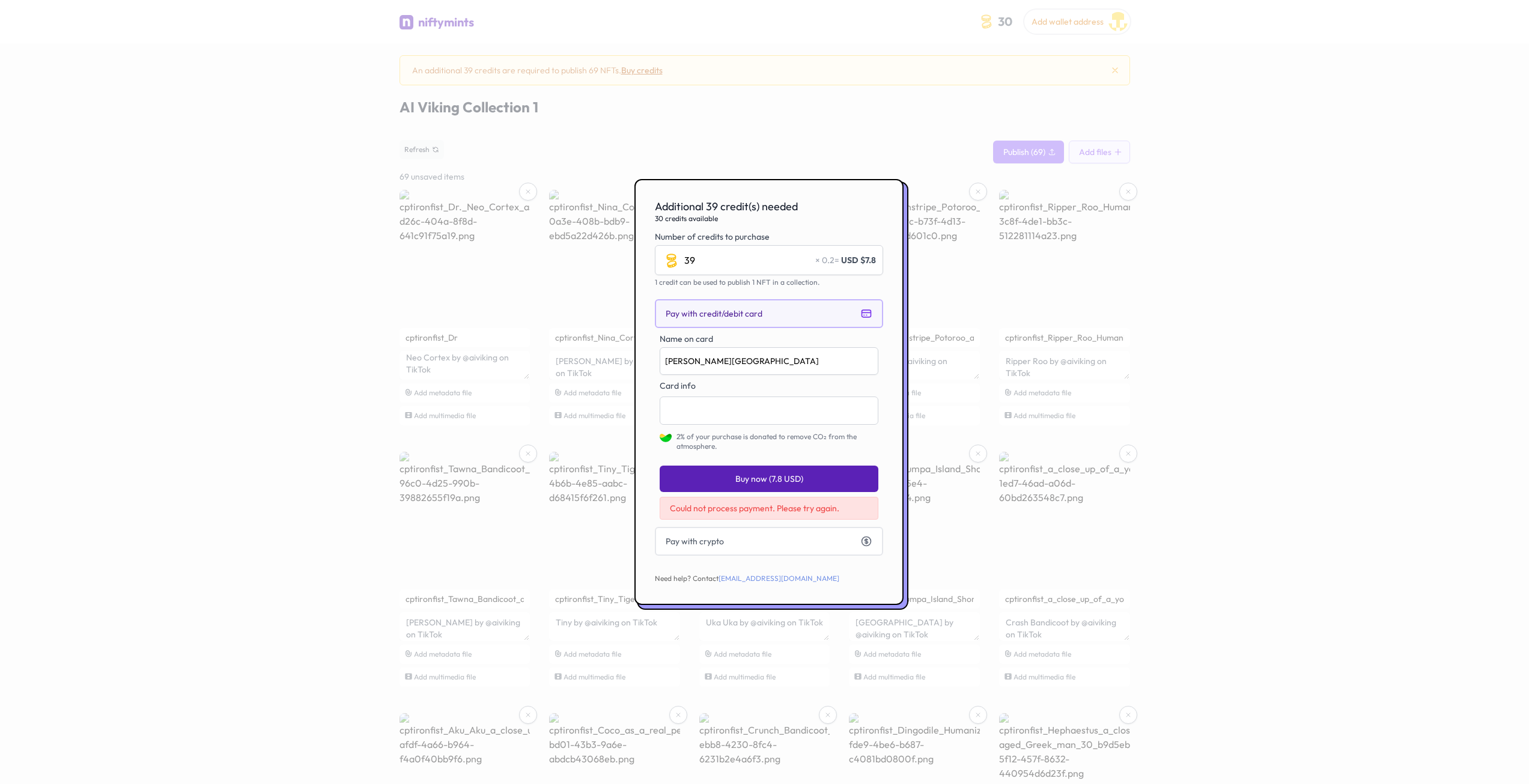
click at [728, 476] on button "Buy now (7.8 USD)" at bounding box center [769, 478] width 219 height 26
drag, startPoint x: 769, startPoint y: 490, endPoint x: 767, endPoint y: 478, distance: 12.2
click at [769, 489] on button "Buy now (7.8 USD)" at bounding box center [769, 478] width 219 height 26
click at [766, 478] on span "Buy now (7.8 USD)" at bounding box center [769, 478] width 68 height 12
click at [814, 403] on div at bounding box center [769, 410] width 219 height 28
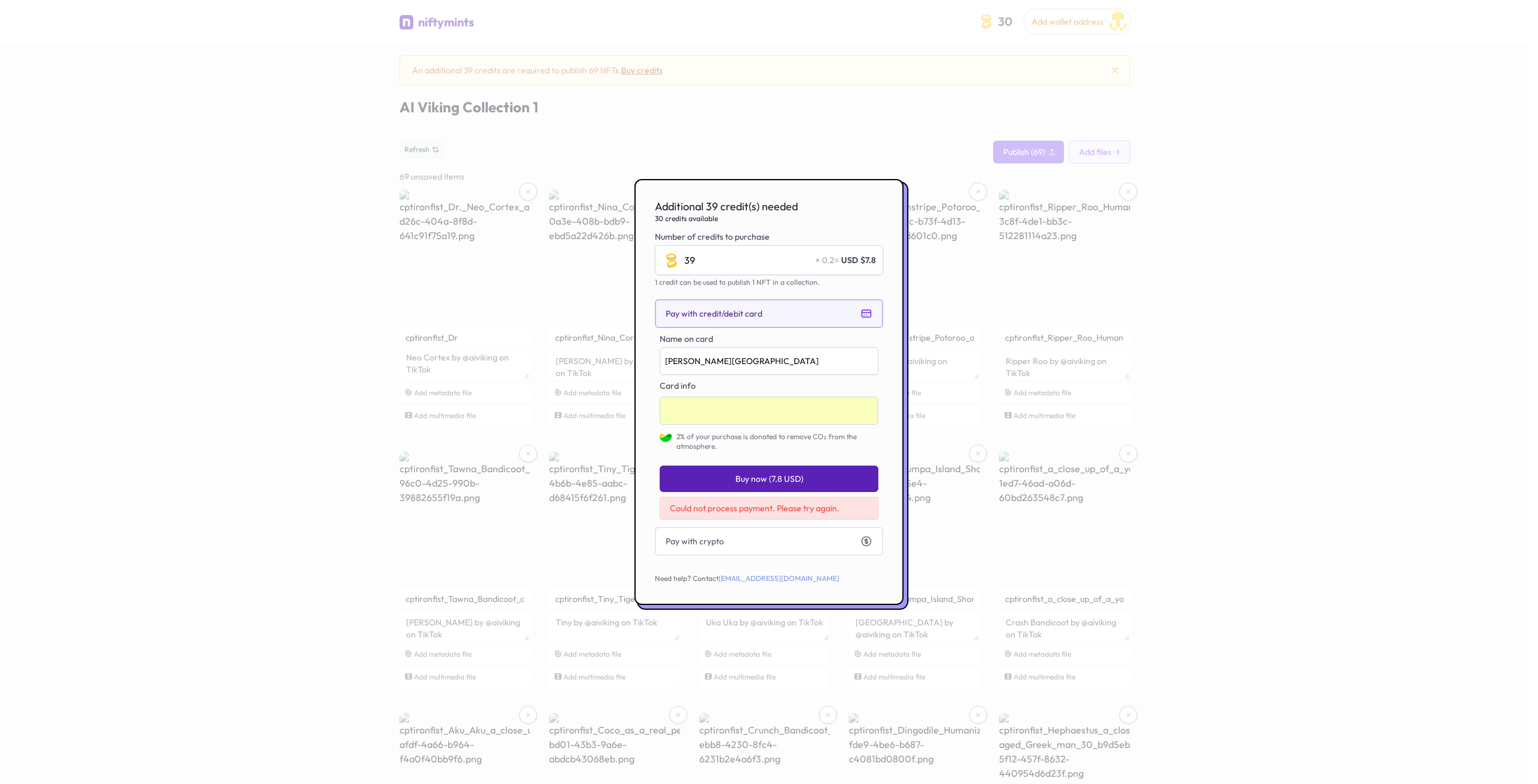
click at [728, 451] on div "Name on card Andrew W Mayfield Card info 2% of your purchase is donated to remo…" at bounding box center [769, 426] width 228 height 196
click at [767, 482] on span "Buy now (7.8 USD)" at bounding box center [769, 478] width 68 height 12
click at [772, 472] on span "Buy now (7.8 USD)" at bounding box center [769, 478] width 68 height 12
click at [744, 470] on button "Buy now (7.8 USD)" at bounding box center [769, 478] width 219 height 26
click at [751, 480] on span "Buy now (7.8 USD)" at bounding box center [769, 478] width 68 height 12
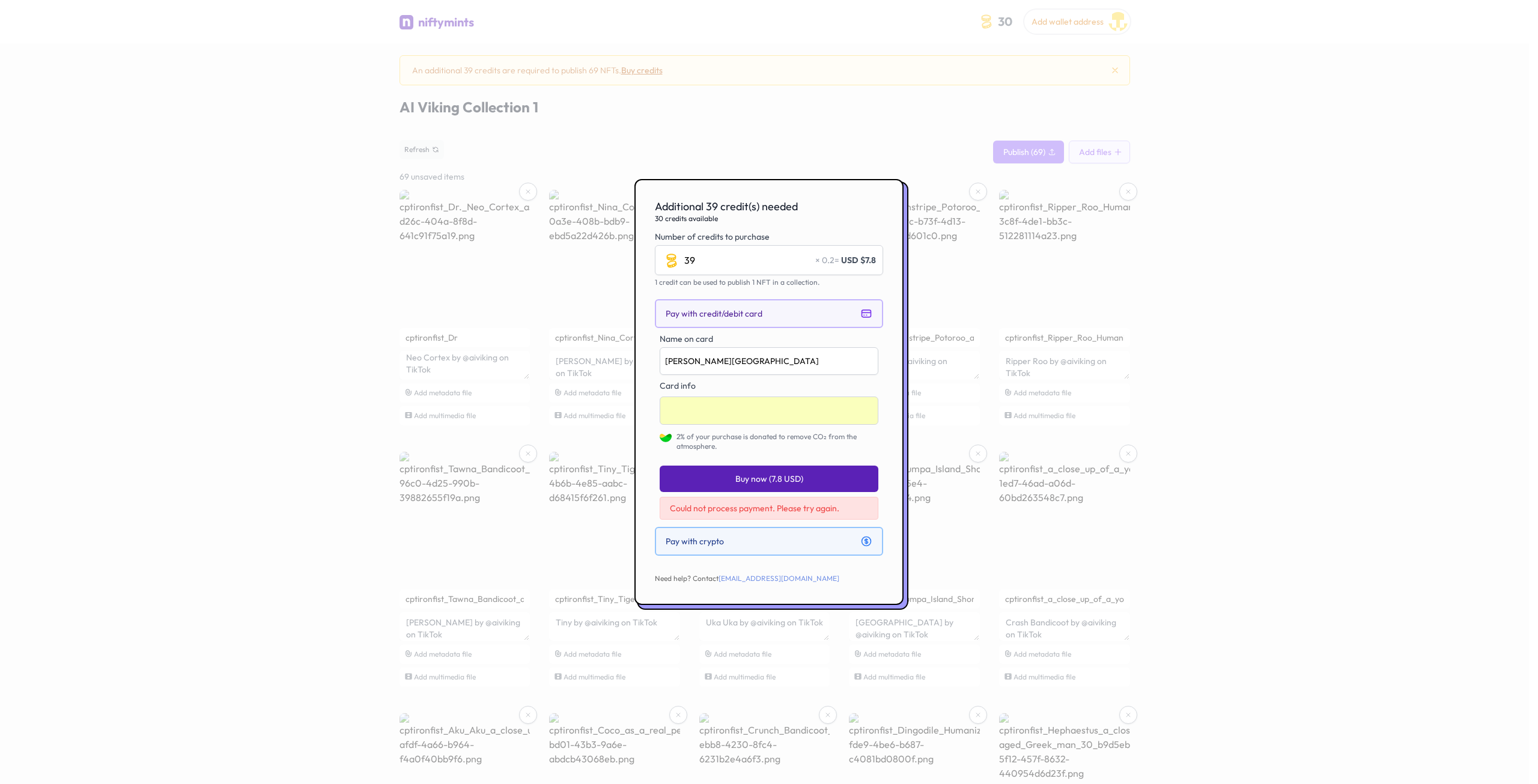
click at [738, 531] on button "Pay with crypto" at bounding box center [769, 541] width 228 height 29
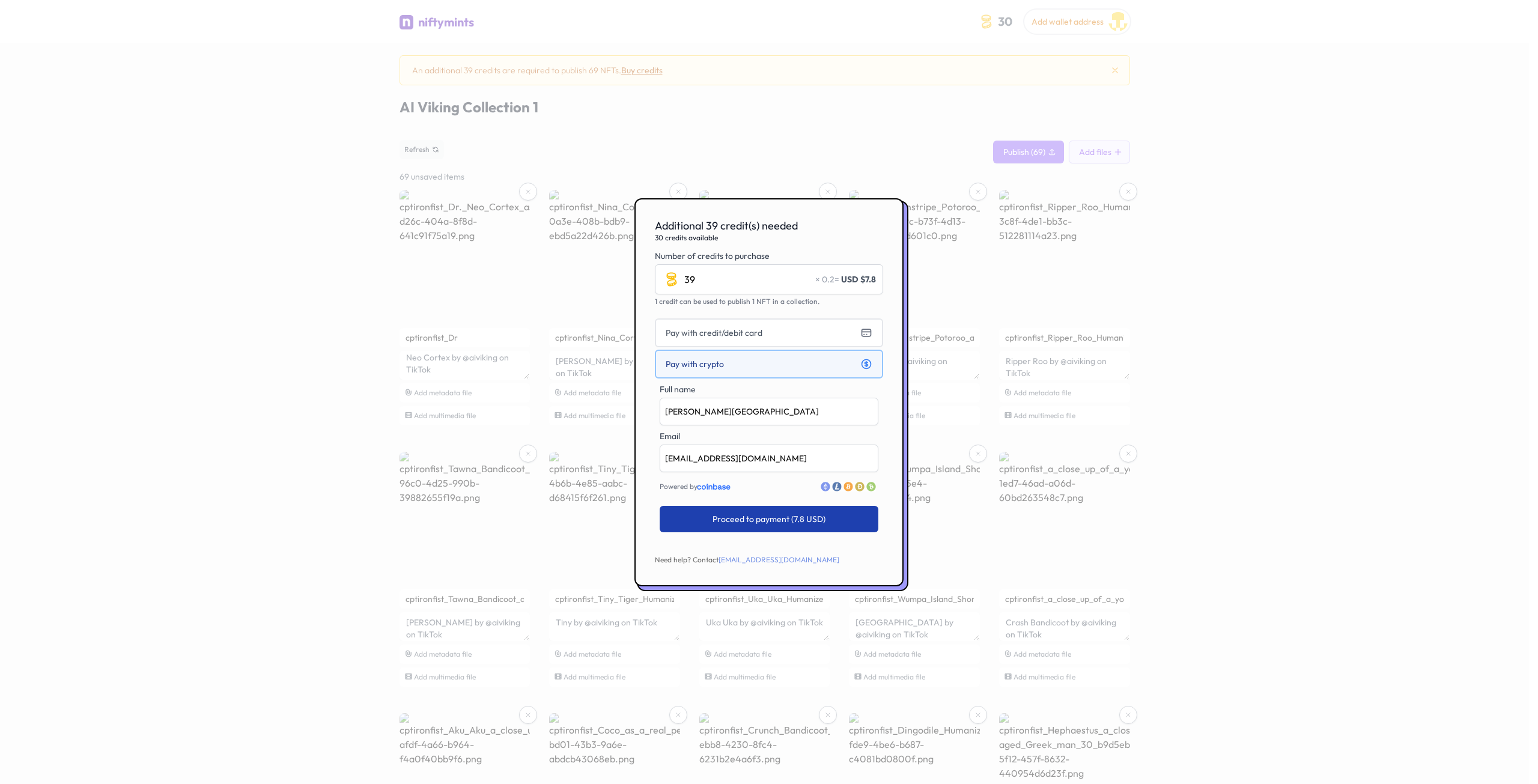
click at [777, 520] on span "Proceed to payment (7.8 USD)" at bounding box center [769, 519] width 113 height 12
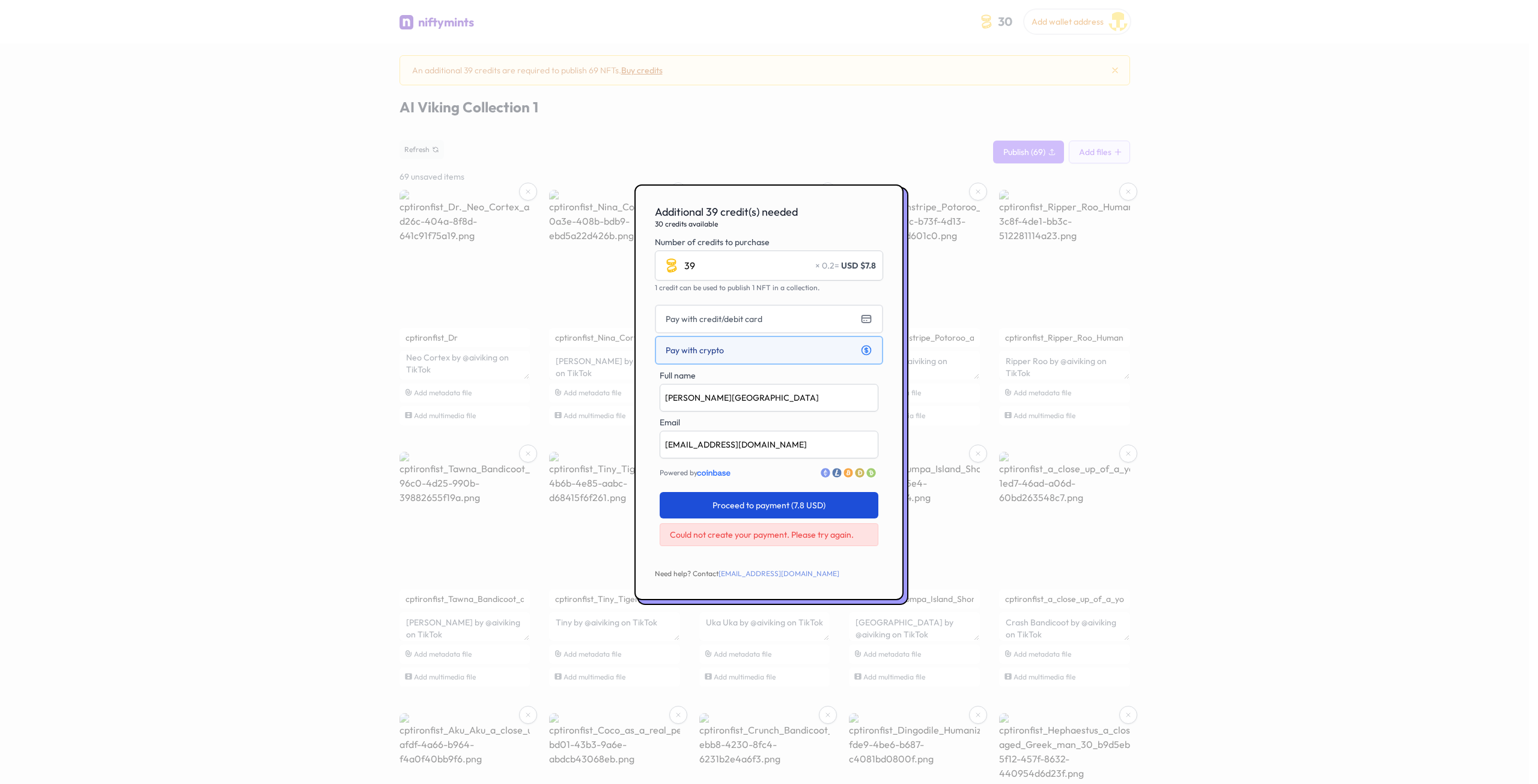
click at [1023, 168] on div at bounding box center [769, 392] width 1538 height 784
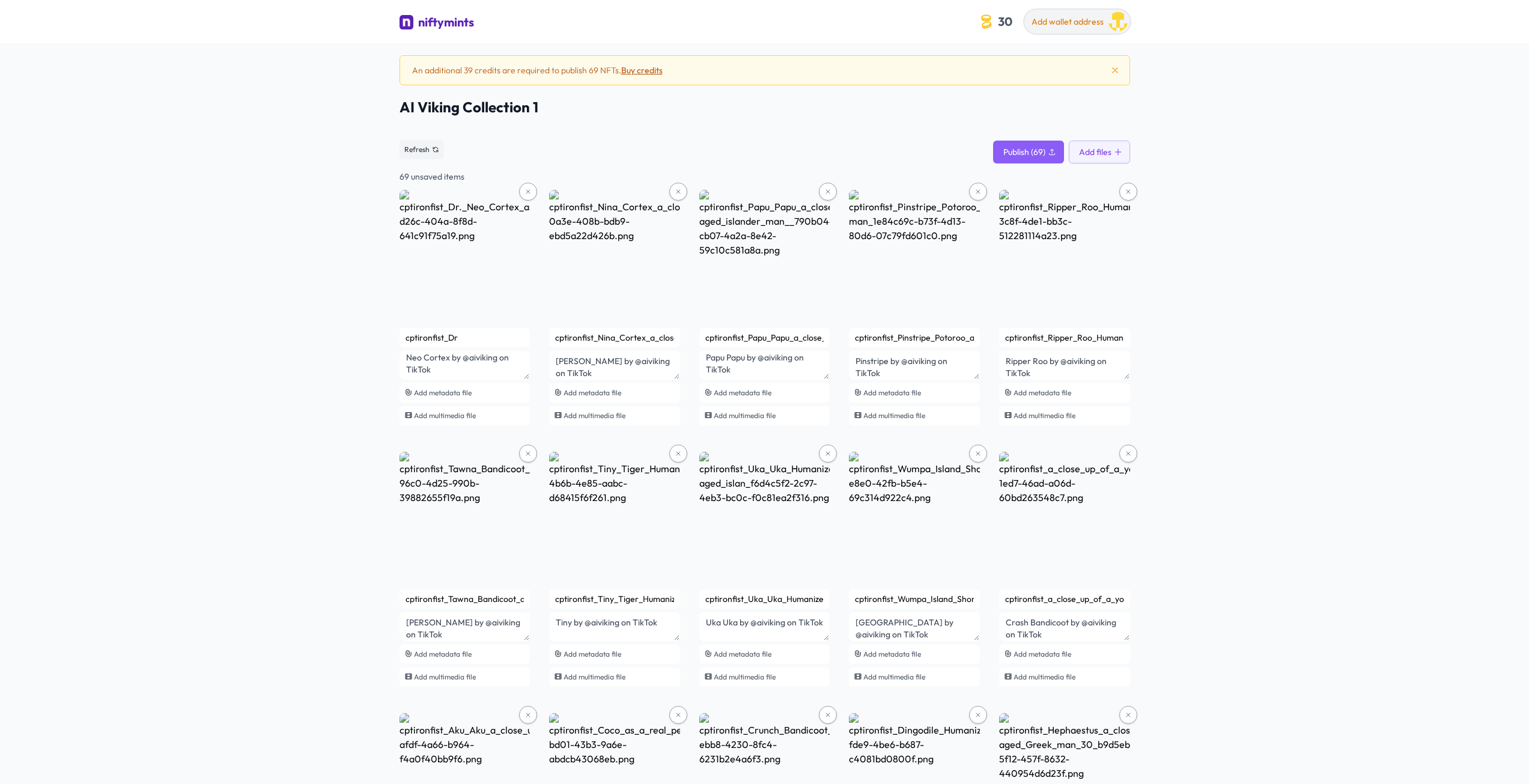
click at [1077, 26] on span "Add wallet address" at bounding box center [1067, 22] width 72 height 11
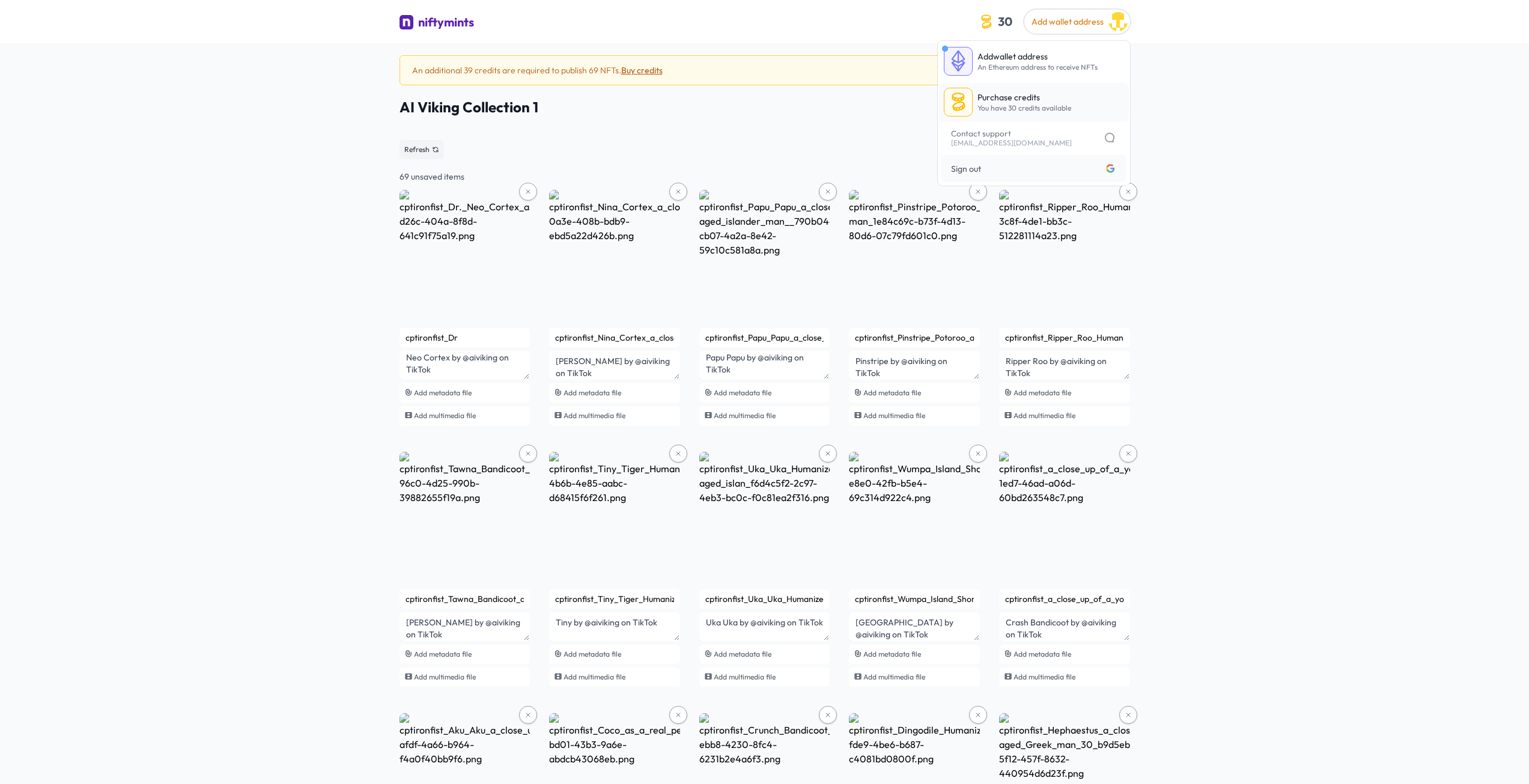
click at [1004, 91] on link "Purchase credits You have 30 credits available" at bounding box center [1034, 102] width 190 height 38
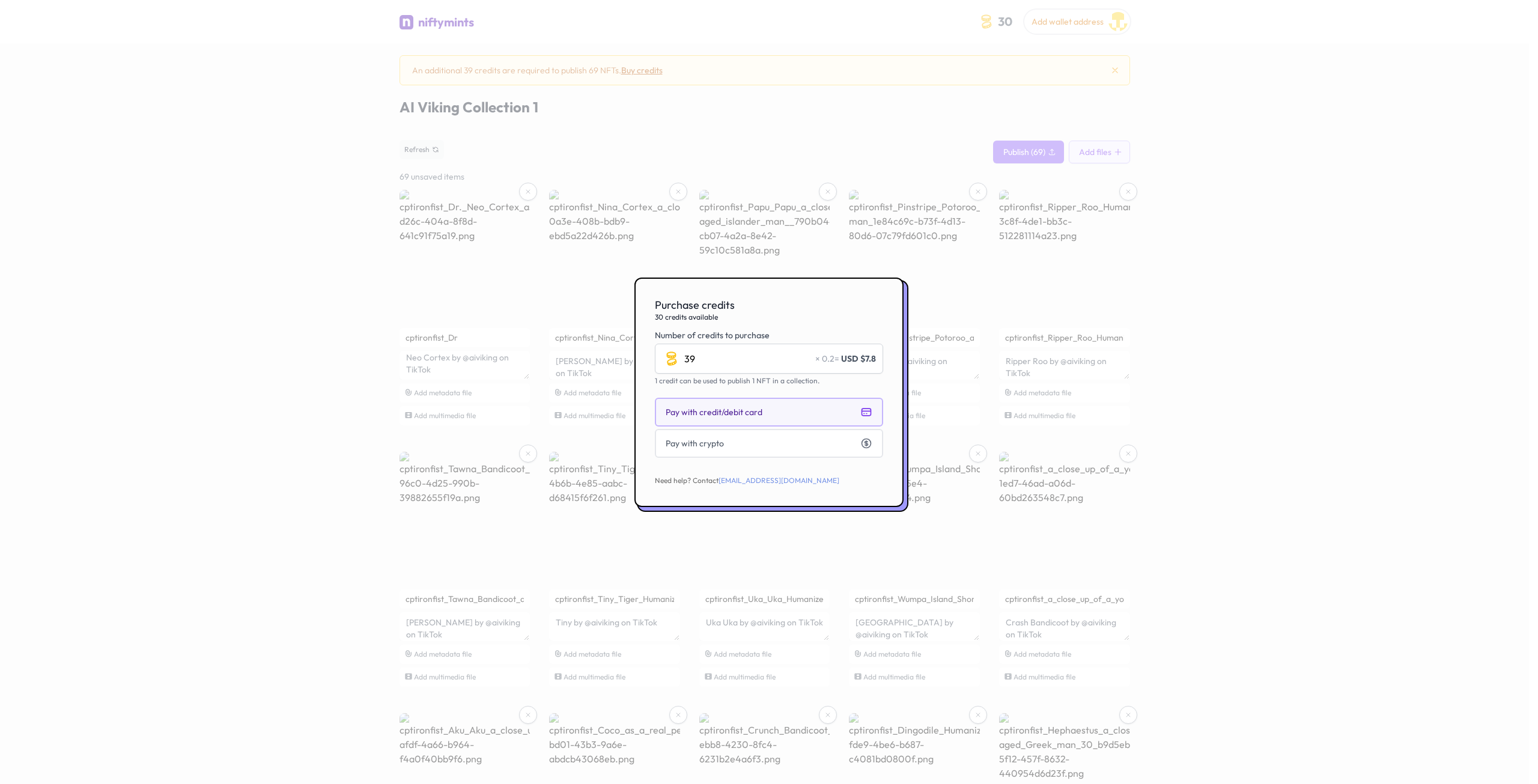
type input "39"
click at [742, 417] on span "Pay with credit/debit card" at bounding box center [714, 412] width 96 height 12
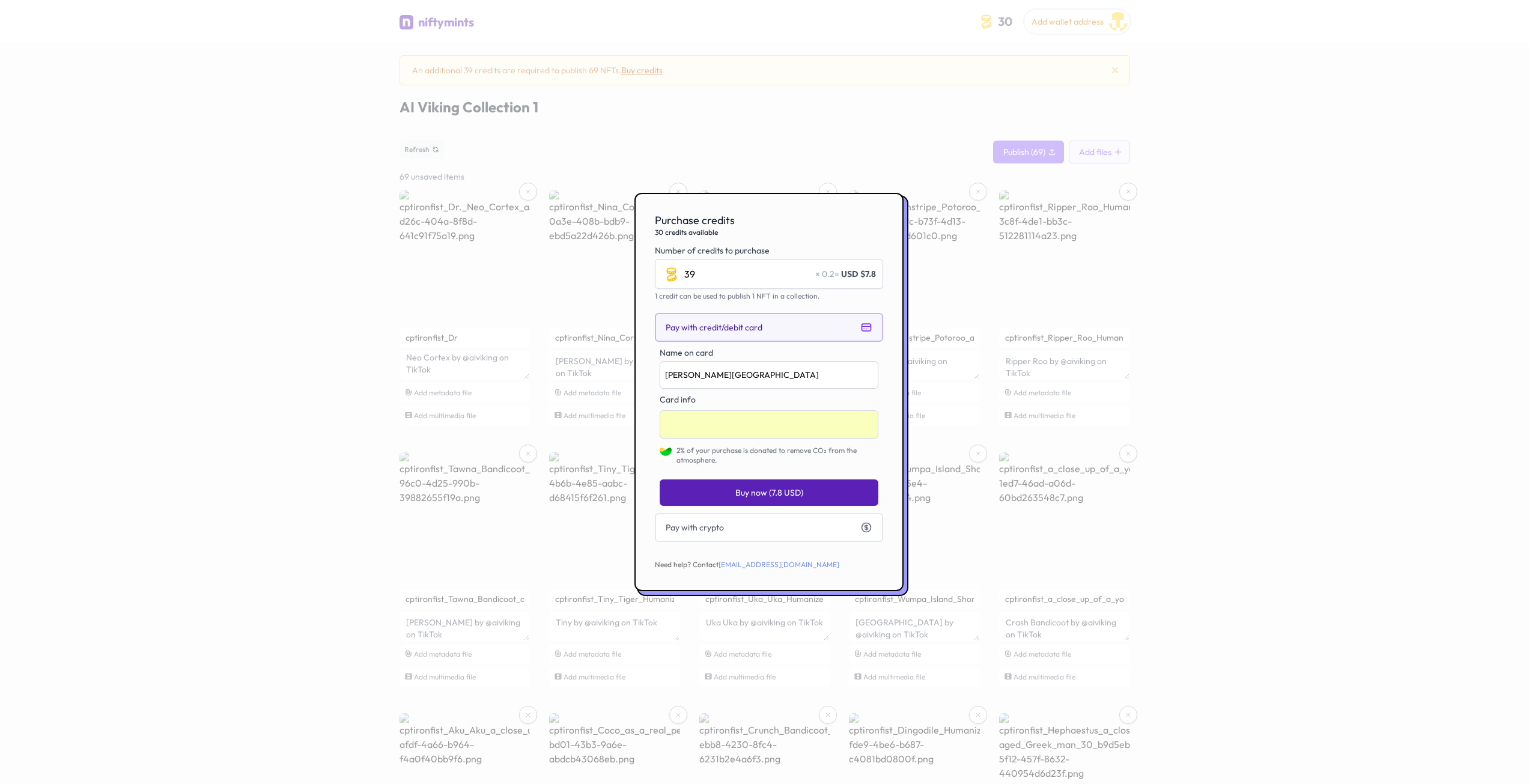
click at [779, 489] on span "Buy now (7.8 USD)" at bounding box center [769, 491] width 68 height 12
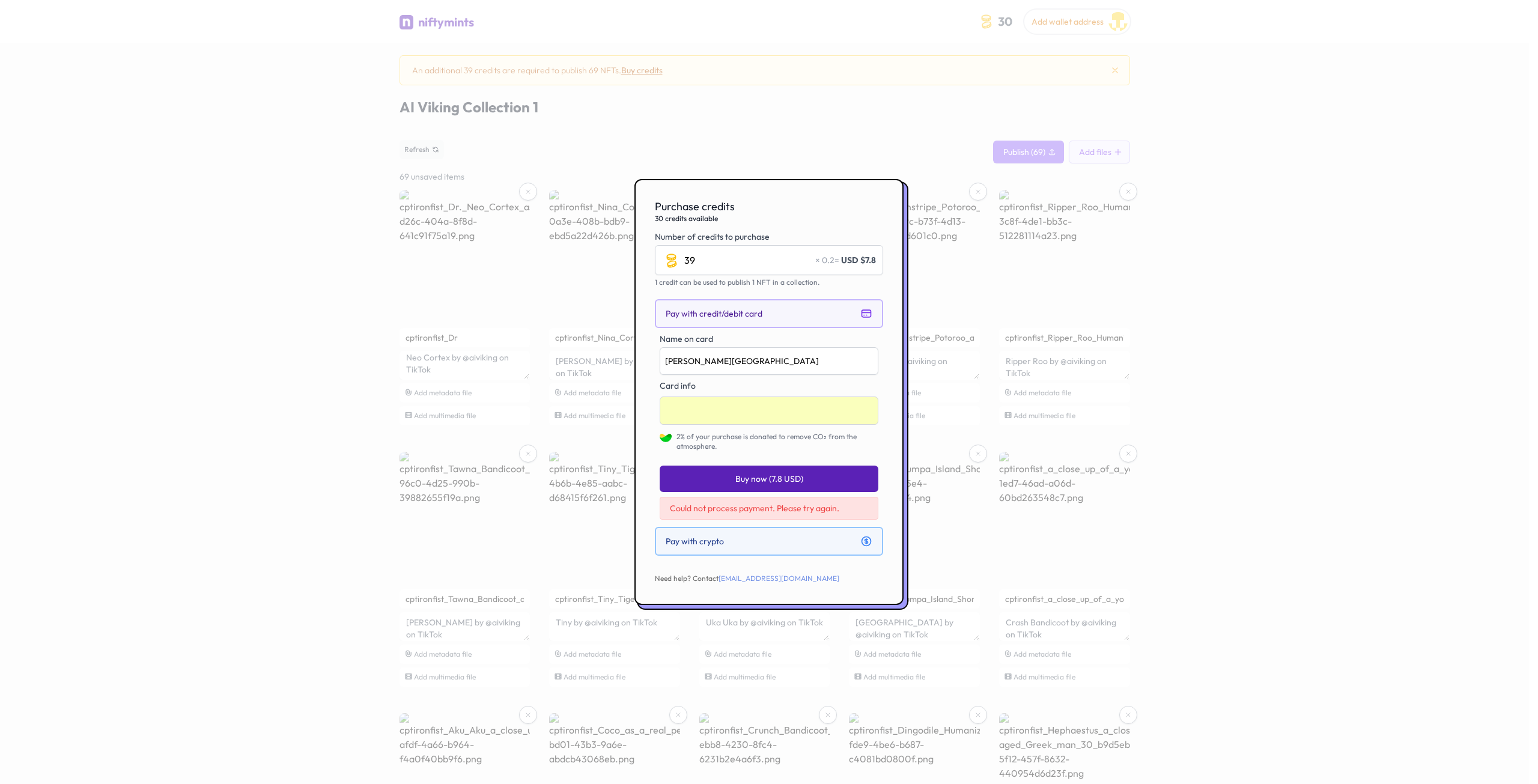
click at [777, 539] on button "Pay with crypto" at bounding box center [769, 541] width 228 height 29
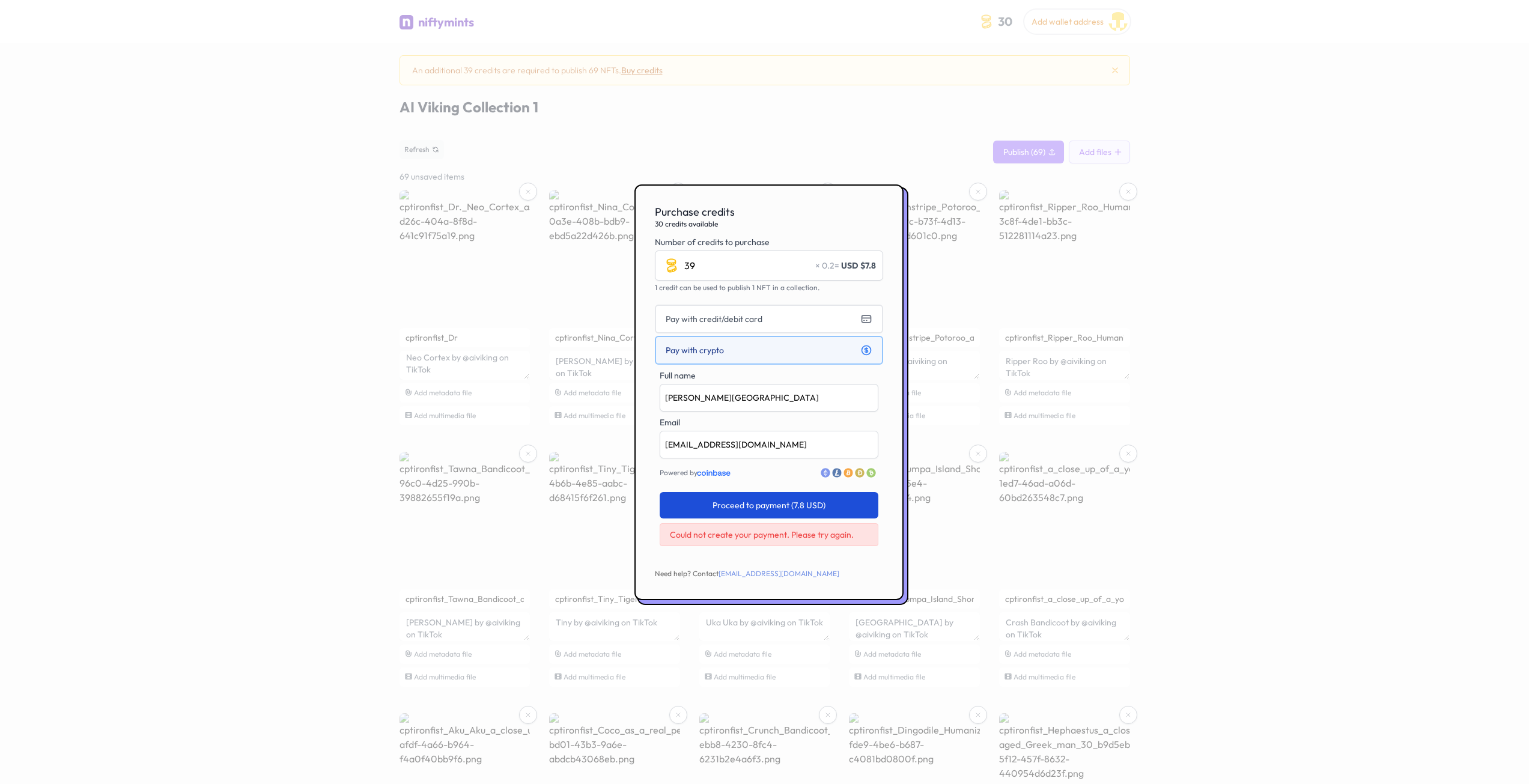
drag, startPoint x: 1071, startPoint y: 154, endPoint x: 1094, endPoint y: 145, distance: 24.7
click at [1075, 154] on div at bounding box center [769, 392] width 1538 height 784
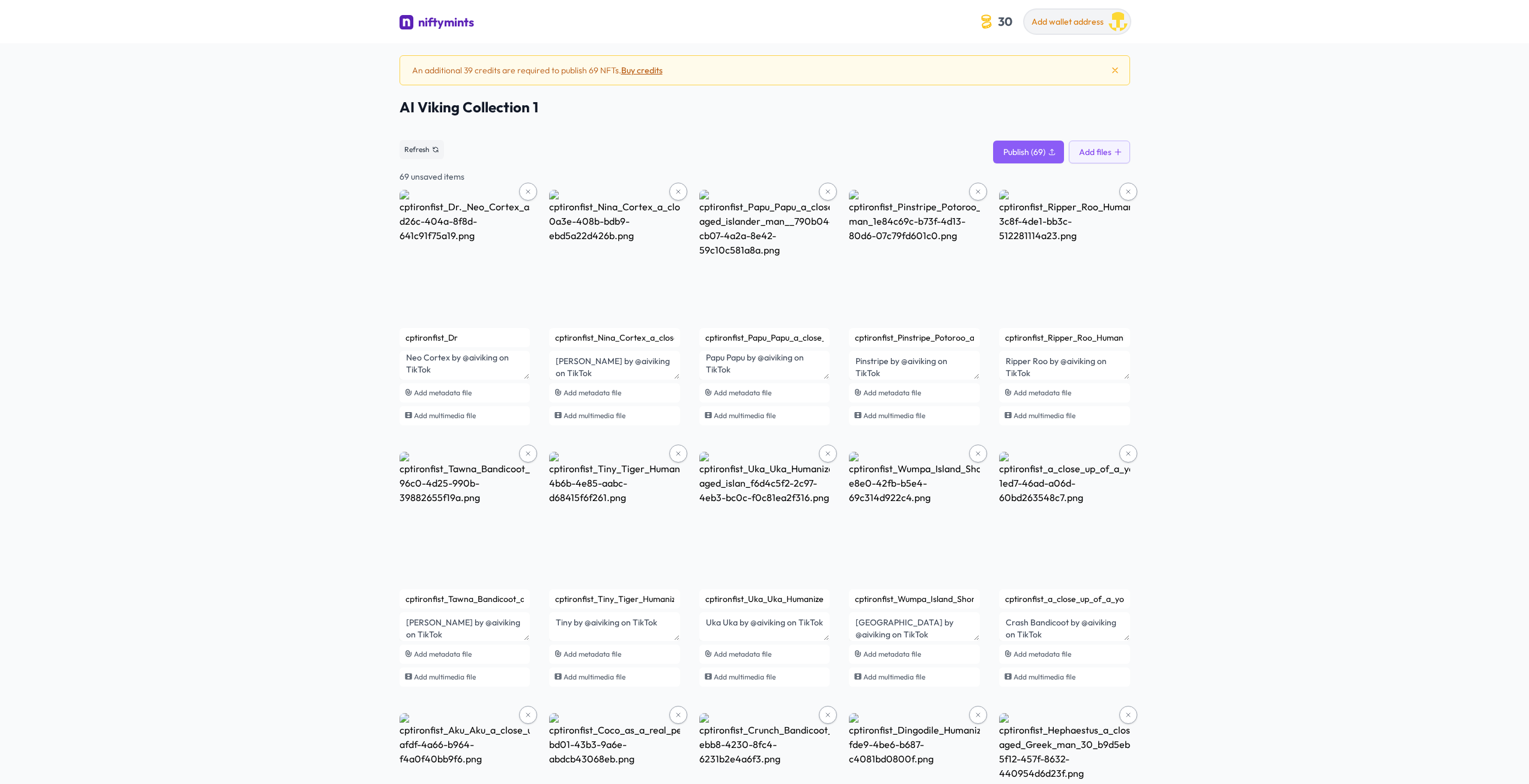
click at [1058, 22] on span "Add wallet address" at bounding box center [1067, 22] width 72 height 11
click at [1017, 61] on p "Add wallet address" at bounding box center [1038, 56] width 120 height 12
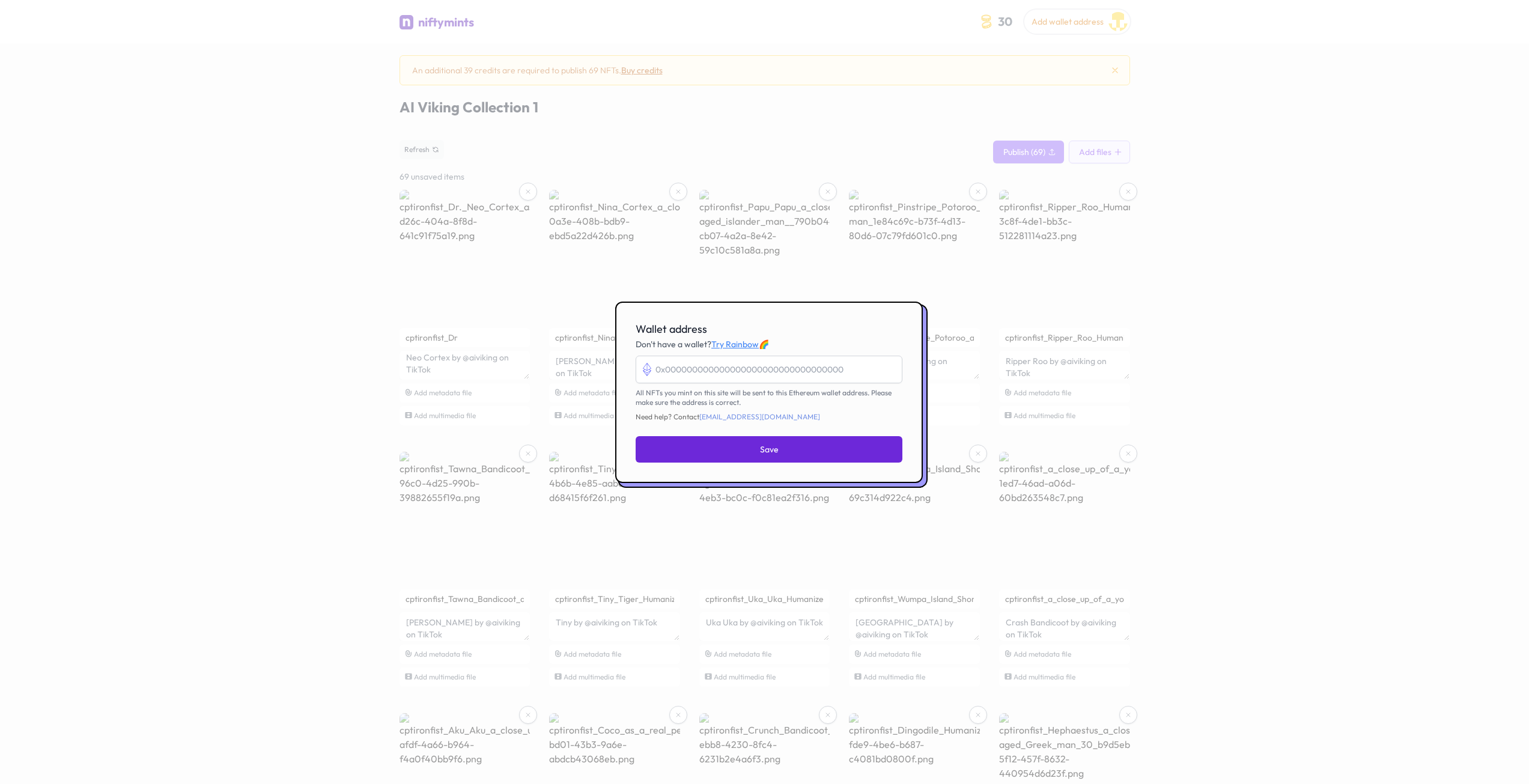
click at [742, 344] on link "Try Rainbow" at bounding box center [735, 344] width 47 height 11
click at [691, 371] on input "Wallet address" at bounding box center [769, 369] width 267 height 27
click at [629, 412] on div "Wallet address Don't have a wallet? Try Rainbow 🌈 All NFTs you mint on this sit…" at bounding box center [769, 392] width 307 height 182
click at [249, 185] on div at bounding box center [769, 392] width 1538 height 784
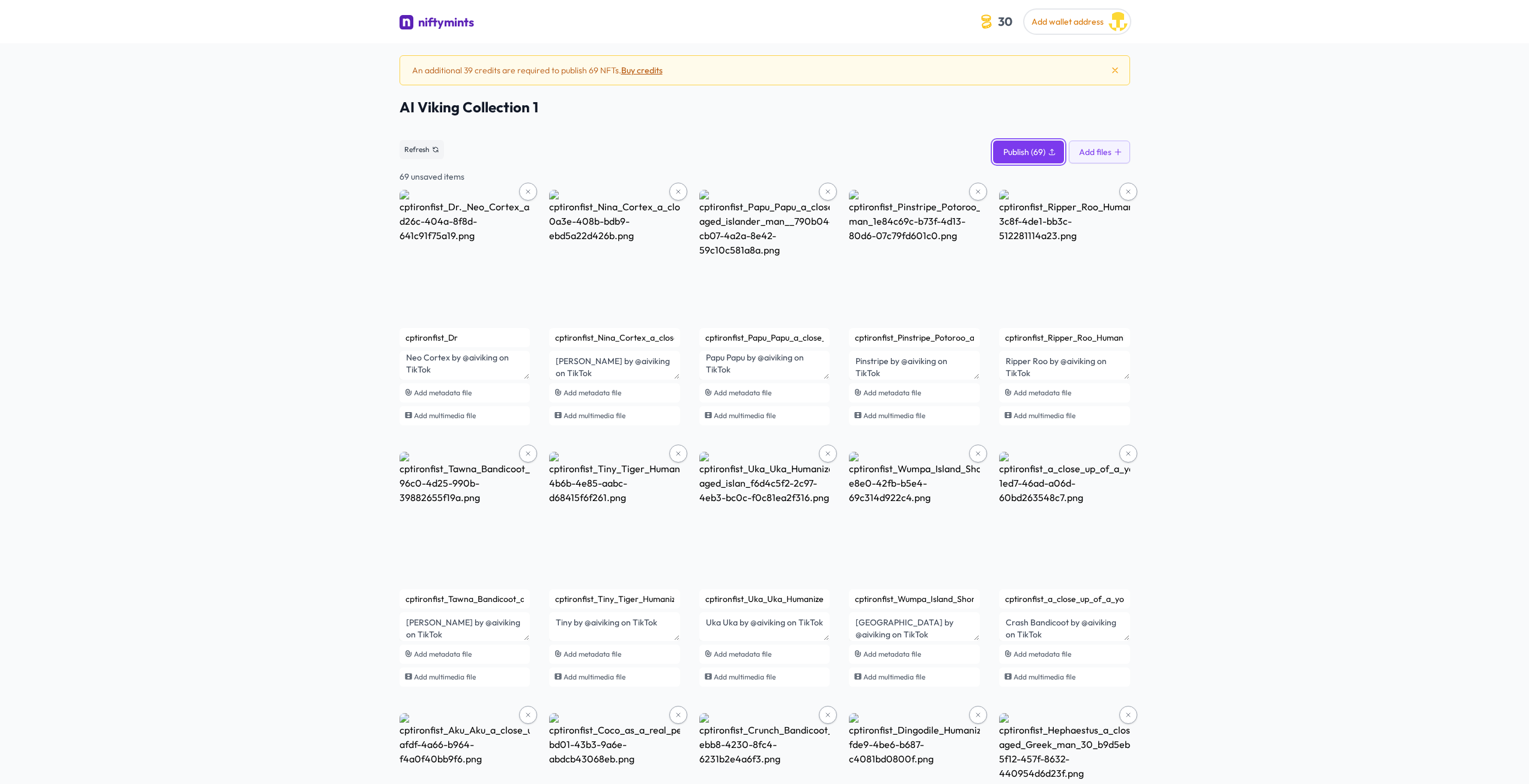
click at [1025, 143] on button "Publish (69)" at bounding box center [1029, 152] width 71 height 23
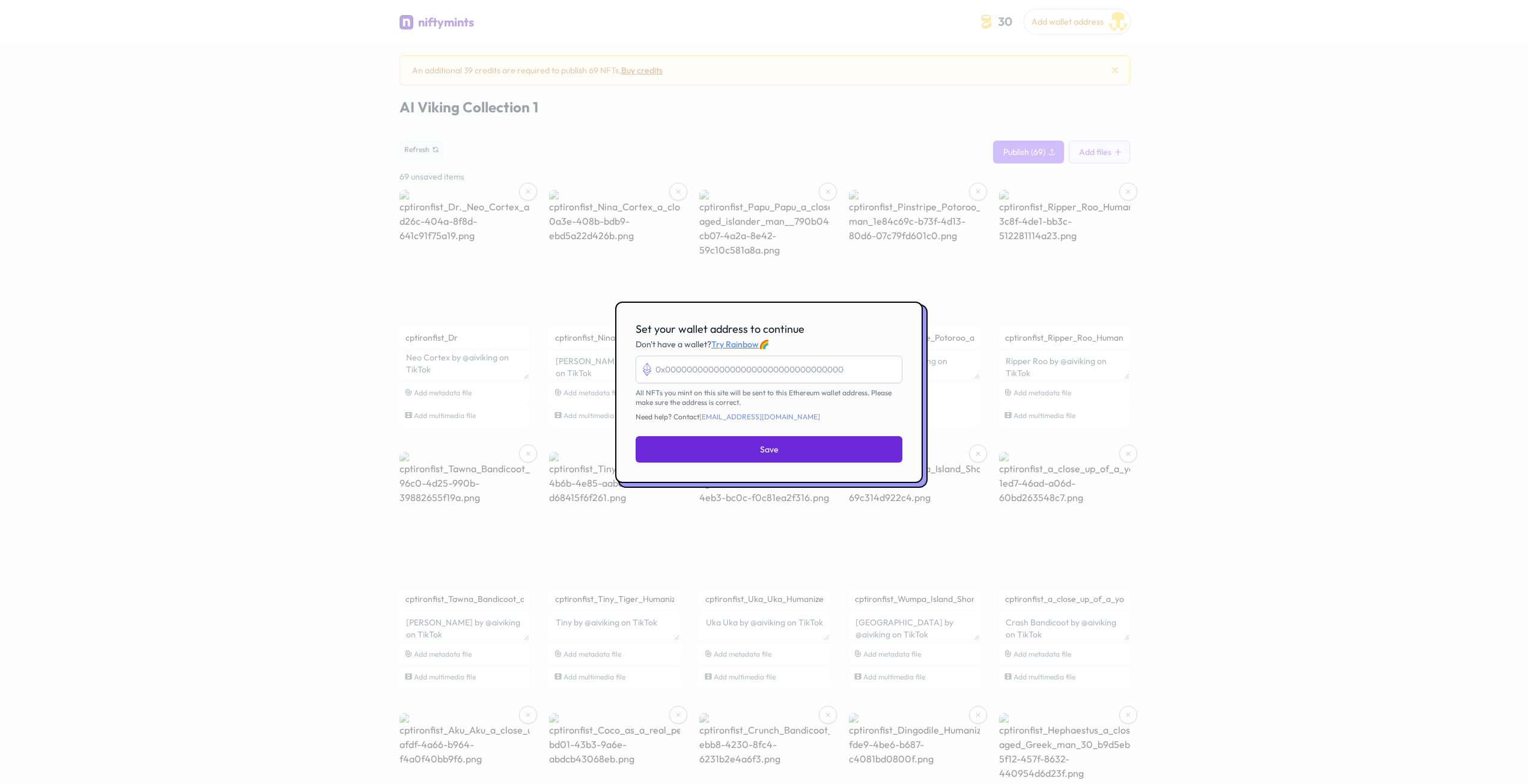
click at [747, 87] on div at bounding box center [769, 392] width 1538 height 784
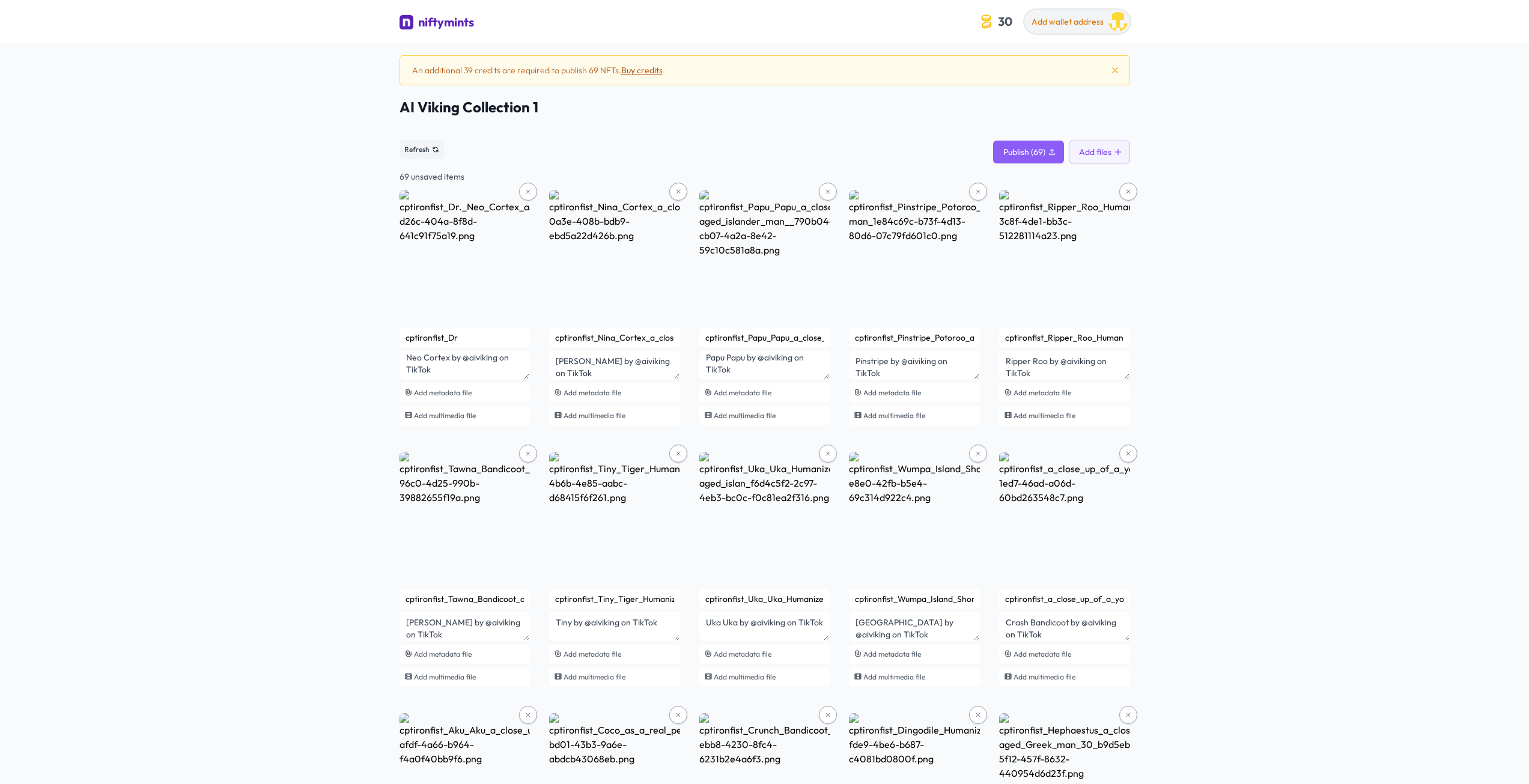
click at [1061, 23] on span "Add wallet address" at bounding box center [1067, 22] width 72 height 11
click at [1012, 59] on p "Add wallet address" at bounding box center [1038, 56] width 120 height 12
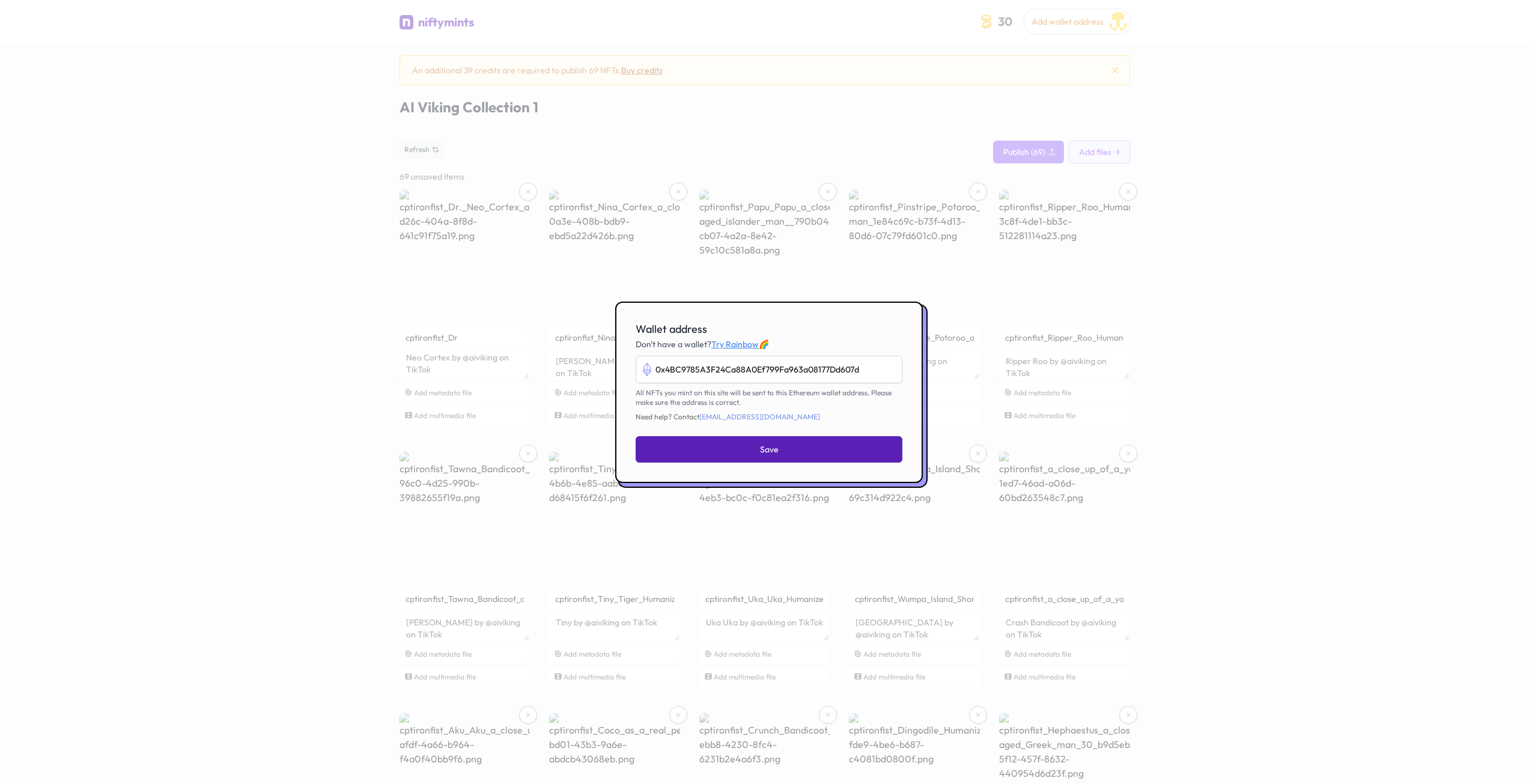
click at [842, 452] on button "Save" at bounding box center [769, 449] width 267 height 26
type input "0x4bc9785a3f24ca88a0ef799fa963a08177dd607d"
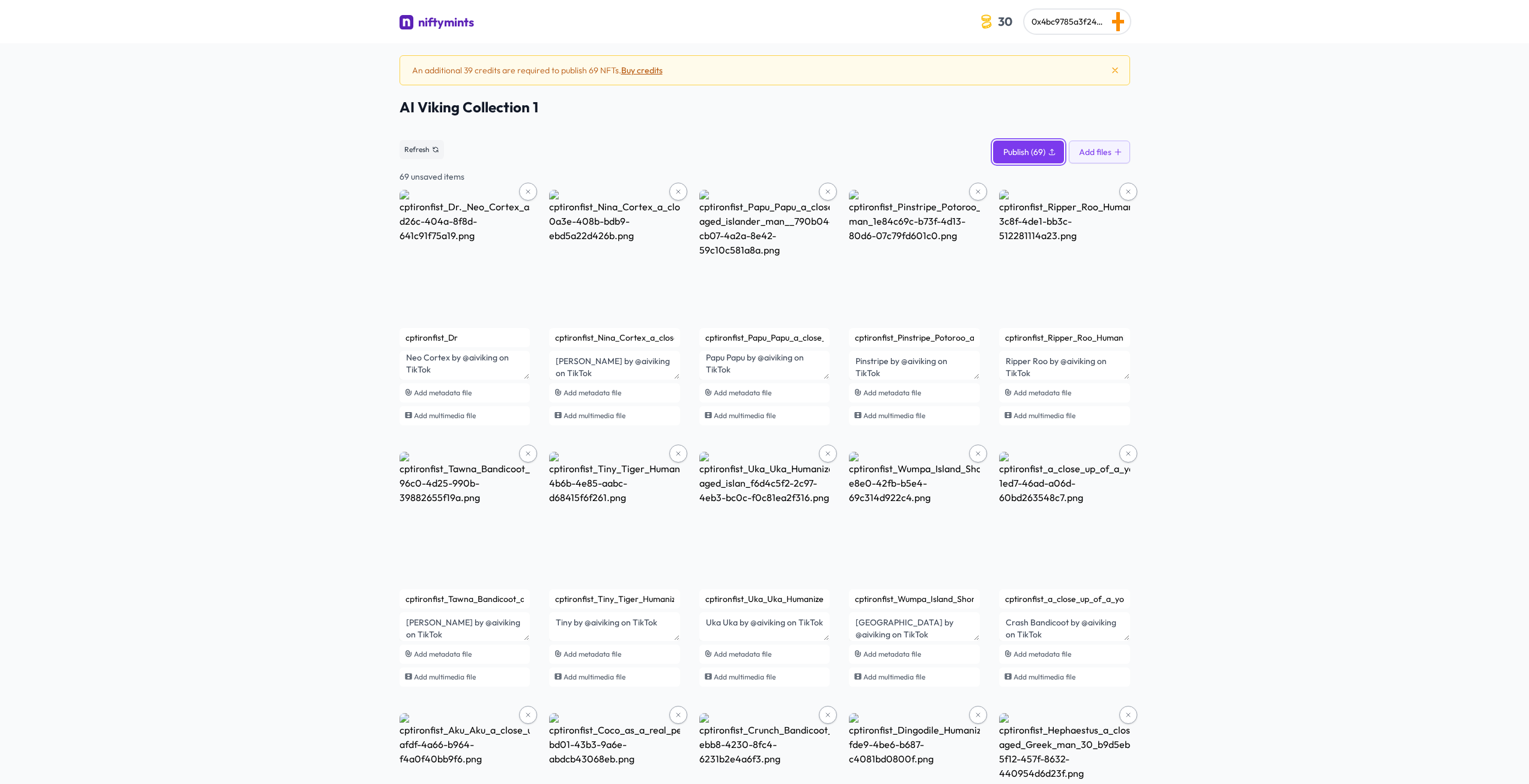
click at [1011, 149] on span "Publish (69)" at bounding box center [1024, 152] width 42 height 12
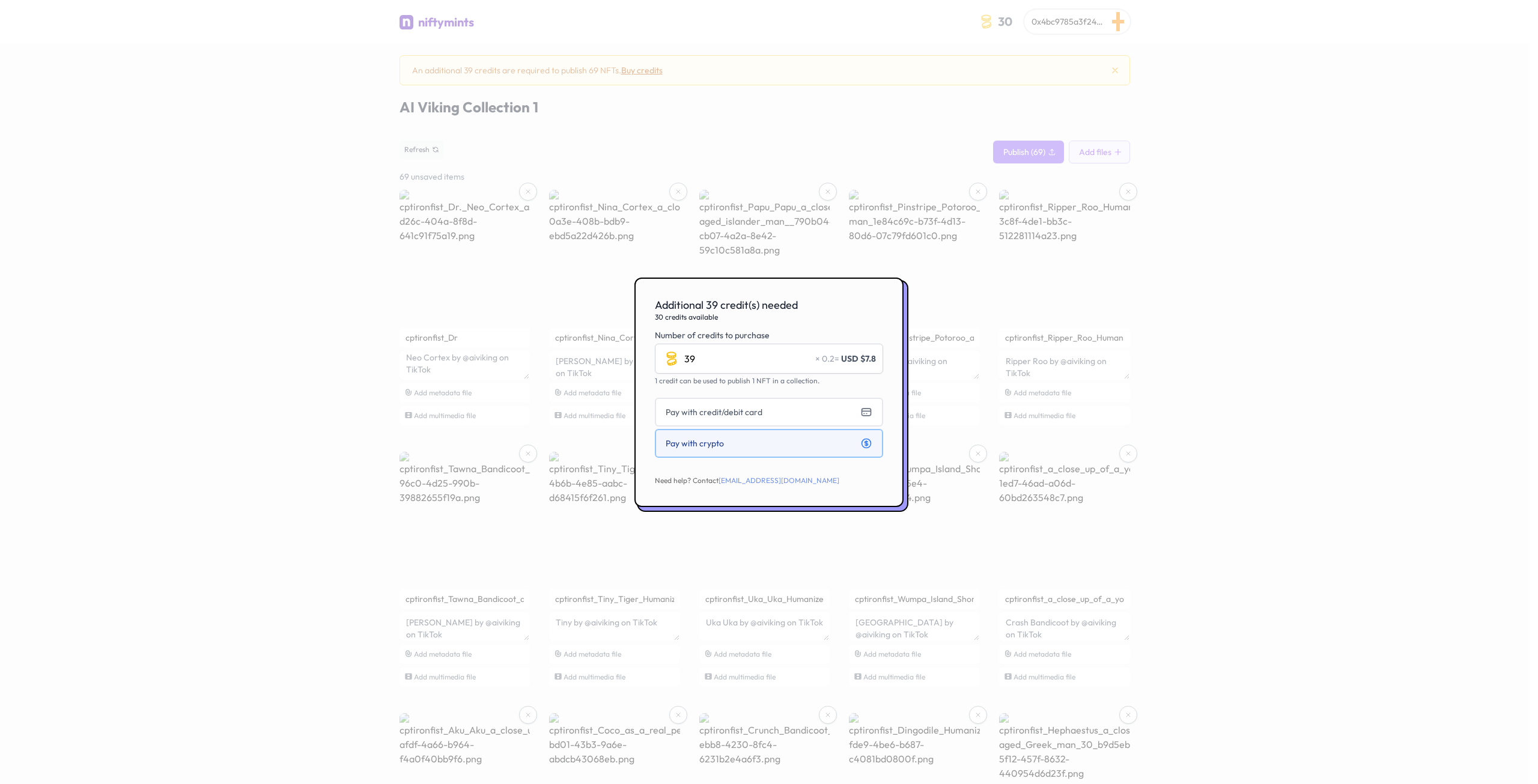
click at [768, 452] on button "Pay with crypto" at bounding box center [769, 443] width 228 height 29
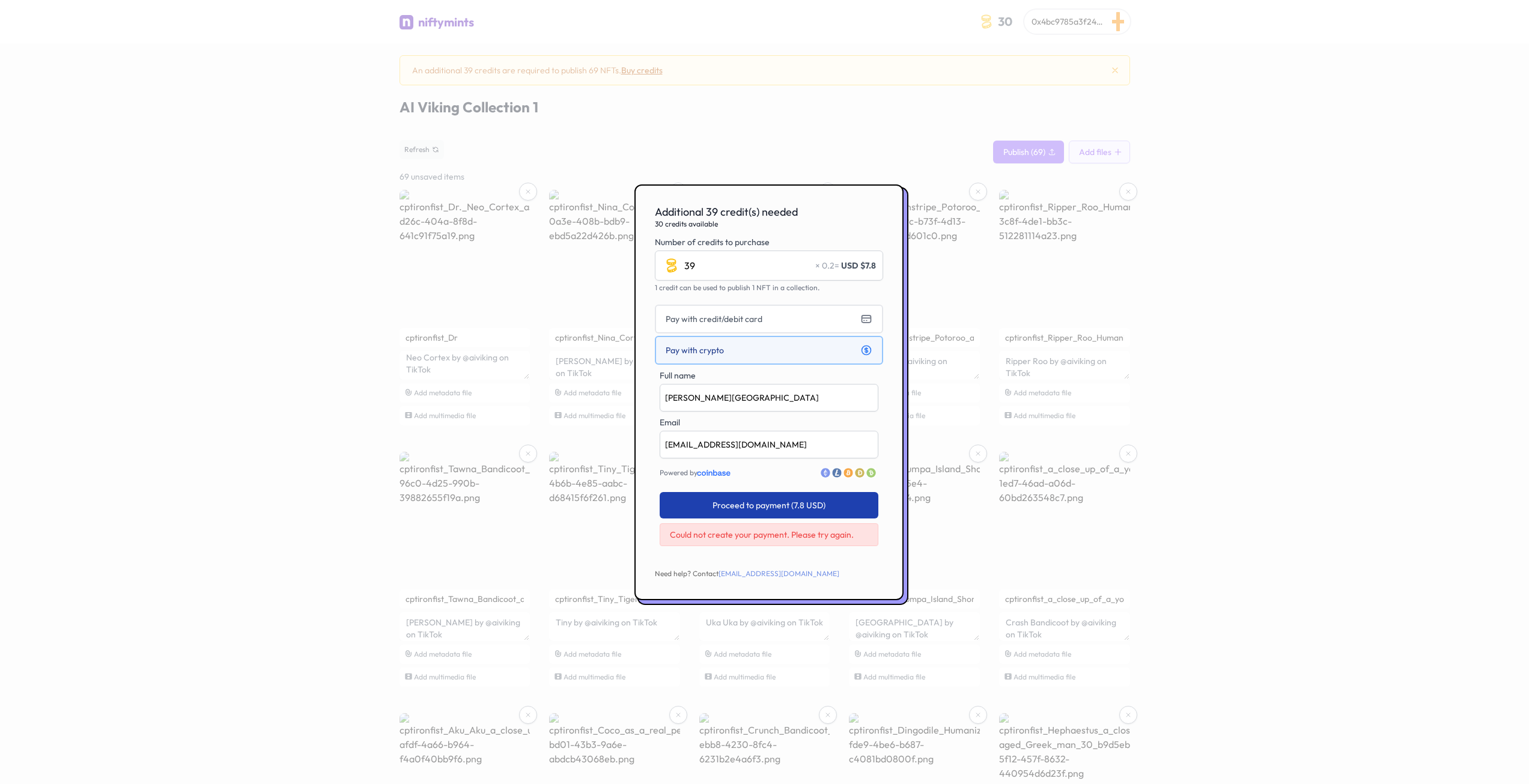
click at [760, 502] on span "Proceed to payment (7.8 USD)" at bounding box center [769, 504] width 113 height 12
click at [742, 320] on span "Pay with credit/debit card" at bounding box center [714, 318] width 96 height 12
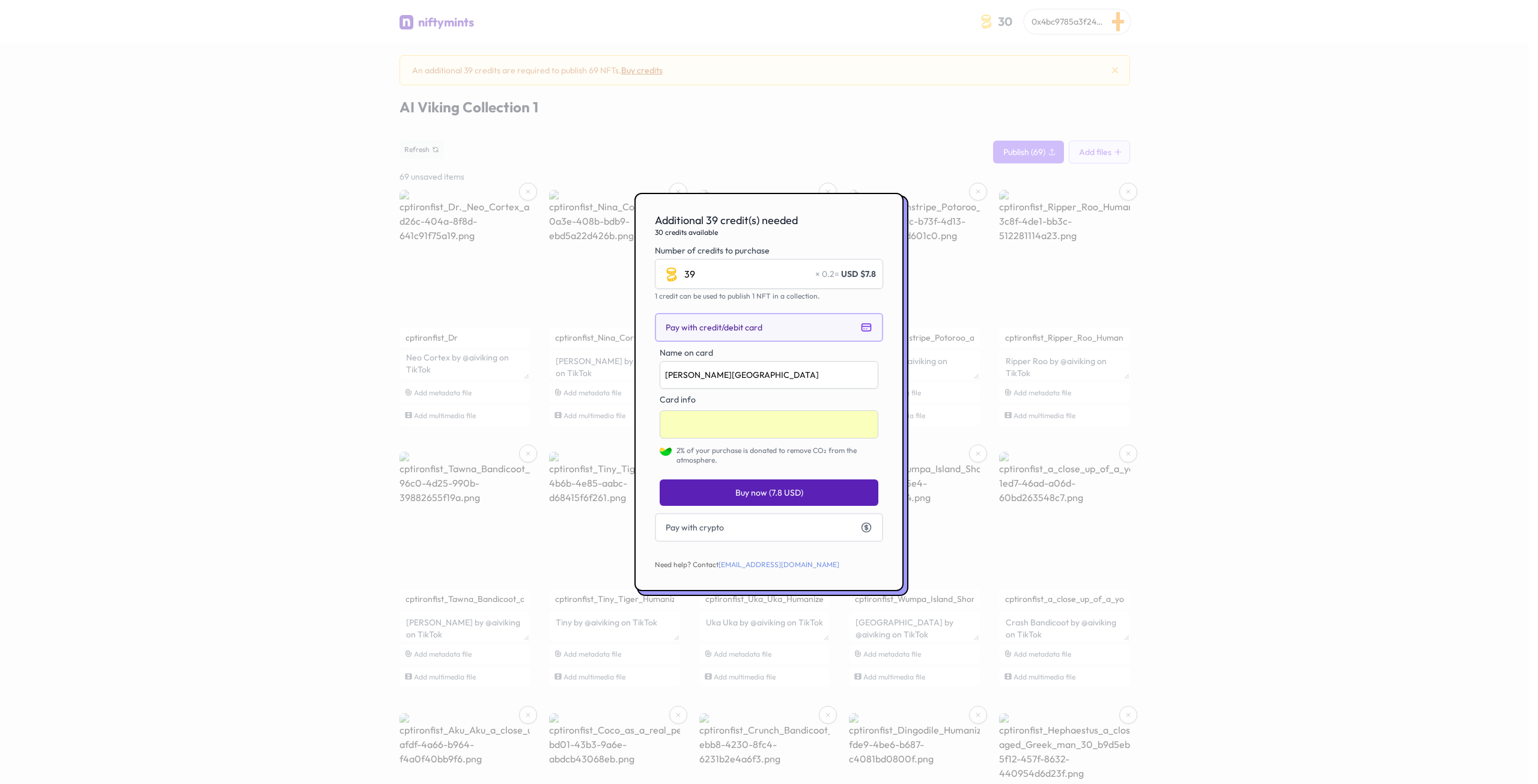
click at [776, 491] on span "Buy now (7.8 USD)" at bounding box center [769, 491] width 68 height 12
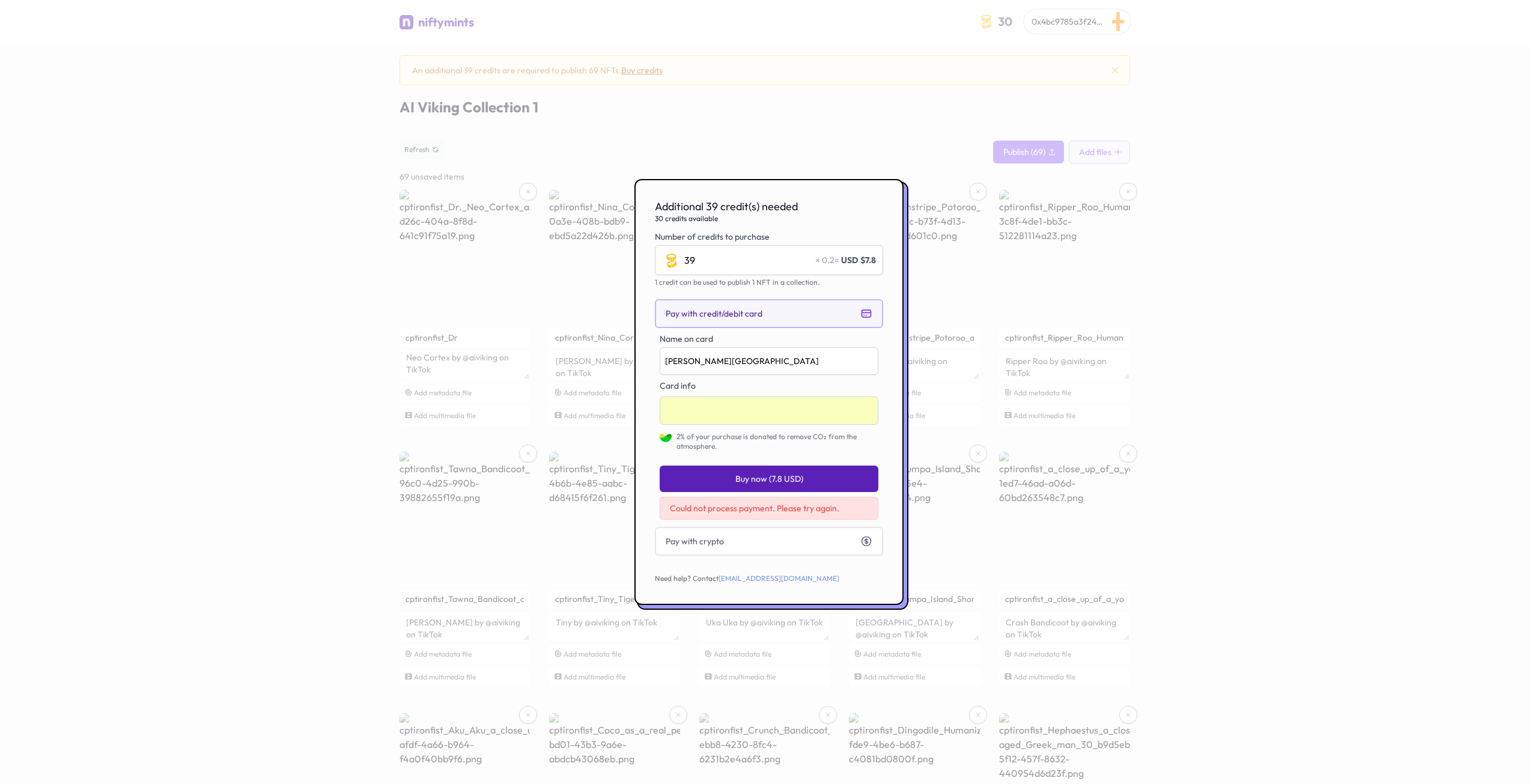
click at [777, 508] on span "Could not process payment. Please try again." at bounding box center [754, 508] width 169 height 11
click at [867, 114] on div at bounding box center [769, 392] width 1538 height 784
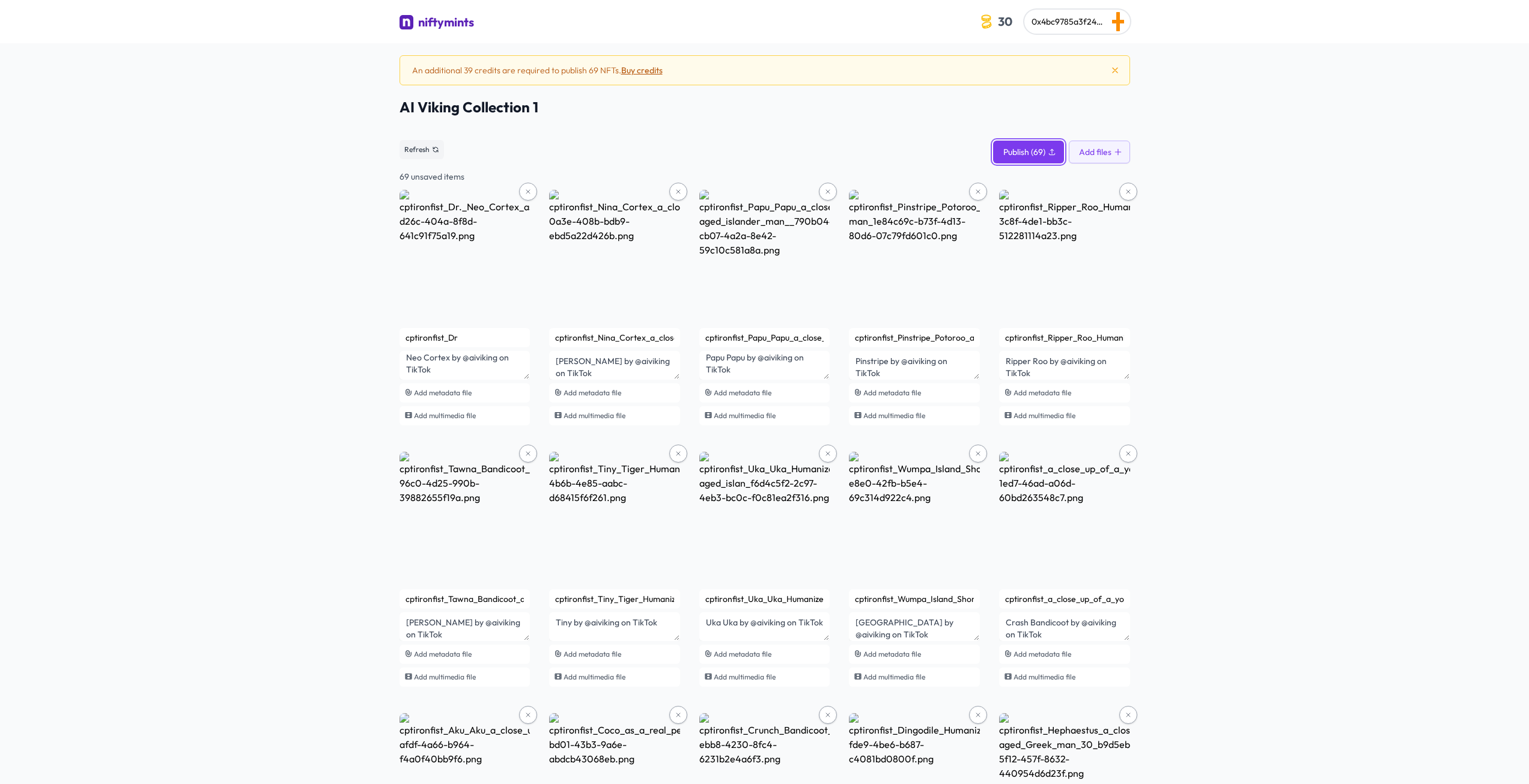
click at [1031, 151] on span "Publish (69)" at bounding box center [1024, 152] width 42 height 12
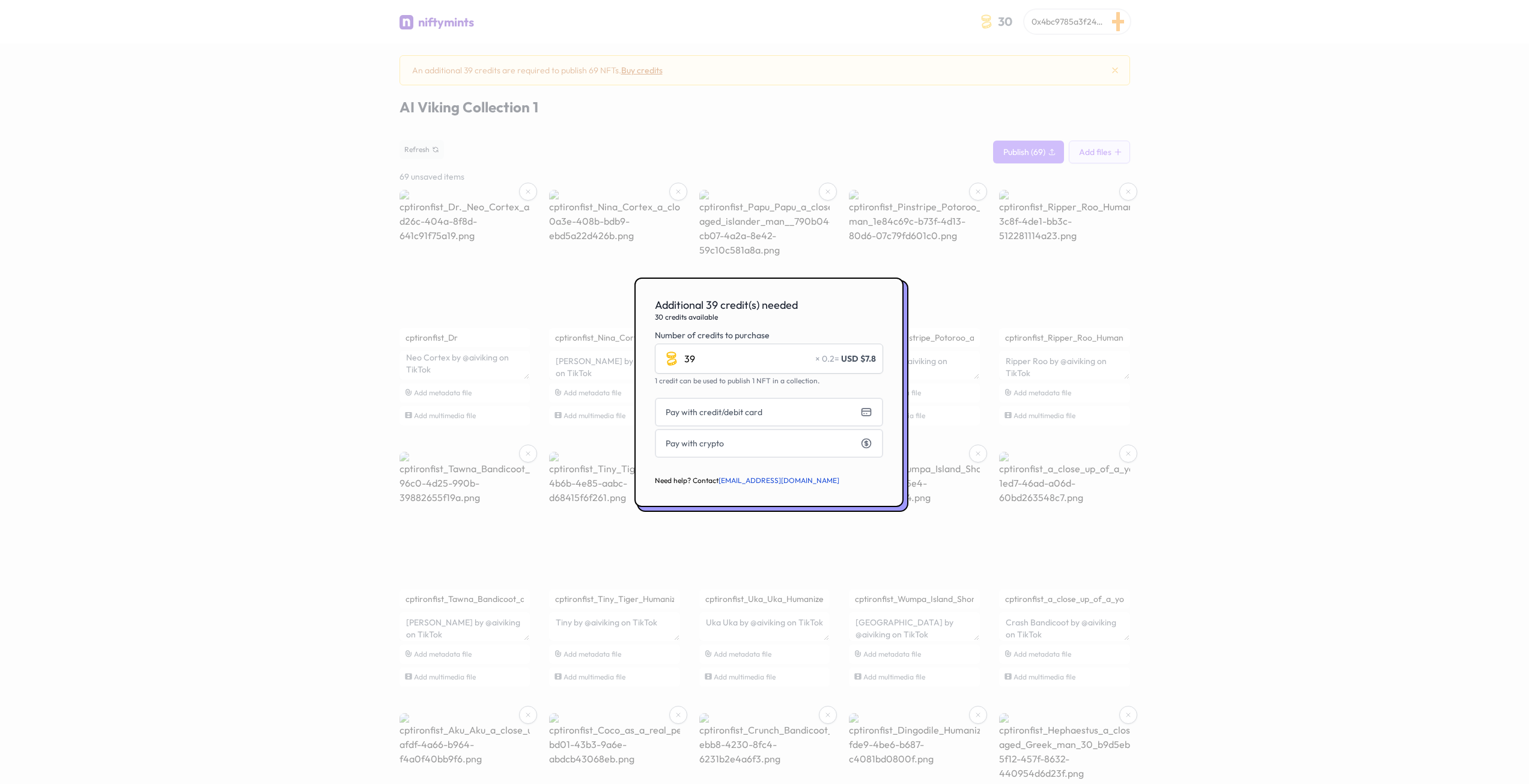
click at [739, 481] on link "support@niftymints.art" at bounding box center [779, 481] width 121 height 9
click at [765, 72] on div at bounding box center [769, 392] width 1538 height 784
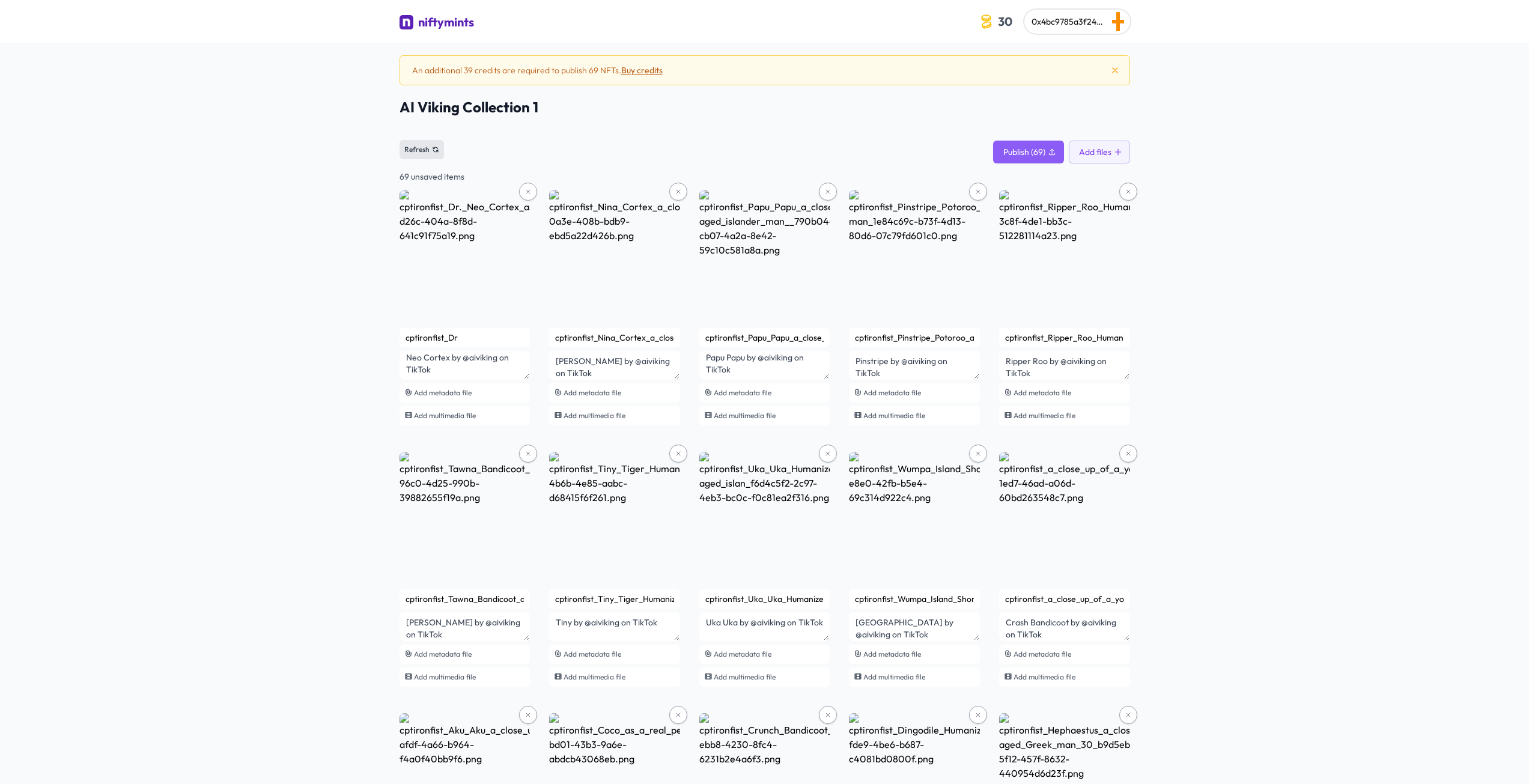
click at [423, 156] on button "Refresh" at bounding box center [422, 149] width 45 height 19
click at [995, 17] on span "30" at bounding box center [1004, 21] width 19 height 18
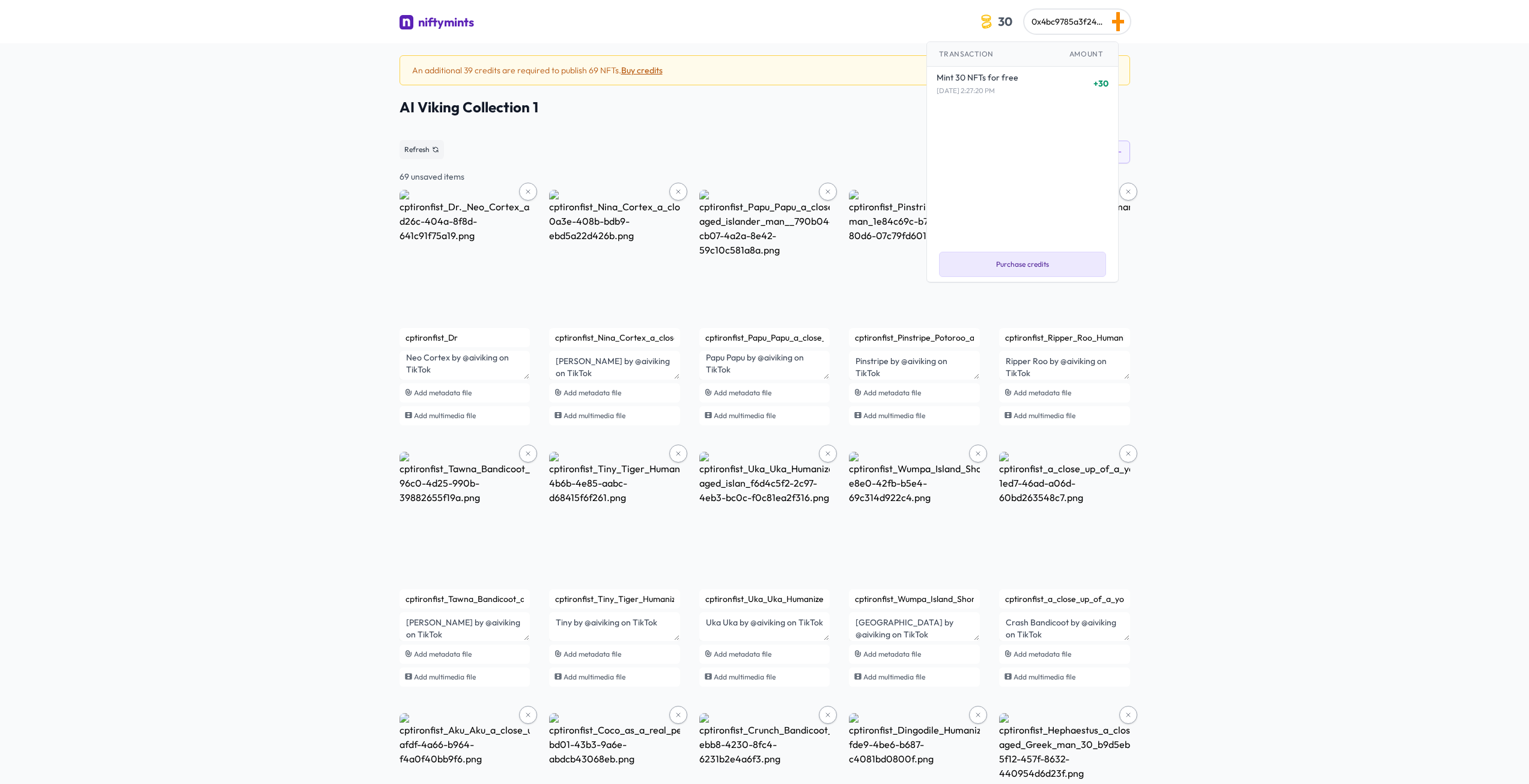
click at [1003, 266] on span "Purchase credits" at bounding box center [1023, 264] width 53 height 10
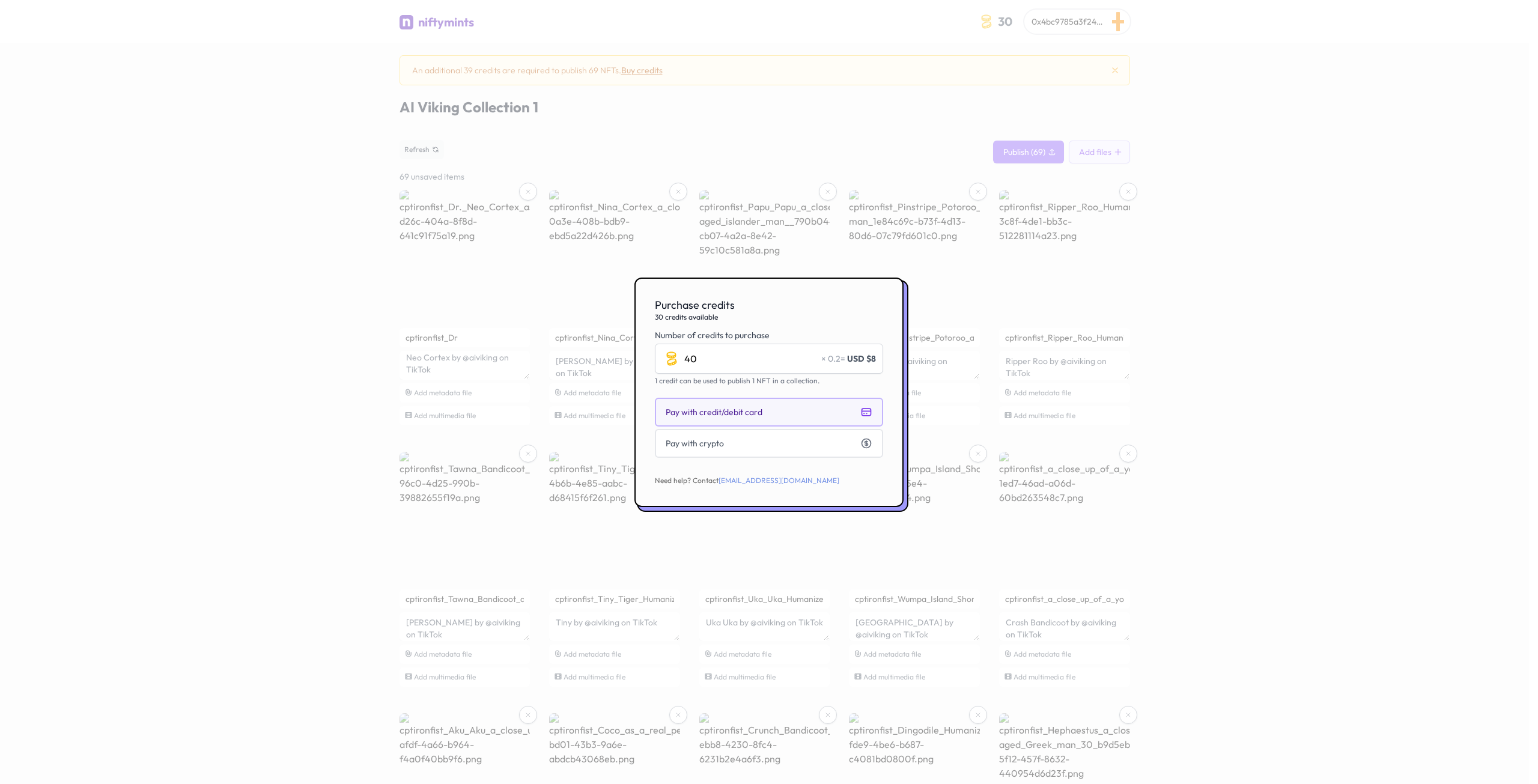
type input "40"
click at [734, 406] on span "Pay with credit/debit card" at bounding box center [714, 412] width 96 height 12
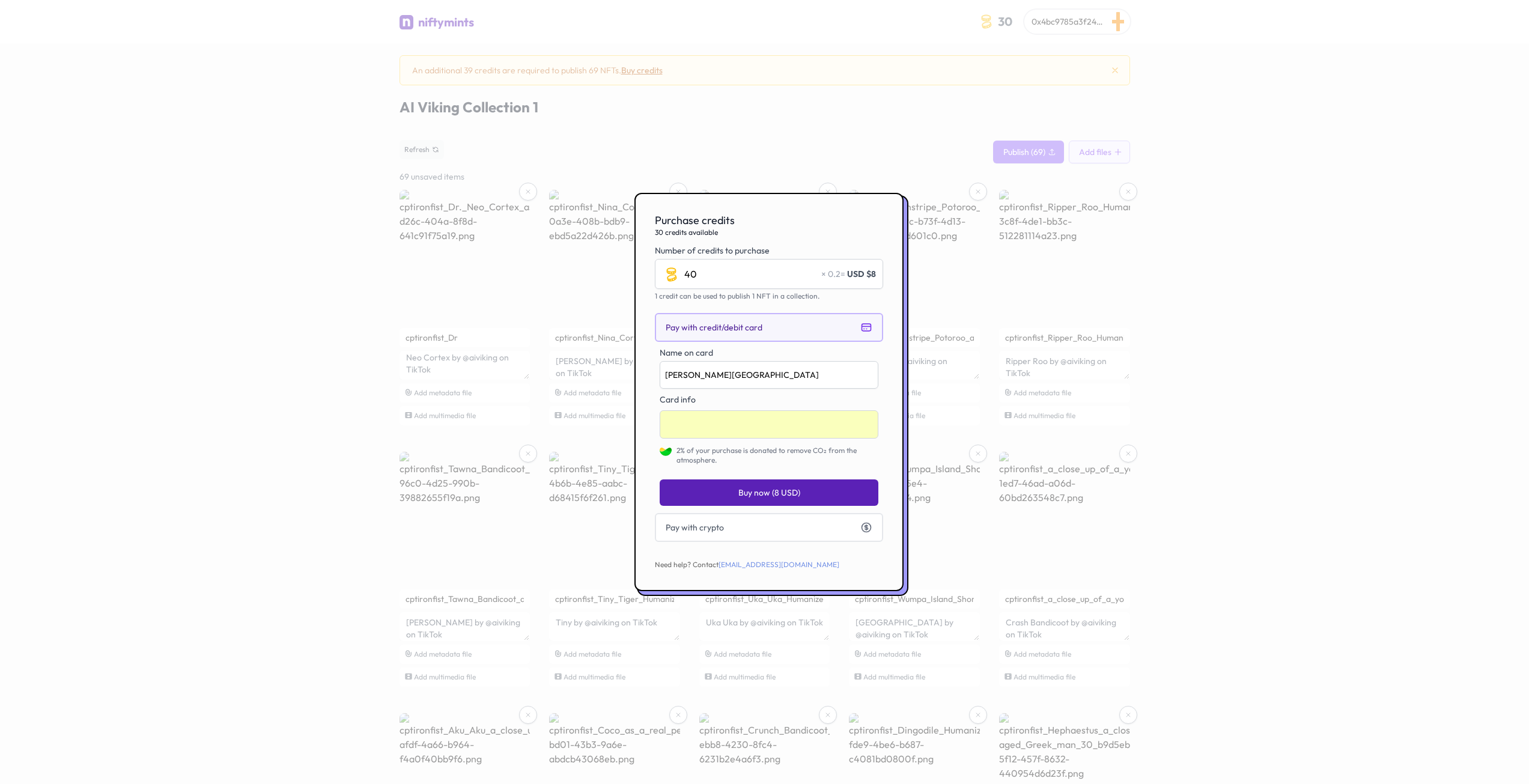
click at [772, 493] on span "Buy now (8 USD)" at bounding box center [769, 491] width 62 height 12
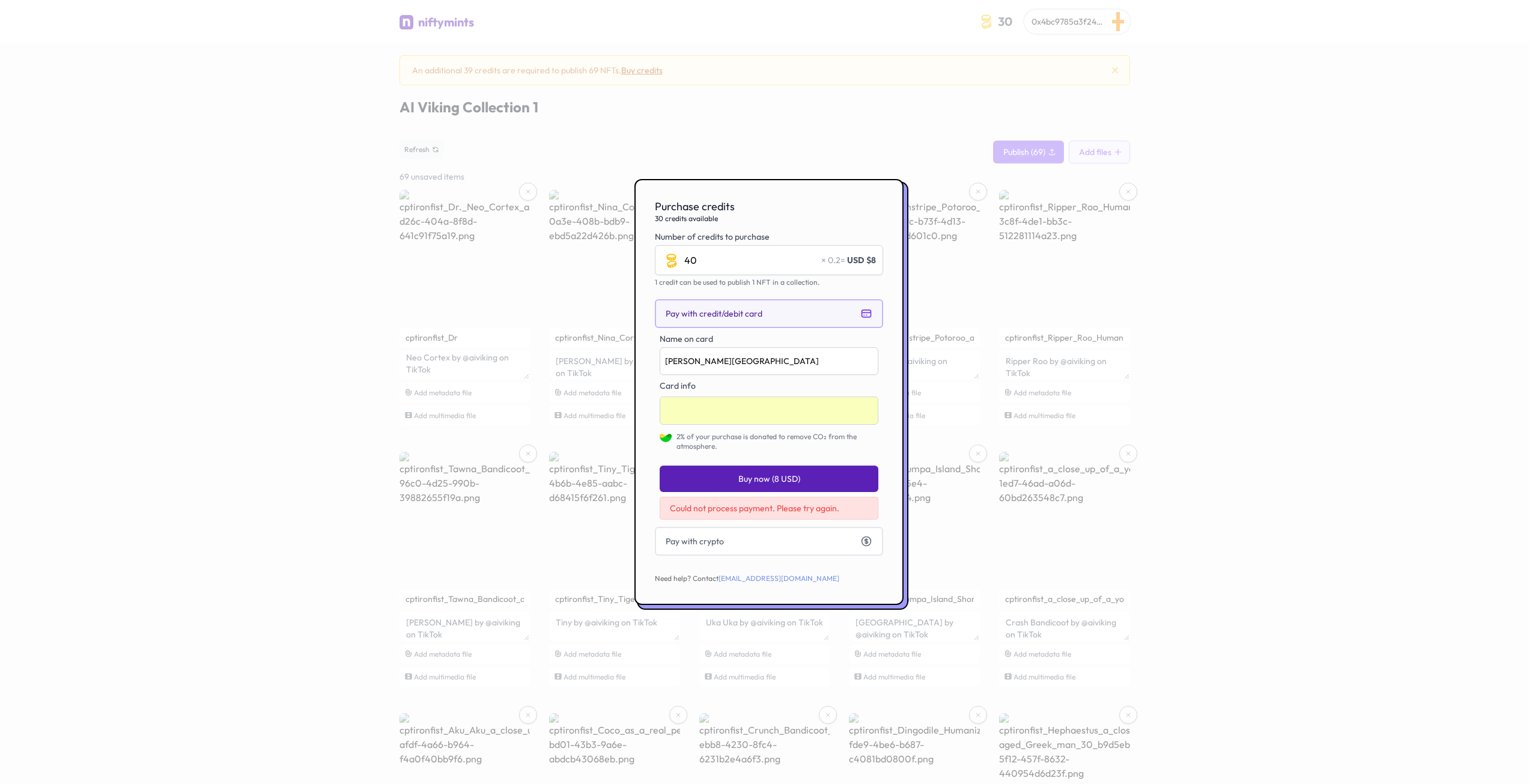
click at [876, 66] on div at bounding box center [769, 392] width 1538 height 784
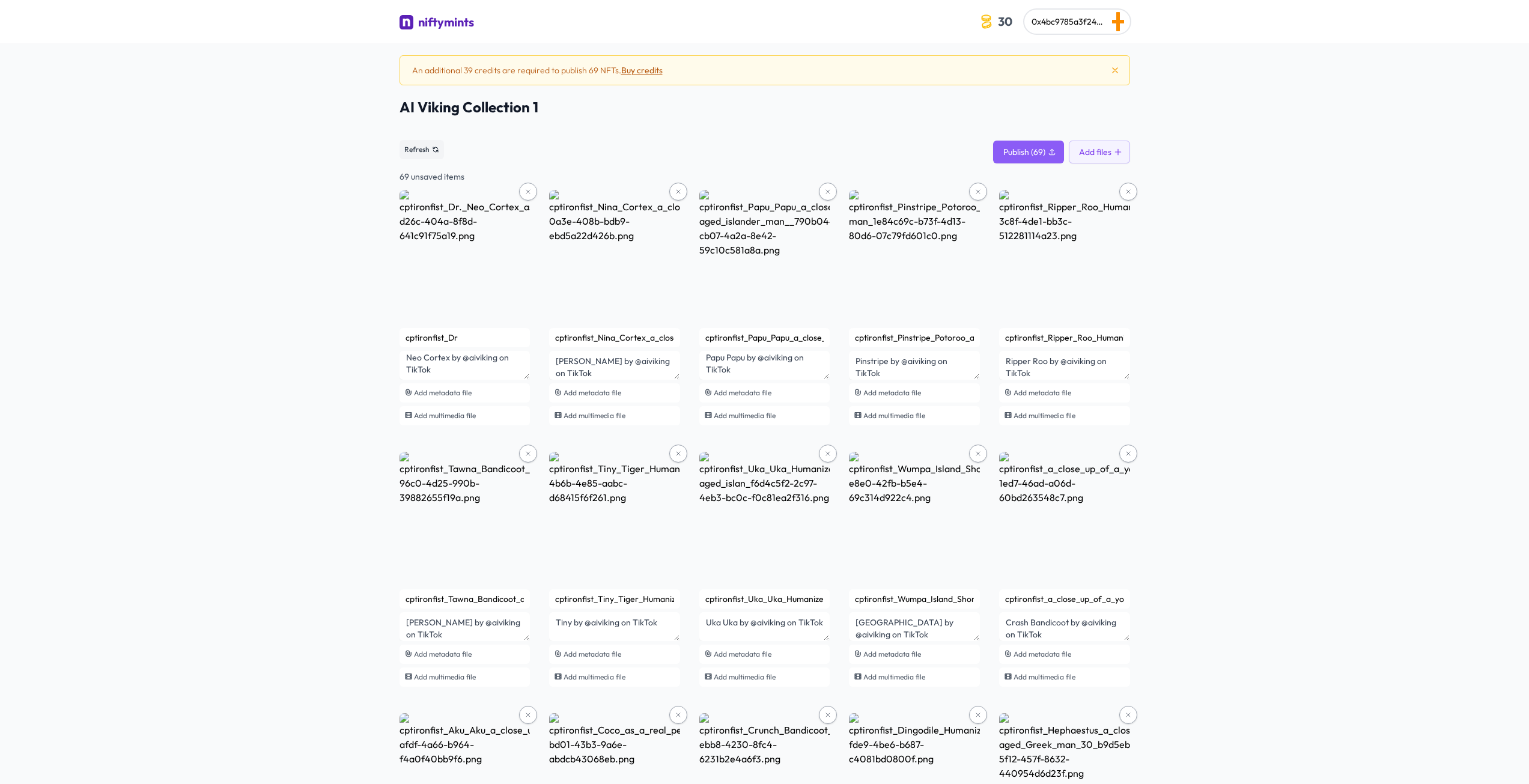
click at [645, 70] on button "Buy credits" at bounding box center [643, 70] width 42 height 12
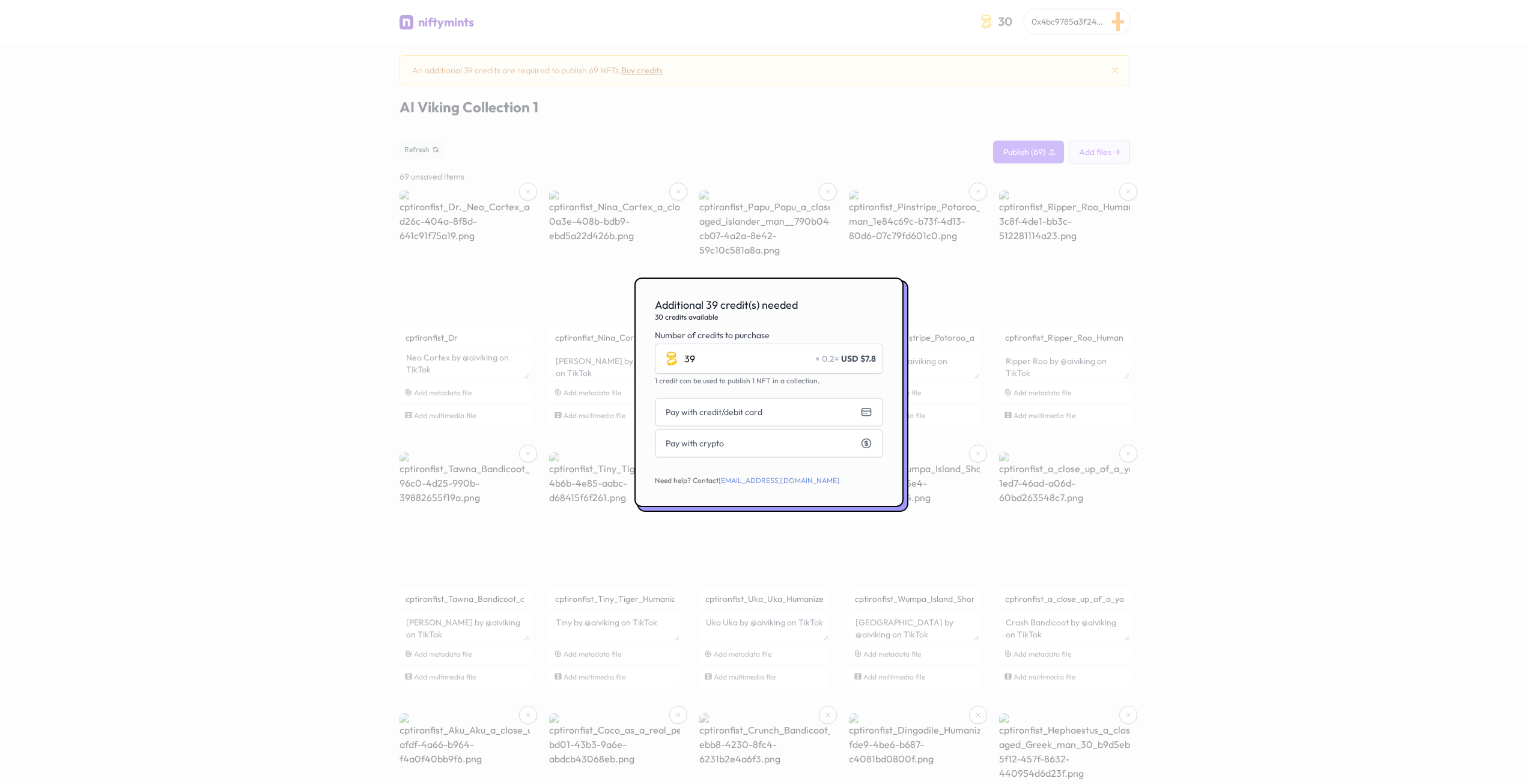
click at [113, 150] on div at bounding box center [769, 392] width 1538 height 784
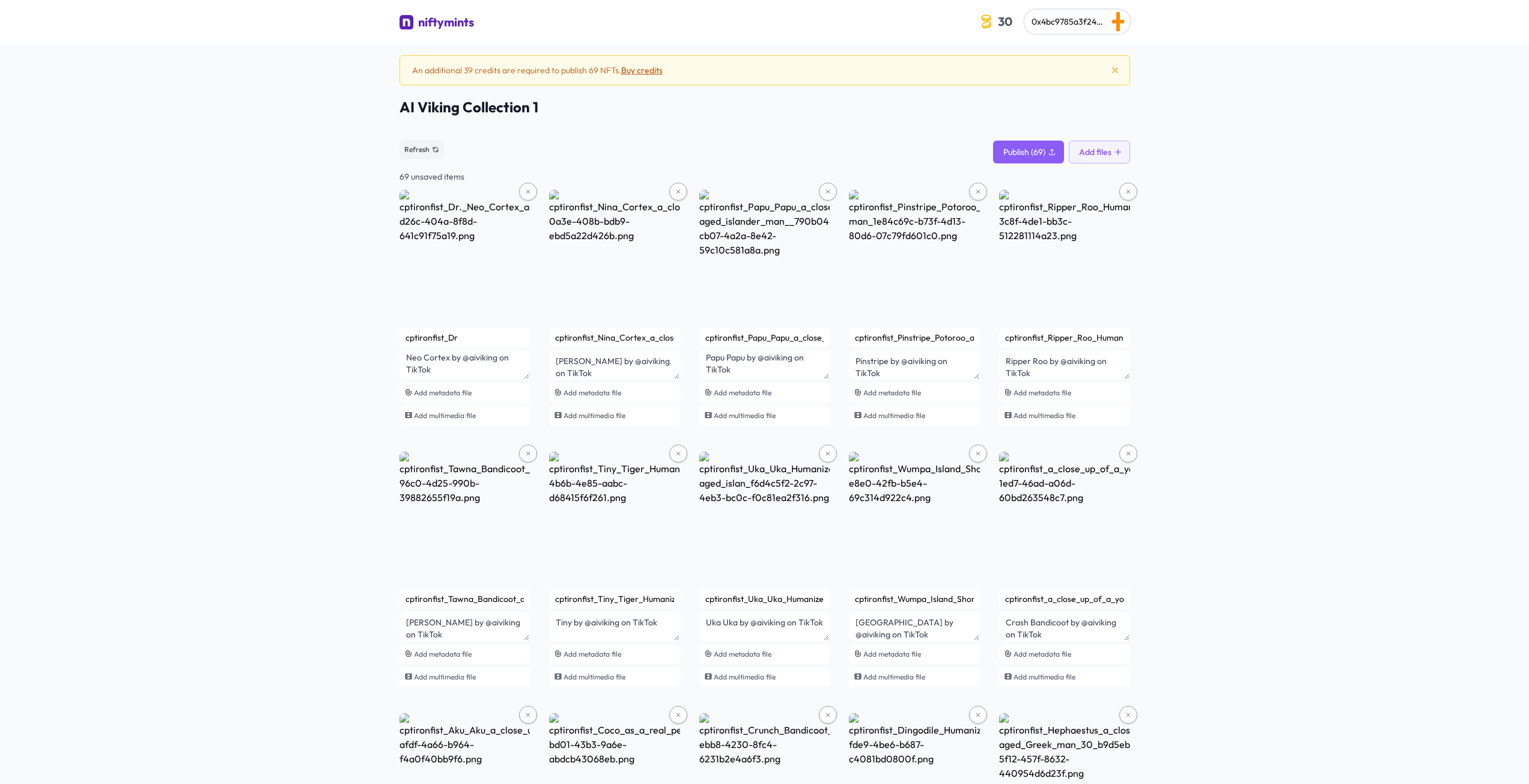
click at [1025, 140] on div "Refresh Publish (69) Add files" at bounding box center [765, 149] width 731 height 27
click at [1029, 150] on span "Publish (69)" at bounding box center [1024, 152] width 42 height 12
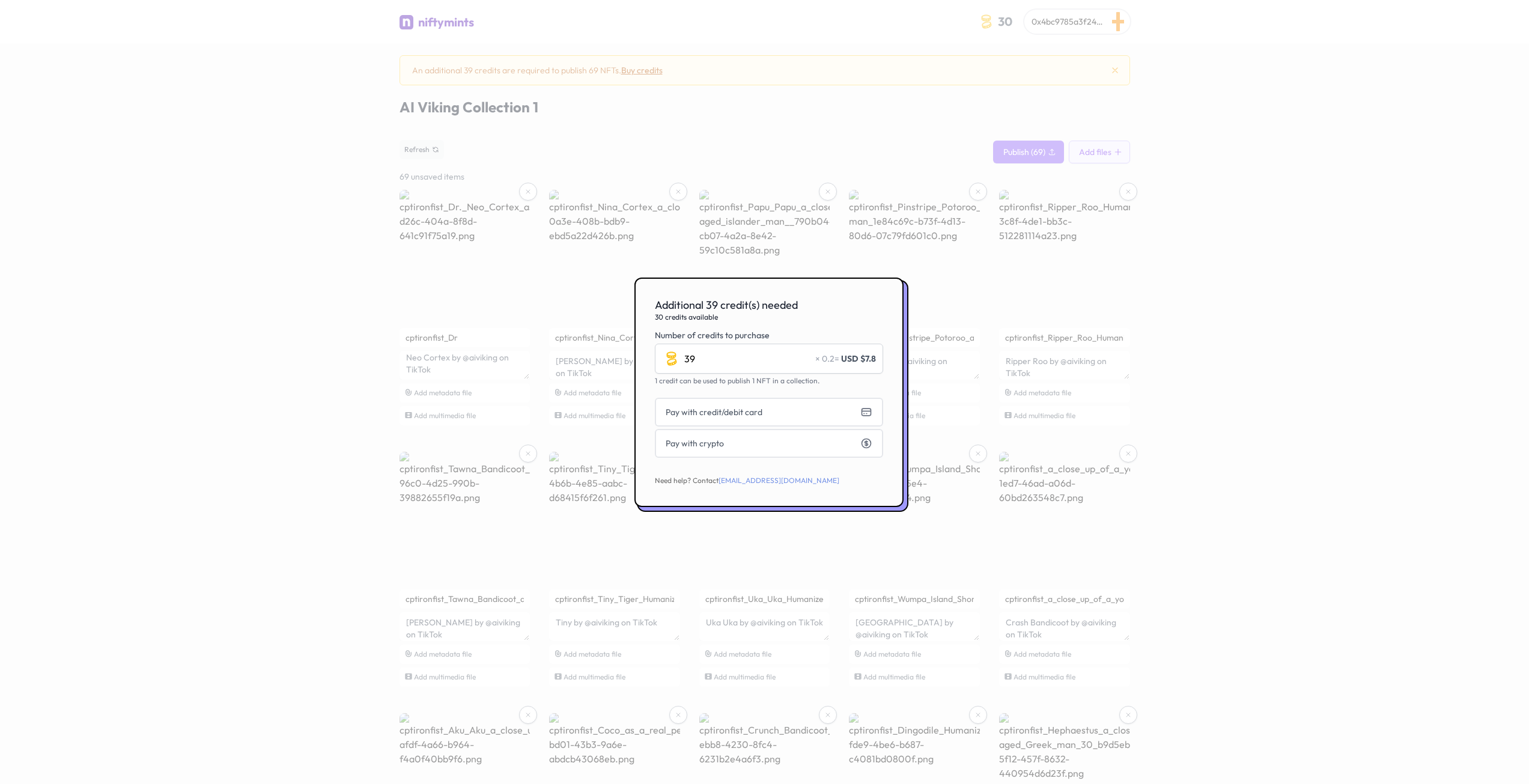
click at [338, 36] on div at bounding box center [769, 392] width 1538 height 784
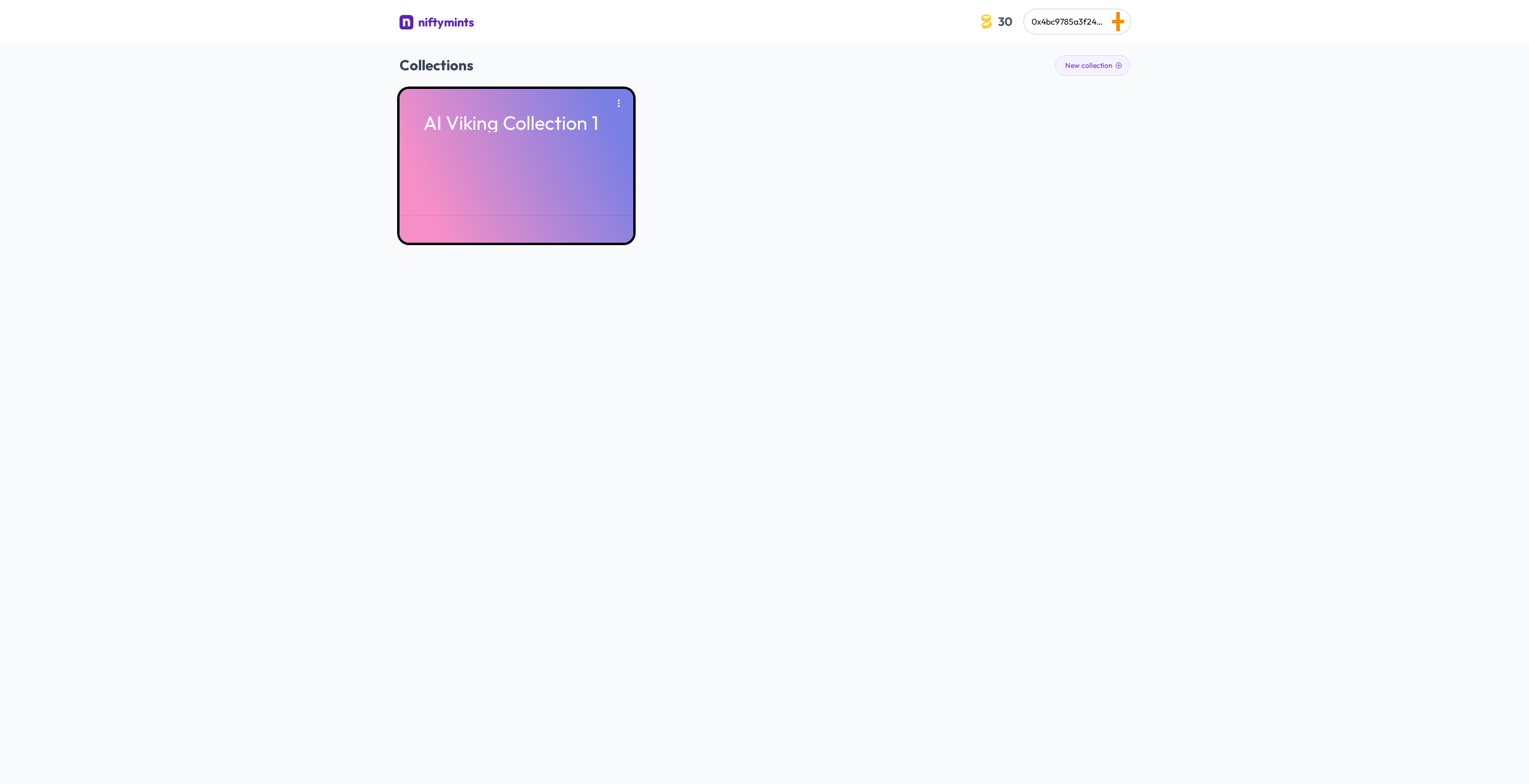
click at [526, 173] on div "AI Viking Collection 1" at bounding box center [516, 165] width 234 height 154
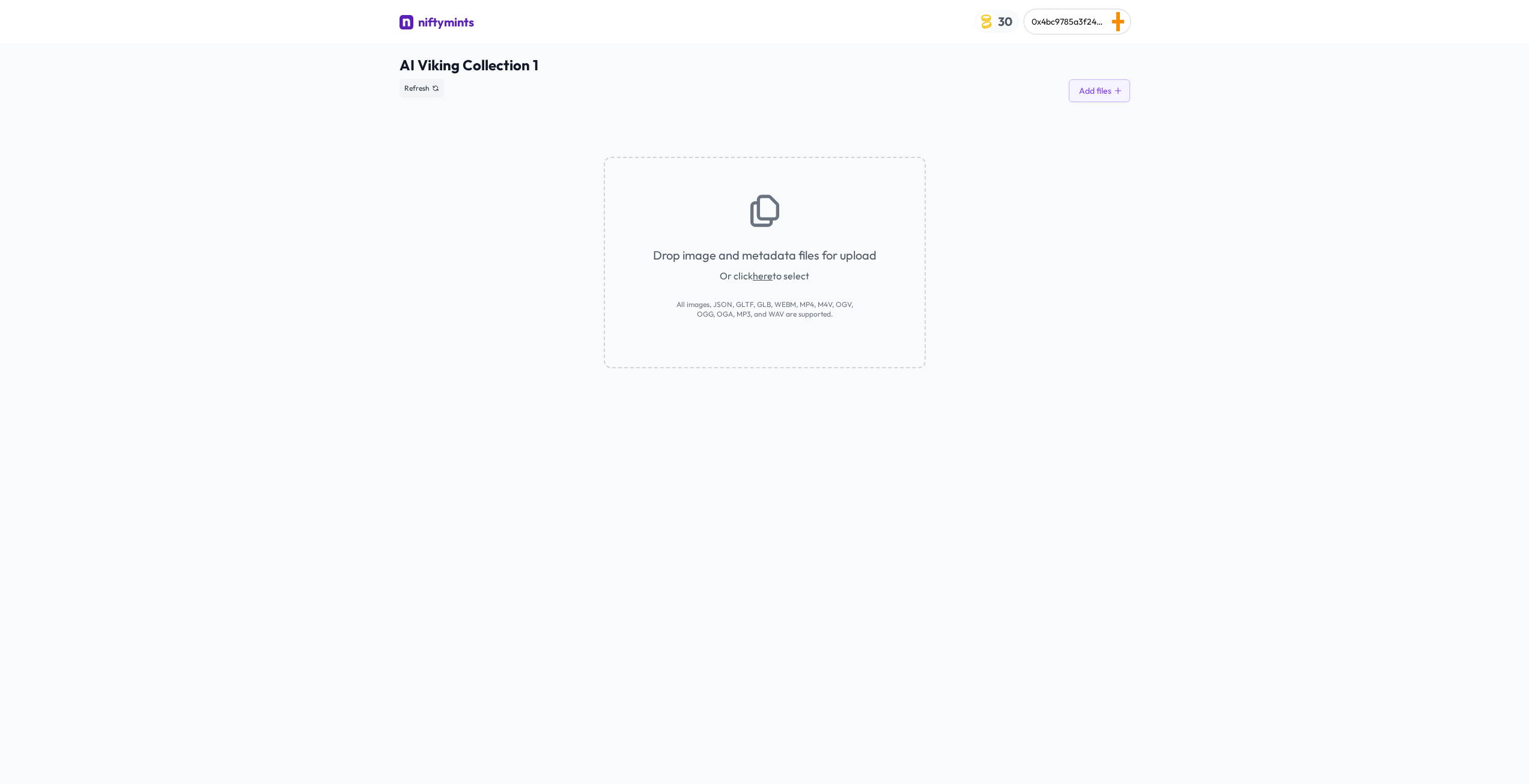
click at [1006, 15] on span "30" at bounding box center [1004, 21] width 19 height 18
click at [979, 264] on button "Purchase credits" at bounding box center [1023, 264] width 167 height 25
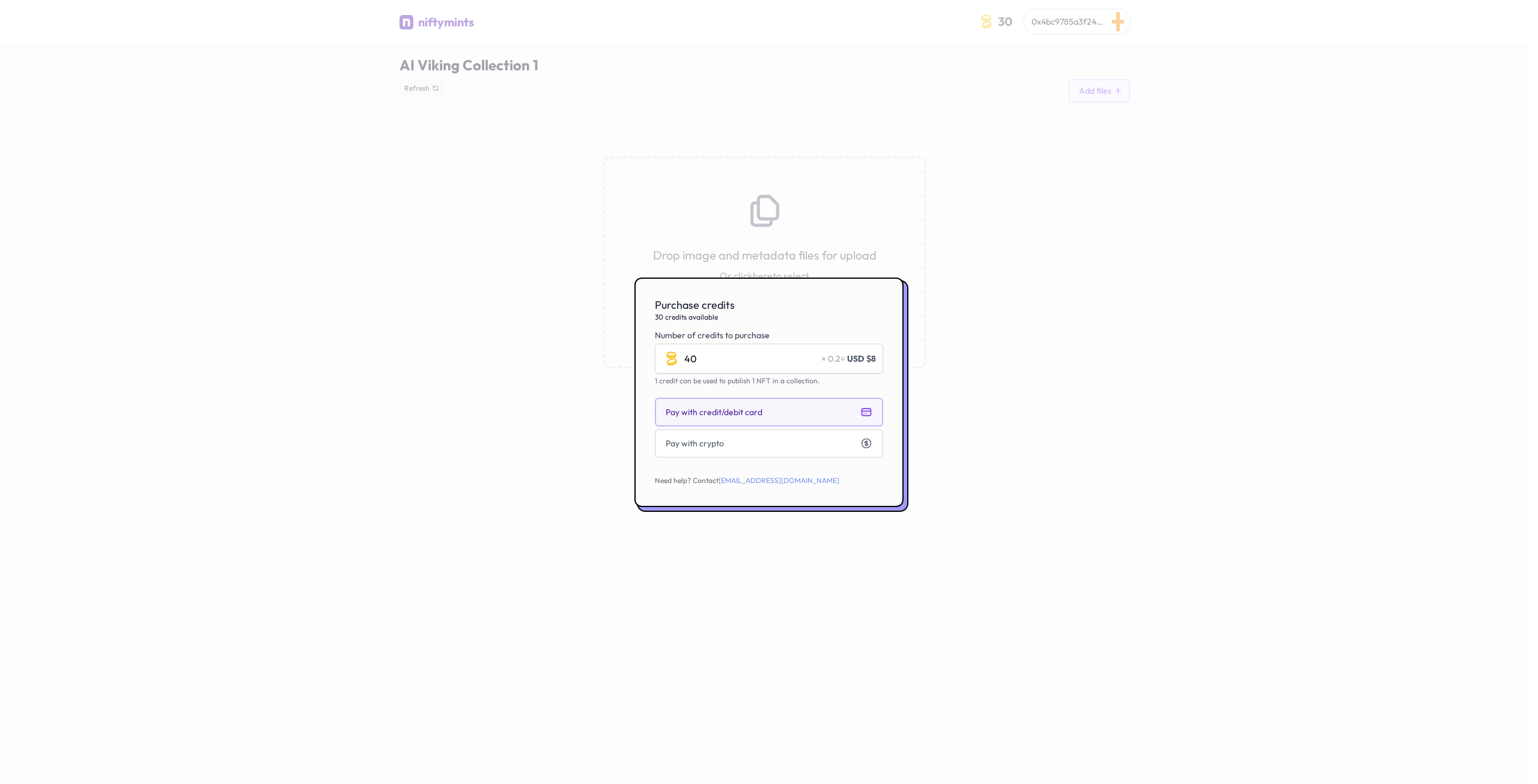
type input "40"
click at [813, 419] on button "Pay with credit/debit card" at bounding box center [769, 412] width 228 height 29
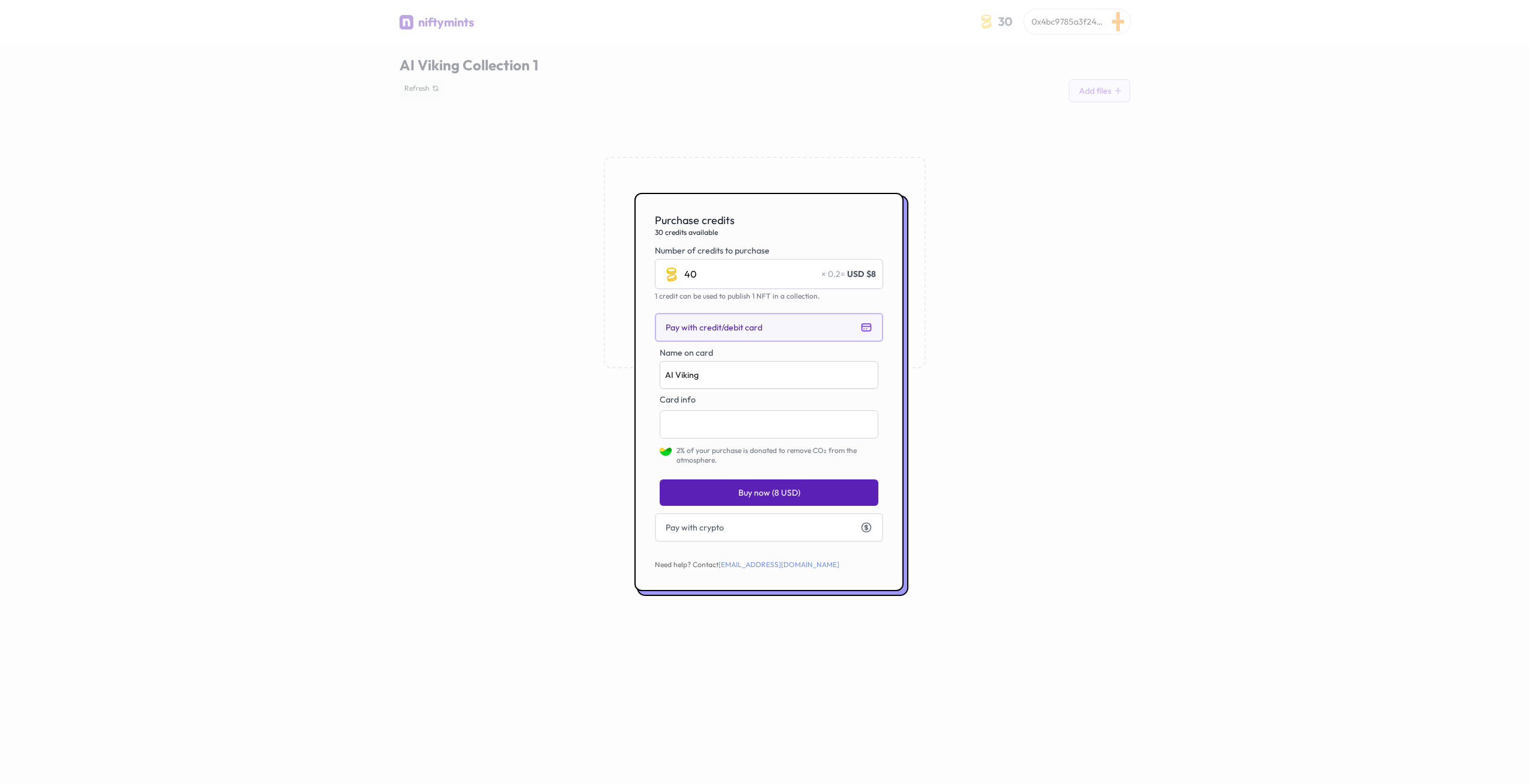
click at [775, 492] on span "Buy now (8 USD)" at bounding box center [769, 491] width 62 height 12
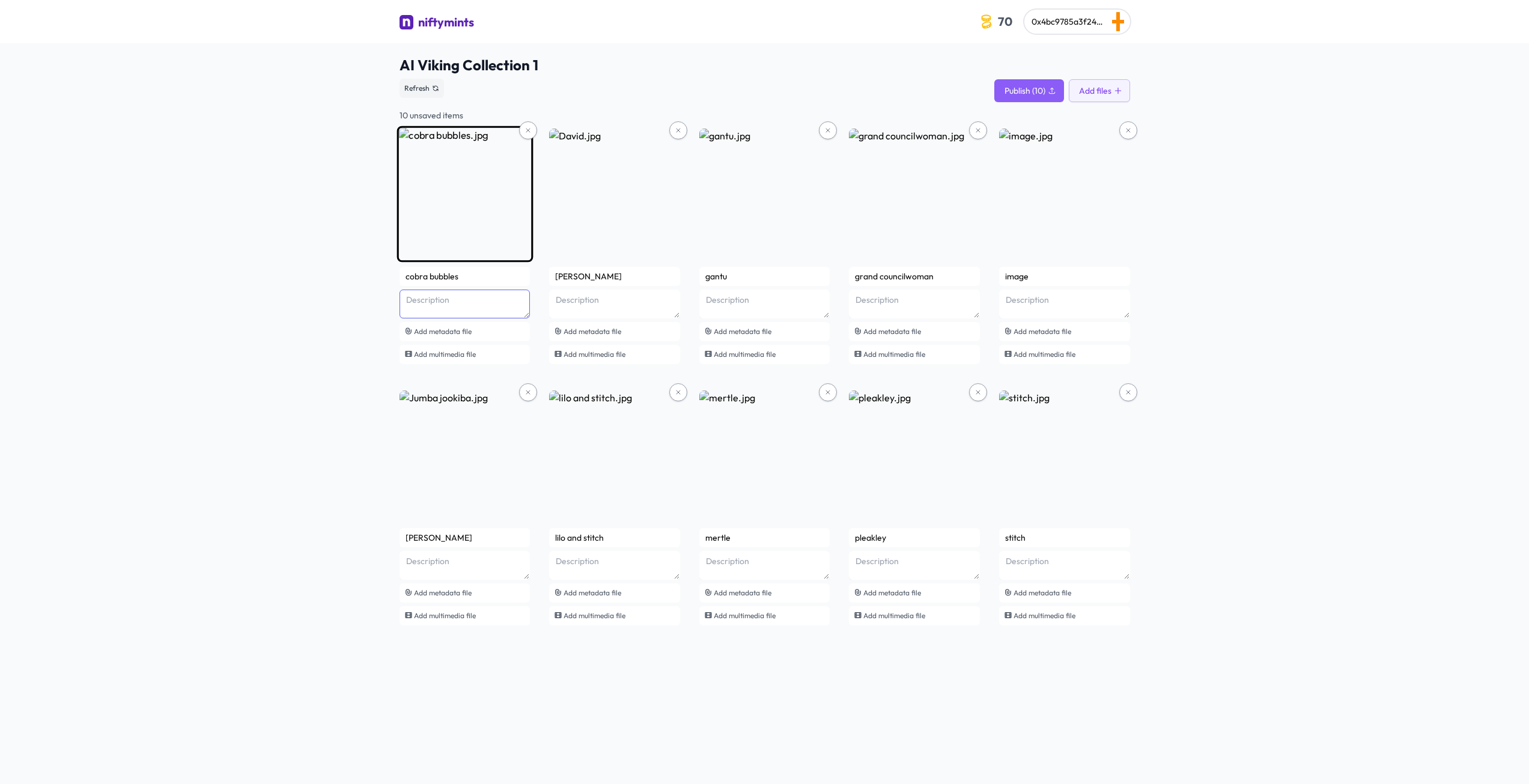
click at [432, 304] on textarea at bounding box center [465, 304] width 131 height 29
paste textarea
drag, startPoint x: 515, startPoint y: 302, endPoint x: 465, endPoint y: 304, distance: 50.0
click at [465, 304] on textarea "Cobra Bubbles by @aiviking" at bounding box center [465, 304] width 131 height 29
click at [465, 304] on textarea "Cobra Bubbles by @aiviking" at bounding box center [465, 304] width 131 height 29
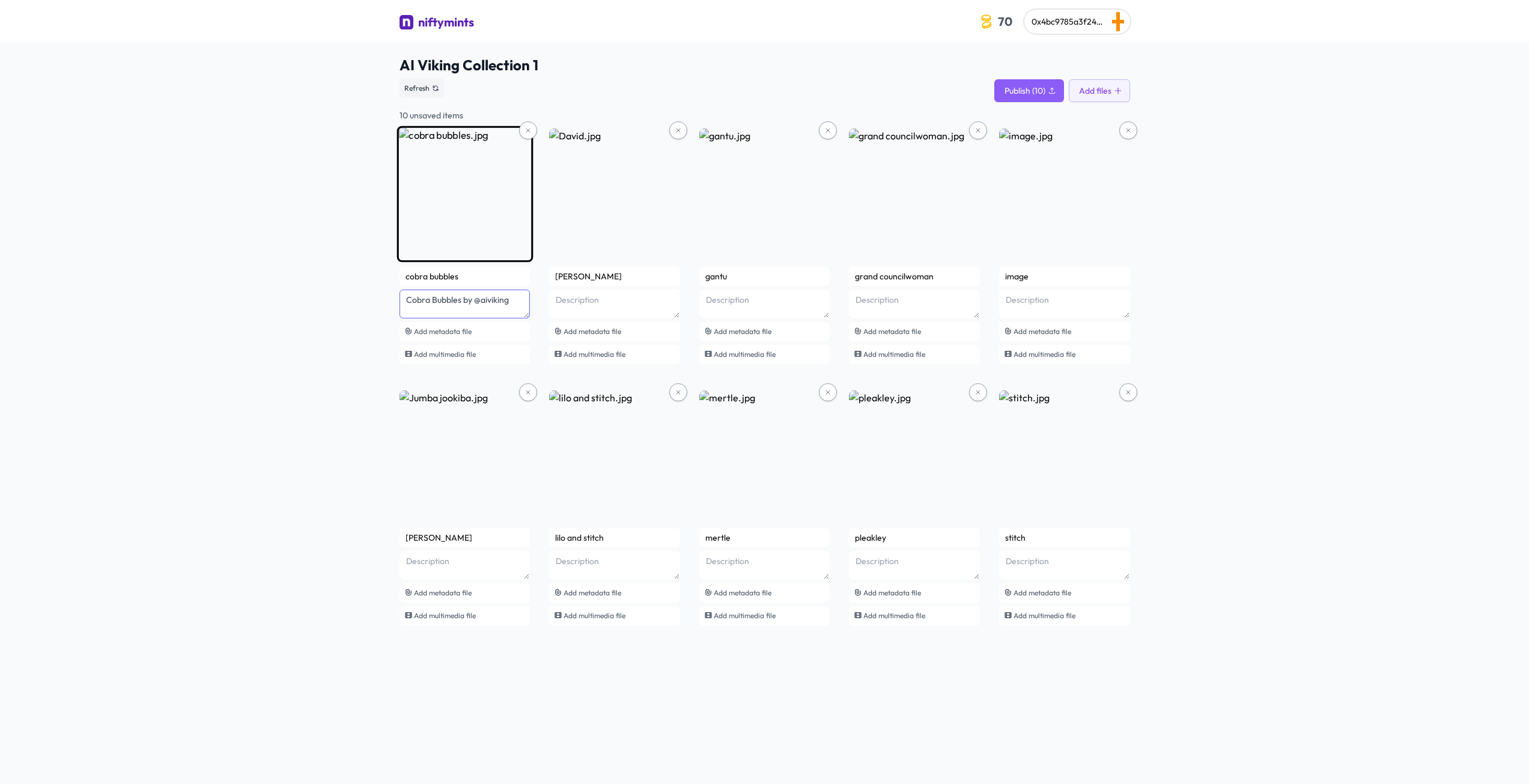
drag, startPoint x: 462, startPoint y: 304, endPoint x: 513, endPoint y: 303, distance: 51.0
click at [513, 303] on textarea "Cobra Bubbles by @aiviking" at bounding box center [465, 304] width 131 height 29
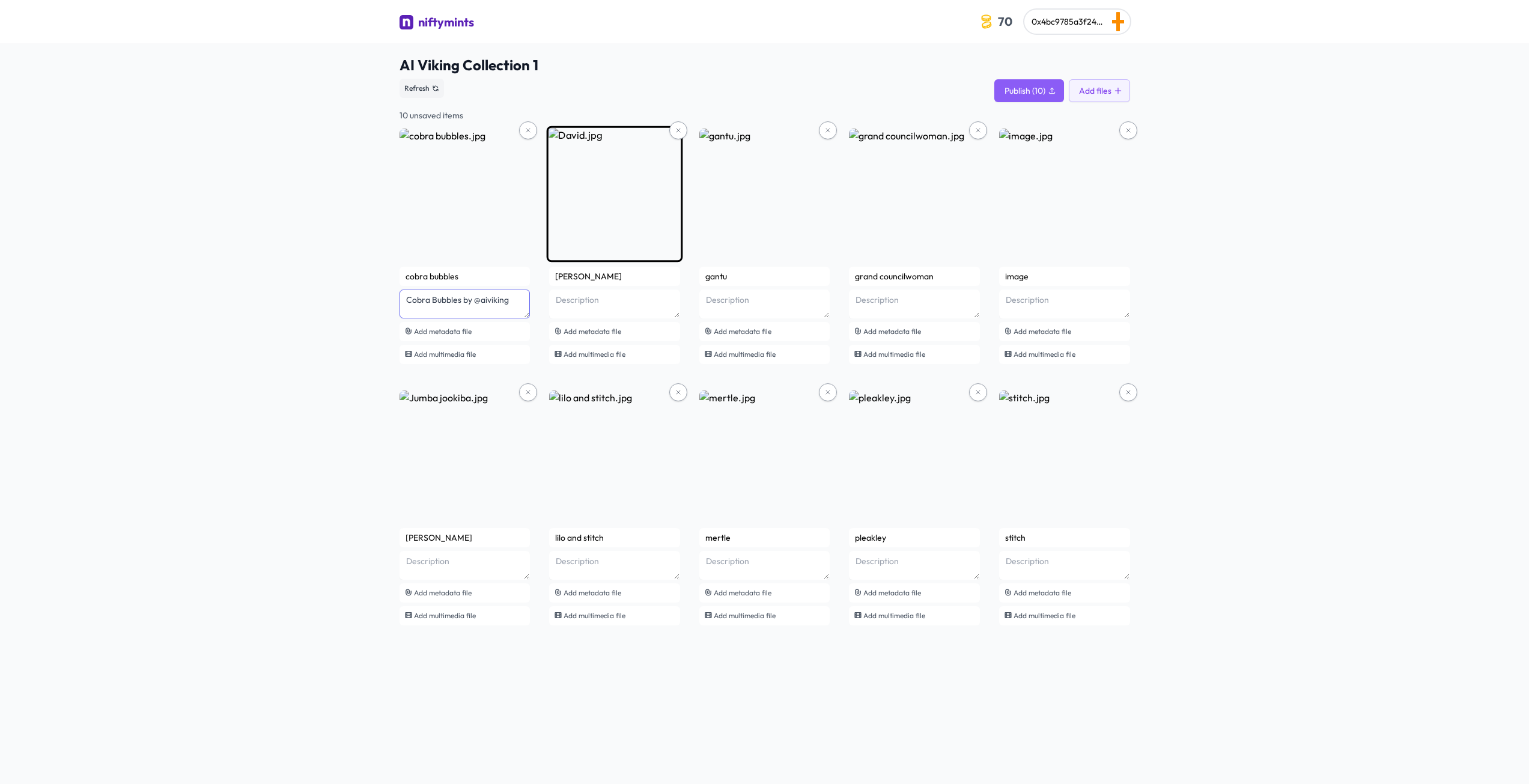
type textarea "Cobra Bubbles by @aiviking"
click at [531, 311] on textarea at bounding box center [465, 304] width 131 height 29
paste textarea "by @aiviking"
type textarea "David by @aiviking"
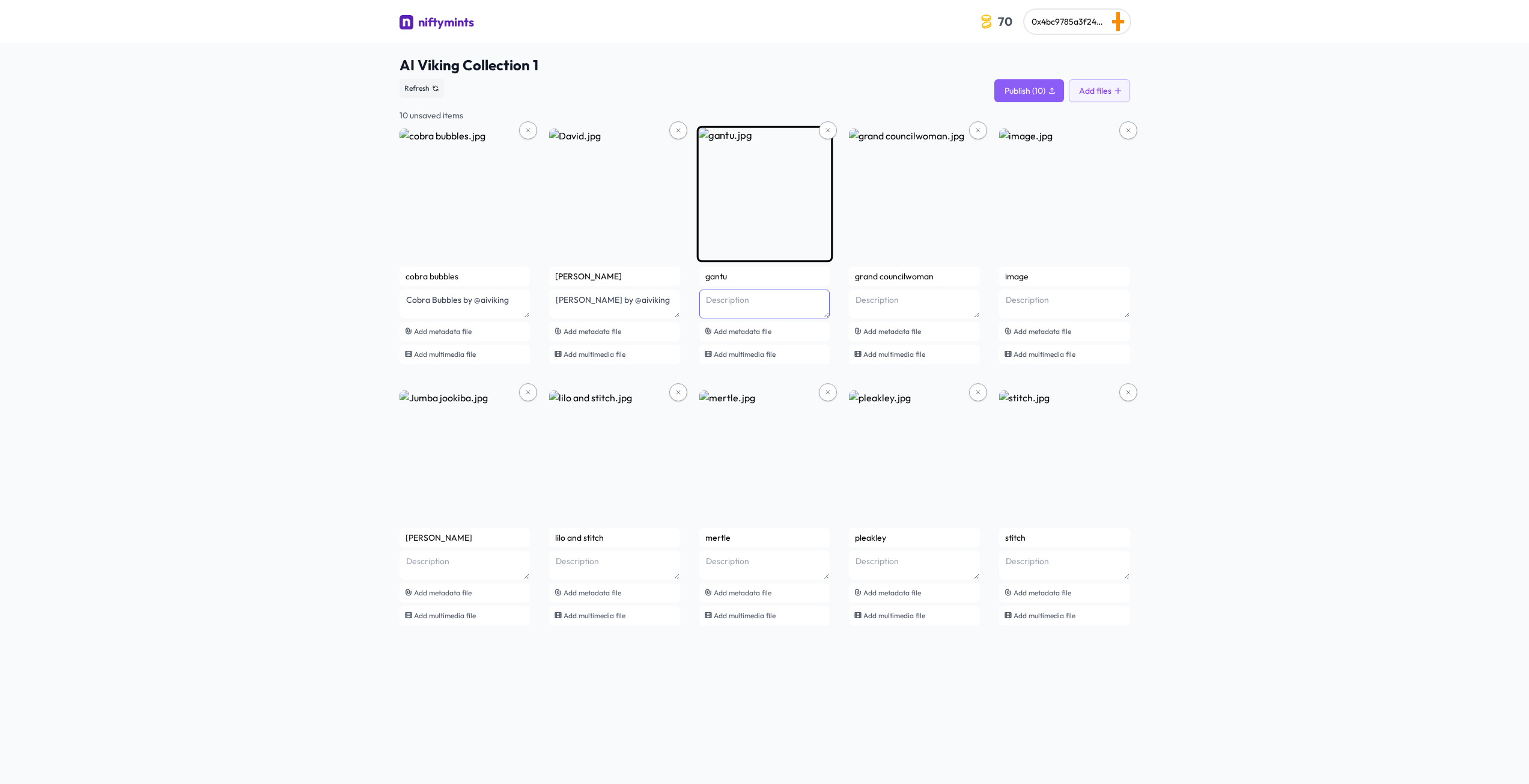
click at [531, 307] on textarea at bounding box center [465, 304] width 131 height 29
paste textarea "by @aiviking"
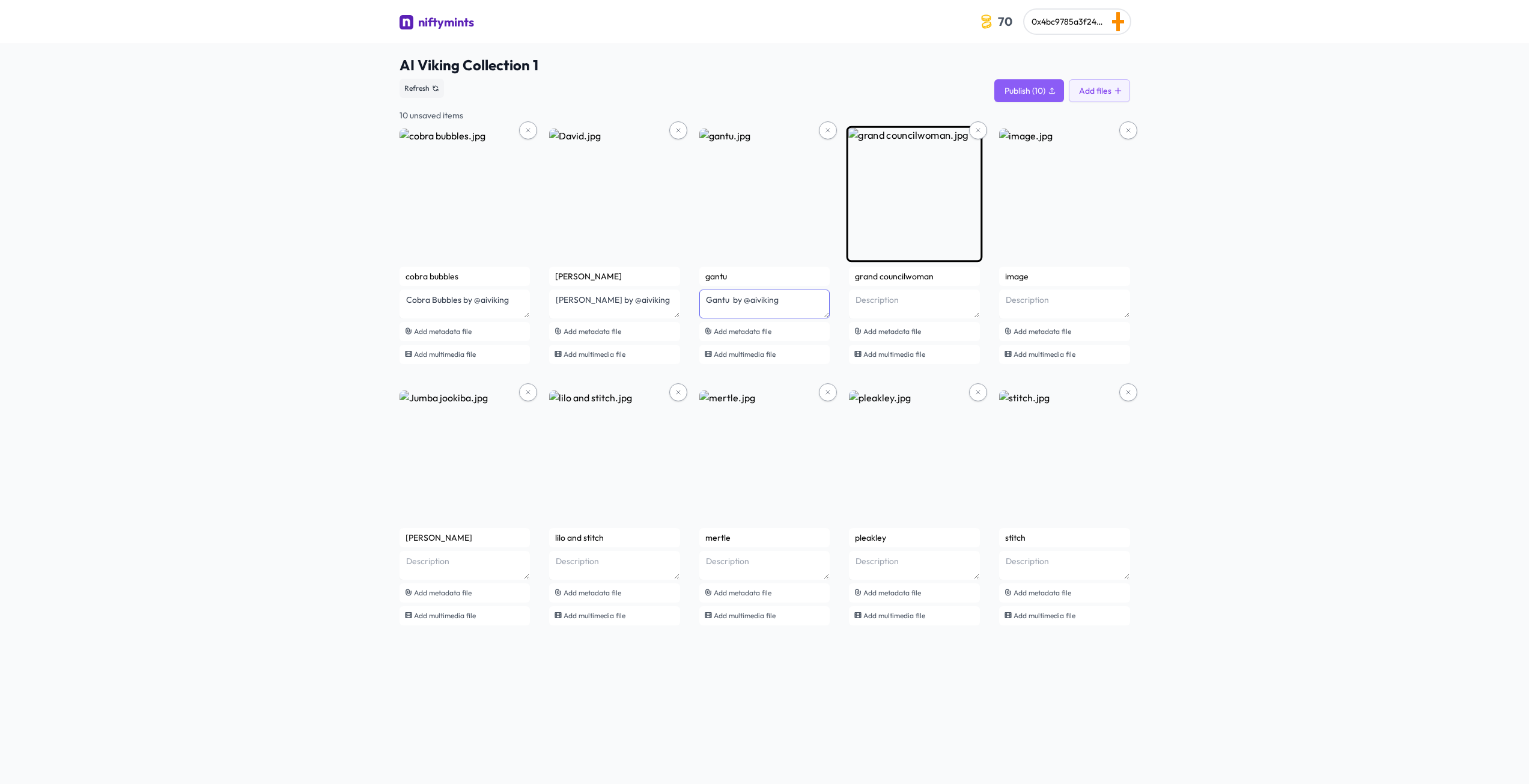
type textarea "Gantu by @aiviking"
click at [531, 299] on textarea at bounding box center [465, 304] width 131 height 29
paste textarea "by @aiviking"
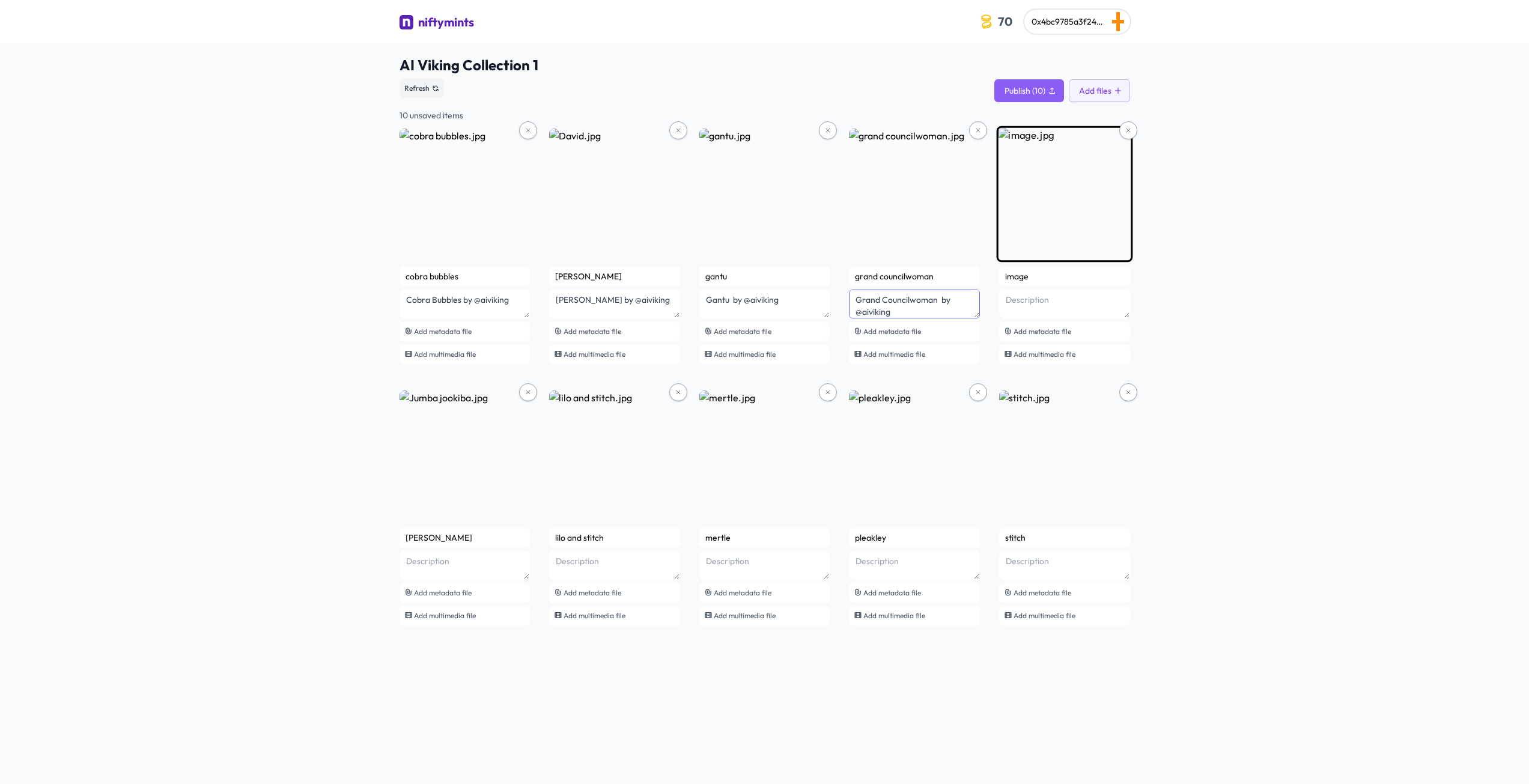
type textarea "Grand Councilwoman by @aiviking"
click at [531, 298] on textarea at bounding box center [465, 304] width 131 height 29
paste textarea "by @aiviking"
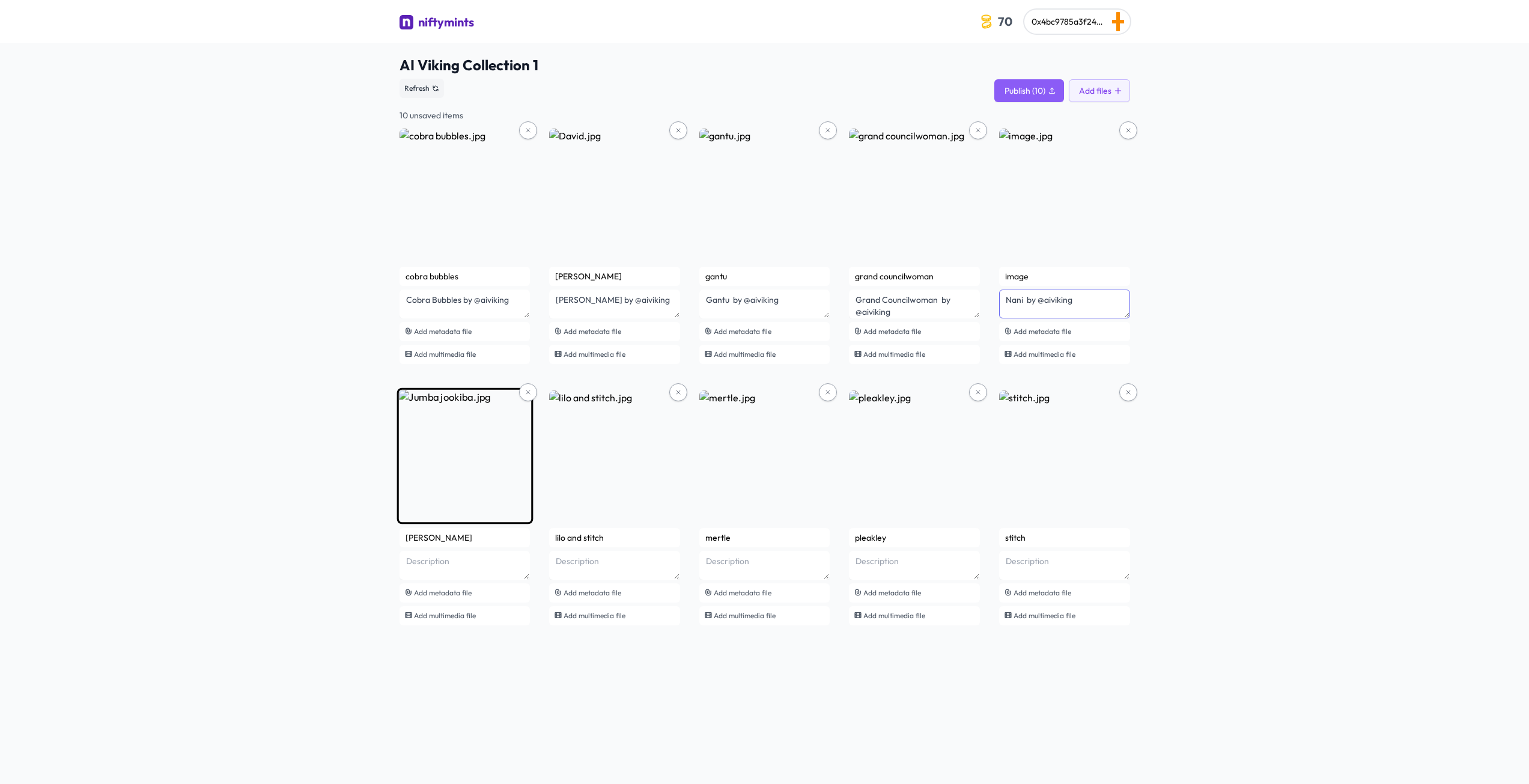
type textarea "Nani by @aiviking"
click at [439, 318] on textarea at bounding box center [465, 304] width 131 height 29
paste textarea "by @aiviking"
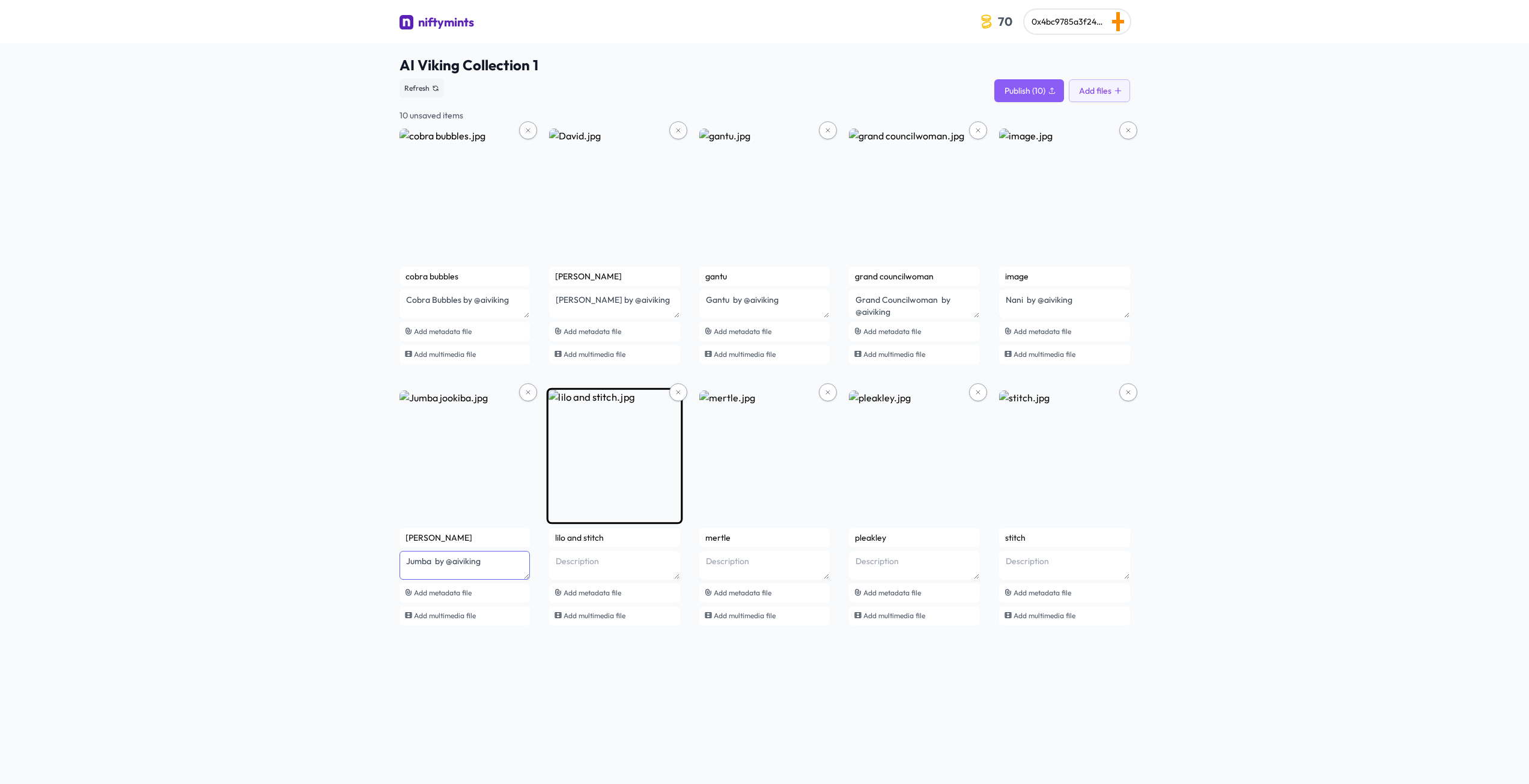
type textarea "Jumba by @aiviking"
click at [531, 318] on textarea at bounding box center [465, 304] width 131 height 29
paste textarea "by @aiviking"
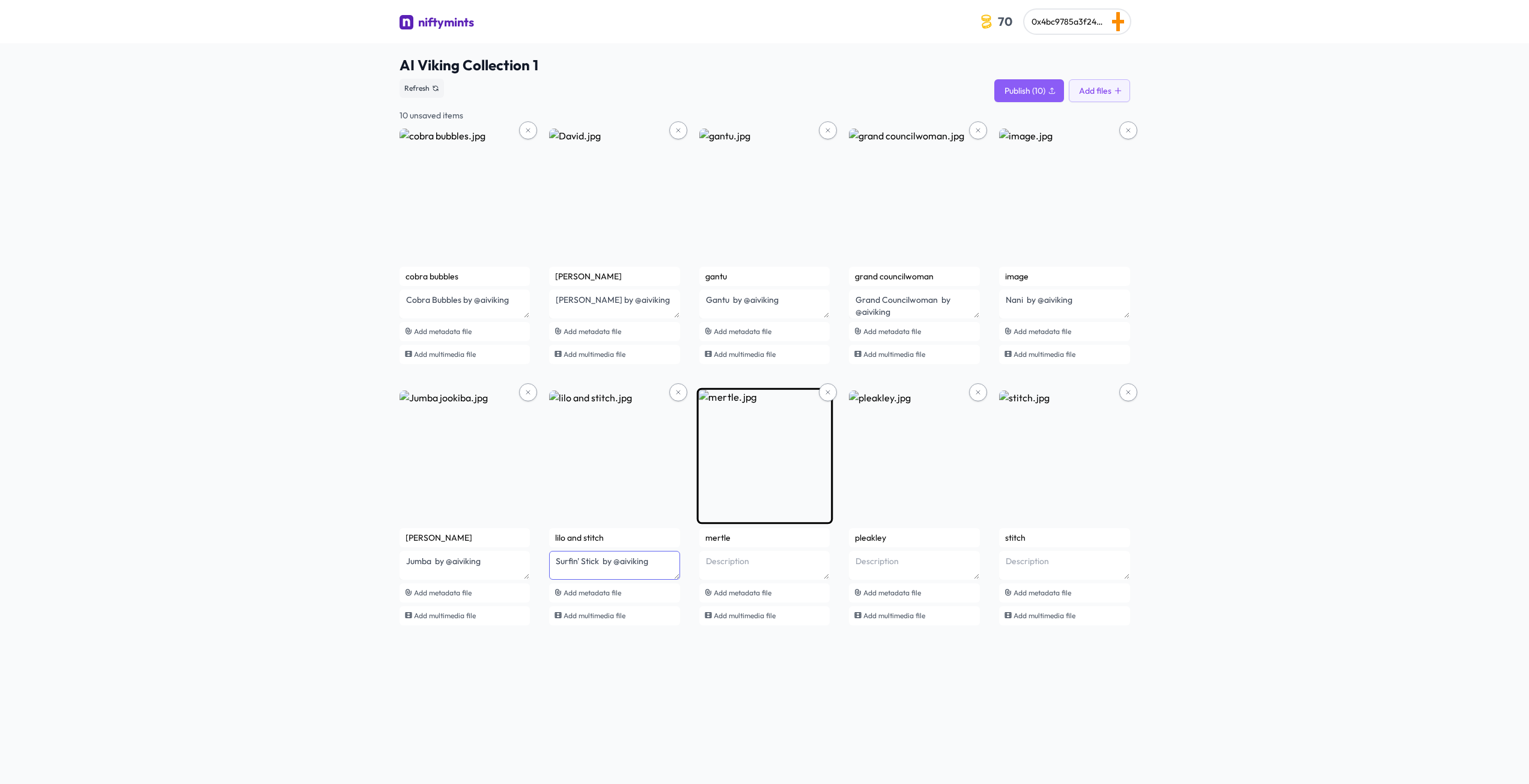
type textarea "Surfin' Stick by @aiviking"
click at [531, 318] on textarea at bounding box center [465, 304] width 131 height 29
paste textarea "by @aiviking"
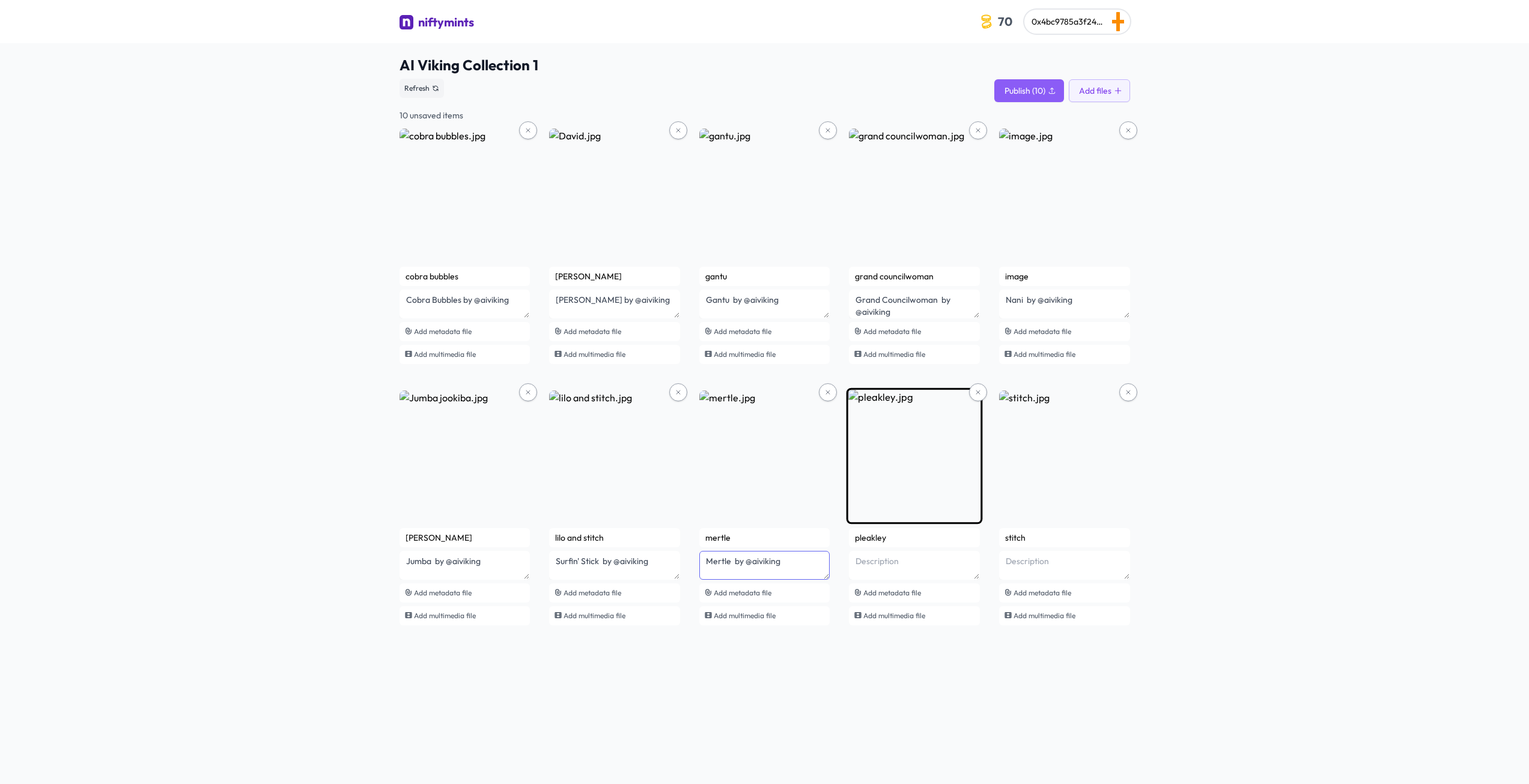
type textarea "Mertle by @aiviking"
click at [531, 318] on textarea at bounding box center [465, 304] width 131 height 29
paste textarea "by @aiviking"
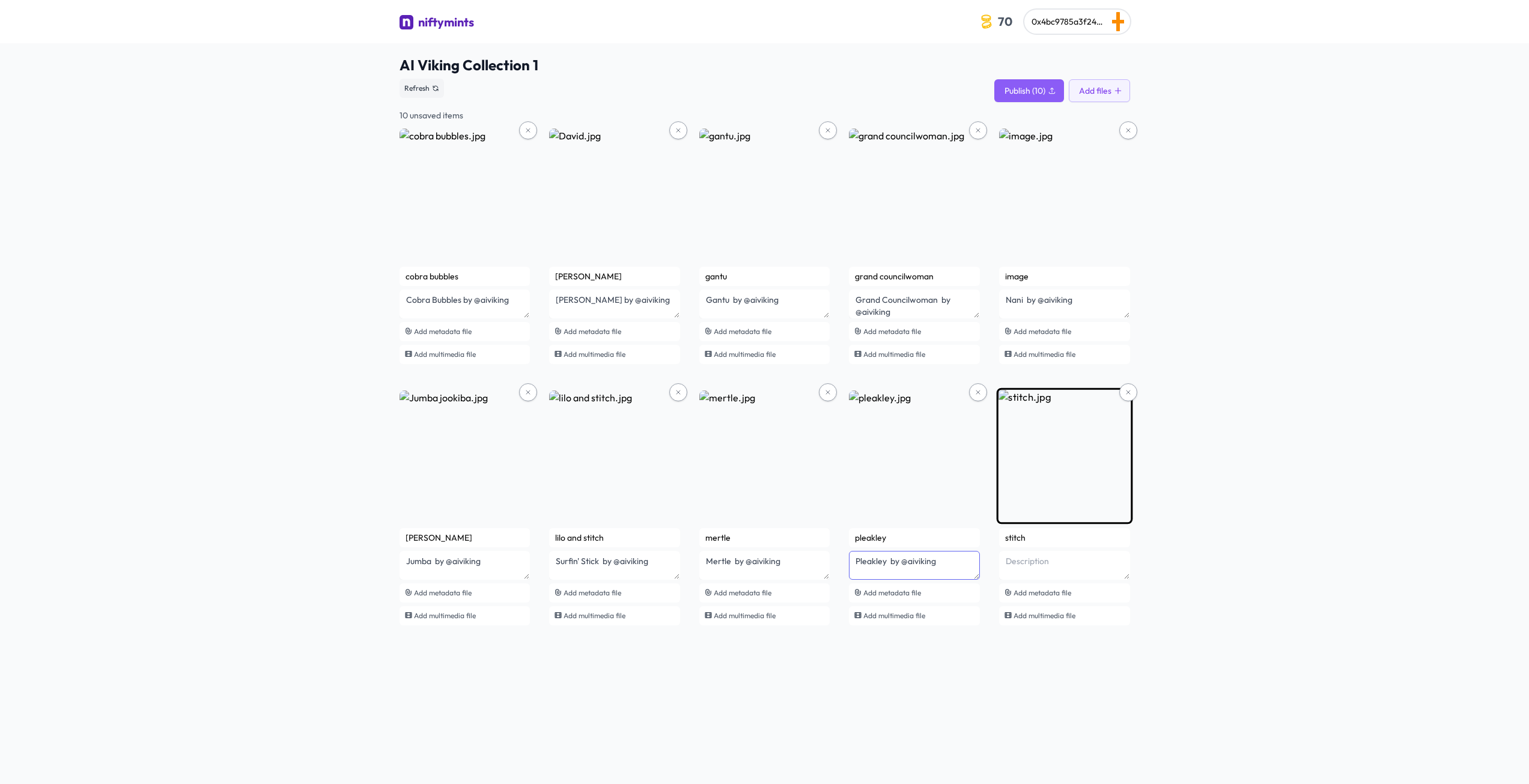
type textarea "Pleakley by @aiviking"
click at [531, 318] on textarea at bounding box center [465, 304] width 131 height 29
paste textarea "by @aiviking"
type textarea "Stitch by @aiviking"
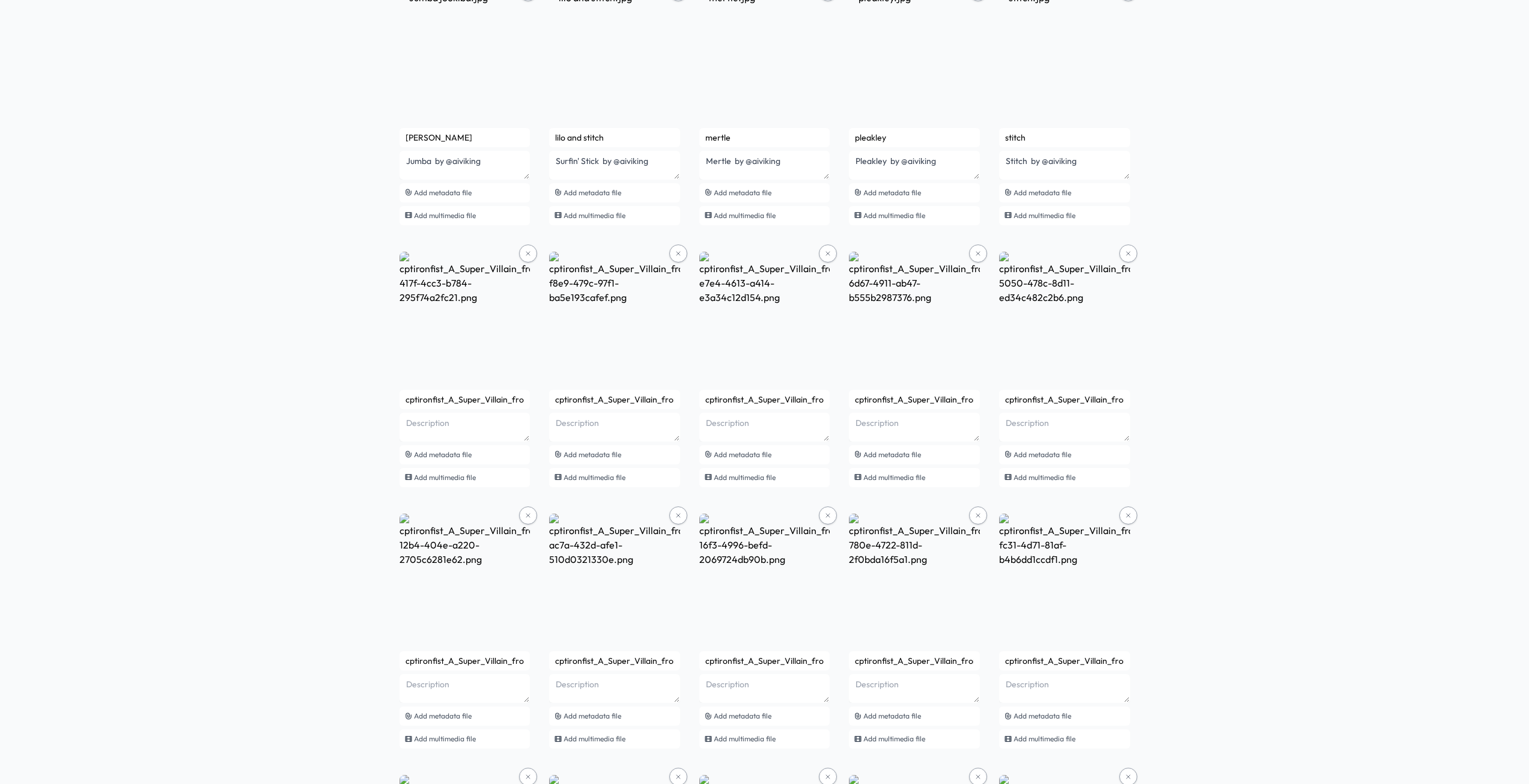
scroll to position [481, 0]
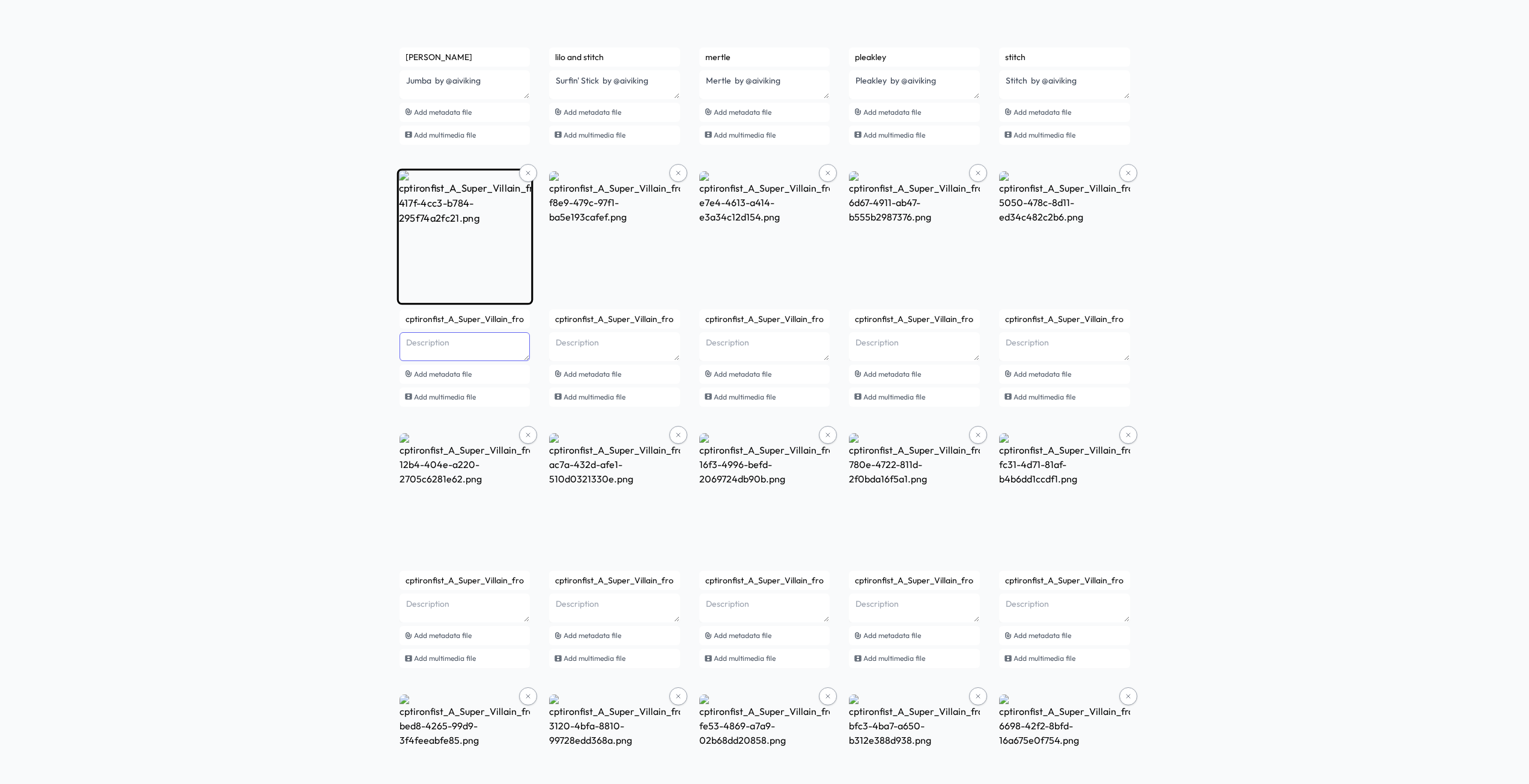
paste textarea "by @aiviking"
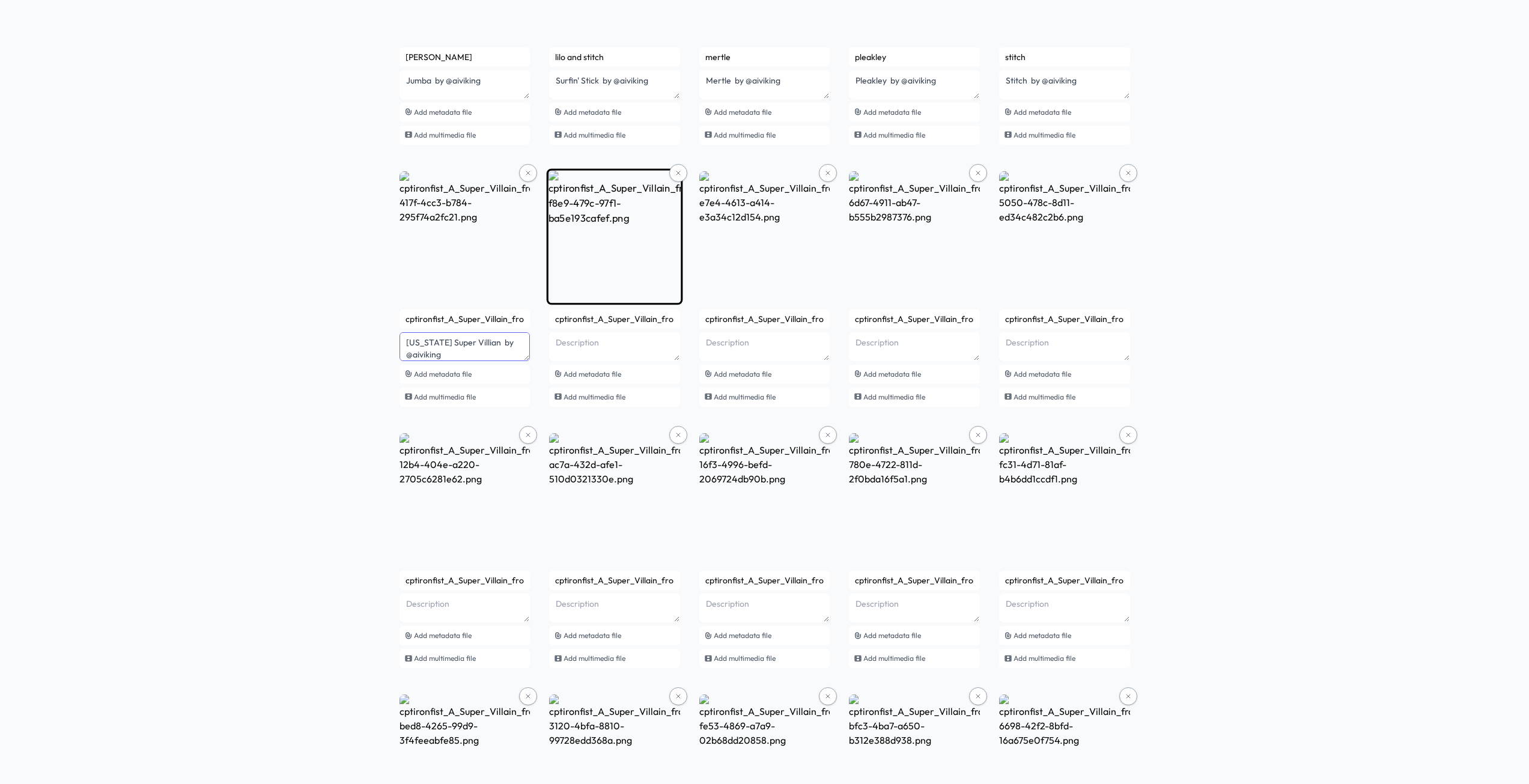
type textarea "Alabama Super Villian by @aiviking"
paste textarea "by @aiviking"
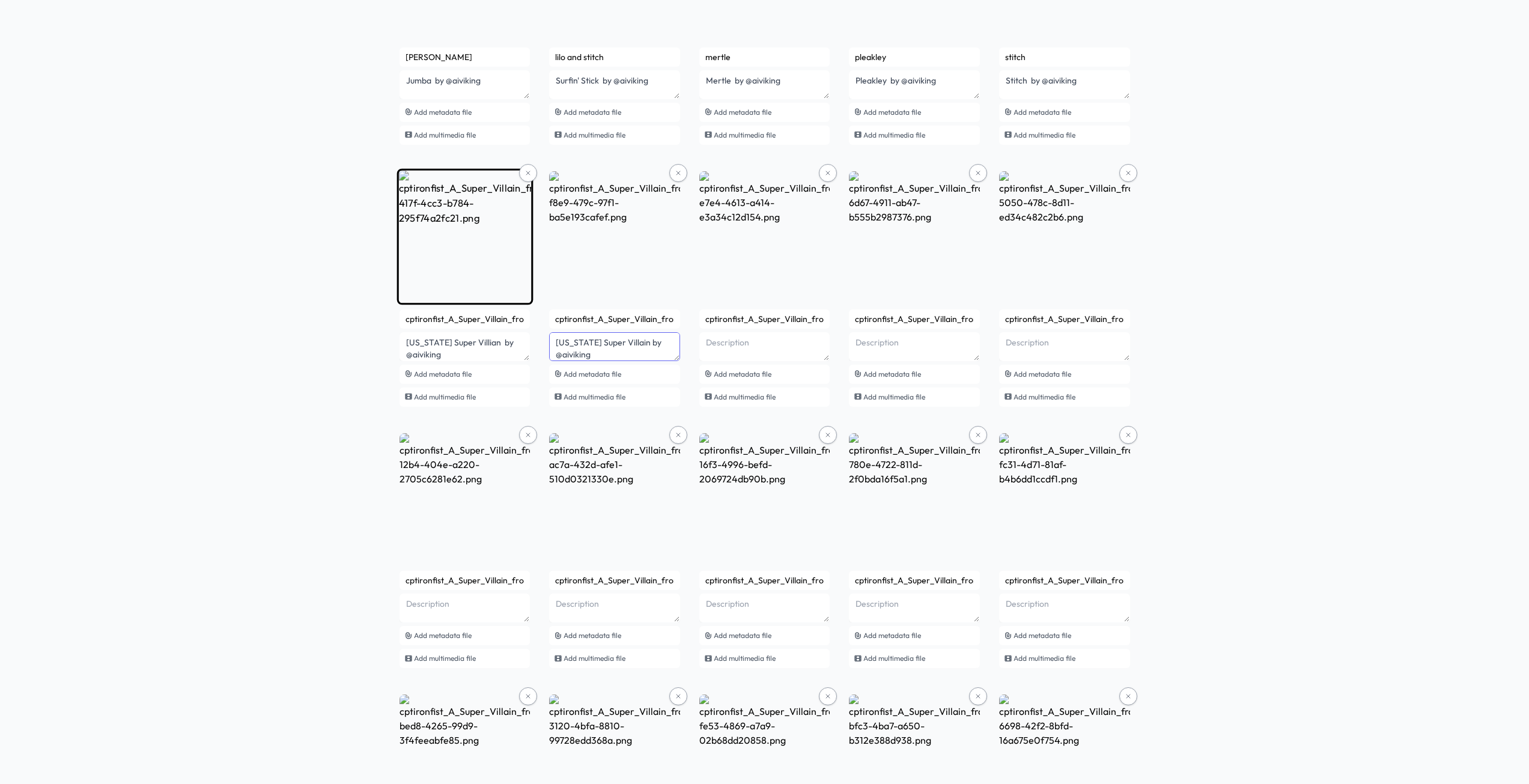
type textarea "[US_STATE] Super Villain by @aiviking"
click at [0, 0] on lt-span "Villain" at bounding box center [0, 0] width 0 height 0
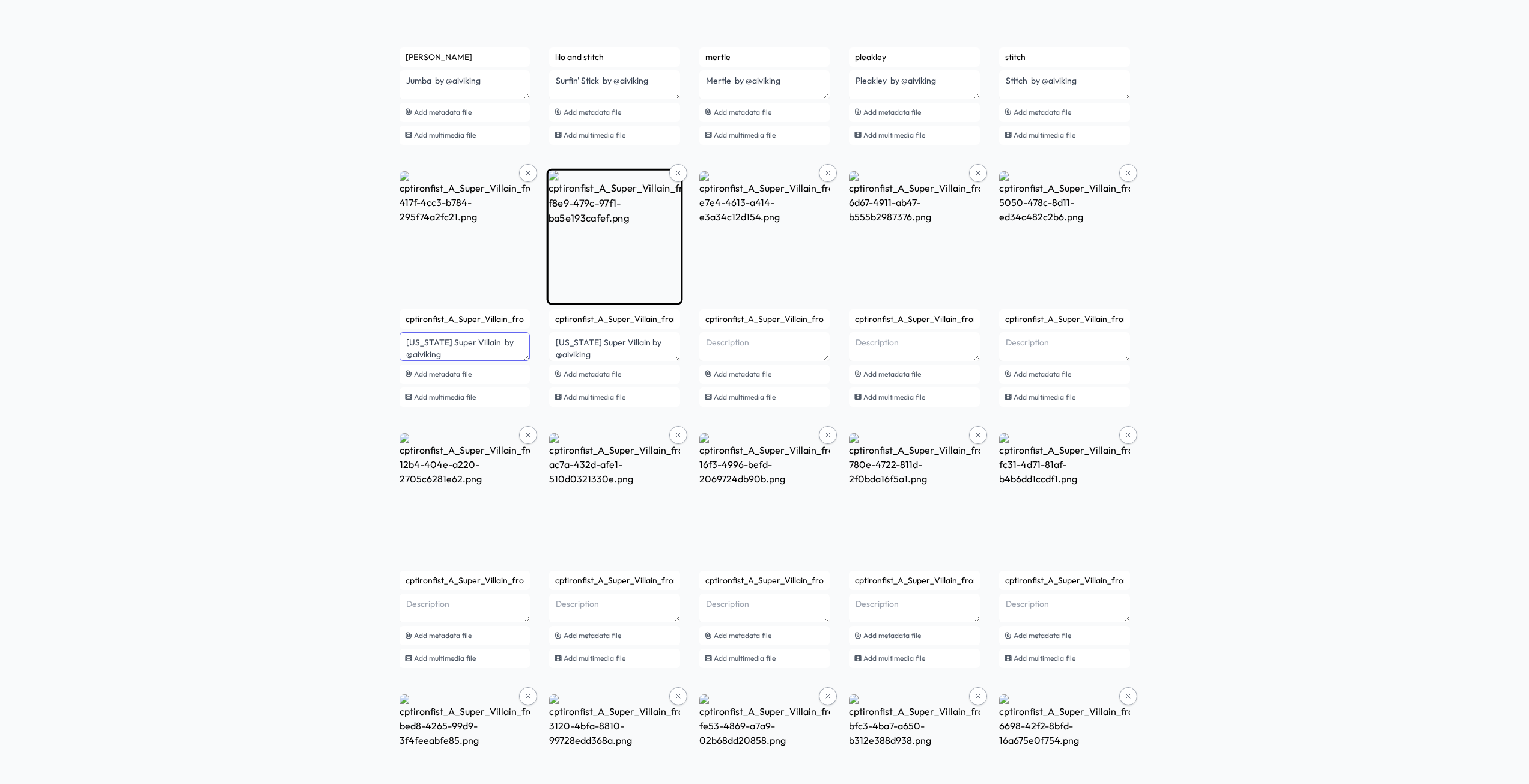
type textarea "[US_STATE] Super Villain by @aiviking"
drag, startPoint x: 583, startPoint y: 342, endPoint x: 619, endPoint y: 352, distance: 37.4
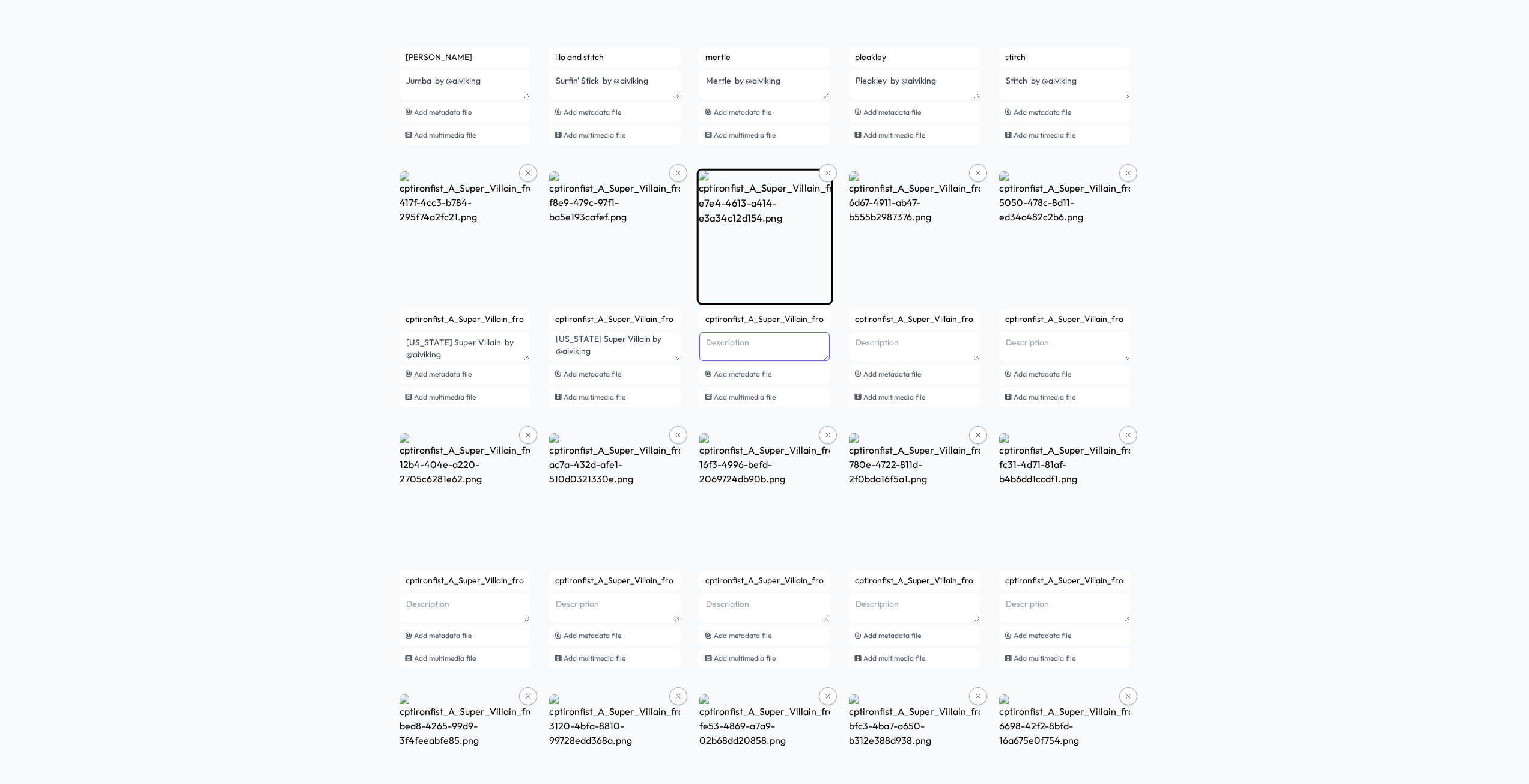
paste textarea "Super Villain by @aiviking"
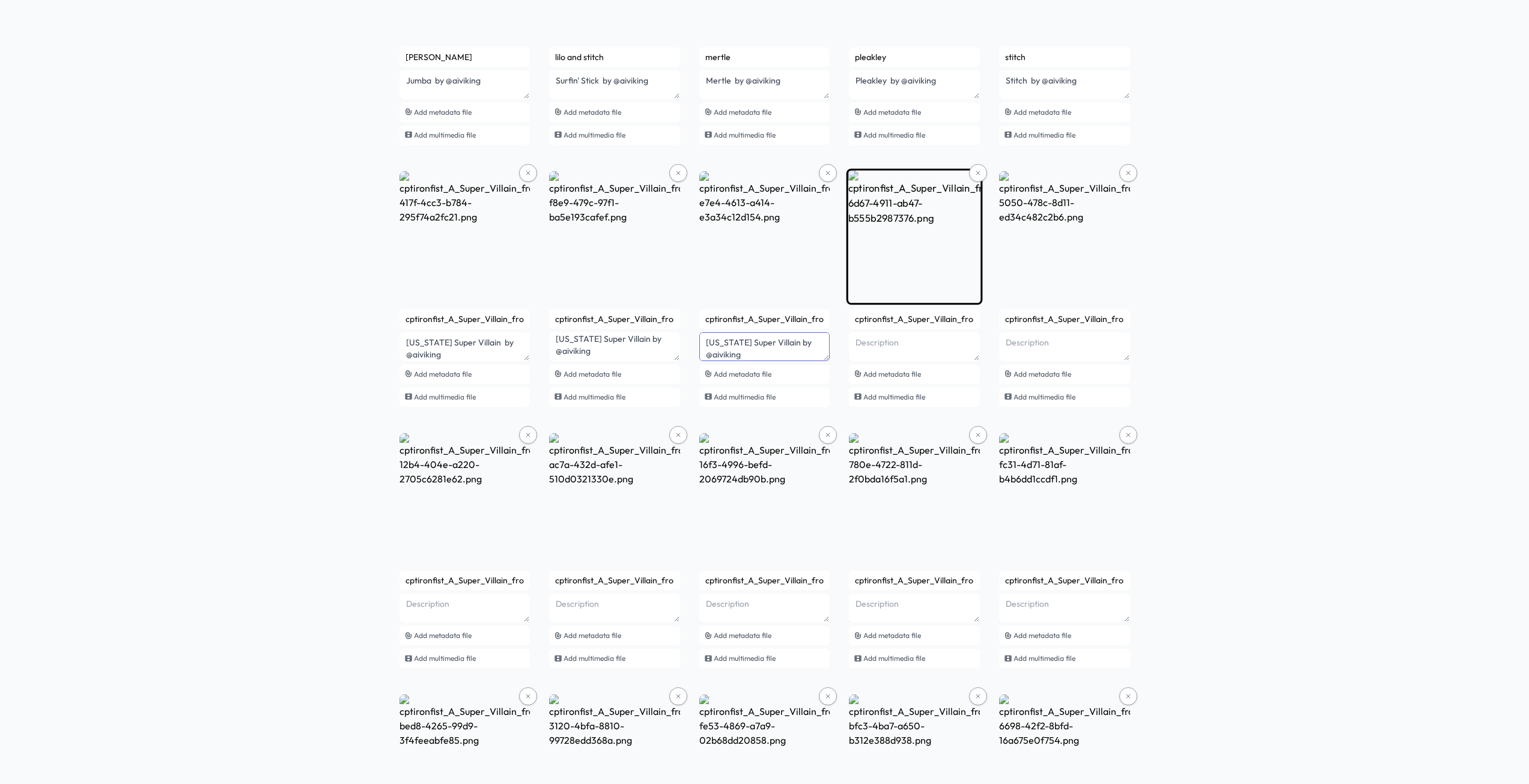
type textarea "Arizona Super Villain by @aiviking"
paste textarea "Super Villain by @aiviking"
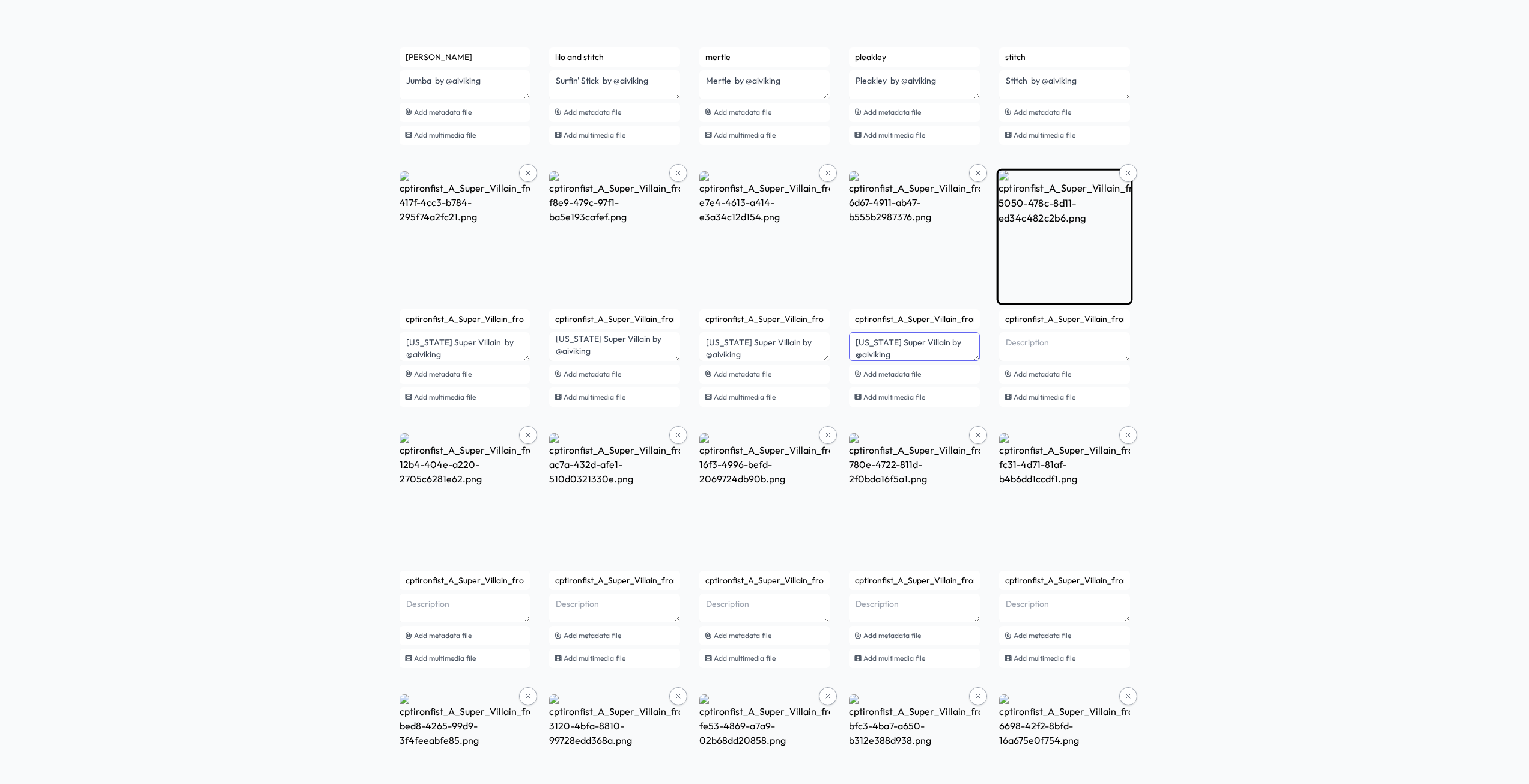
type textarea "[US_STATE] Super Villain by @aiviking"
paste textarea "Super Villain by @aiviking"
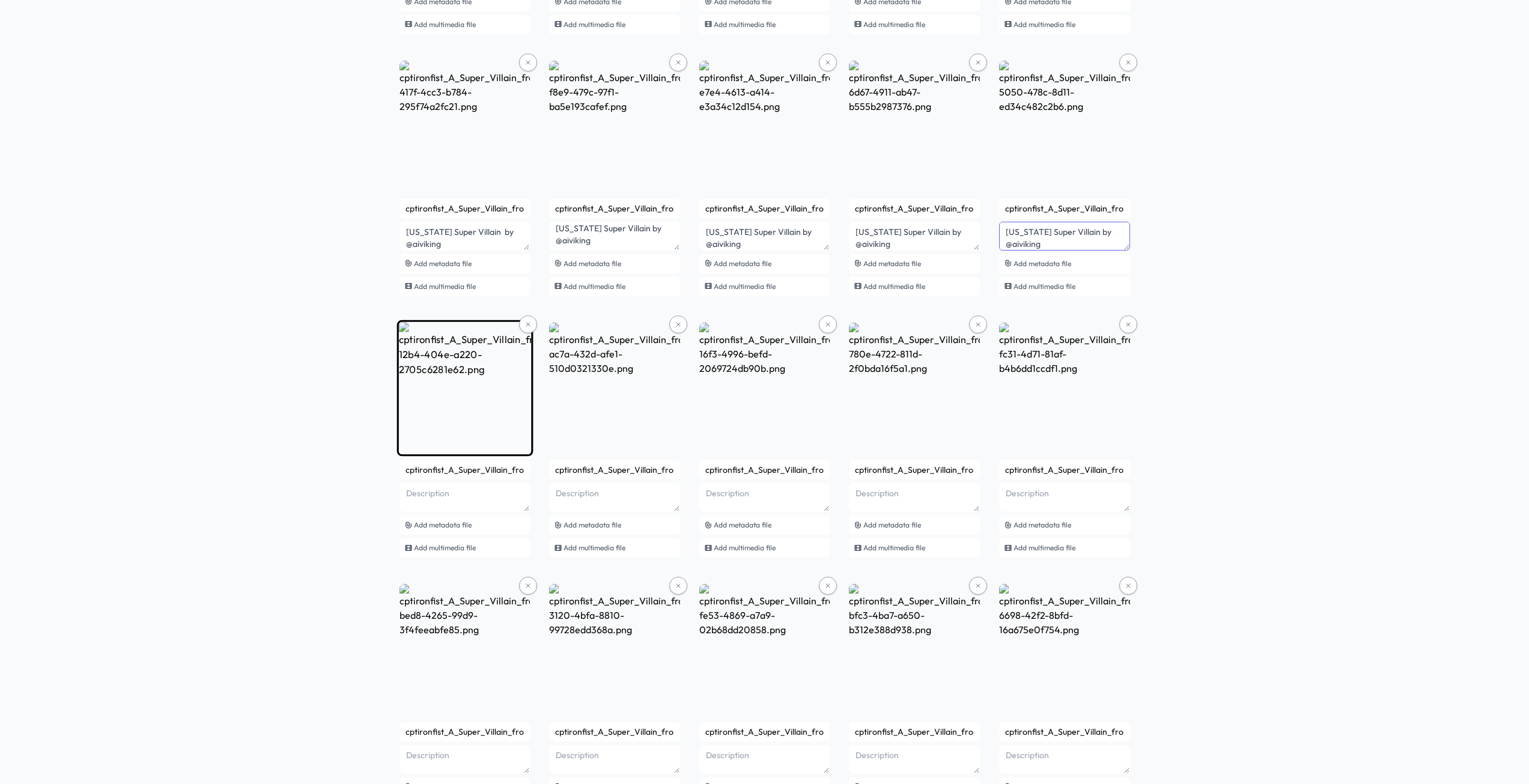
scroll to position [660, 0]
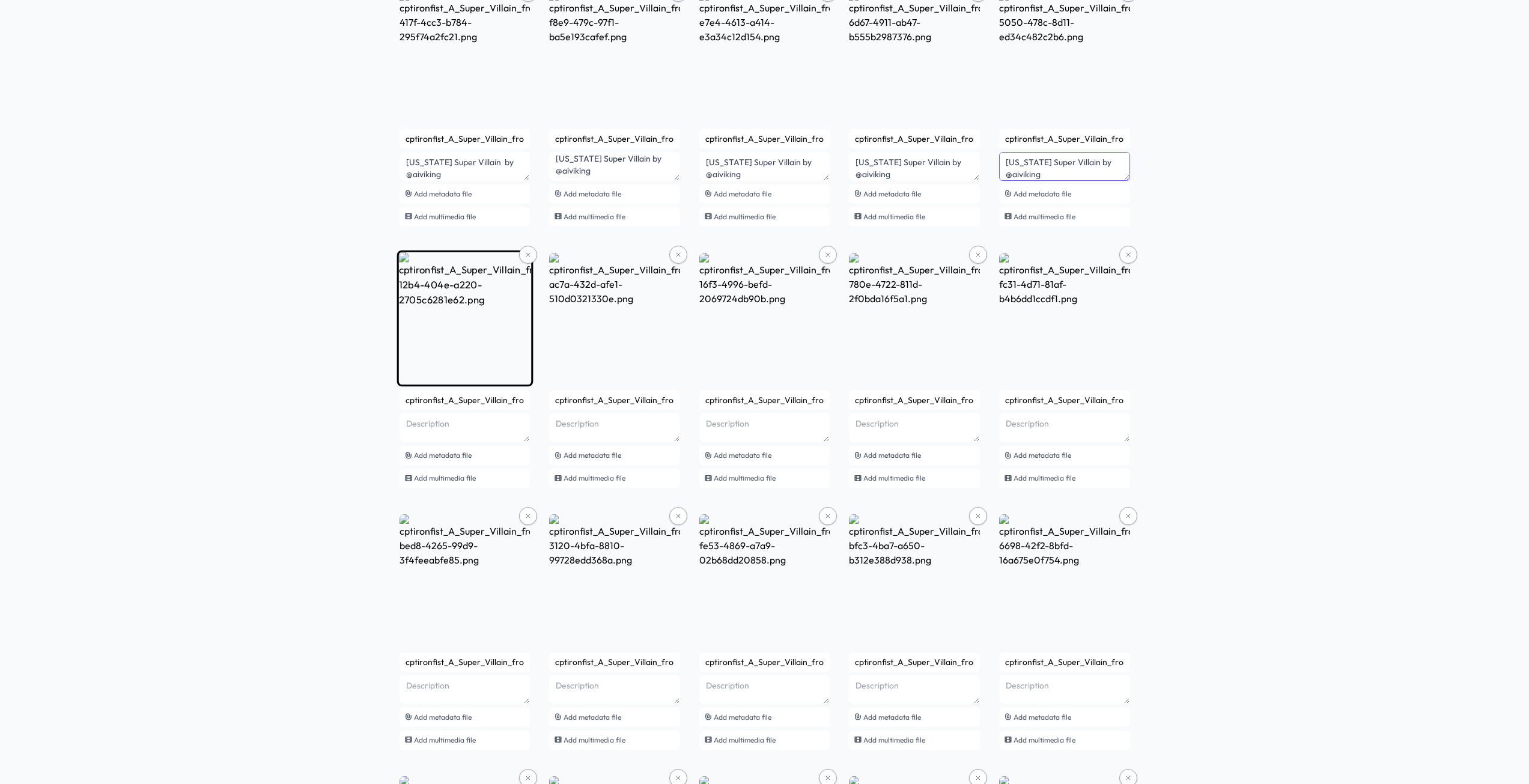
type textarea "[US_STATE] Super Villain by @aiviking"
paste textarea "Super Villain by @aiviking"
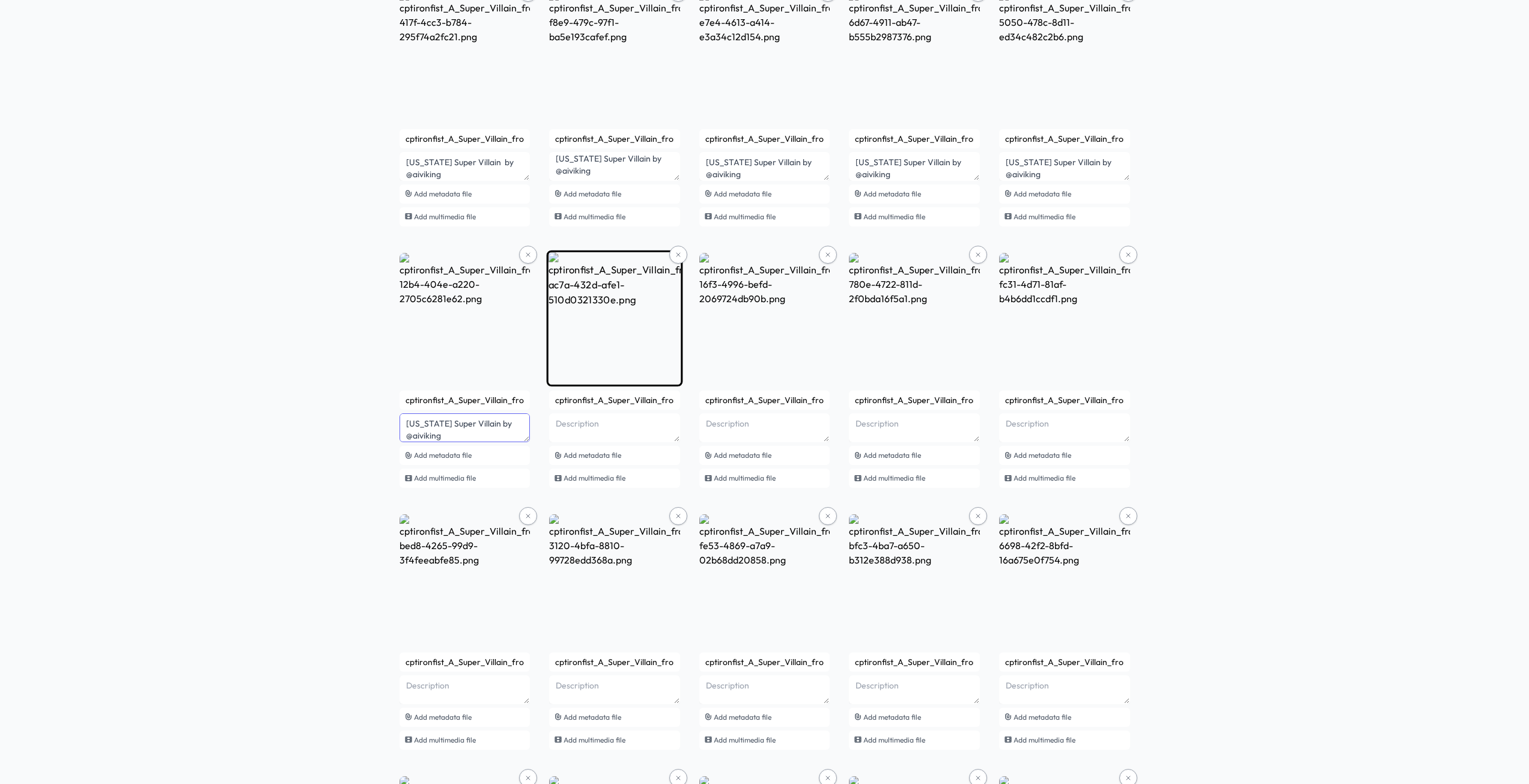
type textarea "[US_STATE] Super Villain by @aiviking"
paste textarea "Super Villain by @aiviking"
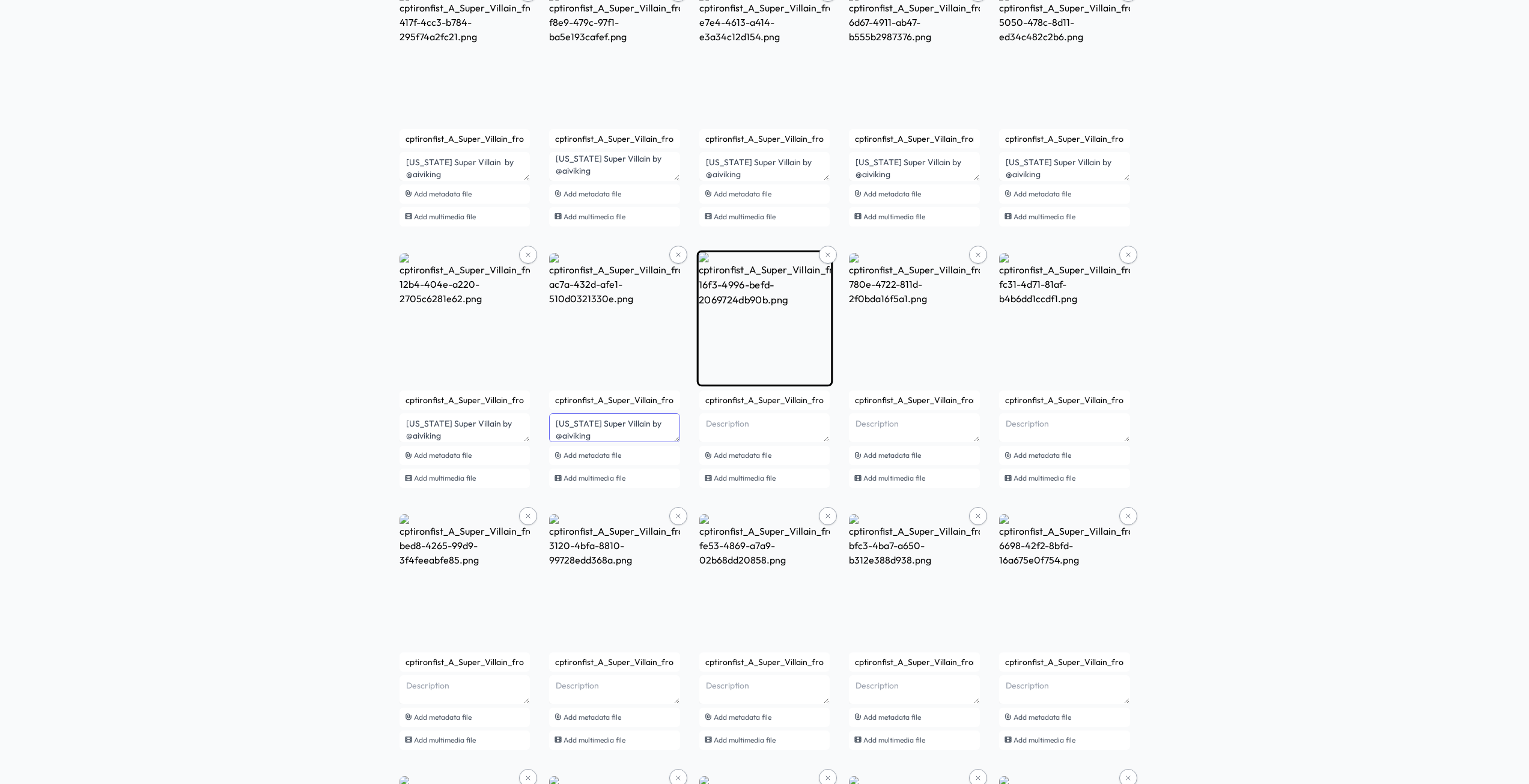
type textarea "Connecticut Super Villain by @aiviking"
paste textarea "Super Villain by @aiviking"
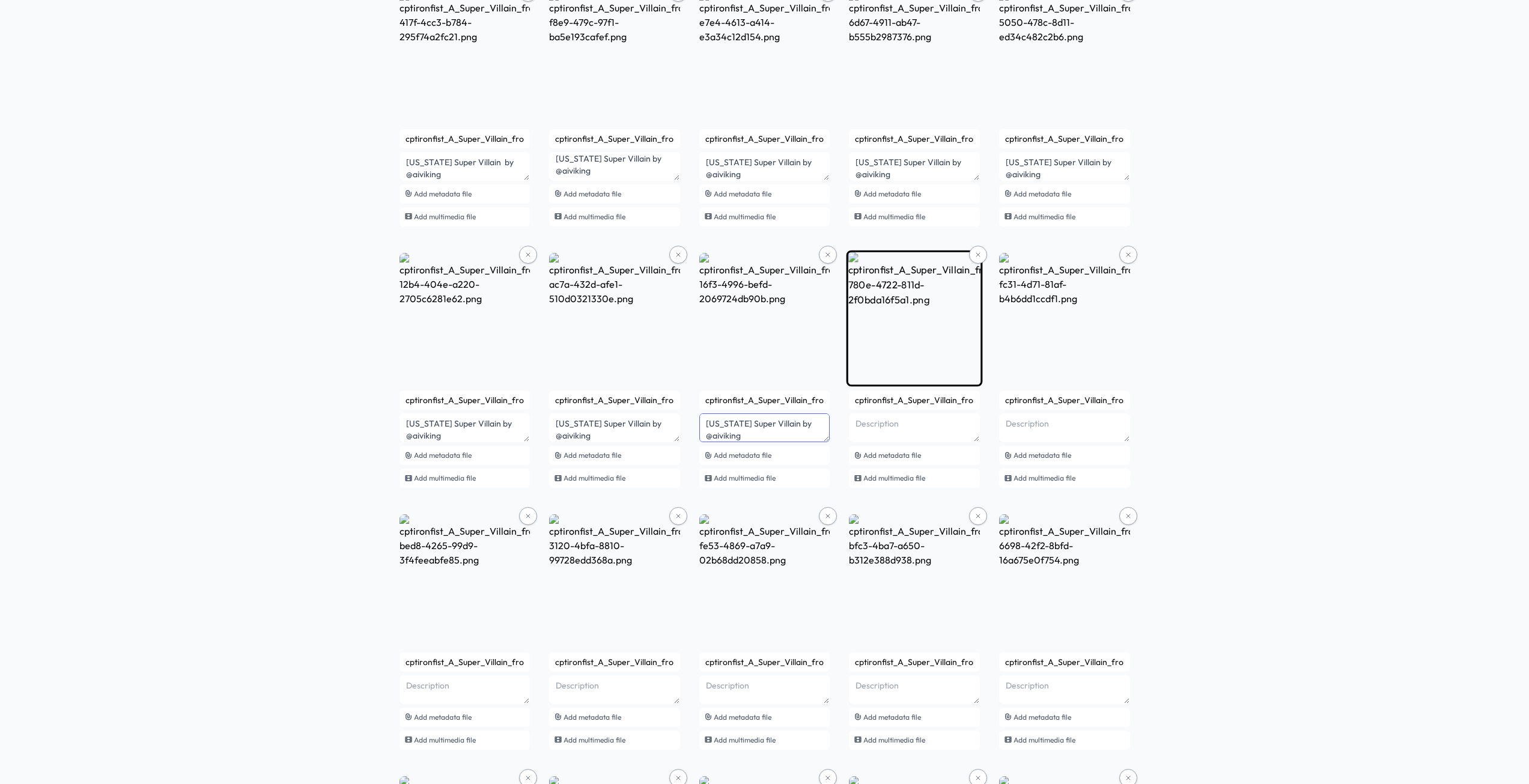
type textarea "[US_STATE] Super Villain by @aiviking"
paste textarea "Super Villain by @aiviking"
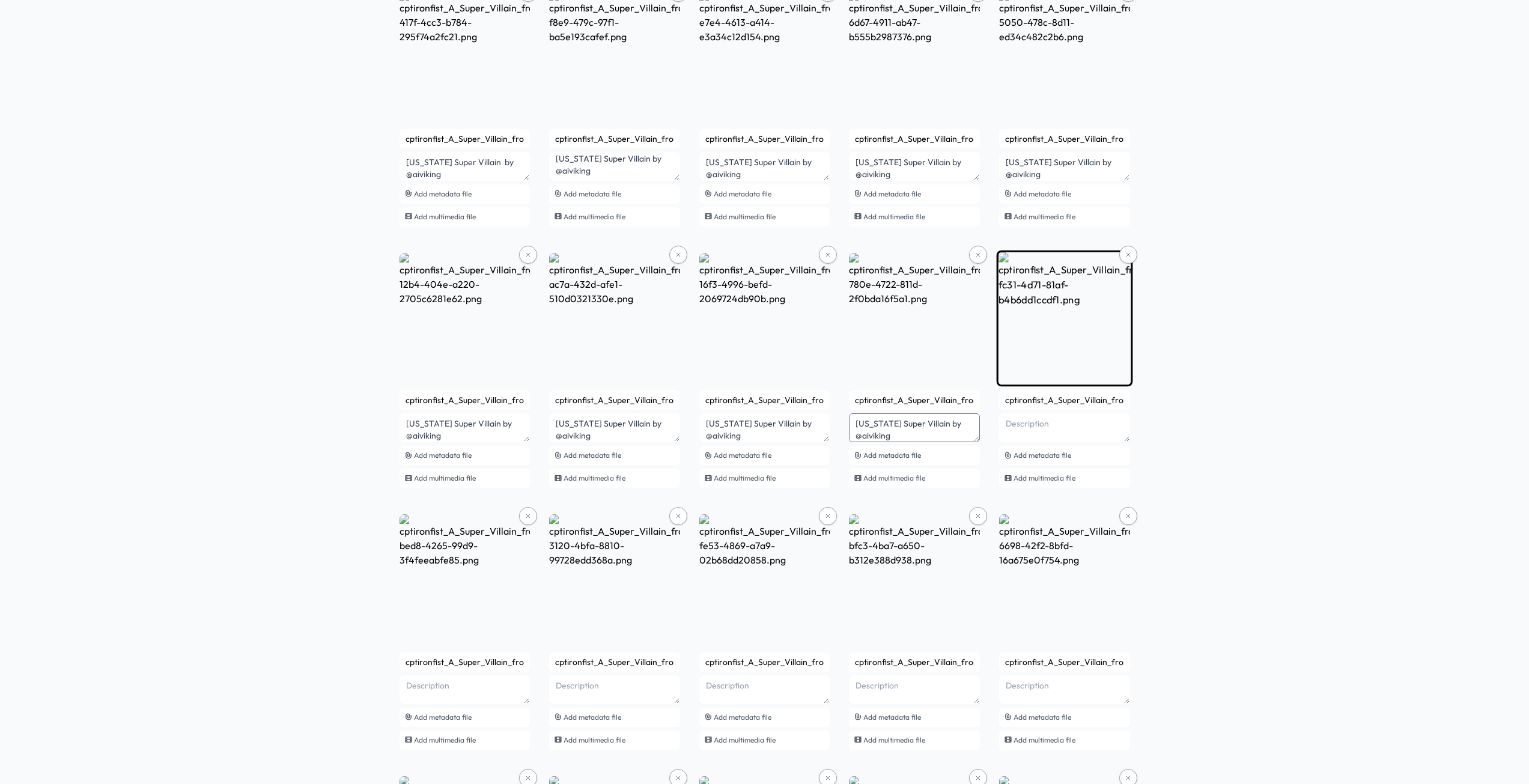
type textarea "[US_STATE] Super Villain by @aiviking"
paste textarea "Super Villain by @aiviking"
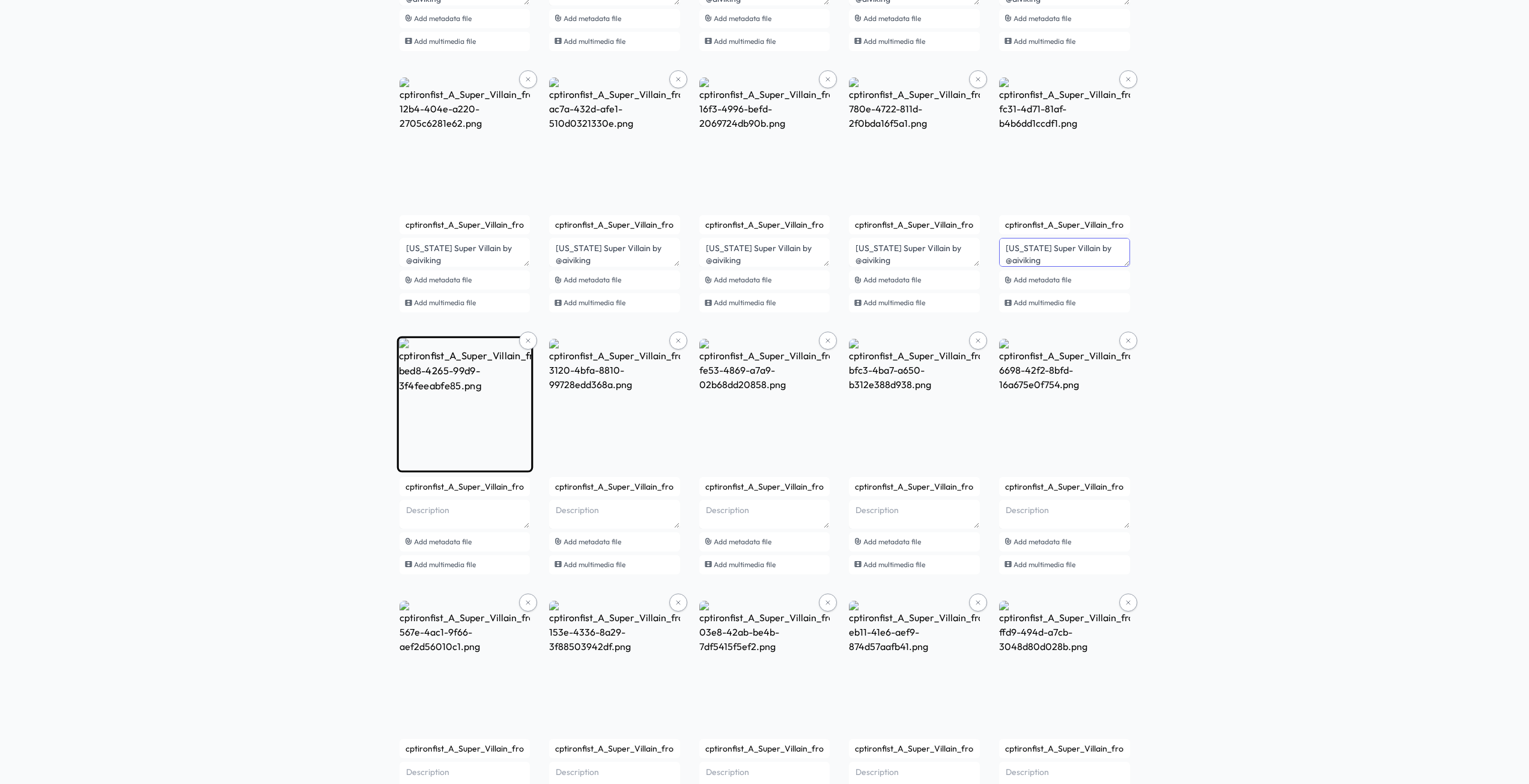
scroll to position [840, 0]
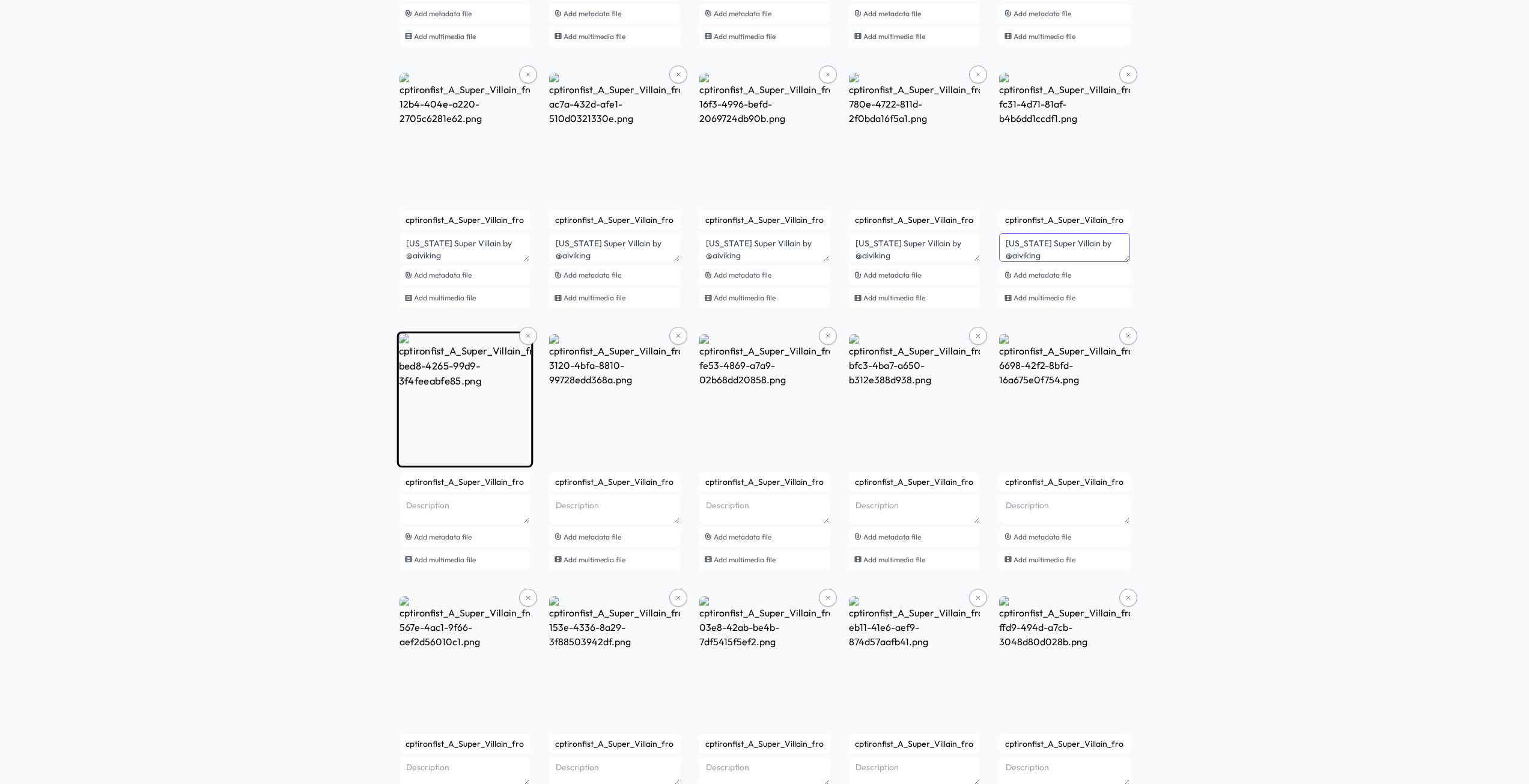
type textarea "[US_STATE] Super Villain by @aiviking"
paste textarea "Super Villain by @aiviking"
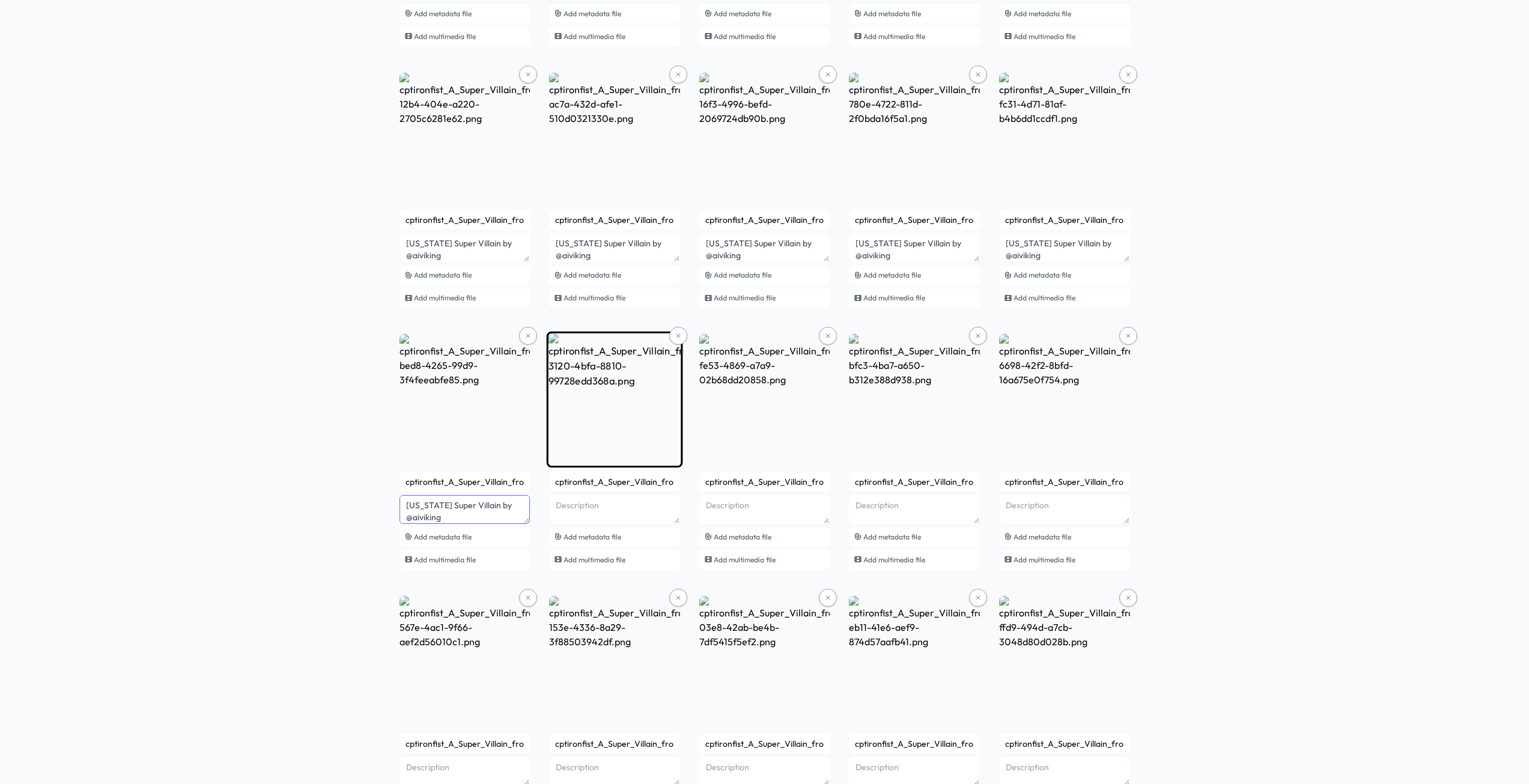
type textarea "[US_STATE] Super Villain by @aiviking"
paste textarea "Super Villain by @aiviking"
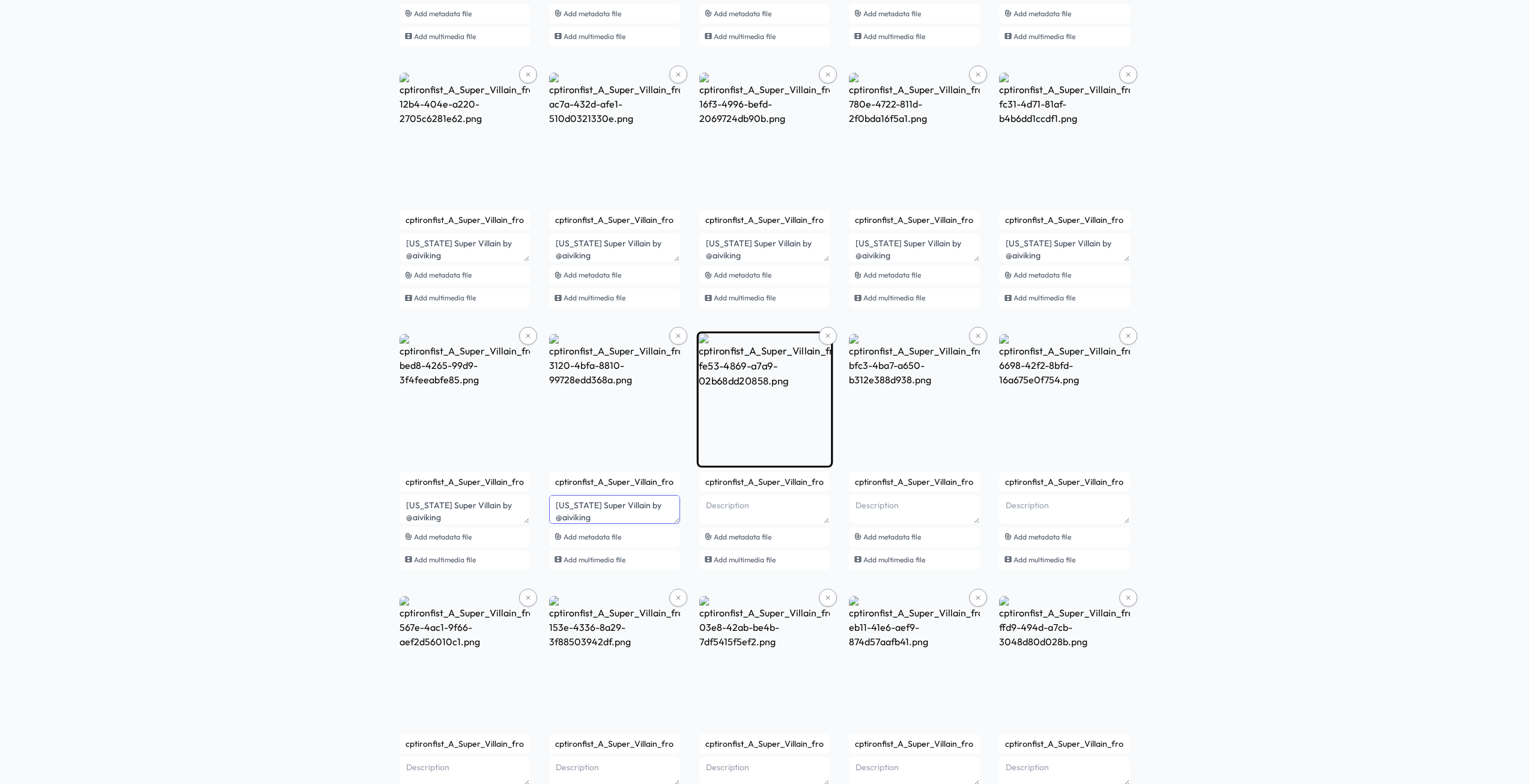
type textarea "[US_STATE] Super Villain by @aiviking"
paste textarea "Super Villain by @aiviking"
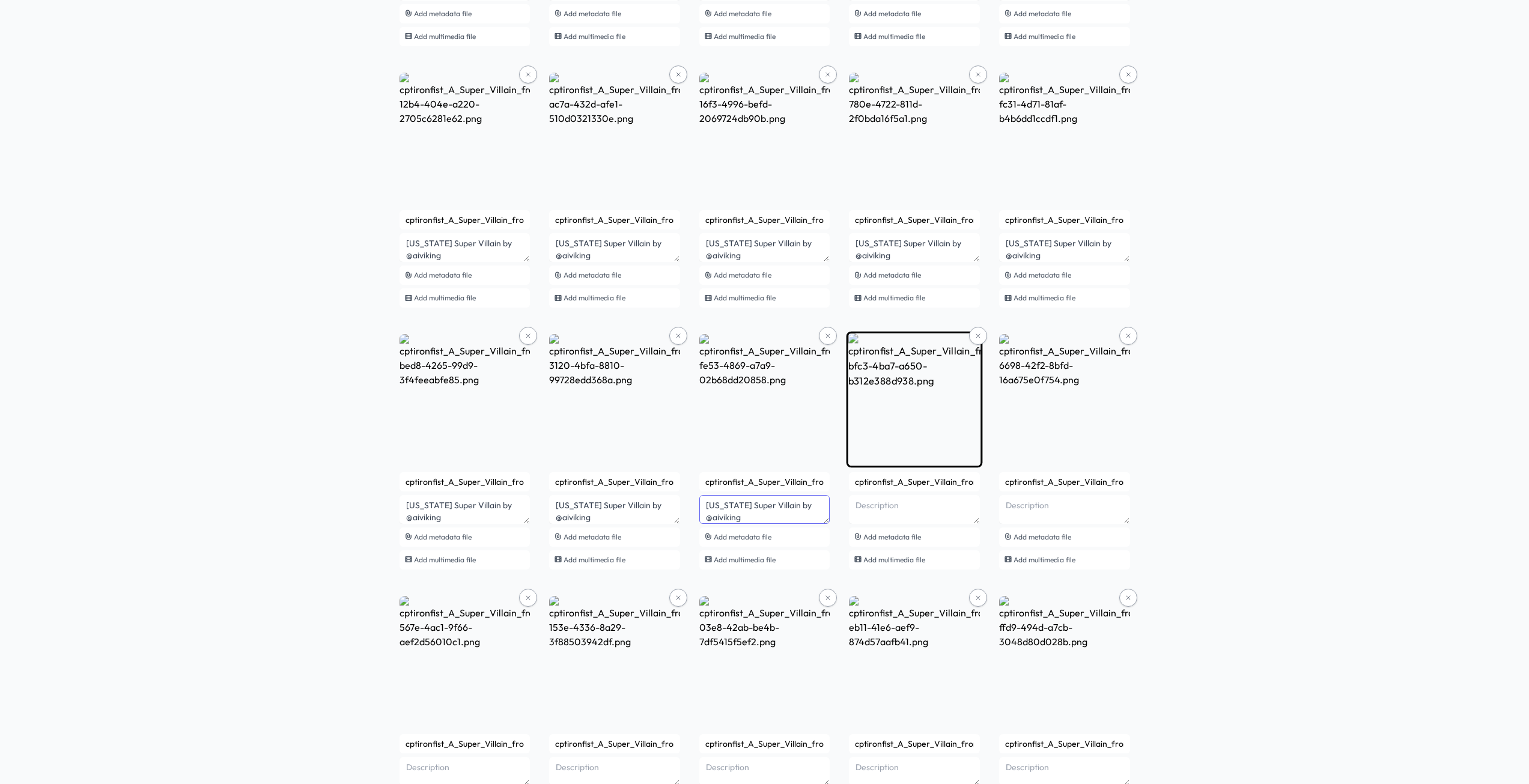
type textarea "[US_STATE] Super Villain by @aiviking"
paste textarea "Super Villain by @aiviking"
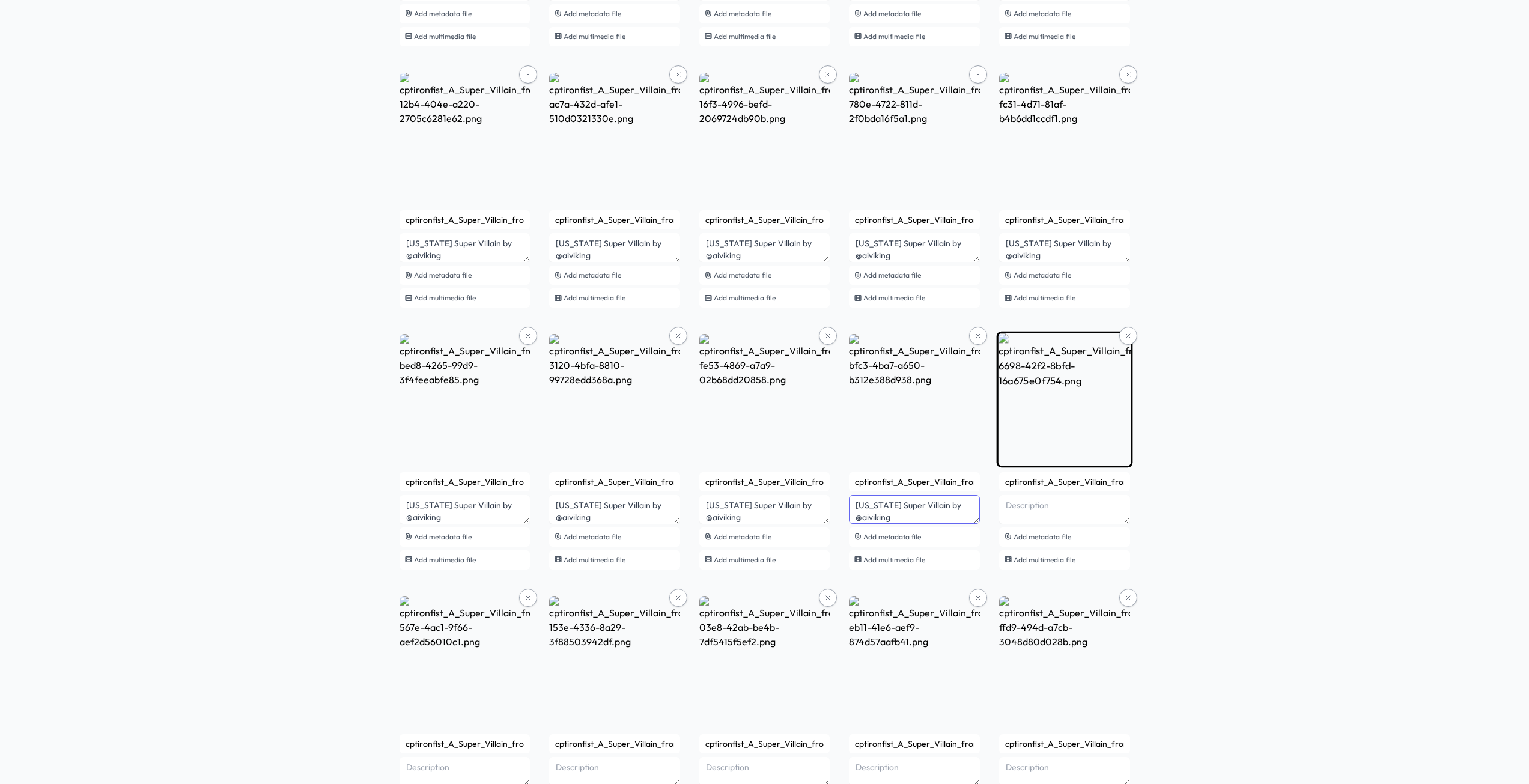
type textarea "[US_STATE] Super Villain by @aiviking"
paste textarea "Super Villain by @aiviking"
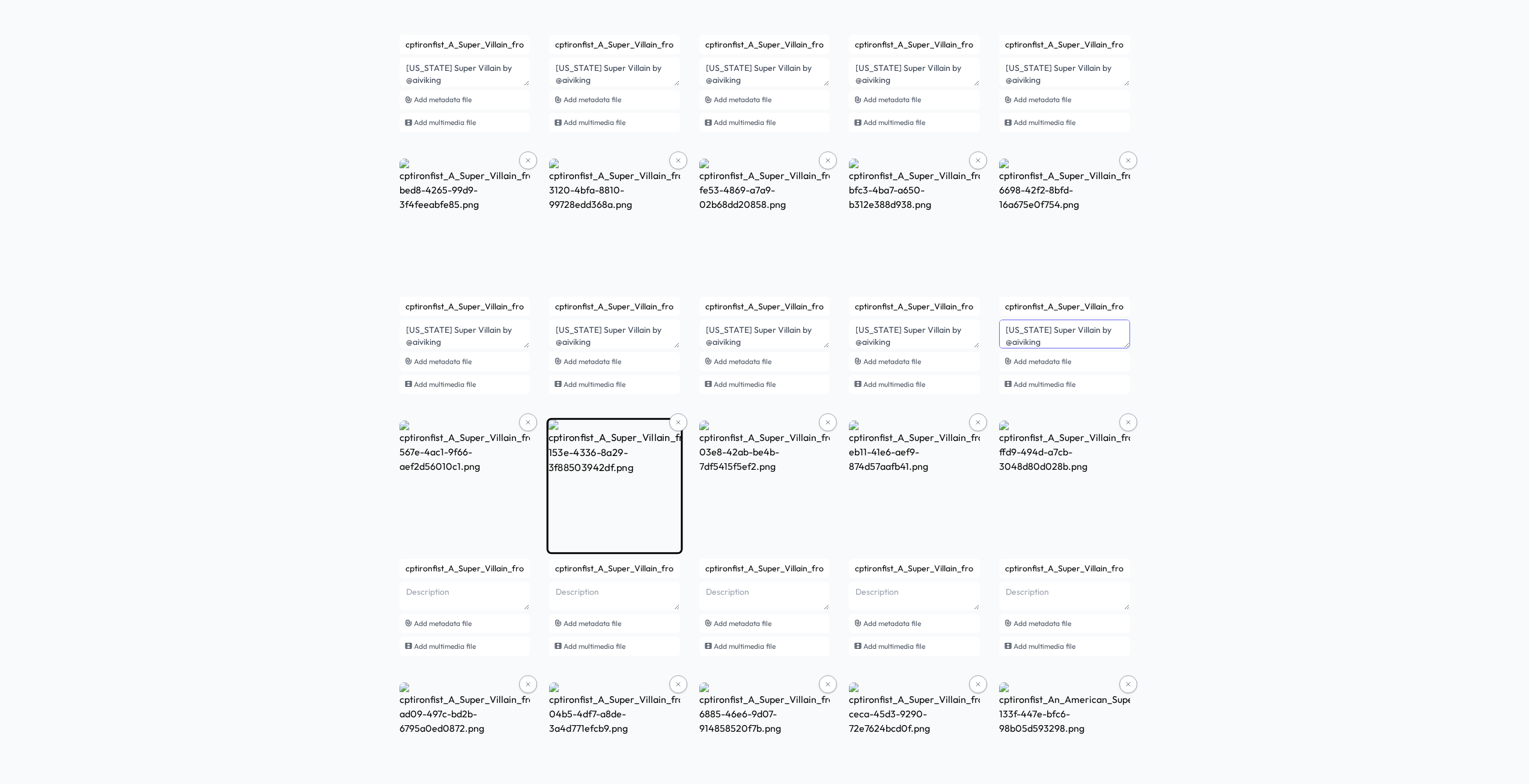
scroll to position [1021, 0]
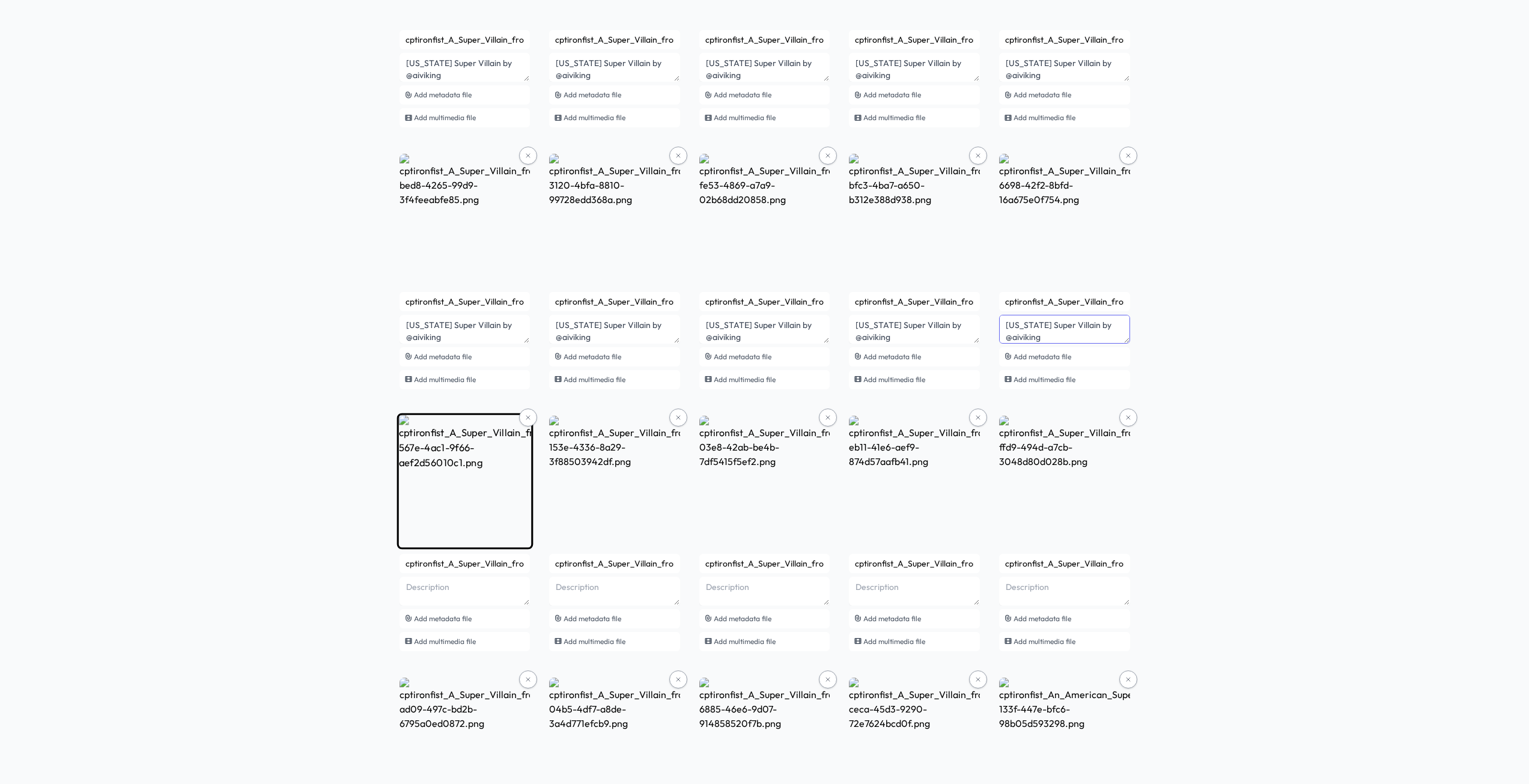
type textarea "[US_STATE] Super Villain by @aiviking"
paste textarea "Super Villain by @aiviking"
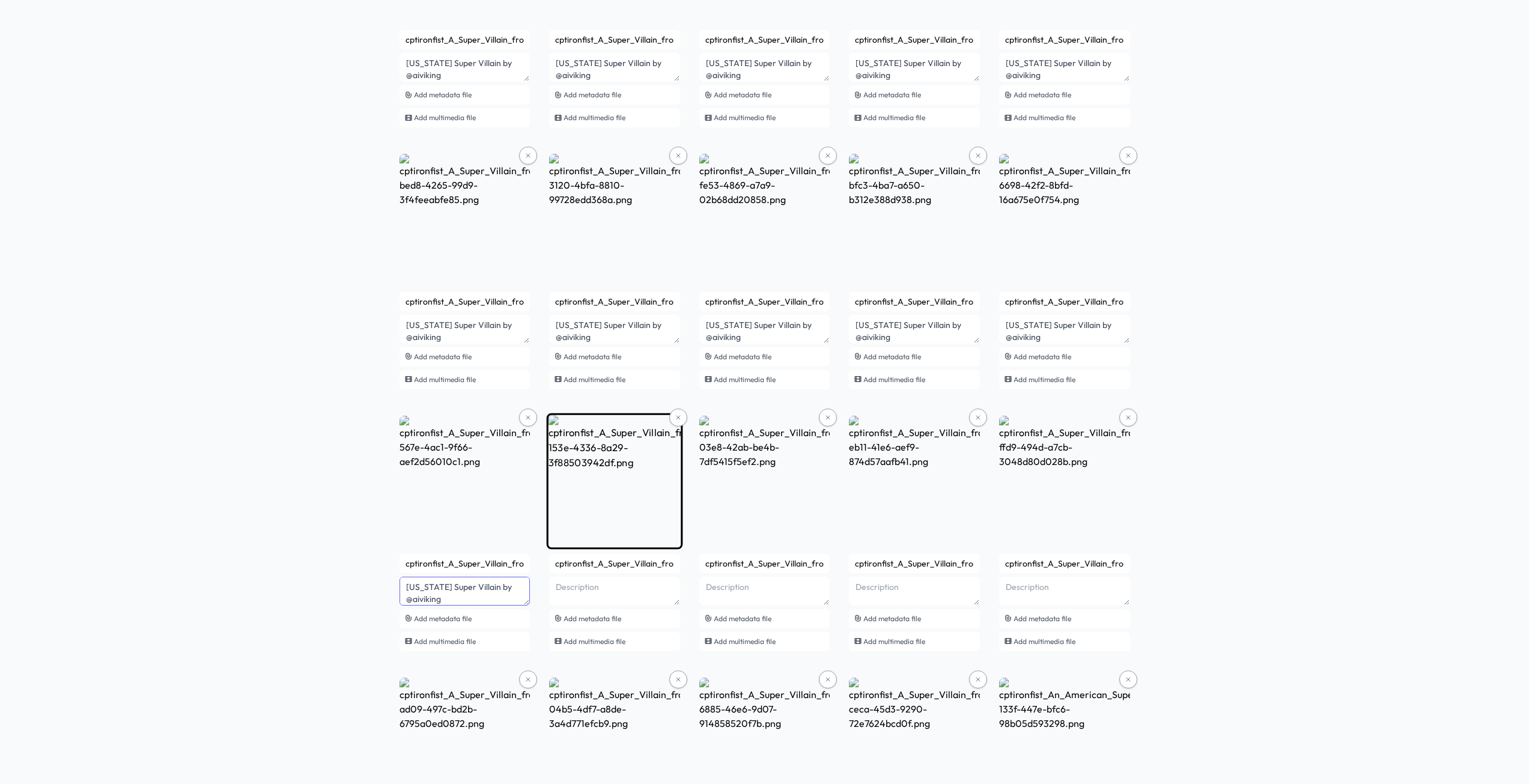
type textarea "[US_STATE] Super Villain by @aiviking"
paste textarea "Super Villain by @aiviking"
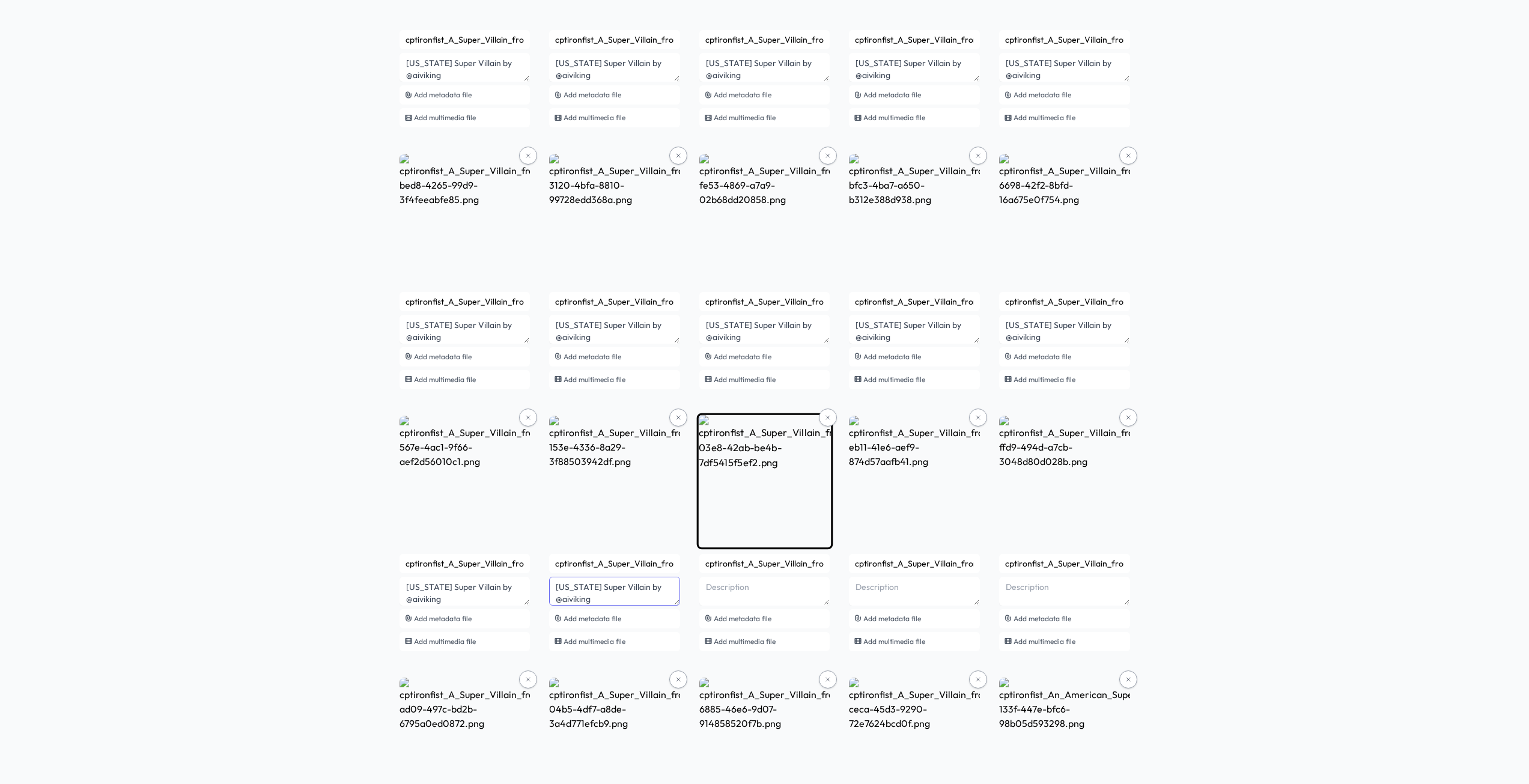
type textarea "[US_STATE] Super Villain by @aiviking"
paste textarea "Super Villain by @aiviking"
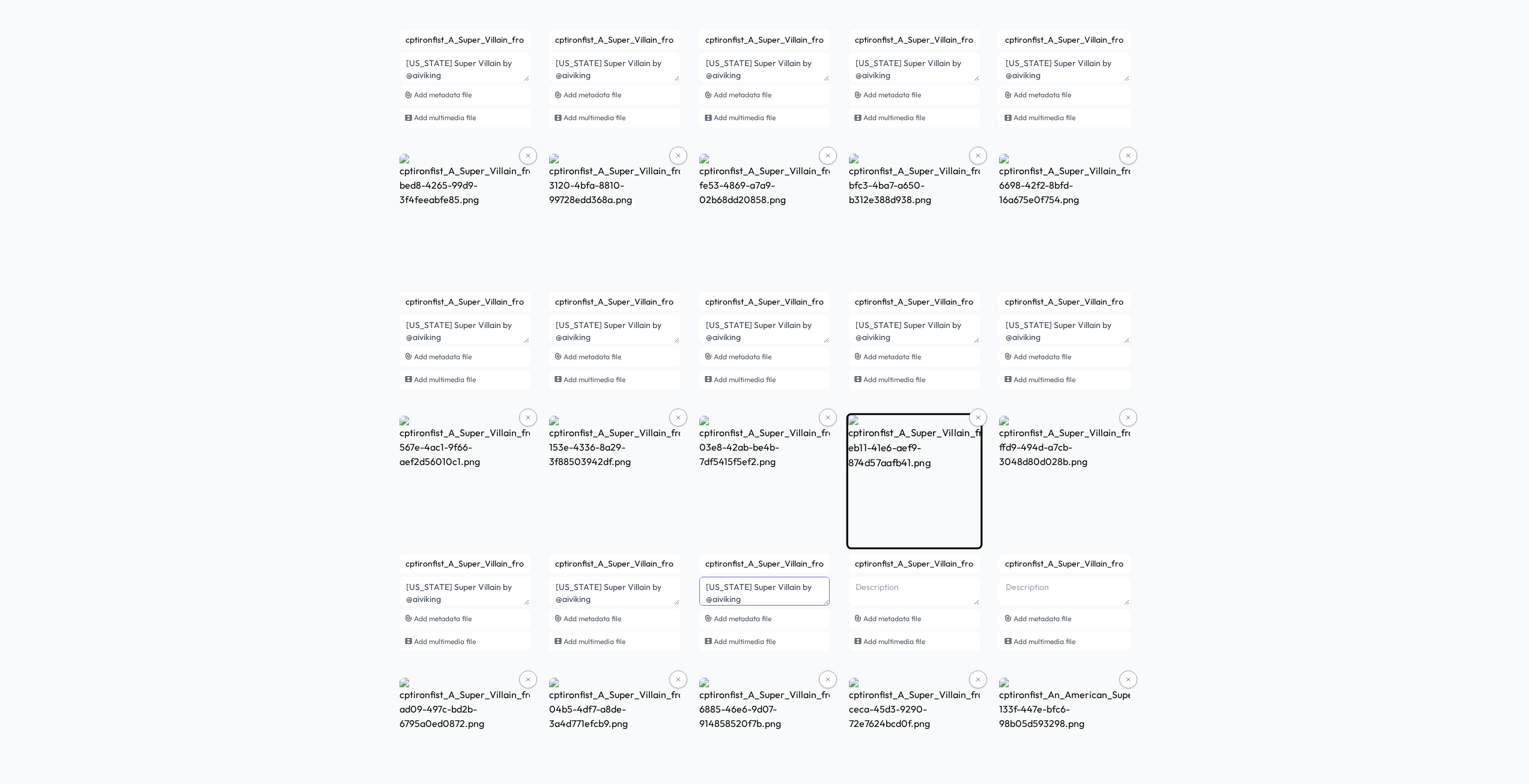
type textarea "[US_STATE] Super Villain by @aiviking"
paste textarea "Super Villain by @aiviking"
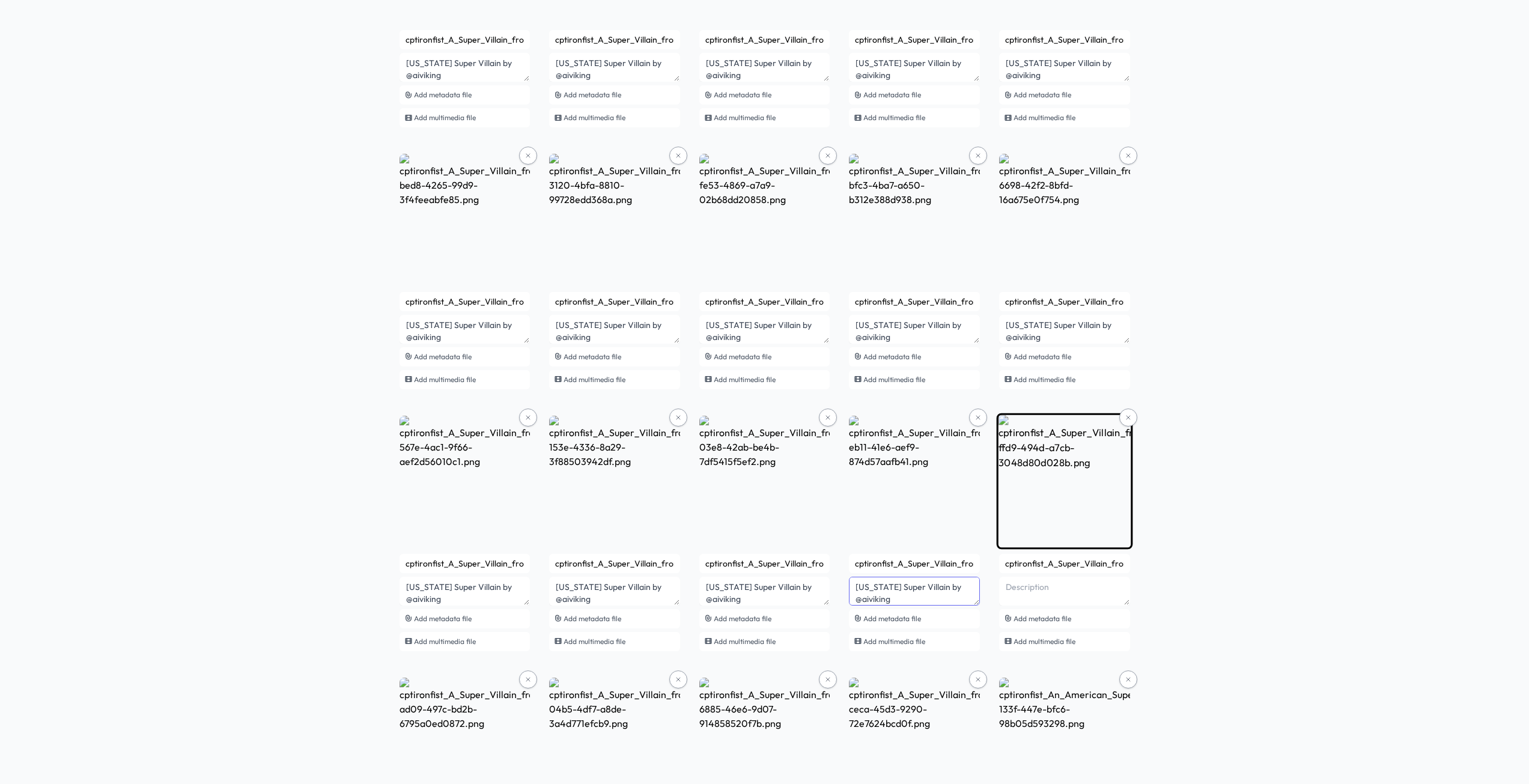
type textarea "[US_STATE] Super Villain by @aiviking"
paste textarea "Super Villain by @aiviking"
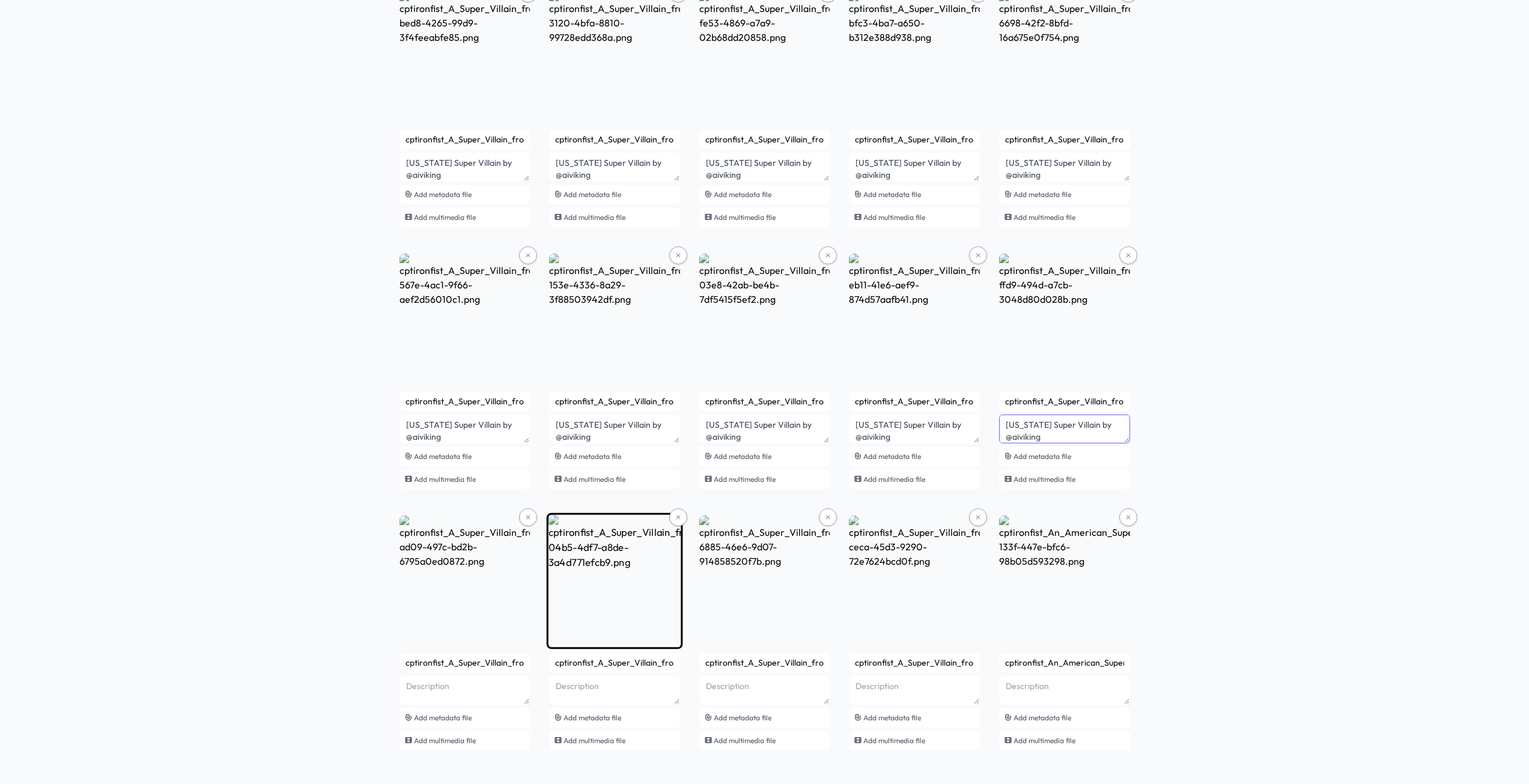
scroll to position [1188, 0]
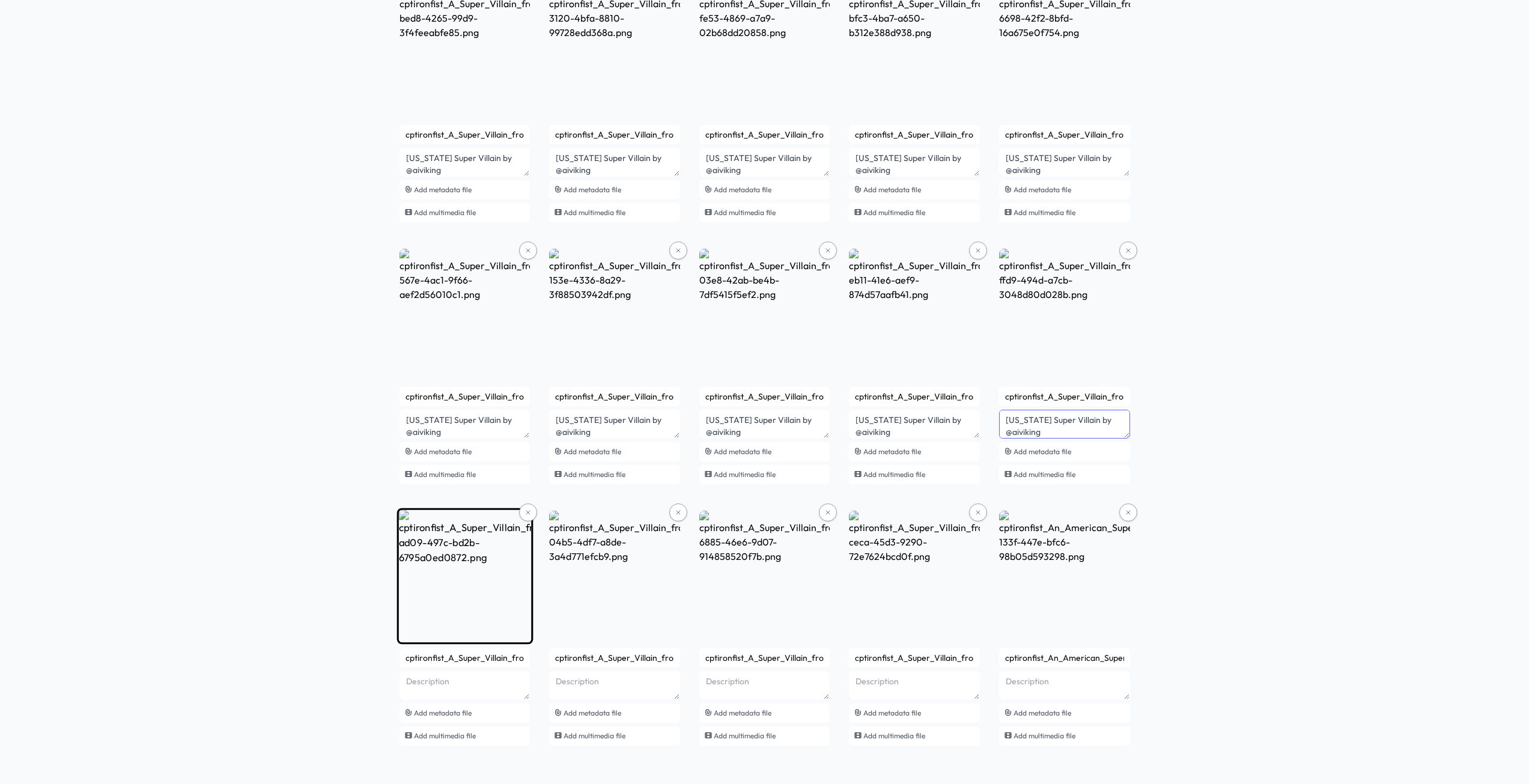
type textarea "[US_STATE] Super Villain by @aiviking"
paste textarea "Super Villain by @aiviking"
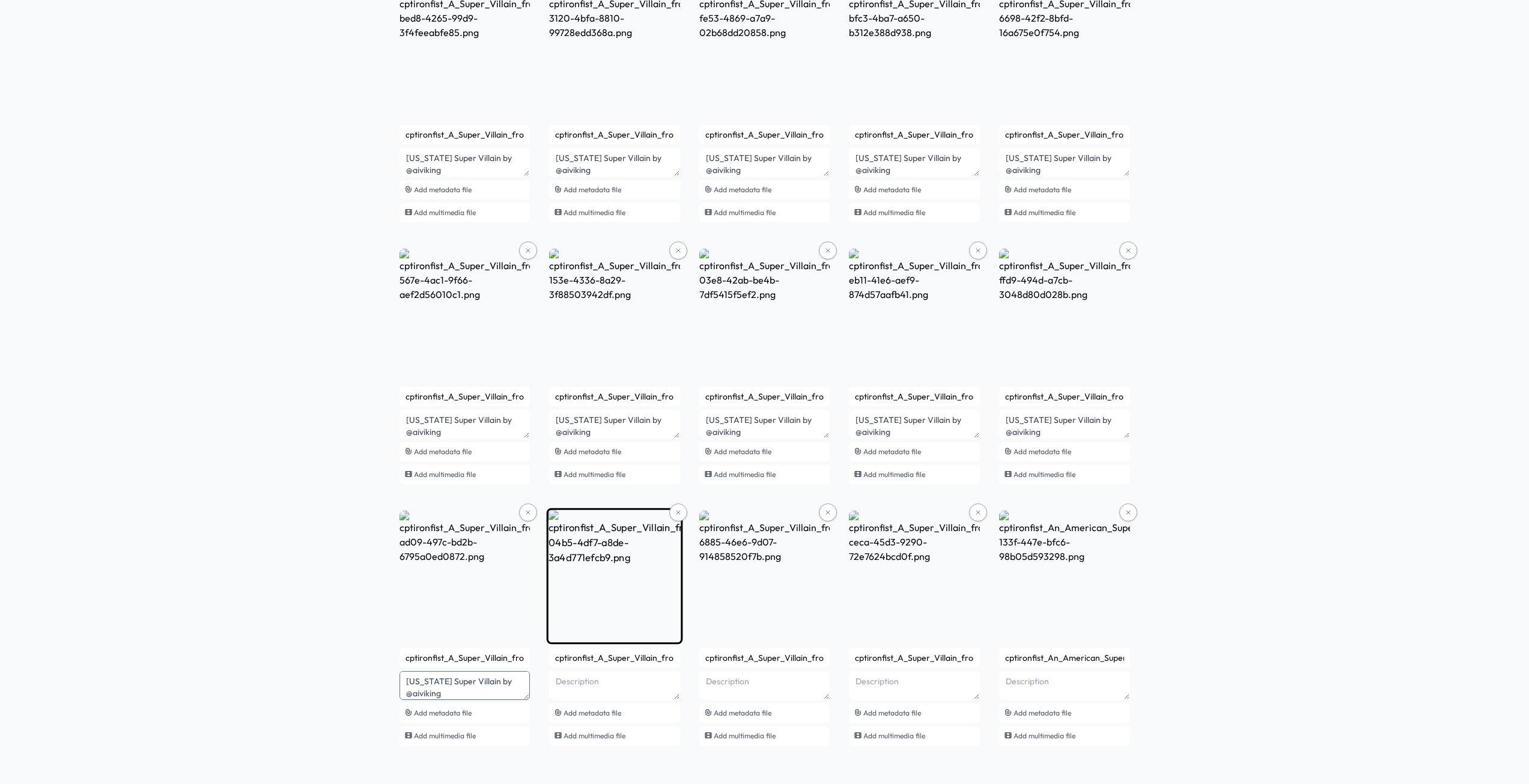
type textarea "[US_STATE] Super Villain by @aiviking"
paste textarea "Super Villain by @aiviking"
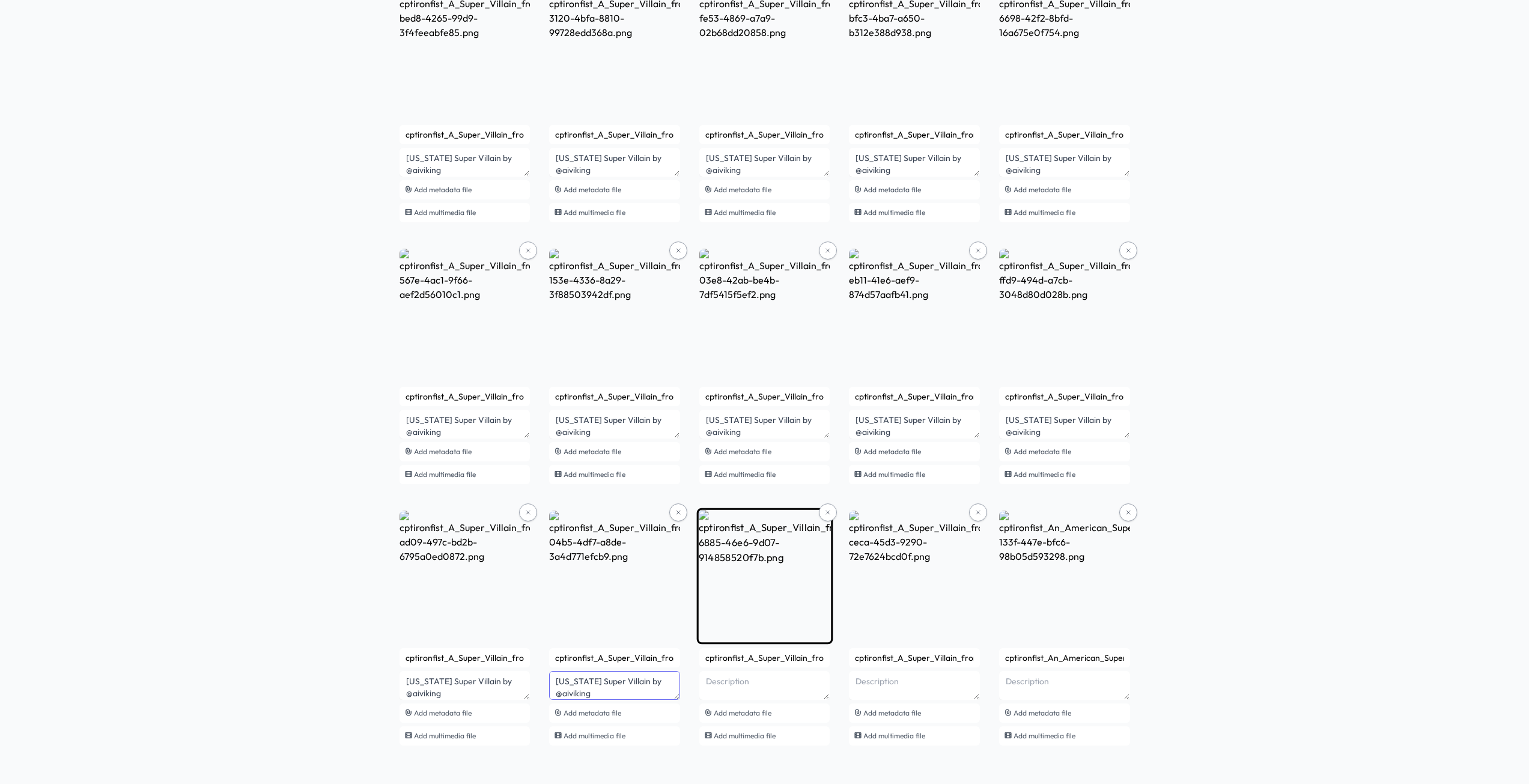
type textarea "[US_STATE] Super Villain by @aiviking"
paste textarea "Super Villain by @aiviking"
type textarea "[US_STATE] Super Villain by @aiviking"
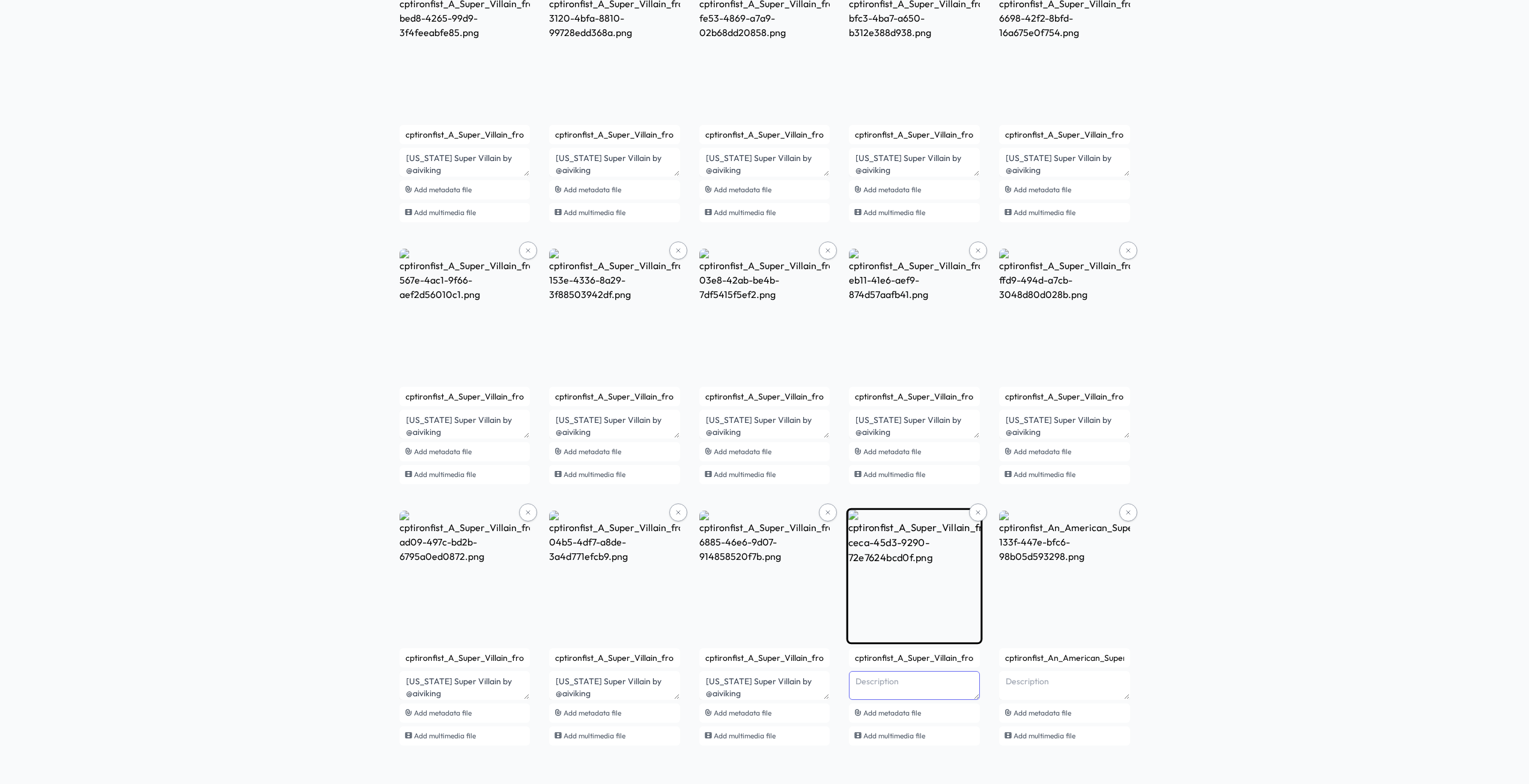
paste textarea "Super Villain by @aiviking"
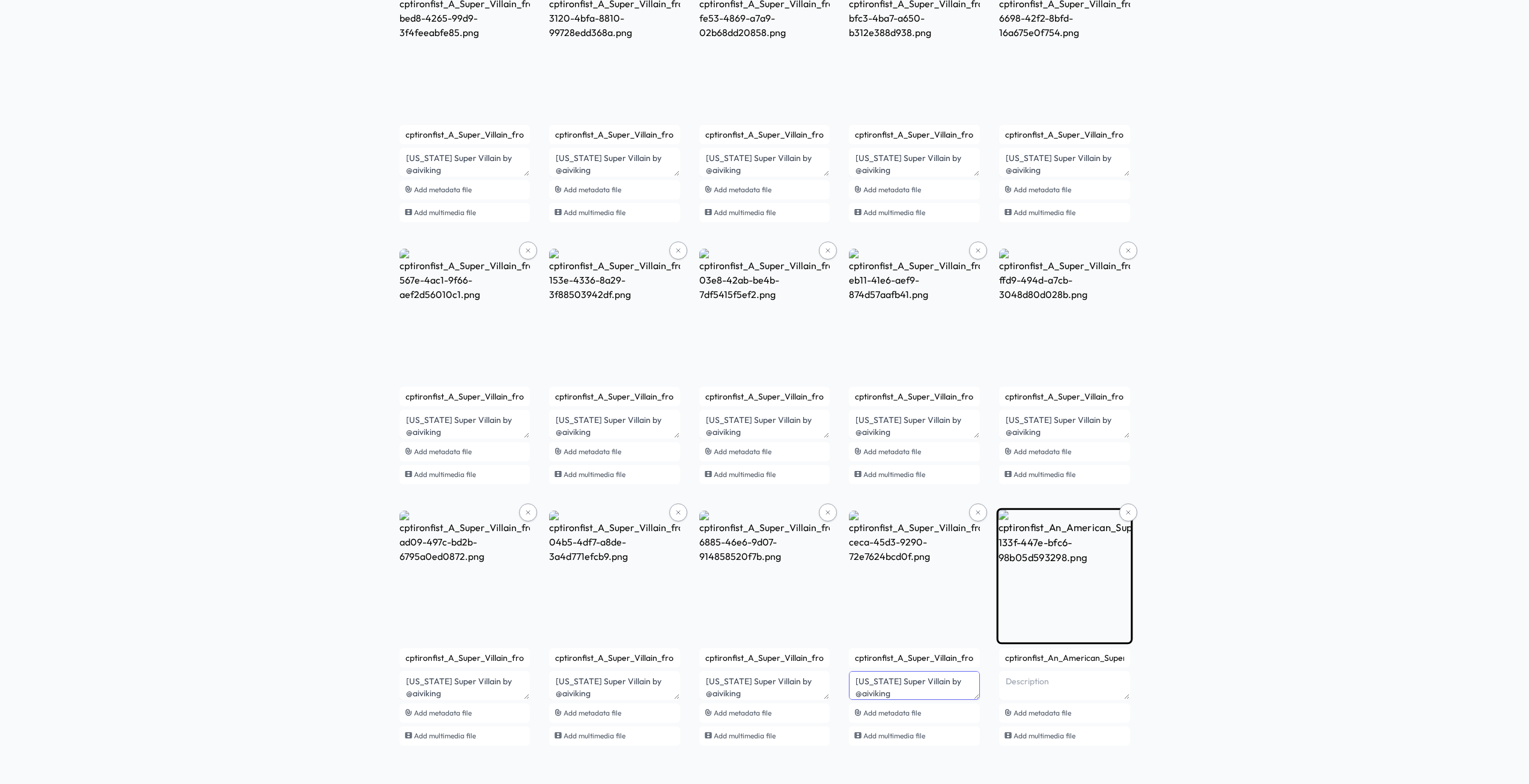
type textarea "[US_STATE] Super Villain by @aiviking"
type textarea "A"
paste textarea "Super Villain by @aiviking"
type textarea "USA Super Villain by @aiviking"
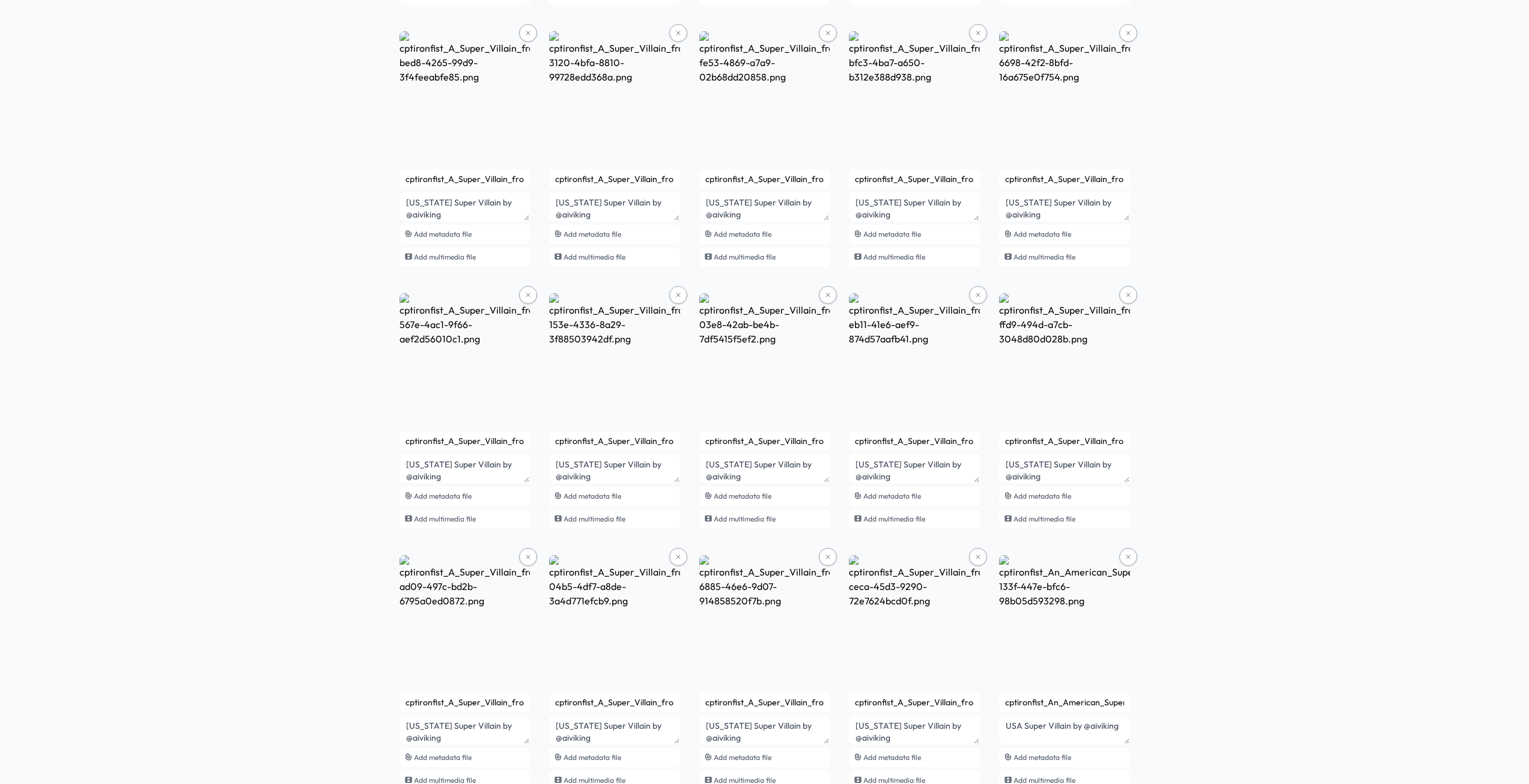
scroll to position [1450, 0]
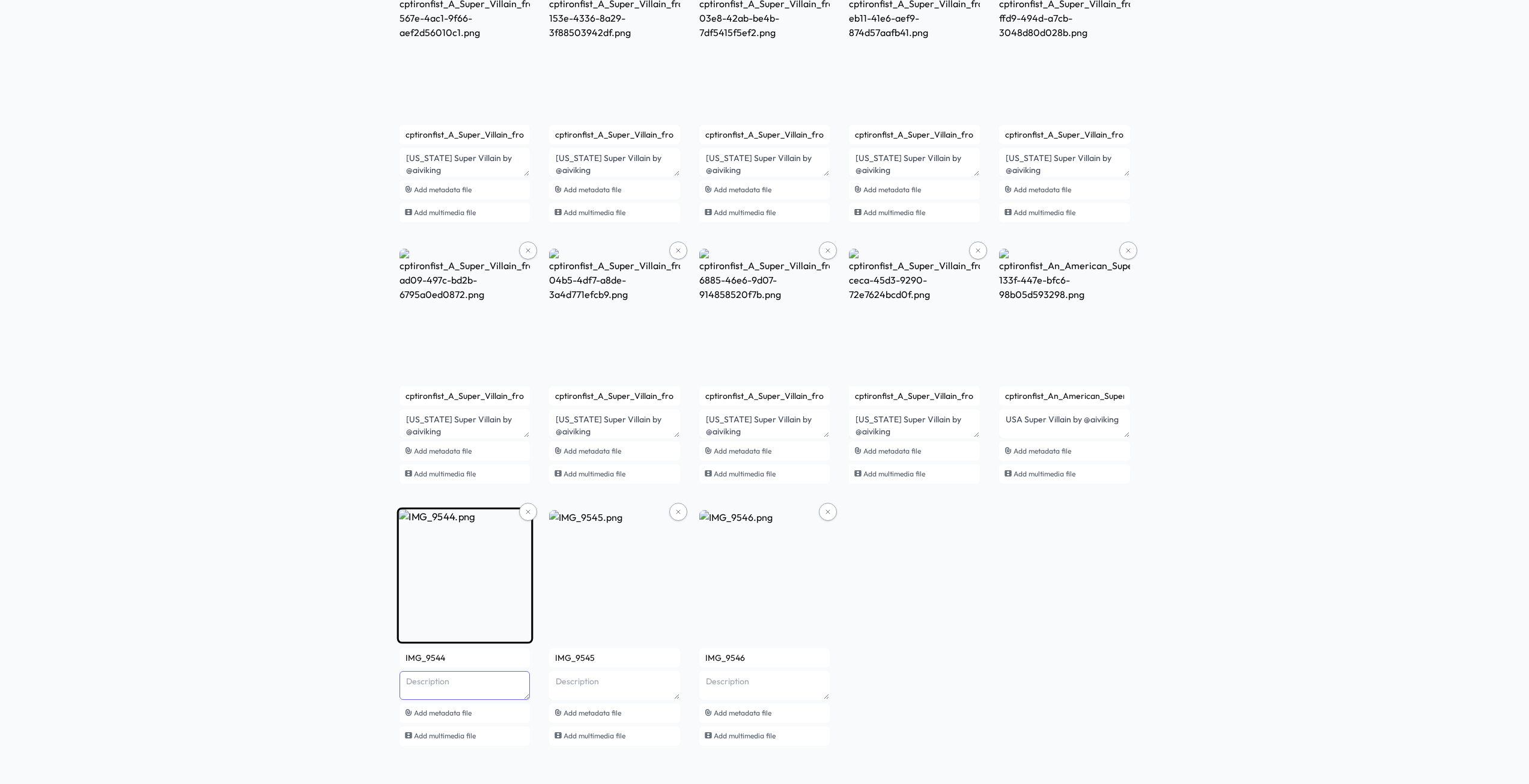
paste textarea "Super Villain by @aiviking"
drag, startPoint x: 435, startPoint y: 684, endPoint x: 483, endPoint y: 674, distance: 49.0
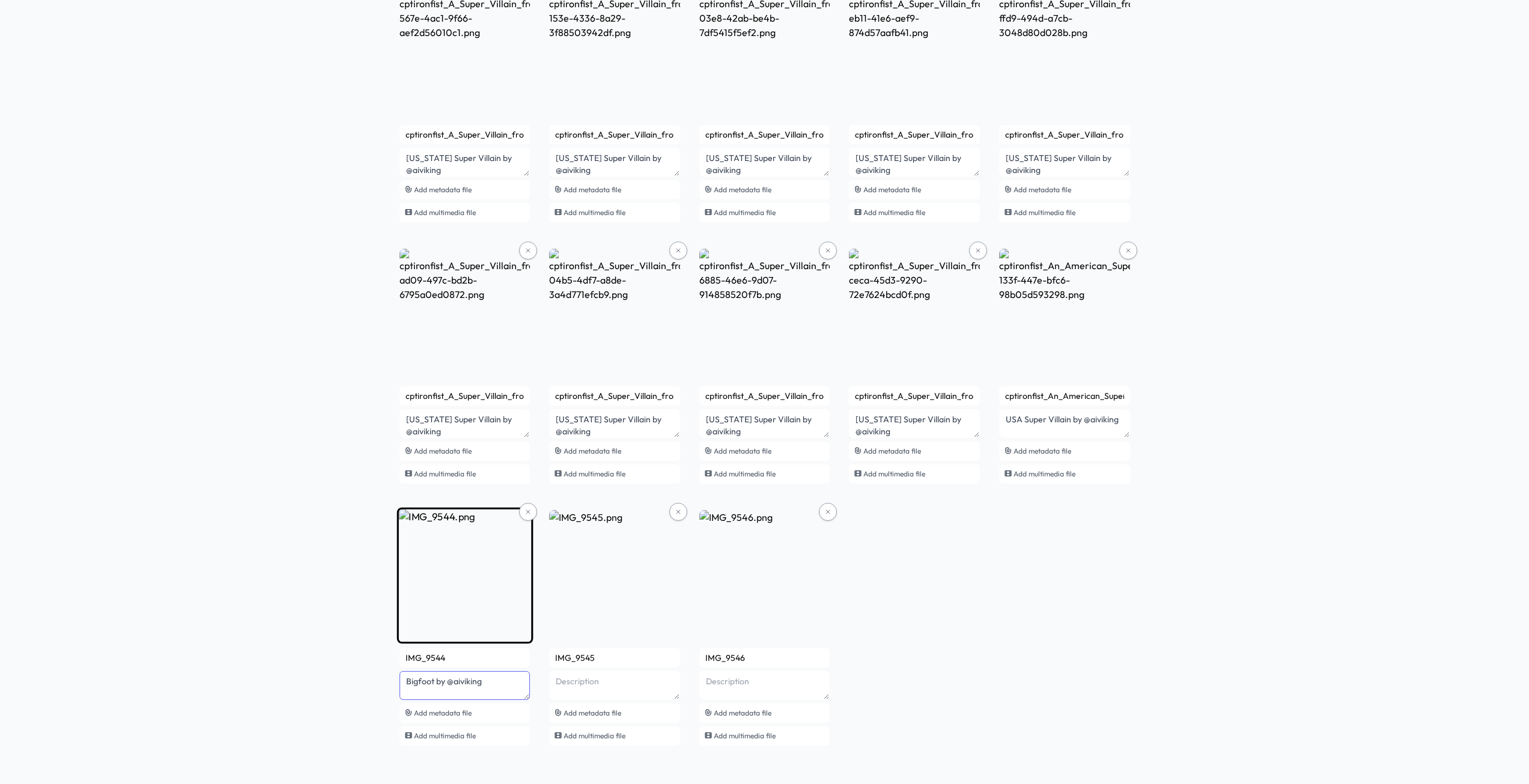
drag, startPoint x: 504, startPoint y: 679, endPoint x: 436, endPoint y: 684, distance: 68.2
drag, startPoint x: 434, startPoint y: 682, endPoint x: 506, endPoint y: 681, distance: 72.0
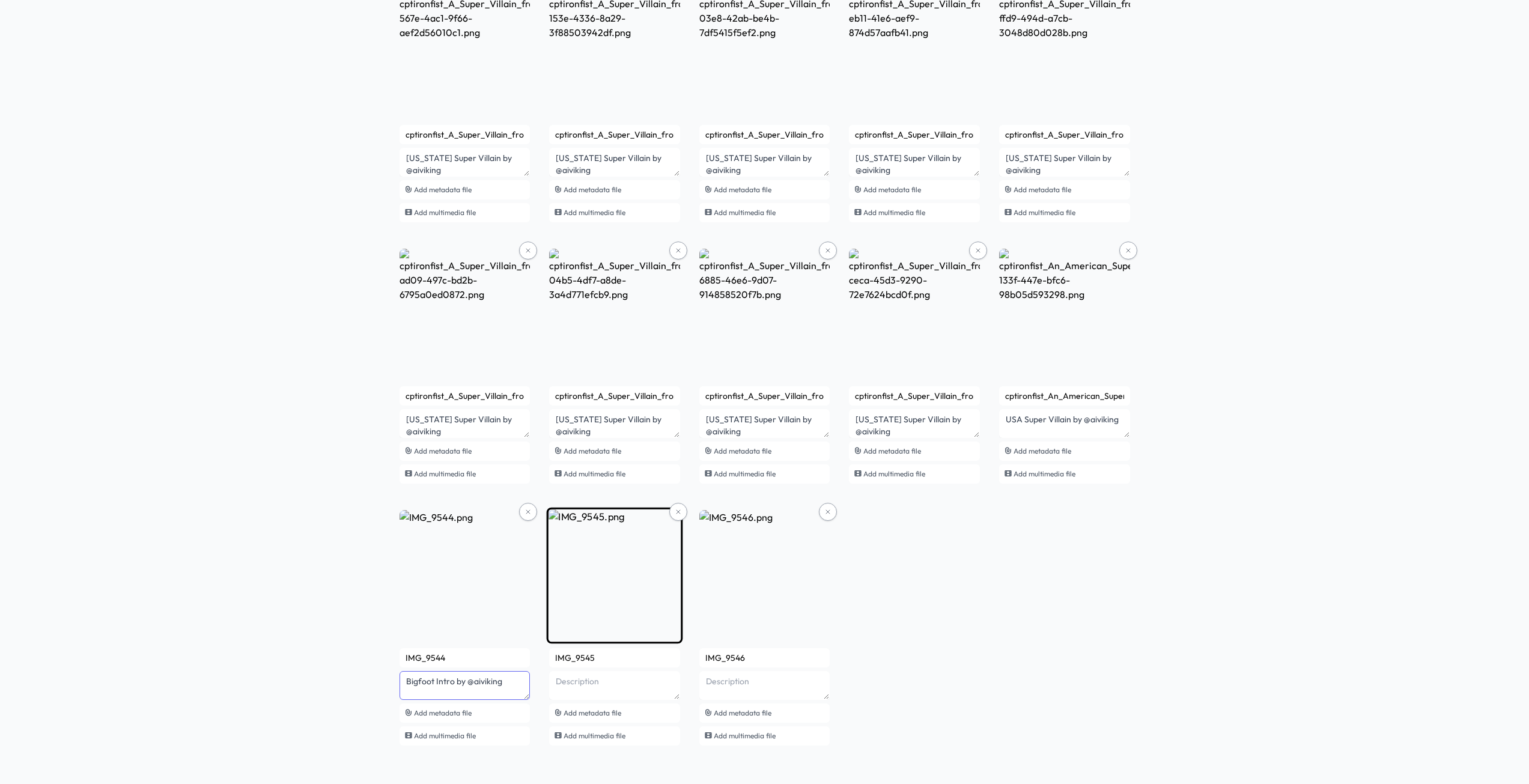
type textarea "Bigfoot Intro by @aiviking"
paste textarea "by @aiviking"
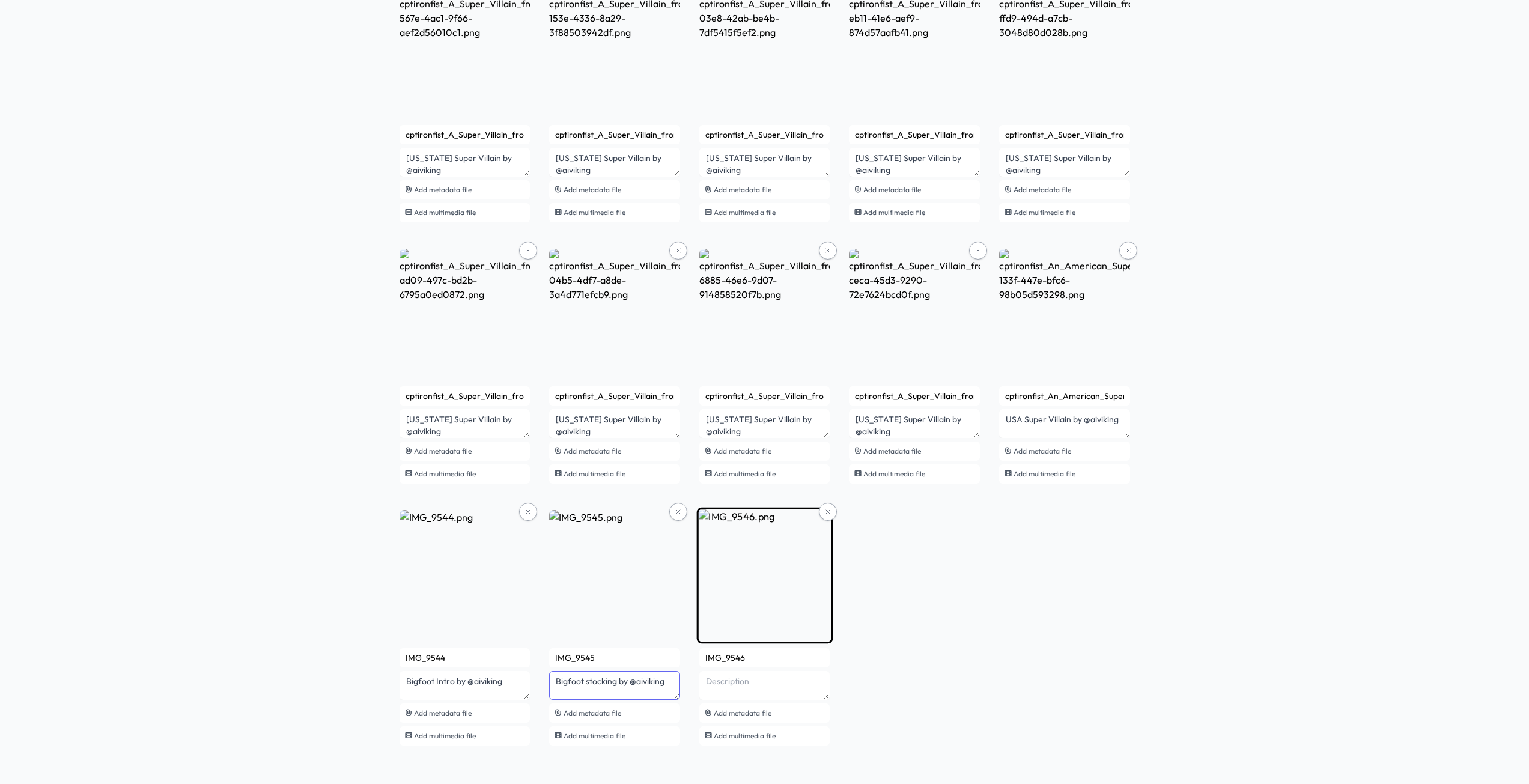
type textarea "Bigfoot stocking by @aiviking"
paste textarea "by @aiviking"
type textarea "Bigfoot sit by @aiviking"
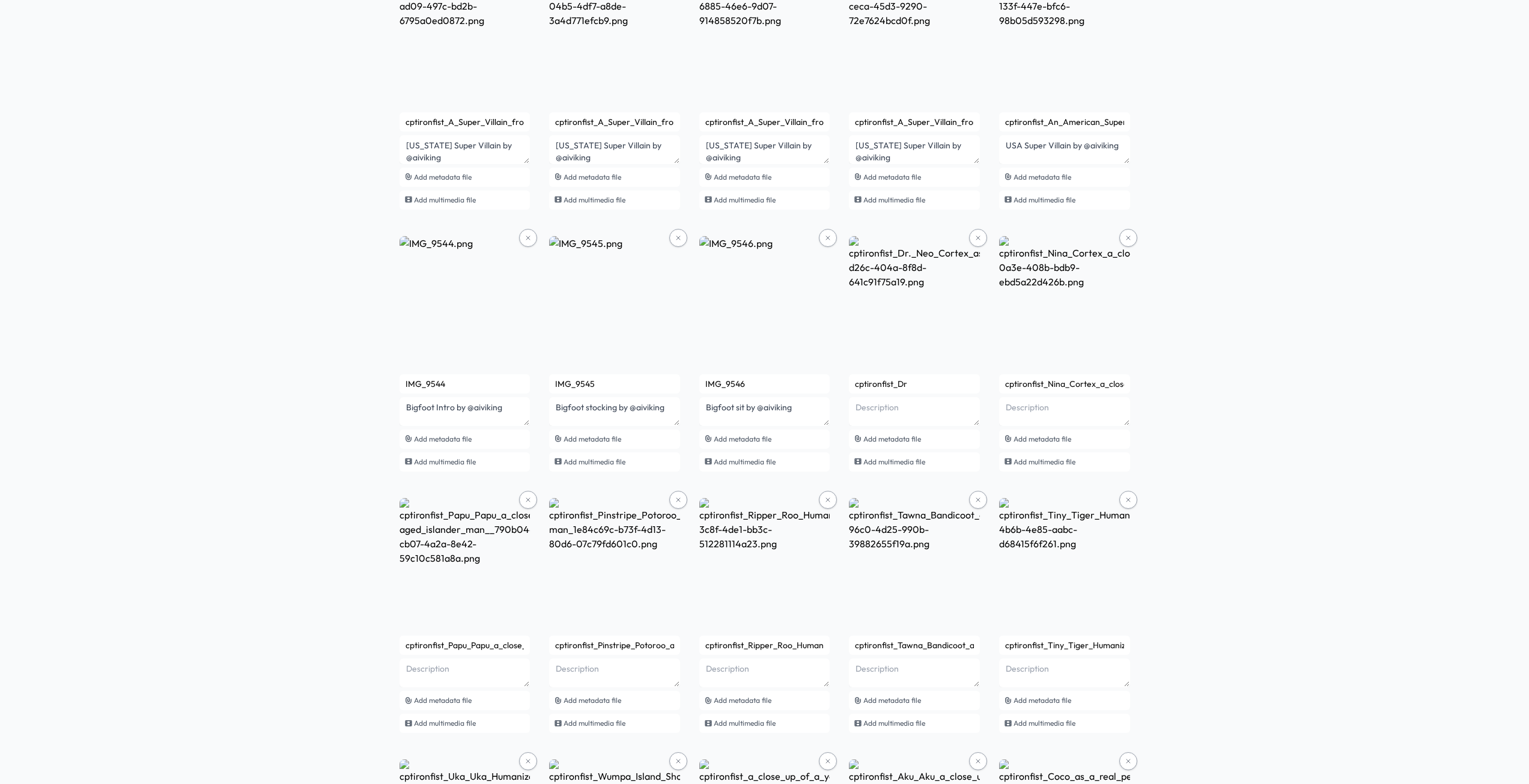
scroll to position [1754, 0]
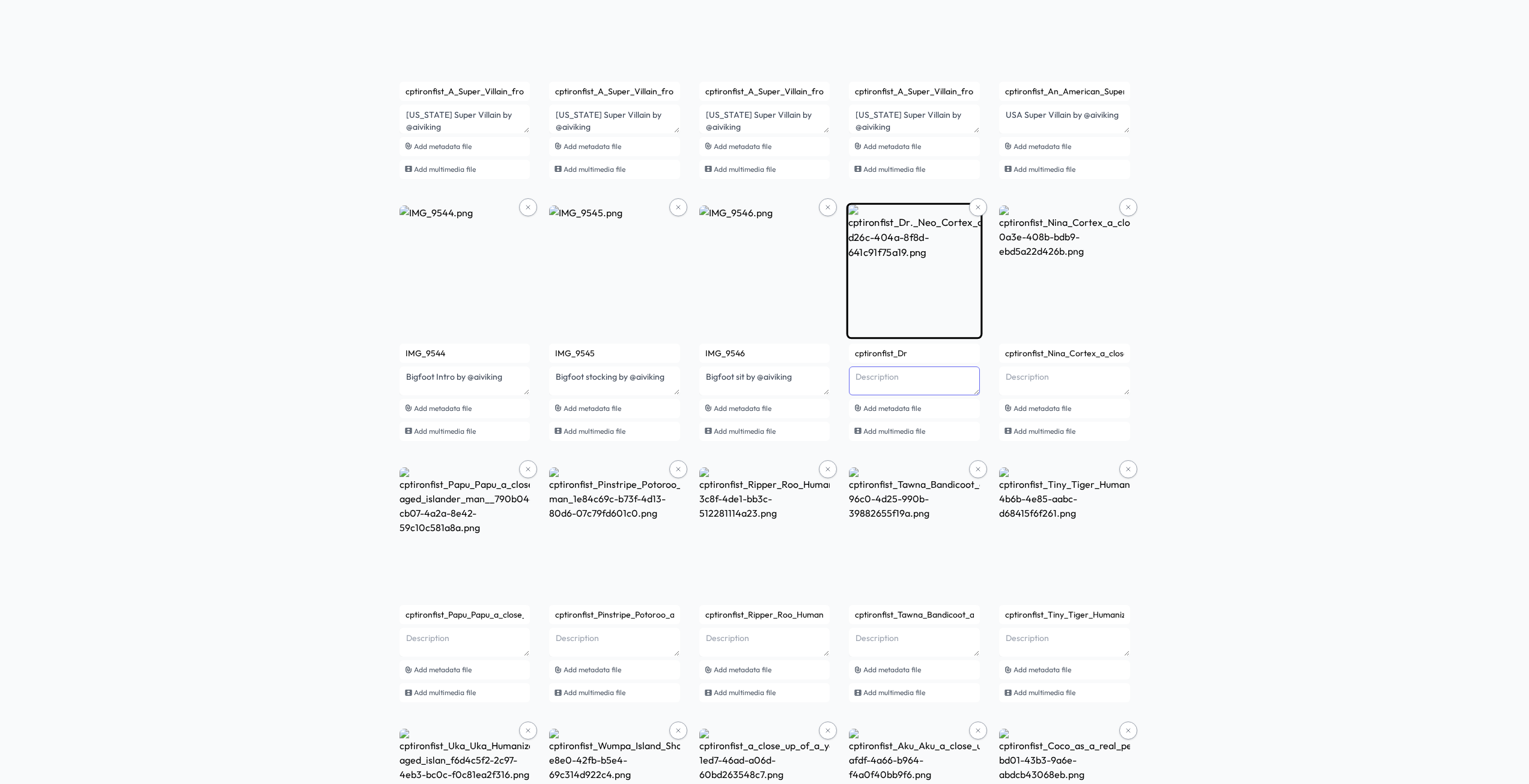
paste textarea "Neo Cortex"
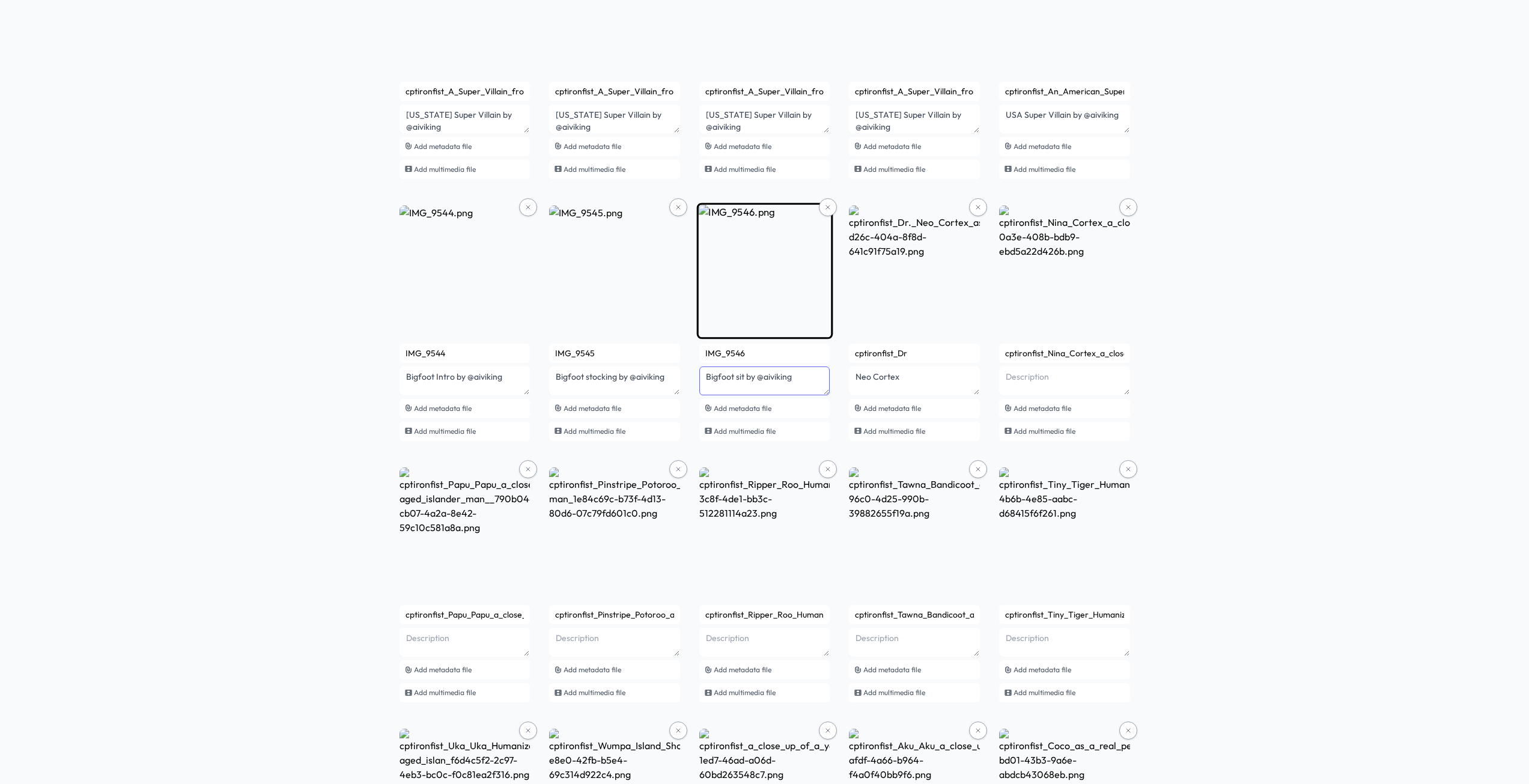
drag, startPoint x: 744, startPoint y: 376, endPoint x: 791, endPoint y: 374, distance: 47.0
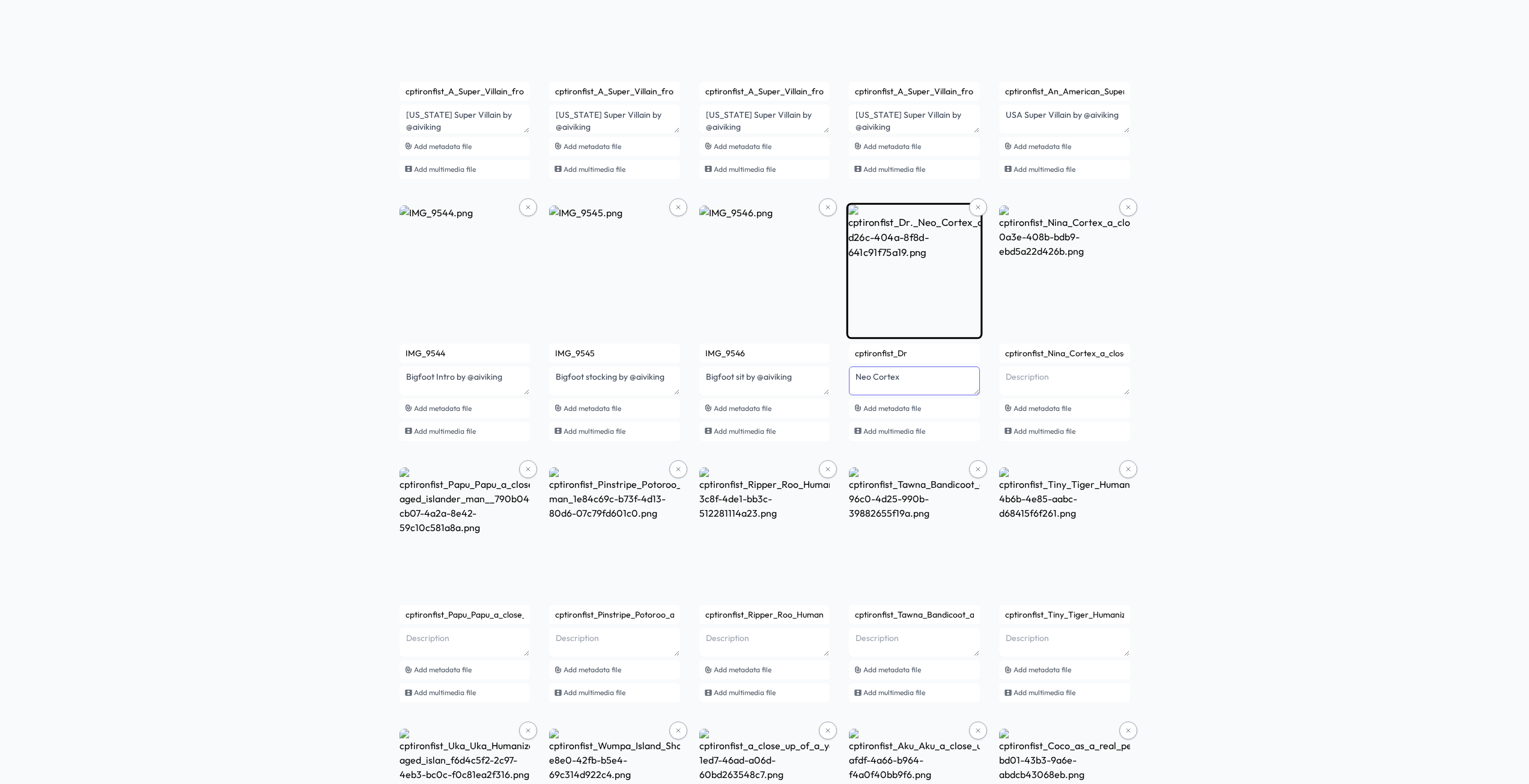
paste textarea "by @aiviking"
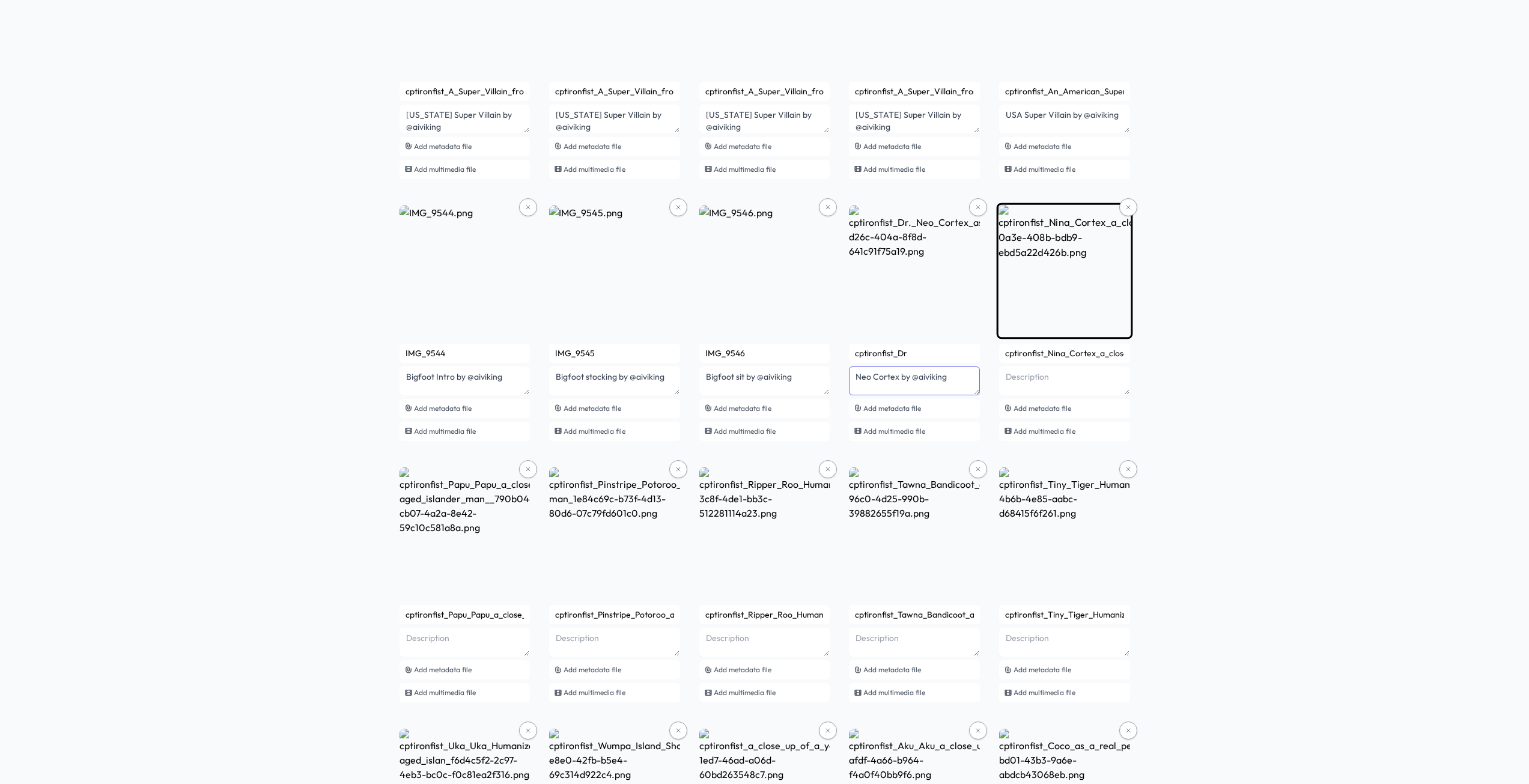
type textarea "Neo Cortex by @aiviking"
paste textarea "by @aiviking"
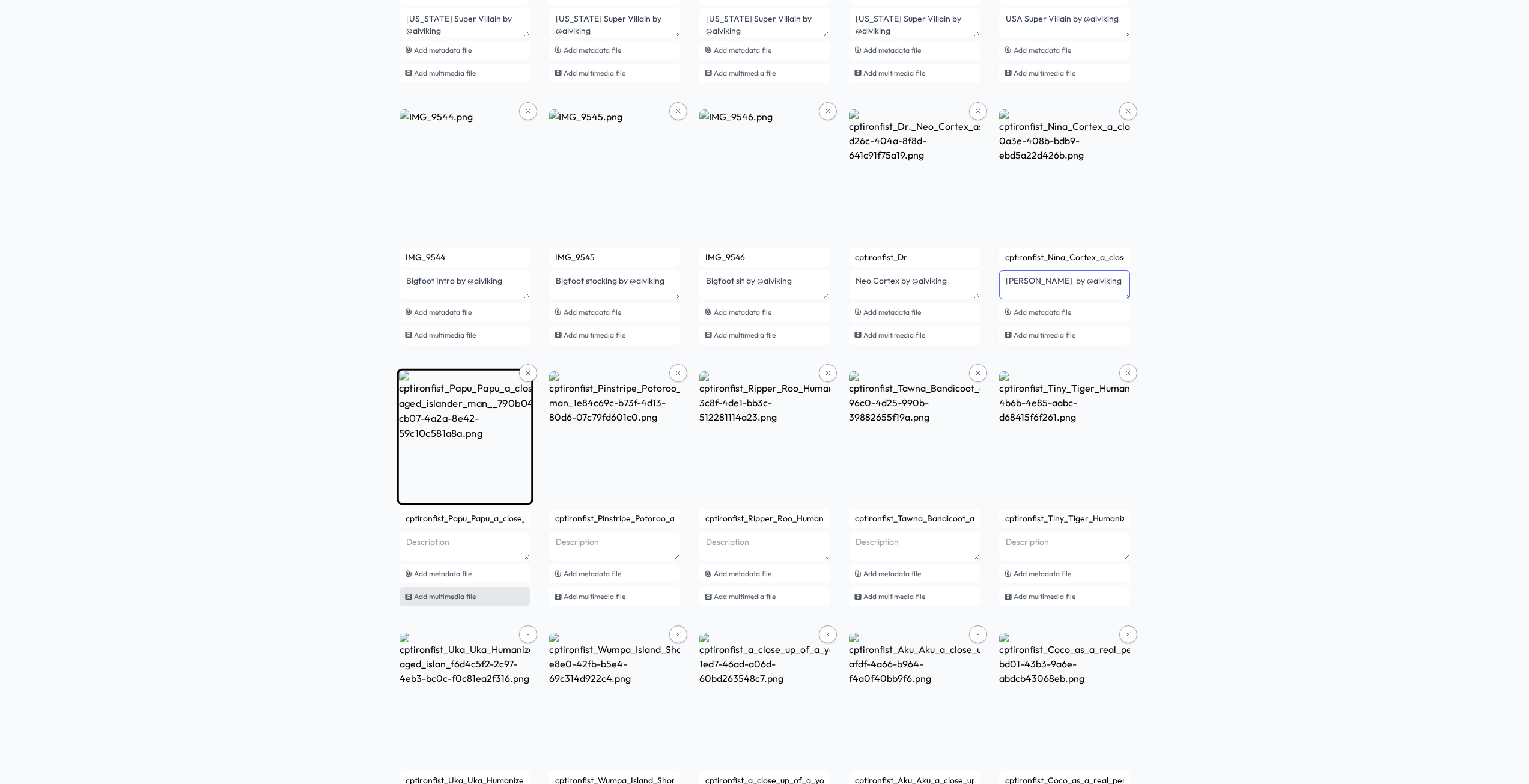
scroll to position [1874, 0]
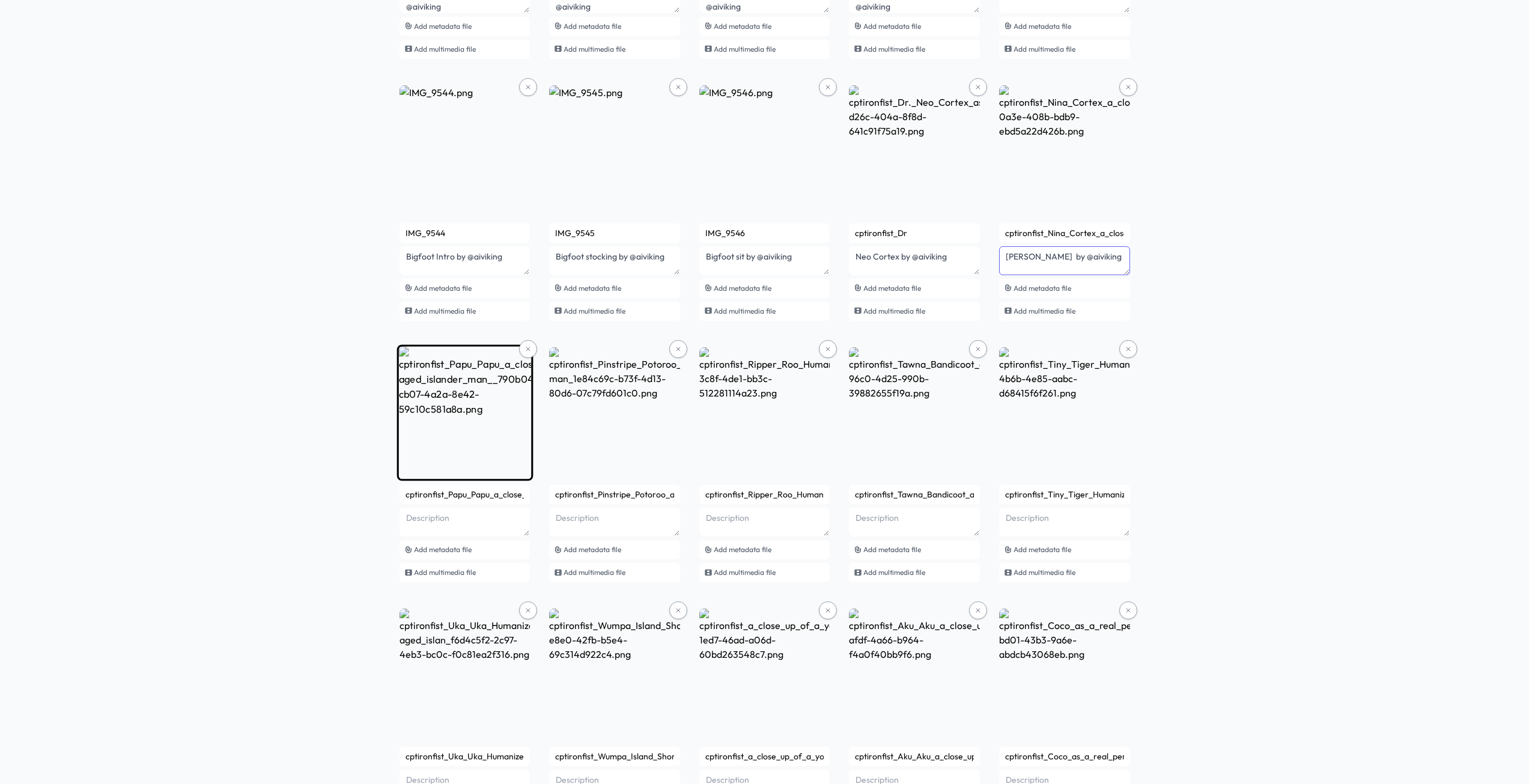
type textarea "[PERSON_NAME] by @aiviking"
paste textarea "by @aiviking"
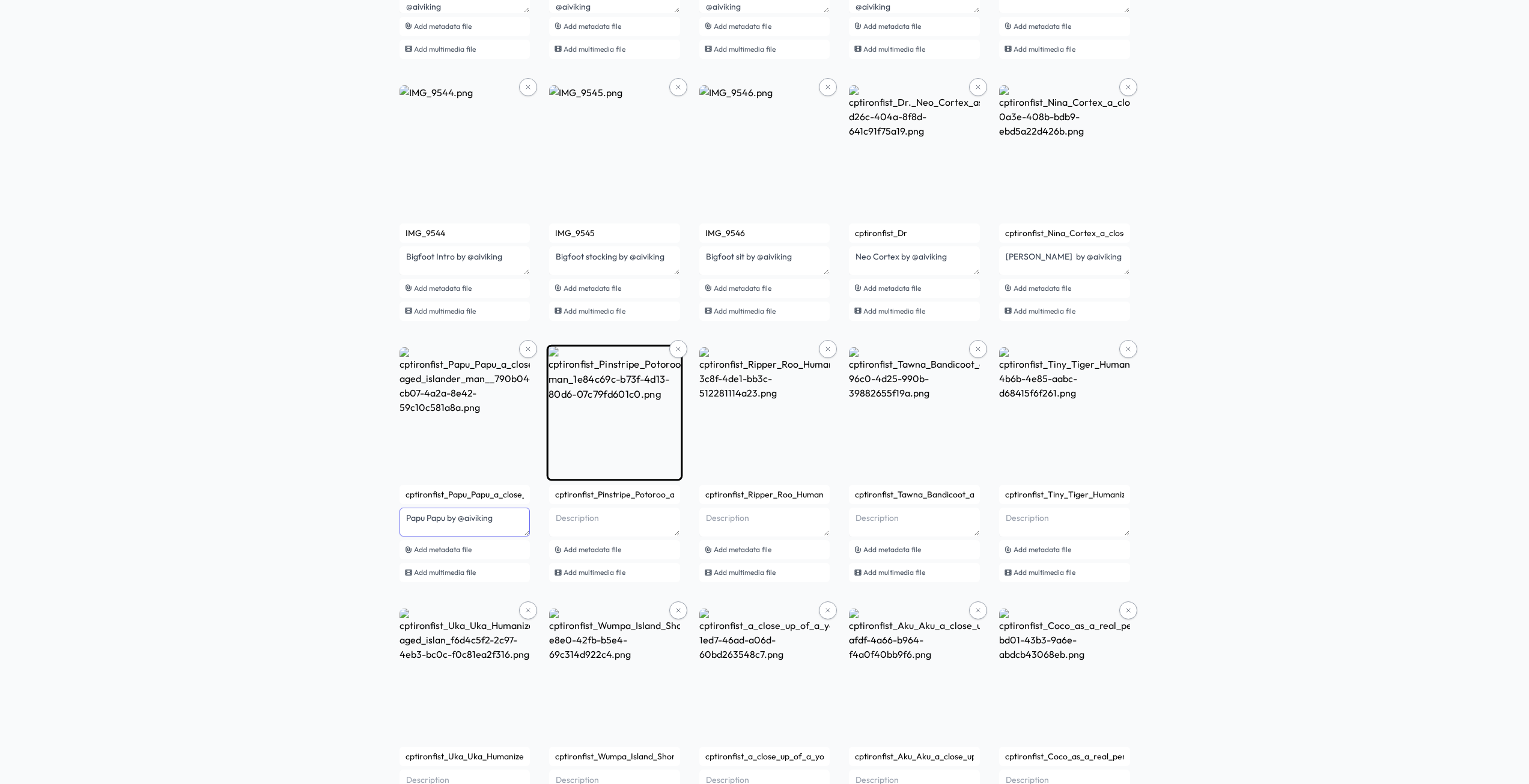
type textarea "Papu Papu by @aiviking"
paste textarea "by @aiviking"
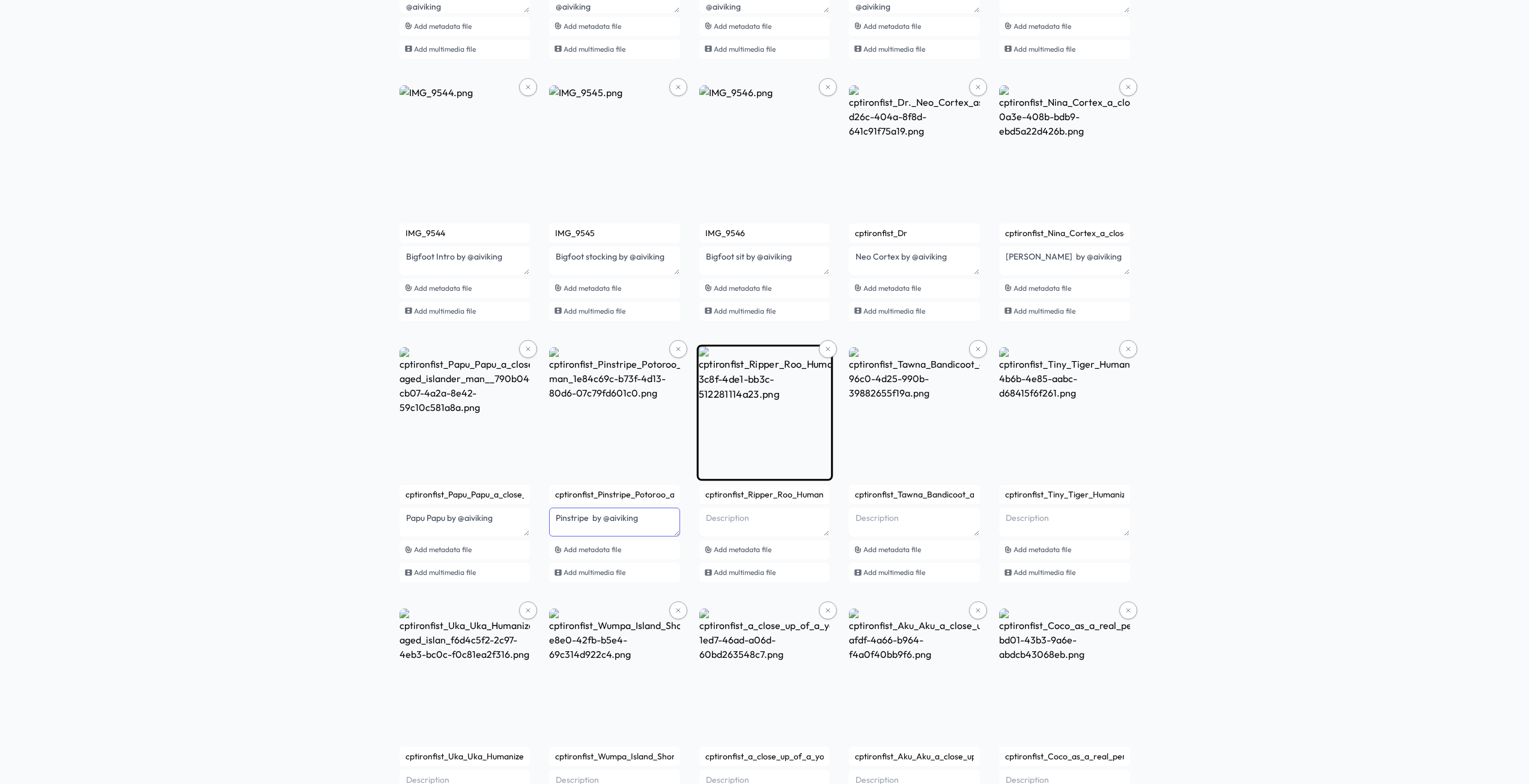
type textarea "Pinstripe by @aiviking"
paste textarea "by @aiviking"
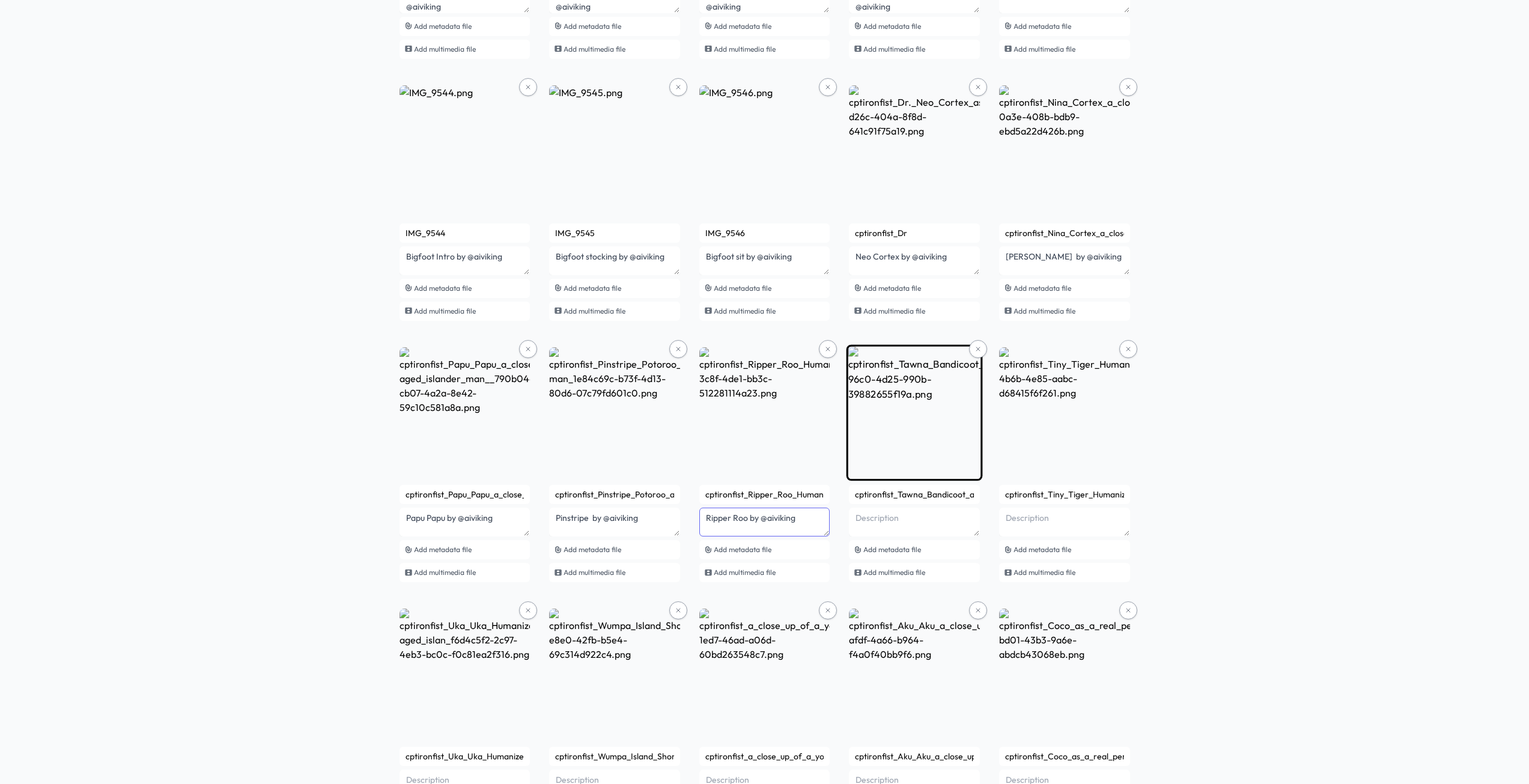
type textarea "Ripper Roo by @aiviking"
paste textarea "by @aiviking"
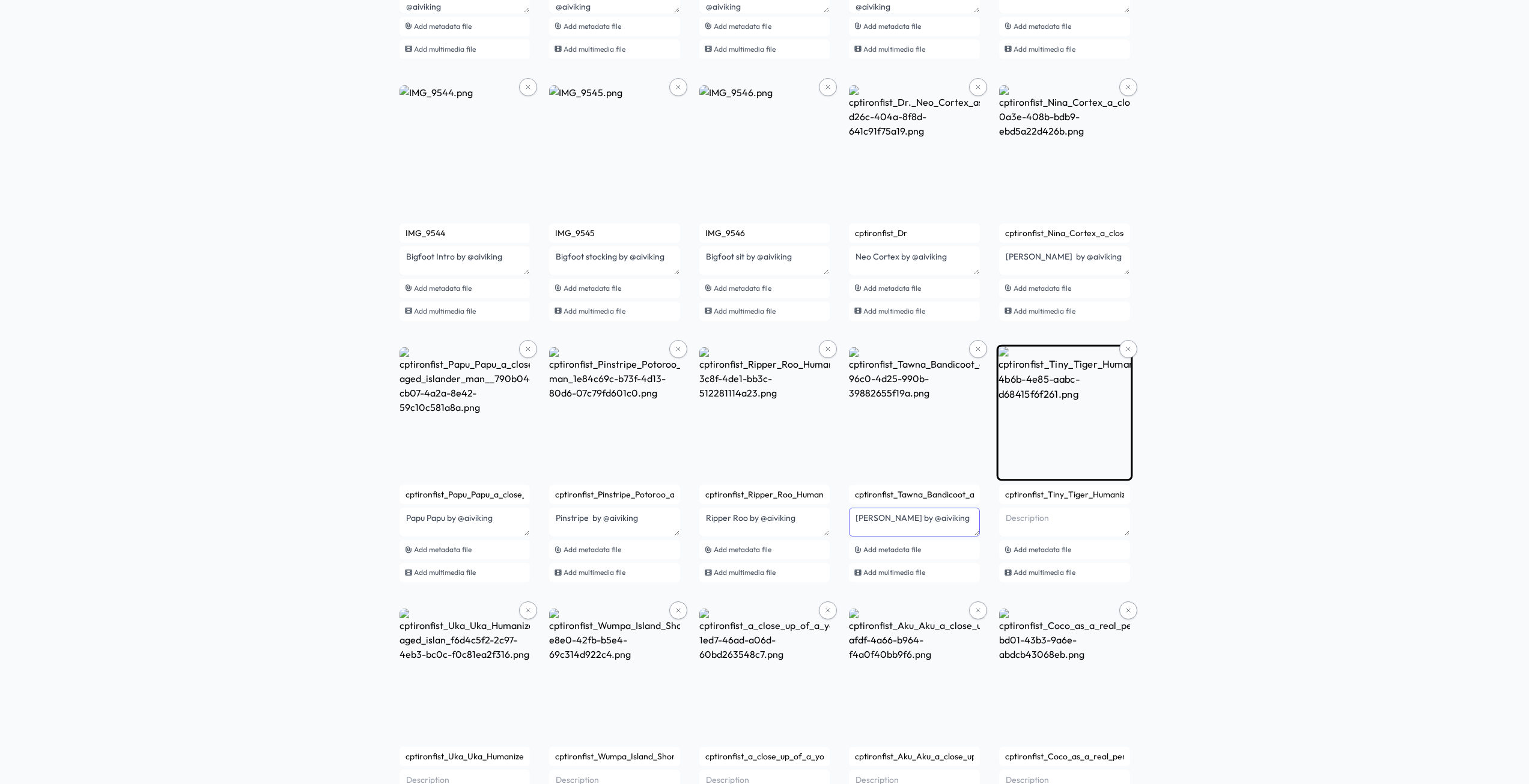
type textarea "[PERSON_NAME] by @aiviking"
paste textarea "by @aiviking"
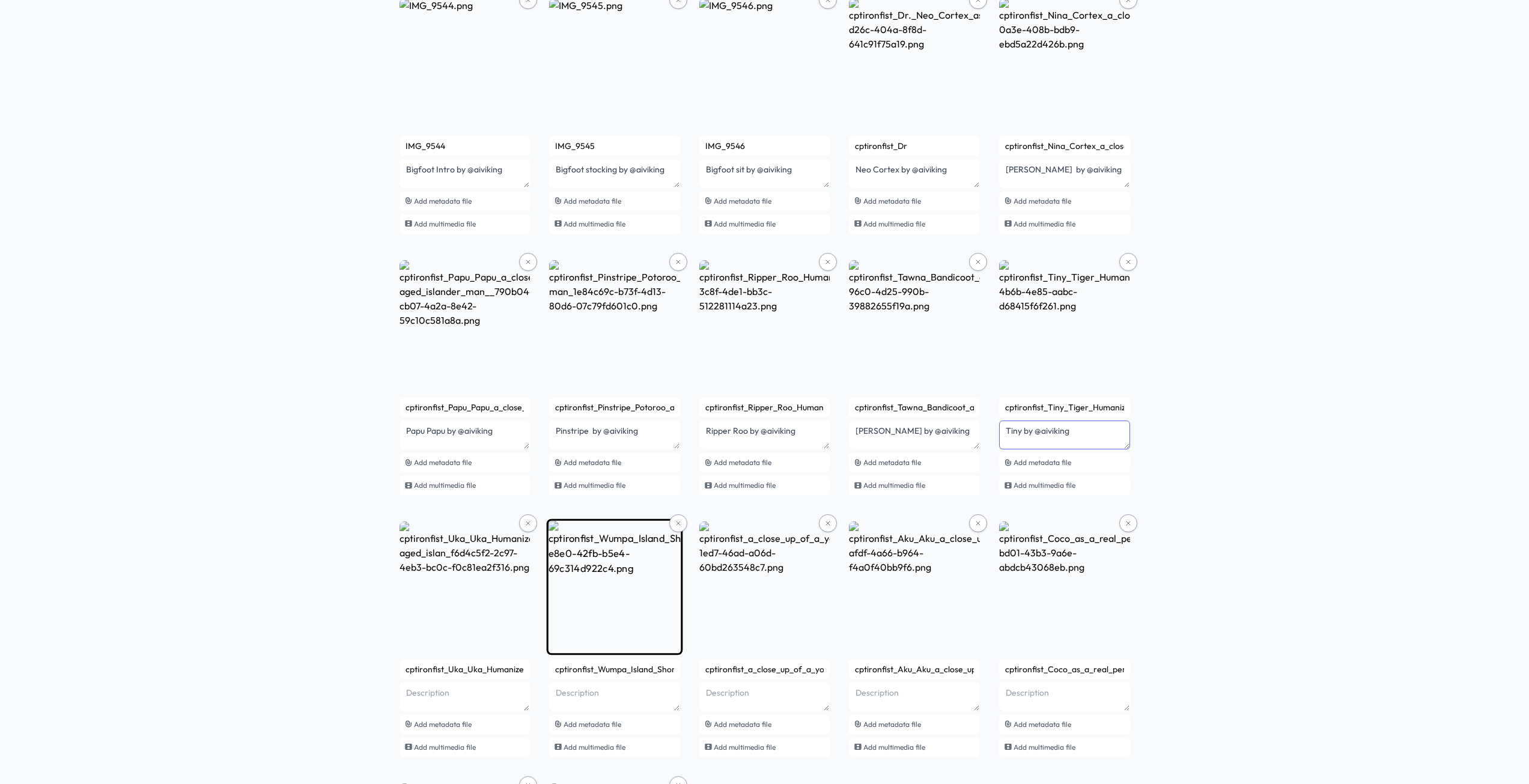
scroll to position [2115, 0]
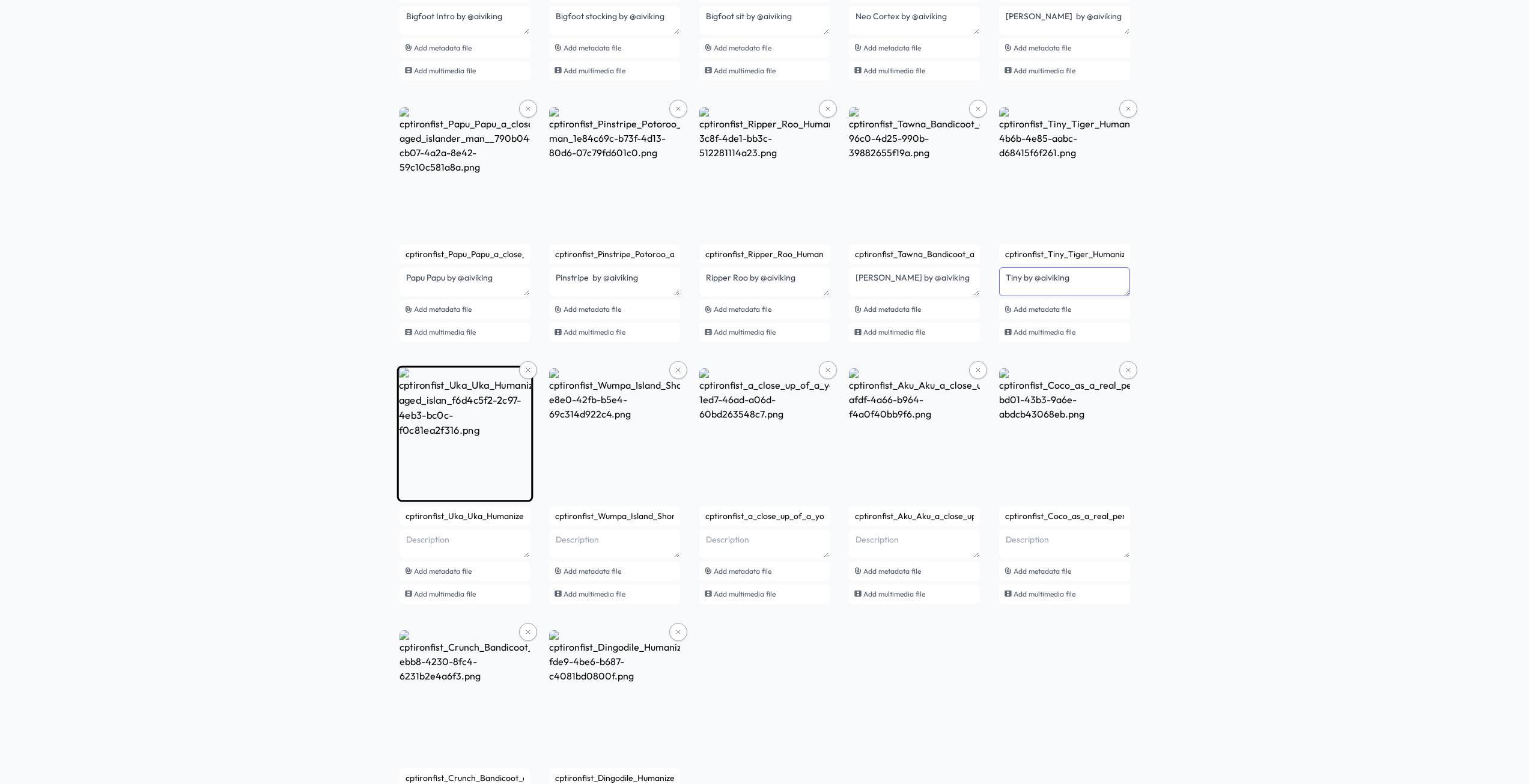
type textarea "Tiny by @aiviking"
paste textarea "by @aiviking"
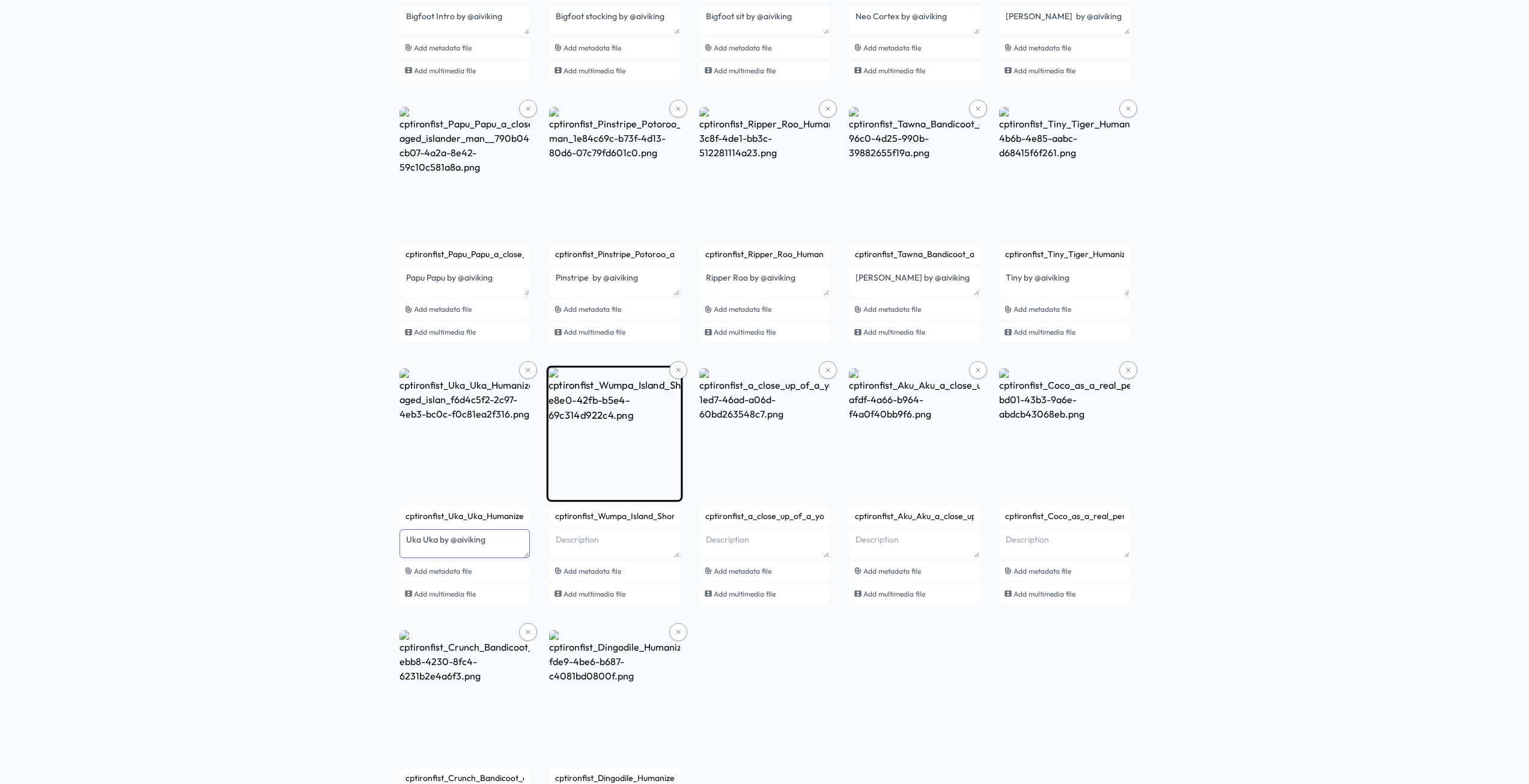
type textarea "Uka Uka by @aiviking"
paste textarea "by @aiviking"
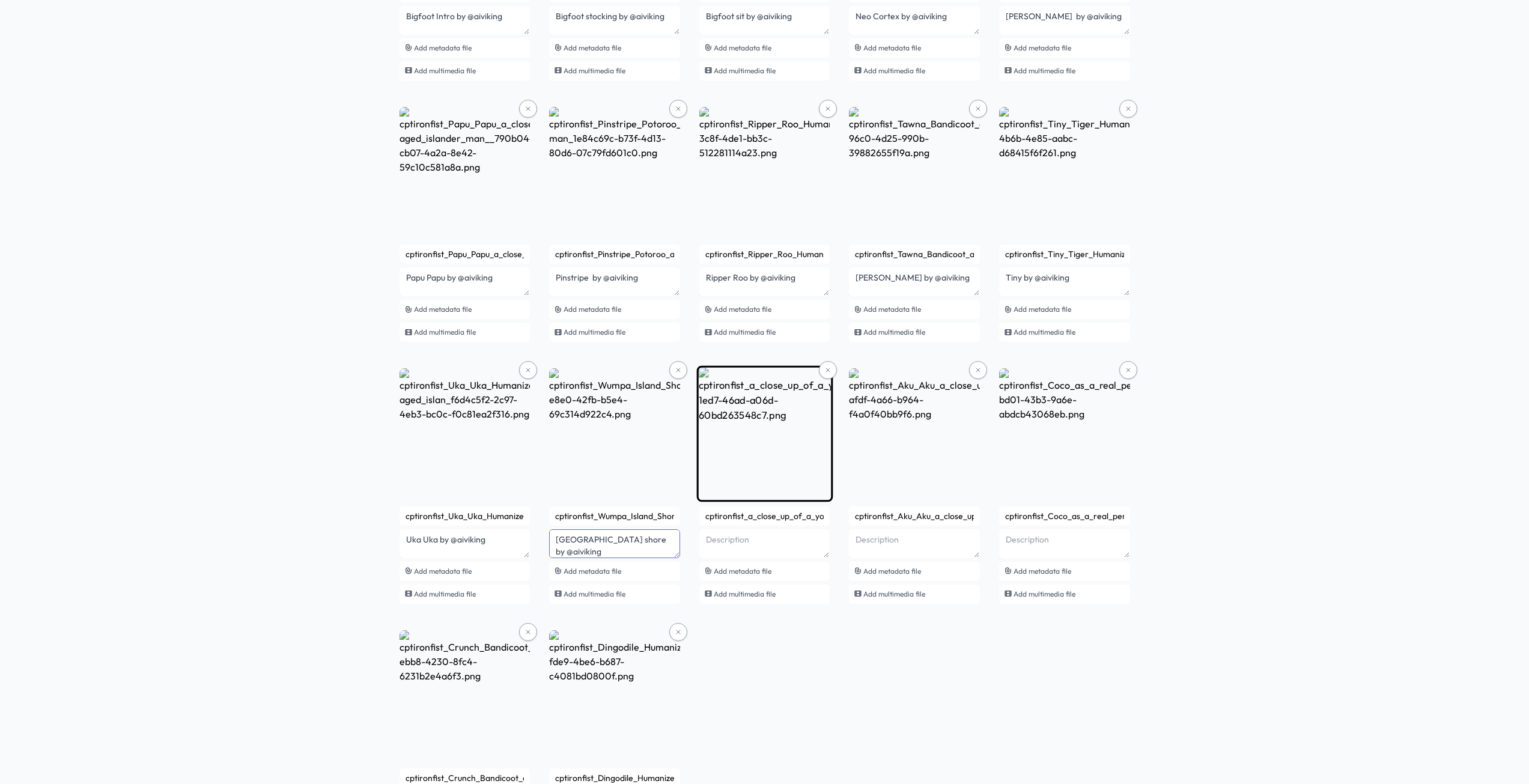
type textarea "[GEOGRAPHIC_DATA] shore by @aiviking"
paste textarea "by @aiviking"
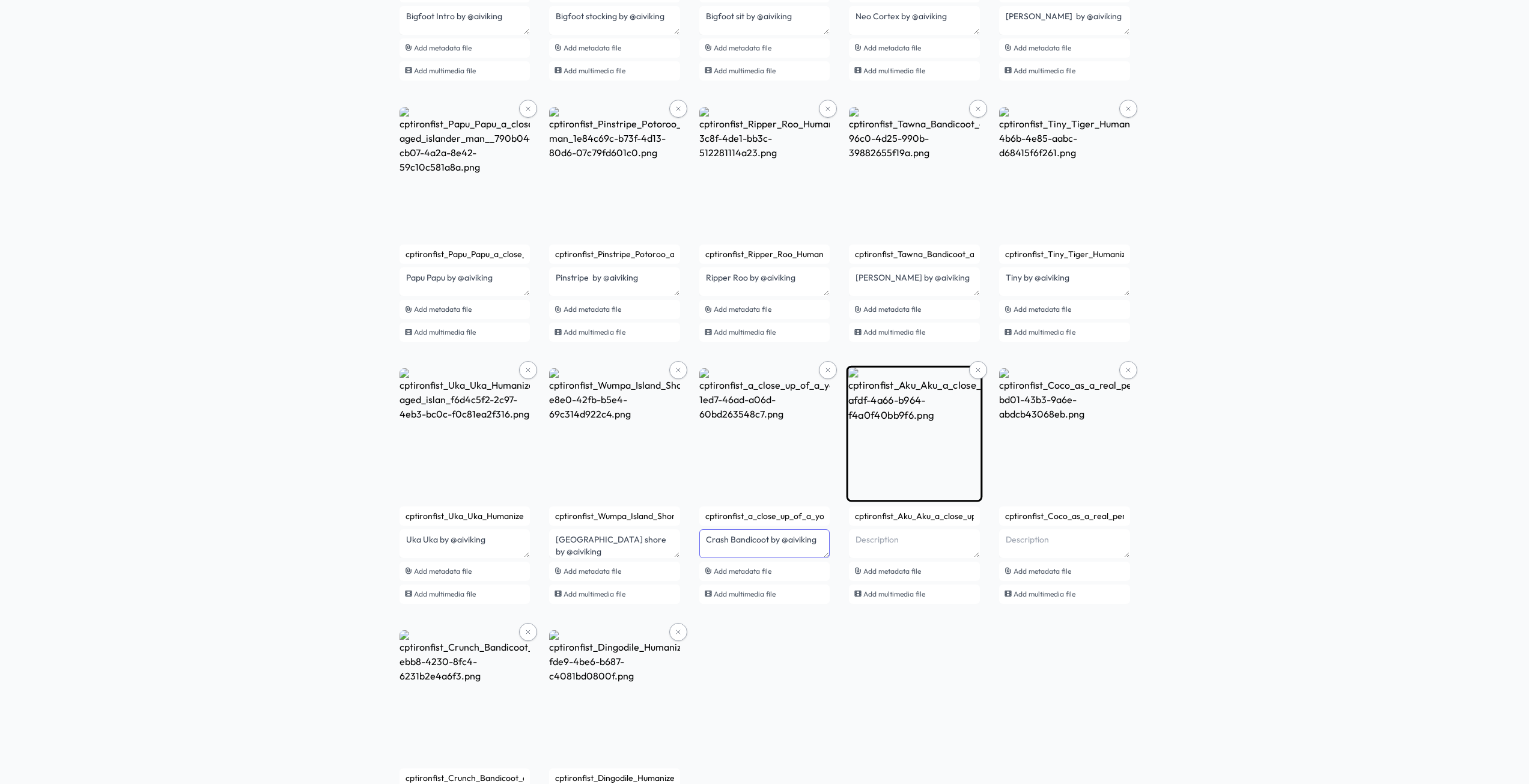
type textarea "Crash Bandicoot by @aiviking"
paste textarea "by @aiviking"
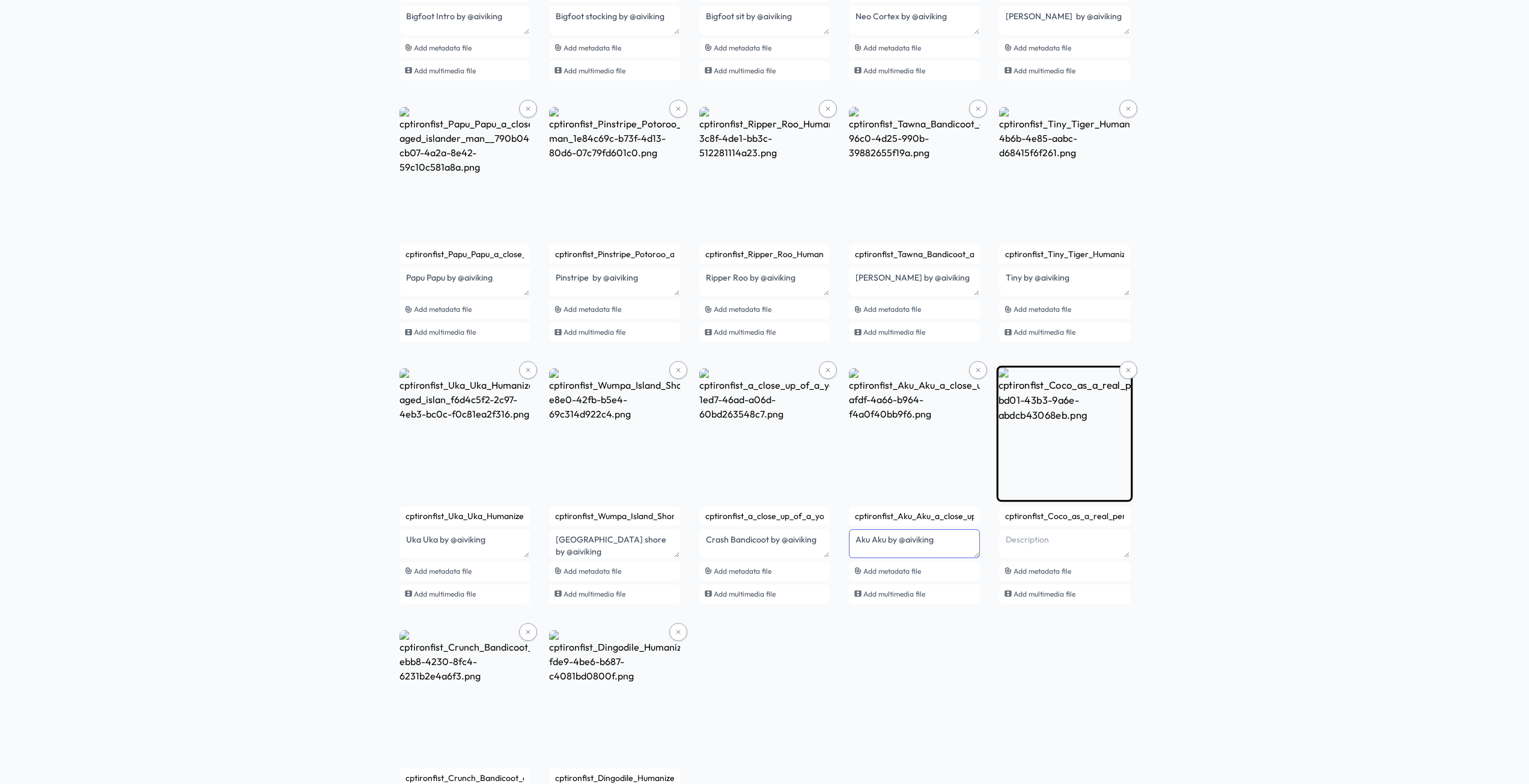
type textarea "Aku Aku by @aiviking"
paste textarea "by @aiviking"
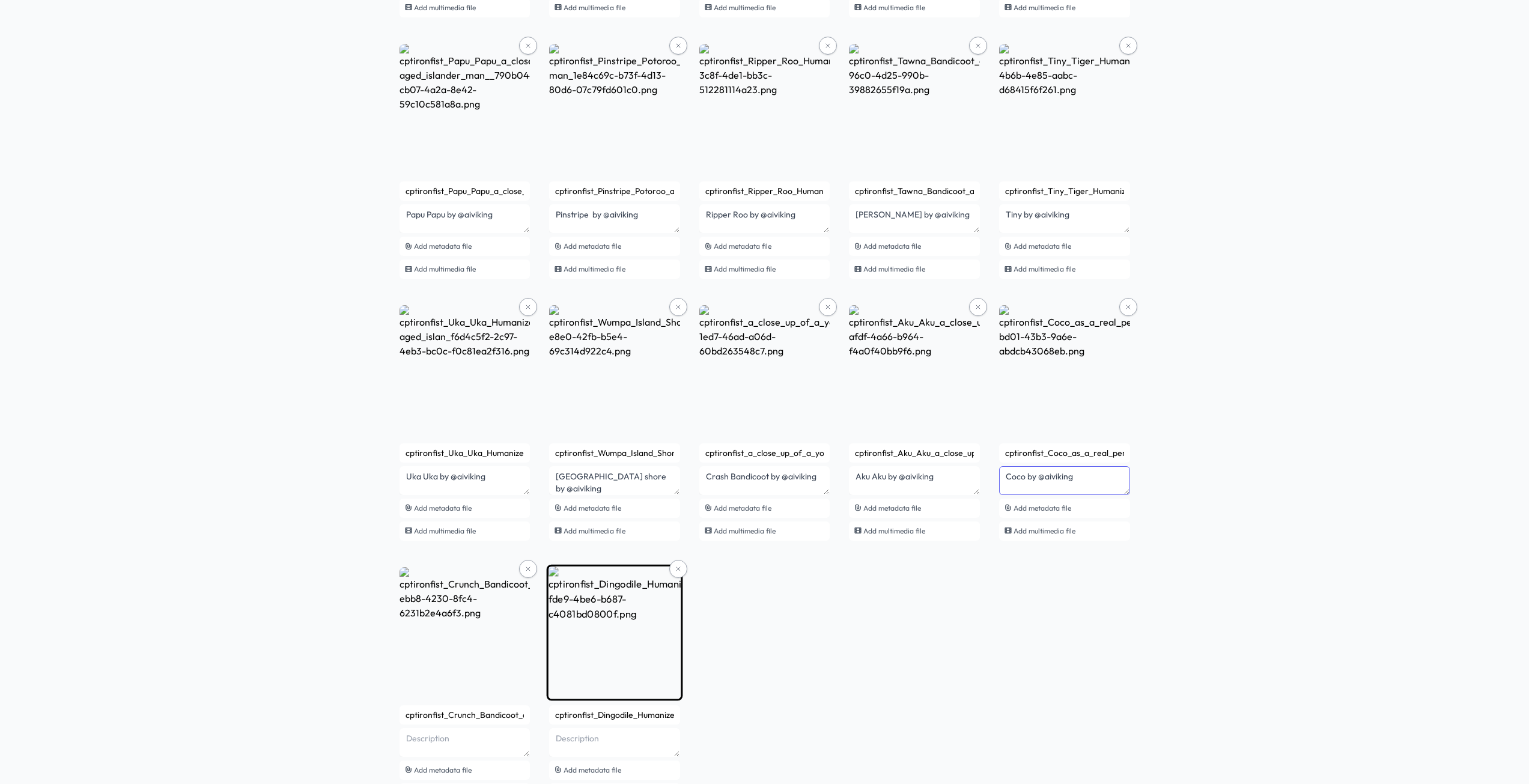
scroll to position [2235, 0]
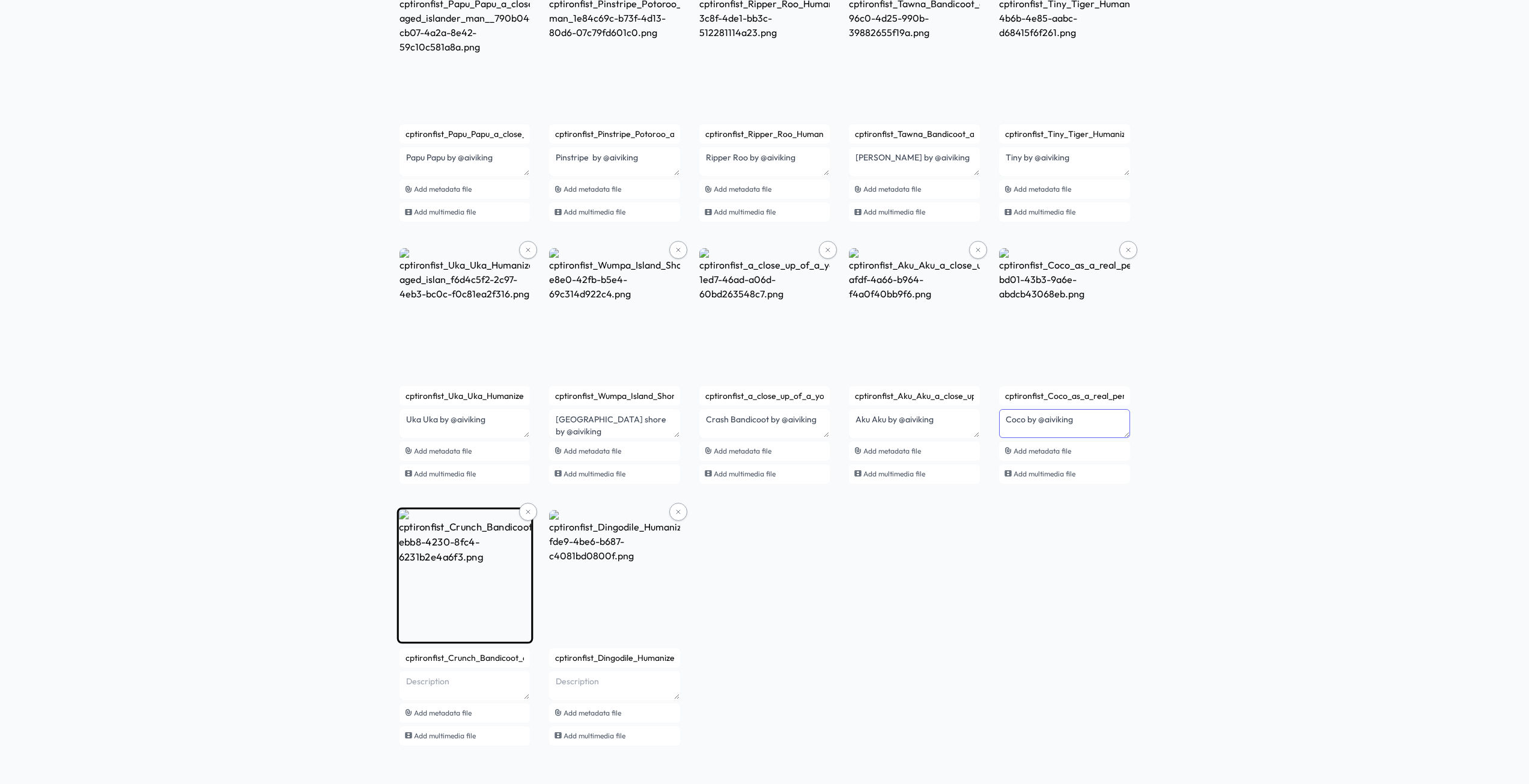
type textarea "Coco by @aiviking"
paste textarea "by @aiviking"
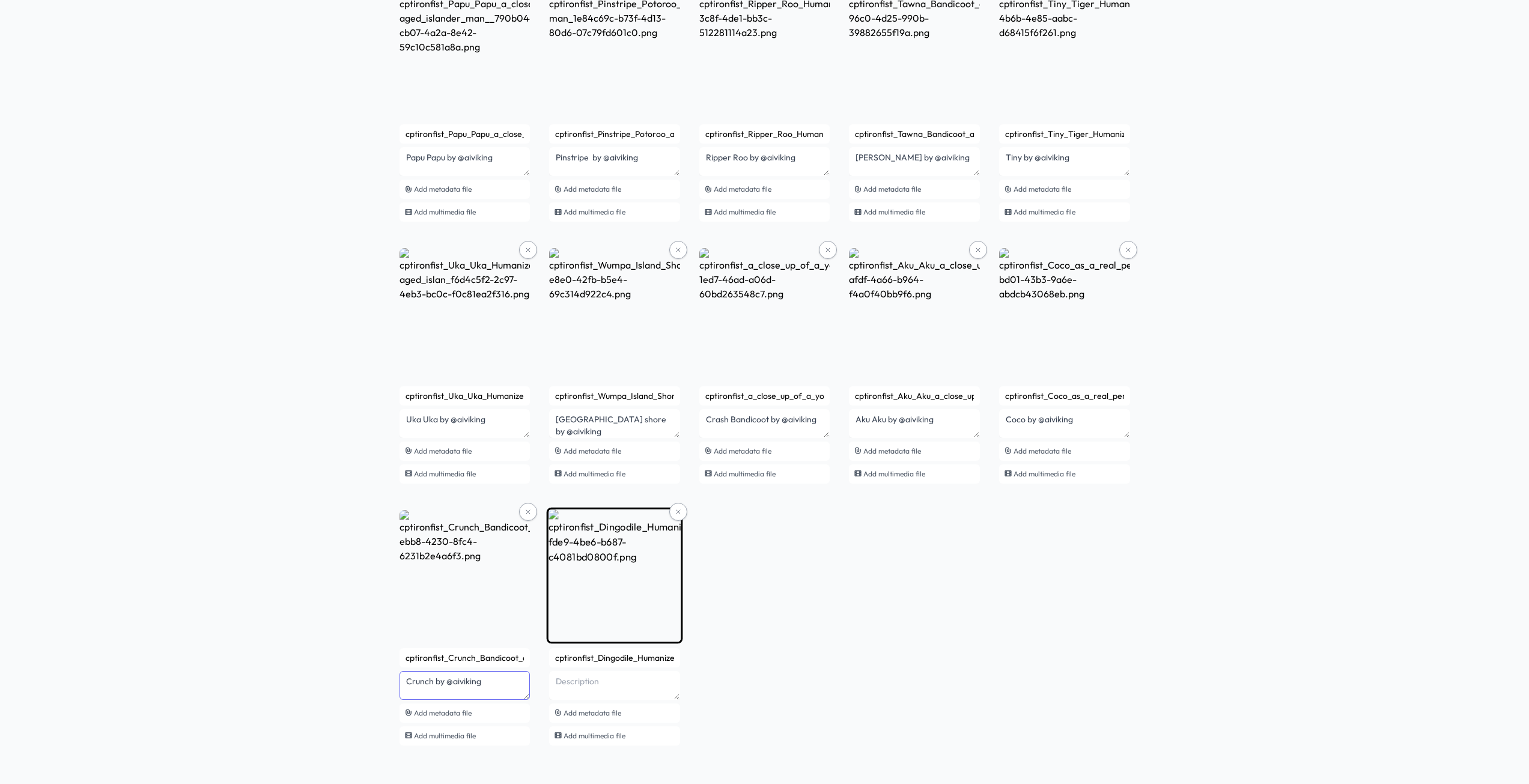
type textarea "Crunch by @aiviking"
paste textarea "by @aiviking"
type textarea "Dingodile by @aiviking"
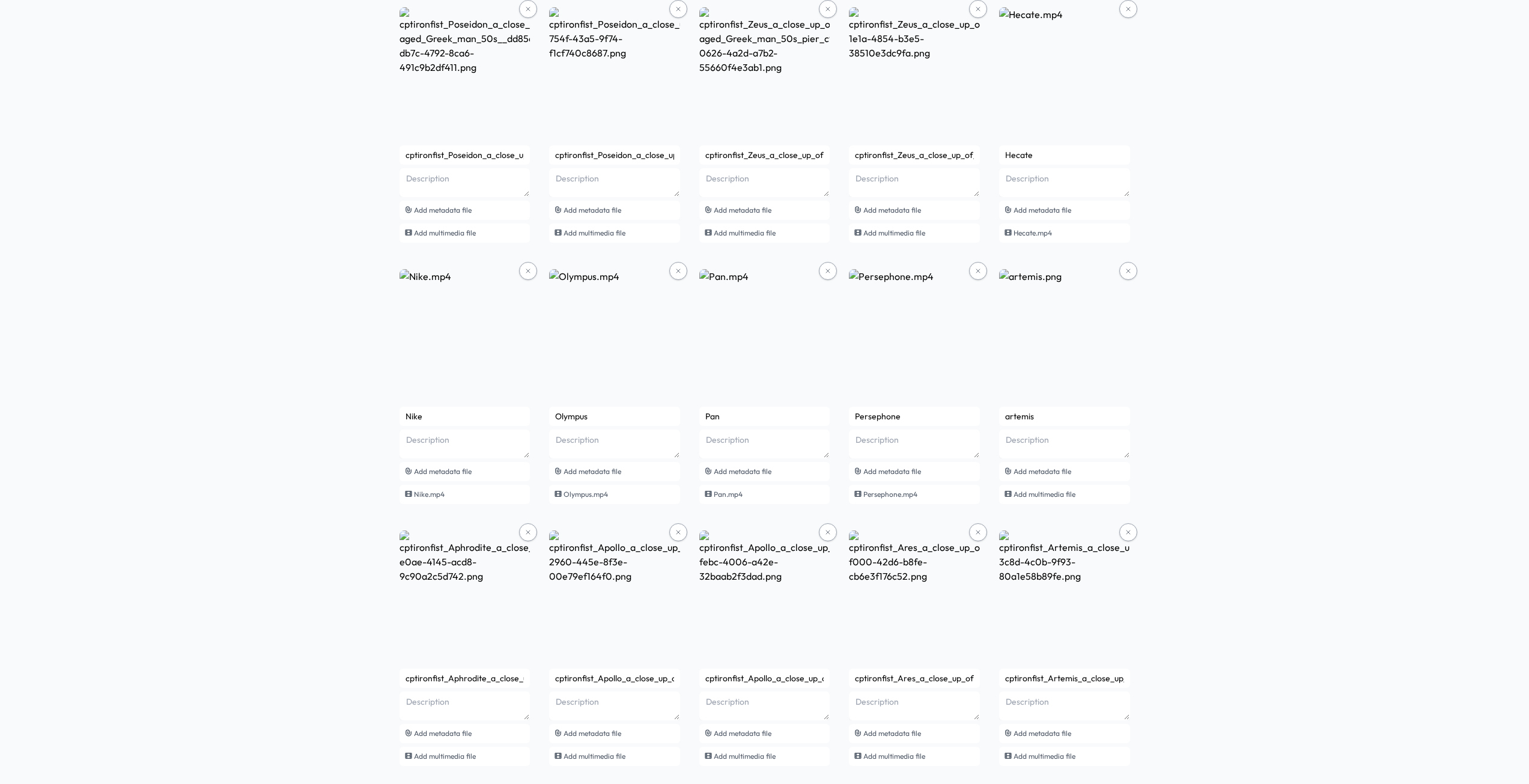
scroll to position [3546, 0]
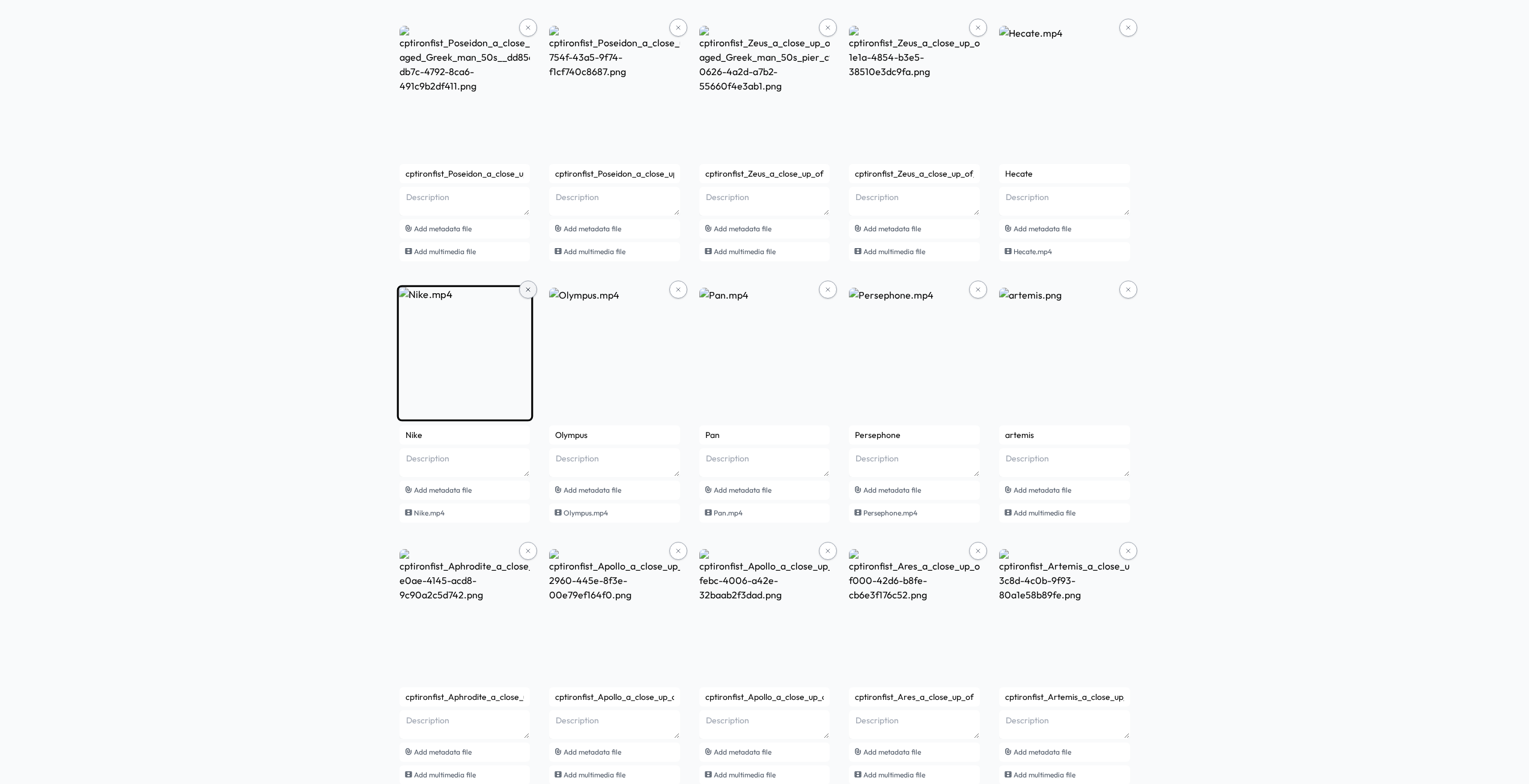
click at [524, 283] on button at bounding box center [528, 290] width 18 height 18
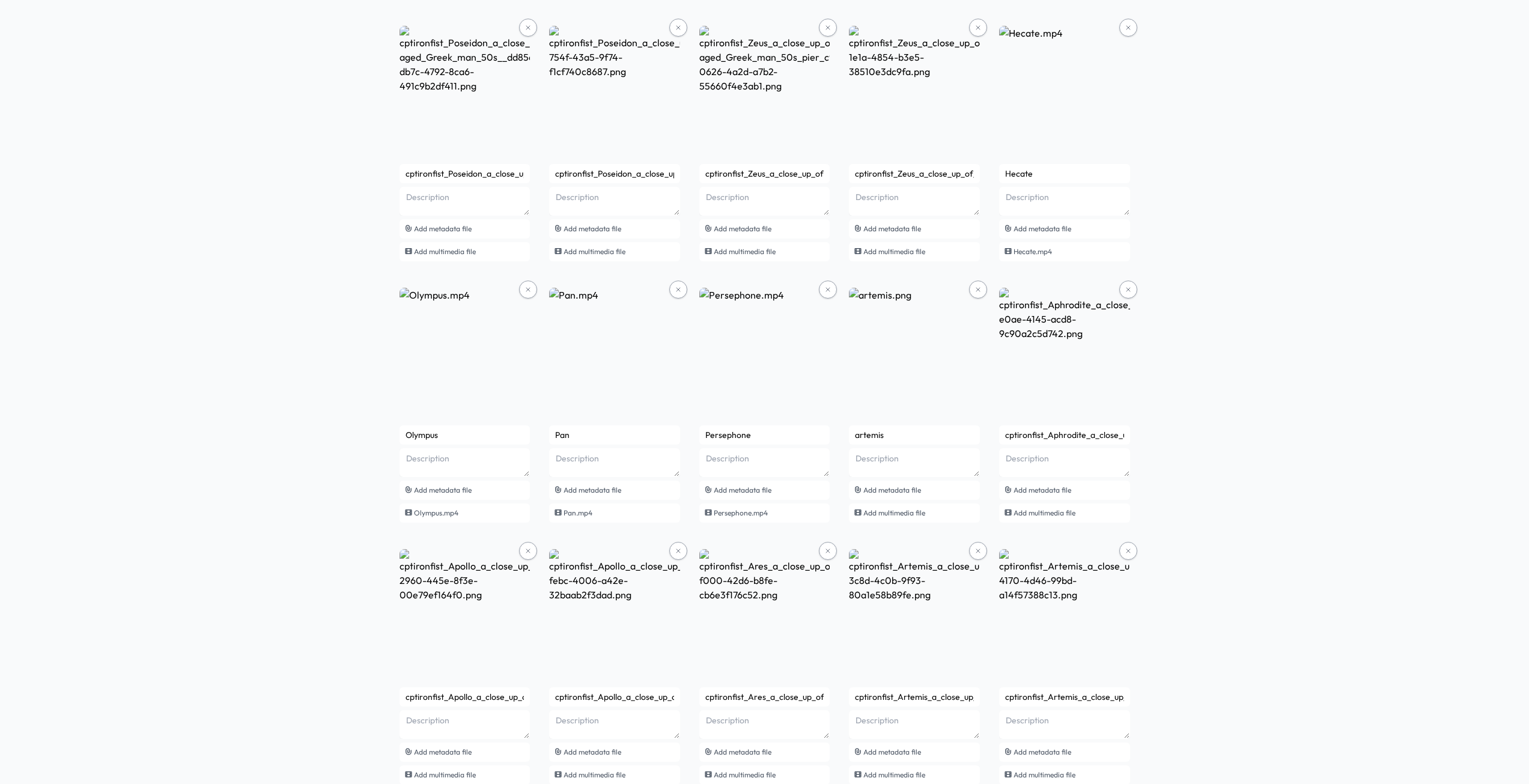
click at [524, 283] on button at bounding box center [528, 290] width 18 height 18
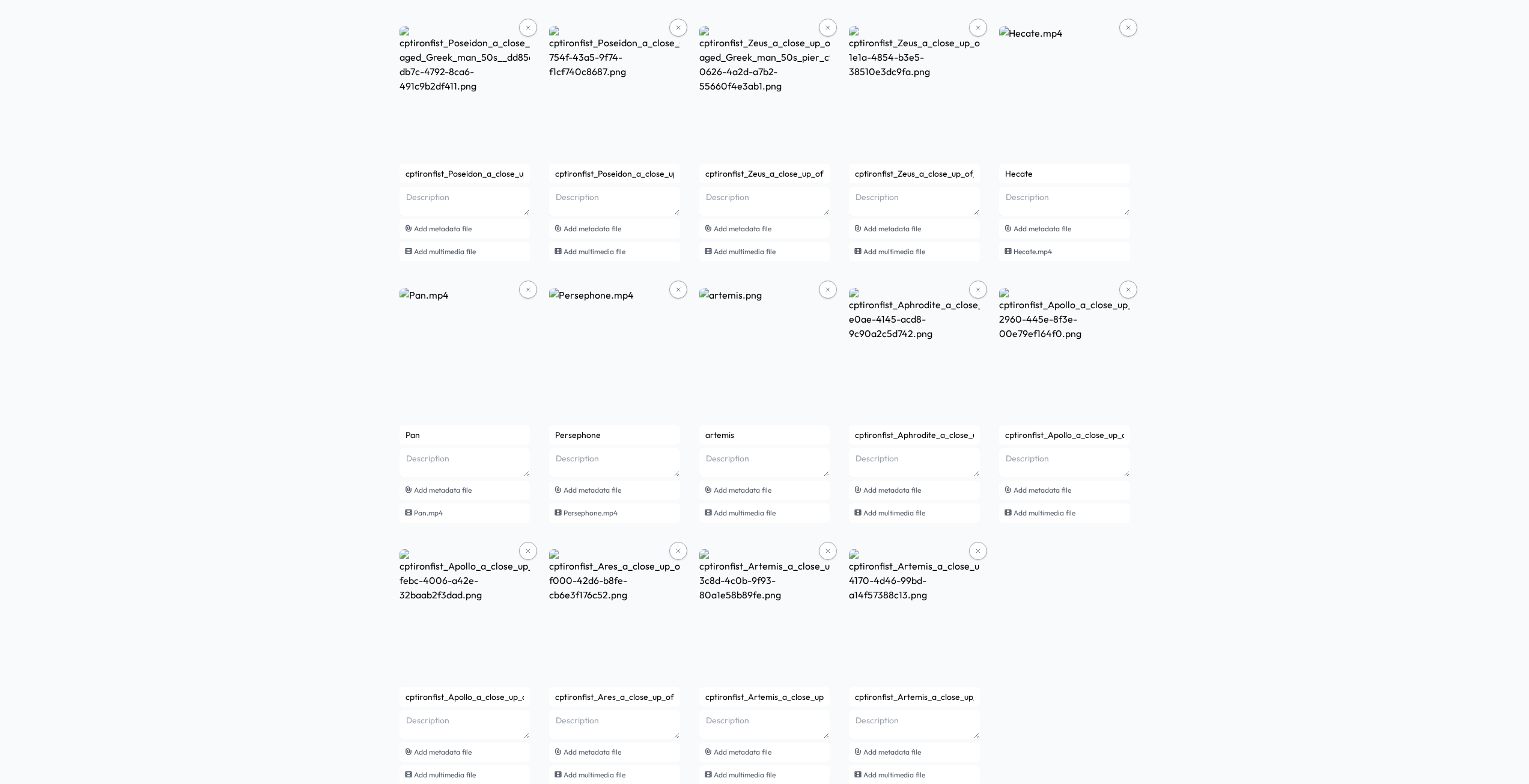
click at [524, 283] on button at bounding box center [528, 290] width 18 height 18
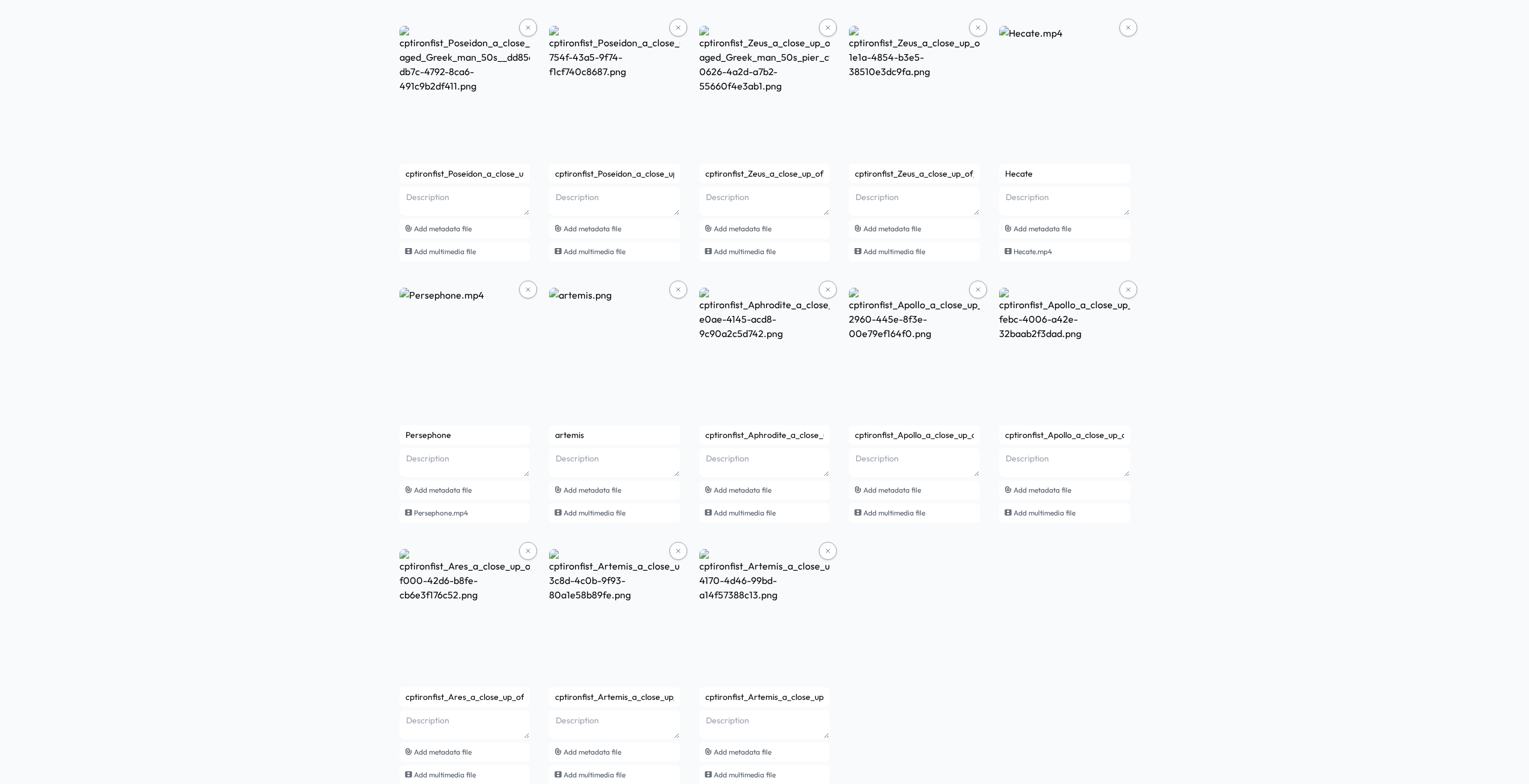
click at [524, 283] on button at bounding box center [528, 290] width 18 height 18
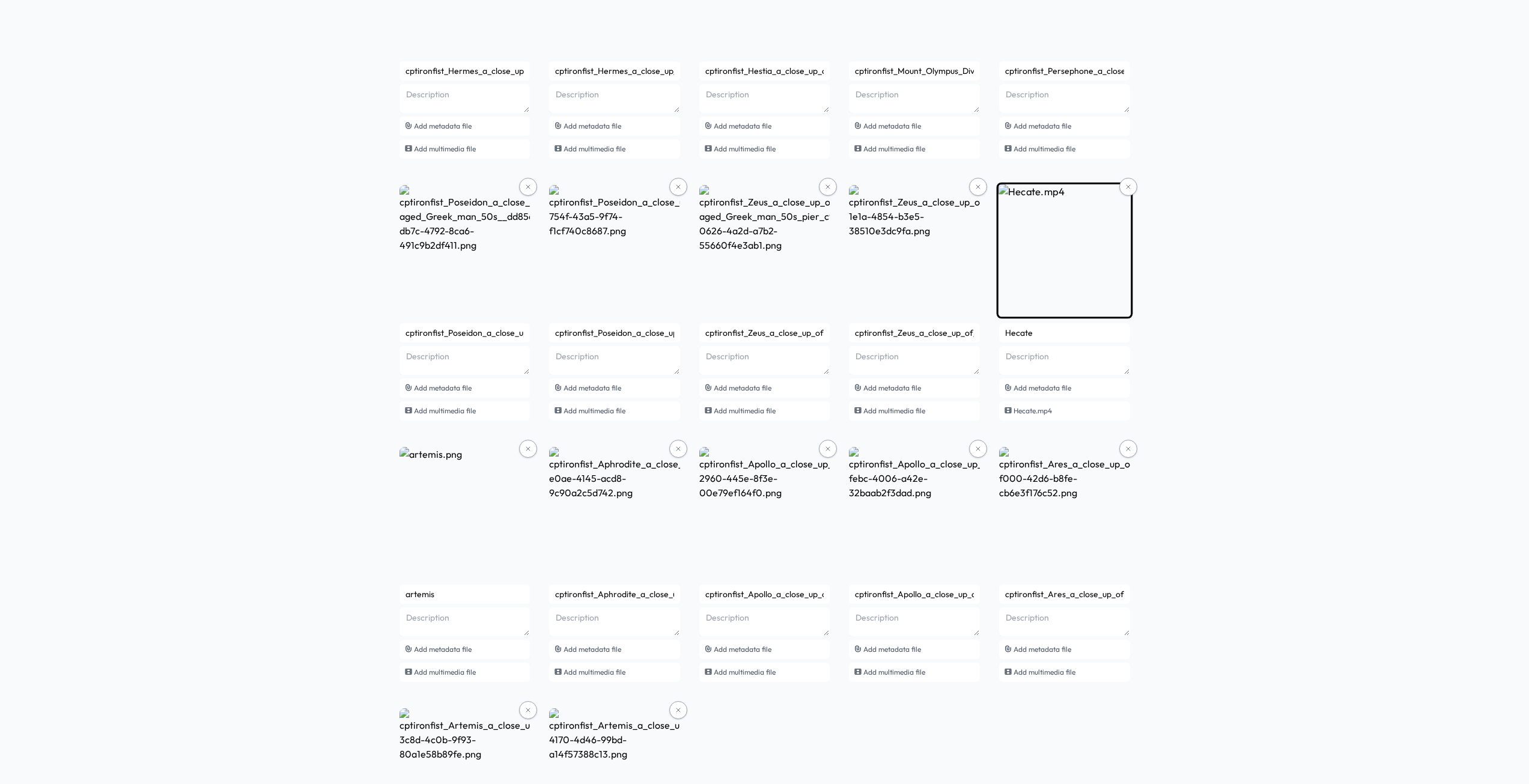
scroll to position [3306, 0]
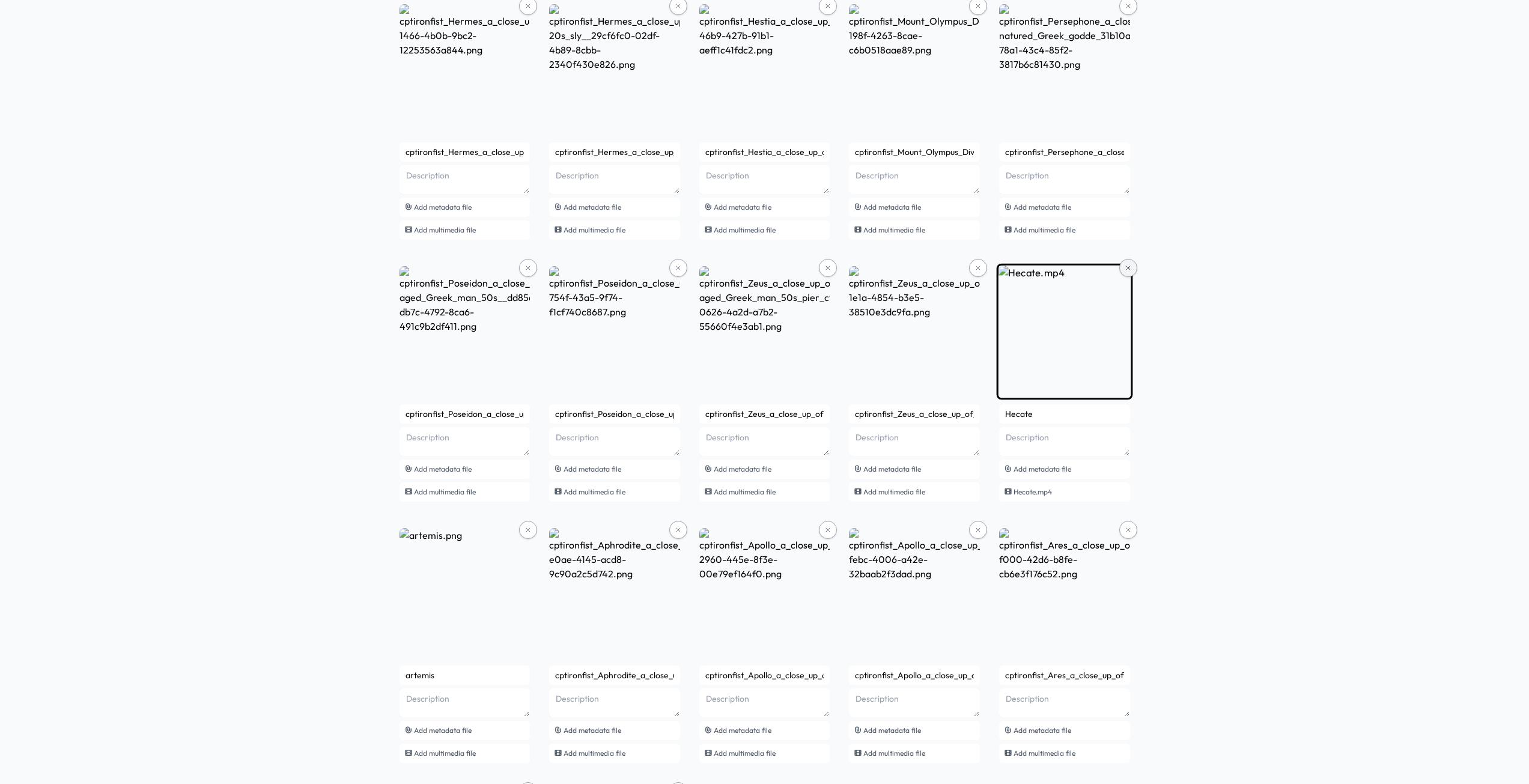
click at [1125, 268] on icon at bounding box center [1129, 268] width 7 height 7
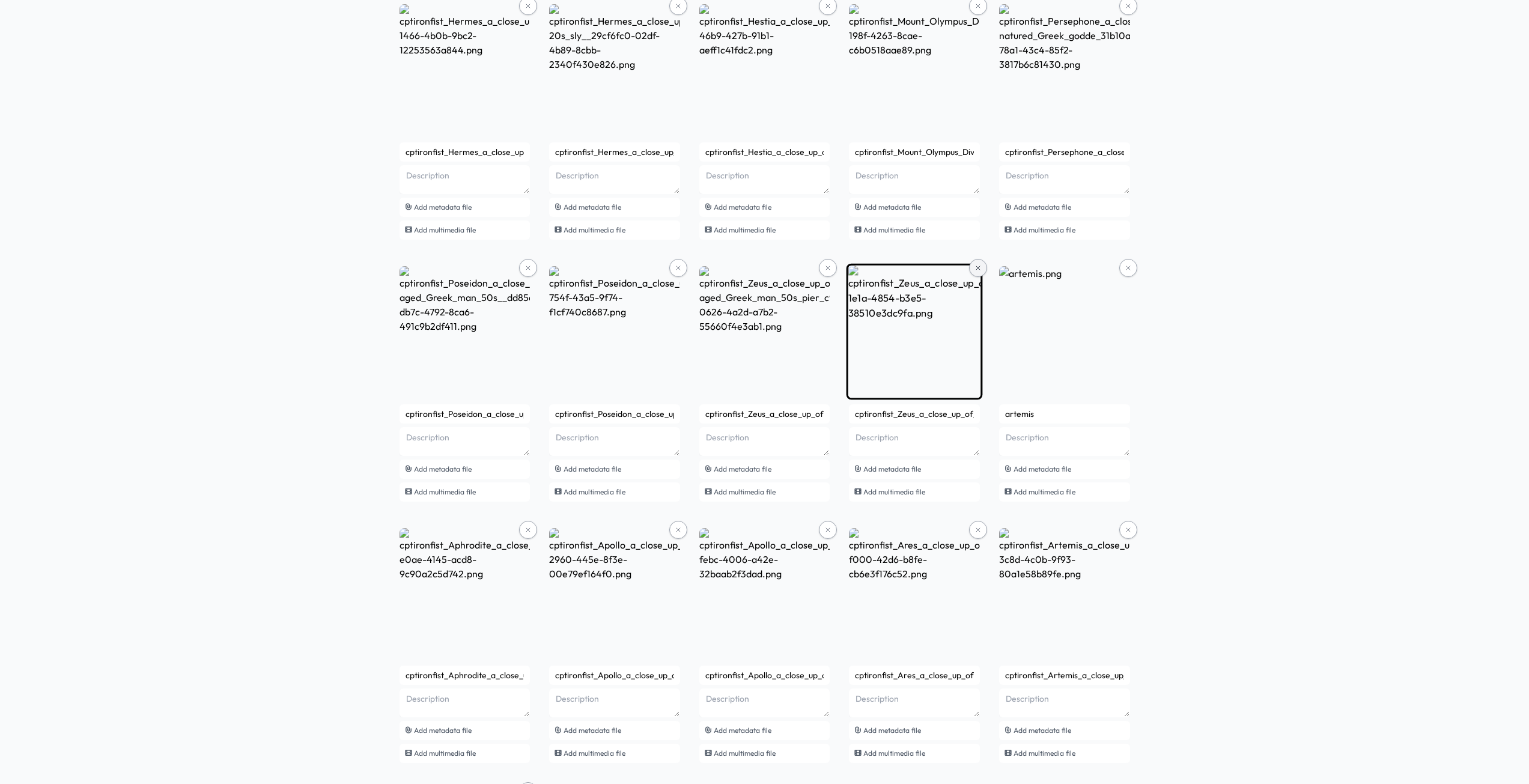
click at [976, 268] on icon at bounding box center [978, 268] width 7 height 7
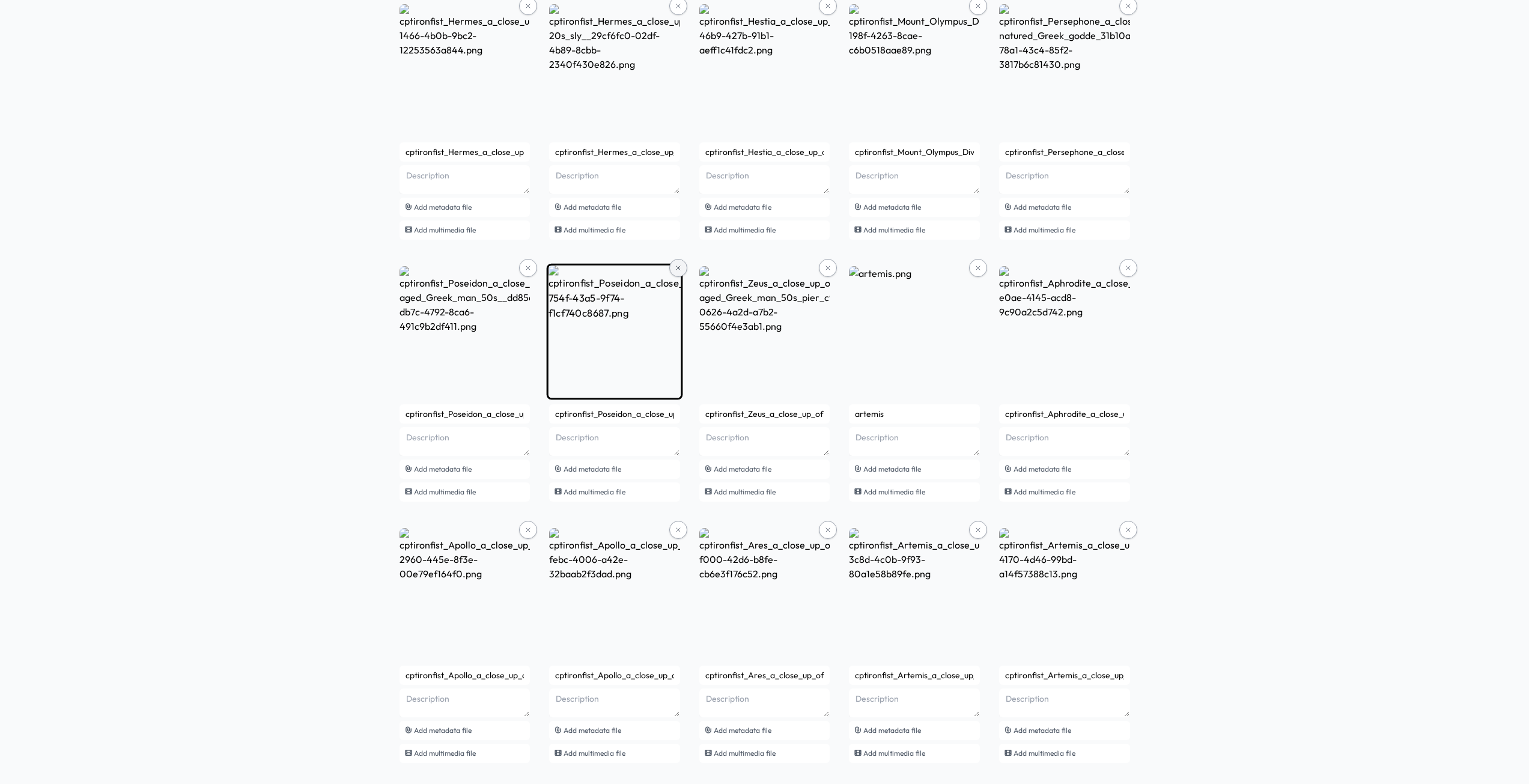
click at [674, 265] on button at bounding box center [678, 268] width 18 height 18
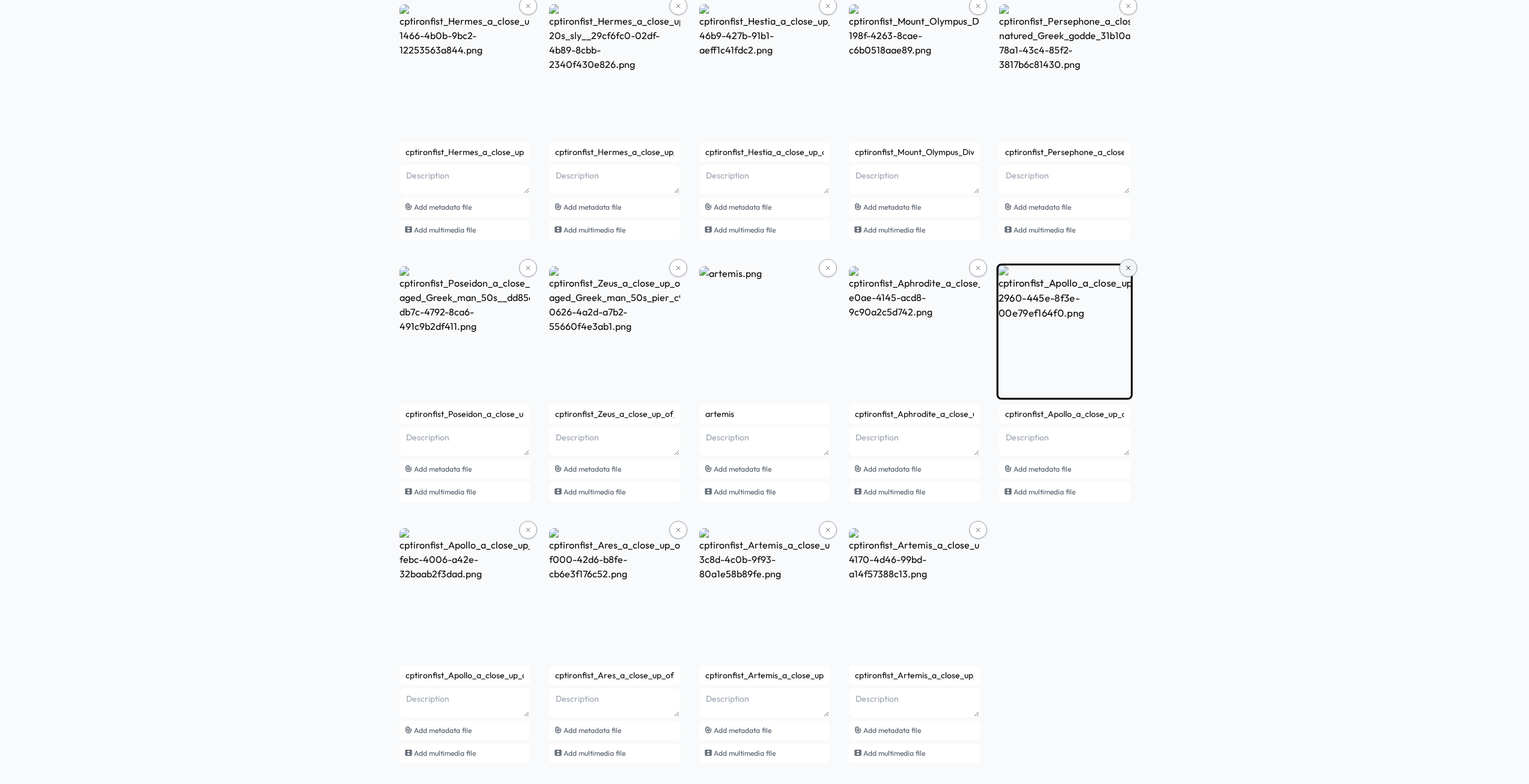
click at [1130, 263] on button at bounding box center [1129, 268] width 18 height 18
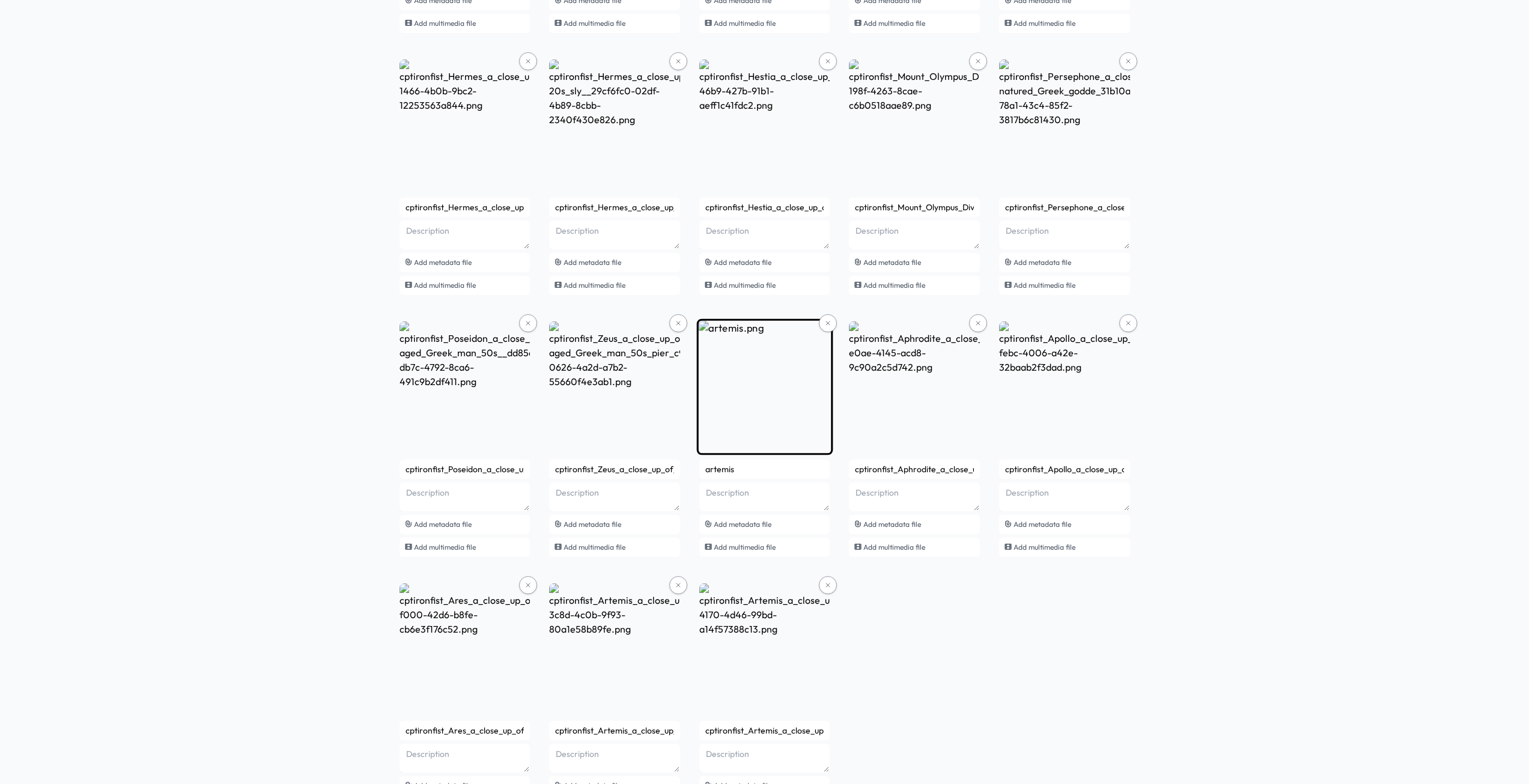
scroll to position [3245, 0]
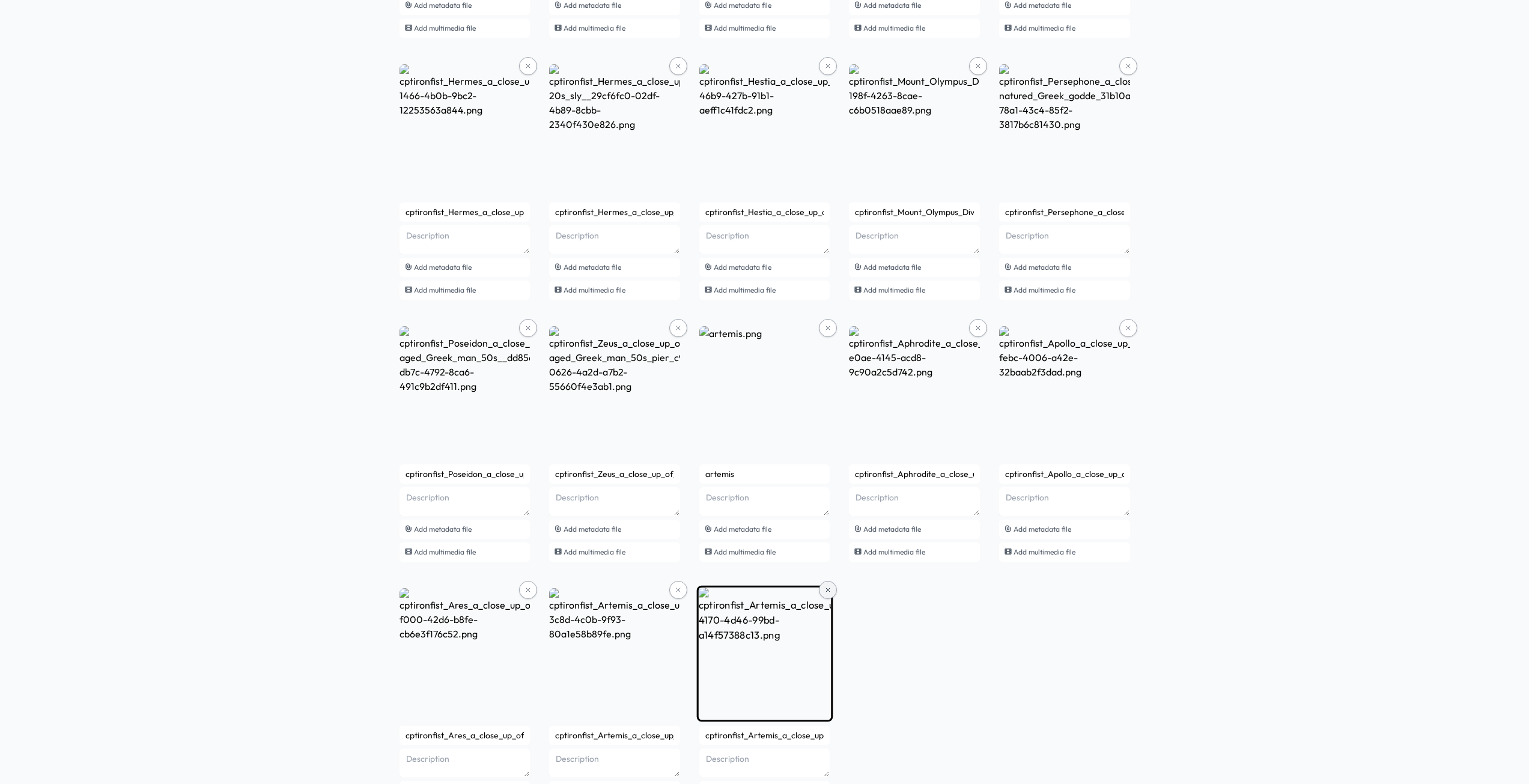
click at [829, 590] on icon at bounding box center [828, 590] width 7 height 7
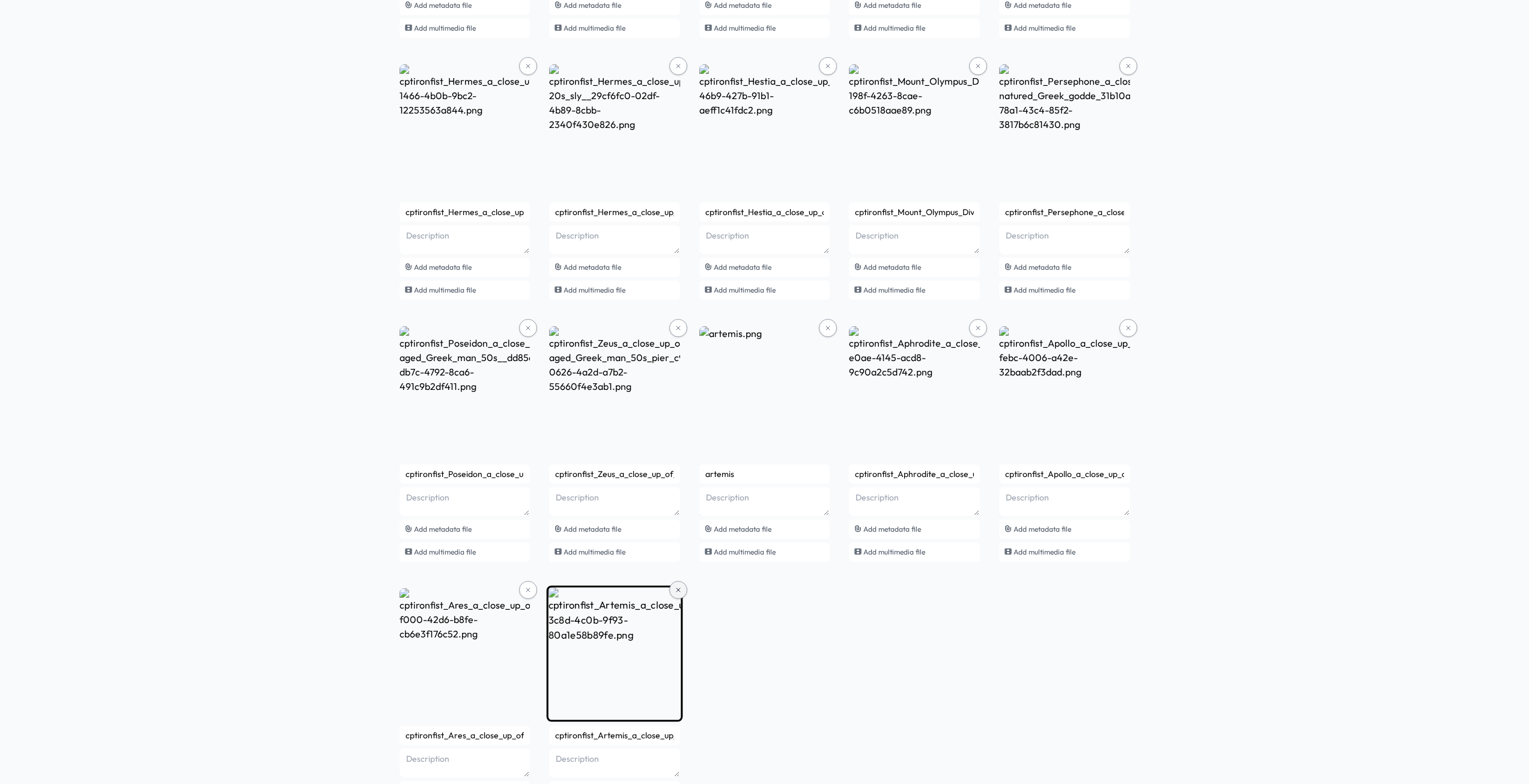
click at [675, 590] on icon at bounding box center [678, 590] width 7 height 7
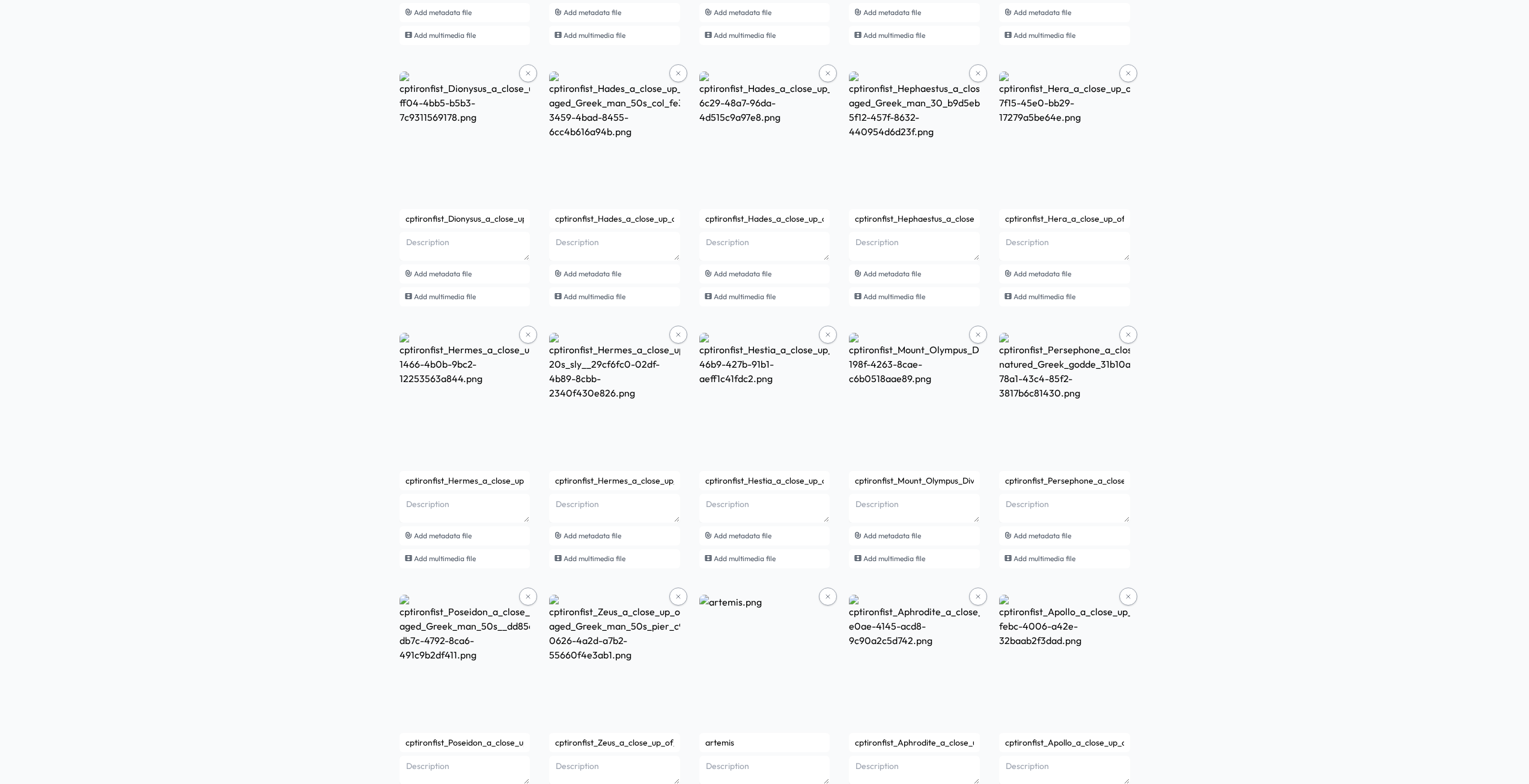
scroll to position [2945, 0]
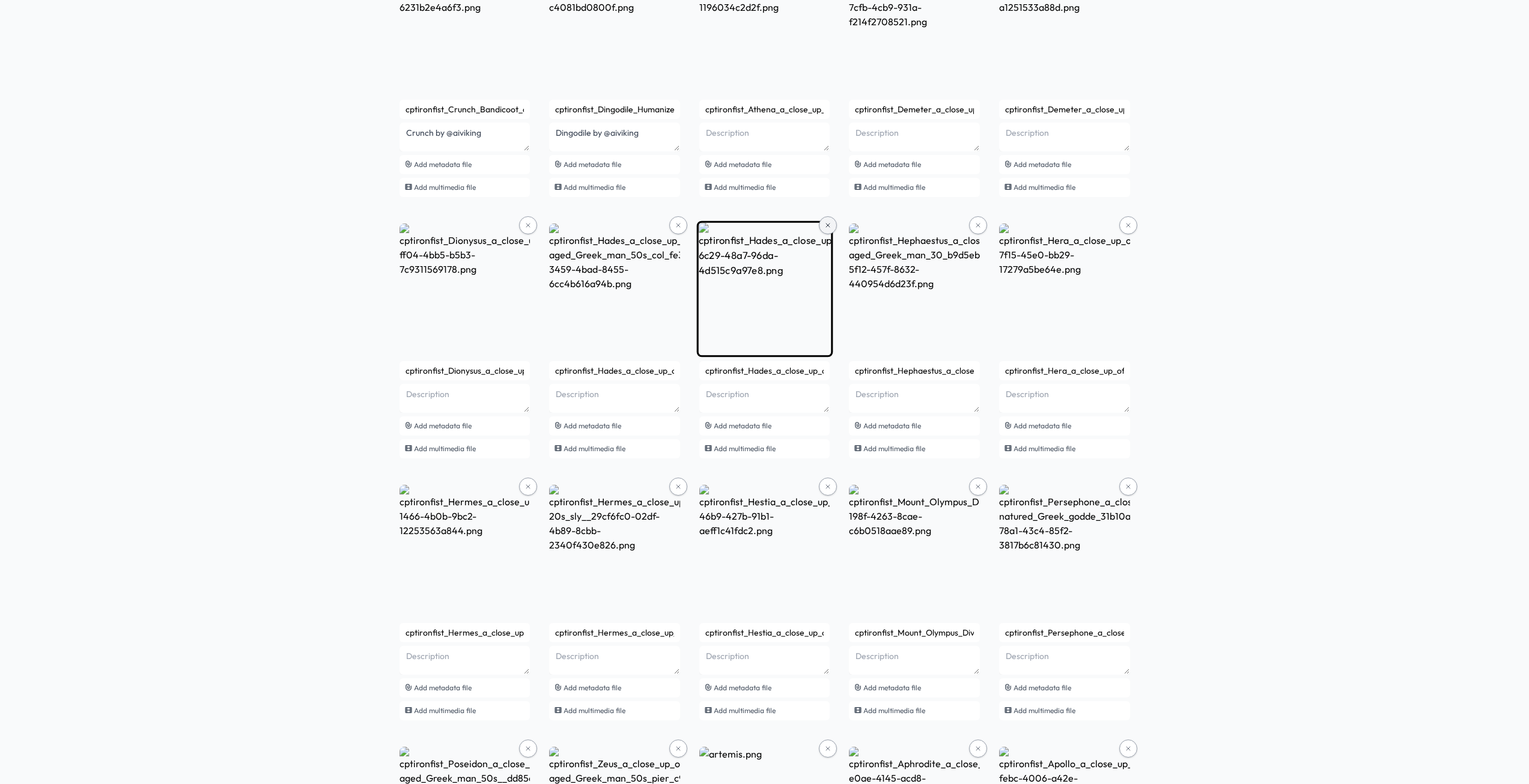
click at [825, 226] on icon at bounding box center [828, 225] width 7 height 7
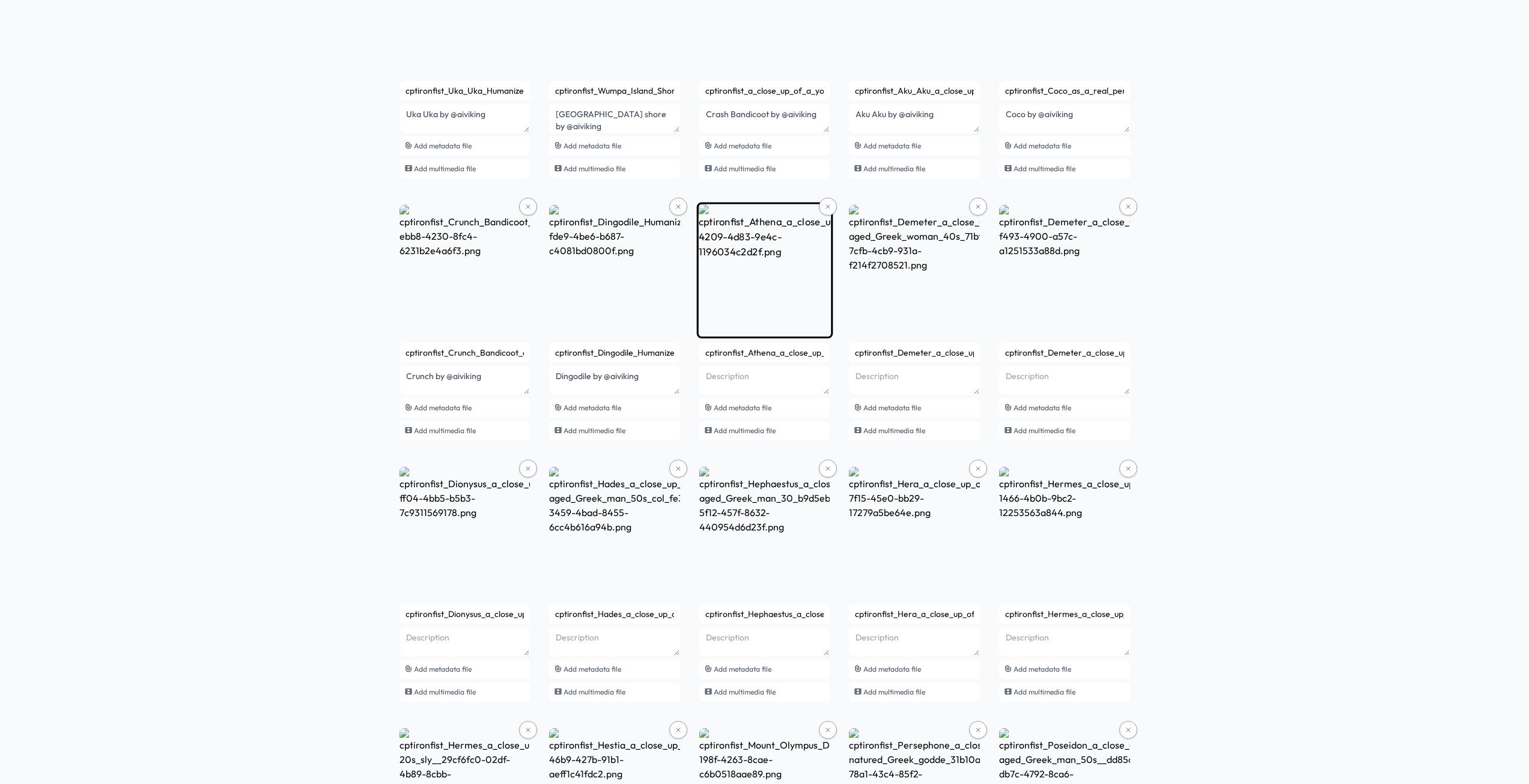
scroll to position [2543, 0]
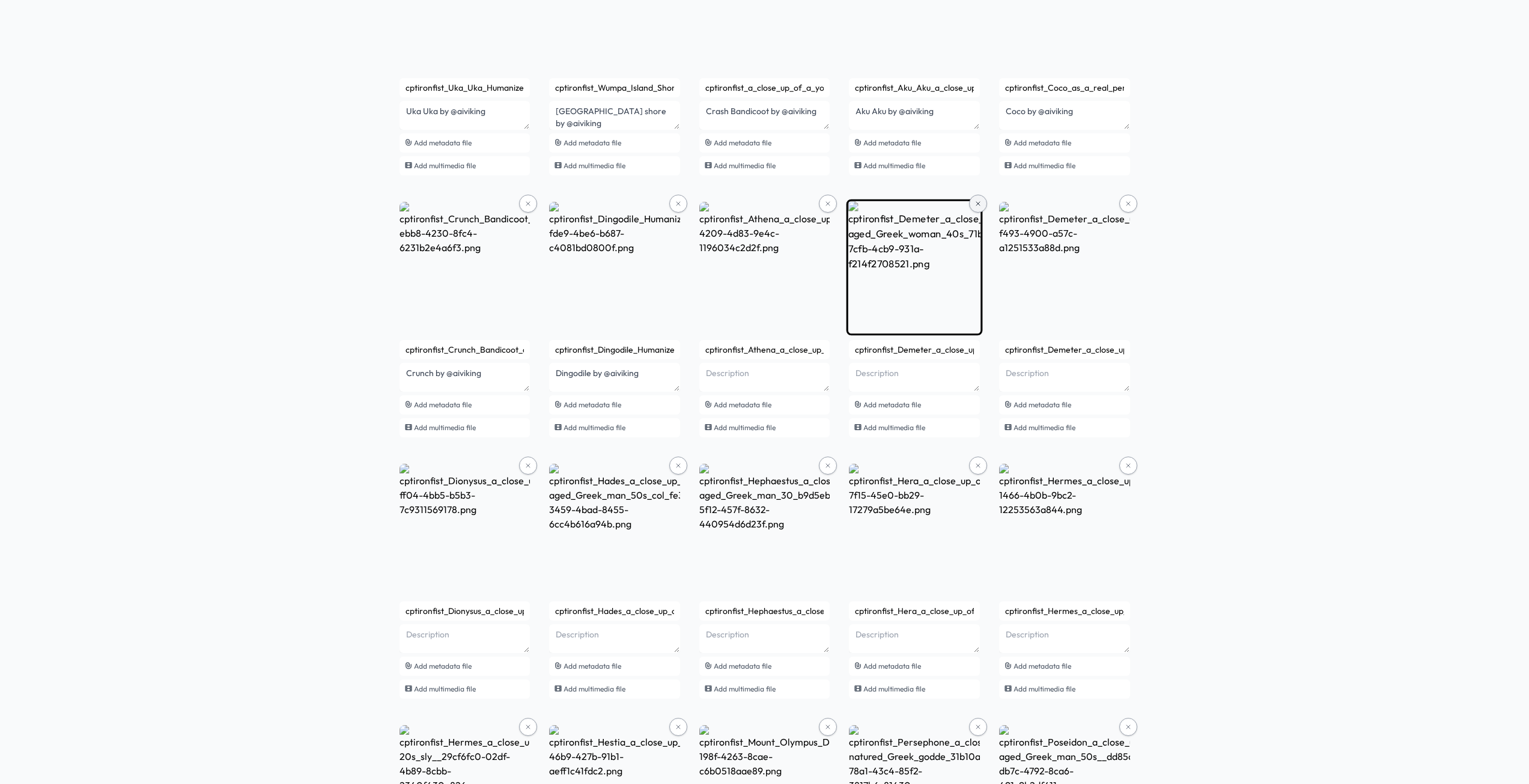
click at [972, 204] on button at bounding box center [978, 203] width 18 height 18
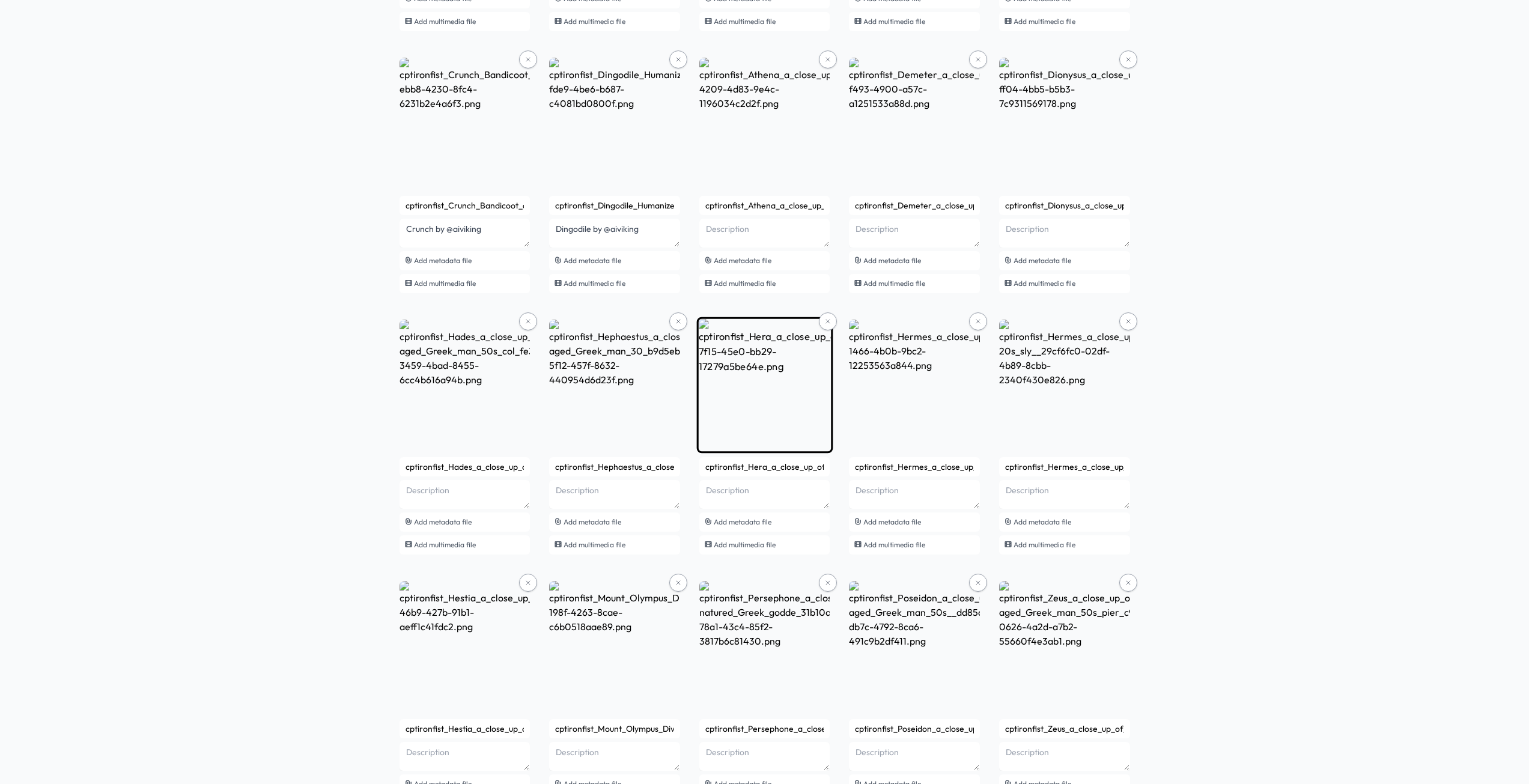
scroll to position [2723, 0]
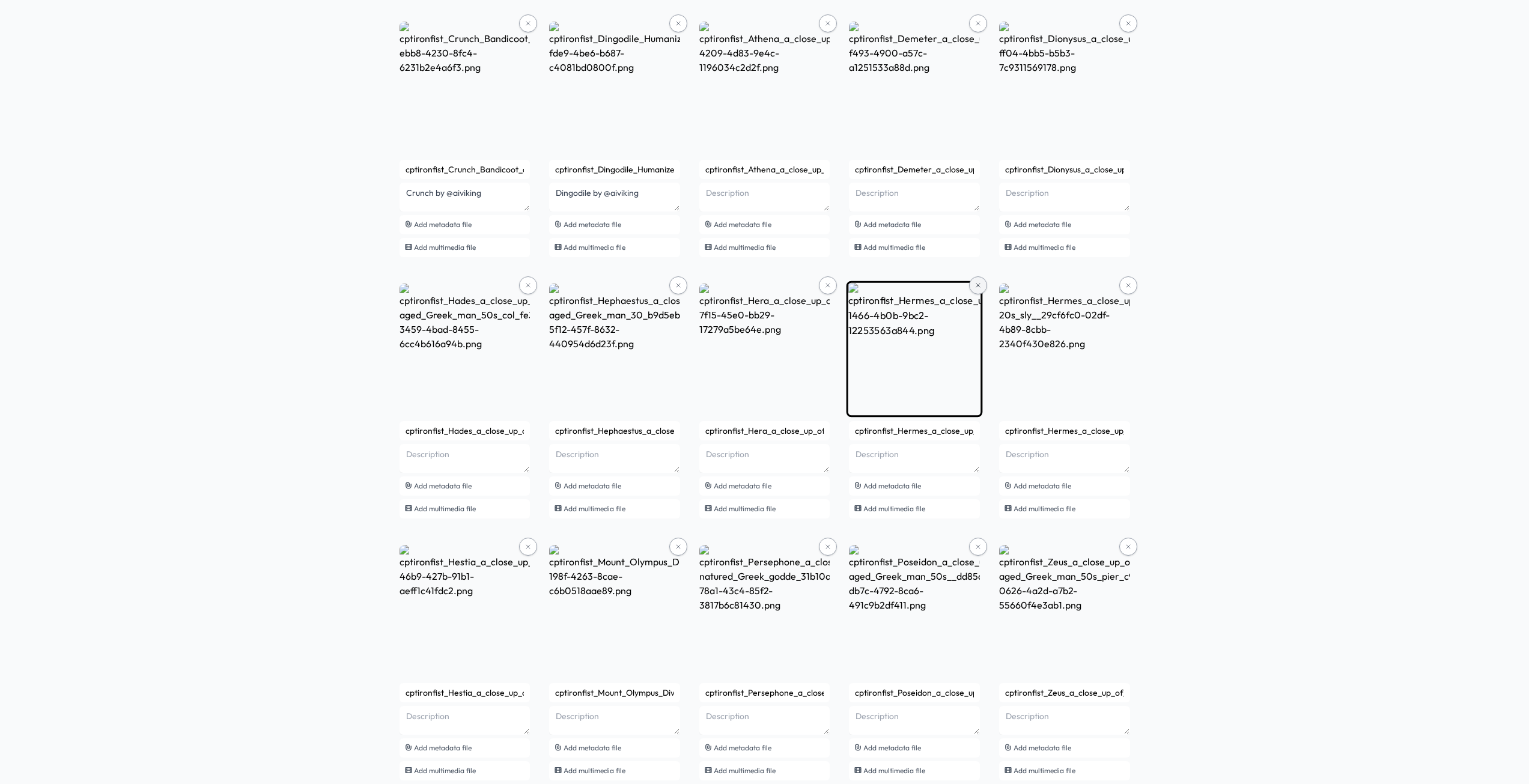
click at [975, 283] on icon at bounding box center [978, 285] width 7 height 7
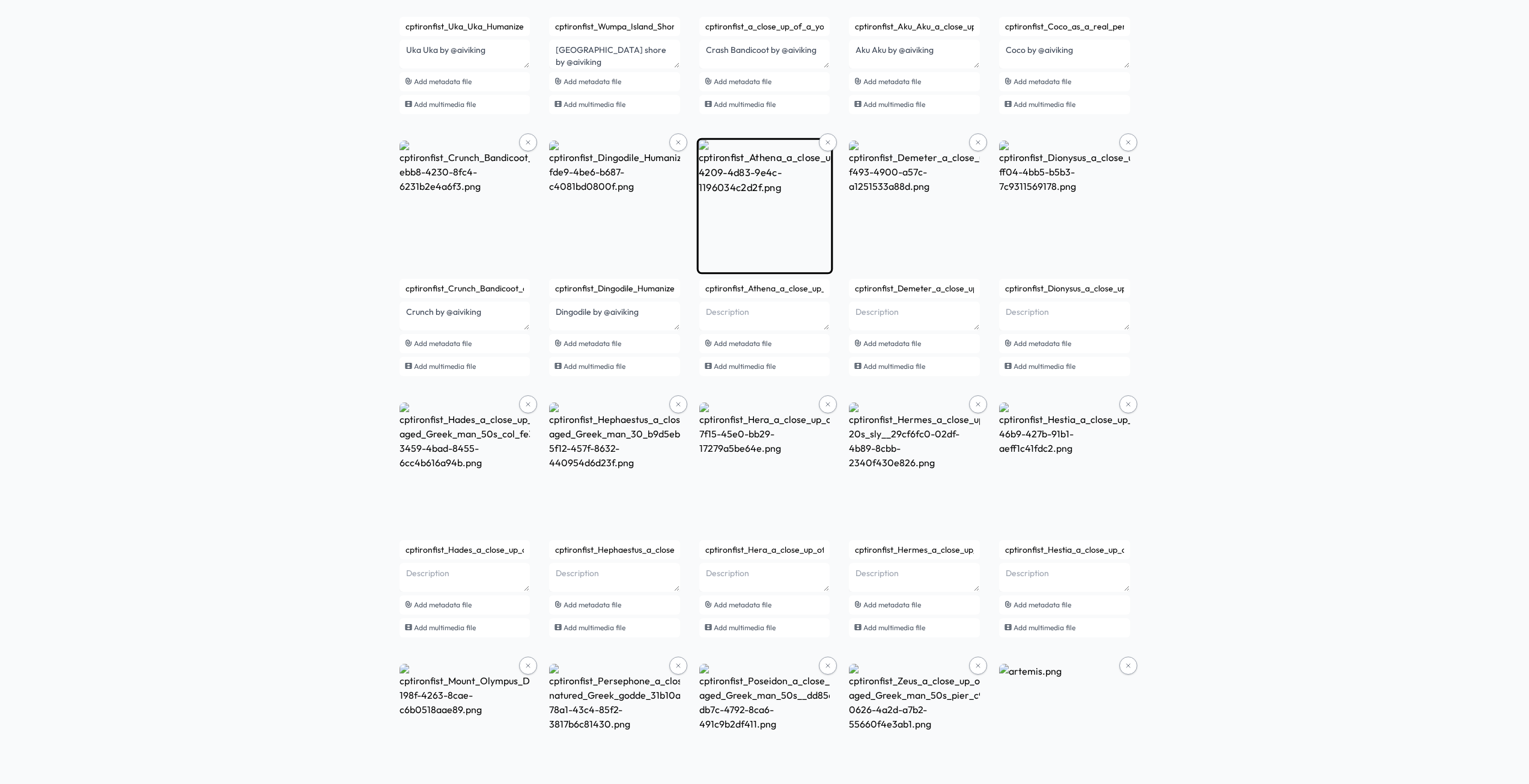
scroll to position [2599, 0]
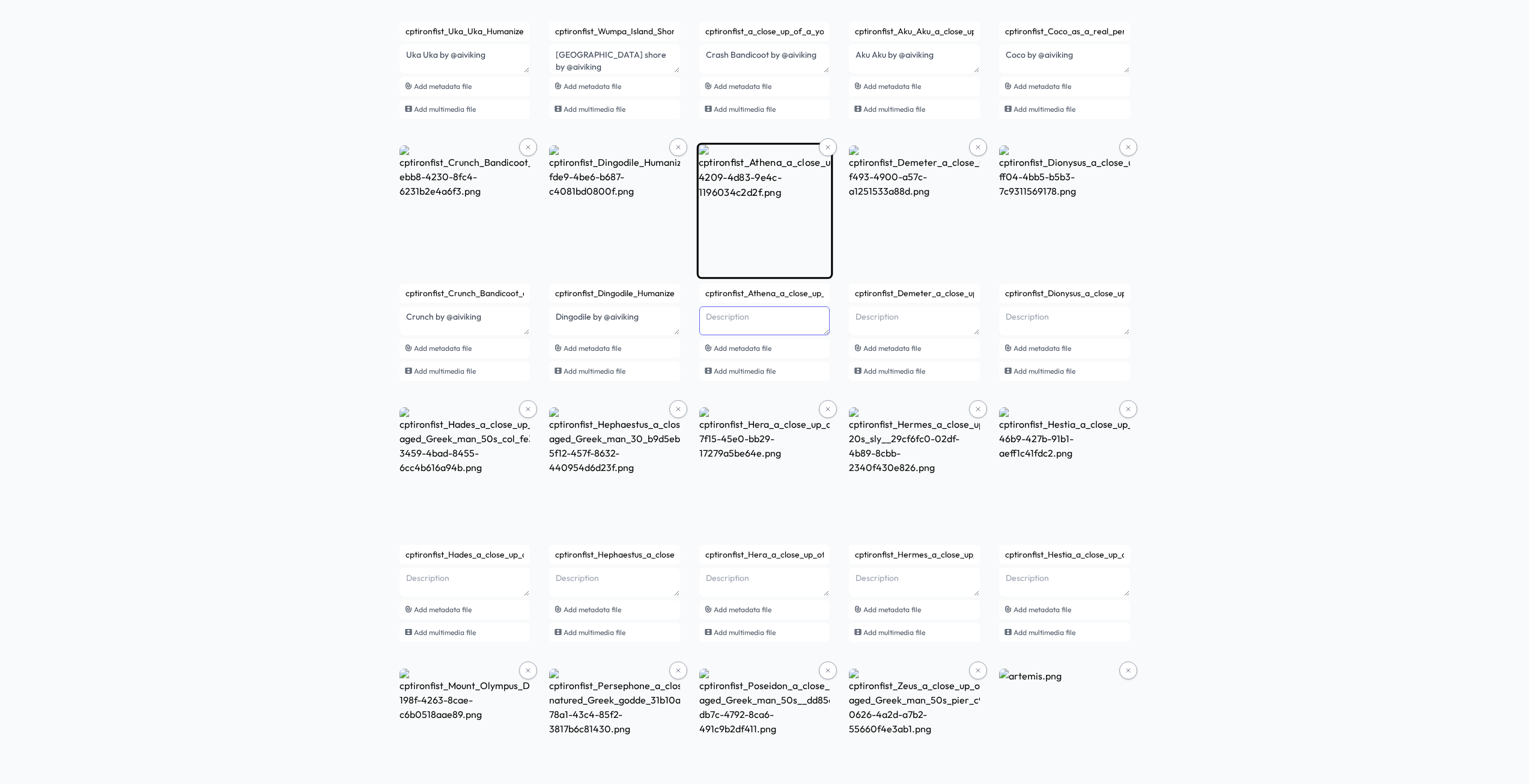
paste textarea "by @aiviking"
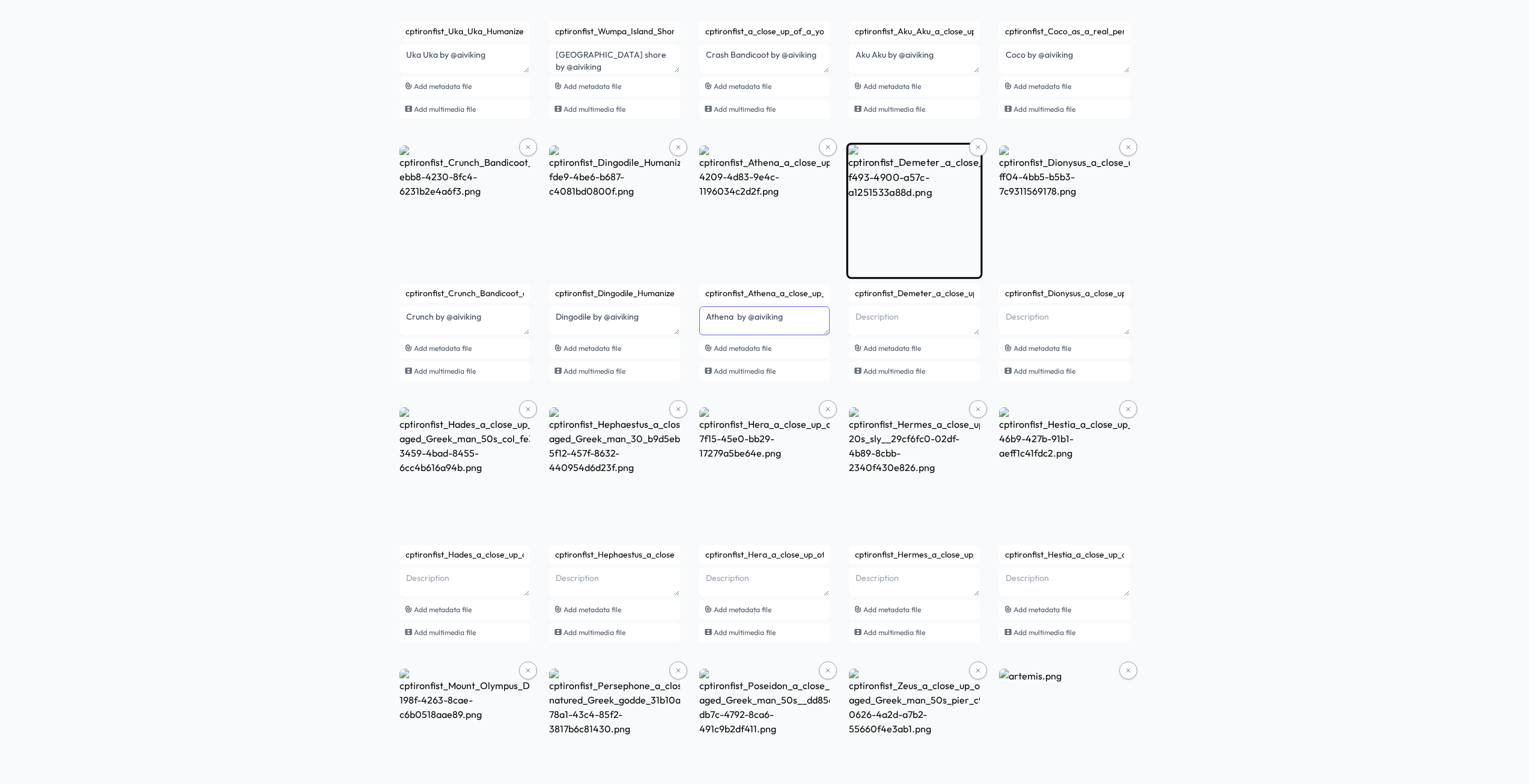
type textarea "Athena by @aiviking"
paste textarea "by @aiviking"
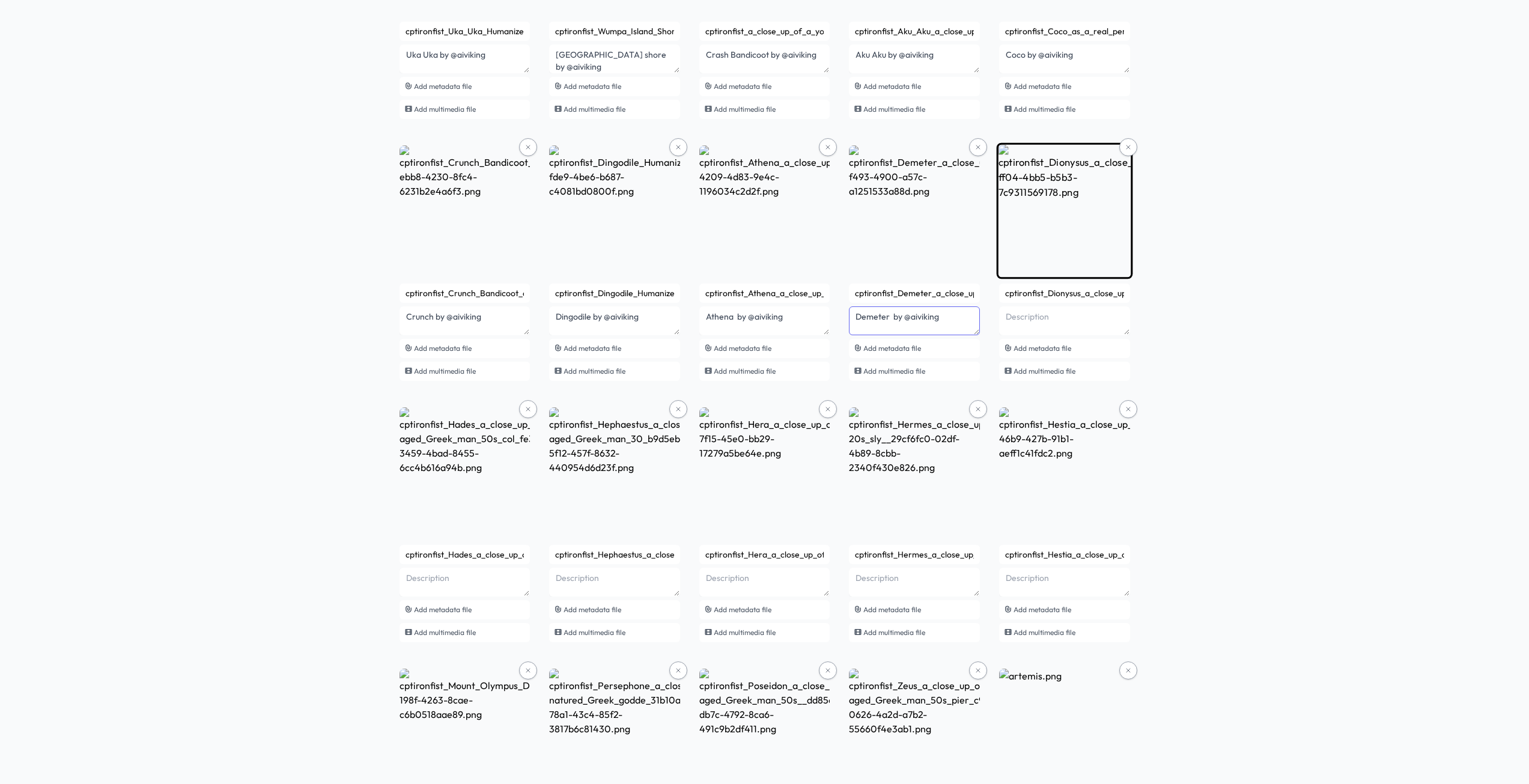
type textarea "Demeter by @aiviking"
paste textarea "by @aiviking"
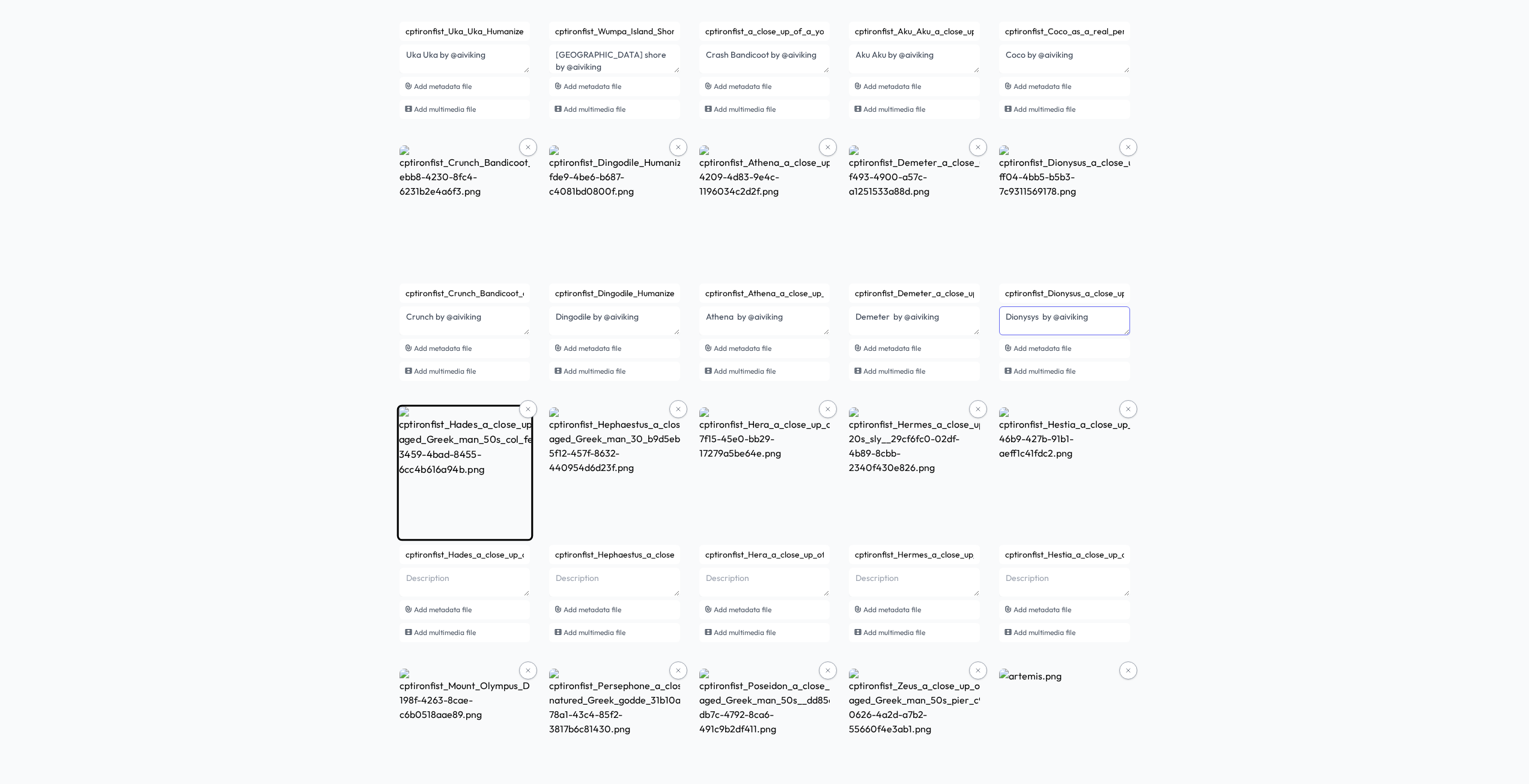
type textarea "Dionysys by @aiviking"
paste textarea "by @aiviking"
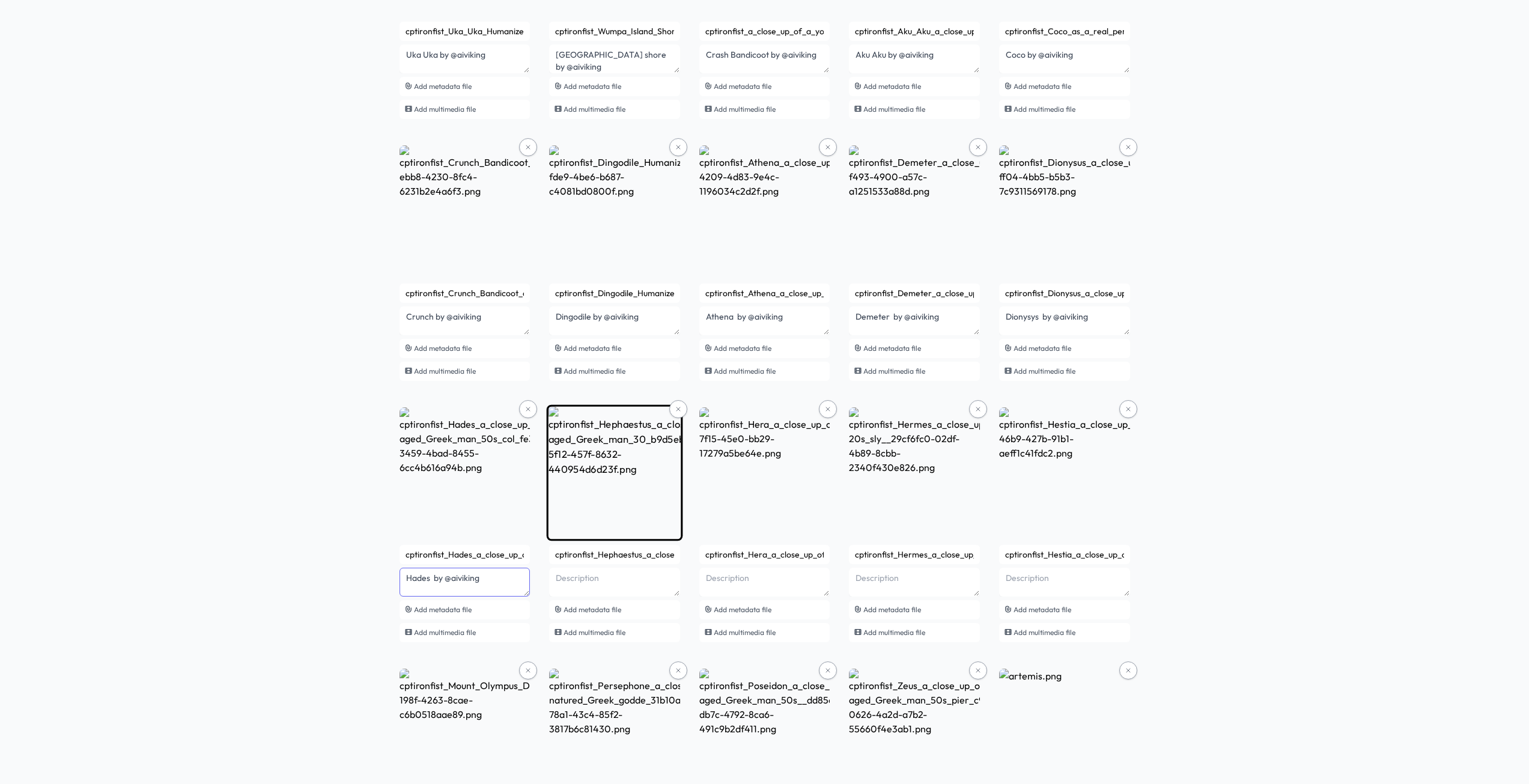
type textarea "Hades by @aiviking"
paste textarea "by @aiviking"
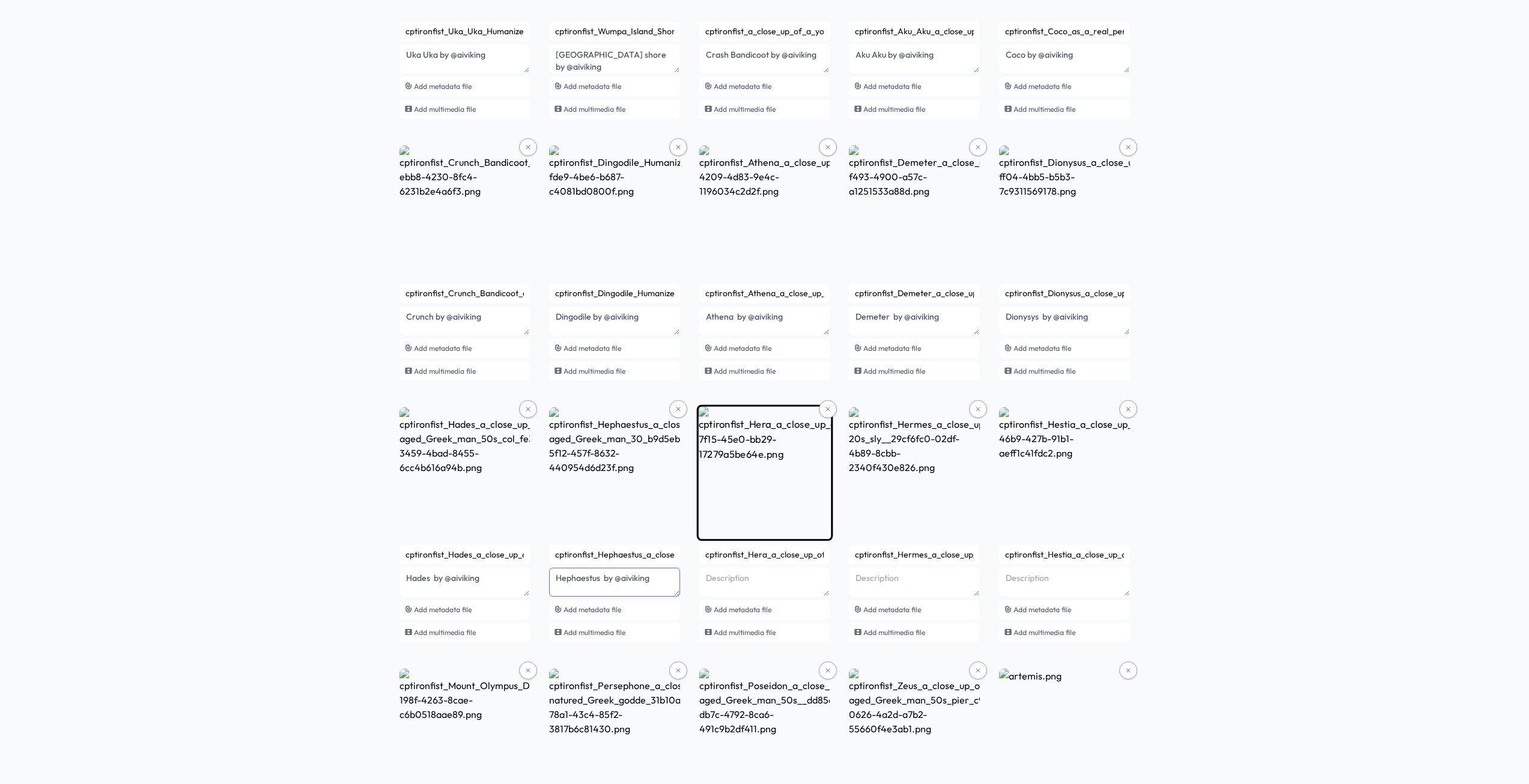
type textarea "Hephaestus by @aiviking"
paste textarea "by @aiviking"
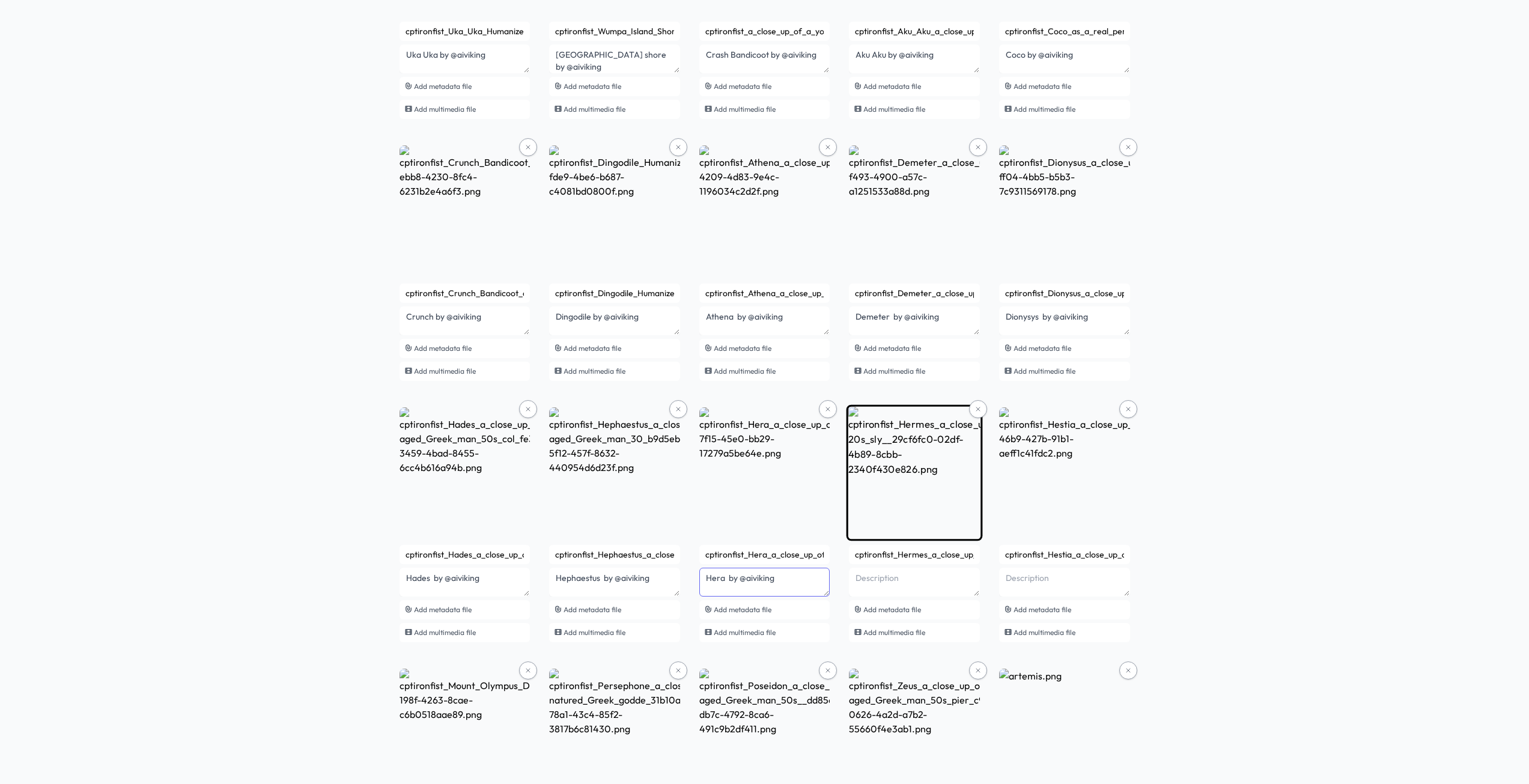
type textarea "Hera by @aiviking"
paste textarea "by @aiviking"
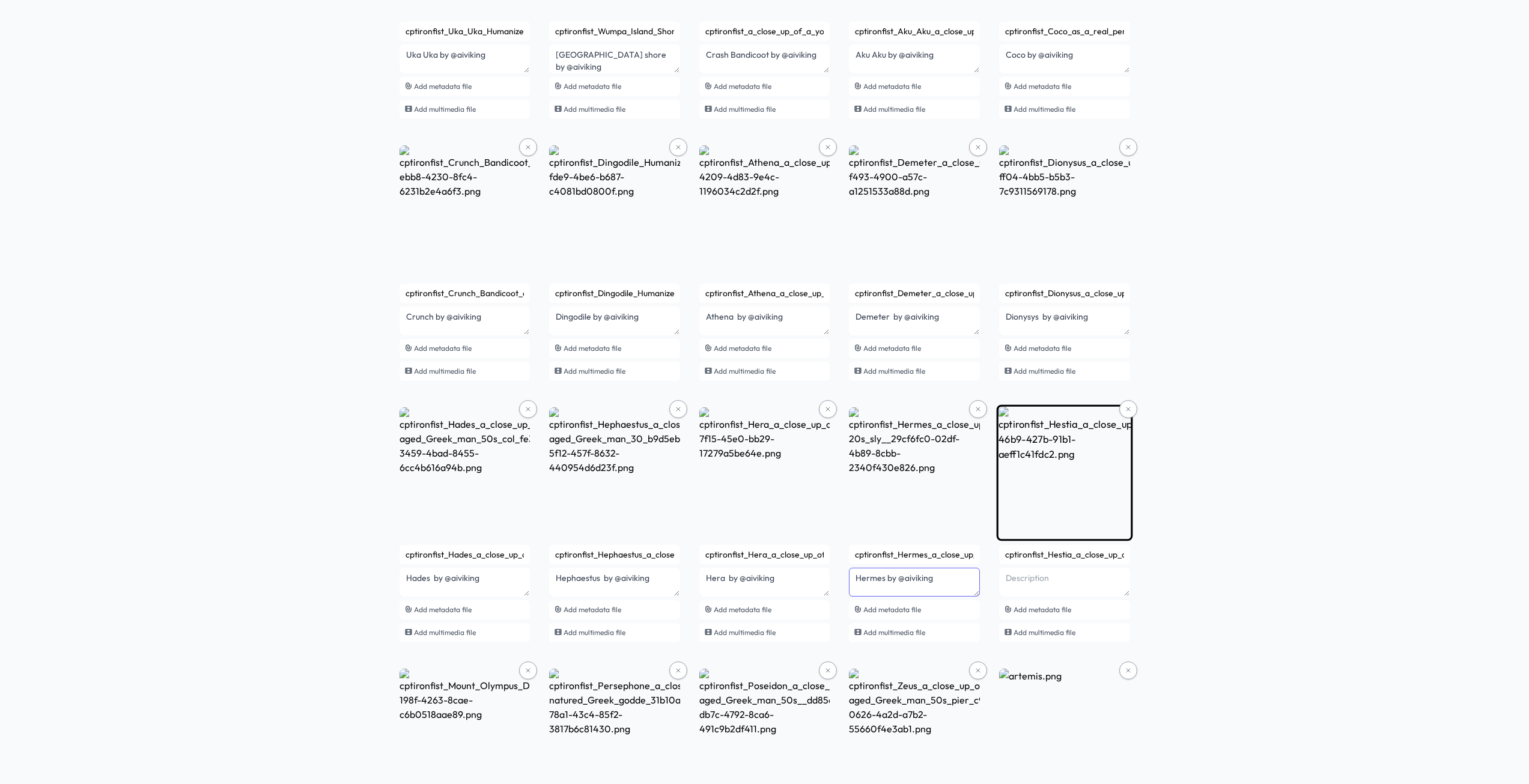
type textarea "Hermes by @aiviking"
paste textarea "by @aiviking"
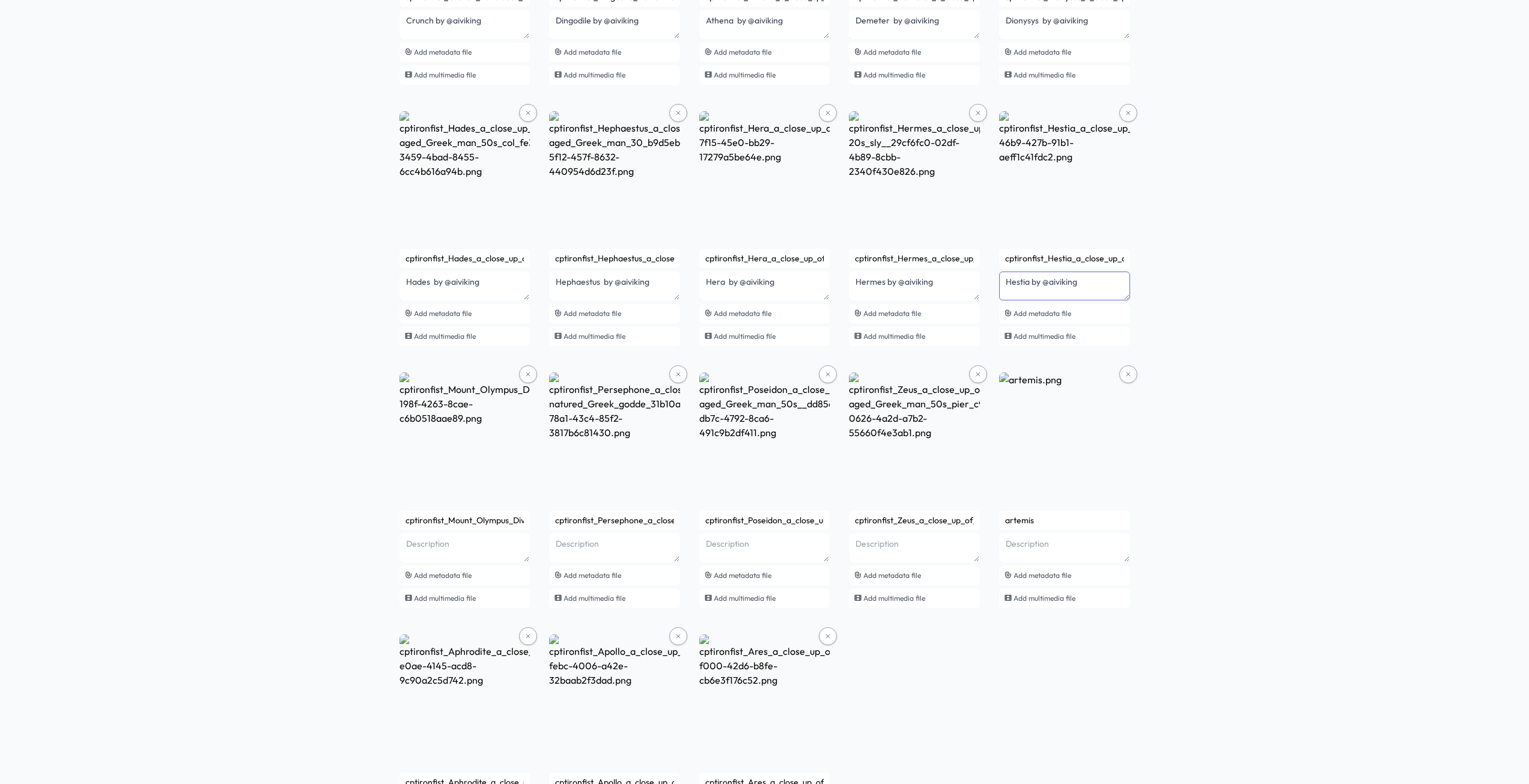
scroll to position [2900, 0]
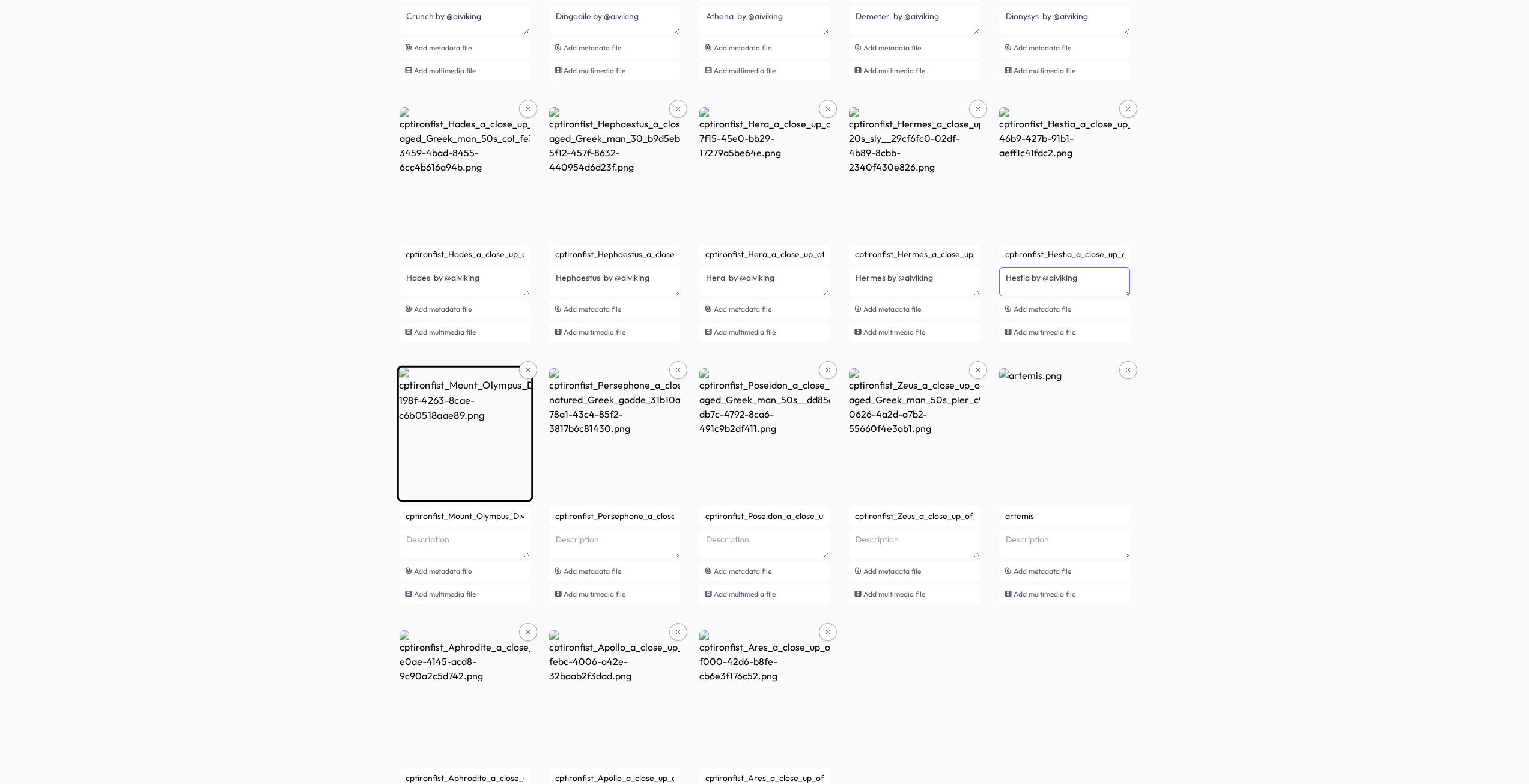
type textarea "Hestia by @aiviking"
paste textarea "by @aiviking"
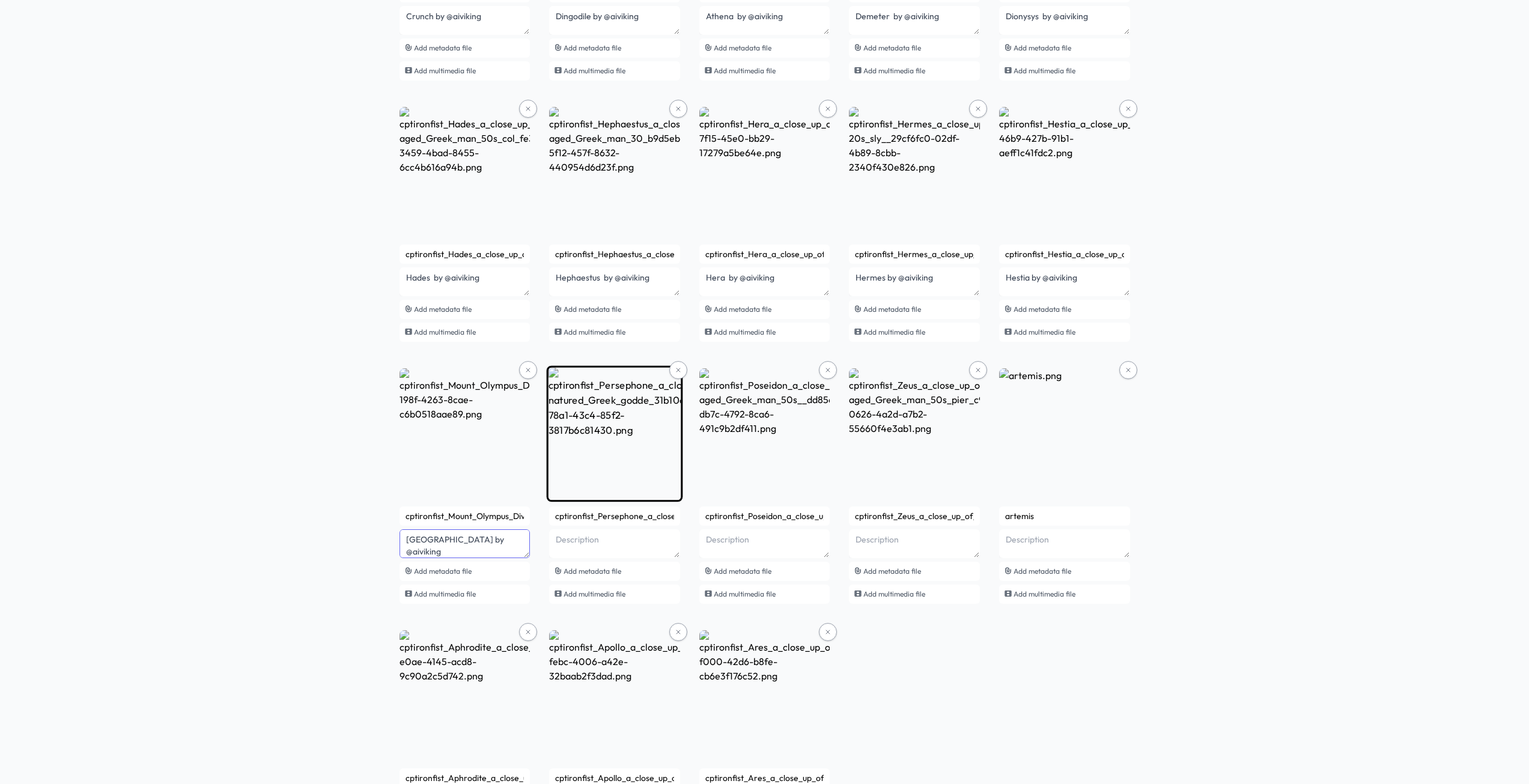
type textarea "[GEOGRAPHIC_DATA] by @aiviking"
paste textarea "by @aiviking"
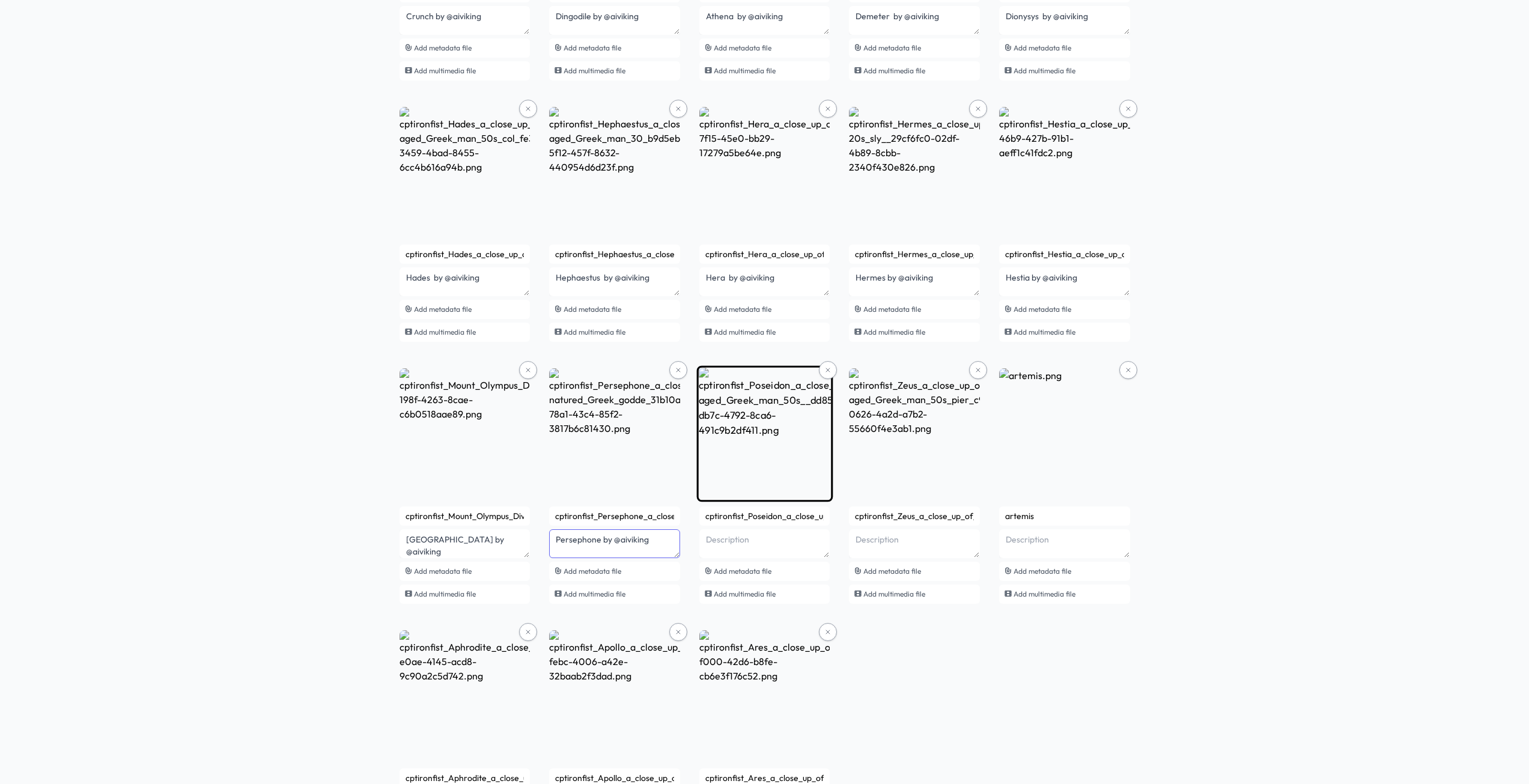
type textarea "Persephone by @aiviking"
paste textarea "by @aiviking"
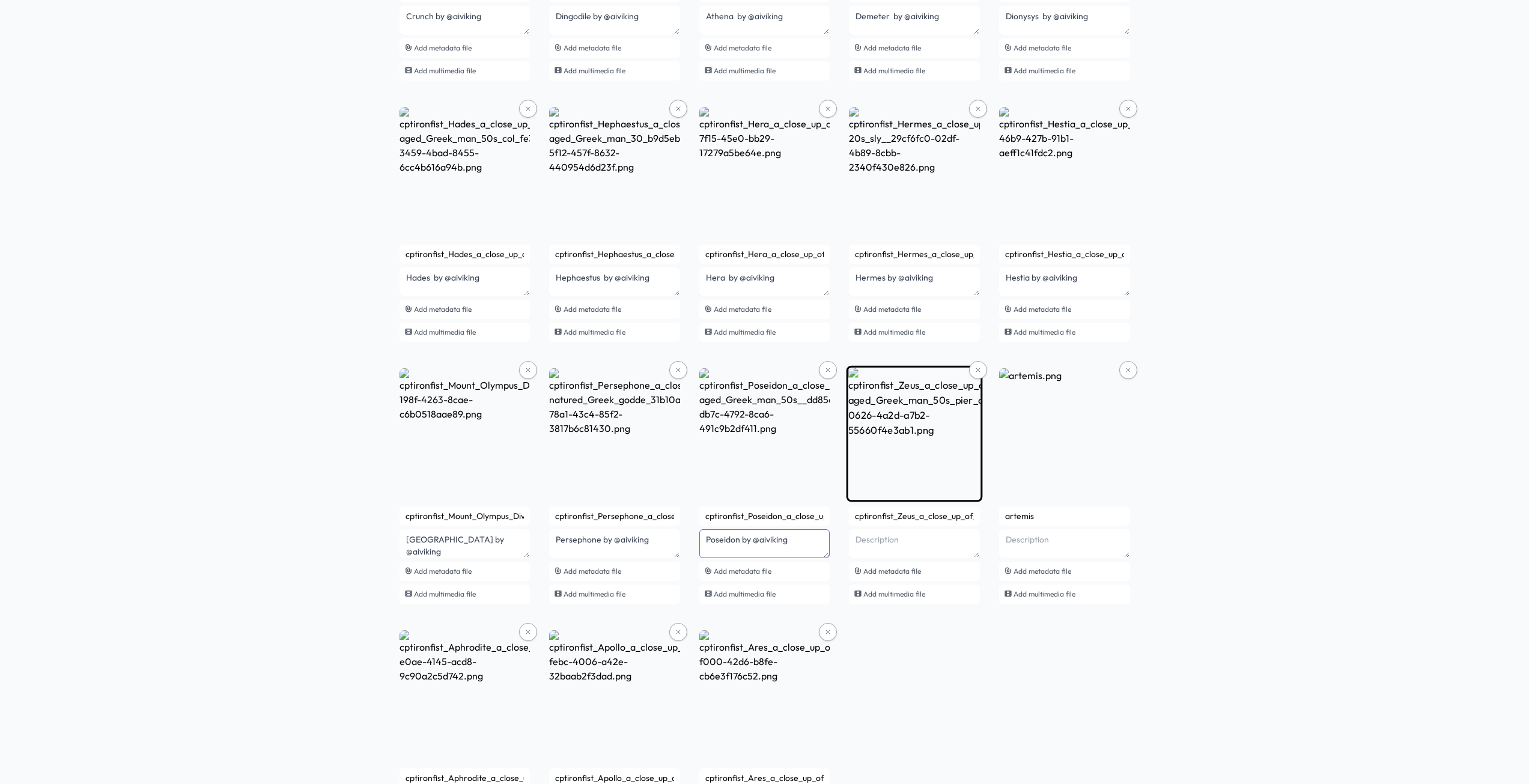
type textarea "Poseidon by @aiviking"
paste textarea "by @aiviking"
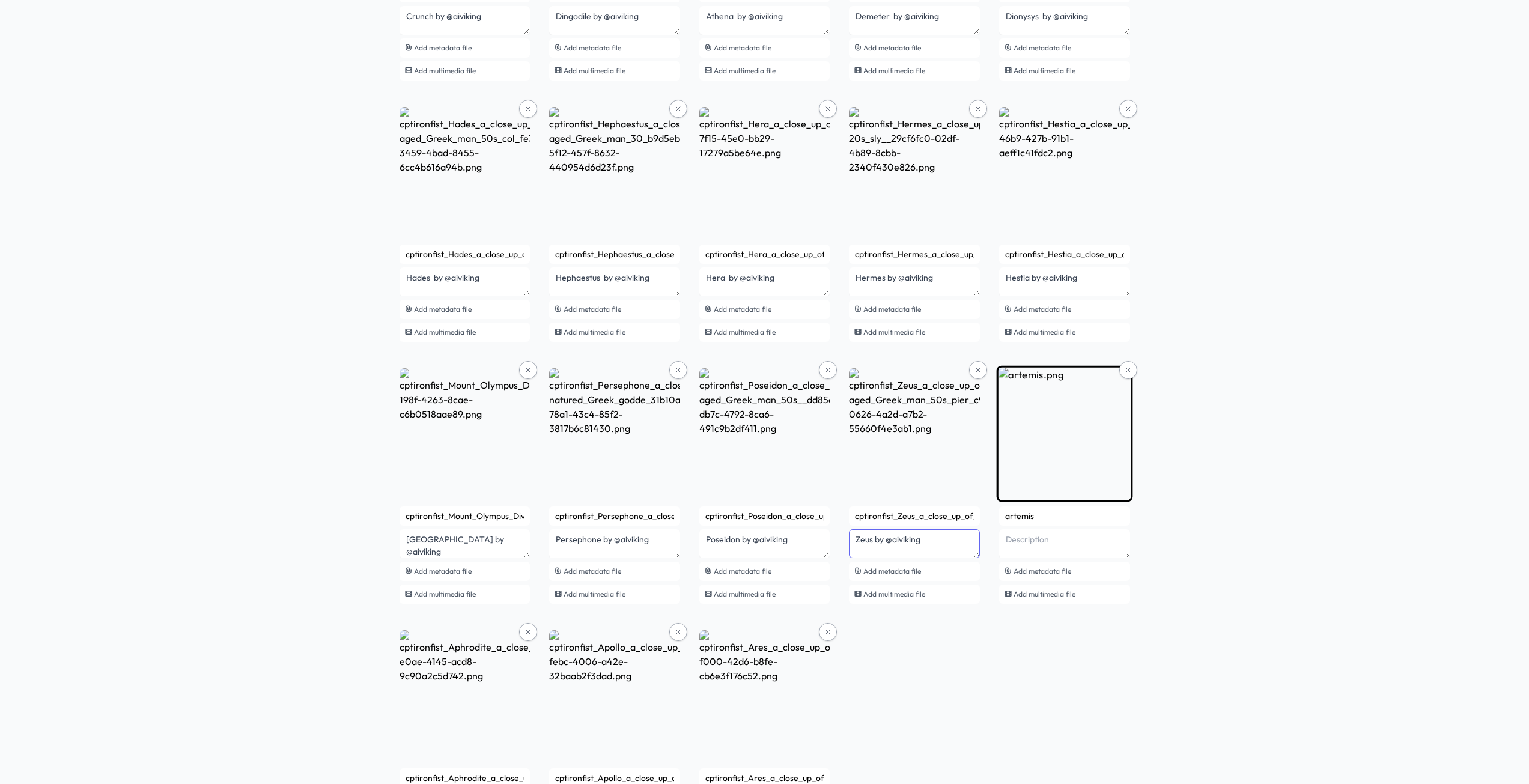
type textarea "Zeus by @aiviking"
paste textarea "by @aiviking"
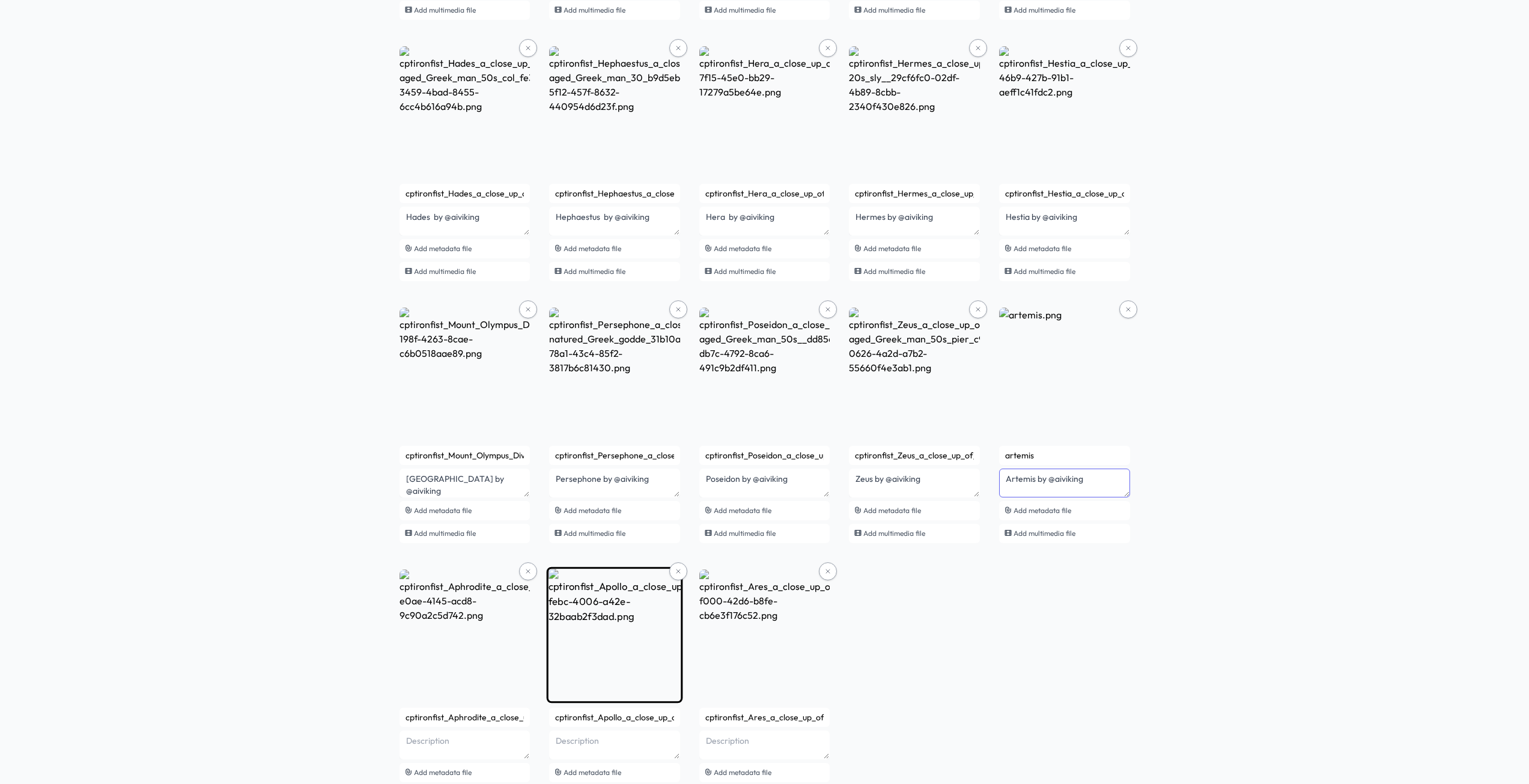
scroll to position [3020, 0]
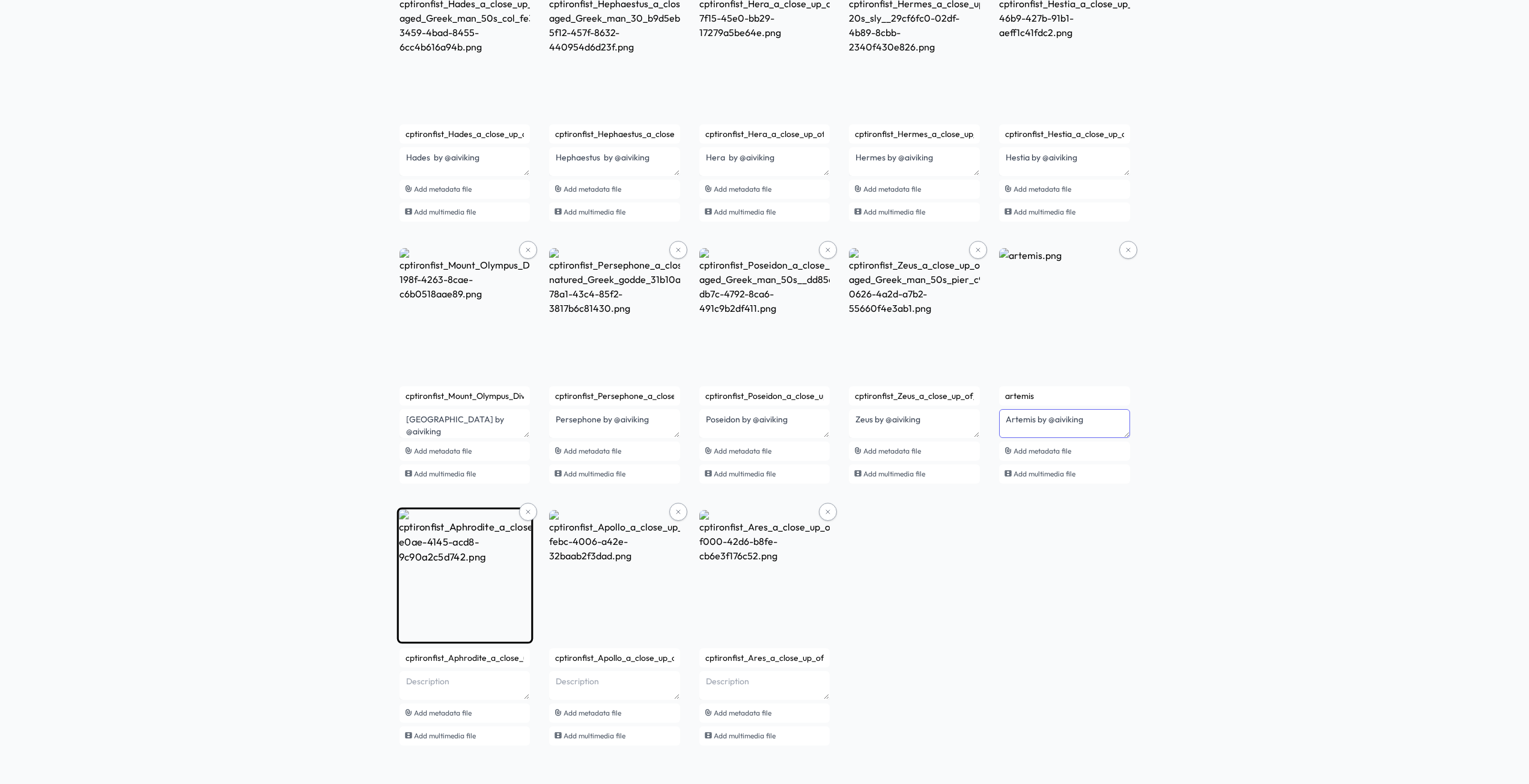
type textarea "Artemis by @aiviking"
paste textarea "by @aiviking"
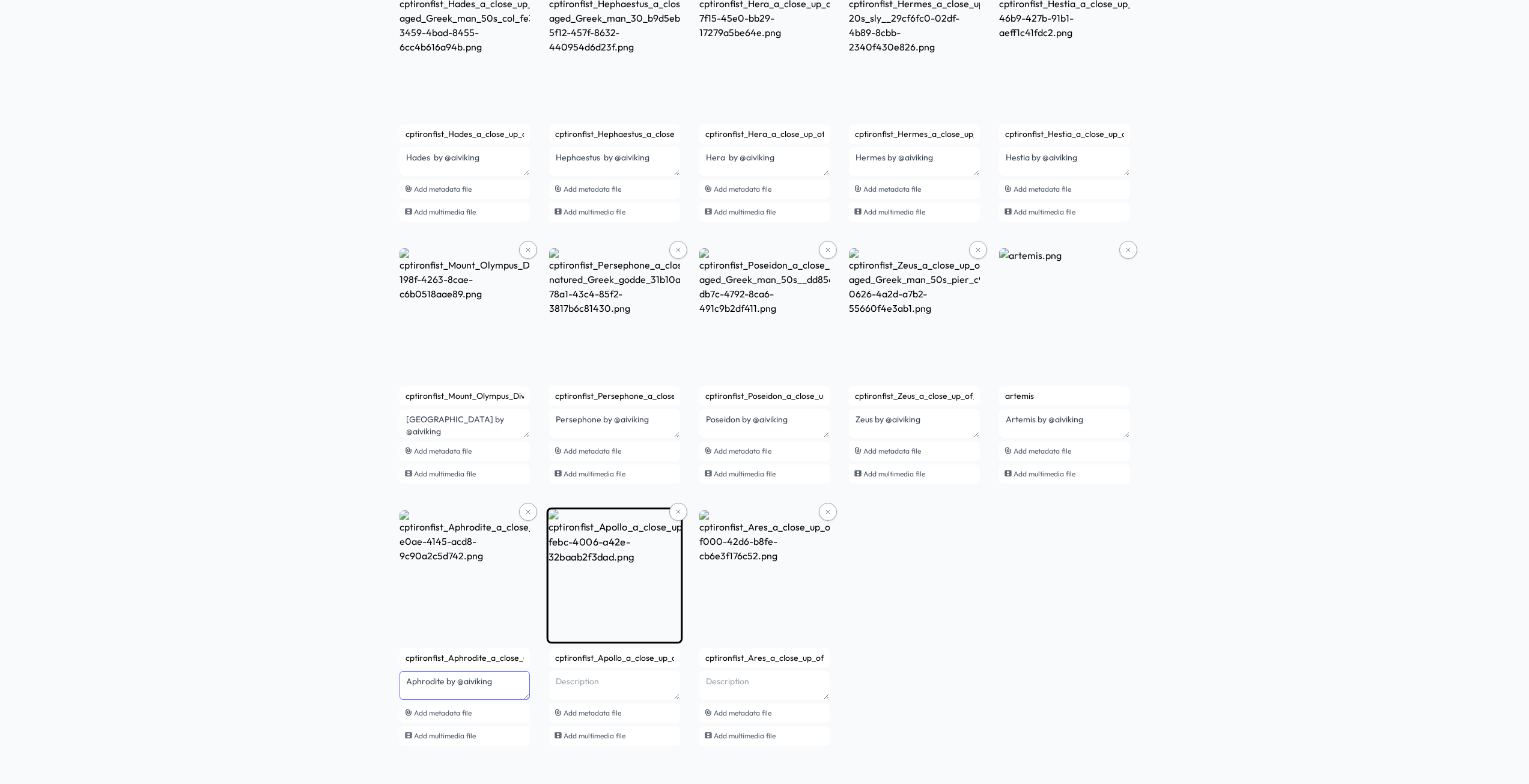
type textarea "Aphrodite by @aiviking"
paste textarea "by @aiviking"
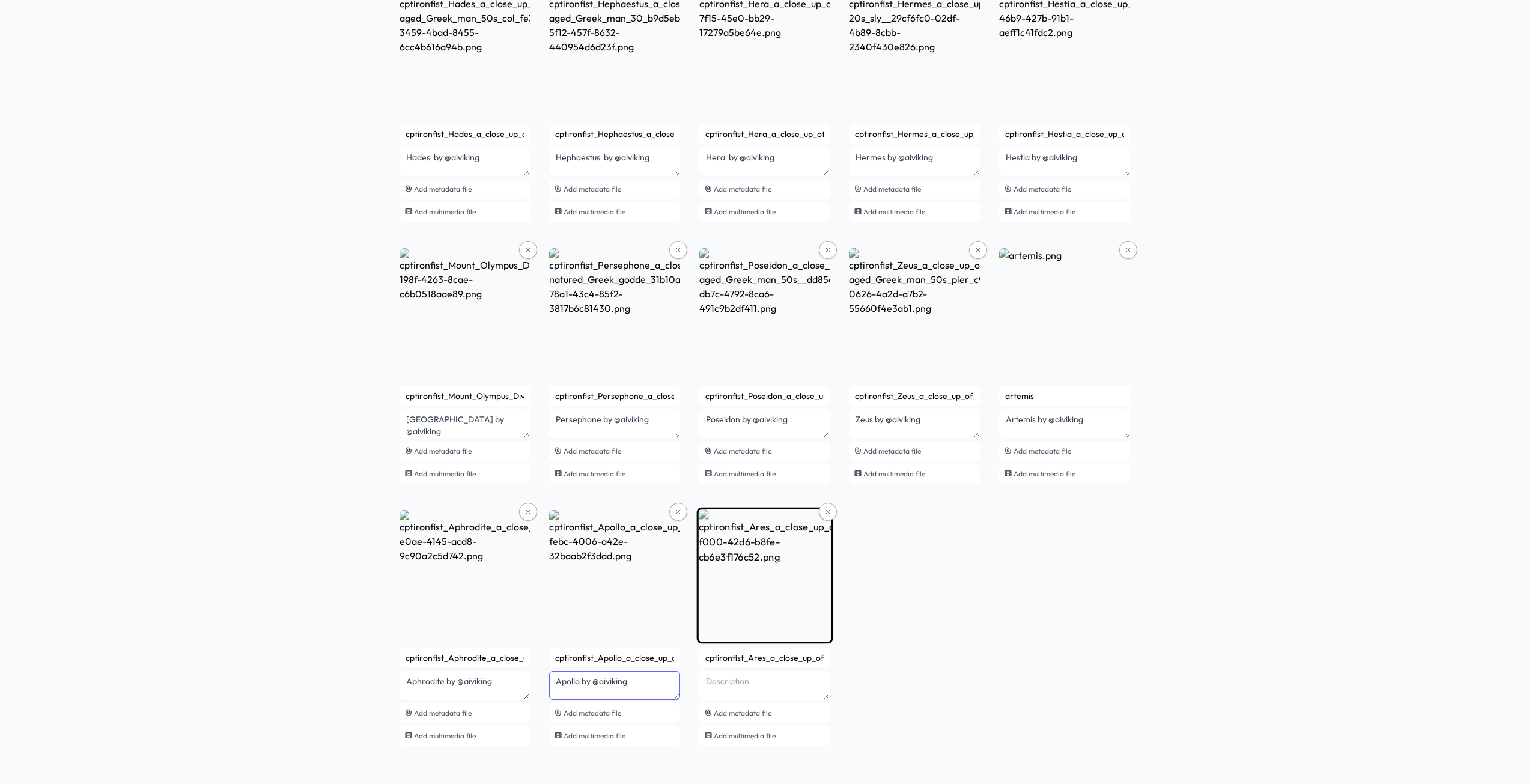
type textarea "Apollo by @aiviking"
paste textarea "by @aiviking"
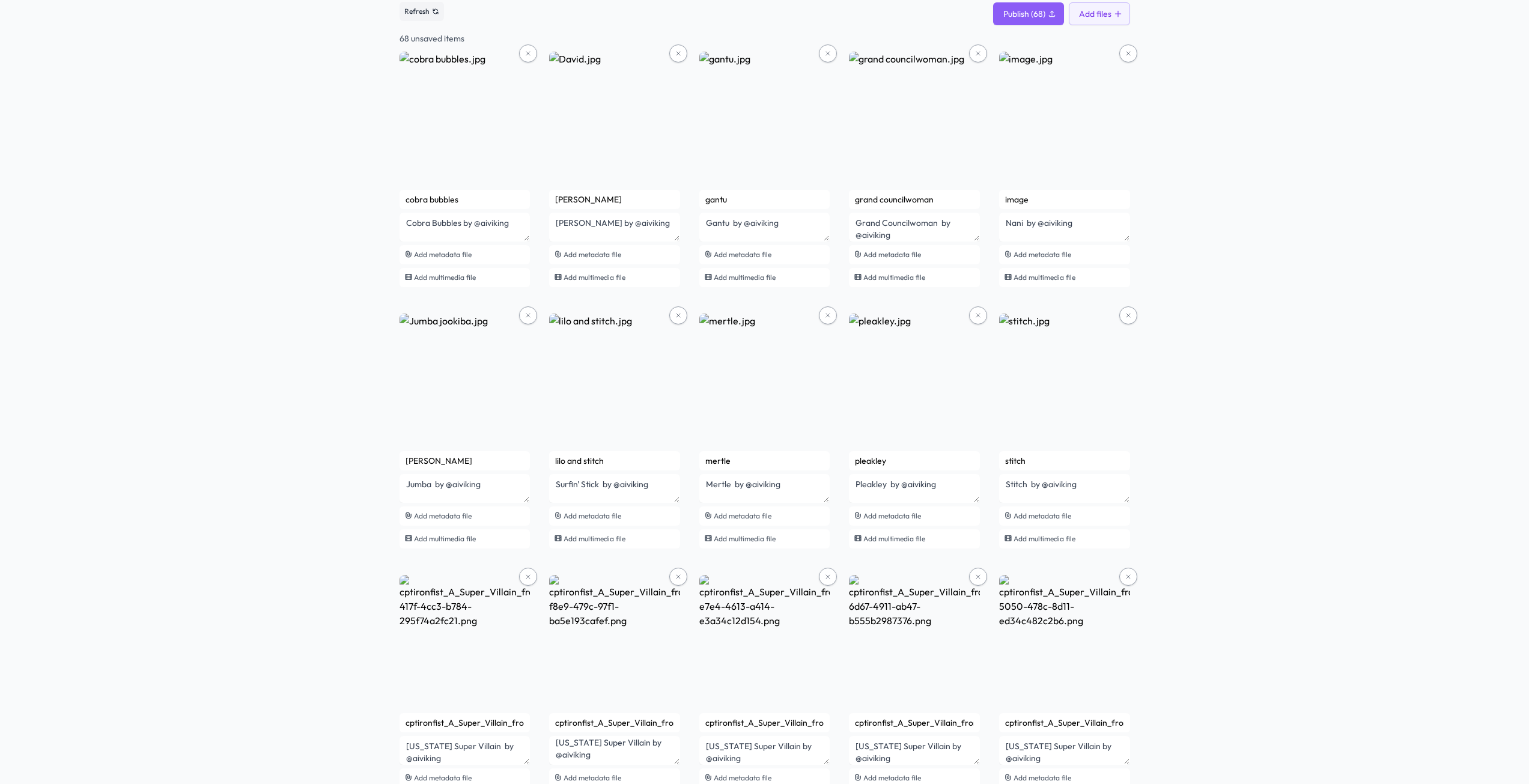
scroll to position [0, 0]
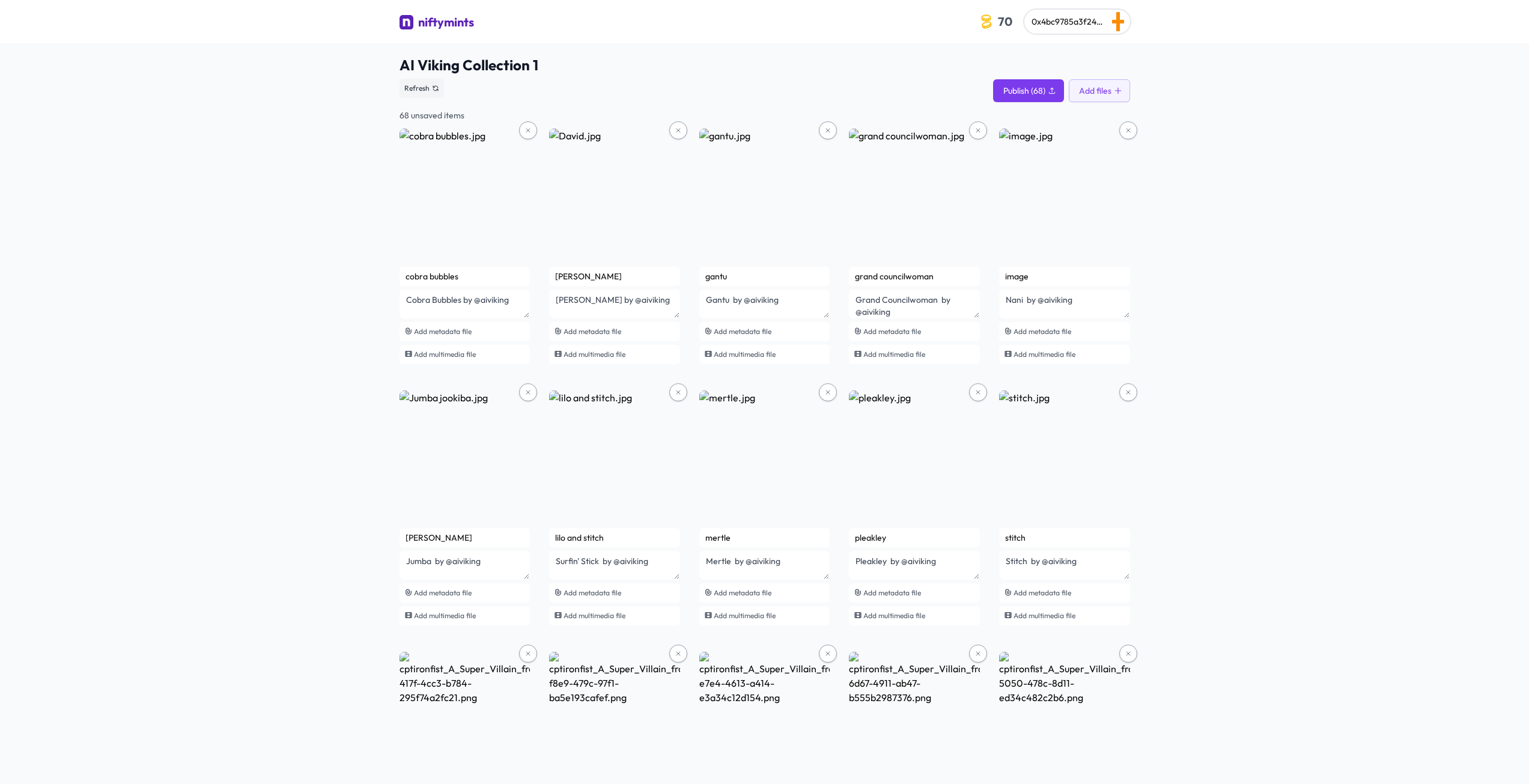
type textarea "Ares by @aiviking"
click at [1026, 85] on span "Publish (68)" at bounding box center [1024, 90] width 42 height 12
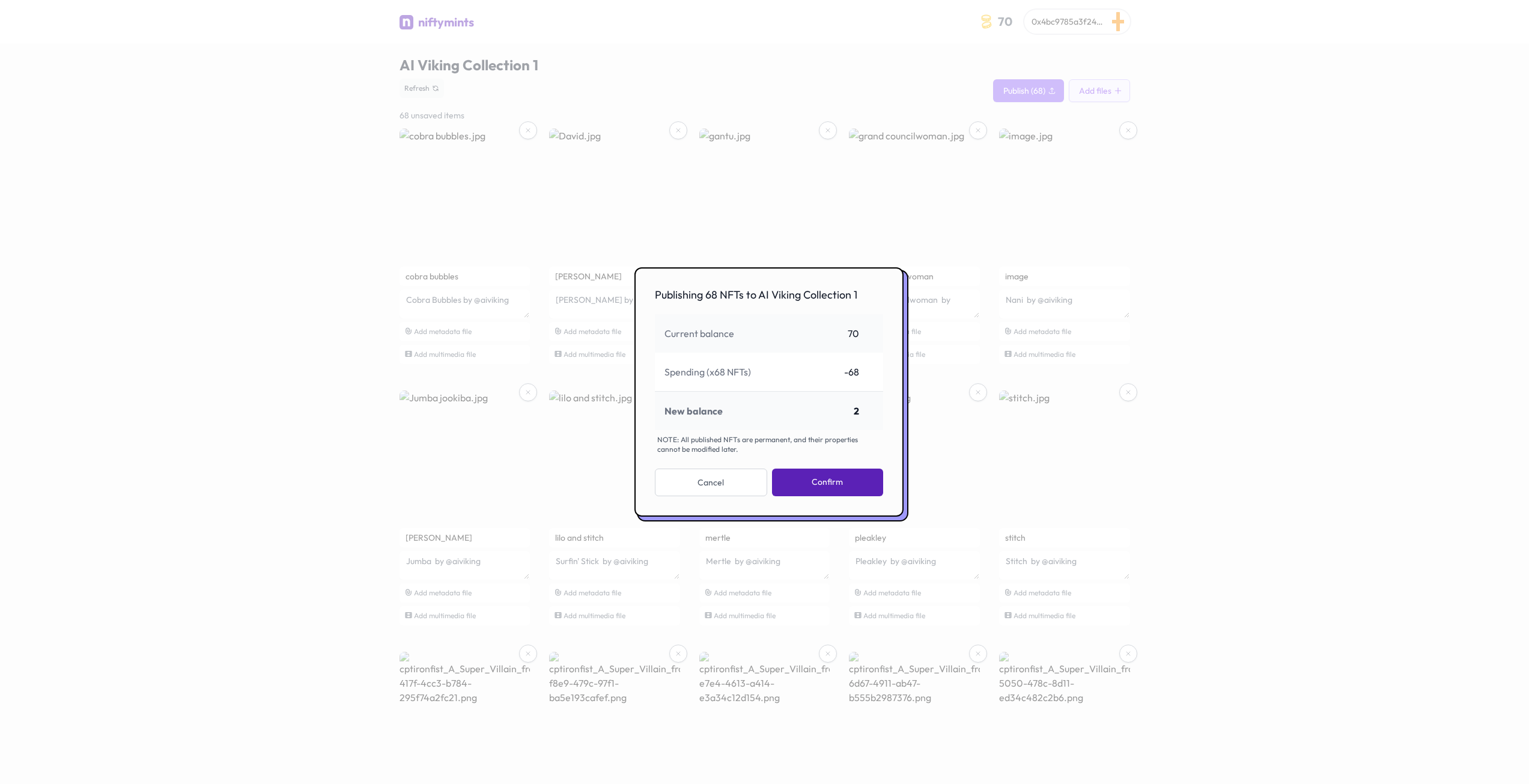
click at [815, 483] on button "Confirm" at bounding box center [827, 482] width 111 height 27
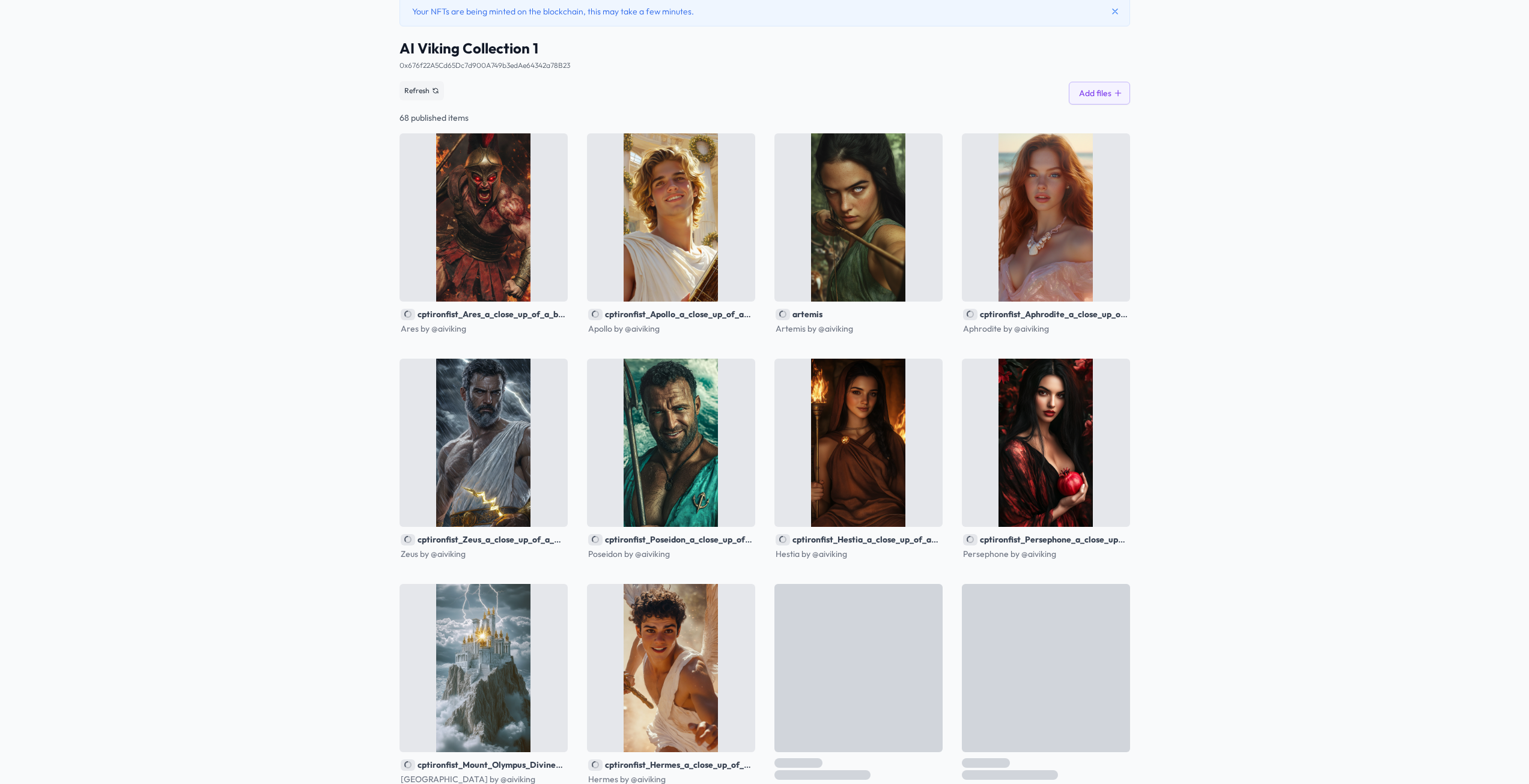
scroll to position [341, 0]
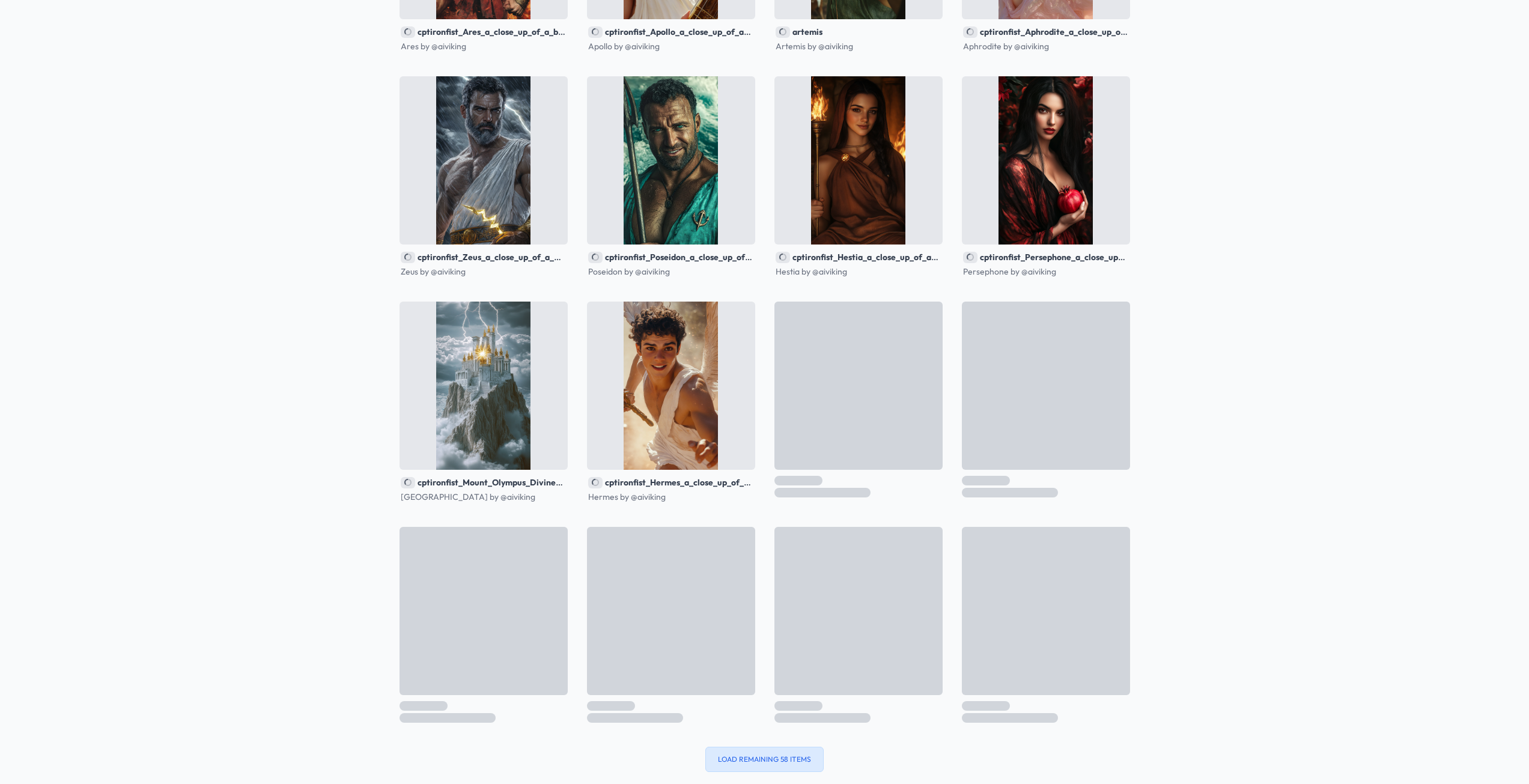
click at [744, 761] on button "Load remaining 58 items" at bounding box center [764, 759] width 118 height 25
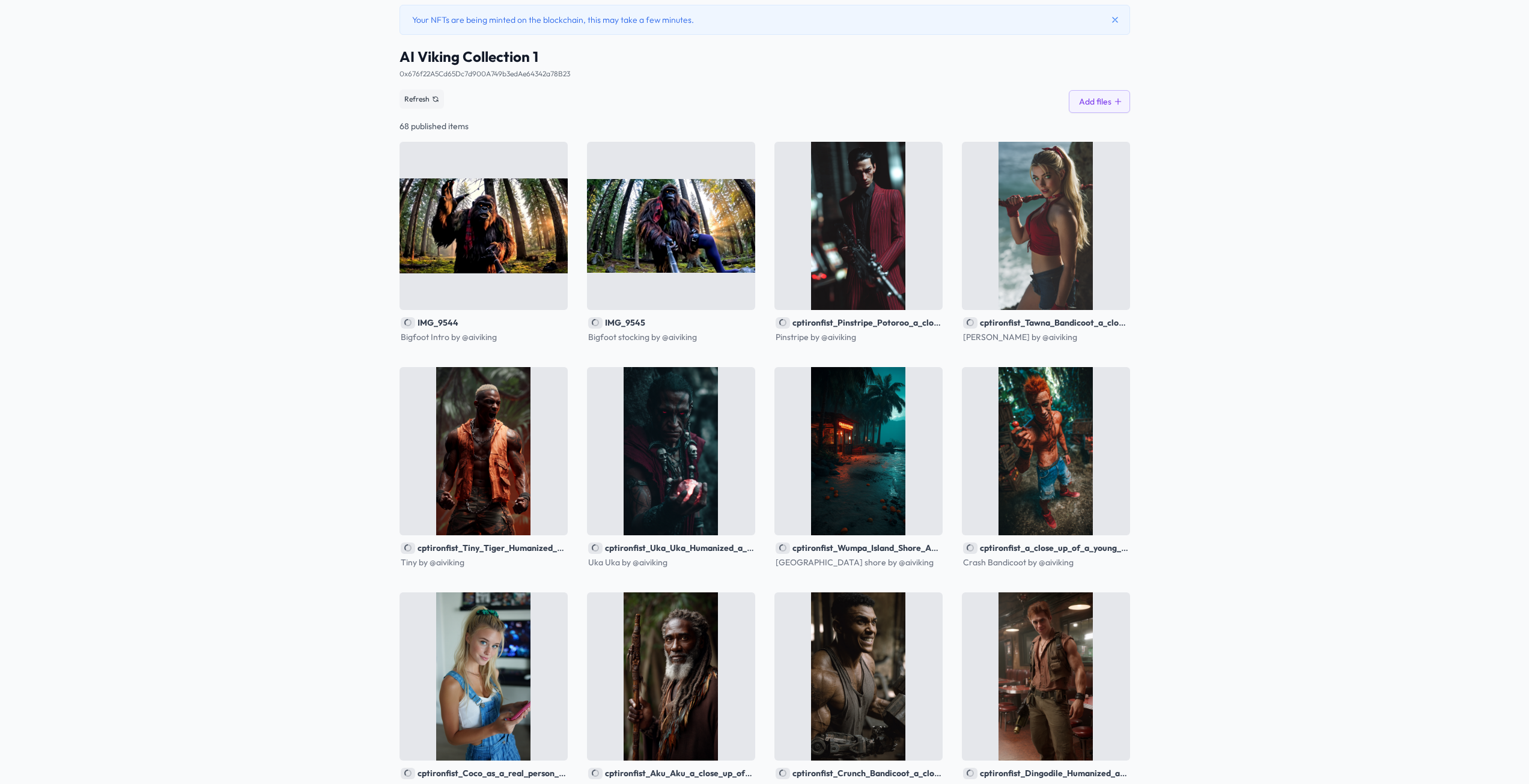
scroll to position [0, 0]
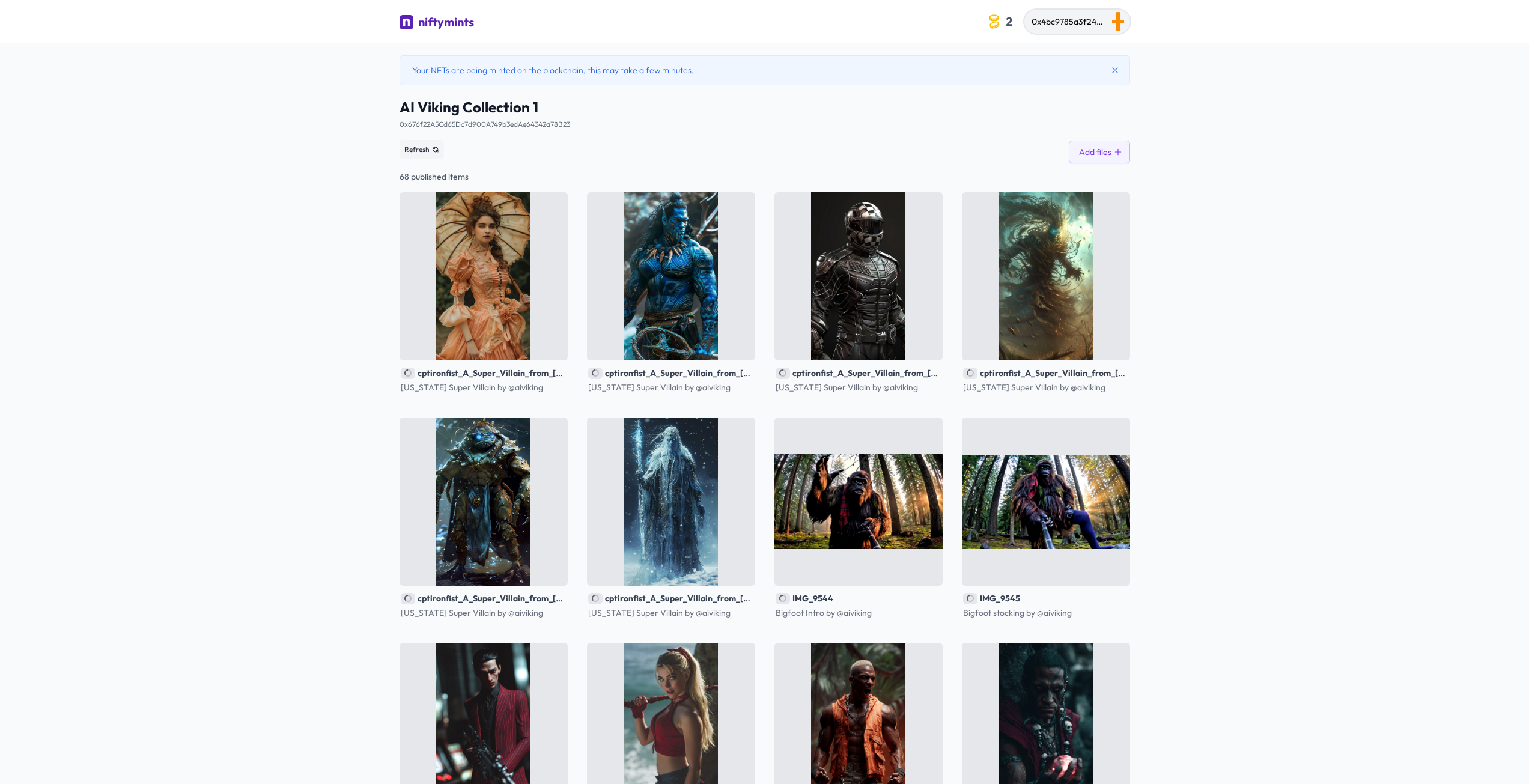
click at [1055, 29] on div "0x4bc9785a3f24ca88a0ef799fa963a08177dd607d" at bounding box center [1067, 23] width 72 height 15
click at [679, 116] on div "0x676f22A5Cd65Dc7d900A749b3edAe64342a78B23 See smart contract" at bounding box center [765, 121] width 731 height 19
click at [545, 122] on link "0x676f22A5Cd65Dc7d900A749b3edAe64342a78B23" at bounding box center [485, 124] width 171 height 9
click at [417, 142] on button "Refresh" at bounding box center [422, 149] width 45 height 19
click at [417, 154] on span "Refresh" at bounding box center [417, 149] width 25 height 10
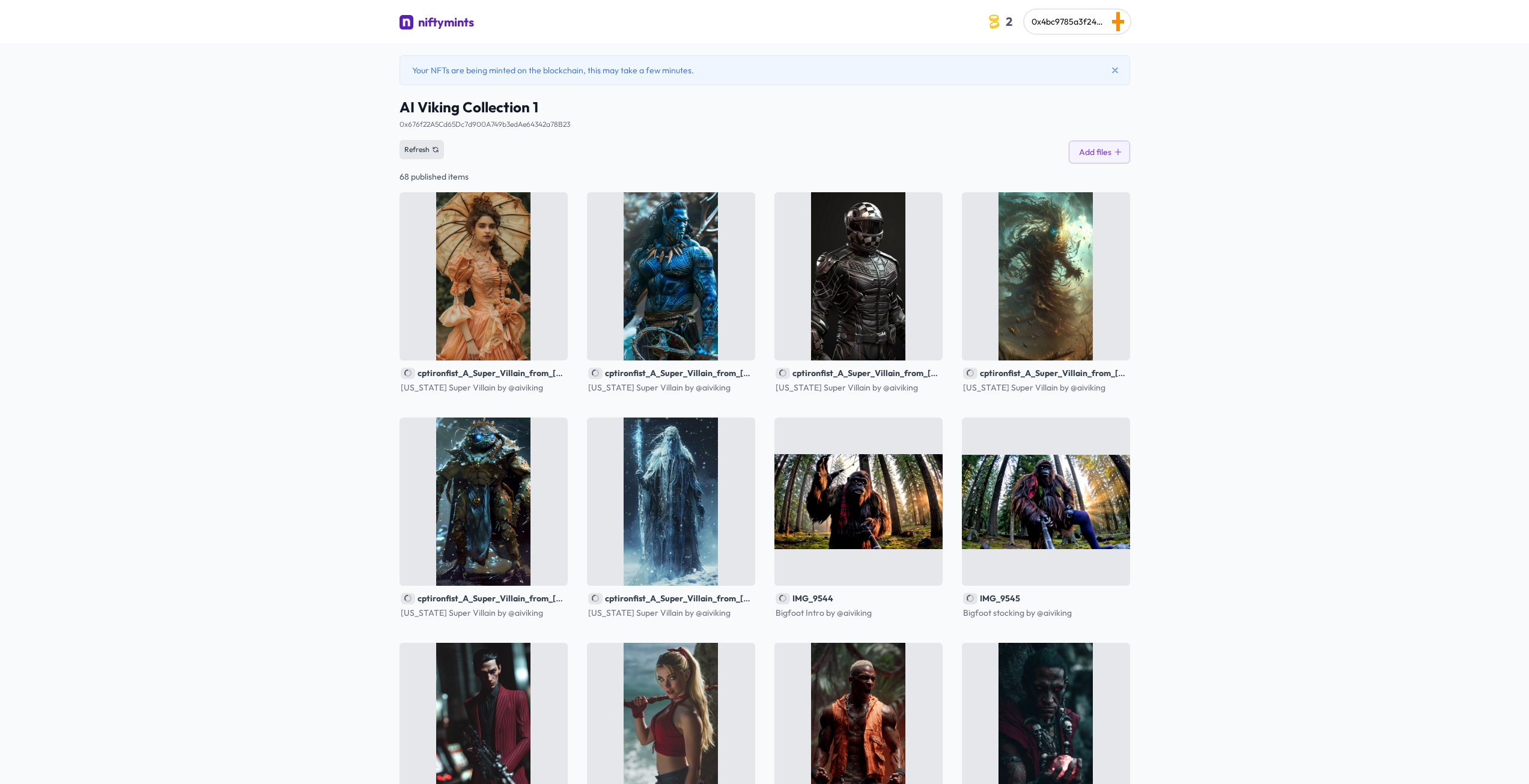
click at [430, 152] on button "Refresh" at bounding box center [422, 149] width 45 height 19
click at [414, 147] on span "Refresh" at bounding box center [417, 149] width 25 height 10
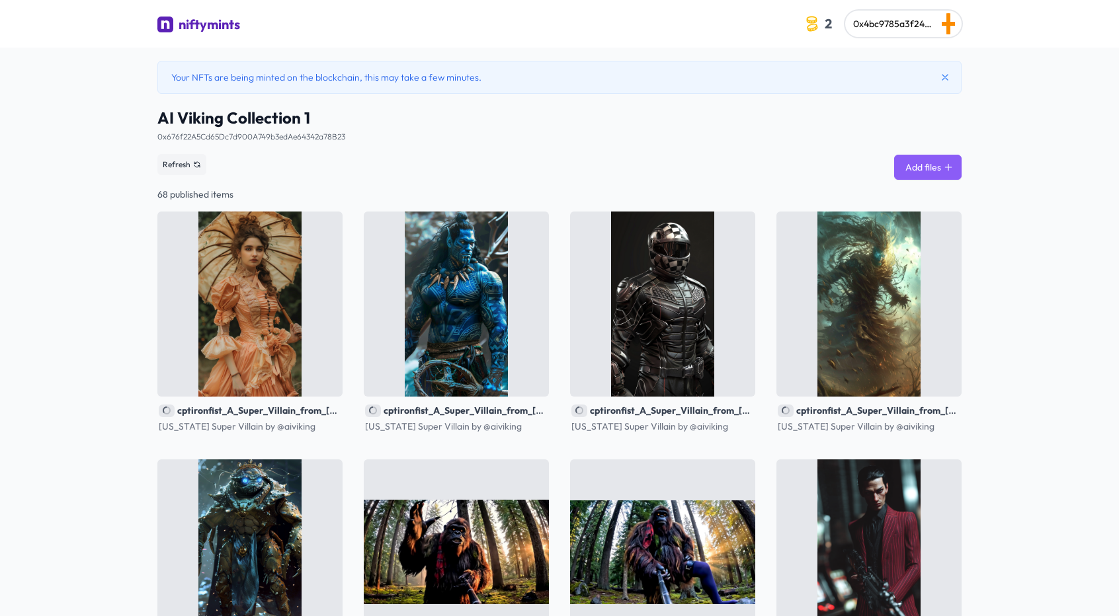
click at [927, 165] on button "Add files" at bounding box center [927, 167] width 67 height 25
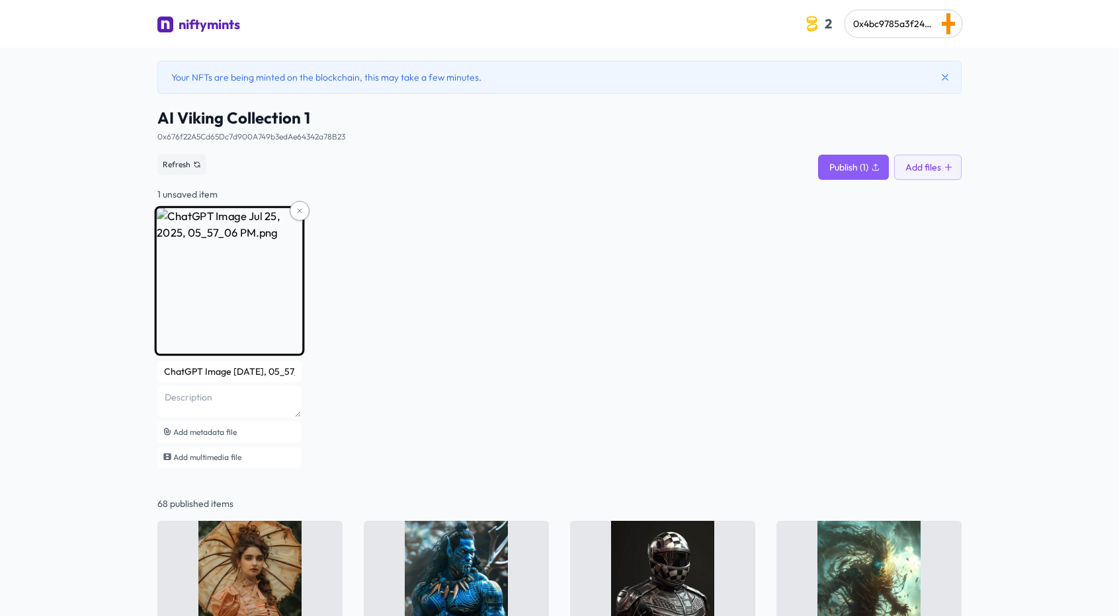
click at [208, 377] on input "ChatGPT Image [DATE], 05_57_06 PM" at bounding box center [229, 371] width 144 height 21
click at [183, 367] on input "ChatGPT Image [DATE], 05_57_06 PM" at bounding box center [229, 371] width 144 height 21
type input "Georia"
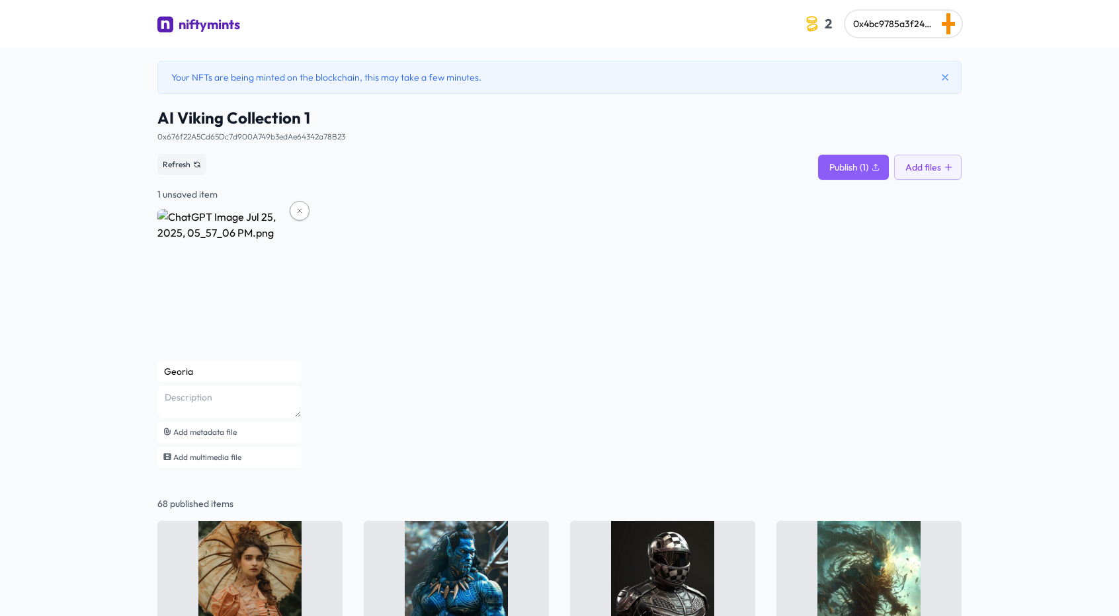
click at [304, 206] on button at bounding box center [300, 211] width 20 height 20
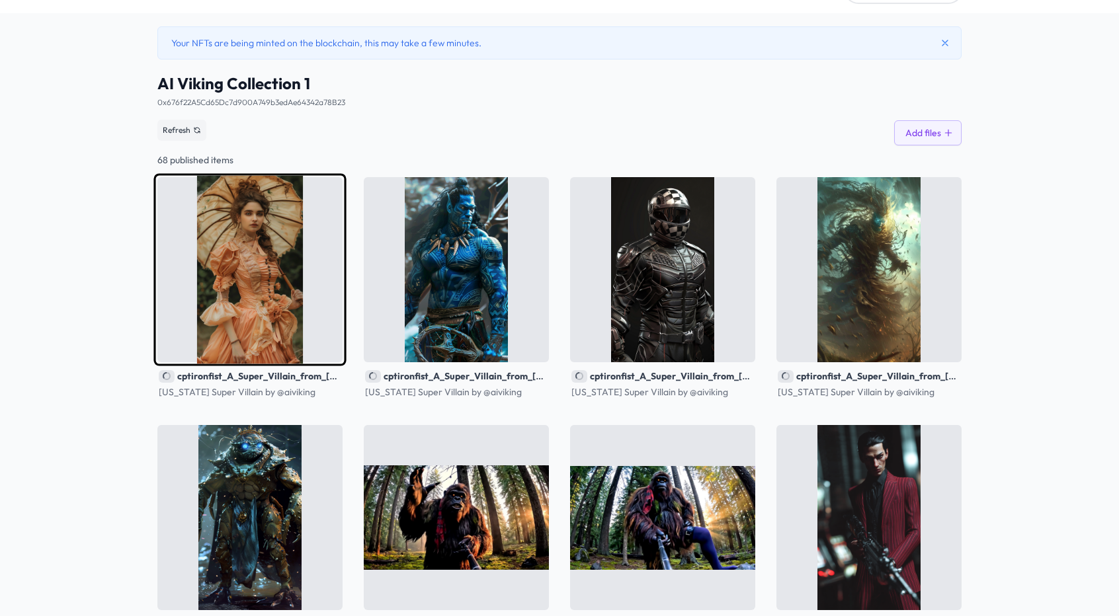
scroll to position [132, 0]
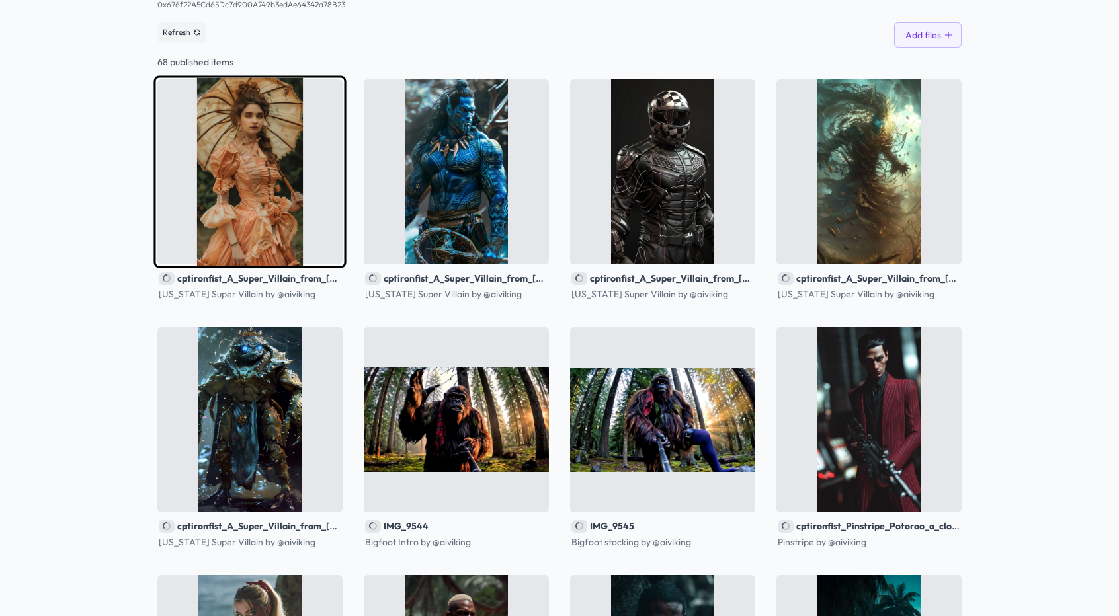
click at [291, 274] on span "cptironfist_A_Super_Villain_from_[US_STATE]_A_villain_with_a_charm_bea6e9c1-780…" at bounding box center [419, 277] width 484 height 13
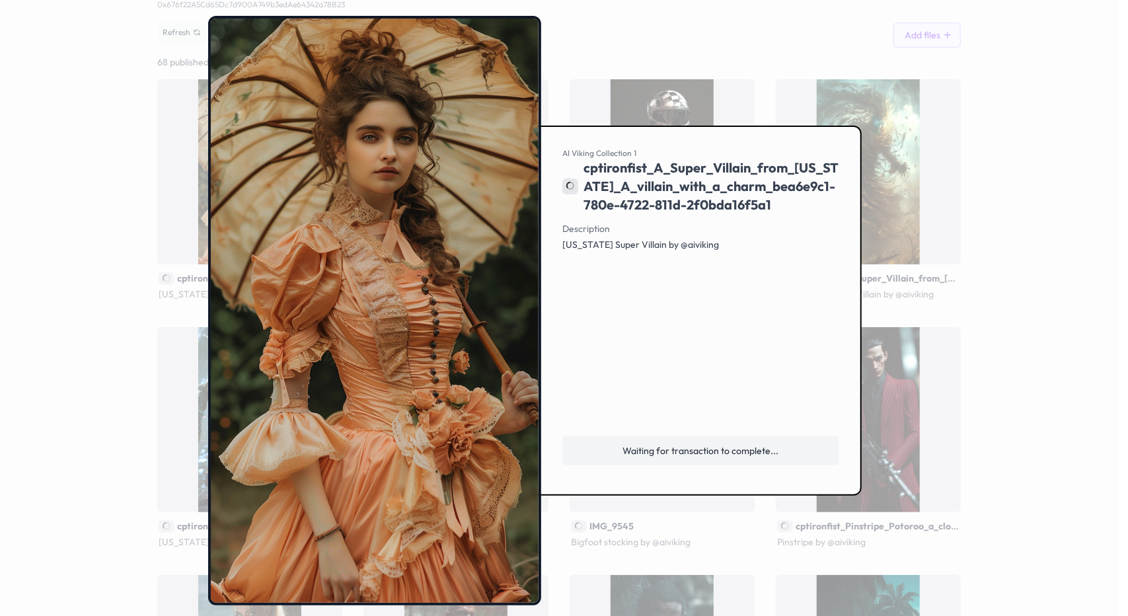
drag, startPoint x: 997, startPoint y: 261, endPoint x: 985, endPoint y: 255, distance: 13.3
click at [998, 260] on div at bounding box center [564, 308] width 1128 height 616
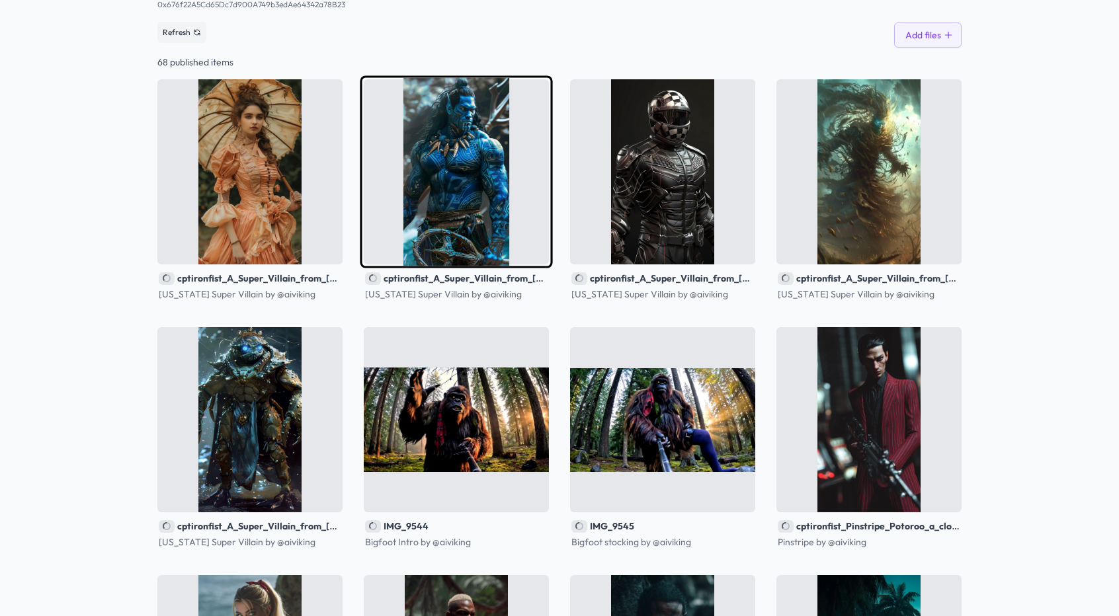
click at [399, 156] on img at bounding box center [456, 171] width 192 height 192
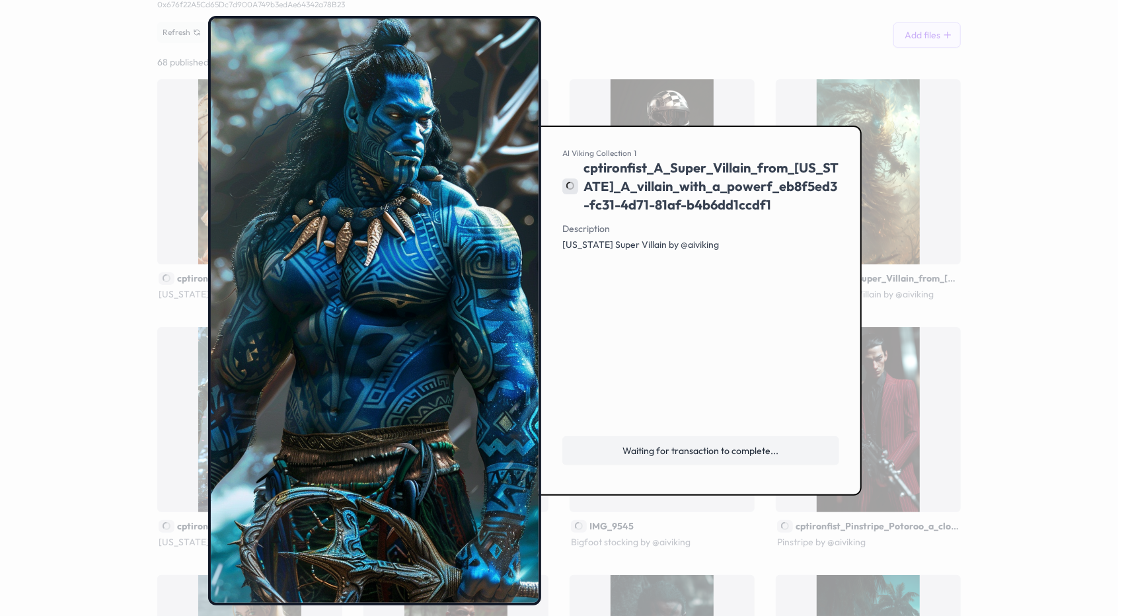
drag, startPoint x: 1016, startPoint y: 196, endPoint x: 1004, endPoint y: 194, distance: 12.0
click at [1015, 196] on div at bounding box center [564, 308] width 1128 height 616
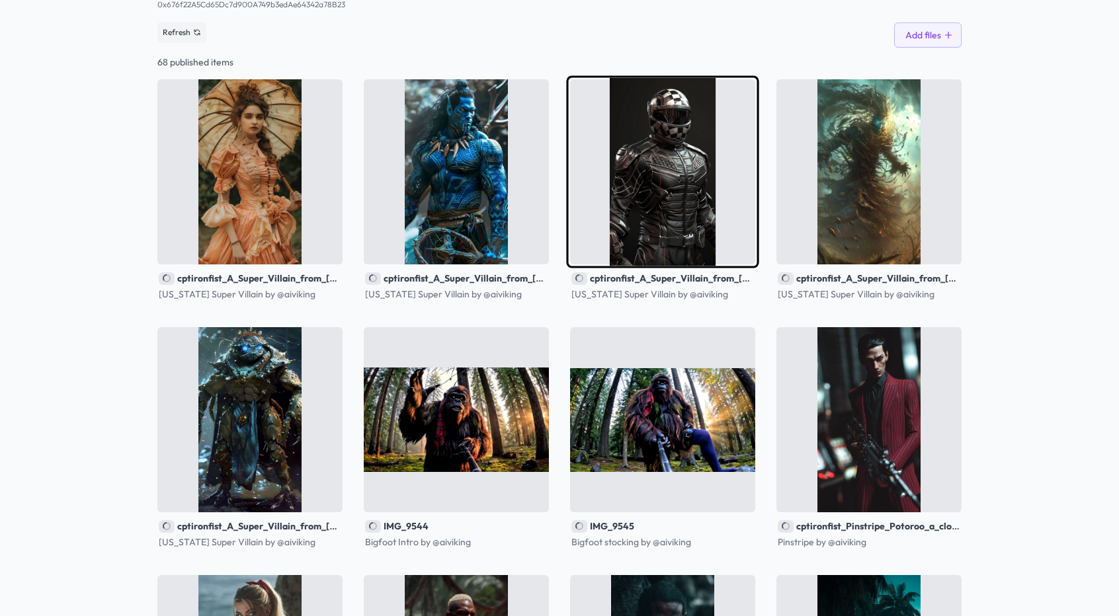
click at [604, 169] on img at bounding box center [662, 171] width 192 height 192
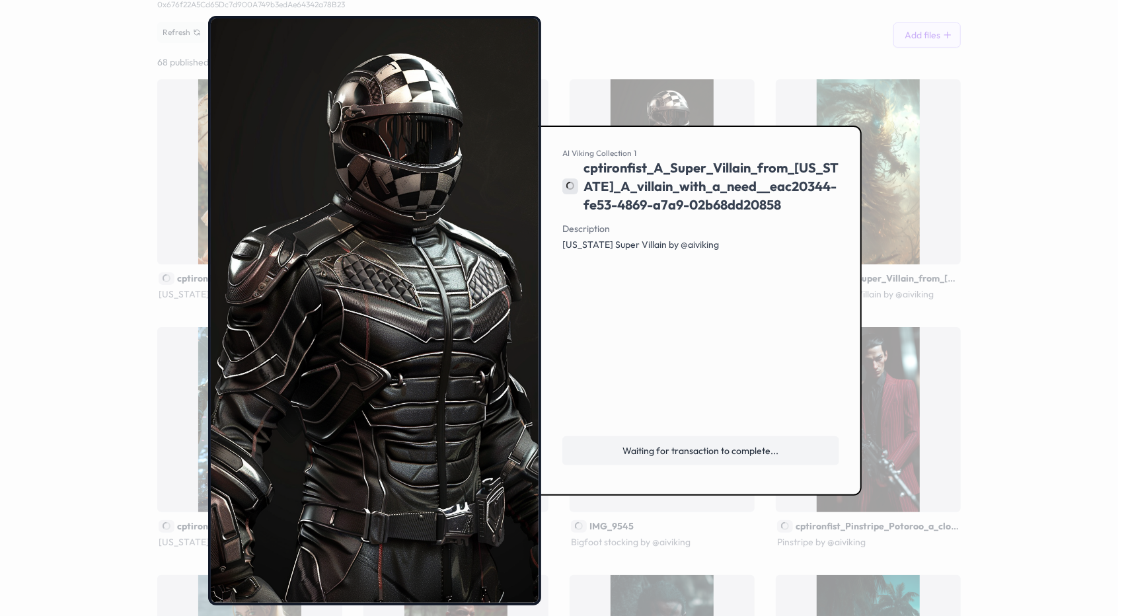
click at [973, 175] on div at bounding box center [564, 308] width 1128 height 616
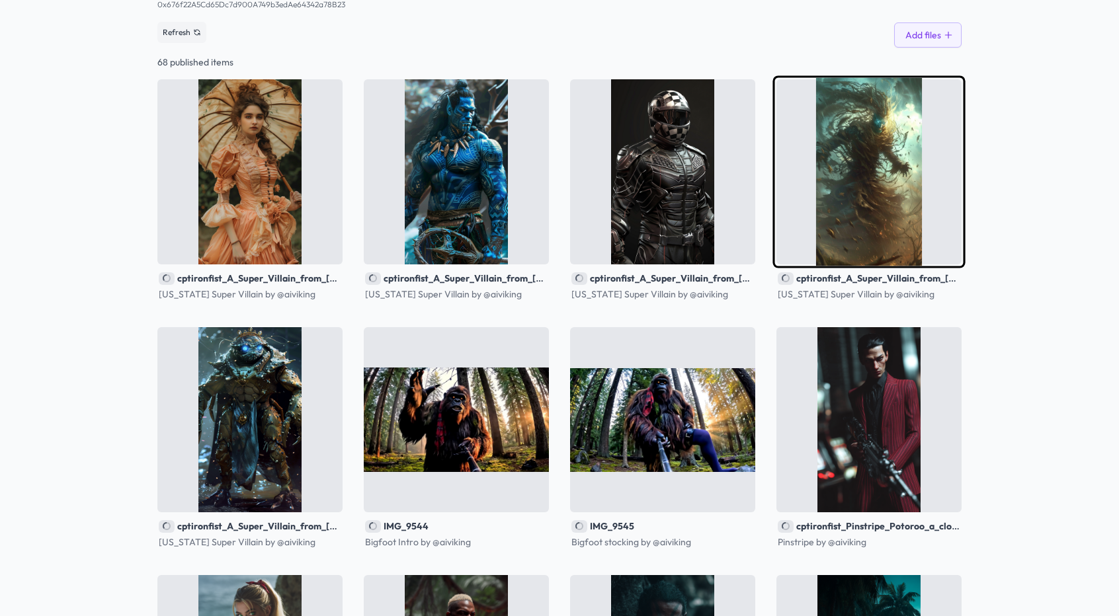
click at [780, 151] on img at bounding box center [868, 171] width 192 height 192
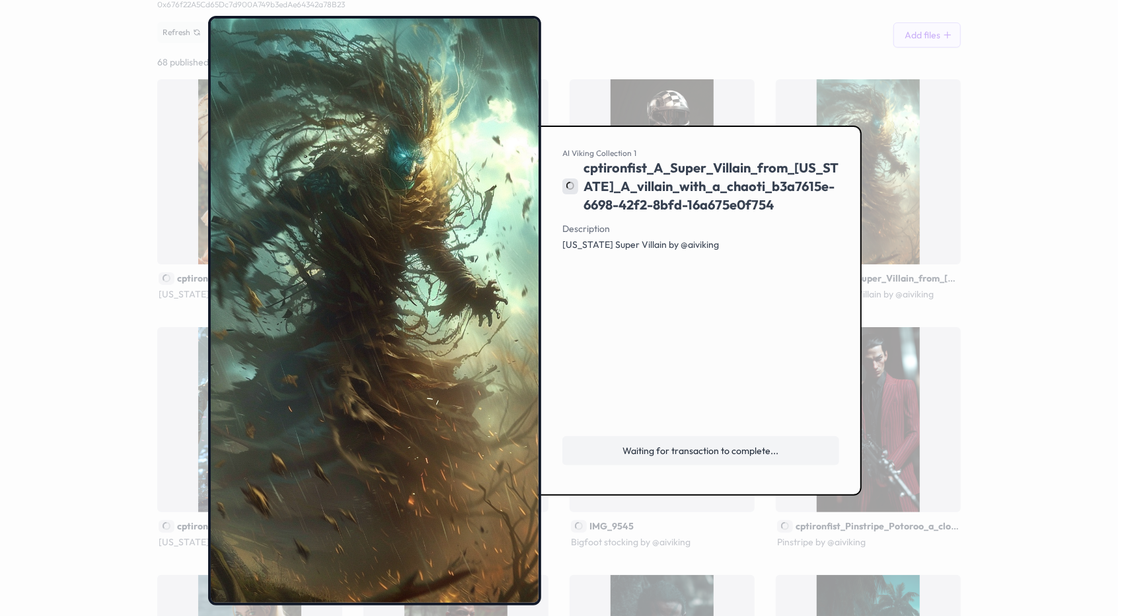
click at [1015, 180] on div at bounding box center [564, 308] width 1128 height 616
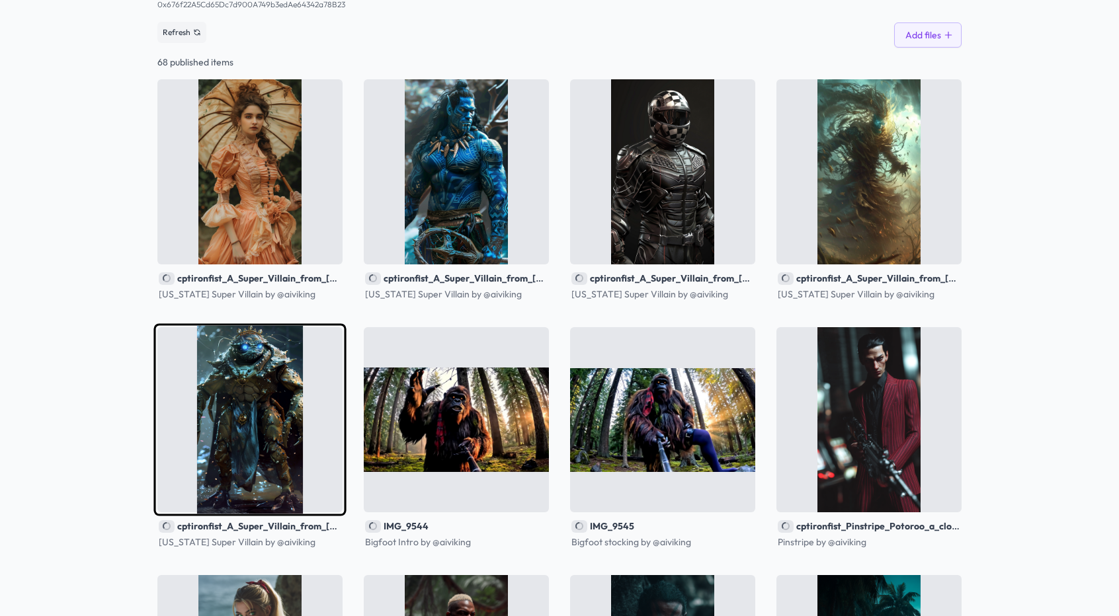
click at [226, 387] on img at bounding box center [249, 419] width 192 height 192
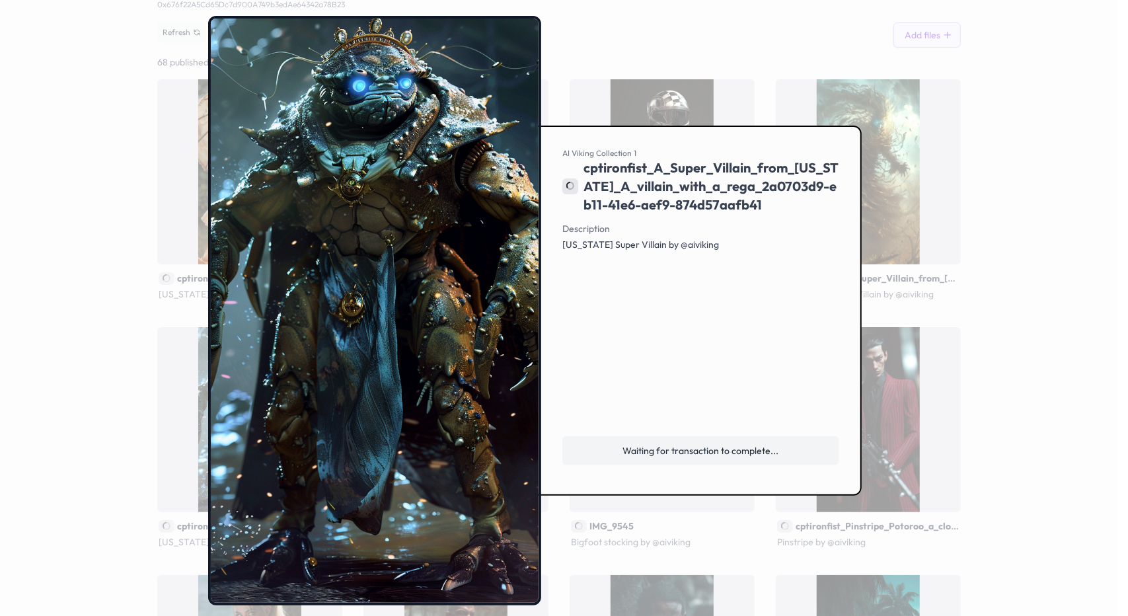
click at [984, 252] on div at bounding box center [564, 308] width 1128 height 616
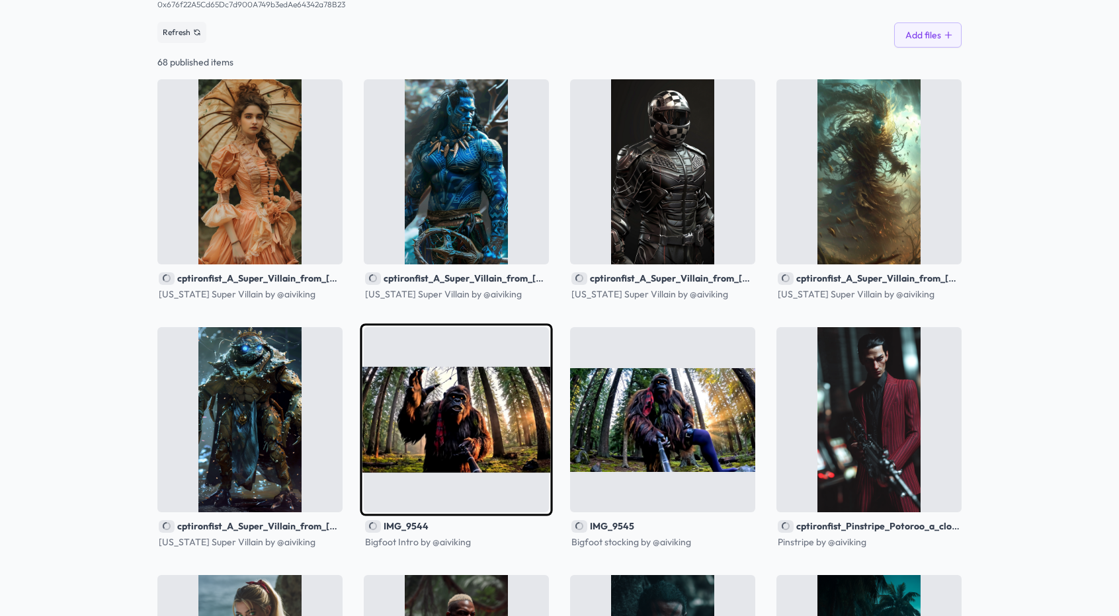
click at [413, 404] on img at bounding box center [456, 419] width 192 height 192
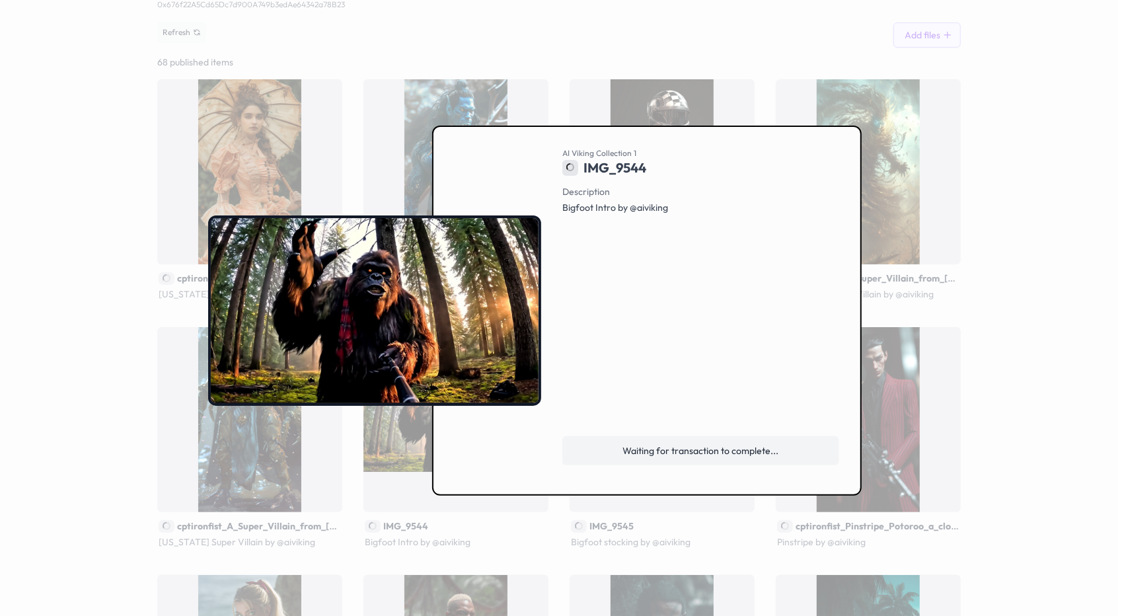
click at [979, 252] on div at bounding box center [564, 308] width 1128 height 616
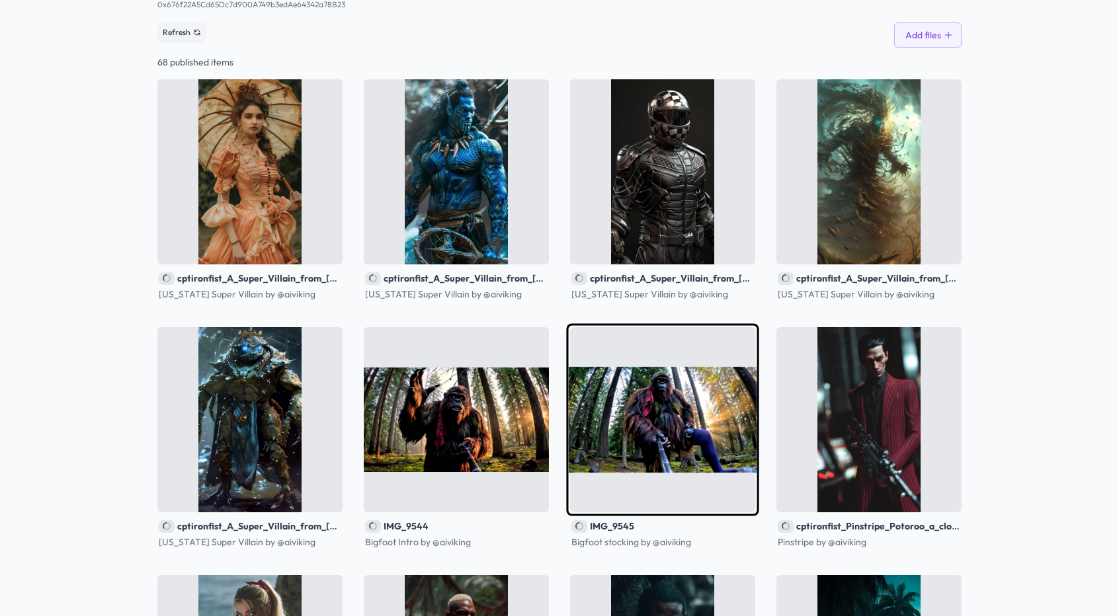
click at [644, 411] on img at bounding box center [662, 419] width 192 height 192
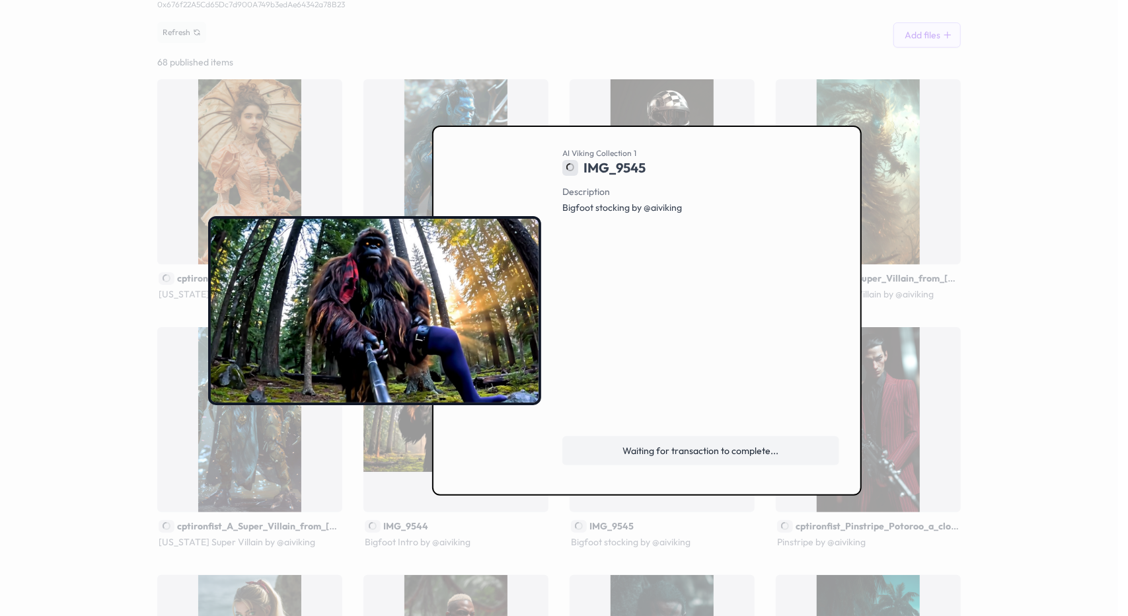
click at [1063, 235] on div at bounding box center [564, 308] width 1128 height 616
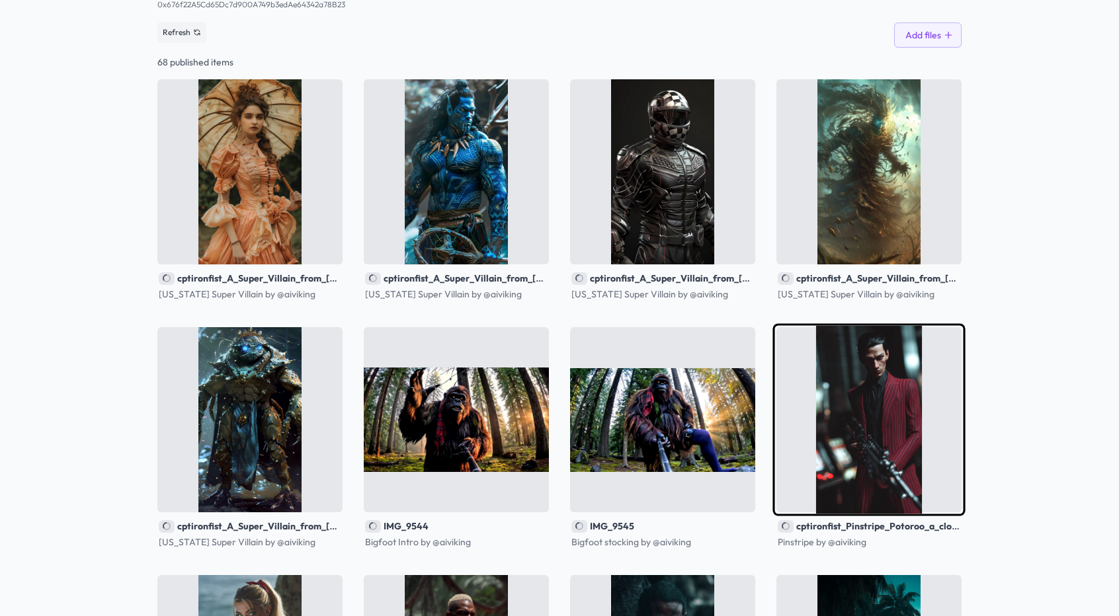
click at [831, 391] on img at bounding box center [868, 419] width 192 height 192
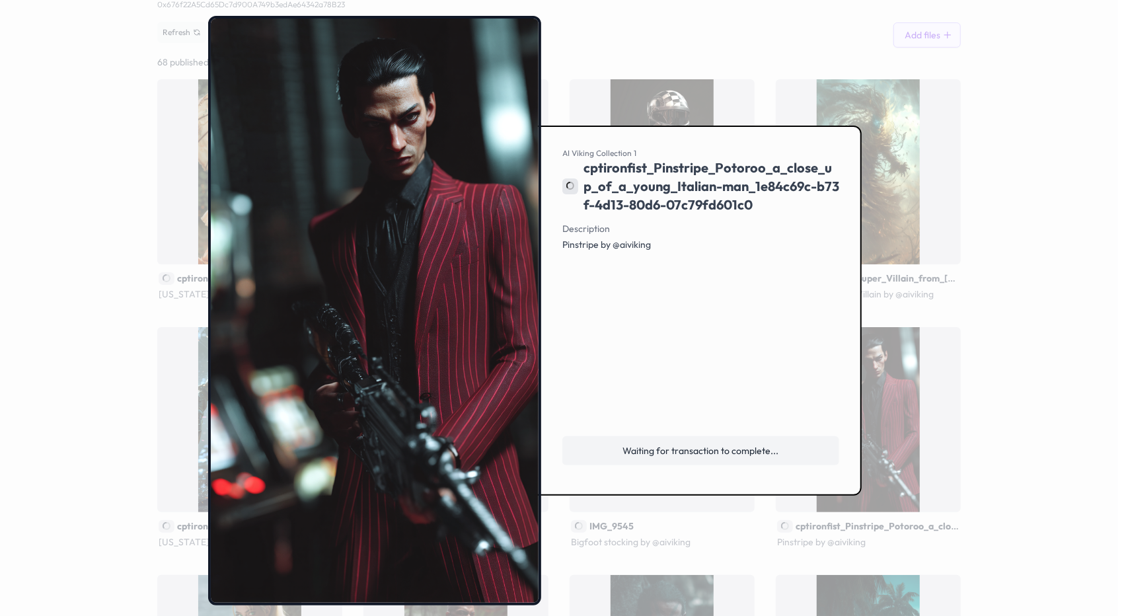
click at [1014, 274] on div at bounding box center [564, 308] width 1128 height 616
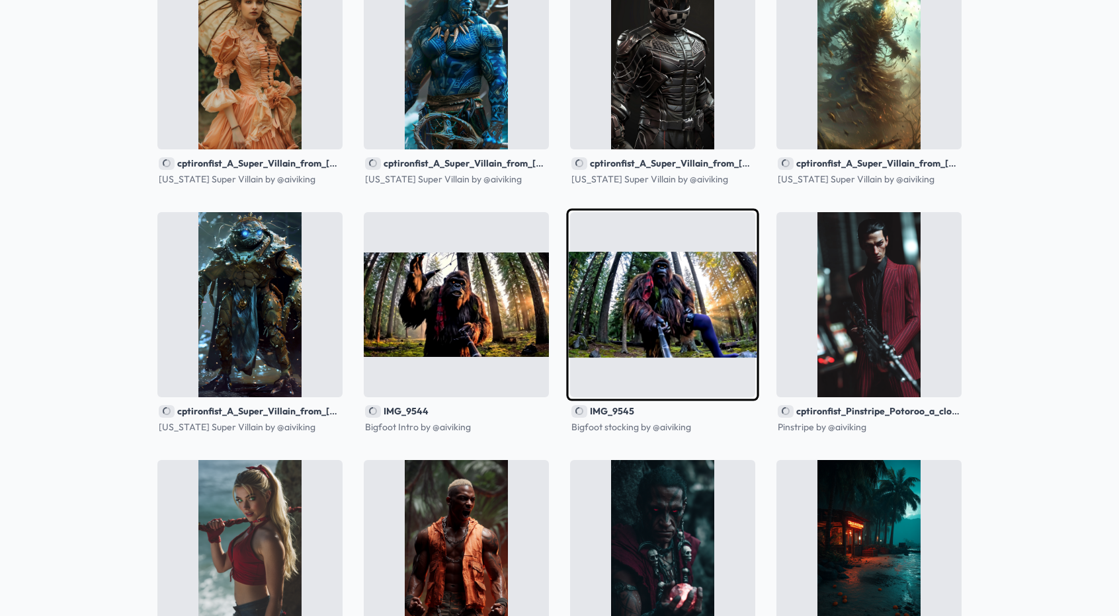
scroll to position [331, 0]
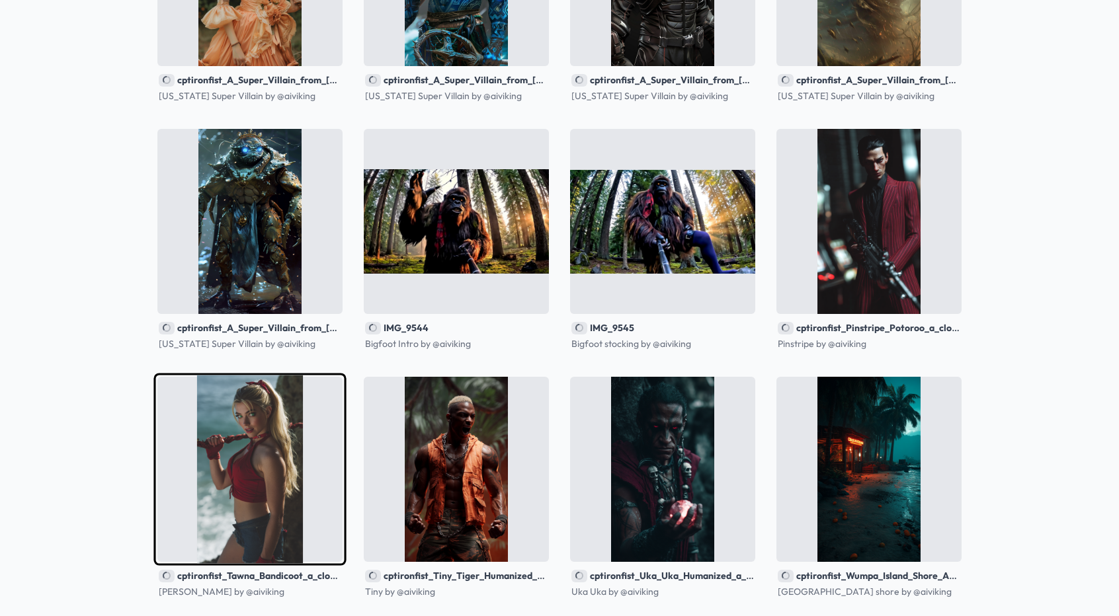
click at [251, 424] on img at bounding box center [249, 470] width 192 height 192
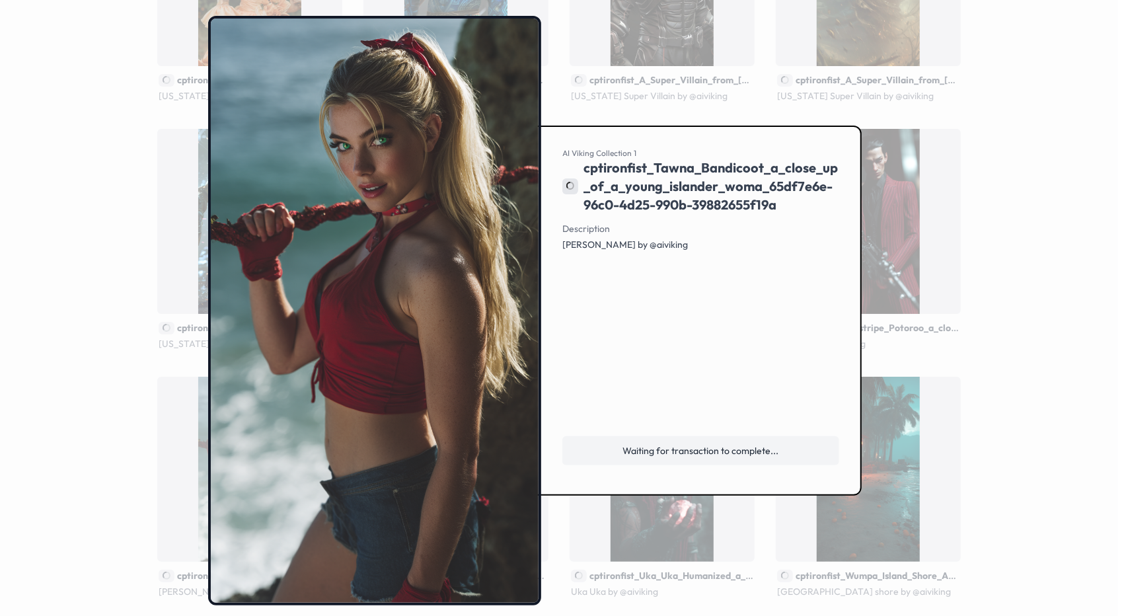
drag, startPoint x: 1039, startPoint y: 276, endPoint x: 1018, endPoint y: 267, distance: 22.8
click at [1037, 276] on div at bounding box center [564, 308] width 1128 height 616
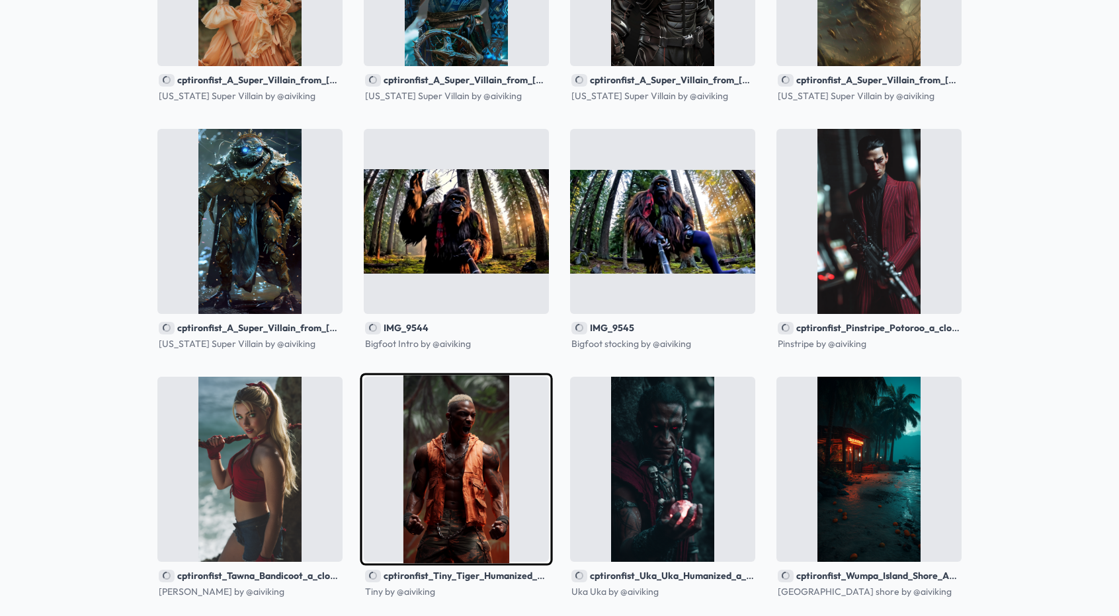
click at [442, 457] on img at bounding box center [456, 470] width 192 height 192
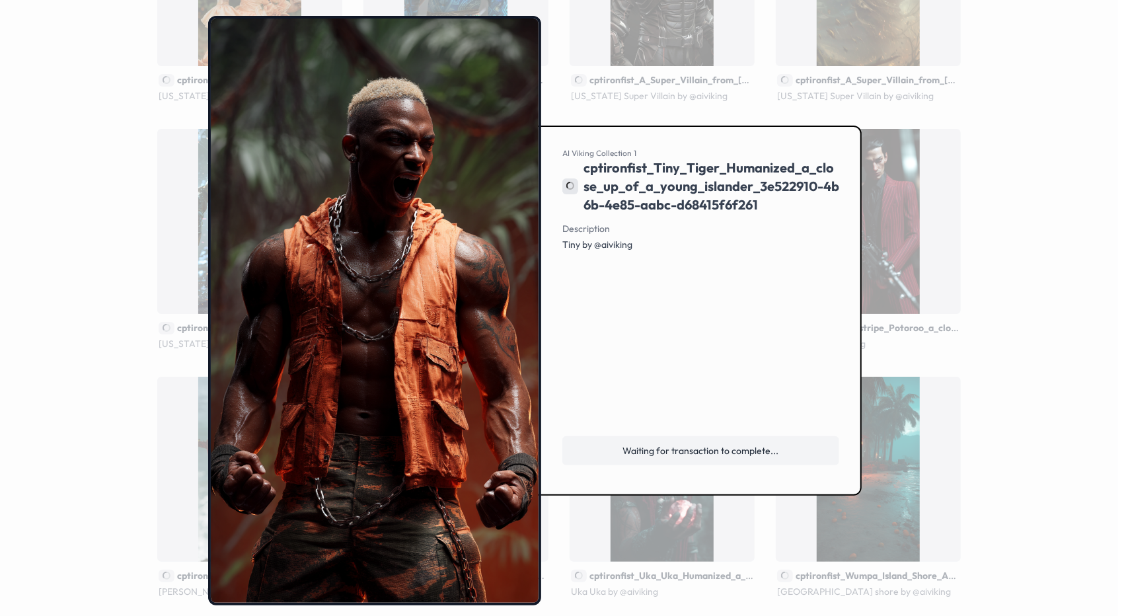
click at [1013, 299] on div at bounding box center [564, 308] width 1128 height 616
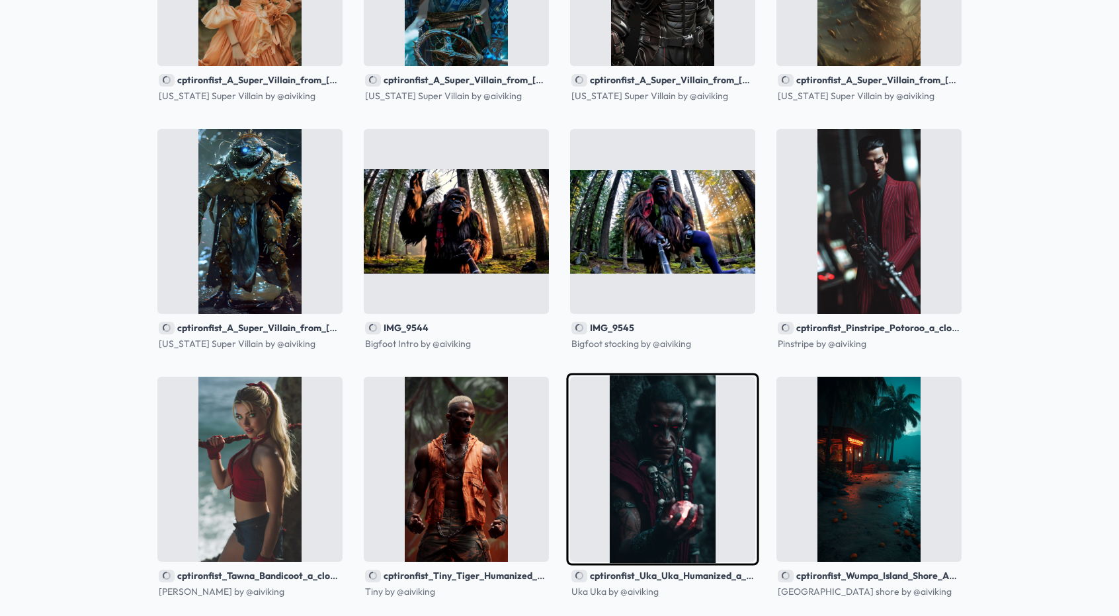
click at [666, 440] on img at bounding box center [662, 470] width 192 height 192
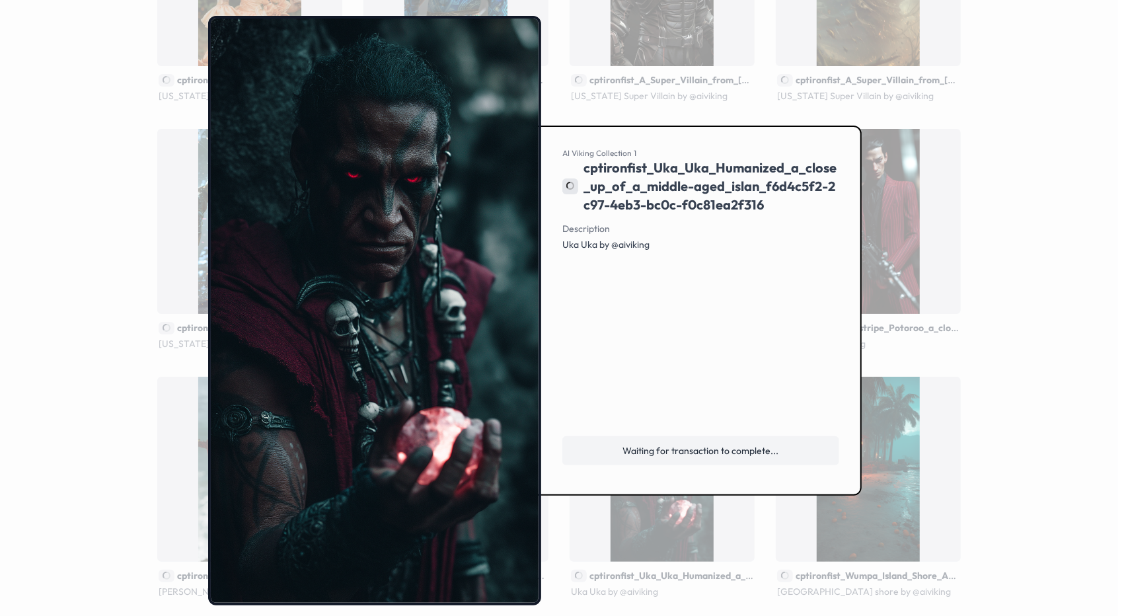
click at [1021, 313] on div at bounding box center [564, 308] width 1128 height 616
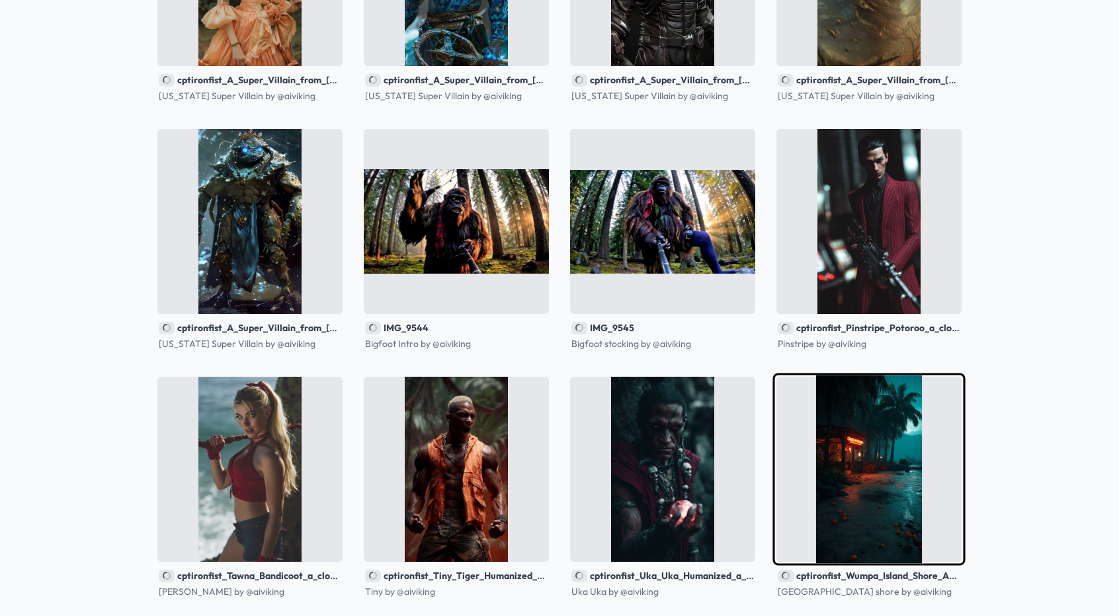
click at [805, 487] on img at bounding box center [868, 470] width 192 height 192
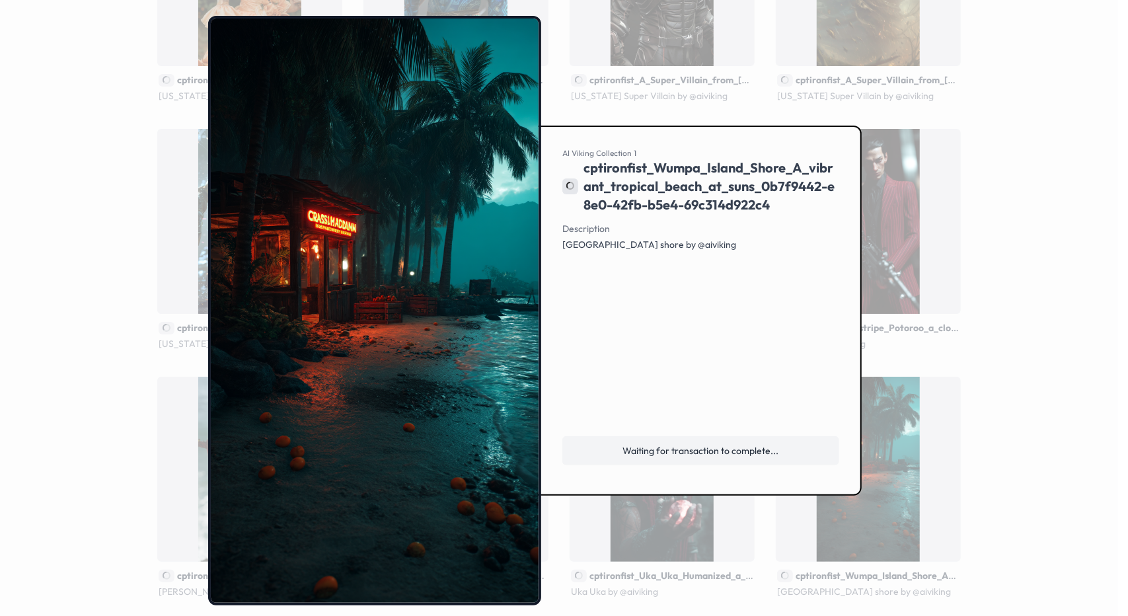
click at [758, 212] on span "cptironfist_Wumpa_Island_Shore_A_vibrant_tropical_beach_at_suns_0b7f9442-e8e0-4…" at bounding box center [712, 187] width 256 height 56
click at [994, 333] on div at bounding box center [564, 308] width 1128 height 616
